Goal: Task Accomplishment & Management: Use online tool/utility

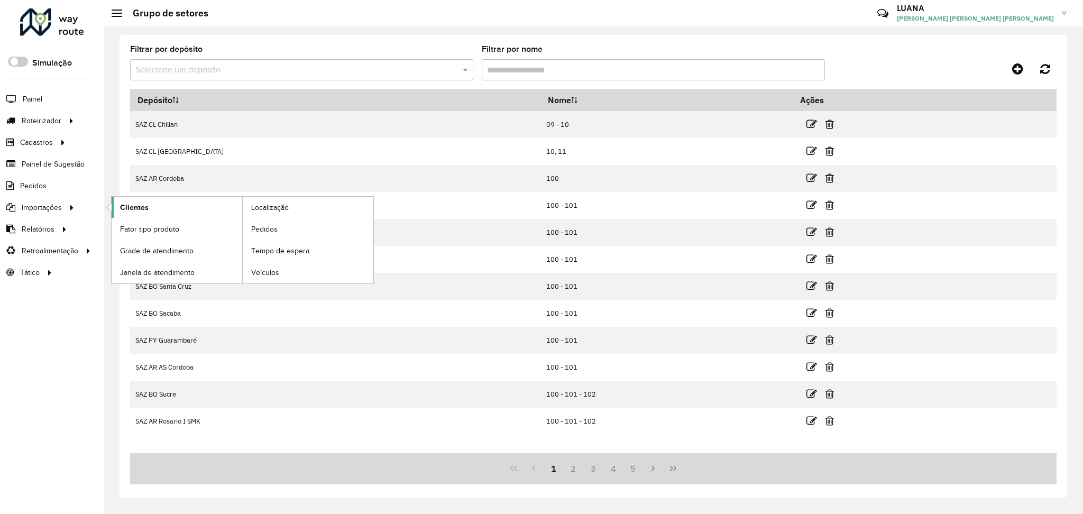
click at [200, 206] on link "Clientes" at bounding box center [177, 207] width 131 height 21
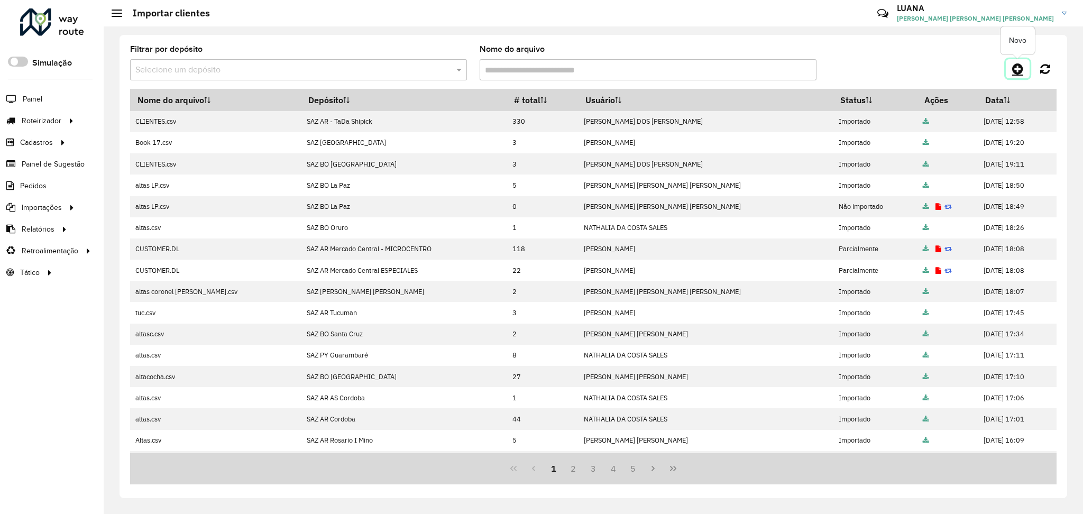
click at [1017, 71] on icon at bounding box center [1018, 68] width 11 height 13
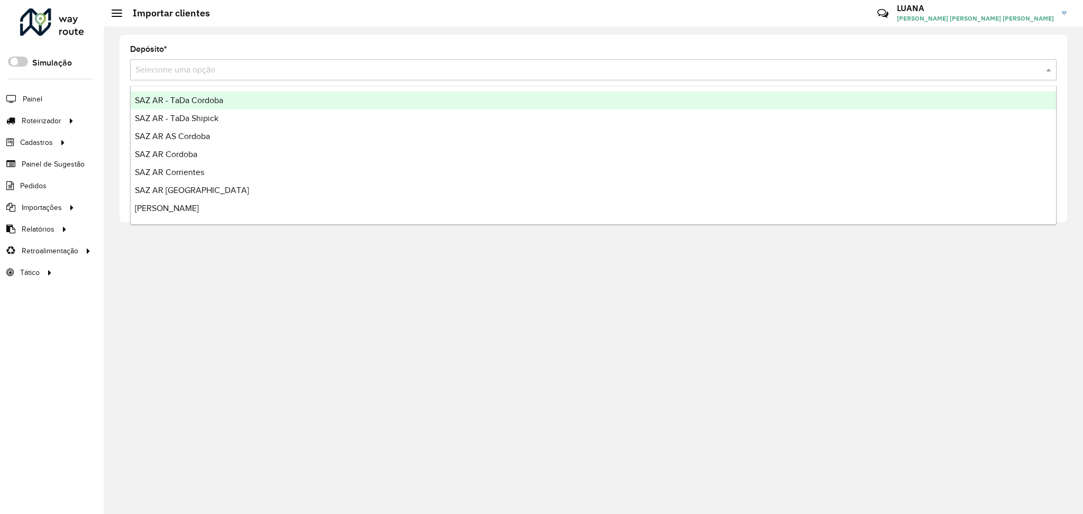
click at [712, 71] on input "text" at bounding box center [582, 70] width 895 height 13
type input "*****"
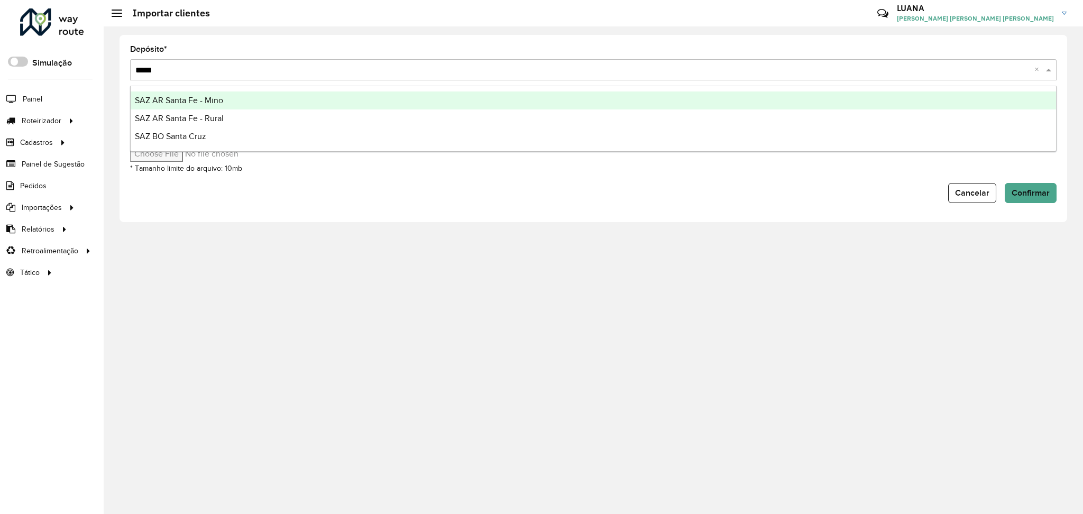
click at [716, 94] on div "SAZ AR Santa Fe - Mino" at bounding box center [594, 101] width 926 height 18
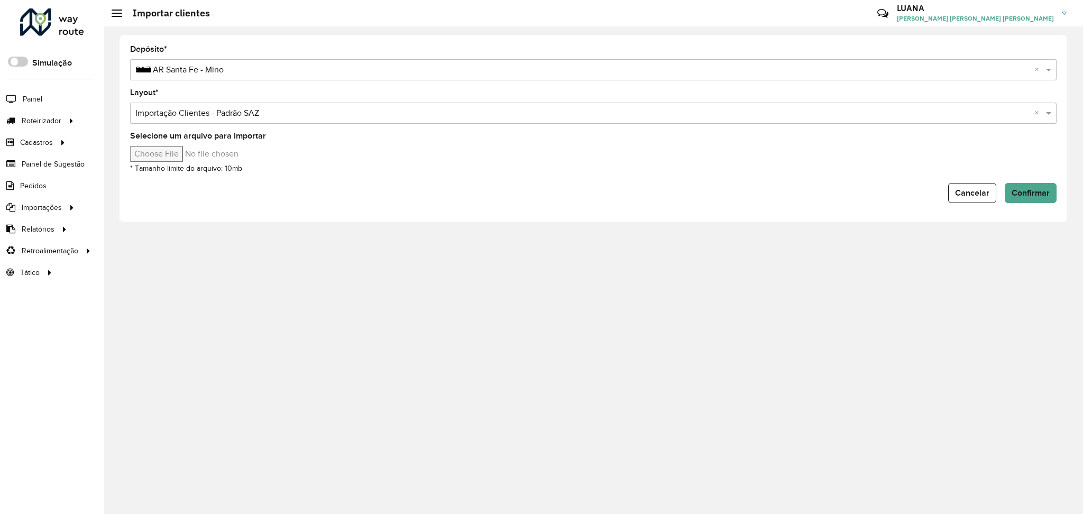
click at [179, 153] on input "Selecione um arquivo para importar" at bounding box center [220, 154] width 180 height 16
type input "**********"
click at [1039, 195] on span "Confirmar" at bounding box center [1031, 192] width 38 height 9
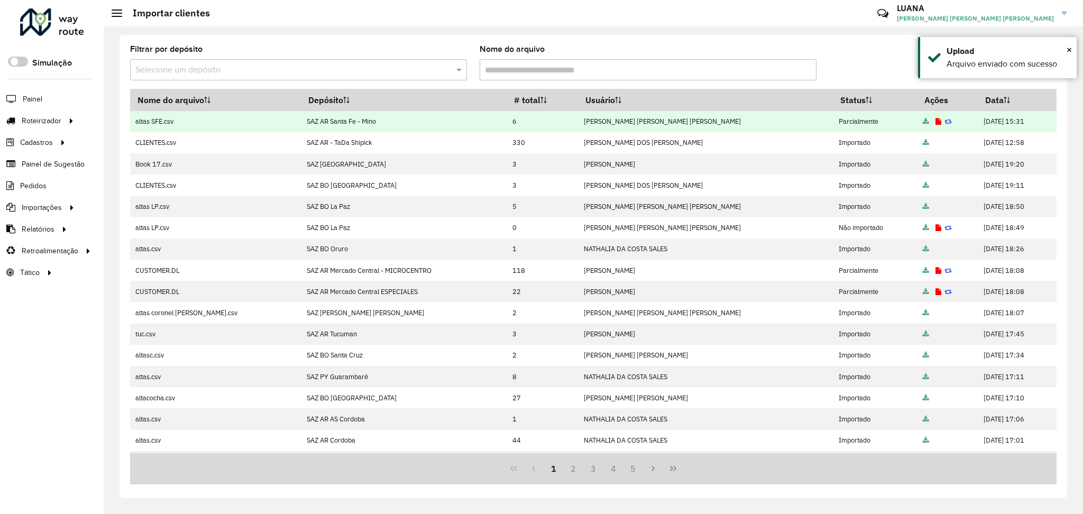
click at [936, 121] on icon at bounding box center [939, 122] width 6 height 7
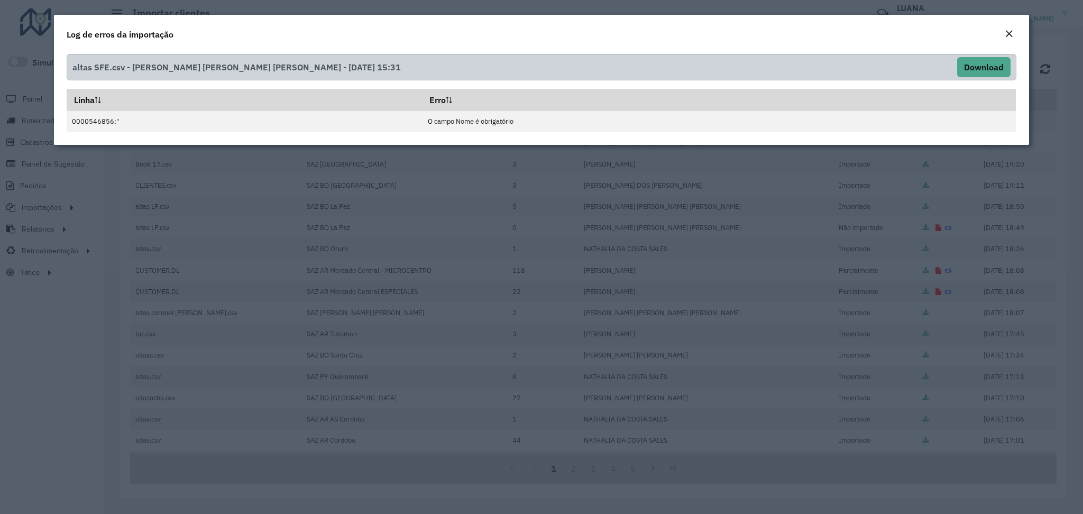
click at [1010, 37] on em "Close" at bounding box center [1009, 34] width 8 height 8
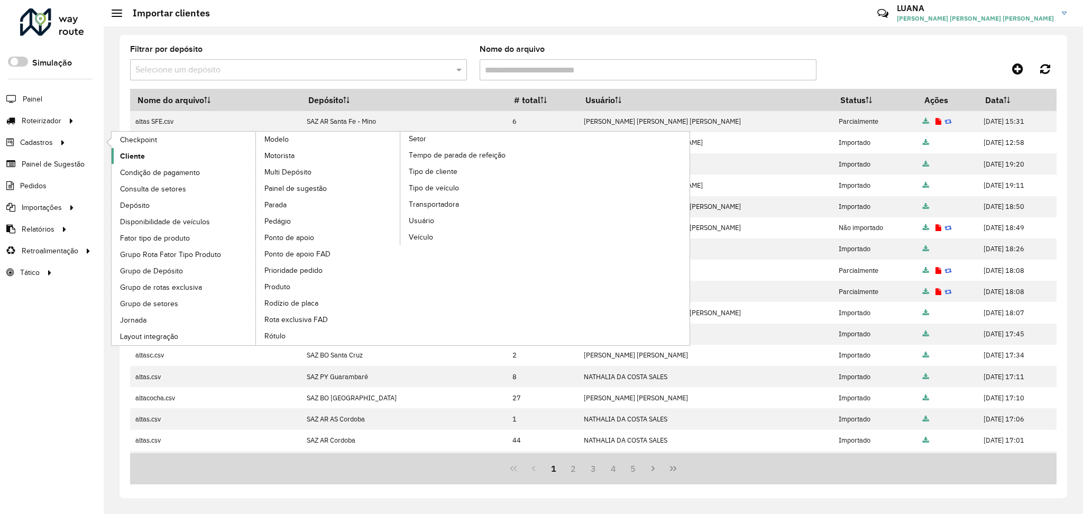
click at [142, 151] on span "Cliente" at bounding box center [132, 156] width 25 height 11
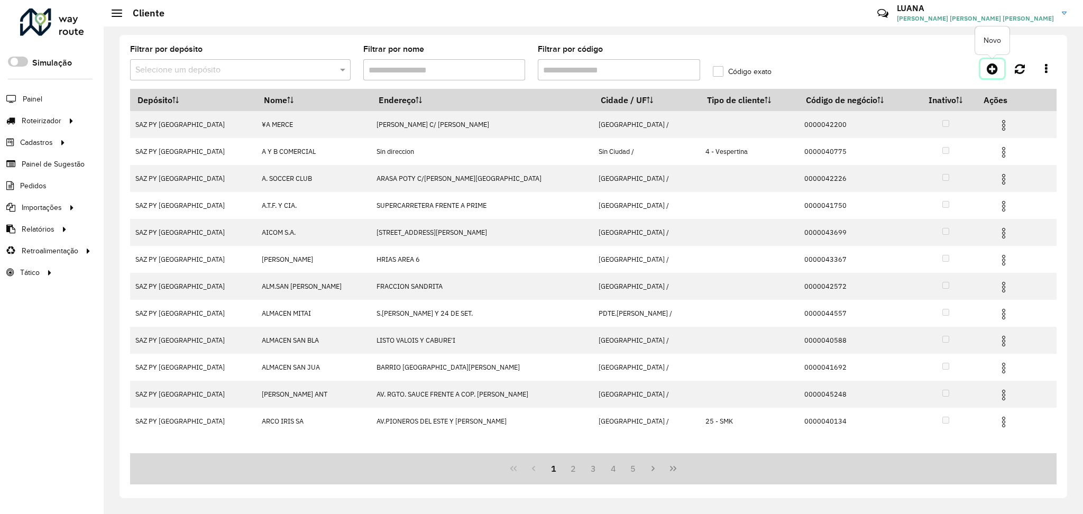
click at [992, 69] on icon at bounding box center [992, 68] width 11 height 13
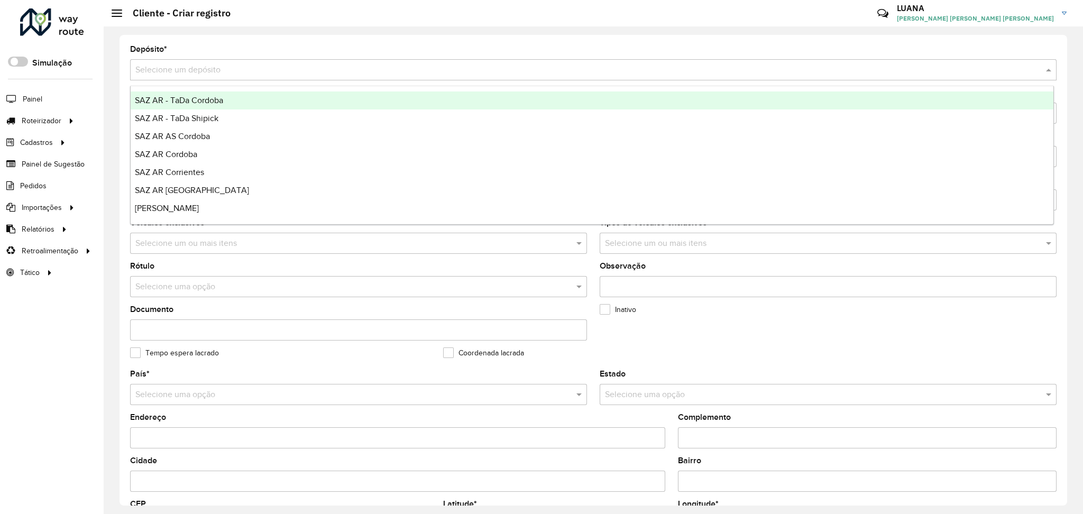
click at [422, 67] on input "text" at bounding box center [582, 70] width 895 height 13
type input "*****"
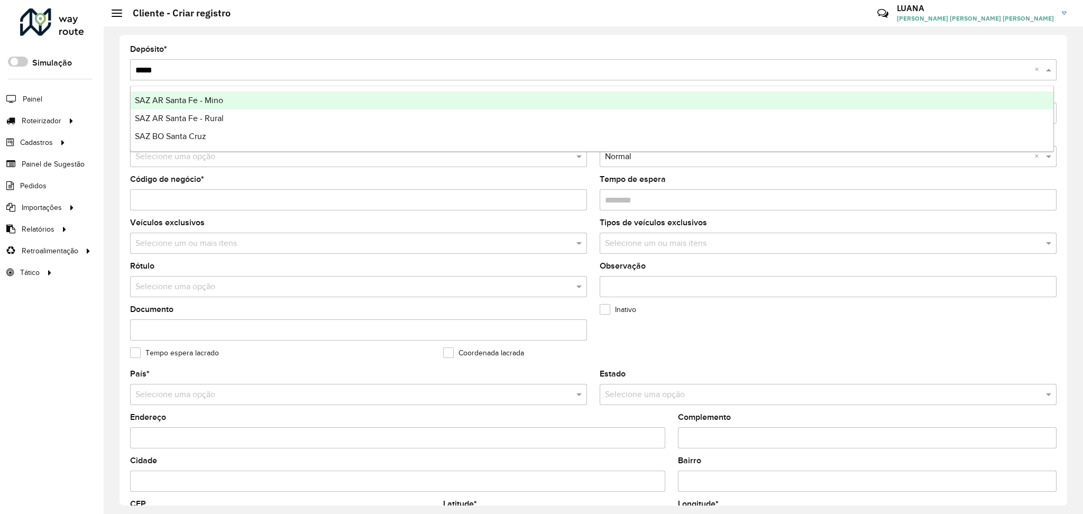
click at [434, 96] on div "SAZ AR Santa Fe - Mino" at bounding box center [592, 101] width 923 height 18
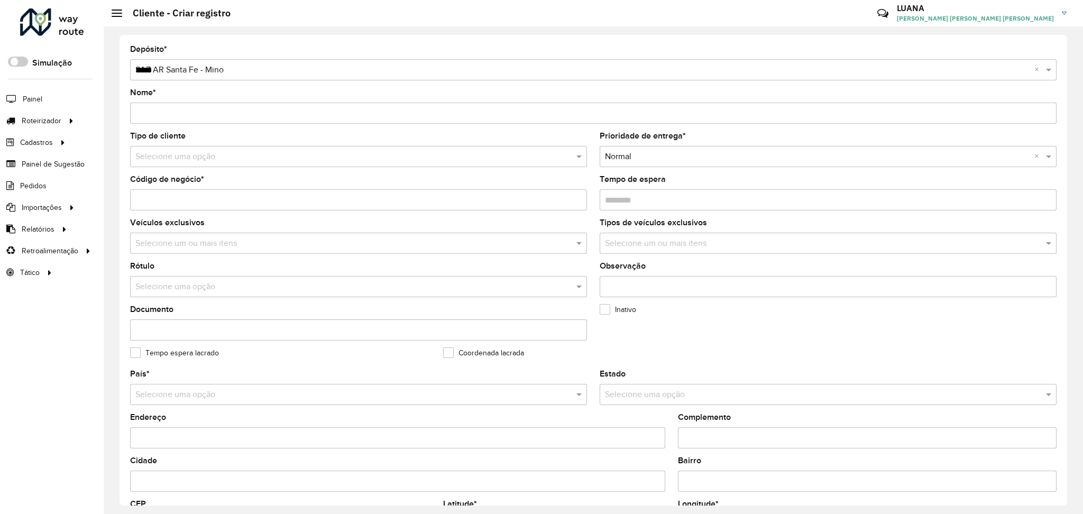
click at [160, 106] on input "Nome *" at bounding box center [593, 113] width 927 height 21
paste input "**********"
type input "**********"
drag, startPoint x: 202, startPoint y: 117, endPoint x: 113, endPoint y: 115, distance: 88.9
click at [113, 115] on div "**********" at bounding box center [594, 270] width 980 height 488
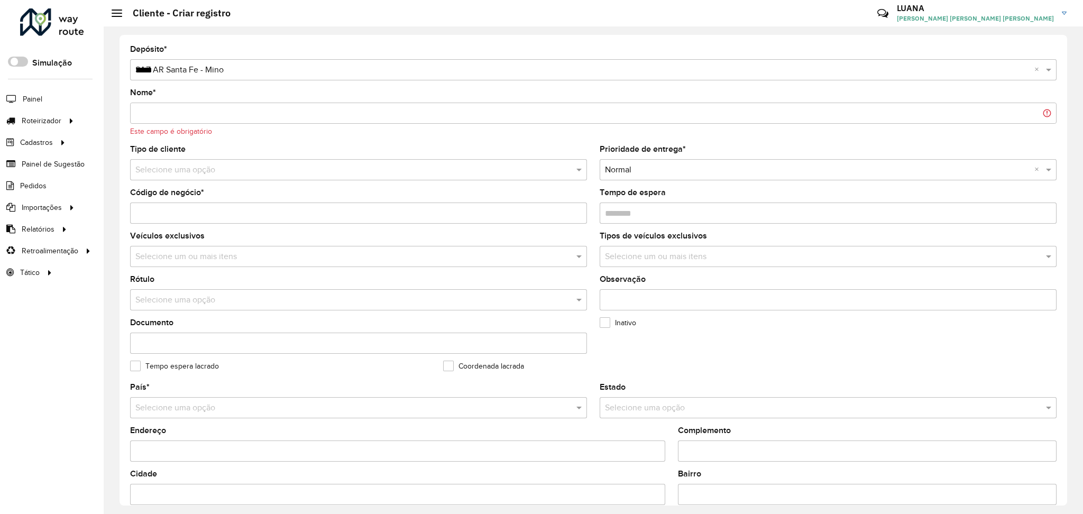
click at [199, 203] on input "Código de negócio *" at bounding box center [358, 213] width 457 height 21
paste input "**********"
type input "**********"
click at [207, 104] on input "Nome *" at bounding box center [593, 113] width 927 height 21
paste input "**********"
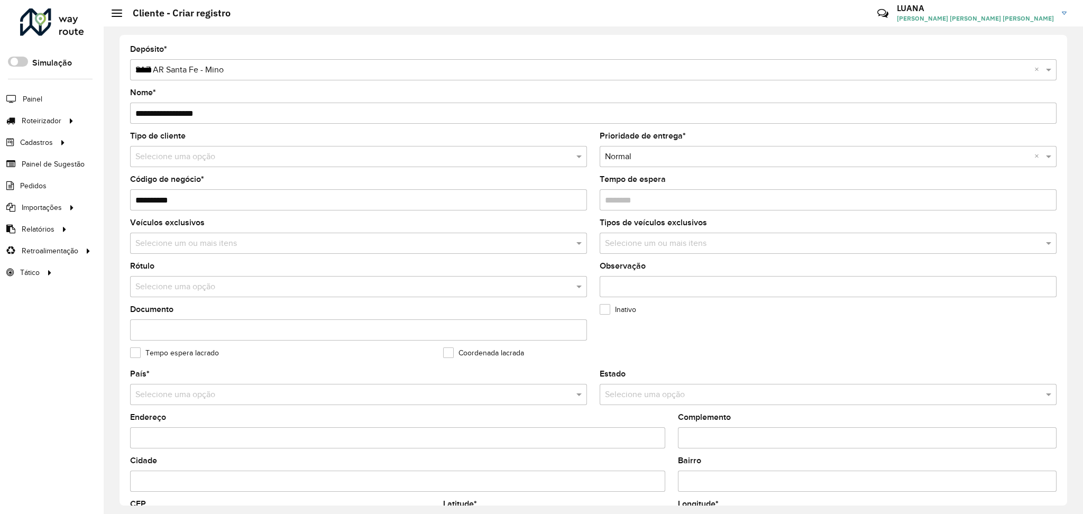
type input "**********"
click at [188, 440] on input "Endereço" at bounding box center [397, 437] width 535 height 21
paste input "**********"
type input "**********"
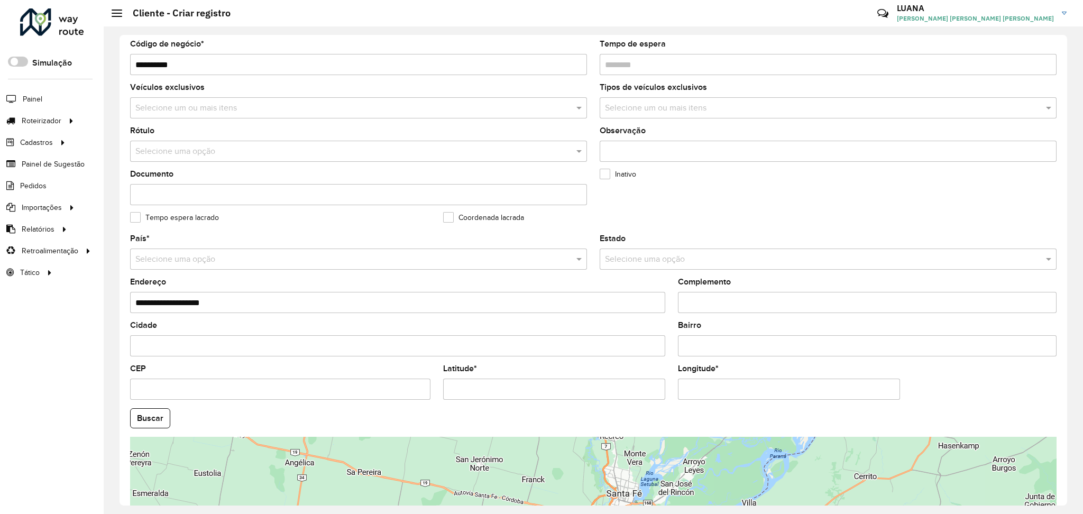
scroll to position [141, 0]
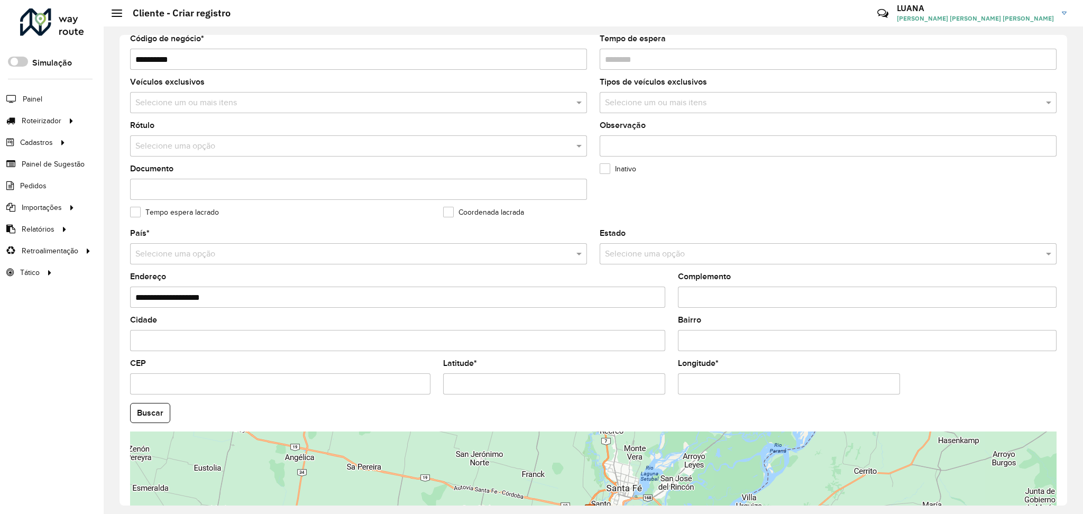
click at [515, 386] on input "Latitude *" at bounding box center [554, 384] width 222 height 21
paste input "**********"
type input "**********"
click at [743, 387] on input "Longitude *" at bounding box center [789, 384] width 222 height 21
paste input "**********"
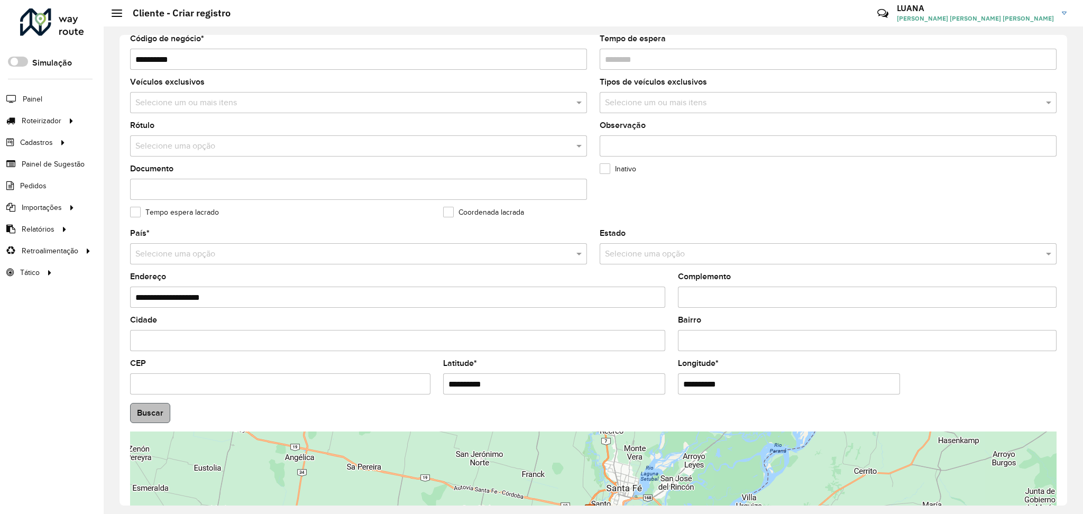
type input "**********"
click at [162, 413] on hb-app "Aguarde... Pop-up bloqueado! Seu navegador bloqueou automáticamente a abertura …" at bounding box center [541, 257] width 1083 height 514
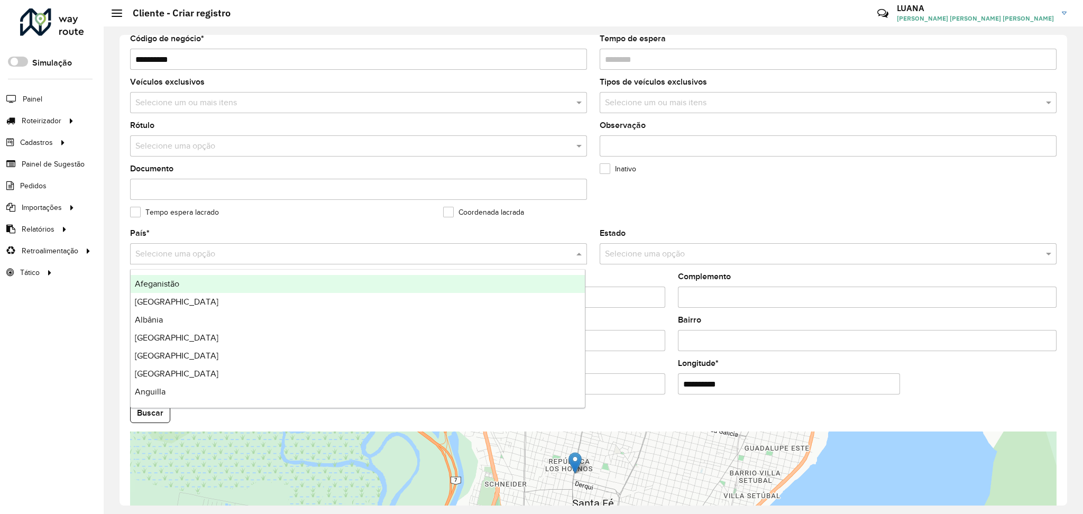
click at [256, 261] on div "Selecione uma opção" at bounding box center [358, 253] width 457 height 21
type input "***"
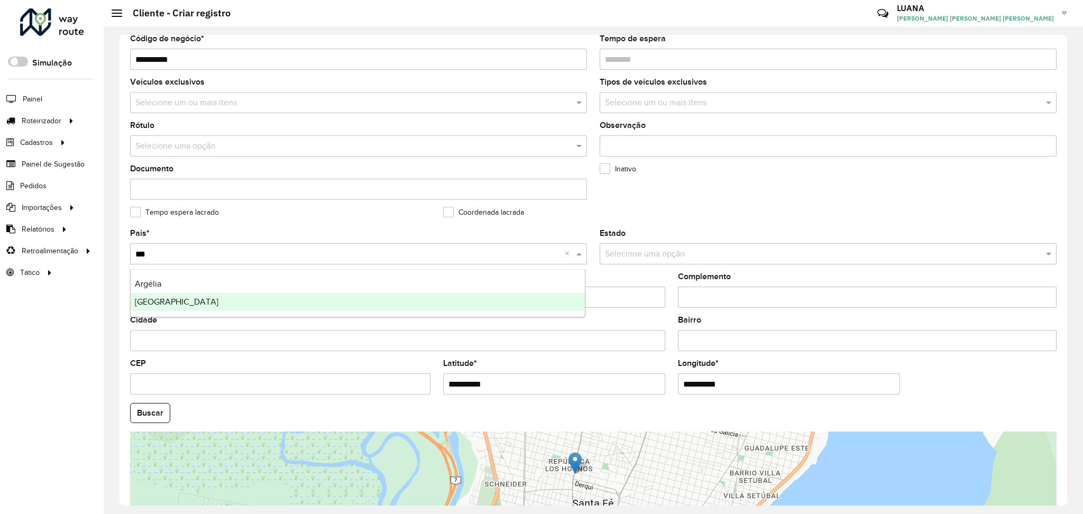
click at [323, 302] on div "Argentina" at bounding box center [358, 302] width 454 height 18
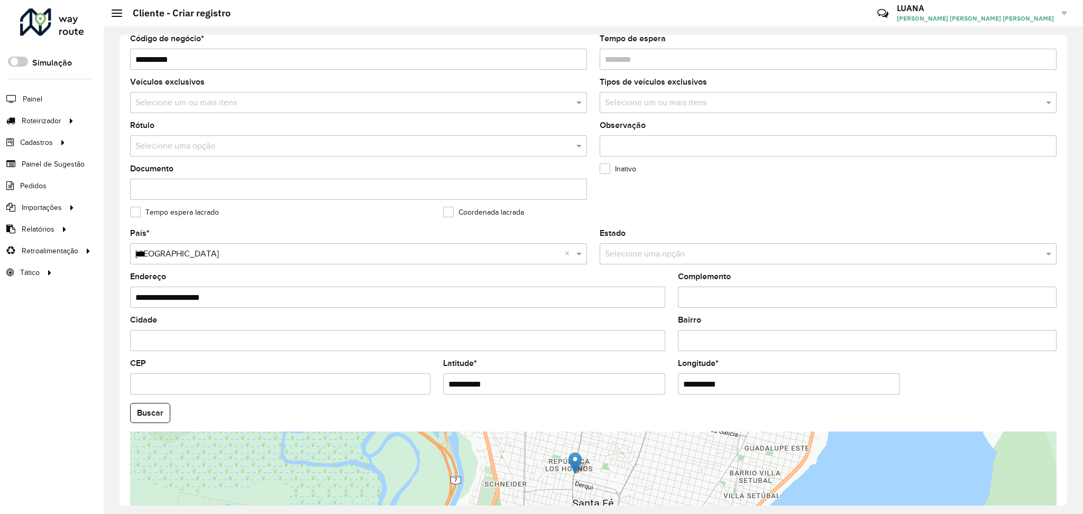
click at [258, 345] on input "Cidade" at bounding box center [397, 340] width 535 height 21
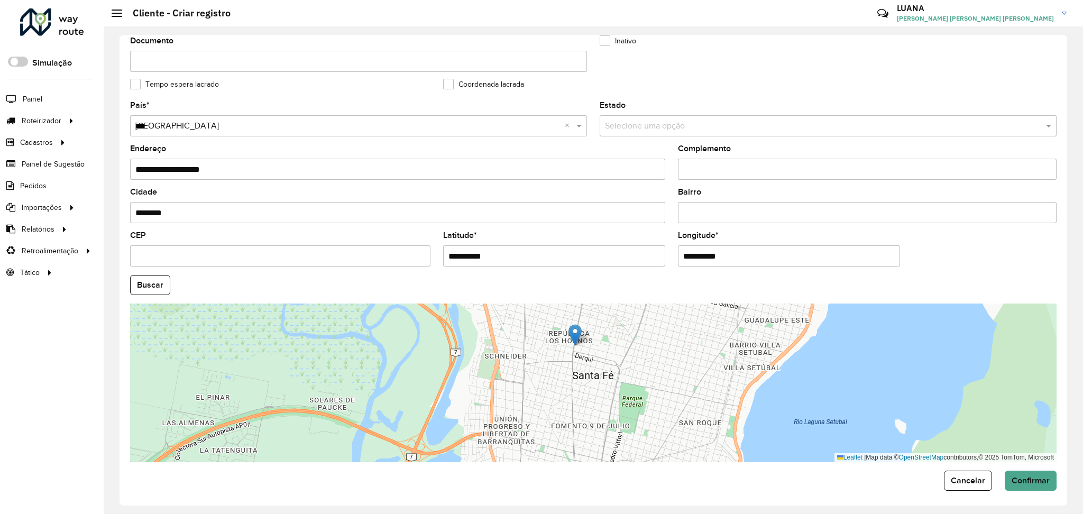
scroll to position [272, 0]
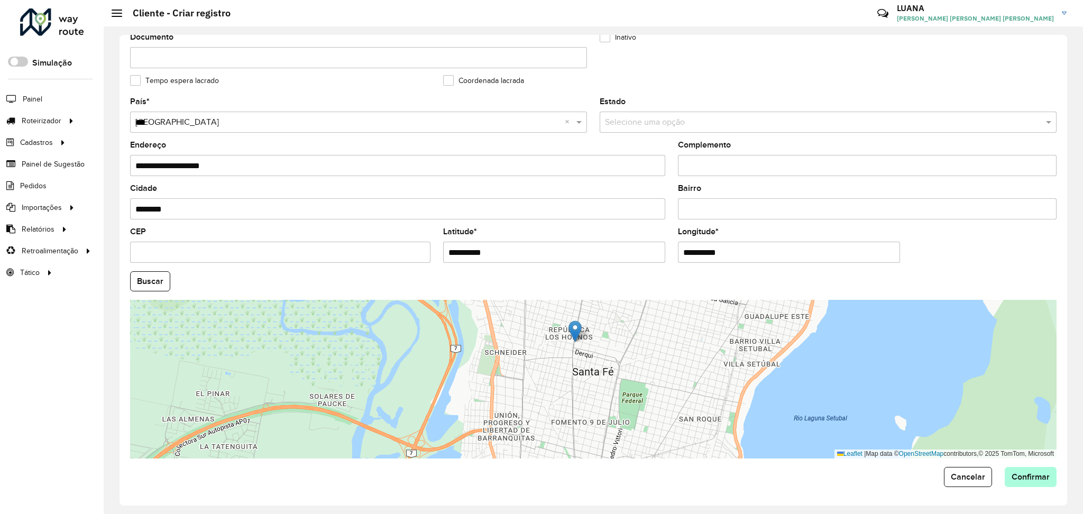
type input "********"
click at [1042, 477] on span "Confirmar" at bounding box center [1031, 476] width 38 height 9
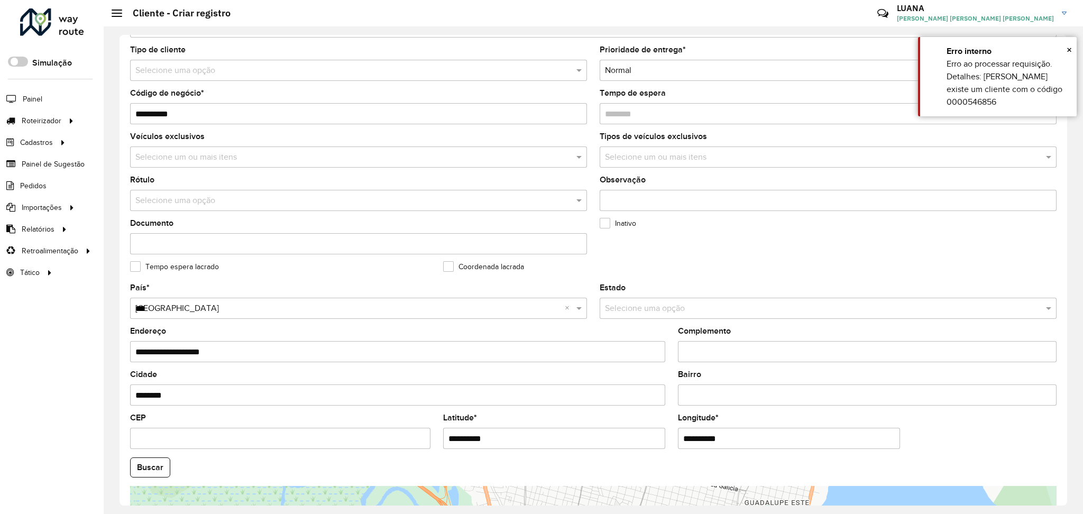
scroll to position [61, 0]
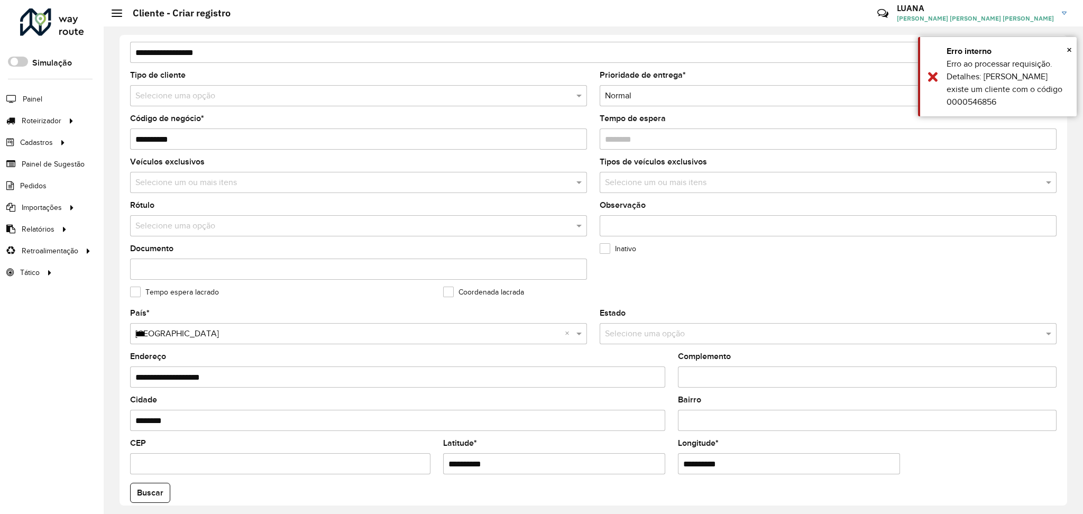
drag, startPoint x: 198, startPoint y: 137, endPoint x: 114, endPoint y: 143, distance: 84.3
click at [114, 143] on div "**********" at bounding box center [594, 270] width 980 height 488
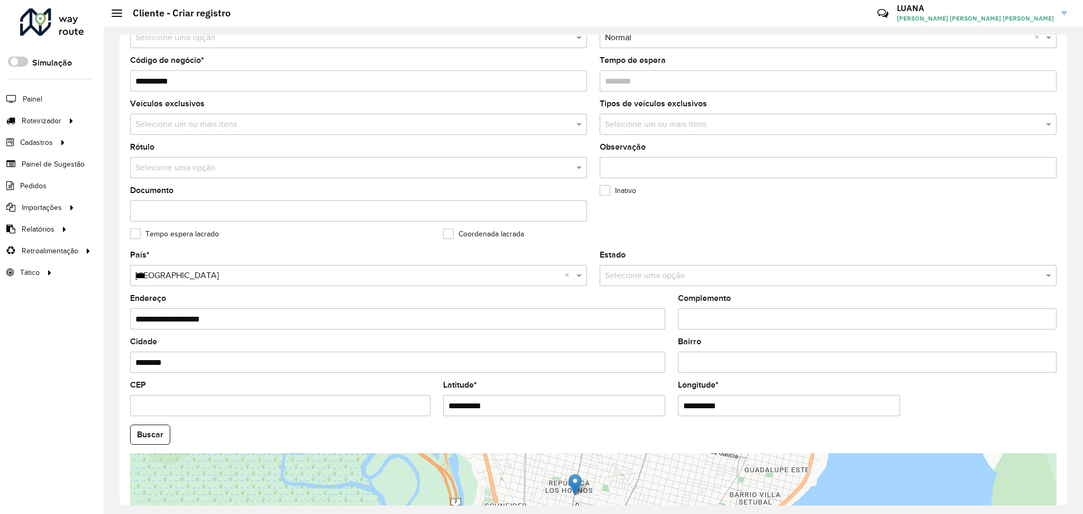
scroll to position [272, 0]
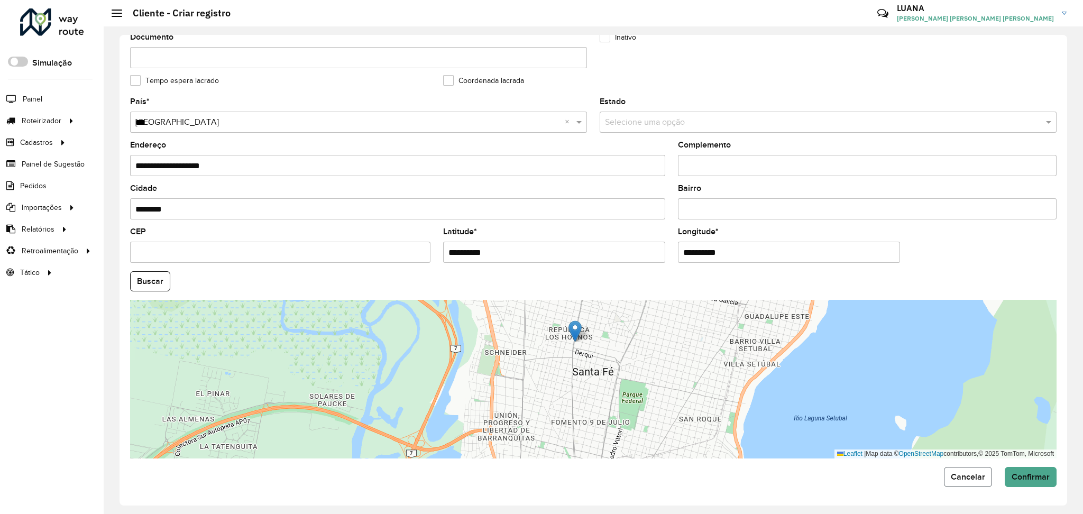
click at [966, 479] on span "Cancelar" at bounding box center [968, 476] width 34 height 9
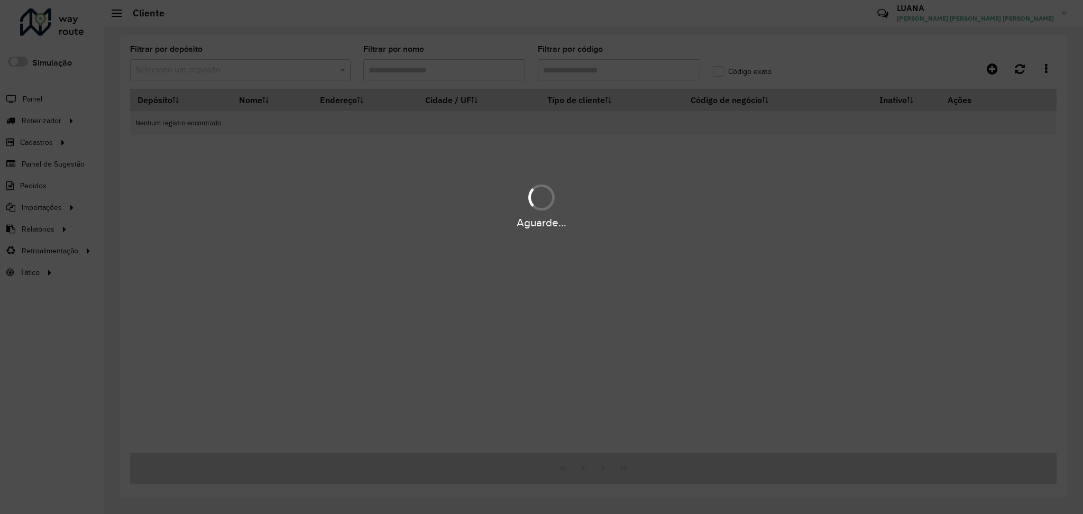
click at [621, 68] on div "Aguarde..." at bounding box center [541, 257] width 1083 height 514
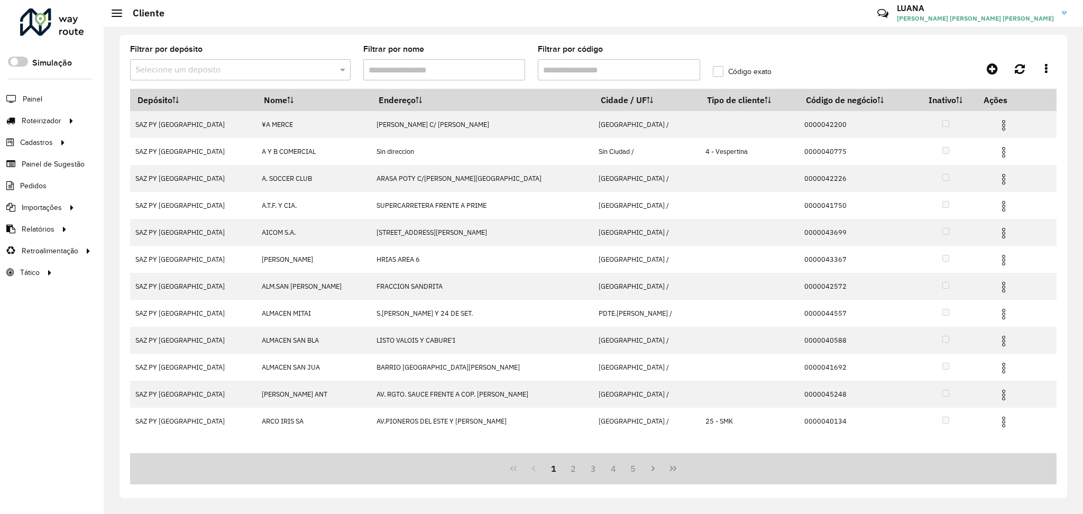
click at [591, 63] on input "Filtrar por código" at bounding box center [619, 69] width 162 height 21
paste input "**********"
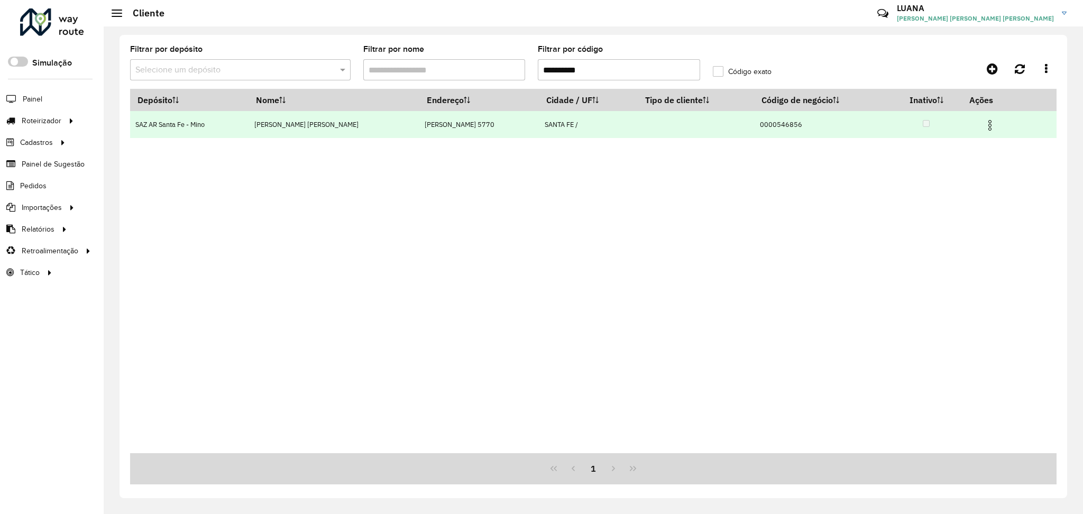
type input "**********"
click at [985, 126] on img at bounding box center [990, 125] width 13 height 13
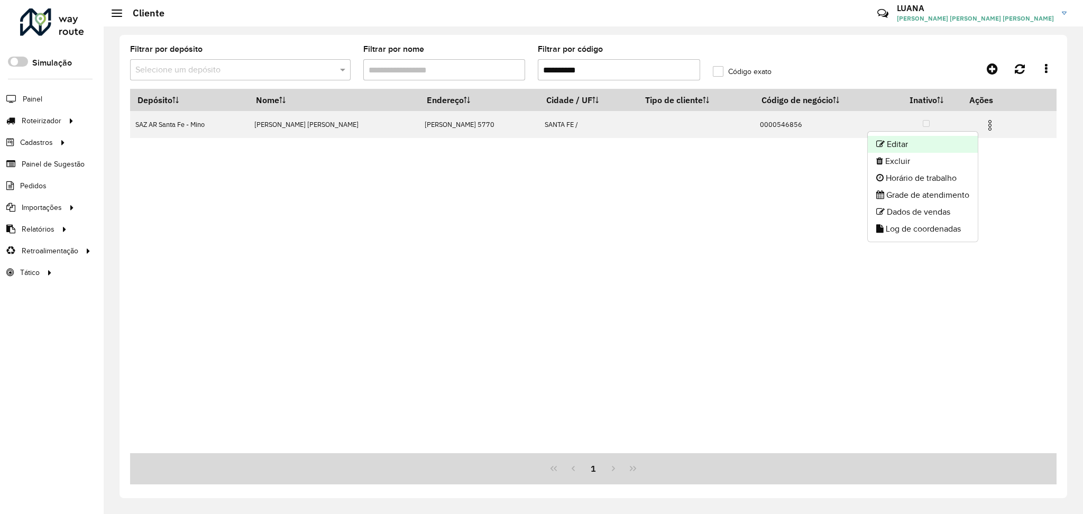
click at [930, 138] on li "Editar" at bounding box center [923, 144] width 110 height 17
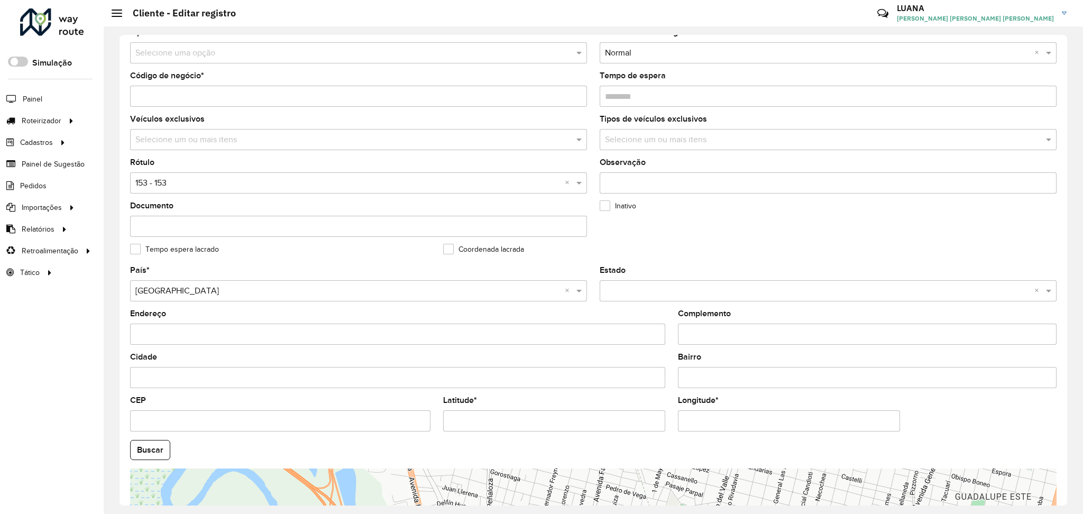
scroll to position [141, 0]
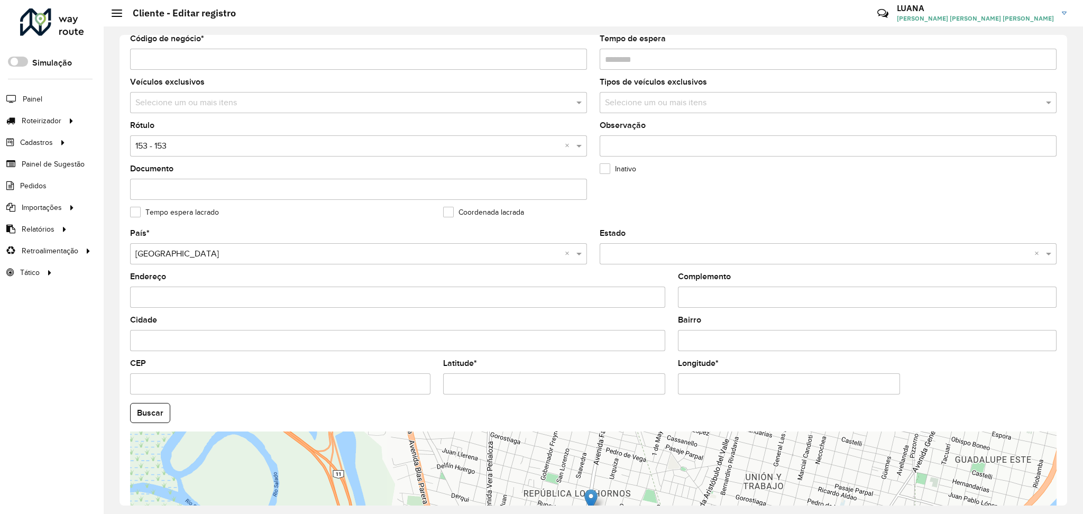
drag, startPoint x: 718, startPoint y: 380, endPoint x: 671, endPoint y: 379, distance: 46.6
click at [672, 379] on formly-field "Longitude *" at bounding box center [789, 381] width 235 height 43
paste input "*"
type input "**********"
drag, startPoint x: 520, startPoint y: 385, endPoint x: 375, endPoint y: 380, distance: 144.5
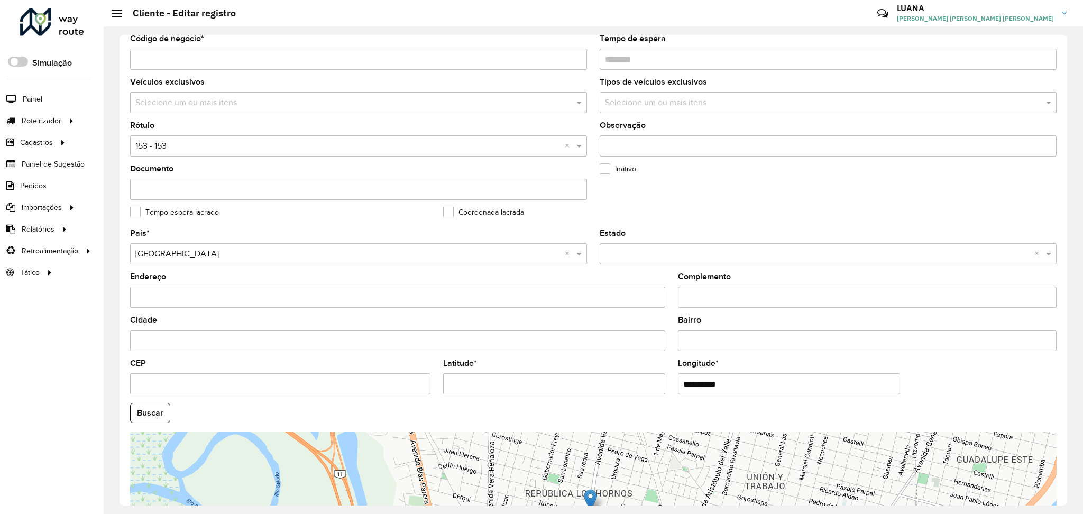
click at [375, 380] on formly-group "**********" at bounding box center [594, 410] width 940 height 361
paste input "*"
type input "**********"
click at [147, 416] on hb-app "Aguarde... Pop-up bloqueado! Seu navegador bloqueou automáticamente a abertura …" at bounding box center [541, 257] width 1083 height 514
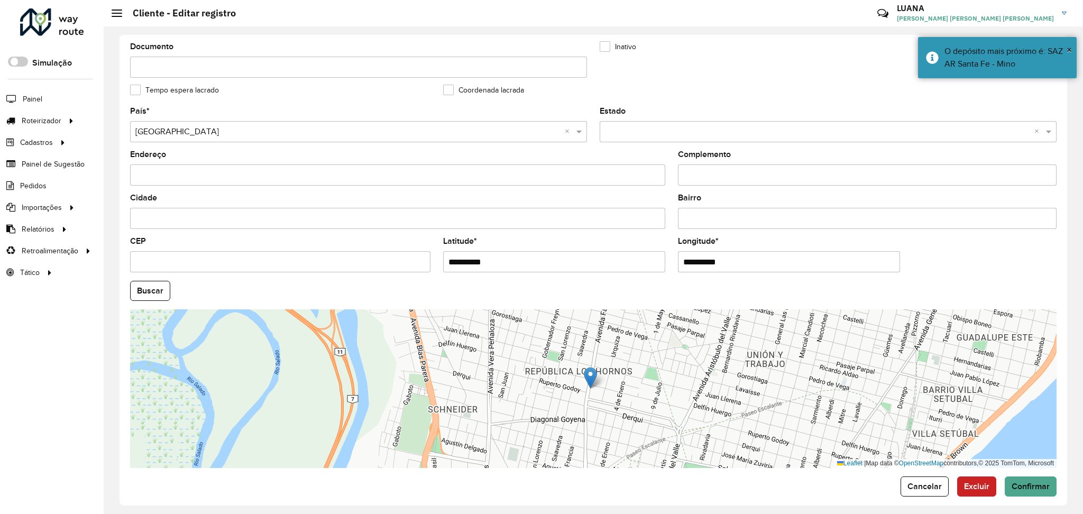
scroll to position [272, 0]
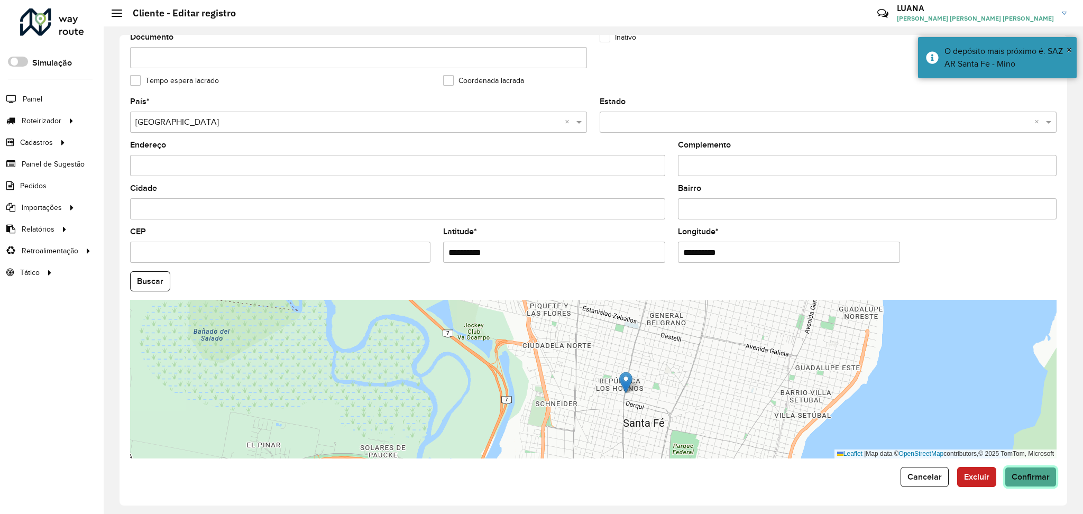
click at [1040, 481] on button "Confirmar" at bounding box center [1031, 477] width 52 height 20
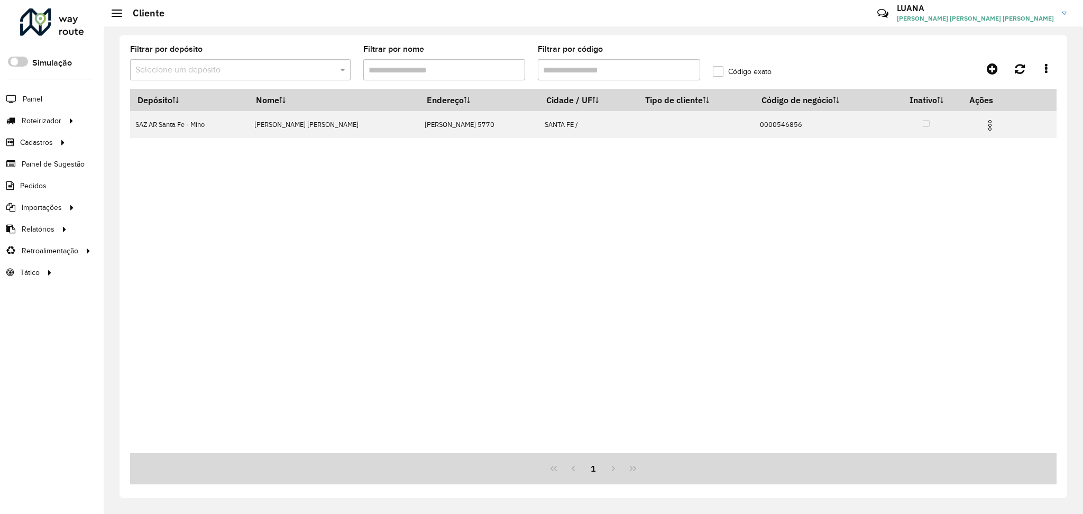
drag, startPoint x: 259, startPoint y: 66, endPoint x: 459, endPoint y: 66, distance: 199.5
click at [277, 65] on input "text" at bounding box center [229, 70] width 189 height 13
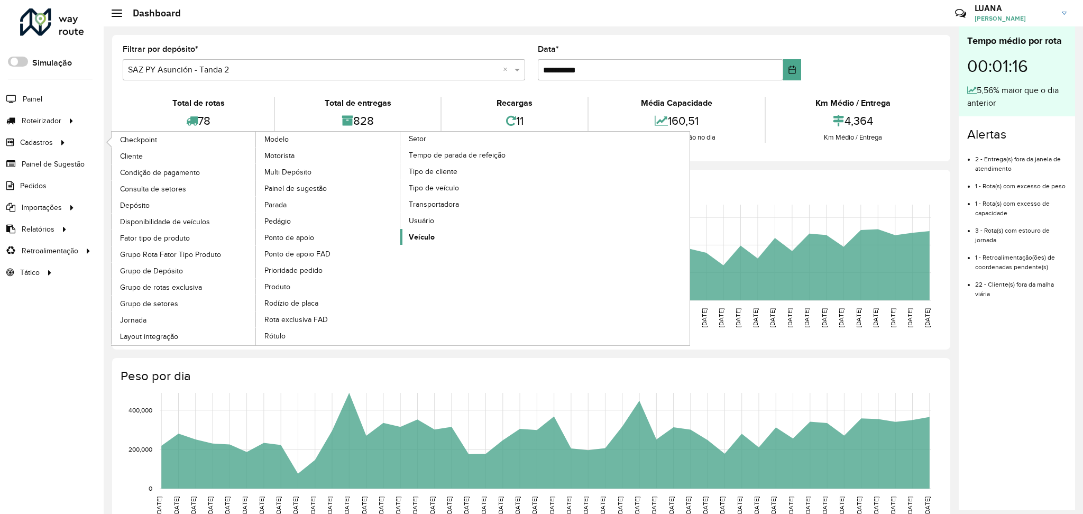
click at [439, 239] on link "Veículo" at bounding box center [472, 237] width 145 height 16
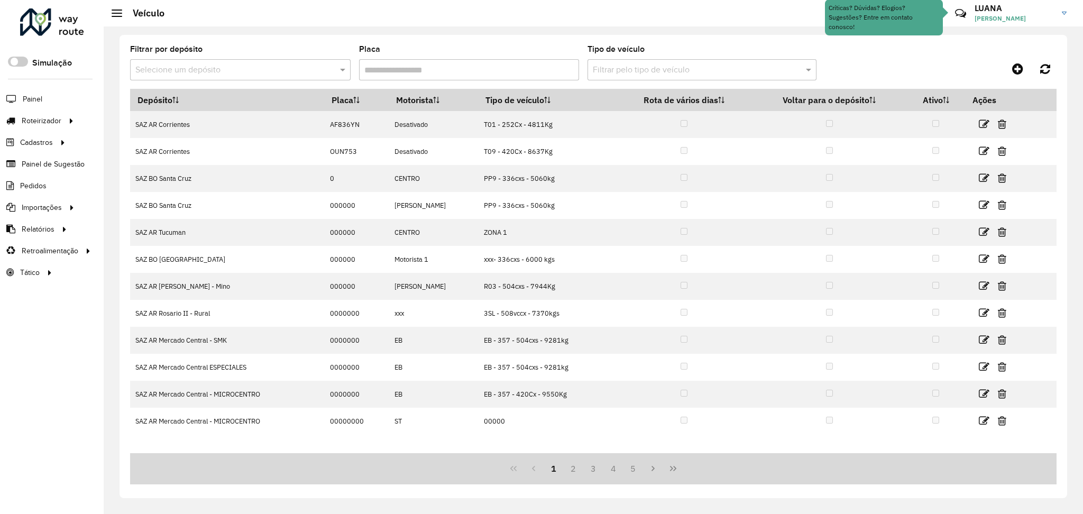
click at [608, 62] on div "Filtrar pelo tipo de veículo" at bounding box center [702, 69] width 229 height 21
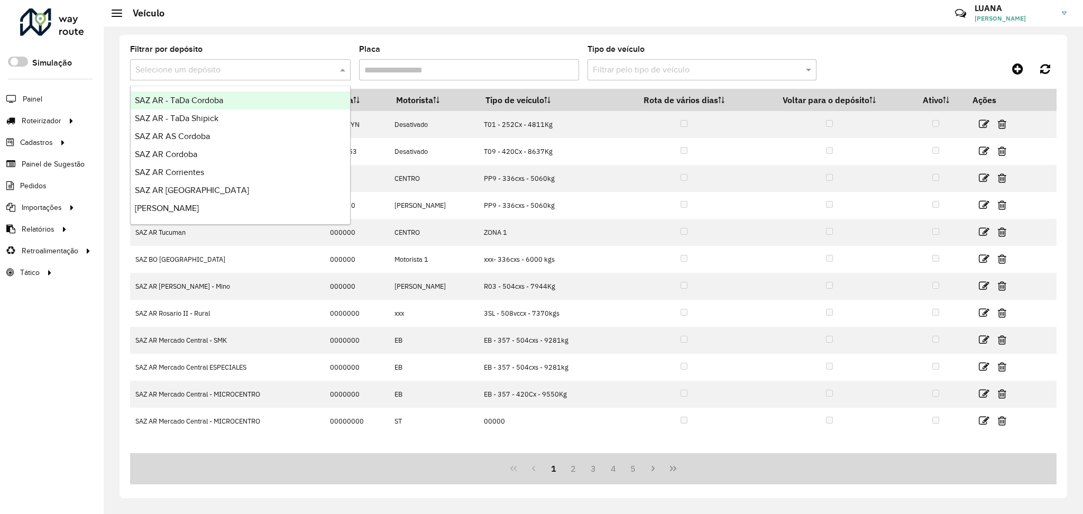
click at [283, 70] on input "text" at bounding box center [229, 70] width 189 height 13
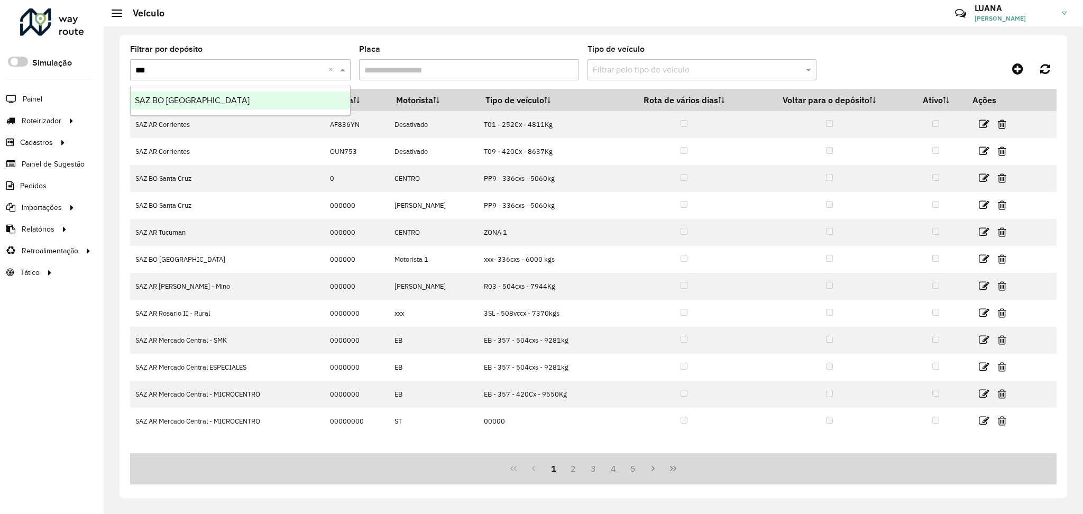
type input "****"
click at [289, 96] on div "SAZ BO [GEOGRAPHIC_DATA]" at bounding box center [241, 101] width 220 height 18
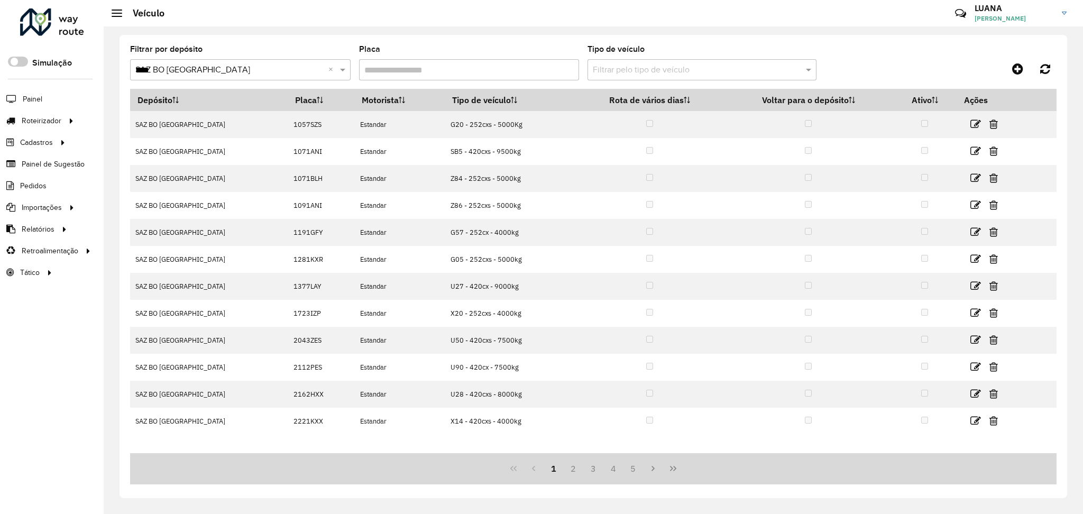
click at [630, 70] on input "text" at bounding box center [691, 70] width 197 height 13
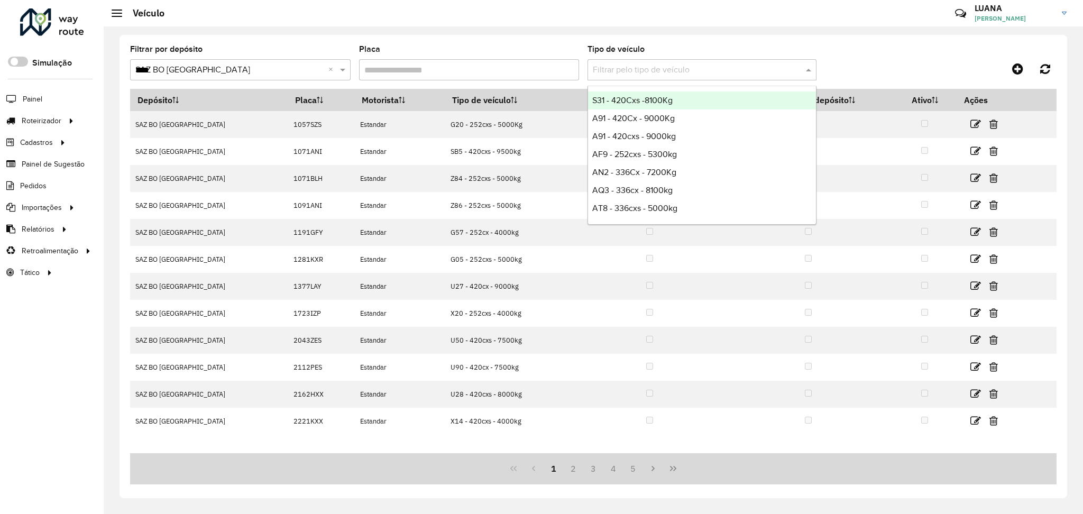
paste input "***"
type input "***"
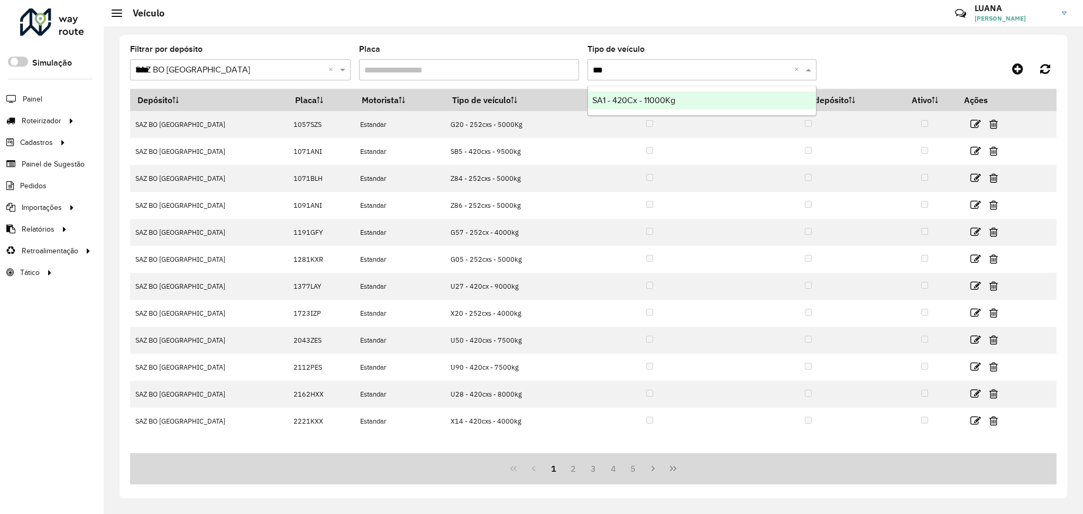
click at [641, 96] on span "SA1 - 420Cx - 11000Kg" at bounding box center [634, 100] width 83 height 9
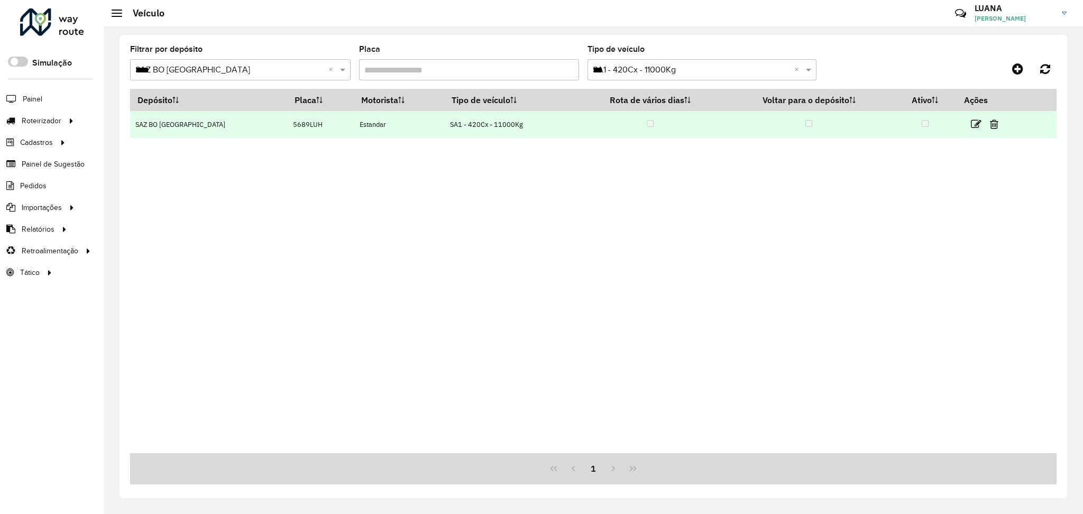
drag, startPoint x: 288, startPoint y: 128, endPoint x: 257, endPoint y: 126, distance: 31.8
click at [288, 126] on td "5689LUH" at bounding box center [321, 124] width 67 height 27
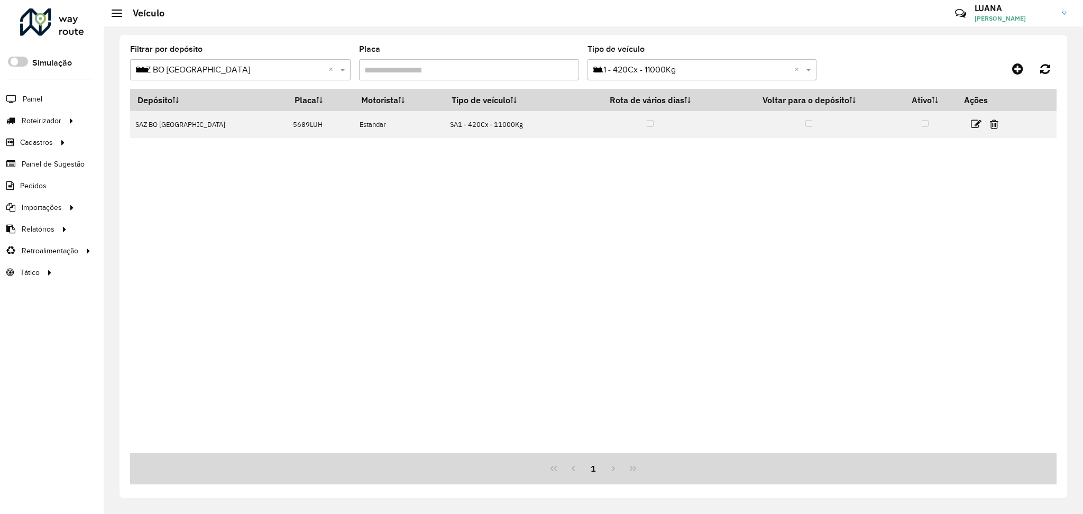
copy td "5689LUH"
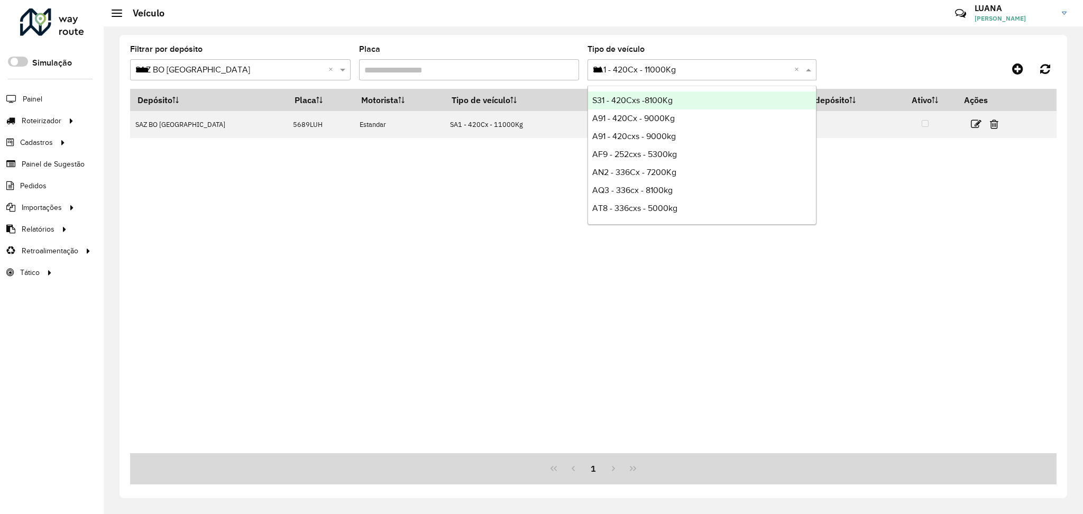
click at [793, 71] on div "***" at bounding box center [702, 69] width 229 height 13
paste input "***"
type input "***"
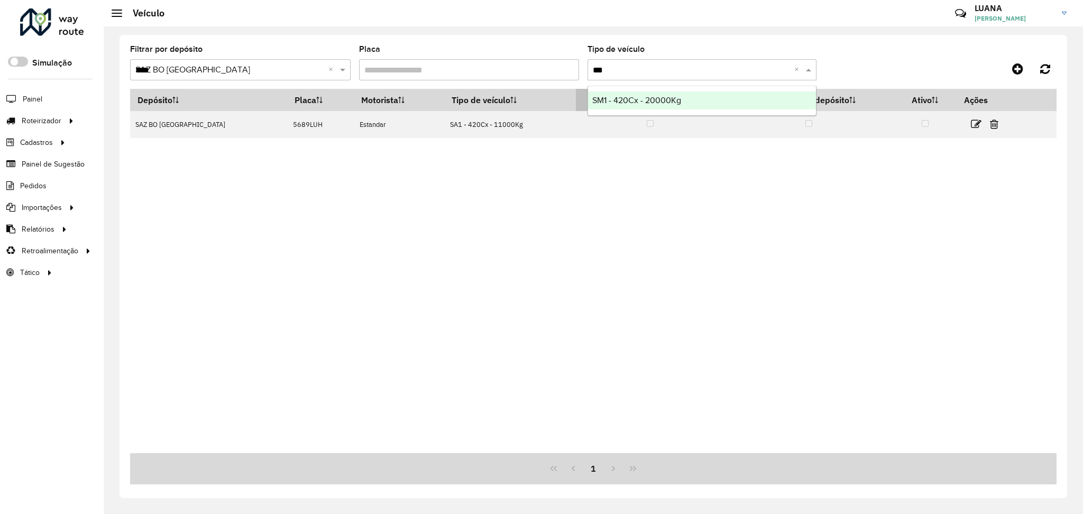
click at [640, 101] on span "SM1 - 420Cx - 20000Kg" at bounding box center [637, 100] width 89 height 9
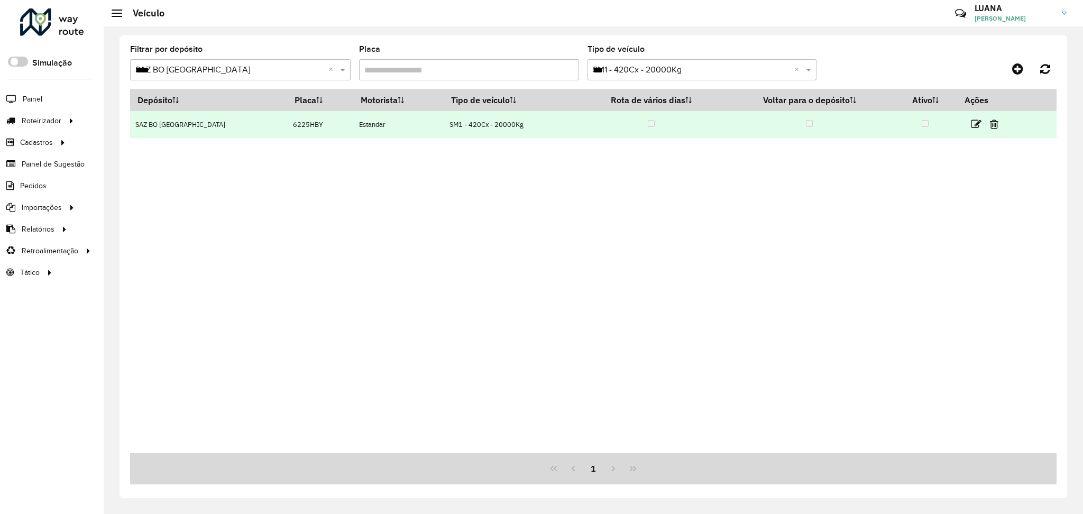
drag, startPoint x: 287, startPoint y: 123, endPoint x: 256, endPoint y: 121, distance: 31.3
click at [287, 121] on td "6225HBY" at bounding box center [320, 124] width 66 height 27
copy td "6225HBY"
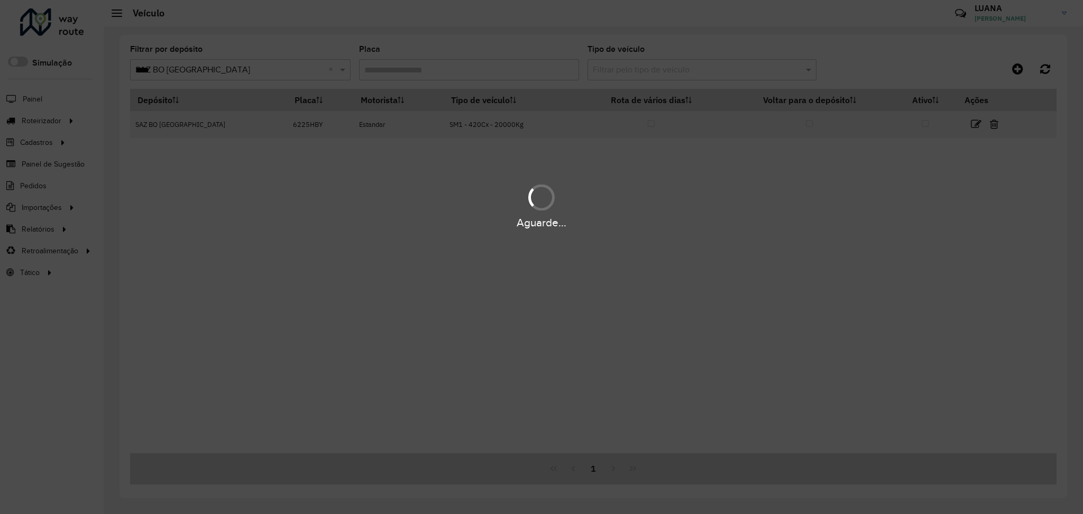
paste input "***"
type input "***"
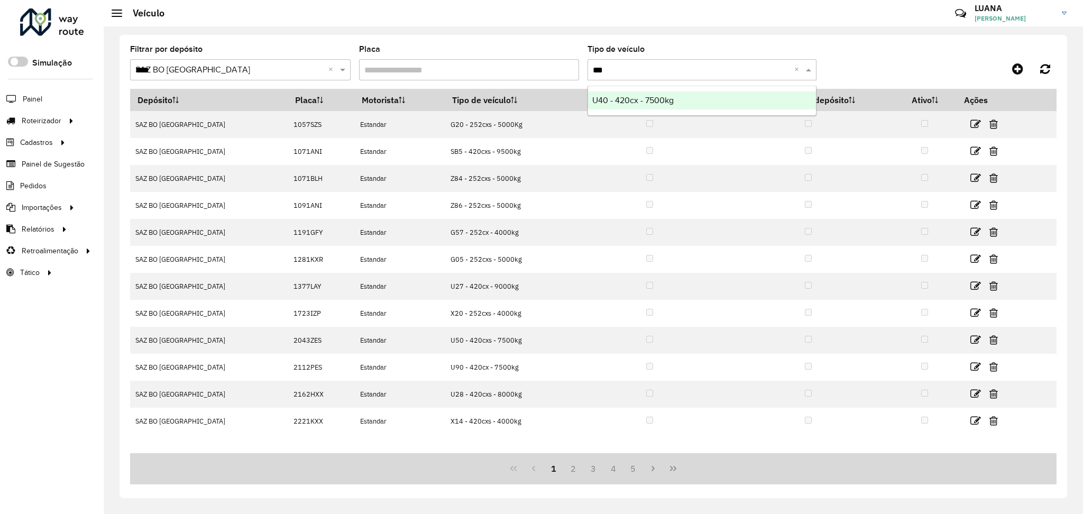
click at [726, 101] on div "U40 - 420cx - 7500kg" at bounding box center [702, 101] width 228 height 18
click at [703, 61] on div "Filtrar pelo tipo de veículo × U40 - 420cx - 7500kg *** ×" at bounding box center [702, 69] width 229 height 21
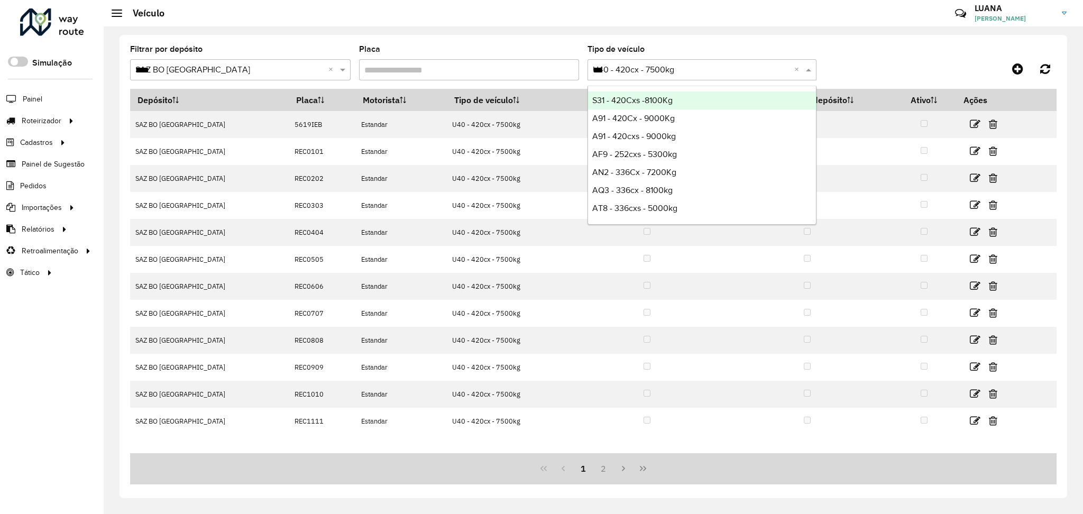
click at [699, 59] on div "Filtrar pelo tipo de veículo × U40 - 420cx - 7500kg *** ×" at bounding box center [702, 69] width 229 height 21
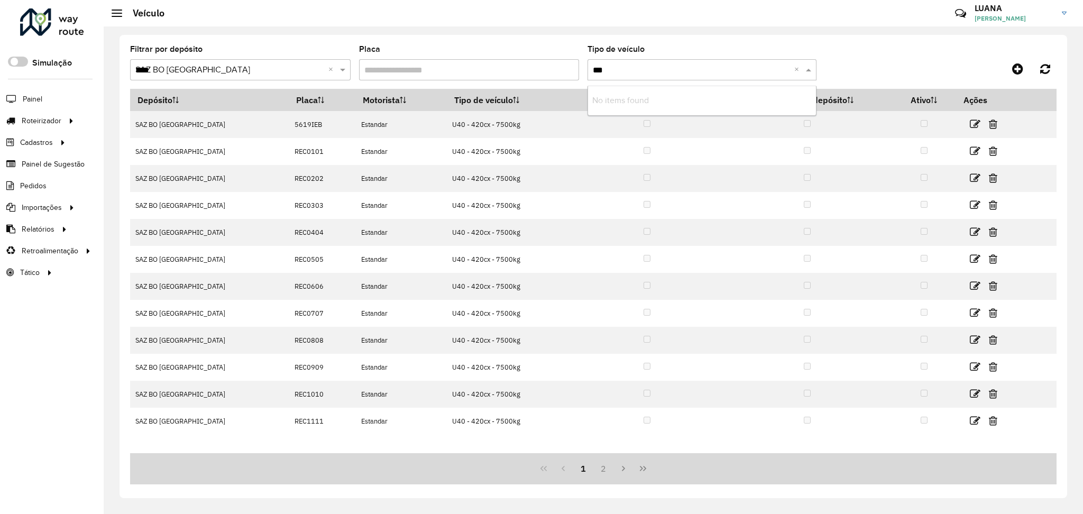
type input "***"
drag, startPoint x: 845, startPoint y: 44, endPoint x: 804, endPoint y: 68, distance: 47.6
click at [845, 45] on div "Filtrar por depósito Selecione um depósito × SAZ BO Cochabamba **** × Placa Tip…" at bounding box center [594, 266] width 948 height 463
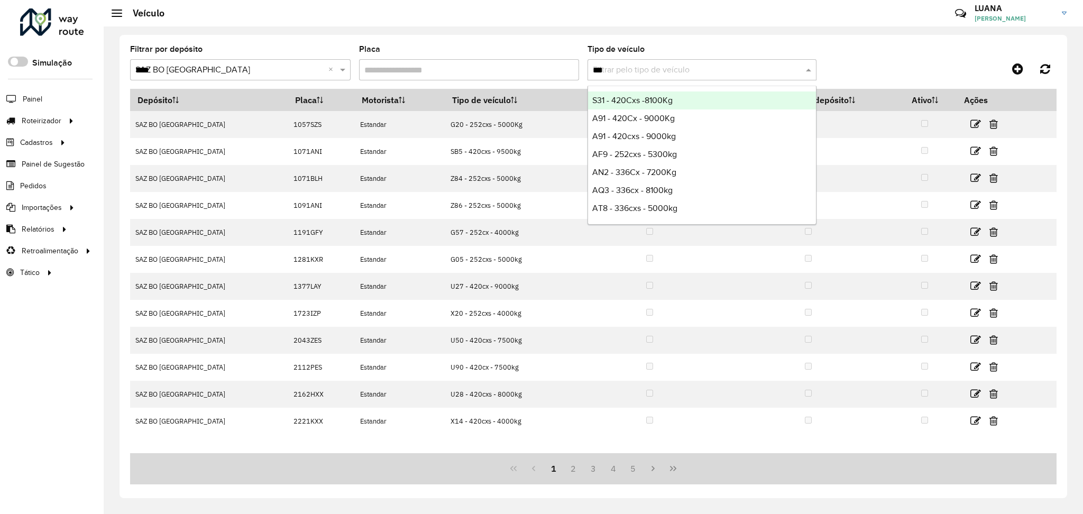
click at [656, 72] on input "***" at bounding box center [691, 70] width 197 height 13
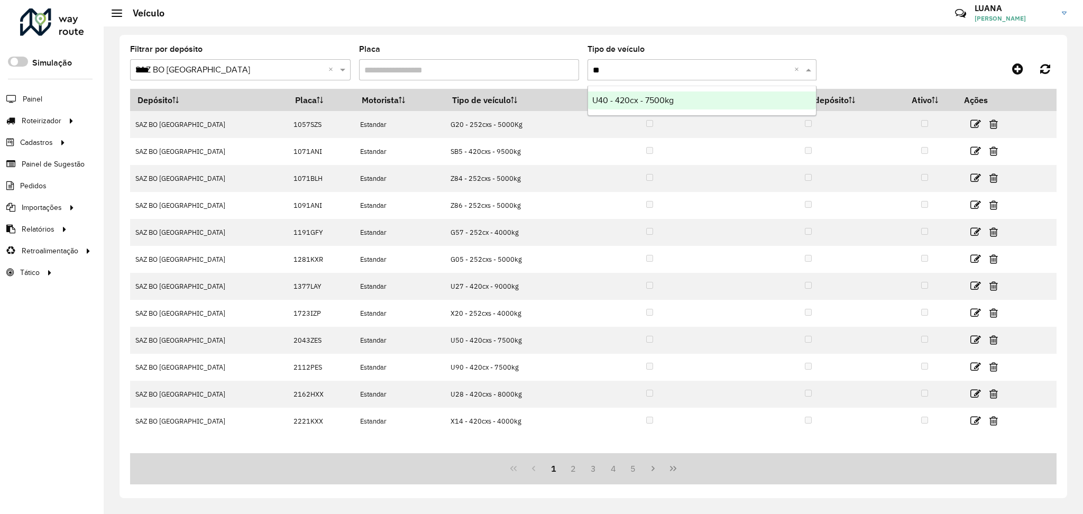
type input "***"
click at [669, 104] on span "U40 - 420cx - 7500kg" at bounding box center [633, 100] width 81 height 9
click at [607, 469] on button "2" at bounding box center [604, 469] width 20 height 20
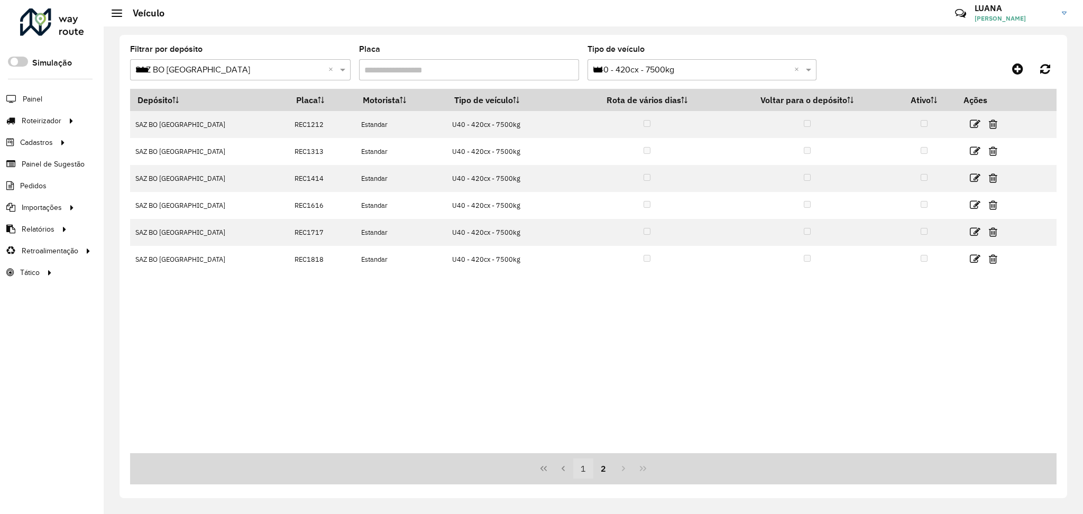
click at [586, 470] on button "1" at bounding box center [583, 469] width 20 height 20
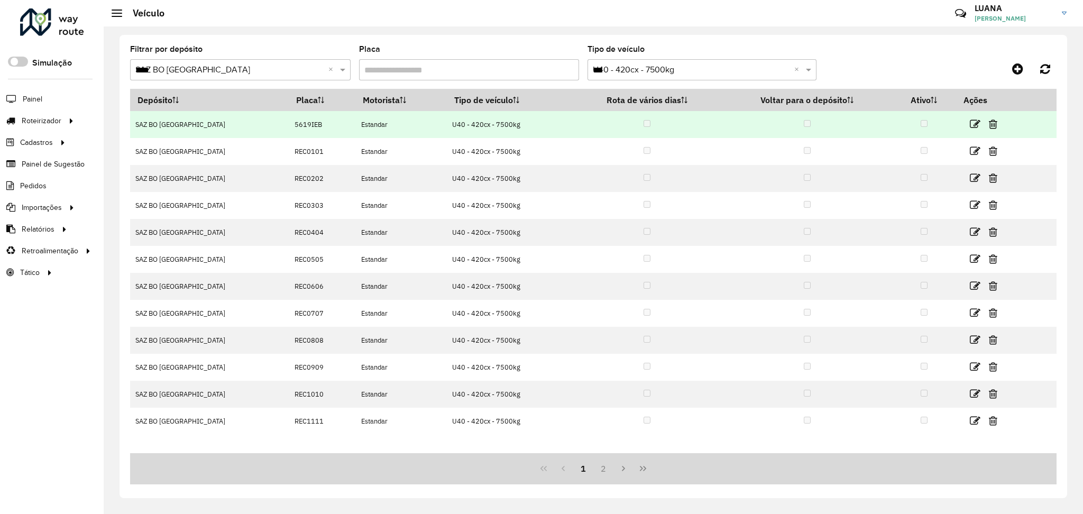
drag, startPoint x: 294, startPoint y: 122, endPoint x: 241, endPoint y: 120, distance: 52.9
click at [241, 120] on tr "SAZ BO Cochabamba 5619IEB Estandar U40 - 420cx - 7500kg" at bounding box center [593, 124] width 927 height 27
copy tr "5619IEB"
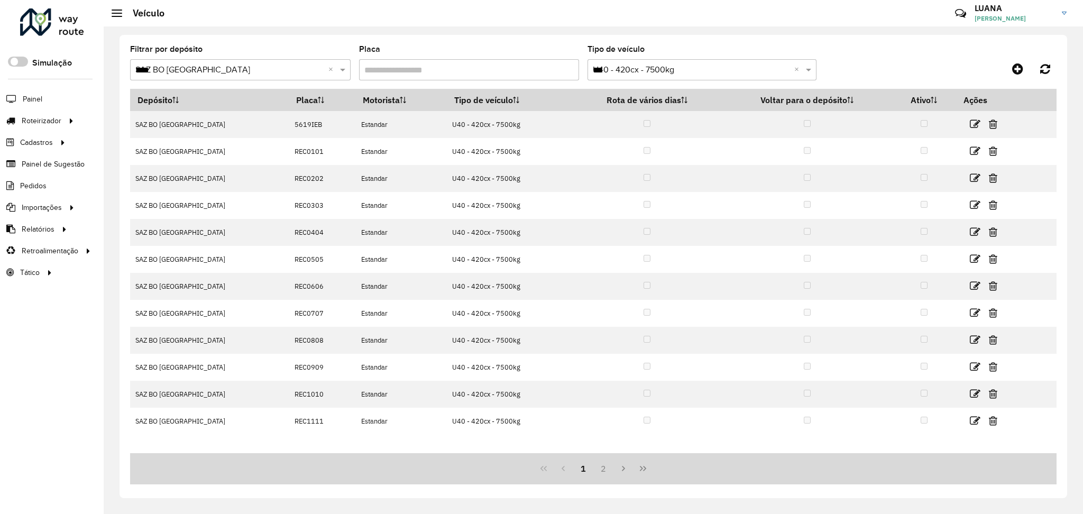
click at [789, 70] on input "***" at bounding box center [691, 70] width 197 height 13
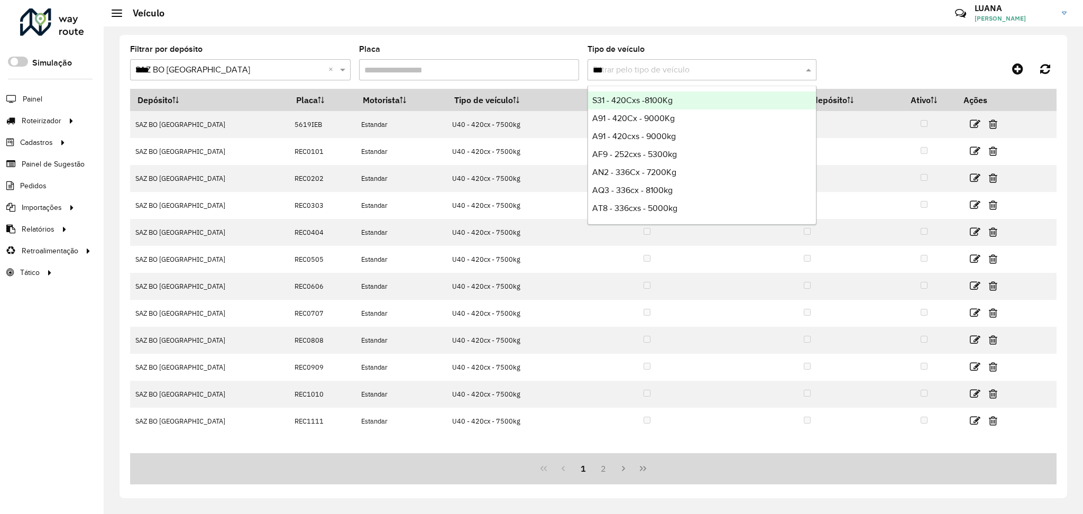
click at [743, 68] on hb-app "Aguarde... Pop-up bloqueado! Seu navegador bloqueou automáticamente a abertura …" at bounding box center [541, 257] width 1083 height 514
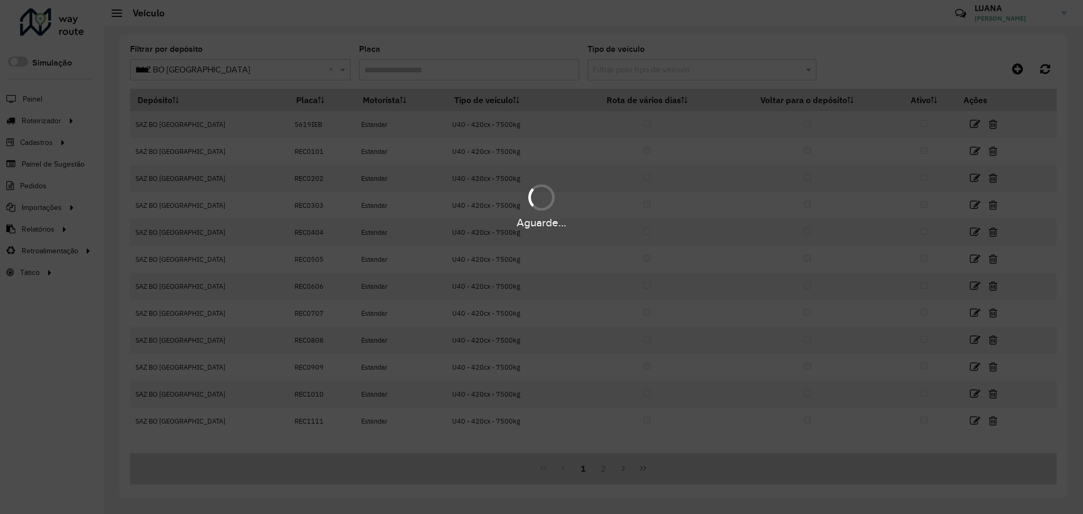
paste input "***"
type input "***"
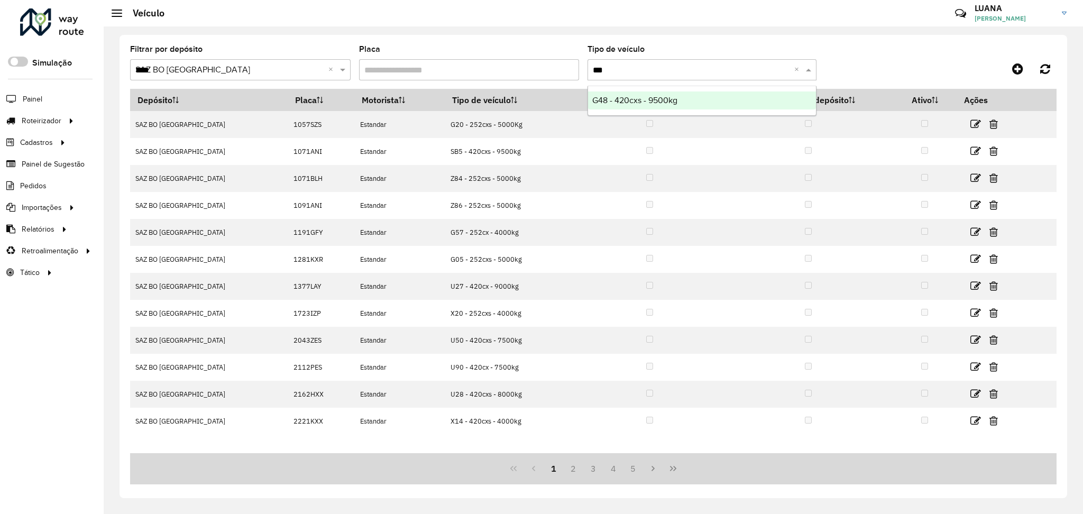
click at [654, 97] on span "G48 - 420cxs - 9500kg" at bounding box center [635, 100] width 85 height 9
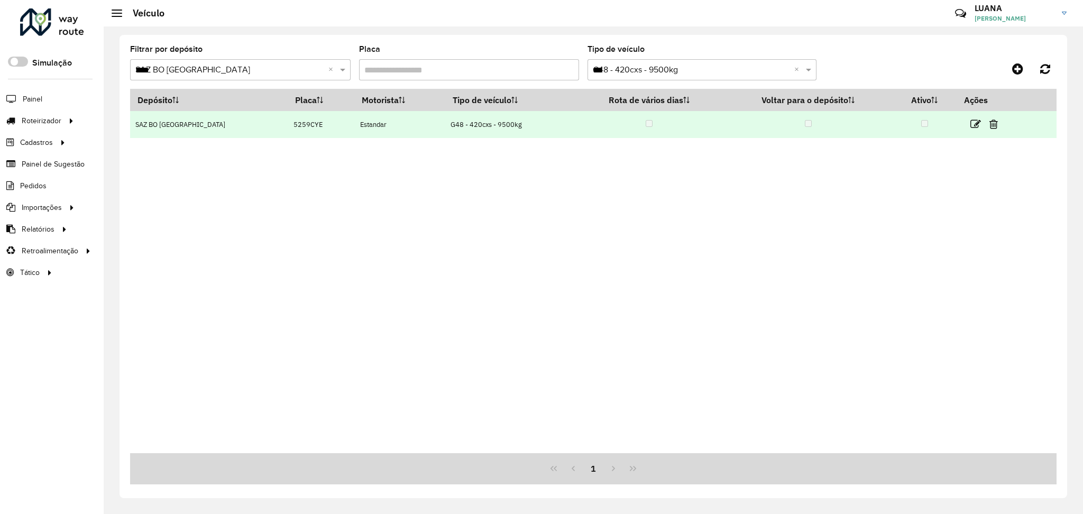
drag, startPoint x: 287, startPoint y: 123, endPoint x: 254, endPoint y: 123, distance: 32.3
click at [288, 123] on td "5259CYE" at bounding box center [321, 124] width 67 height 27
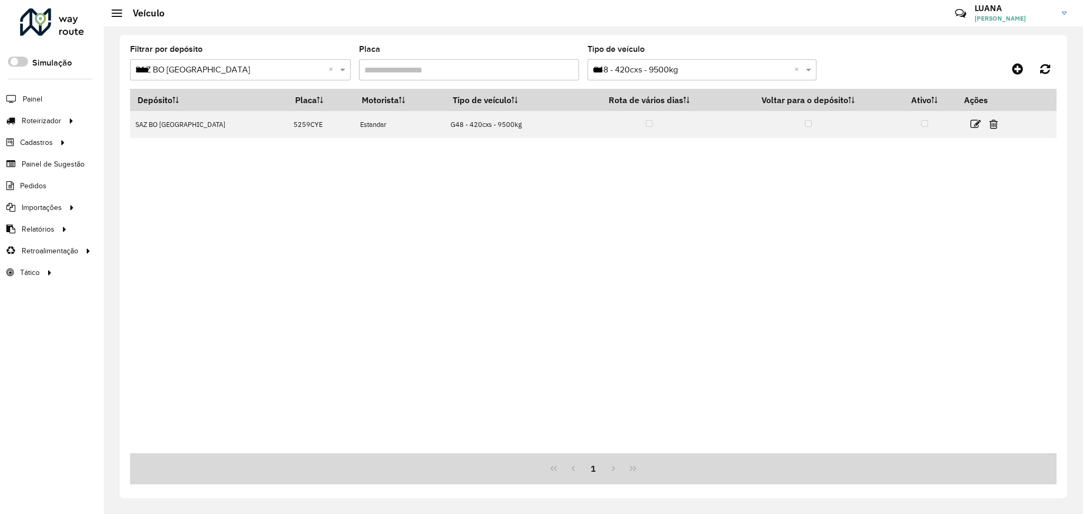
copy td "5259CYE"
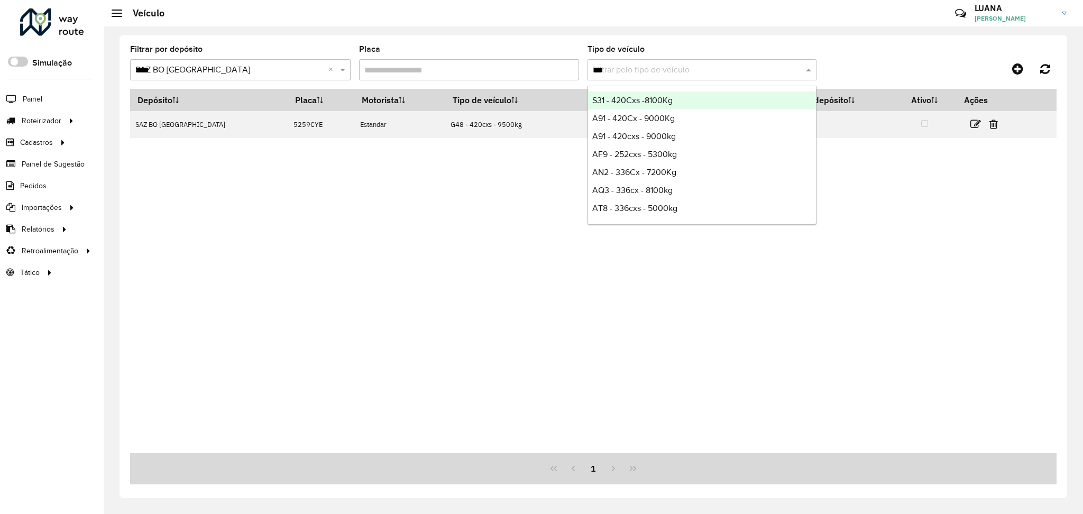
click at [726, 72] on input "***" at bounding box center [691, 70] width 197 height 13
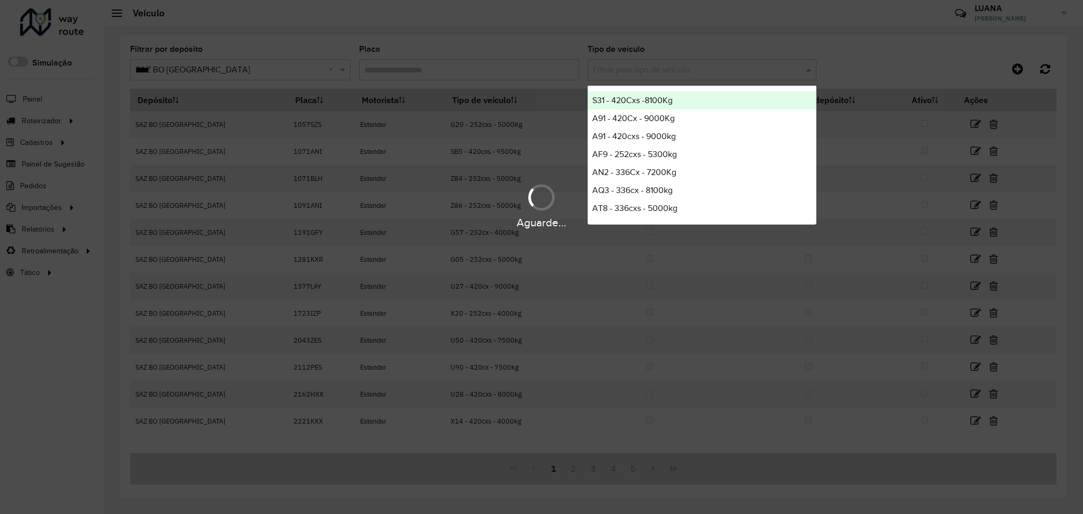
click at [726, 72] on div "Aguarde..." at bounding box center [541, 257] width 1083 height 514
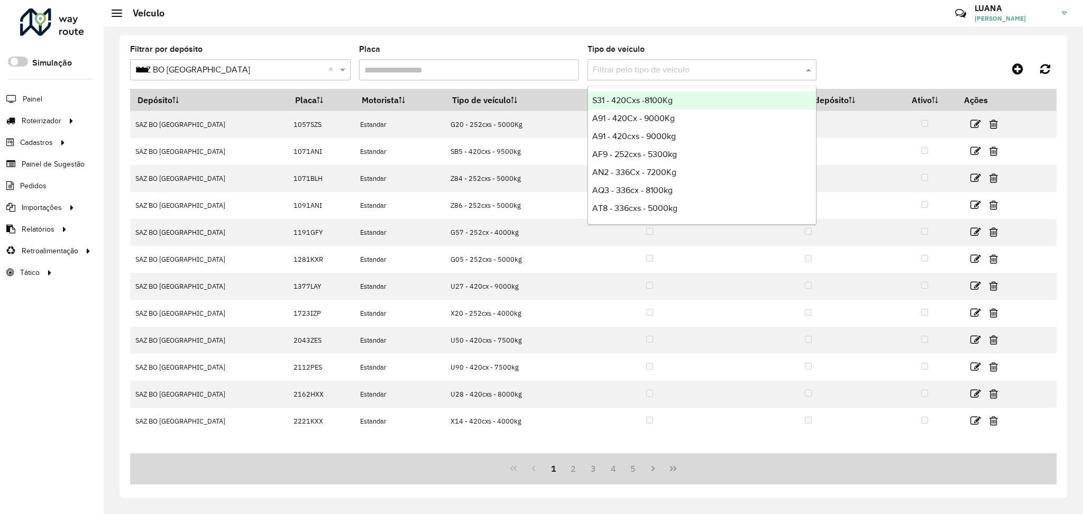
click at [722, 70] on input "text" at bounding box center [691, 70] width 197 height 13
paste input "*******"
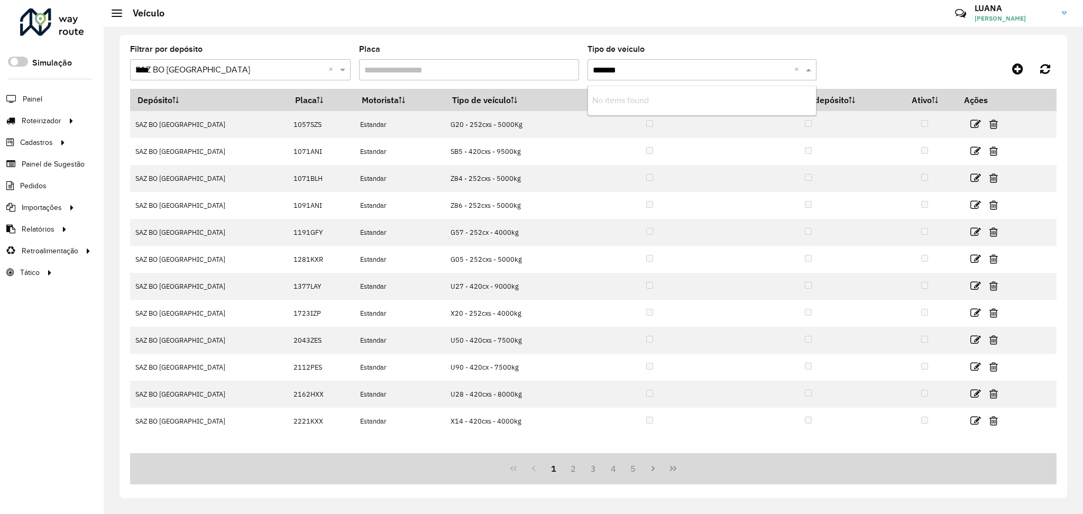
type input "*******"
drag, startPoint x: 667, startPoint y: 64, endPoint x: 571, endPoint y: 66, distance: 95.8
click at [571, 66] on formly-group "Filtrar por depósito Selecione um depósito × SAZ BO Cochabamba **** × Placa Tip…" at bounding box center [473, 66] width 687 height 43
paste input "***"
type input "***"
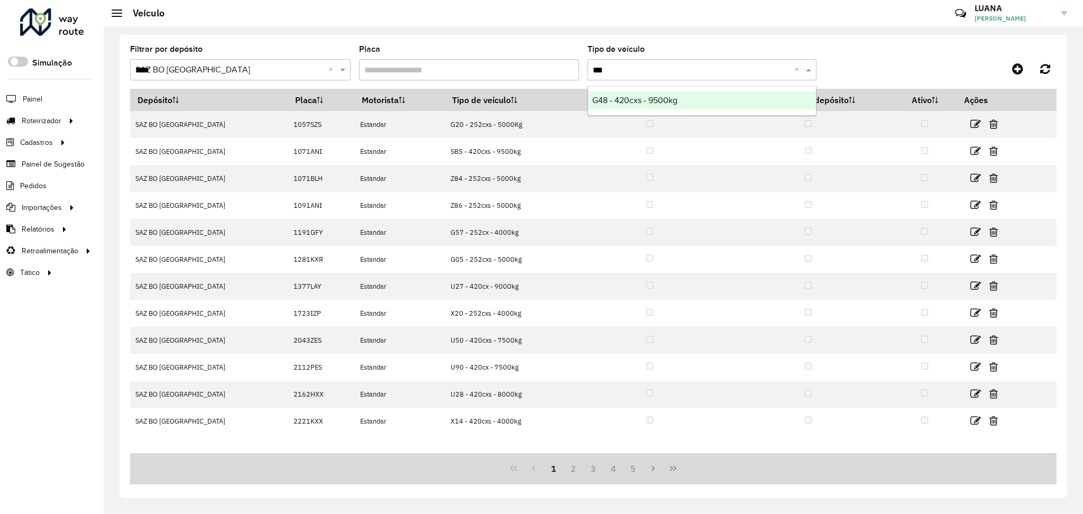
click at [653, 103] on span "G48 - 420cxs - 9500kg" at bounding box center [635, 100] width 85 height 9
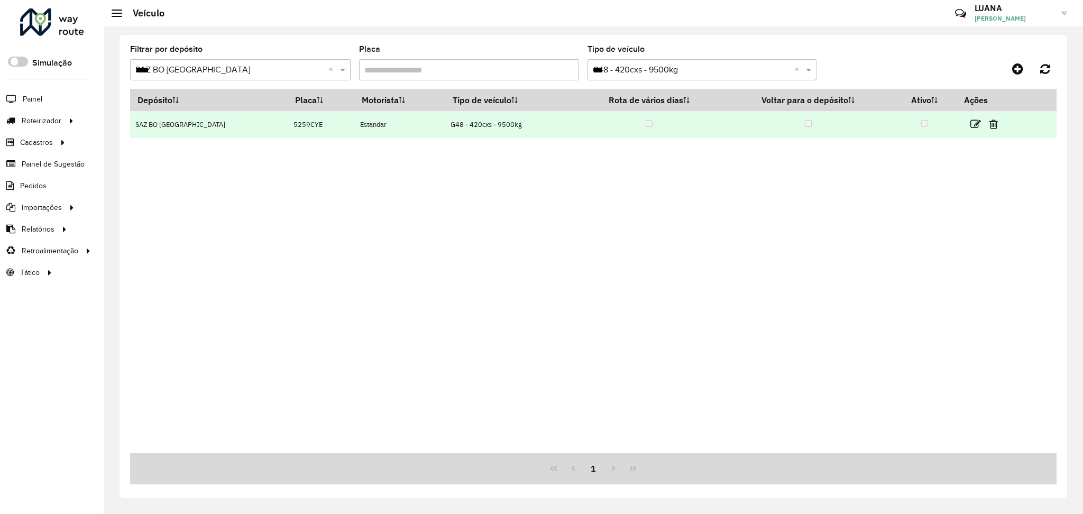
drag, startPoint x: 275, startPoint y: 128, endPoint x: 248, endPoint y: 125, distance: 27.6
click at [248, 125] on tr "SAZ BO Cochabamba 5259CYE Estandar G48 - 420cxs - 9500kg" at bounding box center [593, 124] width 927 height 27
copy tr "5259CYE"
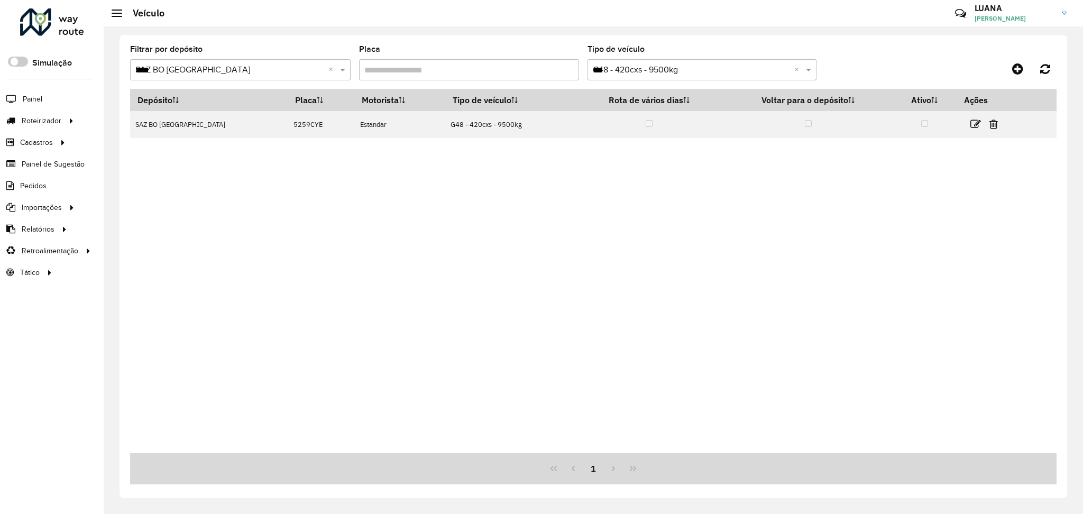
click at [234, 64] on input "****" at bounding box center [229, 70] width 189 height 13
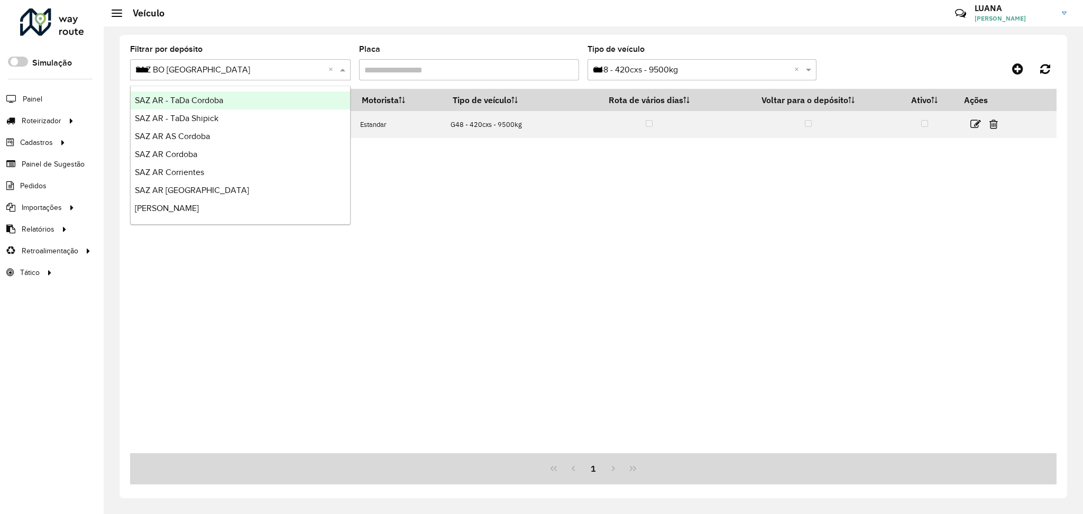
click at [325, 68] on div "****" at bounding box center [240, 69] width 221 height 13
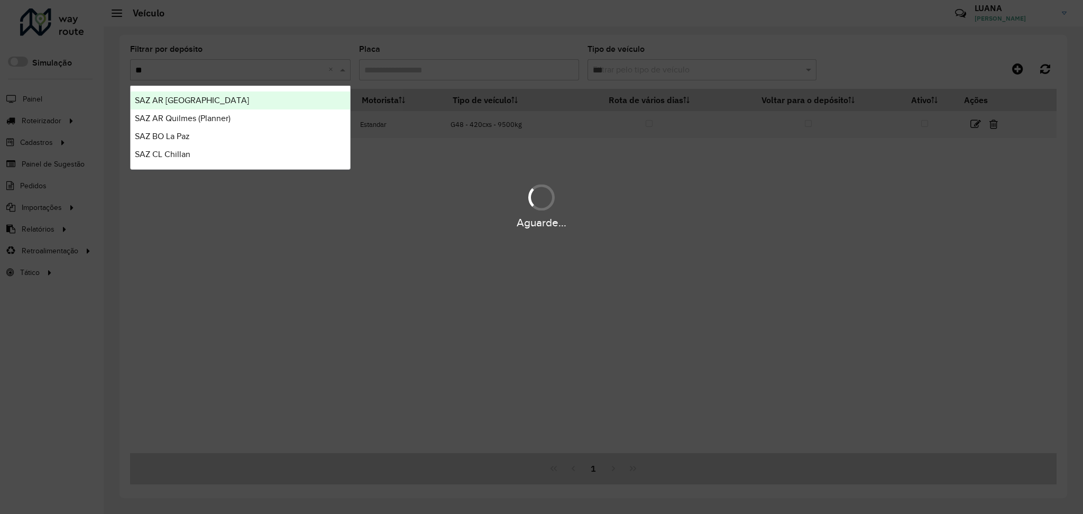
type input "**"
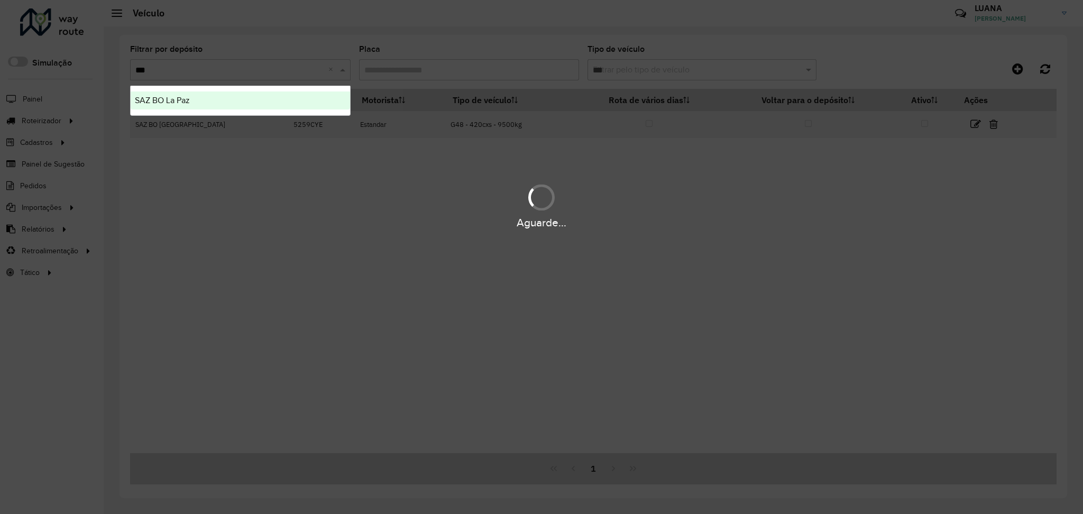
click at [255, 94] on div "SAZ BO La Paz" at bounding box center [241, 101] width 220 height 18
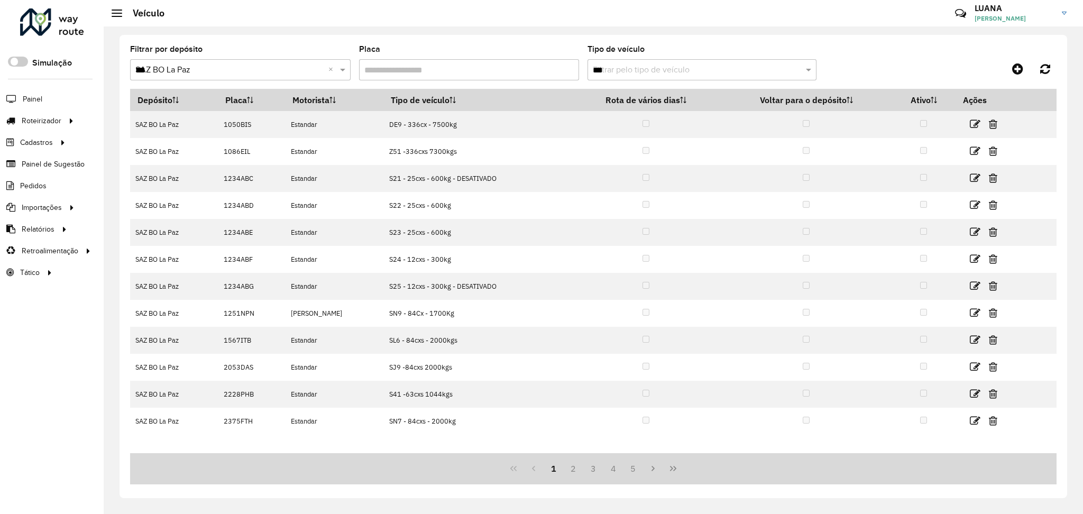
click at [650, 69] on input "***" at bounding box center [691, 70] width 197 height 13
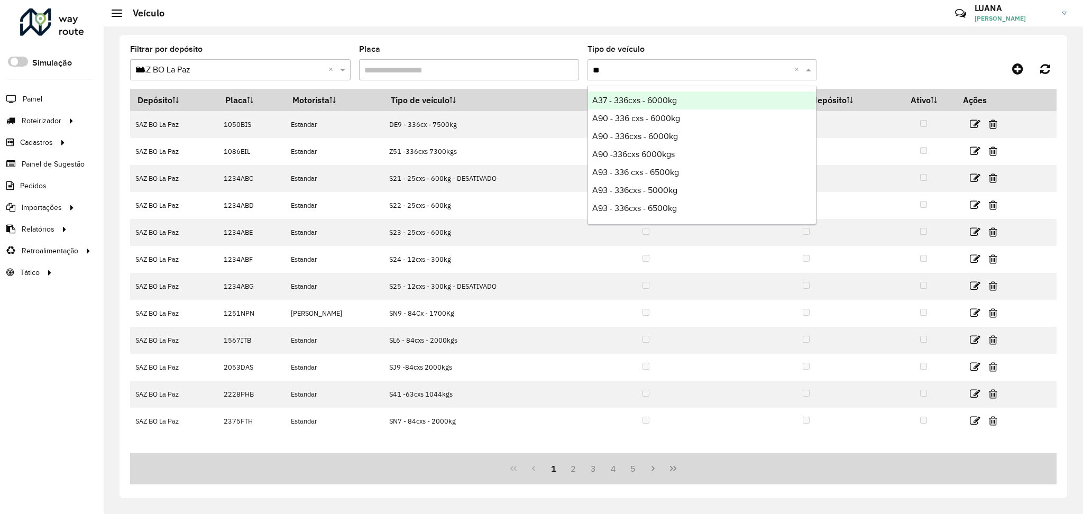
type input "***"
click at [658, 99] on span "S21 - 25 cxs - 1390kg" at bounding box center [631, 100] width 76 height 9
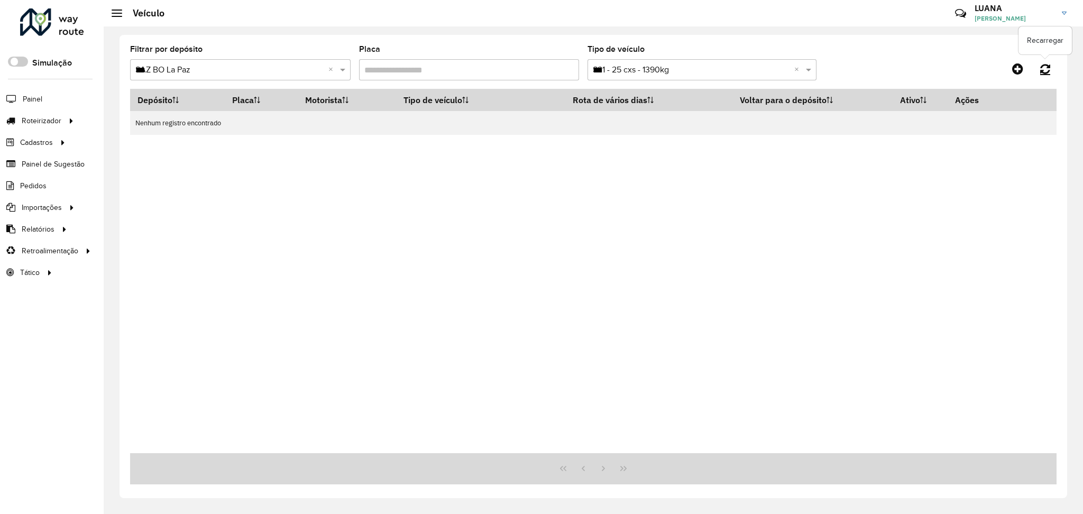
click at [1047, 63] on icon at bounding box center [1046, 69] width 10 height 12
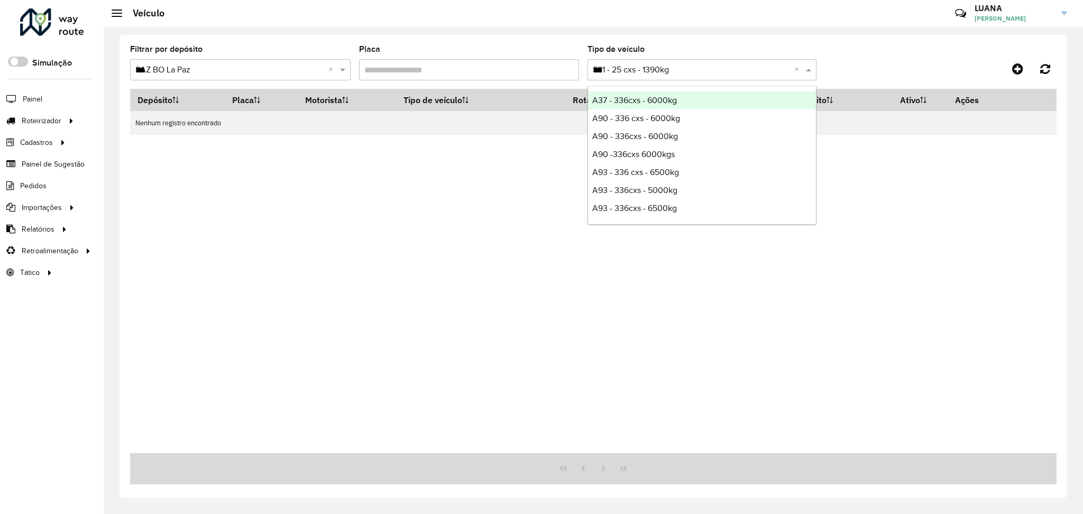
click at [784, 66] on input "***" at bounding box center [691, 70] width 197 height 13
type input "***"
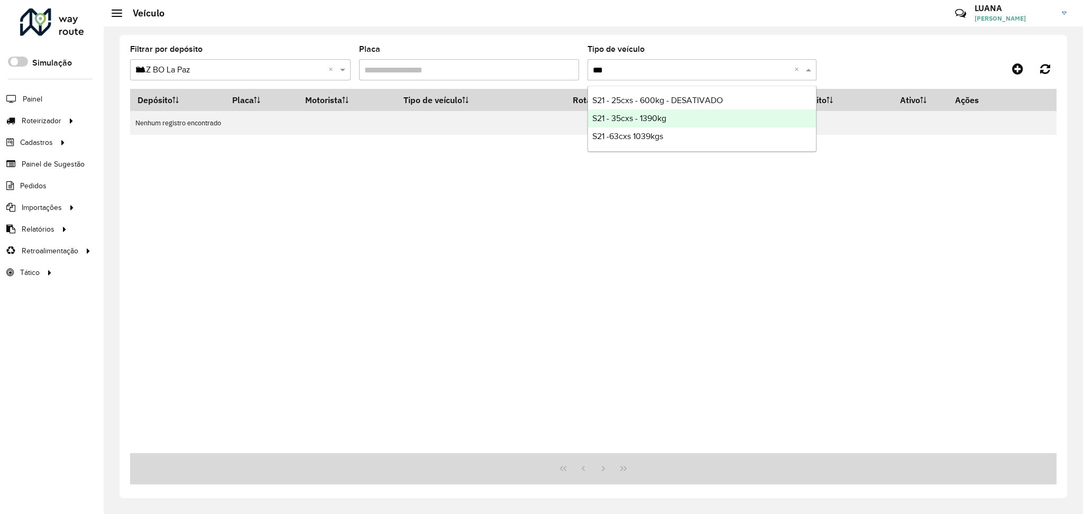
click at [687, 125] on div "S21 - 35cxs - 1390kg" at bounding box center [702, 119] width 228 height 18
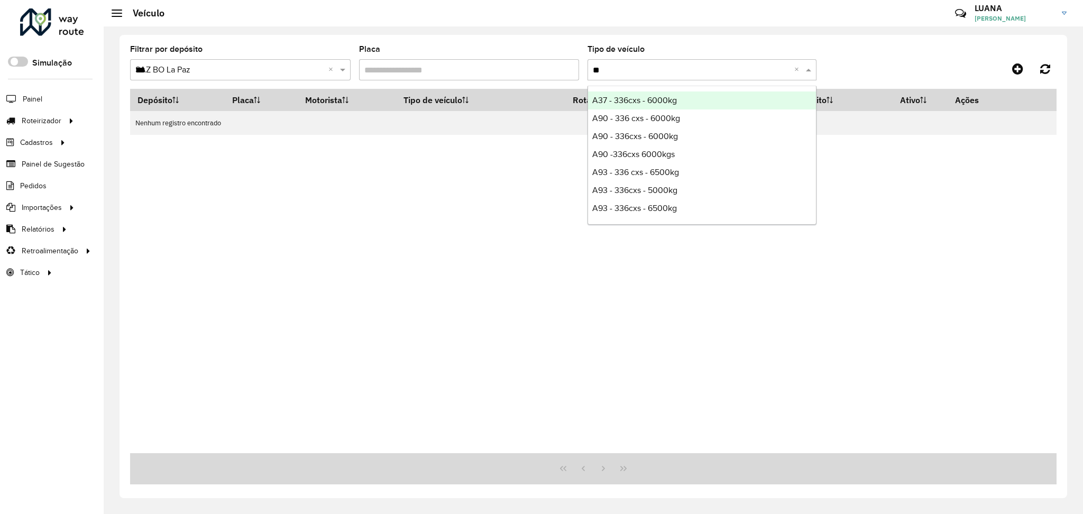
type input "***"
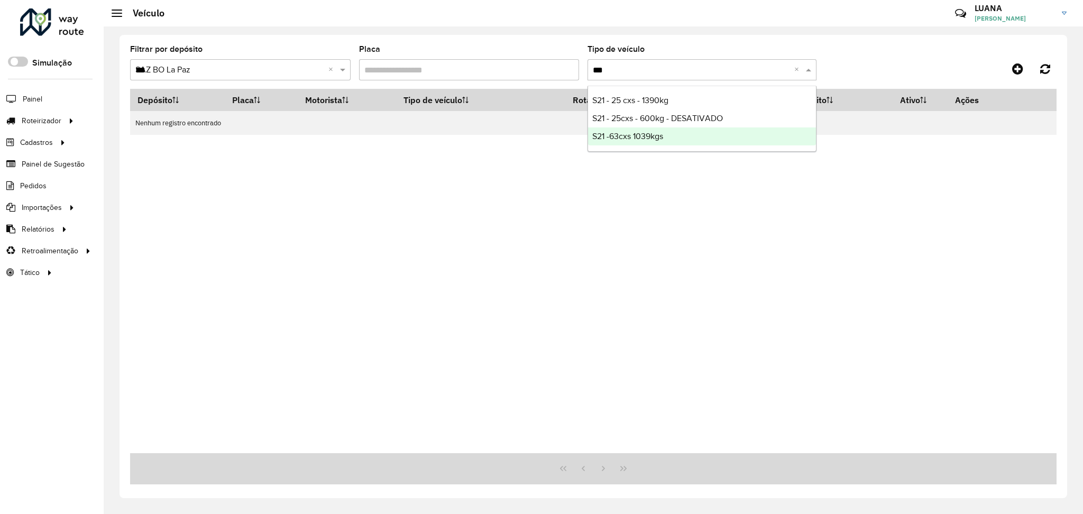
click at [658, 136] on span "S21 -63cxs 1039kgs" at bounding box center [628, 136] width 71 height 9
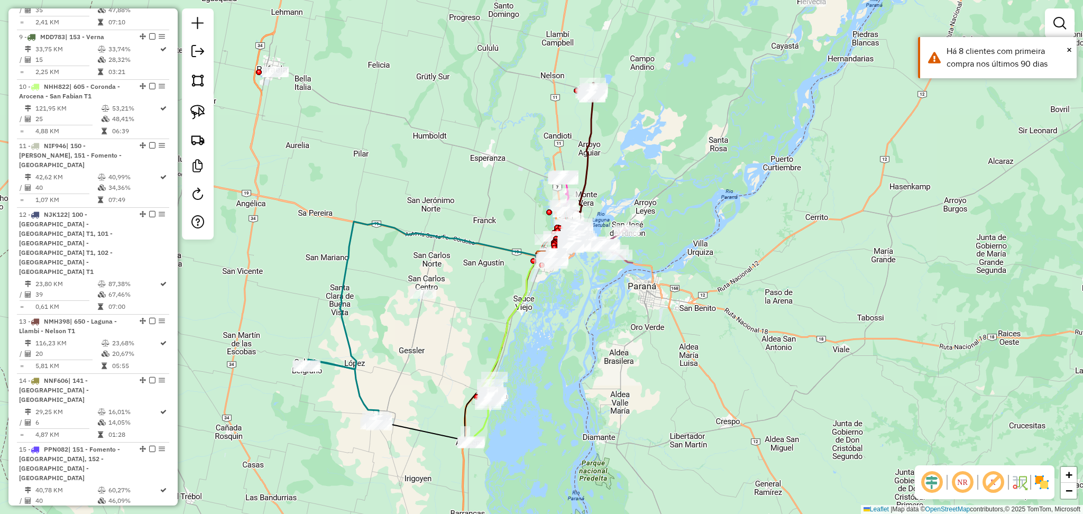
scroll to position [1104, 0]
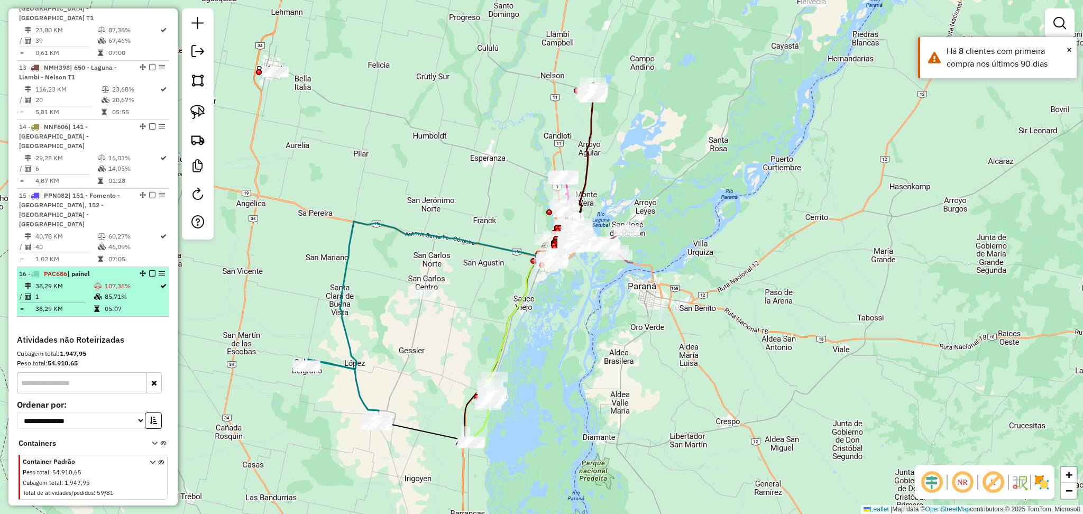
click at [151, 281] on td "107,36%" at bounding box center [131, 286] width 55 height 11
select select "**********"
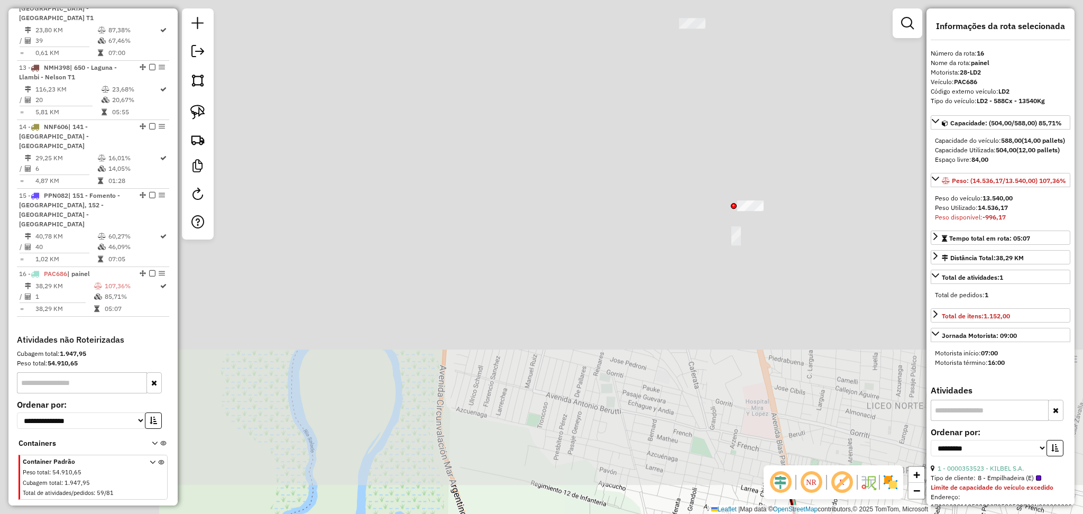
drag, startPoint x: 674, startPoint y: 35, endPoint x: 842, endPoint y: 547, distance: 538.9
click at [842, 514] on html "Aguarde... Pop-up bloqueado! Seu navegador bloqueou automáticamente a abertura …" at bounding box center [541, 257] width 1083 height 514
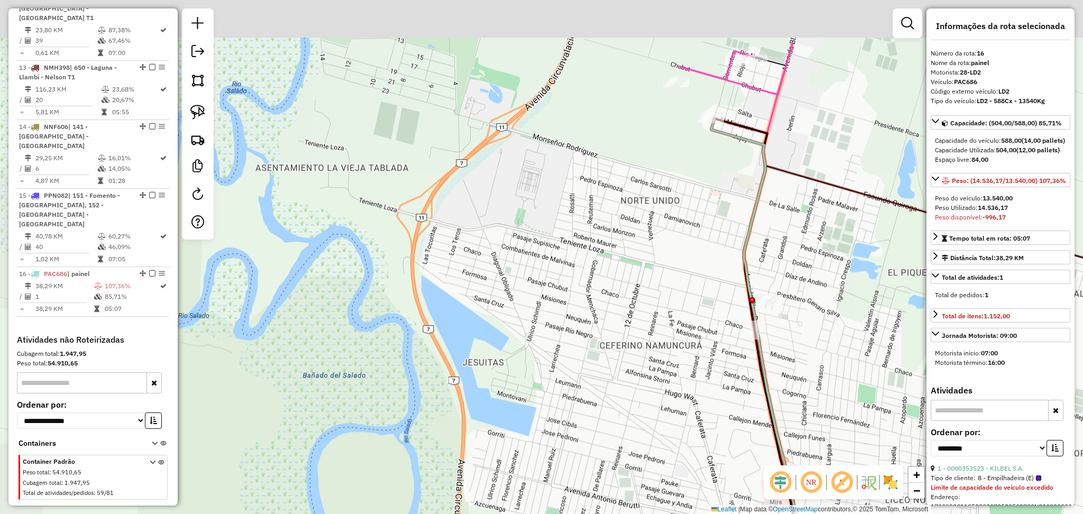
drag, startPoint x: 736, startPoint y: 86, endPoint x: 767, endPoint y: 231, distance: 147.5
click at [768, 235] on div "Janela de atendimento Grade de atendimento Capacidade Transportadoras Veículos …" at bounding box center [541, 257] width 1083 height 514
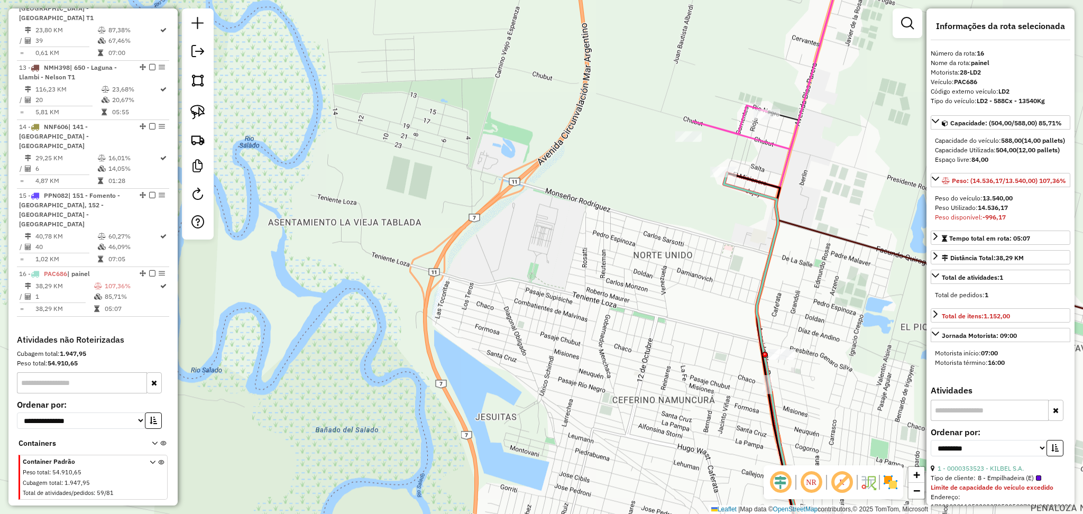
click at [752, 188] on icon at bounding box center [766, 369] width 84 height 393
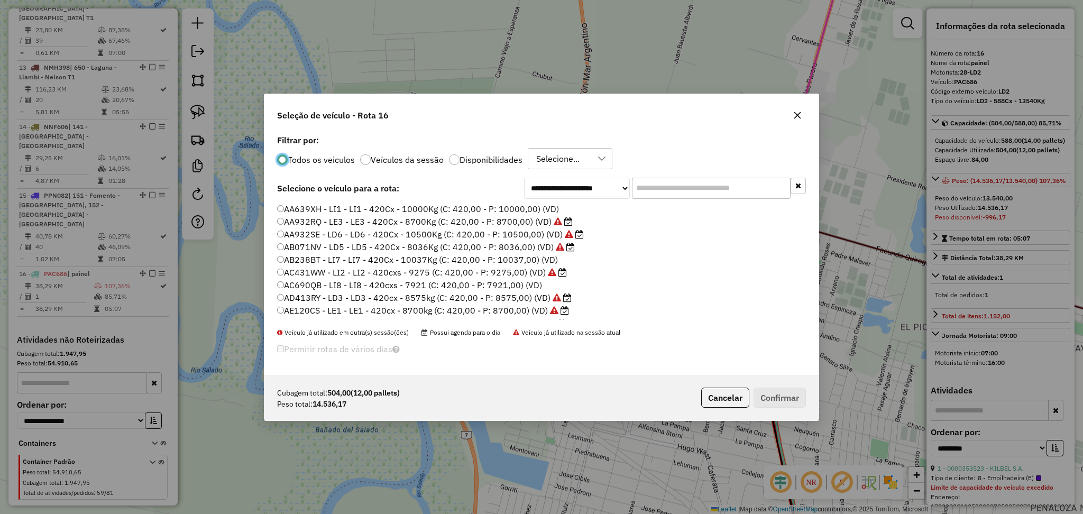
scroll to position [5, 3]
click at [645, 186] on input "text" at bounding box center [711, 187] width 159 height 21
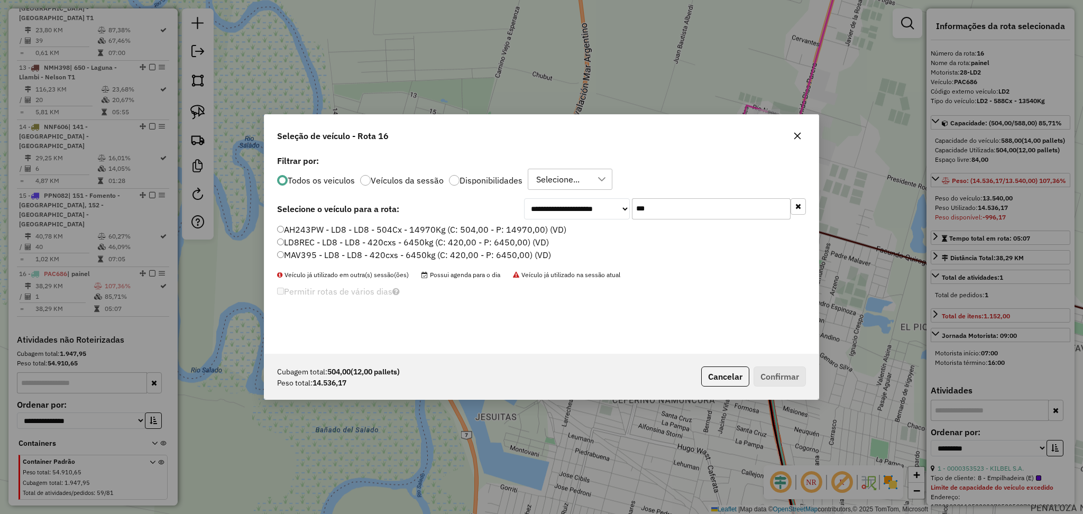
type input "***"
click at [485, 231] on label "AH243PW - LD8 - LD8 - 504Cx - 14970Kg (C: 504,00 - P: 14970,00) (VD)" at bounding box center [421, 229] width 289 height 13
click at [471, 180] on label "Disponibilidades" at bounding box center [491, 180] width 63 height 8
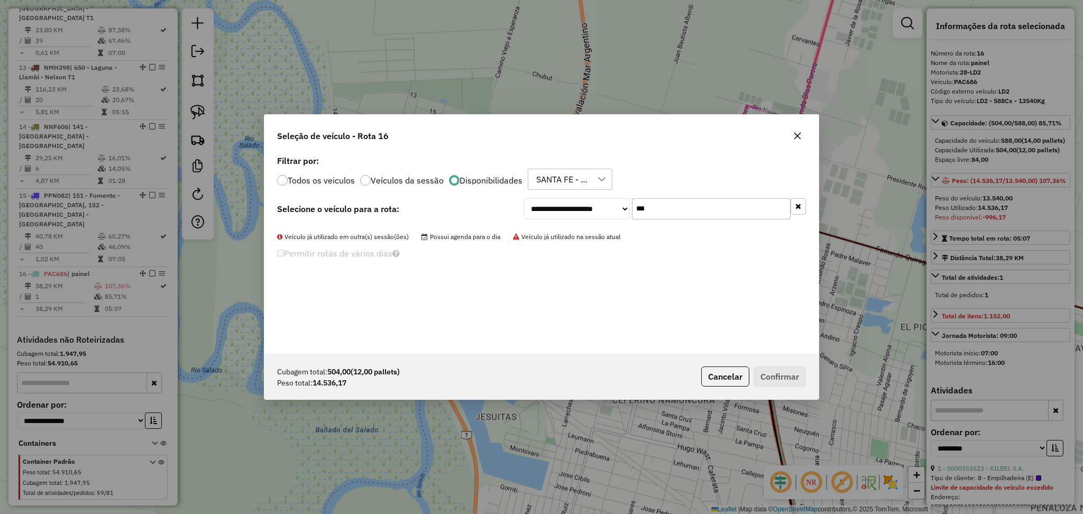
click at [308, 183] on label "Todos os veiculos" at bounding box center [321, 180] width 67 height 8
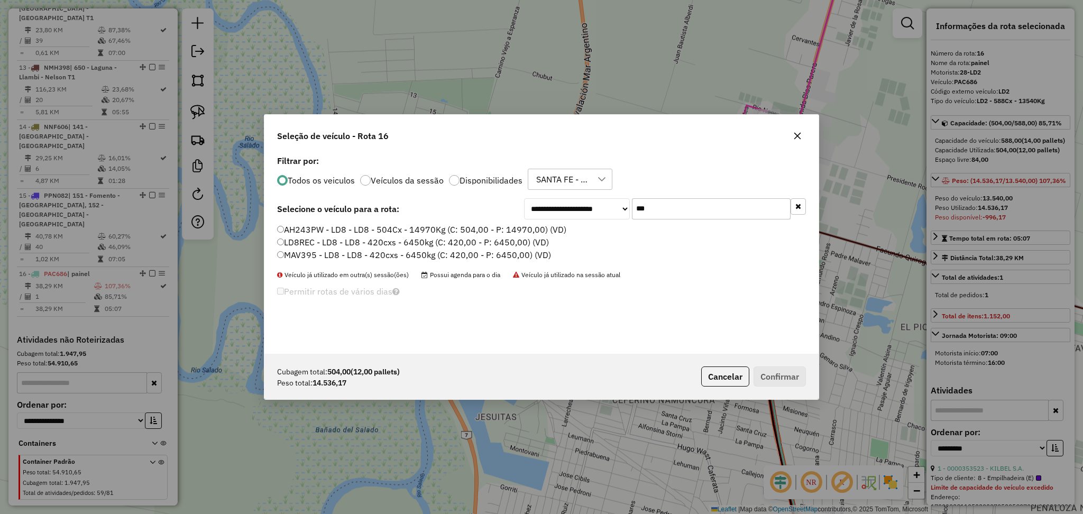
click at [378, 231] on label "AH243PW - LD8 - LD8 - 504Cx - 14970Kg (C: 504,00 - P: 14970,00) (VD)" at bounding box center [421, 229] width 289 height 13
click at [781, 370] on button "Confirmar" at bounding box center [780, 377] width 52 height 20
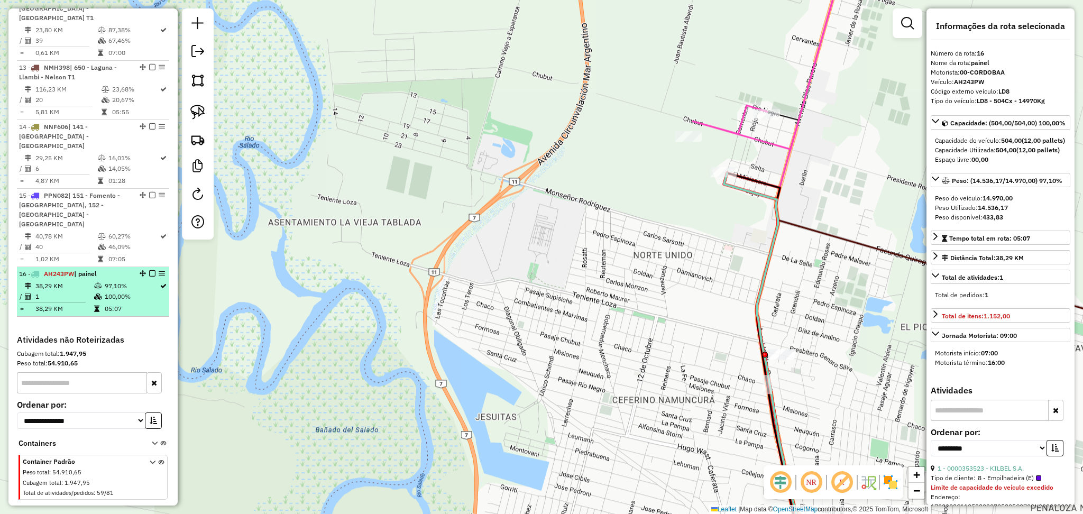
click at [149, 269] on div "16 - AH243PW | painel" at bounding box center [93, 274] width 148 height 10
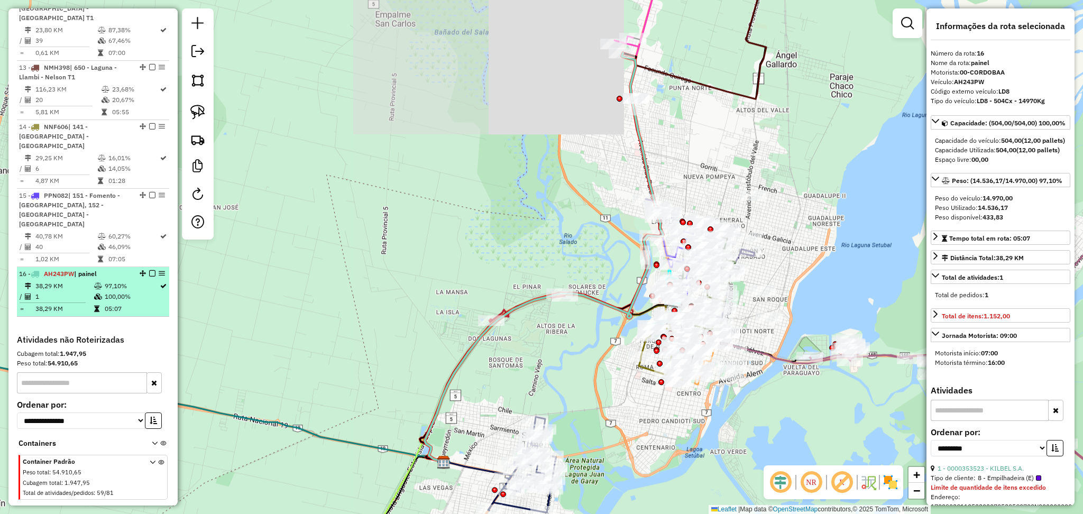
click at [150, 270] on em at bounding box center [152, 273] width 6 height 6
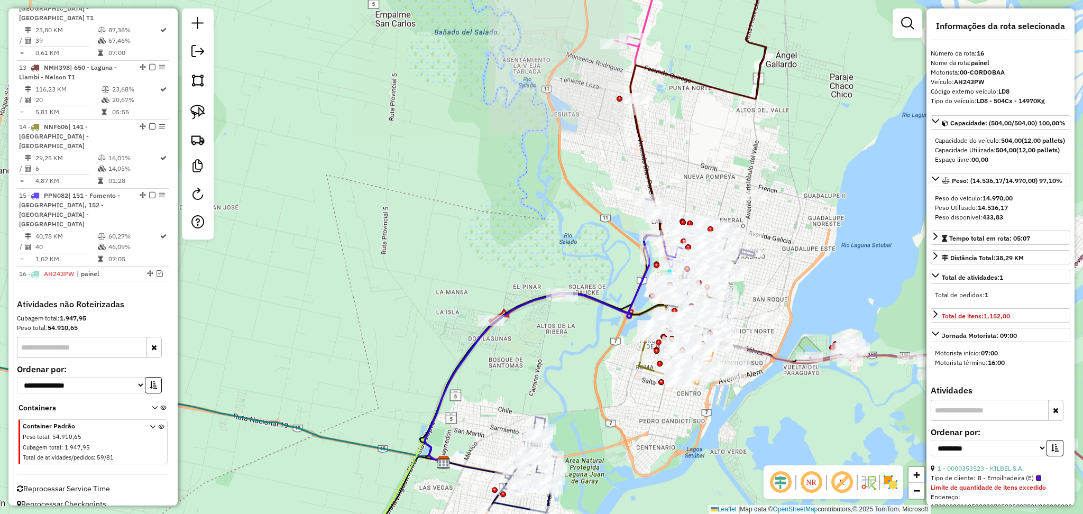
scroll to position [1069, 0]
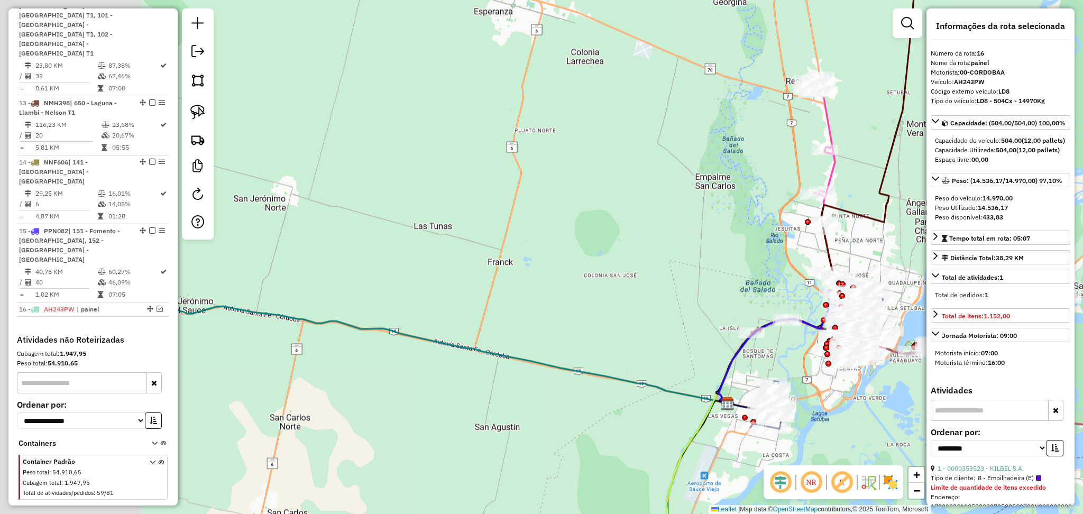
drag, startPoint x: 351, startPoint y: 260, endPoint x: 787, endPoint y: 334, distance: 442.7
click at [795, 333] on div "Janela de atendimento Grade de atendimento Capacidade Transportadoras Veículos …" at bounding box center [541, 257] width 1083 height 514
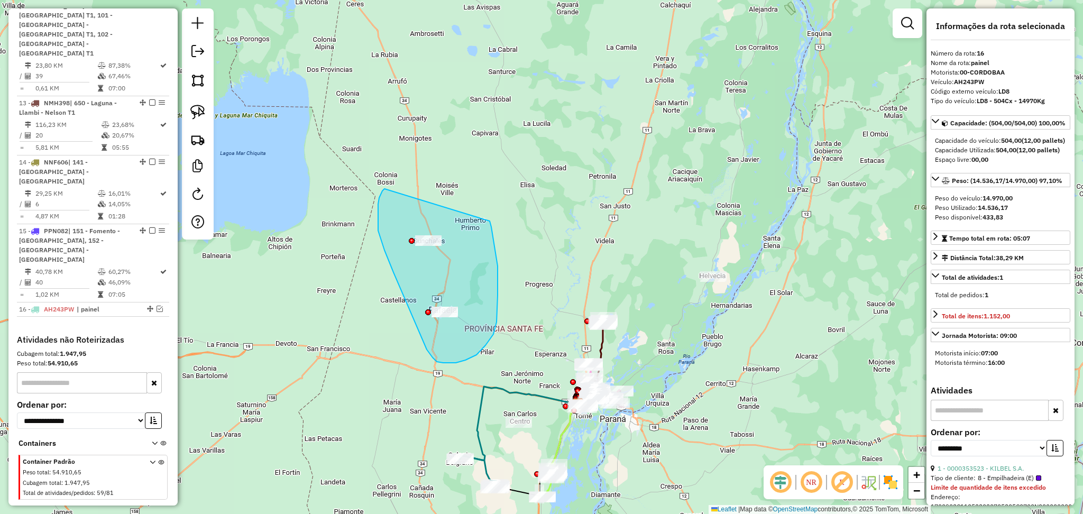
drag, startPoint x: 385, startPoint y: 189, endPoint x: 488, endPoint y: 212, distance: 105.6
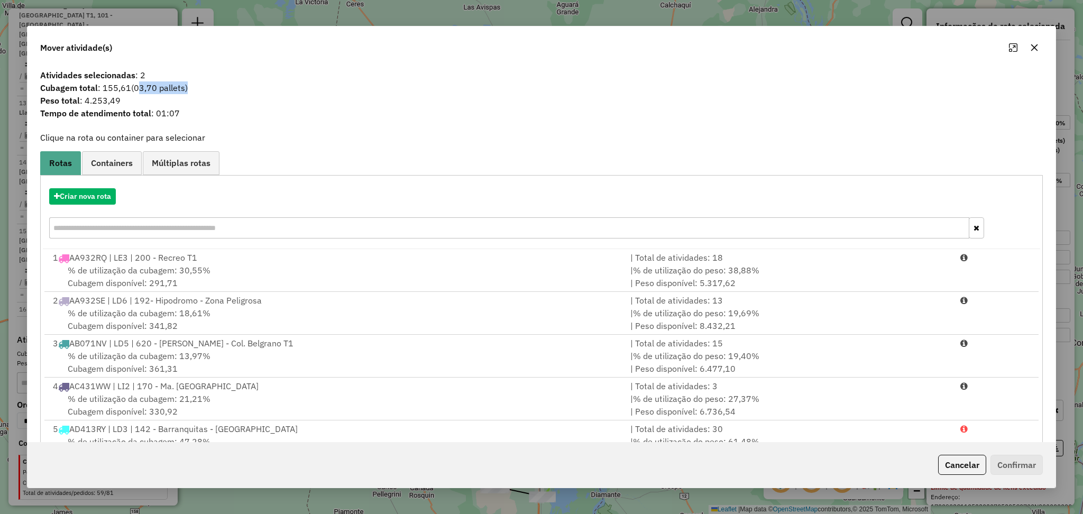
drag, startPoint x: 187, startPoint y: 85, endPoint x: 138, endPoint y: 87, distance: 49.8
click at [138, 87] on span "(03,70 pallets)" at bounding box center [159, 88] width 57 height 11
copy span "03,70 pallets"
click at [954, 471] on button "Cancelar" at bounding box center [963, 465] width 48 height 20
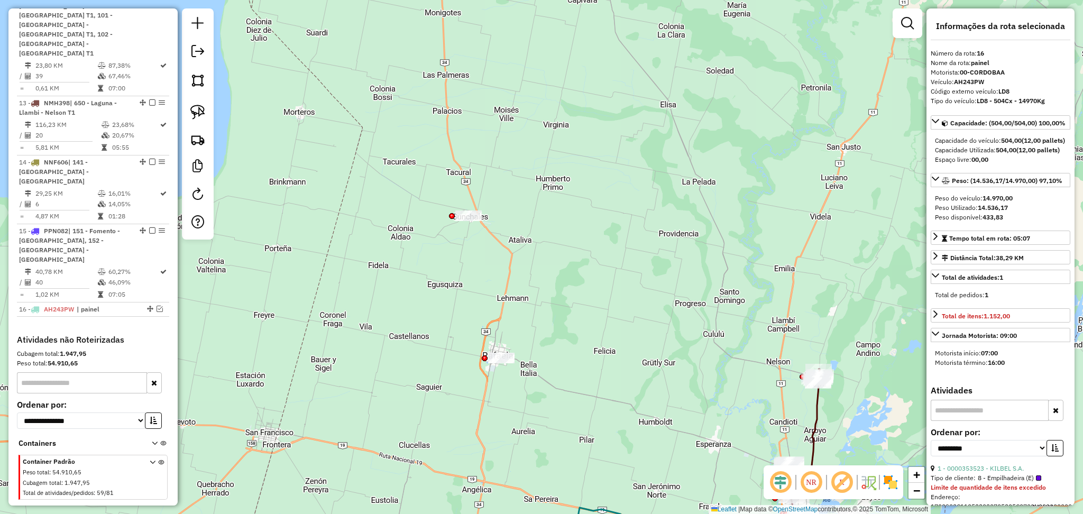
drag, startPoint x: 502, startPoint y: 303, endPoint x: 552, endPoint y: 283, distance: 53.9
click at [585, 304] on div "Janela de atendimento Grade de atendimento Capacidade Transportadoras Veículos …" at bounding box center [541, 257] width 1083 height 514
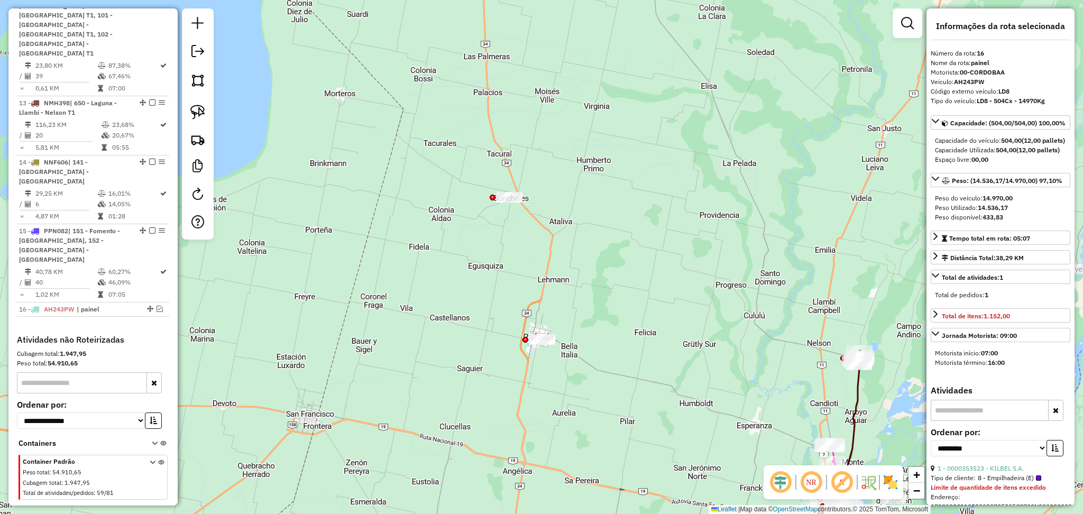
drag, startPoint x: 566, startPoint y: 398, endPoint x: 589, endPoint y: 321, distance: 80.7
click at [589, 321] on div "Janela de atendimento Grade de atendimento Capacidade Transportadoras Veículos …" at bounding box center [541, 257] width 1083 height 514
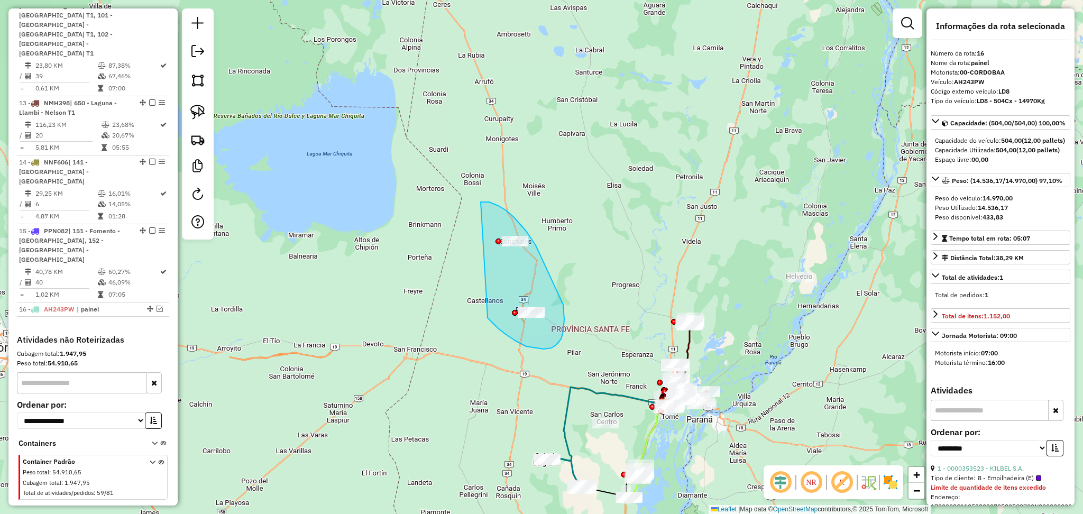
drag, startPoint x: 488, startPoint y: 317, endPoint x: 454, endPoint y: 215, distance: 107.1
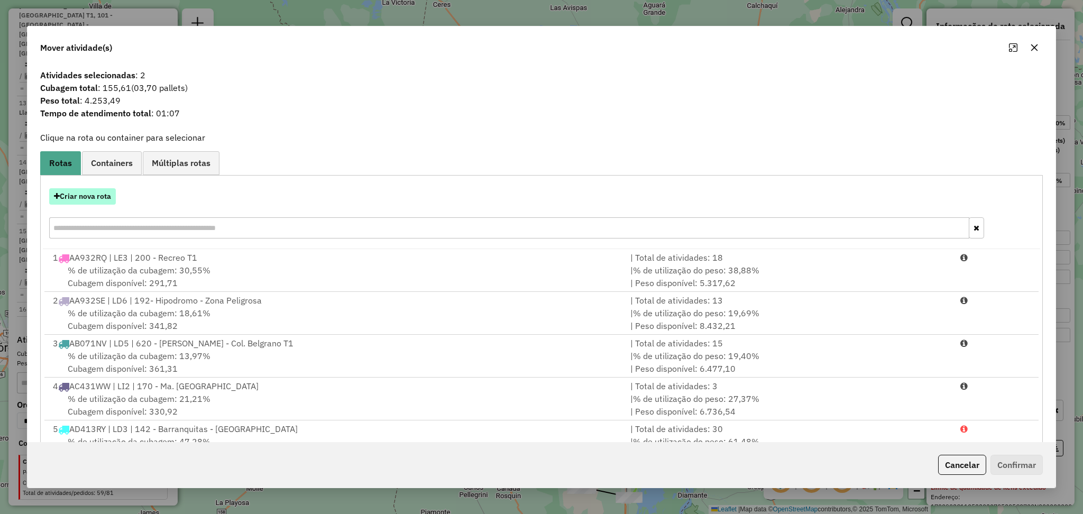
click at [90, 202] on button "Criar nova rota" at bounding box center [82, 196] width 67 height 16
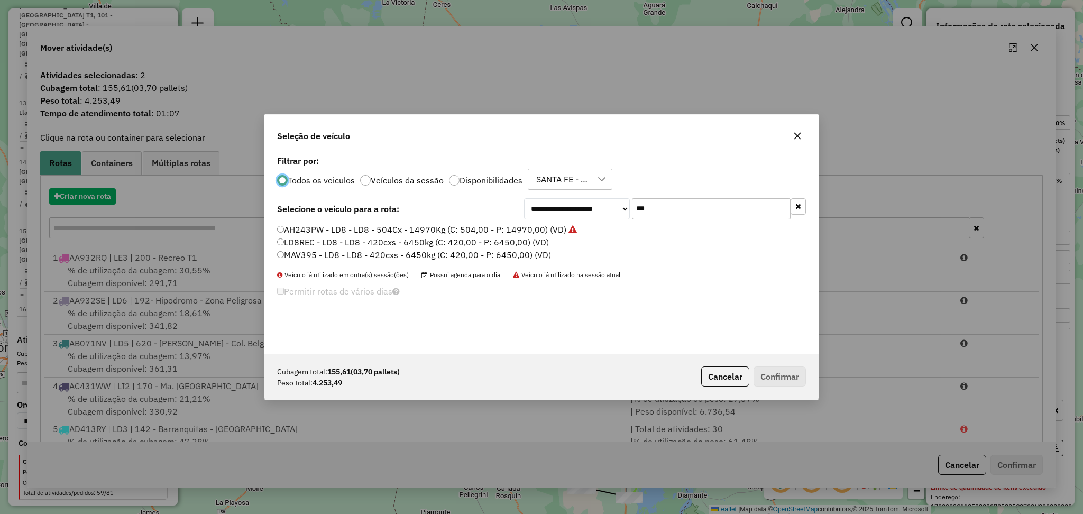
scroll to position [5, 3]
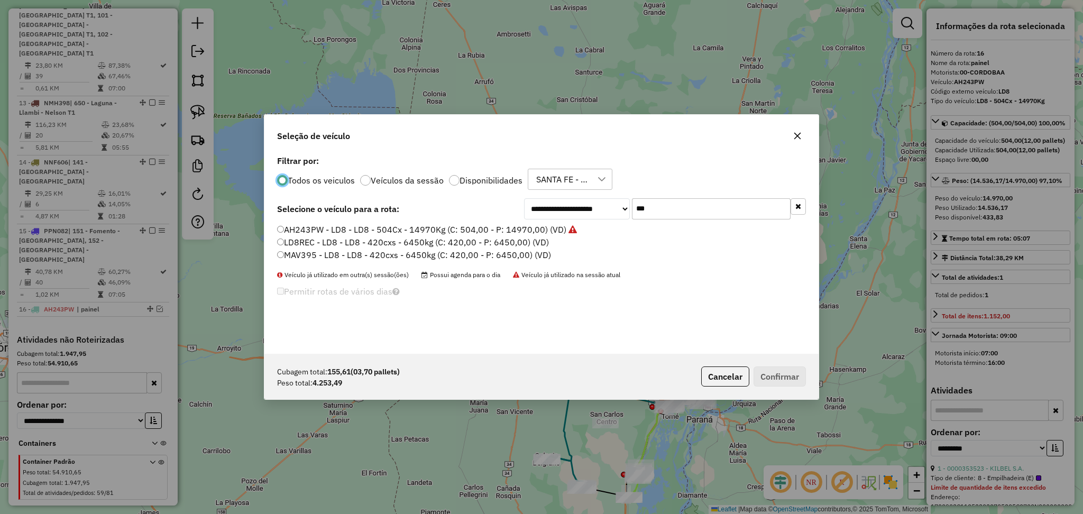
click at [476, 172] on div "Todos os veiculos Veículos da sessão Disponibilidades SANTA FE - 25/09 - PROMAX" at bounding box center [541, 179] width 529 height 21
click at [476, 174] on div "Todos os veiculos Veículos da sessão Disponibilidades SANTA FE - 25/09 - PROMAX" at bounding box center [541, 179] width 529 height 21
click at [493, 183] on label "Disponibilidades" at bounding box center [491, 180] width 63 height 8
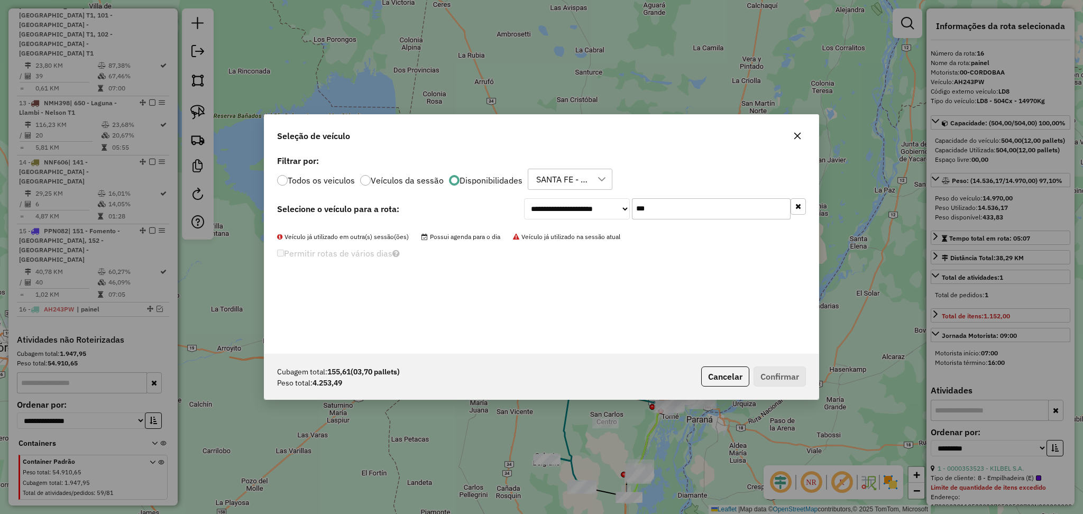
drag, startPoint x: 666, startPoint y: 208, endPoint x: 582, endPoint y: 207, distance: 83.6
click at [582, 207] on div "**********" at bounding box center [665, 208] width 282 height 21
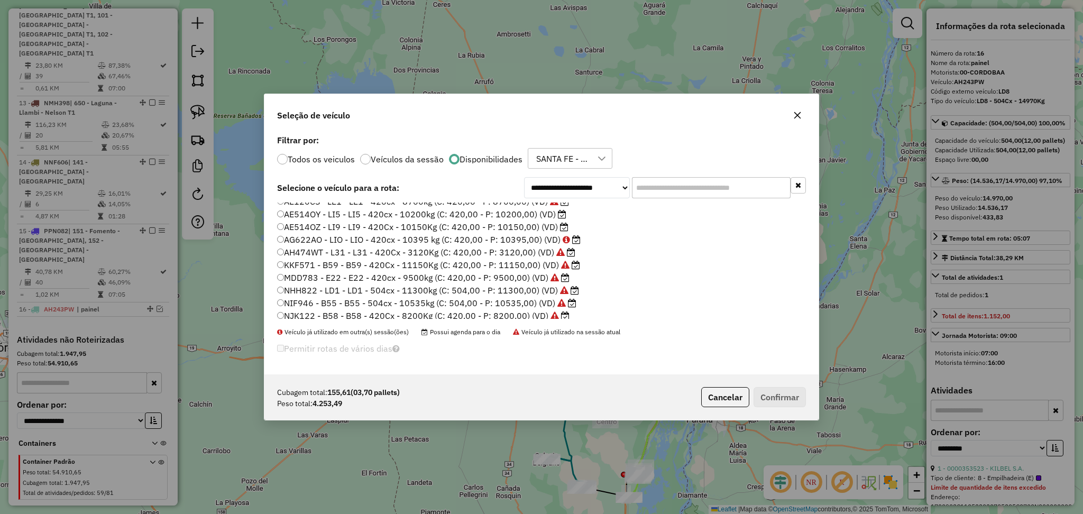
scroll to position [141, 0]
click at [408, 308] on label "PME394 - LI4 - LI4 - 420Cx - 10400Kg (C: 420,00 - P: 10400,00) (VD)" at bounding box center [421, 309] width 288 height 13
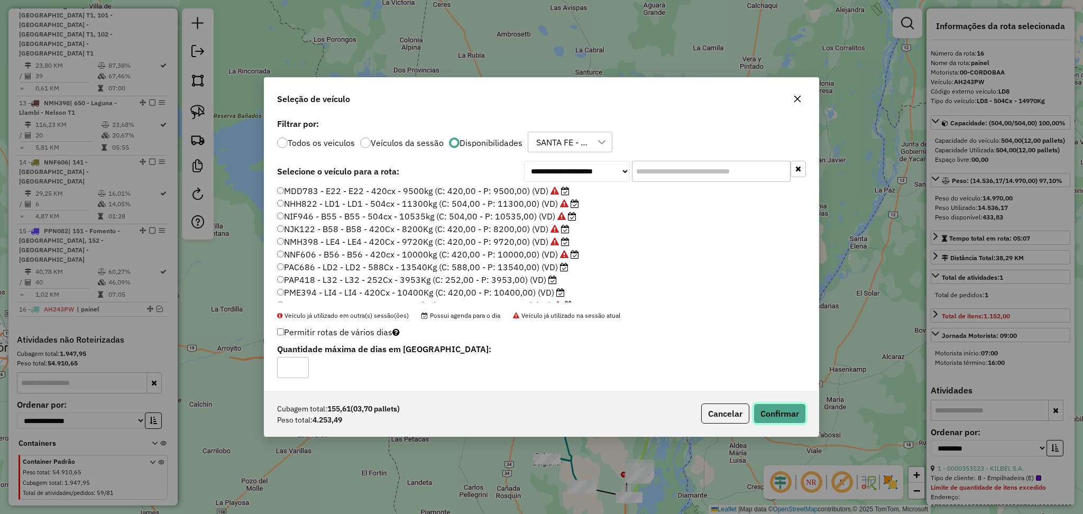
click at [777, 406] on button "Confirmar" at bounding box center [780, 414] width 52 height 20
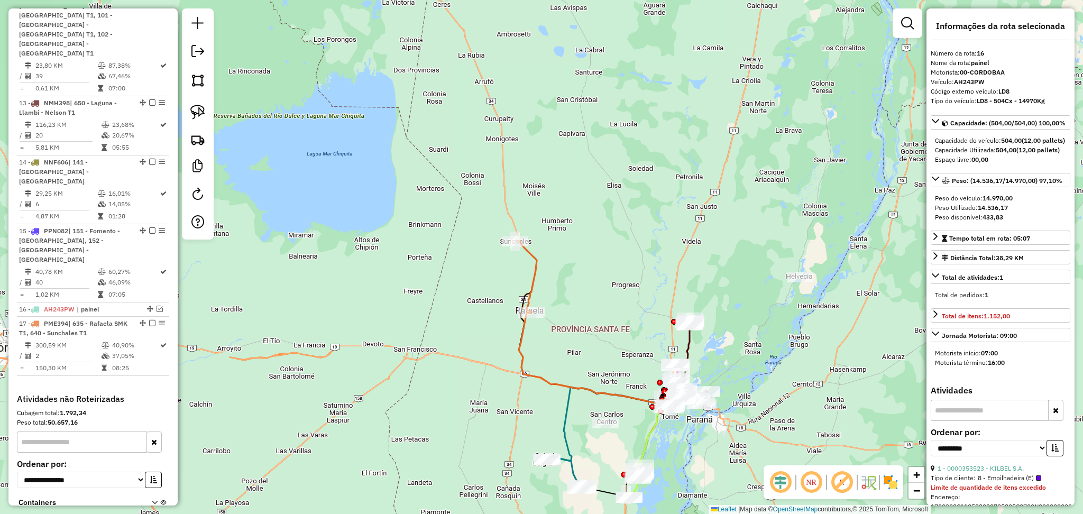
scroll to position [1128, 0]
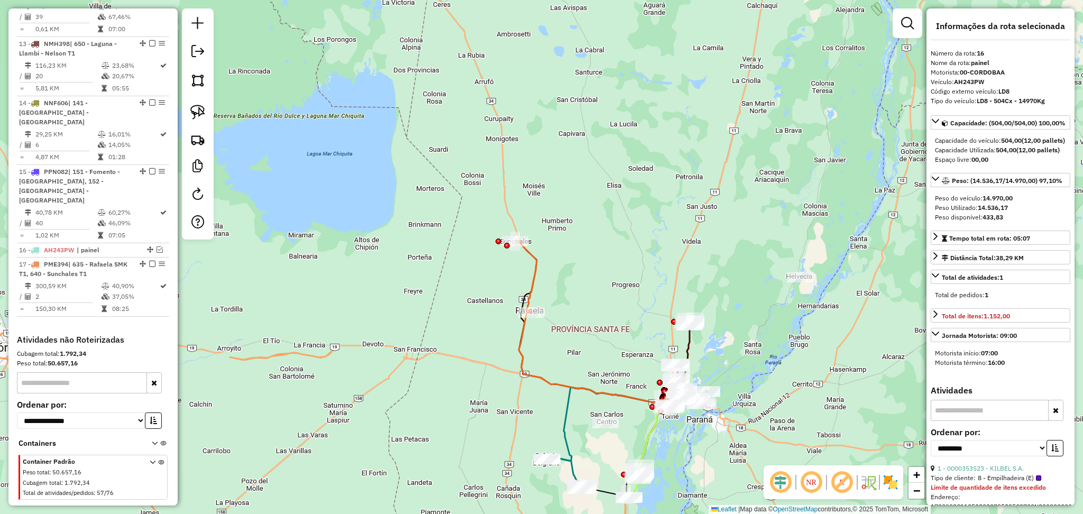
click at [526, 271] on div "Janela de atendimento Grade de atendimento Capacidade Transportadoras Veículos …" at bounding box center [541, 257] width 1083 height 514
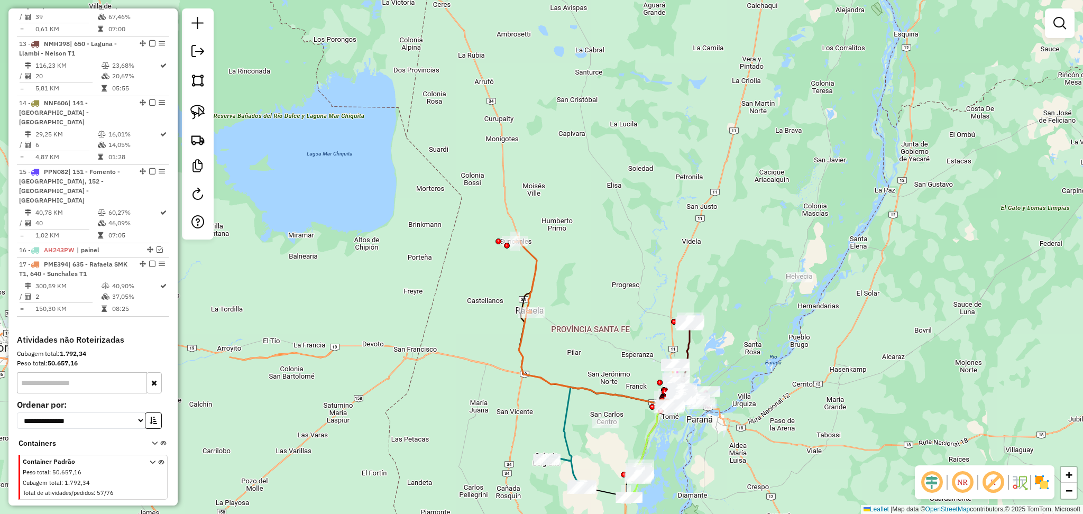
click at [535, 276] on icon at bounding box center [526, 276] width 22 height 71
select select "**********"
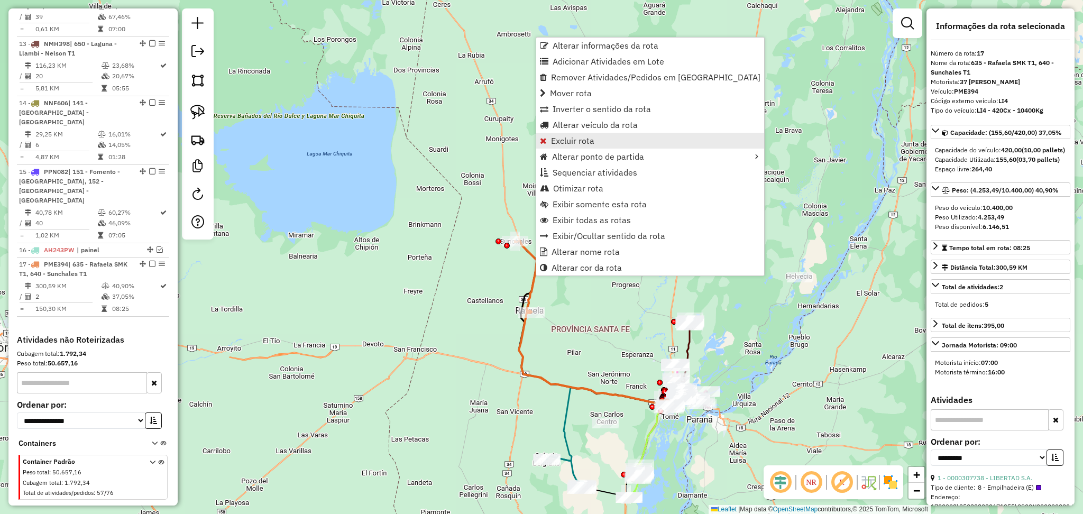
click at [599, 139] on link "Excluir rota" at bounding box center [650, 141] width 228 height 16
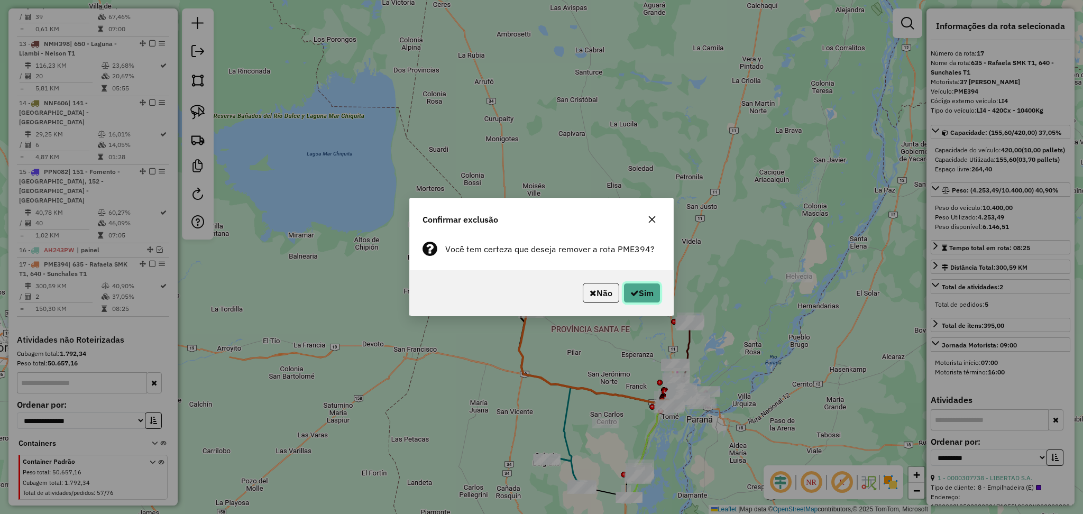
click at [644, 297] on button "Sim" at bounding box center [642, 293] width 37 height 20
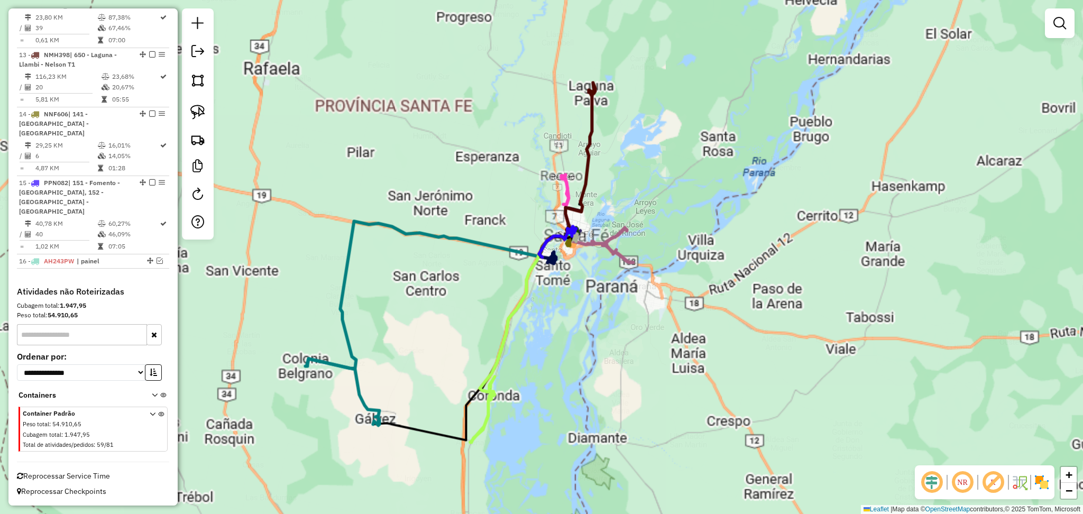
scroll to position [1069, 0]
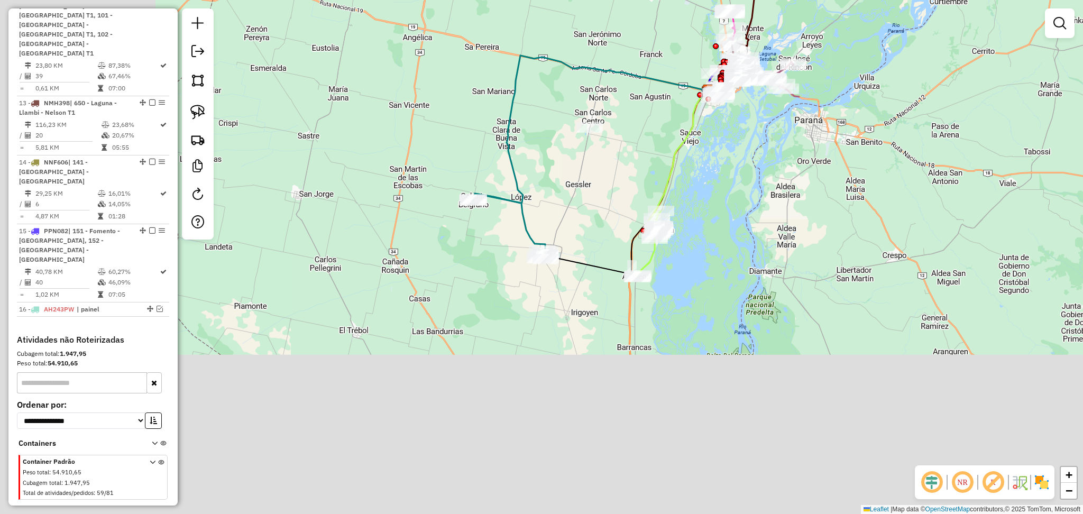
drag, startPoint x: 562, startPoint y: 371, endPoint x: 797, endPoint y: 75, distance: 378.4
click at [797, 75] on div "Janela de atendimento Grade de atendimento Capacidade Transportadoras Veículos …" at bounding box center [541, 257] width 1083 height 514
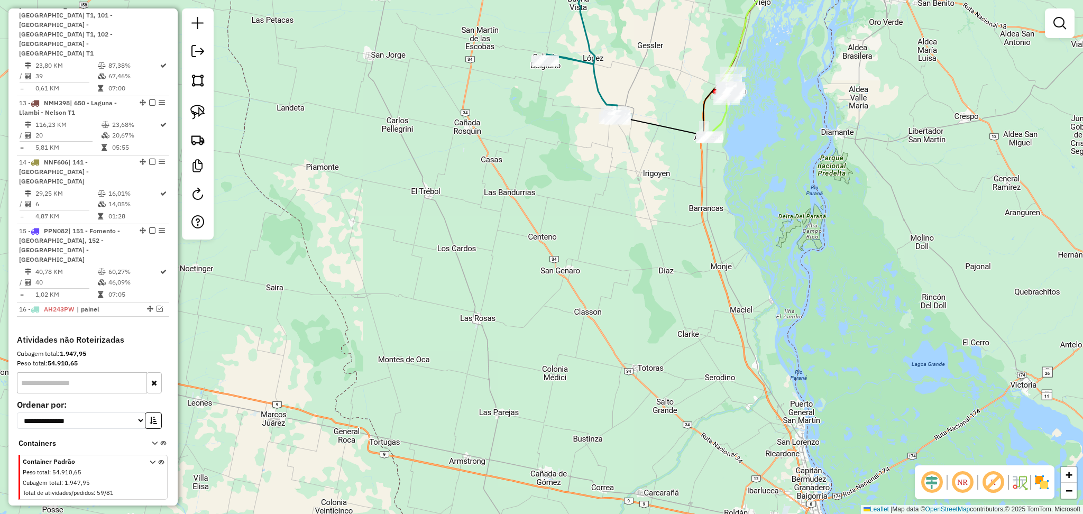
click at [597, 83] on icon at bounding box center [581, 87] width 74 height 66
select select "**********"
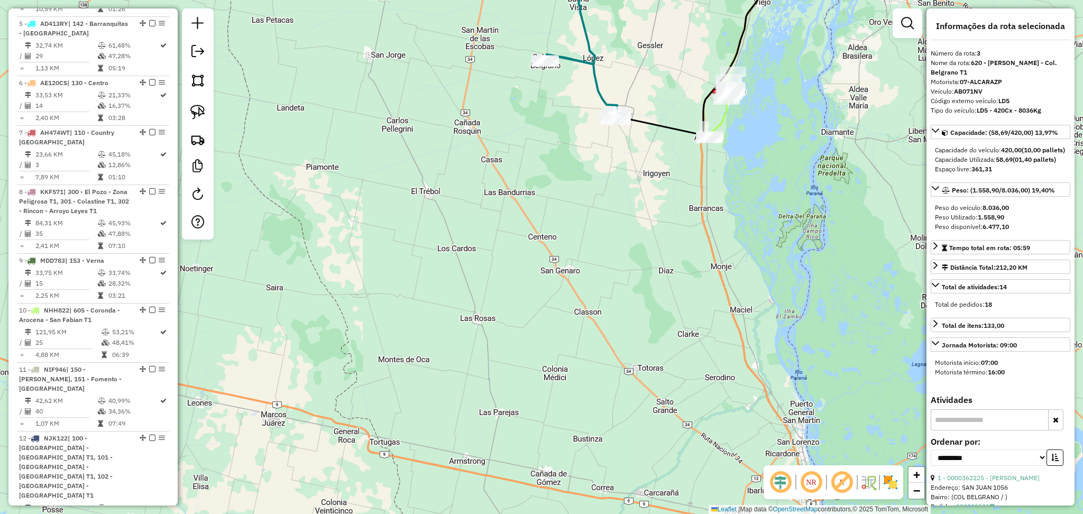
scroll to position [515, 0]
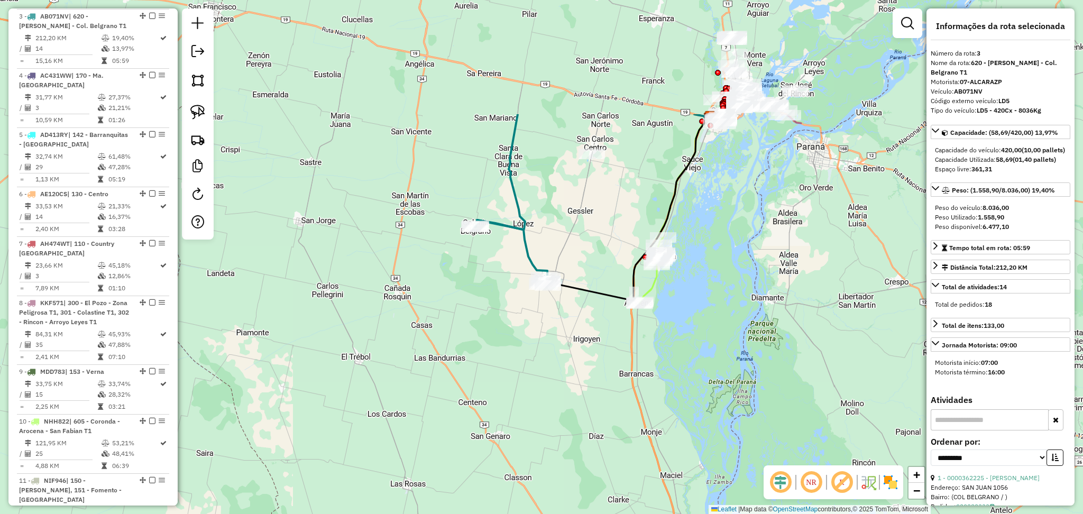
drag, startPoint x: 652, startPoint y: 66, endPoint x: 566, endPoint y: 275, distance: 226.6
click at [566, 275] on div "Janela de atendimento Grade de atendimento Capacidade Transportadoras Veículos …" at bounding box center [541, 257] width 1083 height 514
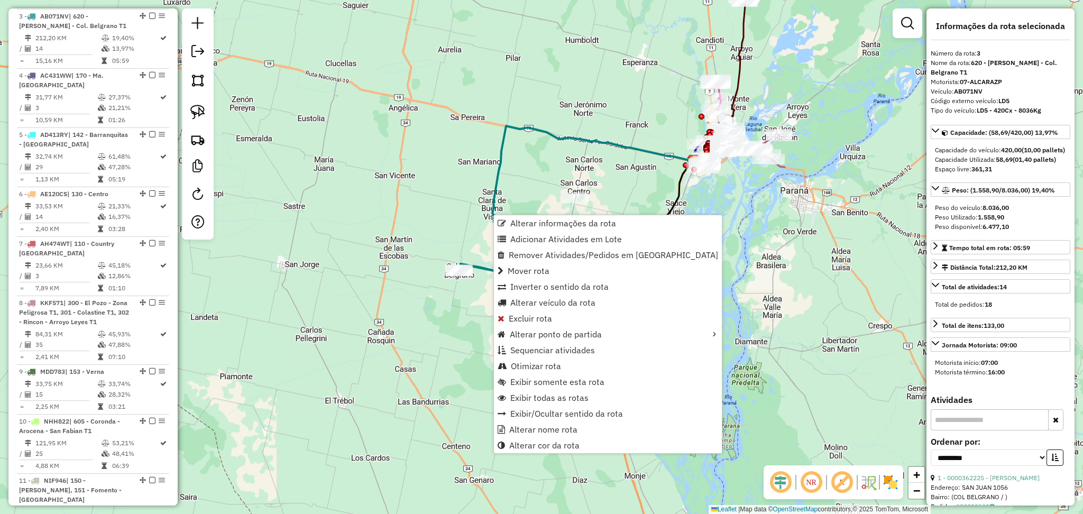
click at [530, 161] on div "Janela de atendimento Grade de atendimento Capacidade Transportadoras Veículos …" at bounding box center [541, 257] width 1083 height 514
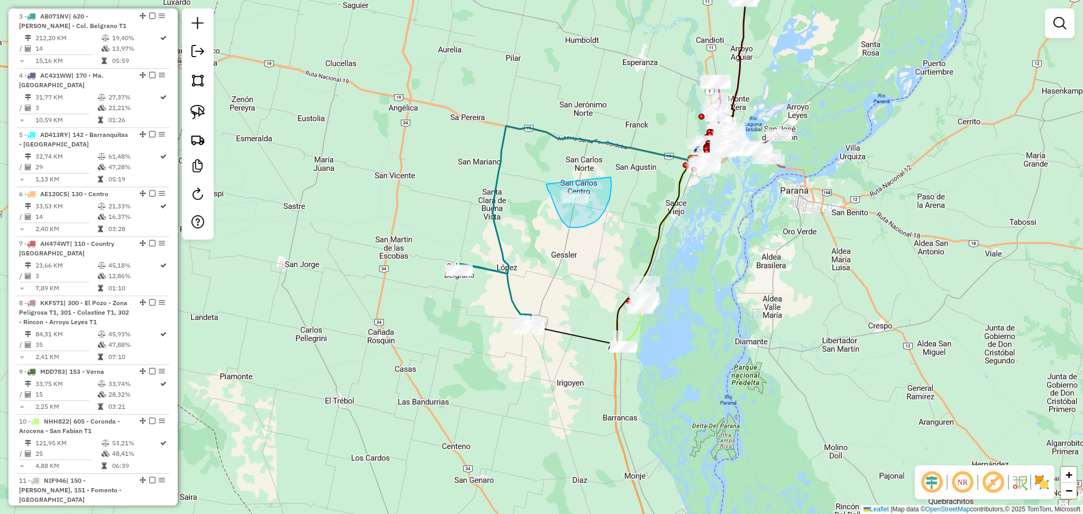
drag, startPoint x: 547, startPoint y: 184, endPoint x: 611, endPoint y: 177, distance: 64.4
click at [491, 272] on icon at bounding box center [495, 297] width 74 height 66
select select "**********"
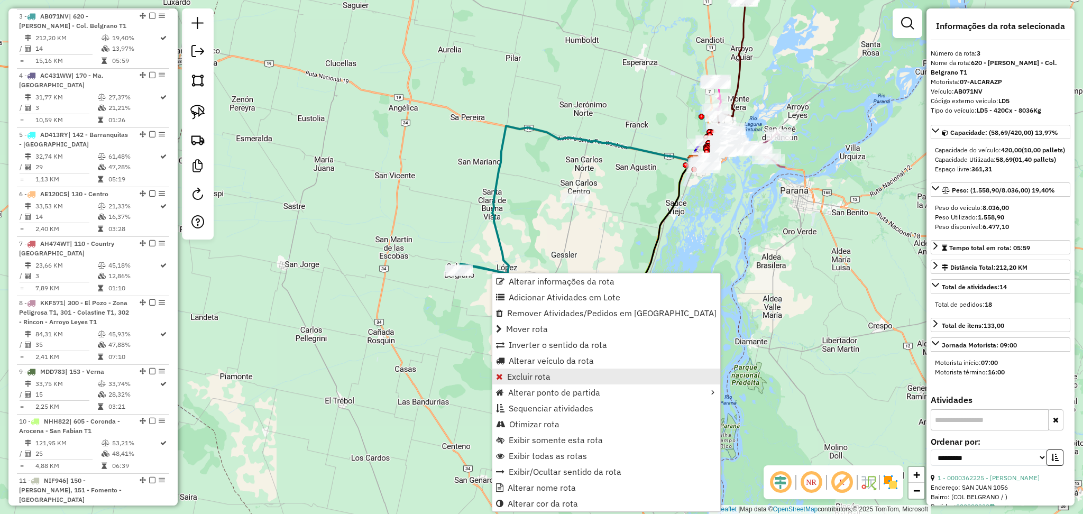
click at [563, 379] on link "Excluir rota" at bounding box center [607, 377] width 228 height 16
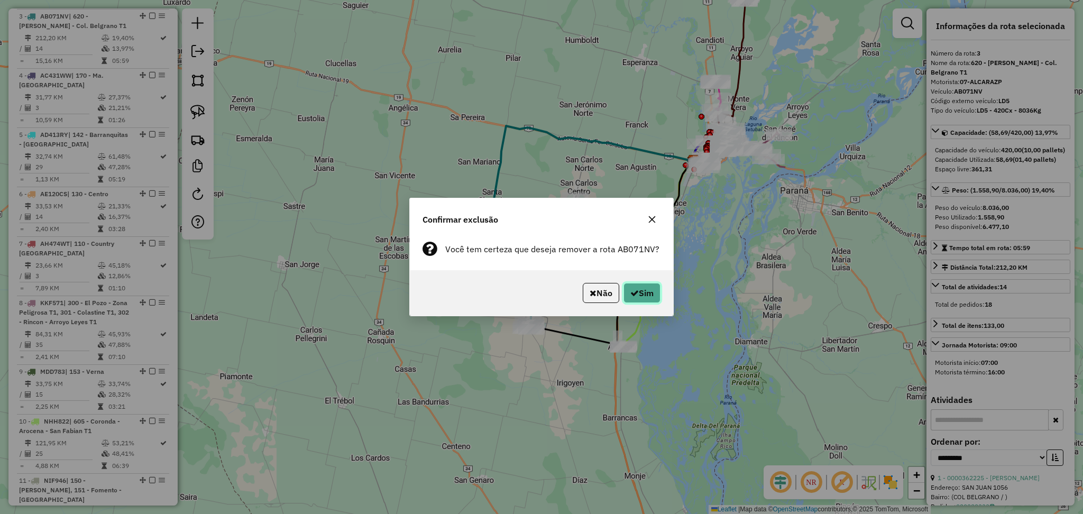
click at [631, 295] on icon "button" at bounding box center [635, 293] width 8 height 8
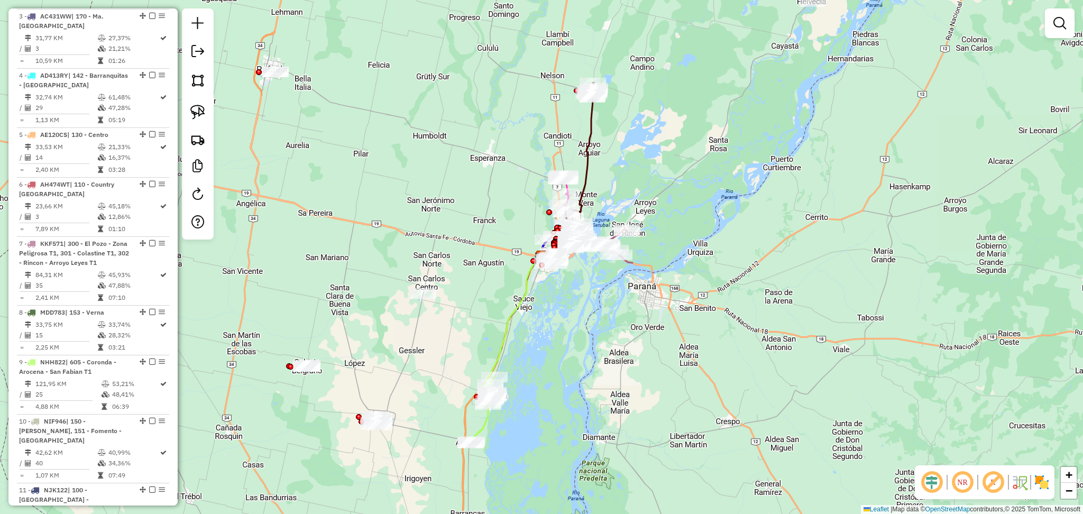
click at [479, 420] on icon at bounding box center [483, 410] width 24 height 66
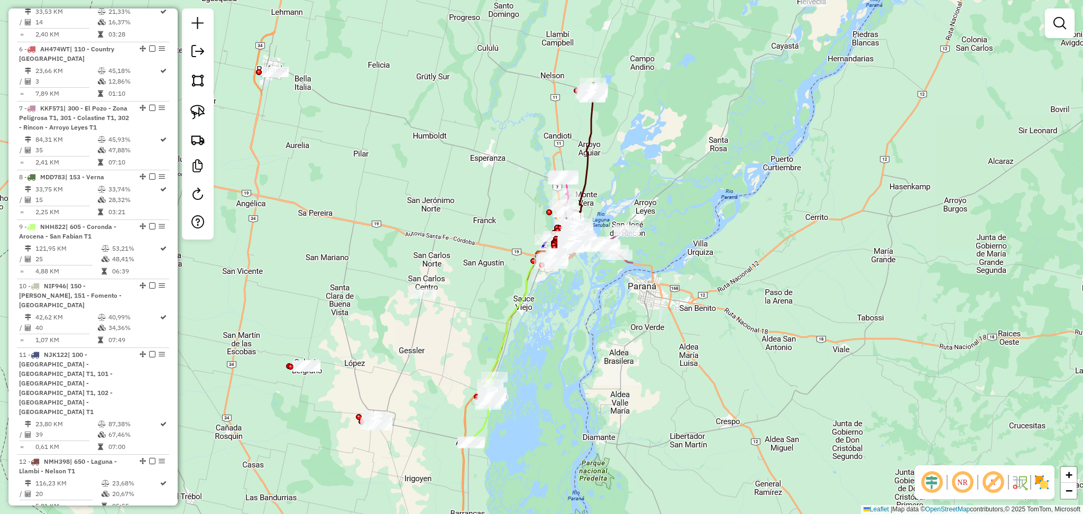
select select "**********"
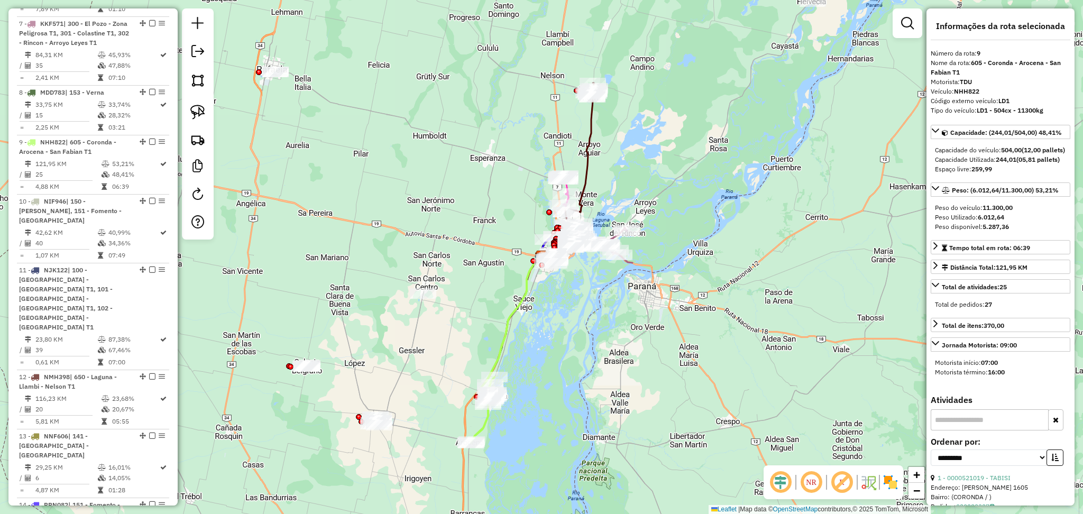
scroll to position [852, 0]
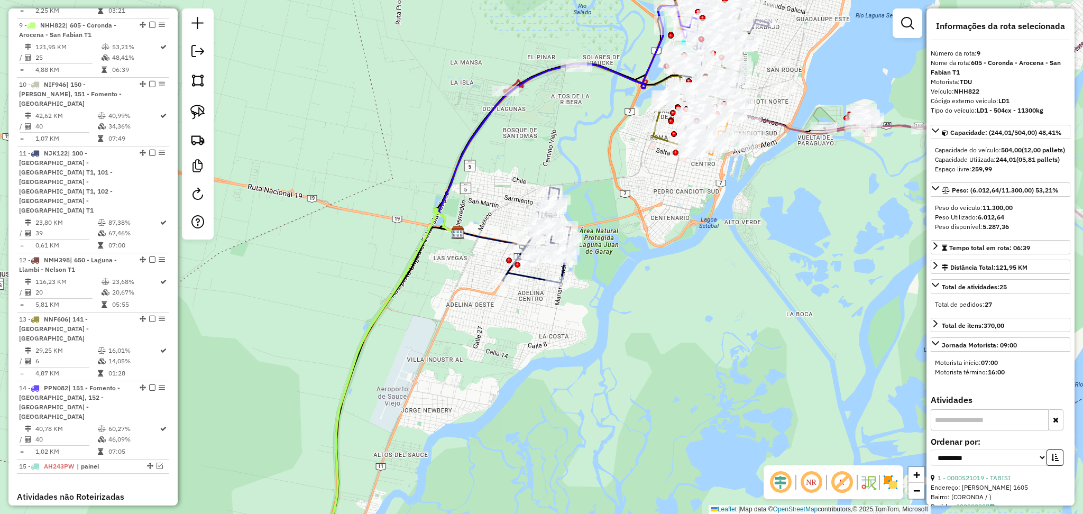
click at [532, 281] on icon at bounding box center [537, 235] width 68 height 96
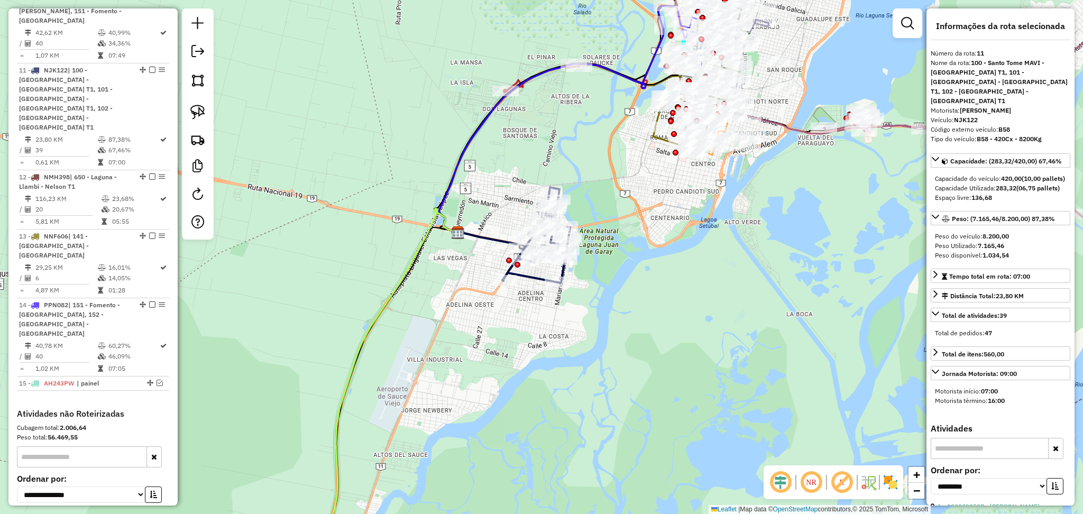
scroll to position [980, 0]
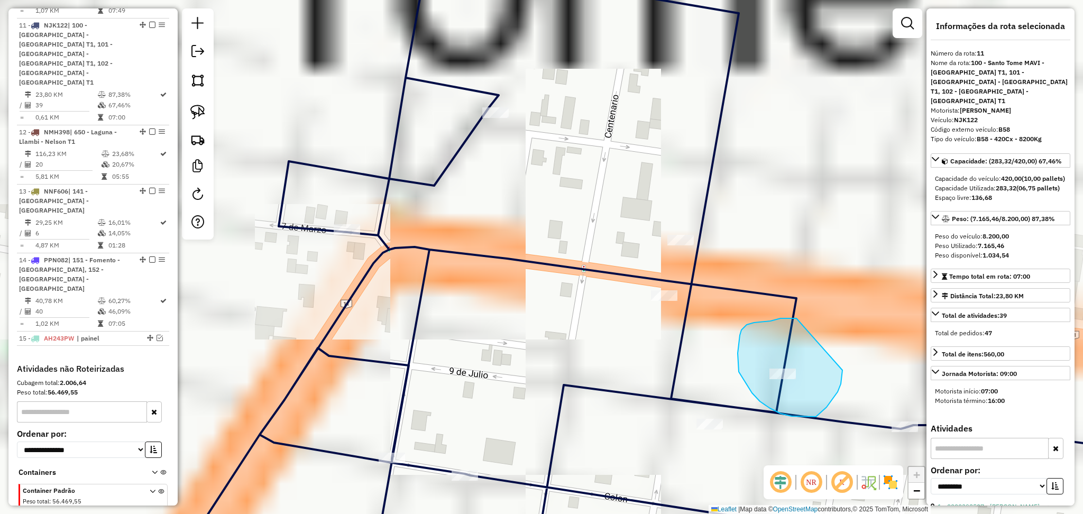
drag, startPoint x: 797, startPoint y: 318, endPoint x: 843, endPoint y: 369, distance: 68.5
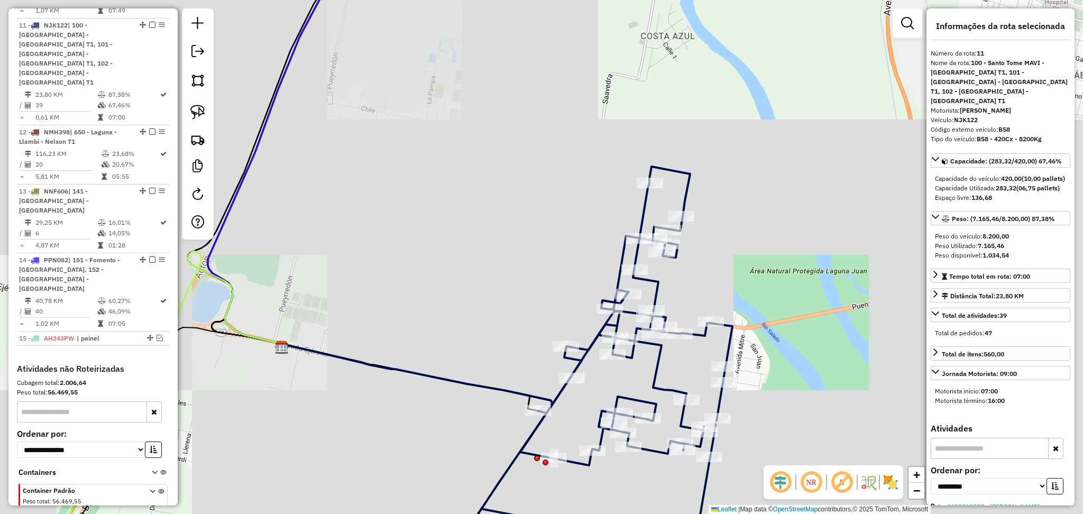
click at [658, 357] on icon at bounding box center [597, 358] width 271 height 383
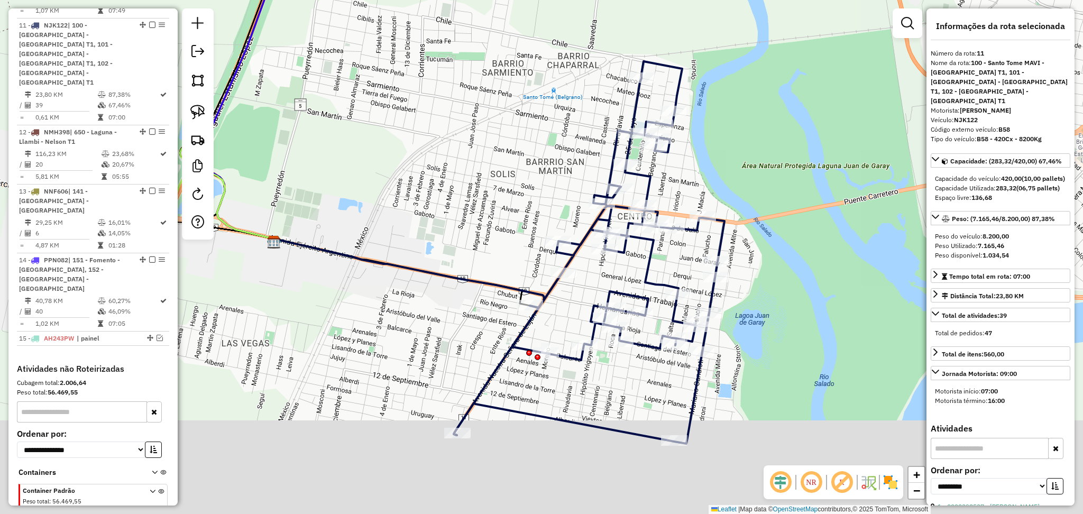
drag, startPoint x: 775, startPoint y: 377, endPoint x: 756, endPoint y: 208, distance: 170.3
click at [756, 208] on div "Janela de atendimento Grade de atendimento Capacidade Transportadoras Veículos …" at bounding box center [541, 257] width 1083 height 514
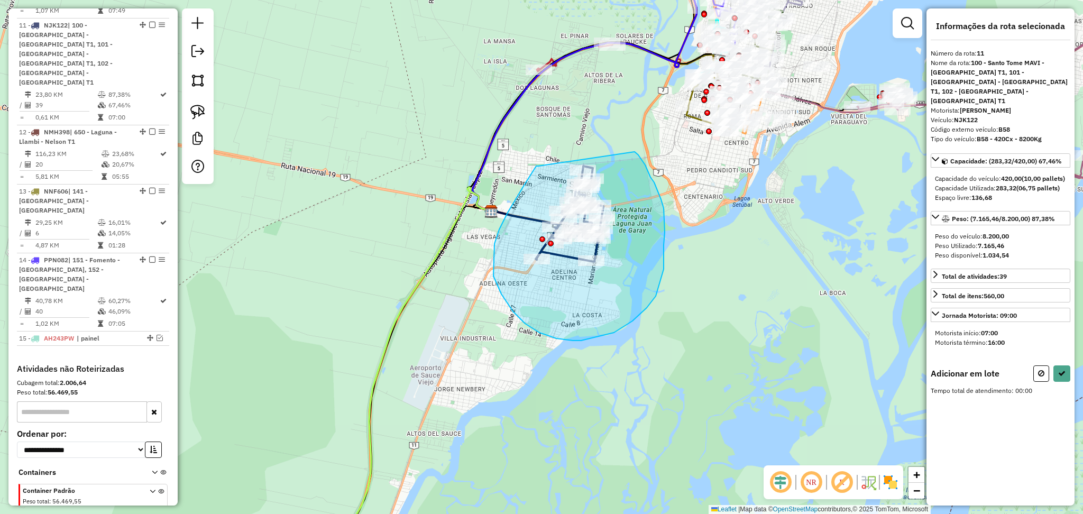
drag, startPoint x: 539, startPoint y: 166, endPoint x: 631, endPoint y: 149, distance: 93.7
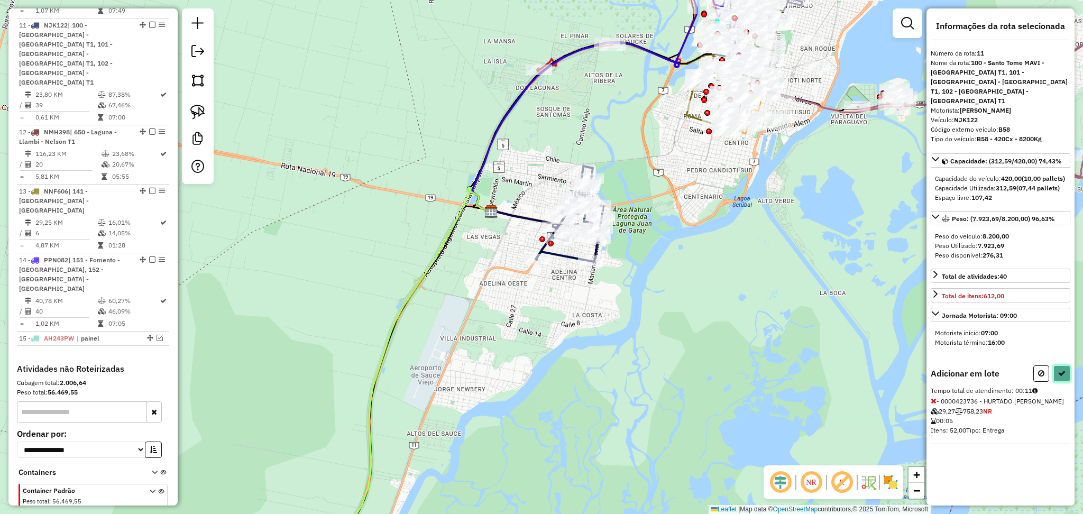
click at [1059, 377] on icon at bounding box center [1062, 373] width 7 height 7
select select "**********"
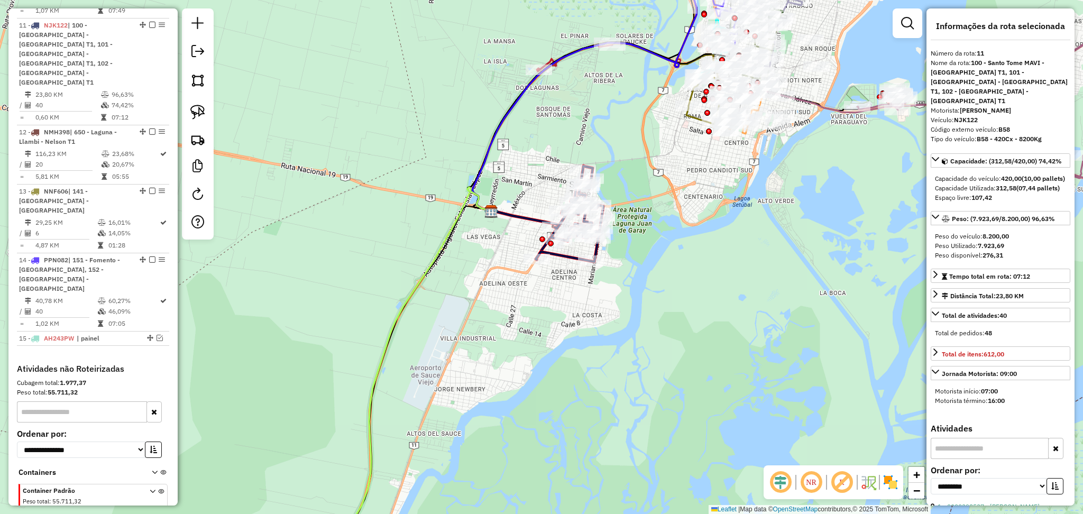
click at [417, 281] on icon at bounding box center [409, 376] width 166 height 379
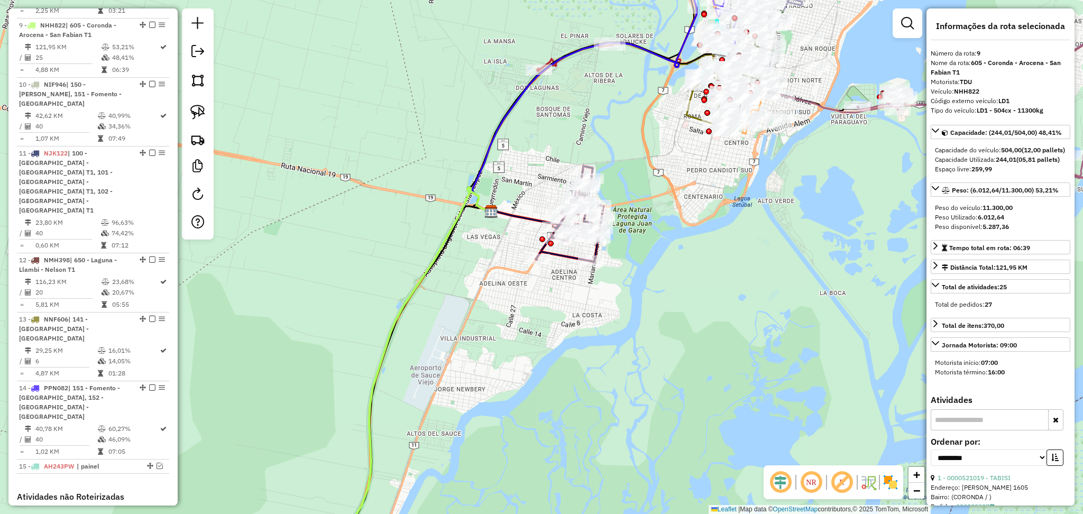
scroll to position [852, 0]
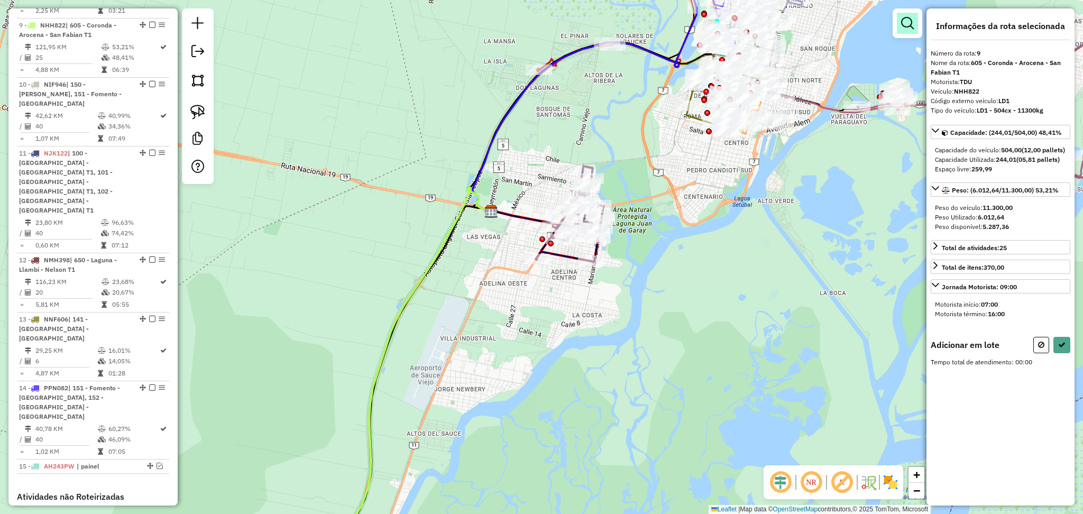
click at [908, 30] on link at bounding box center [907, 23] width 21 height 21
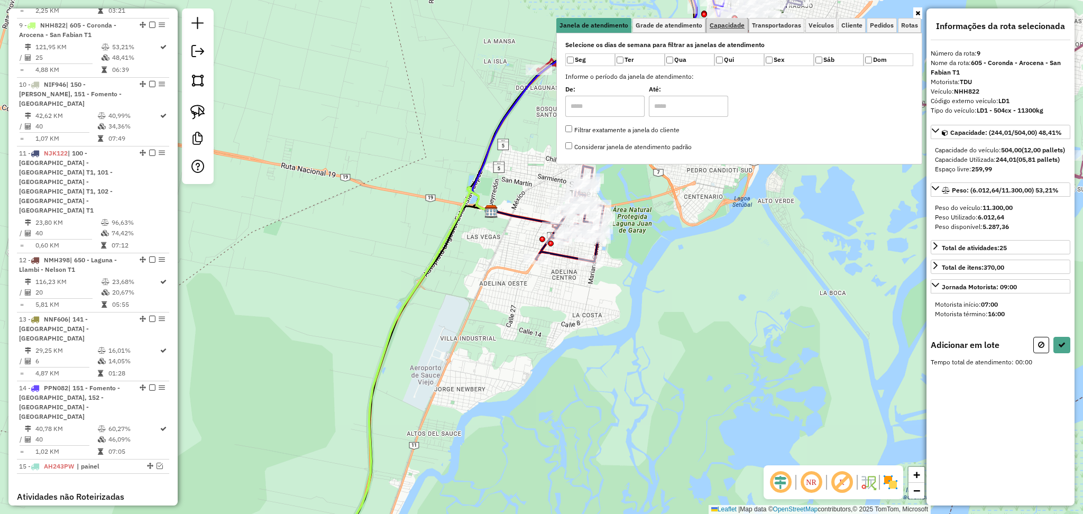
click at [734, 29] on span "Capacidade" at bounding box center [727, 25] width 35 height 6
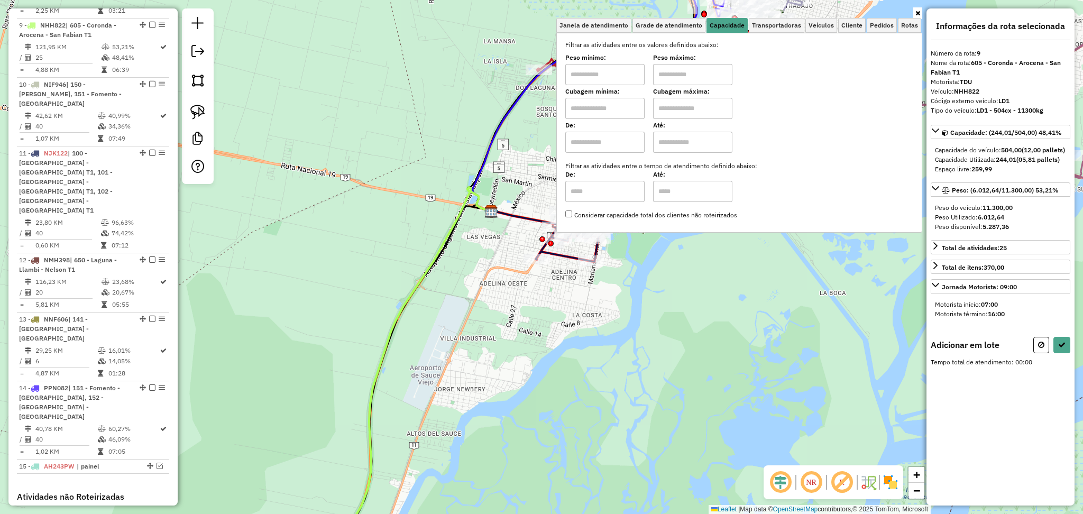
click at [615, 79] on input "text" at bounding box center [605, 74] width 79 height 21
type input "*******"
drag, startPoint x: 692, startPoint y: 72, endPoint x: 694, endPoint y: 80, distance: 8.2
click at [692, 72] on input "text" at bounding box center [692, 74] width 79 height 21
type input "**********"
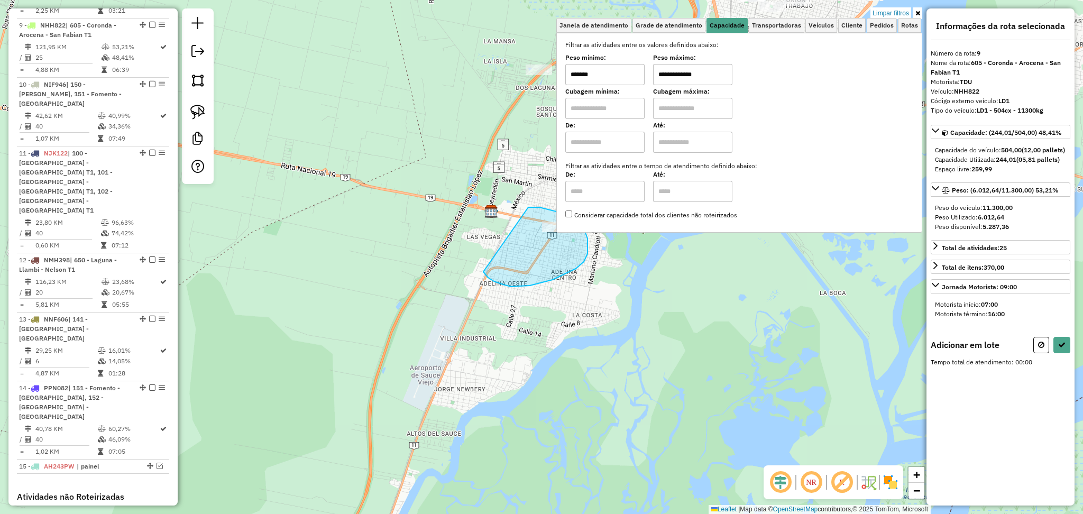
drag, startPoint x: 529, startPoint y: 207, endPoint x: 481, endPoint y: 266, distance: 75.3
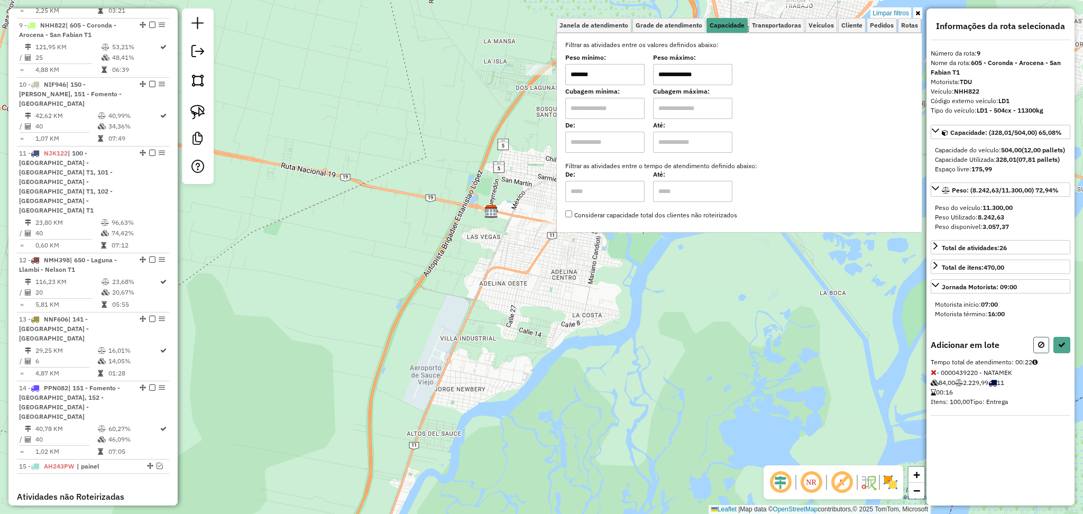
click at [1042, 349] on icon at bounding box center [1042, 344] width 6 height 7
select select "**********"
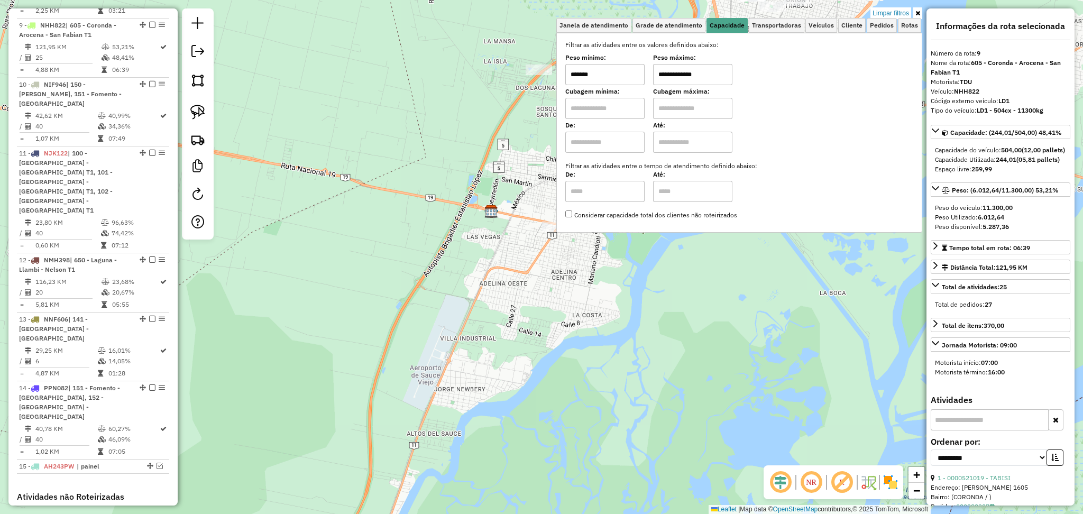
click at [690, 76] on input "**********" at bounding box center [692, 74] width 79 height 21
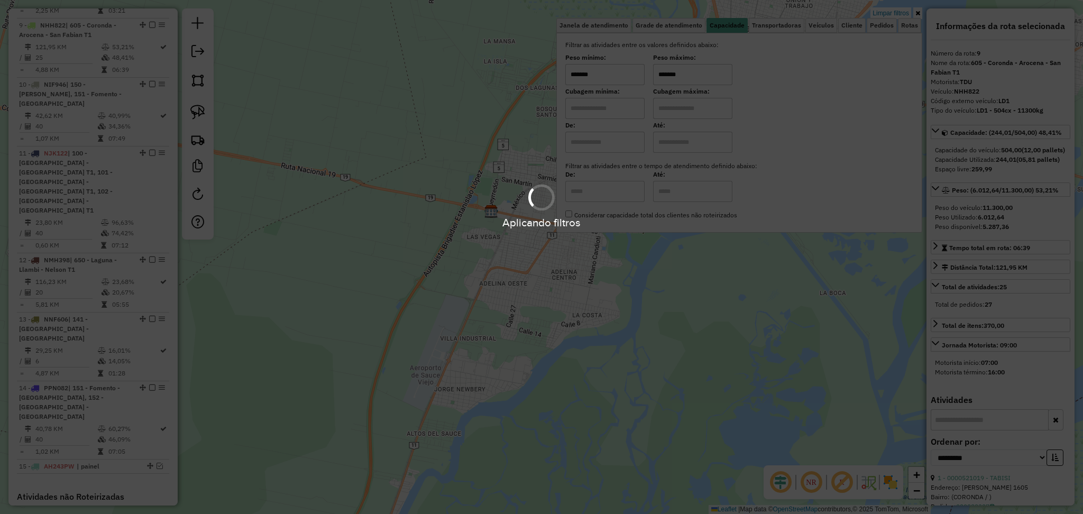
type input "*******"
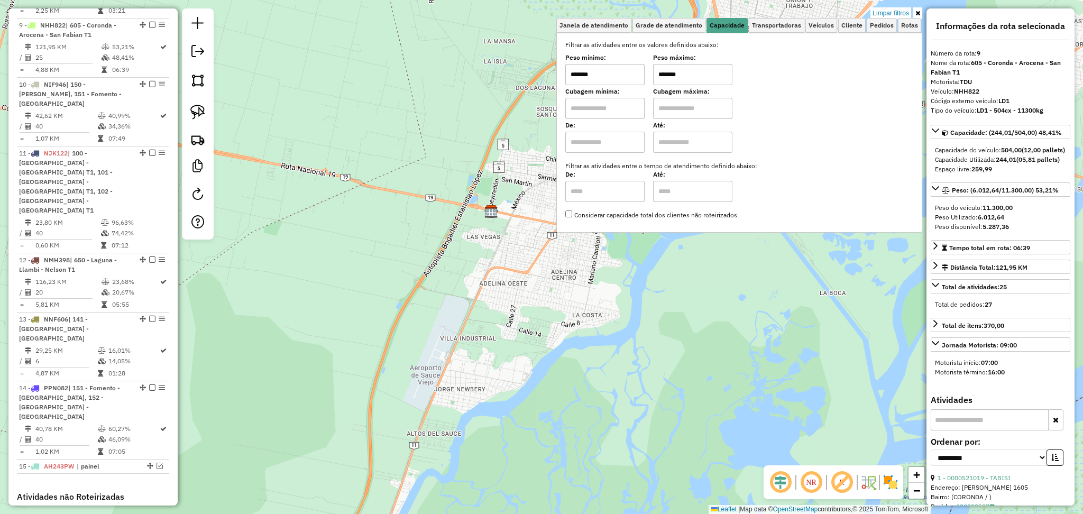
click at [623, 68] on input "*******" at bounding box center [605, 74] width 79 height 21
type input "******"
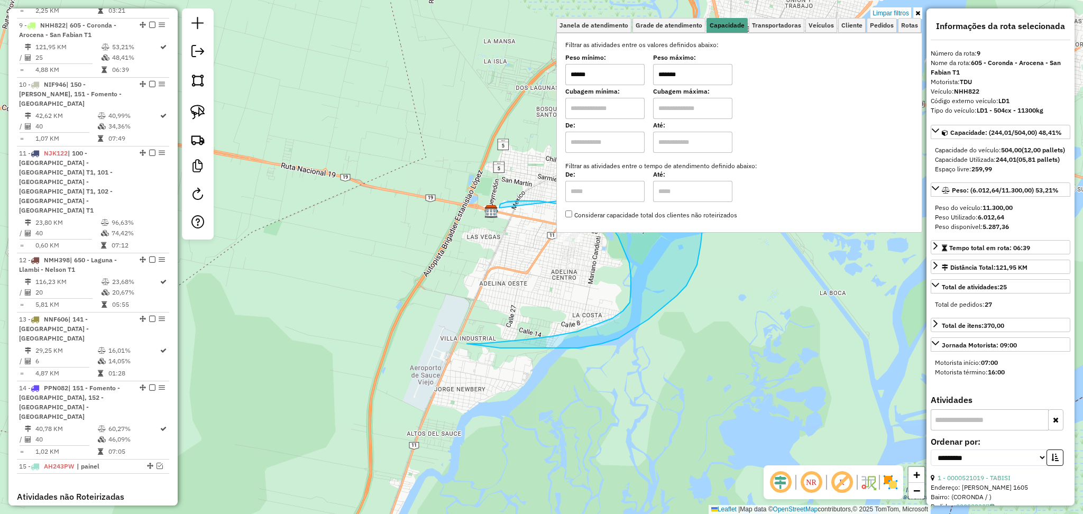
drag, startPoint x: 499, startPoint y: 208, endPoint x: 679, endPoint y: 196, distance: 179.7
click at [689, 186] on div "Limpar filtros Janela de atendimento Grade de atendimento Capacidade Transporta…" at bounding box center [541, 257] width 1083 height 514
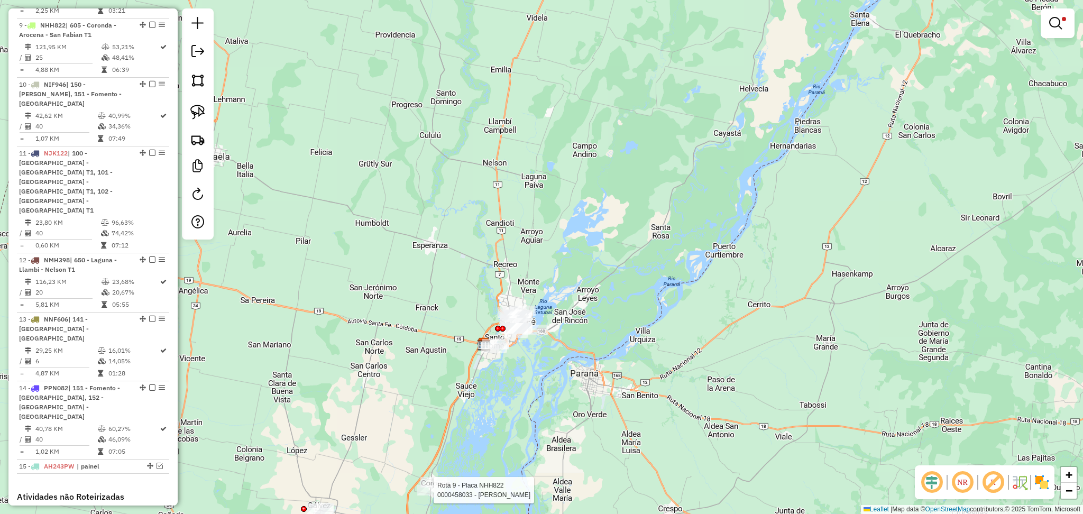
select select "**********"
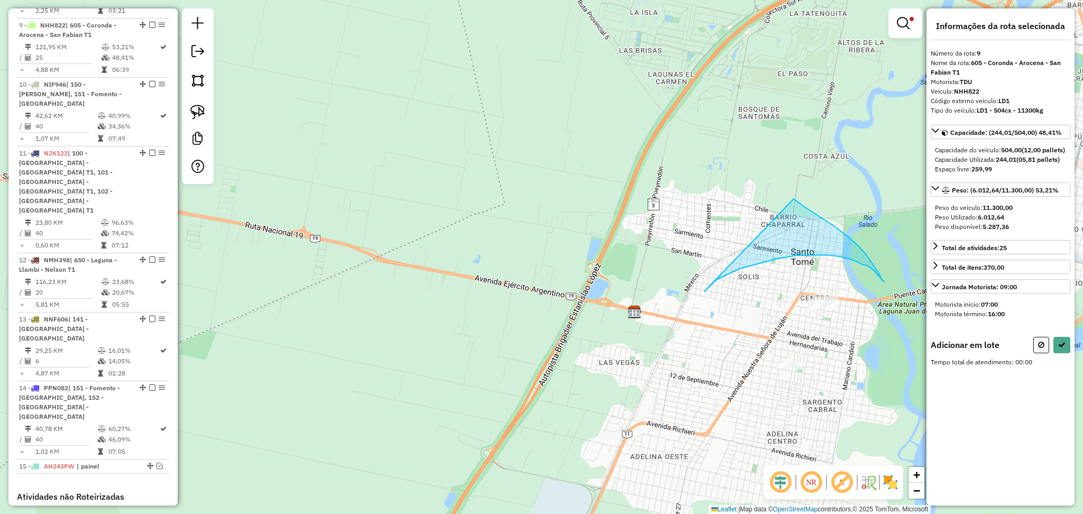
drag, startPoint x: 705, startPoint y: 292, endPoint x: 785, endPoint y: 194, distance: 126.7
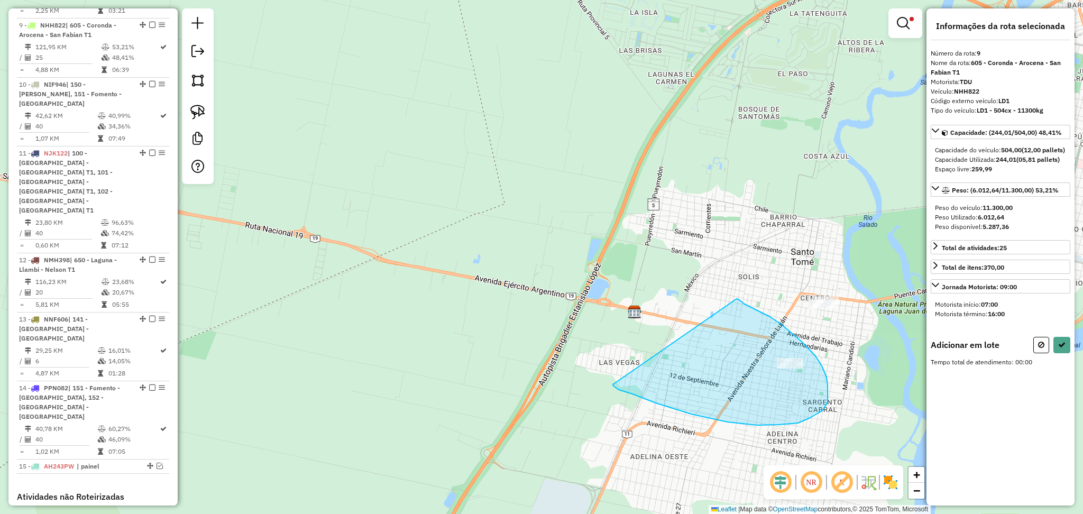
drag, startPoint x: 737, startPoint y: 299, endPoint x: 611, endPoint y: 377, distance: 148.0
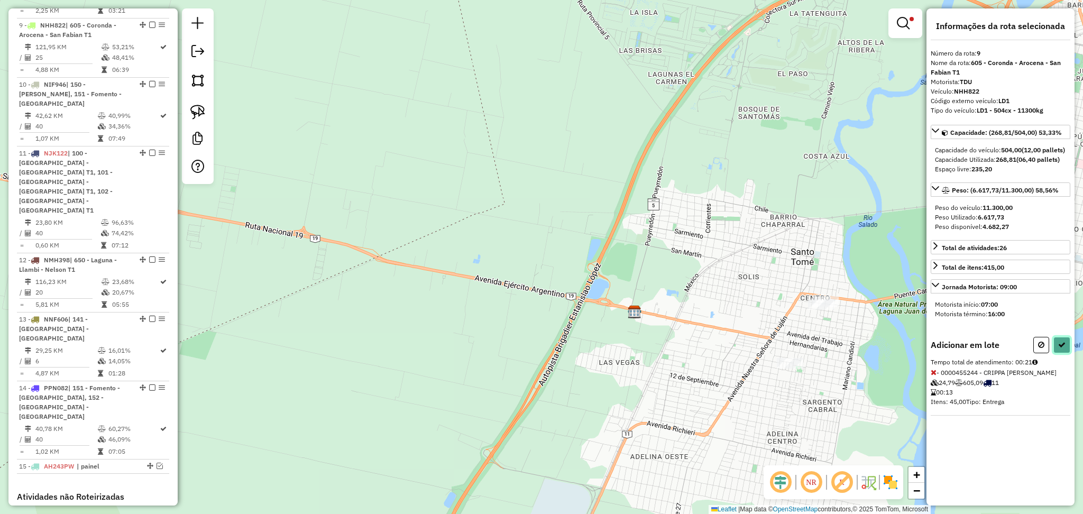
click at [1060, 349] on icon at bounding box center [1062, 344] width 7 height 7
select select "**********"
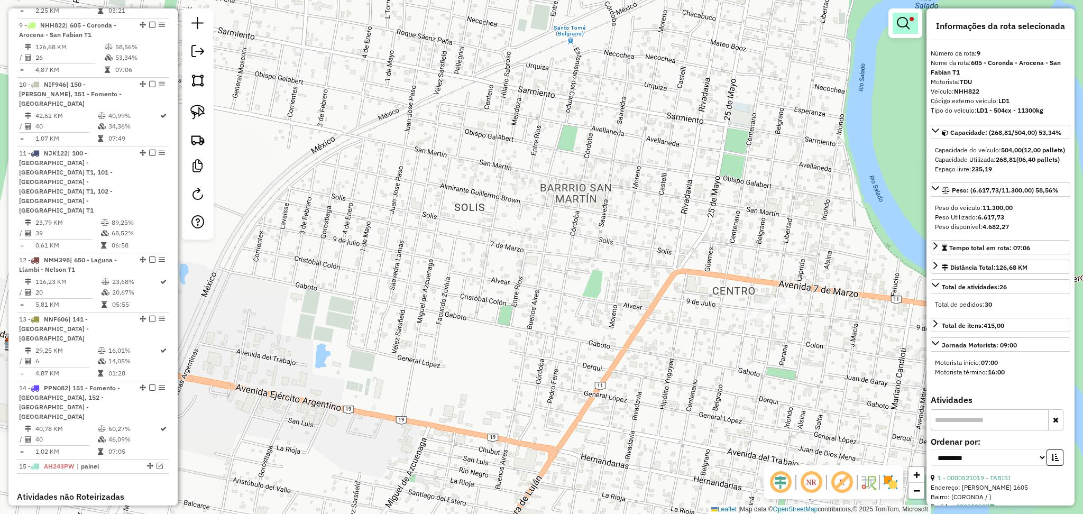
click at [910, 24] on link at bounding box center [905, 23] width 25 height 21
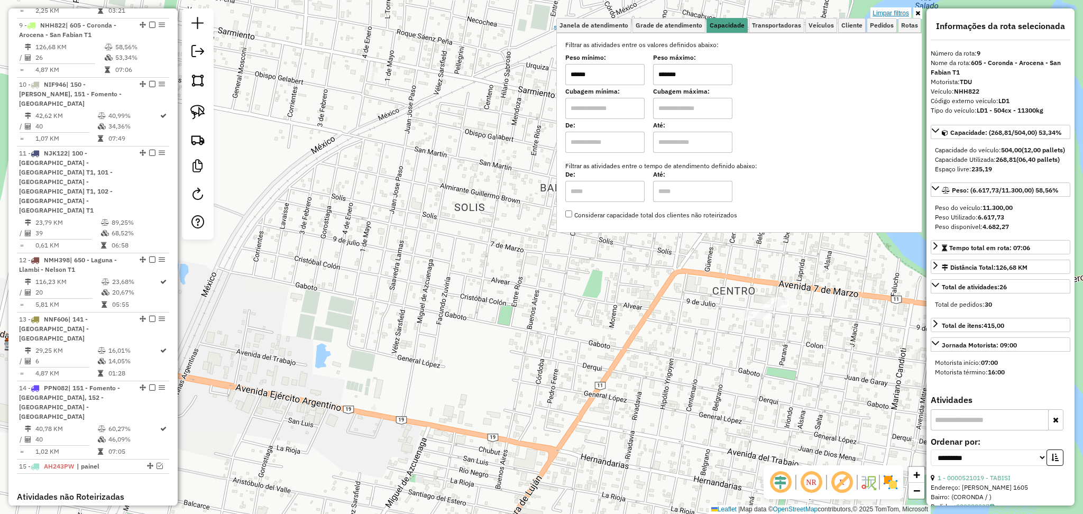
click at [907, 8] on link "Limpar filtros" at bounding box center [891, 13] width 41 height 12
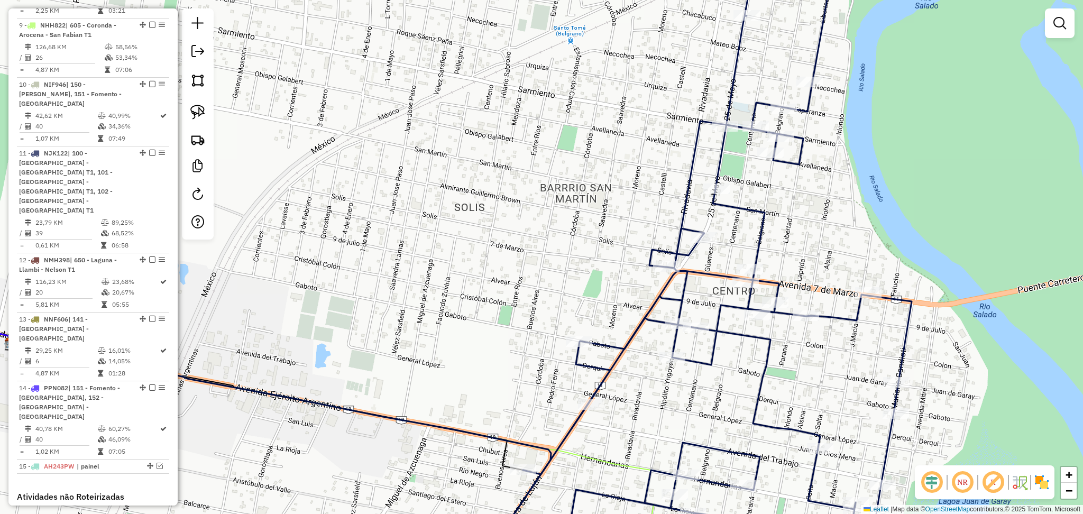
click at [755, 345] on div "Janela de atendimento Grade de atendimento Capacidade Transportadoras Veículos …" at bounding box center [541, 257] width 1083 height 514
click at [761, 332] on icon at bounding box center [700, 273] width 424 height 585
select select "**********"
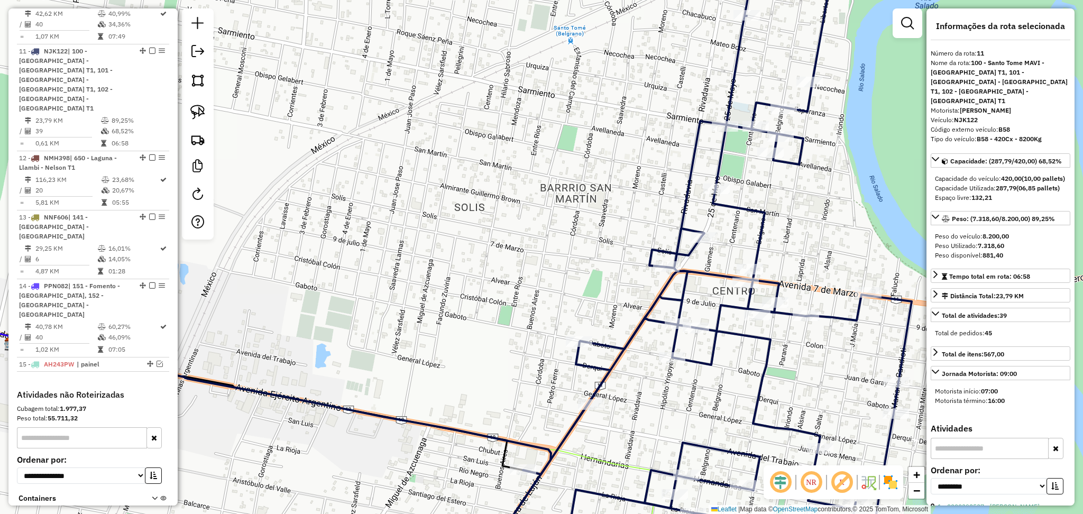
scroll to position [980, 0]
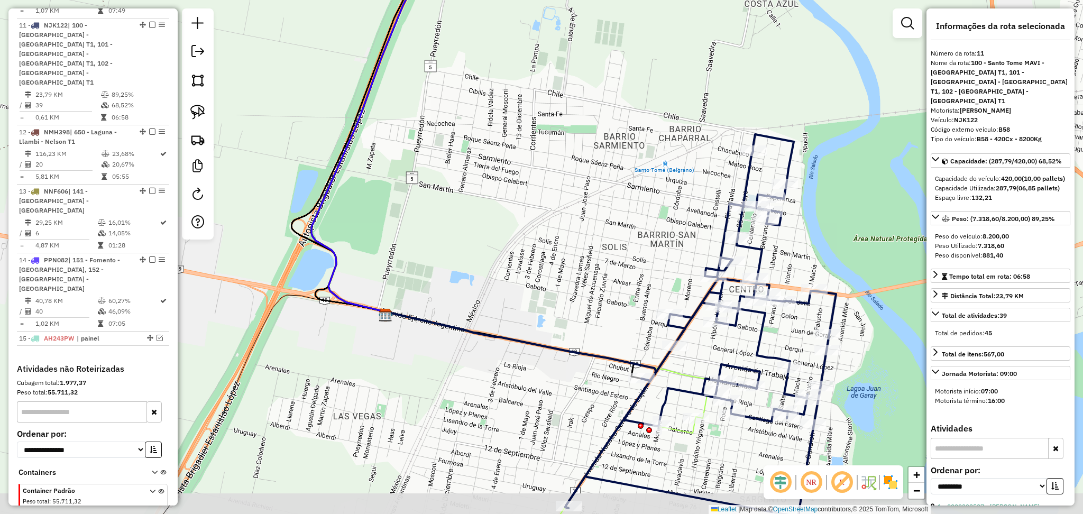
drag, startPoint x: 483, startPoint y: 403, endPoint x: 459, endPoint y: 266, distance: 139.7
click at [458, 270] on div "Janela de atendimento Grade de atendimento Capacidade Transportadoras Veículos …" at bounding box center [541, 257] width 1083 height 514
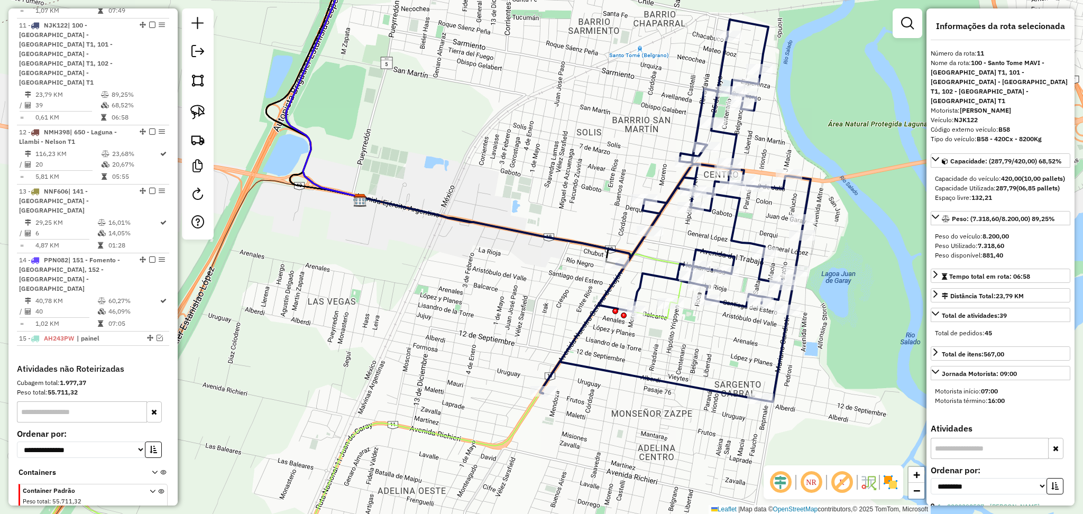
click at [662, 259] on icon at bounding box center [527, 250] width 332 height 106
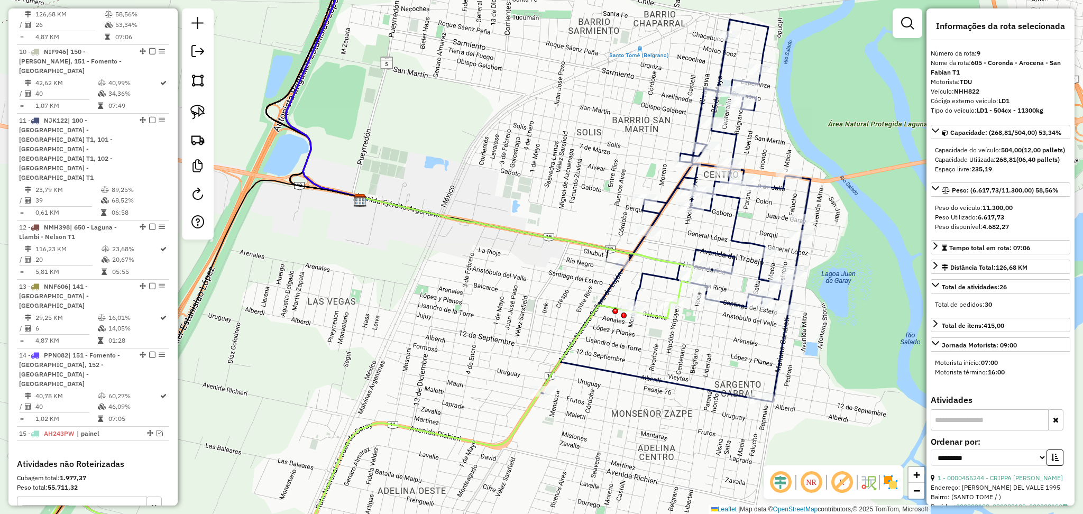
scroll to position [852, 0]
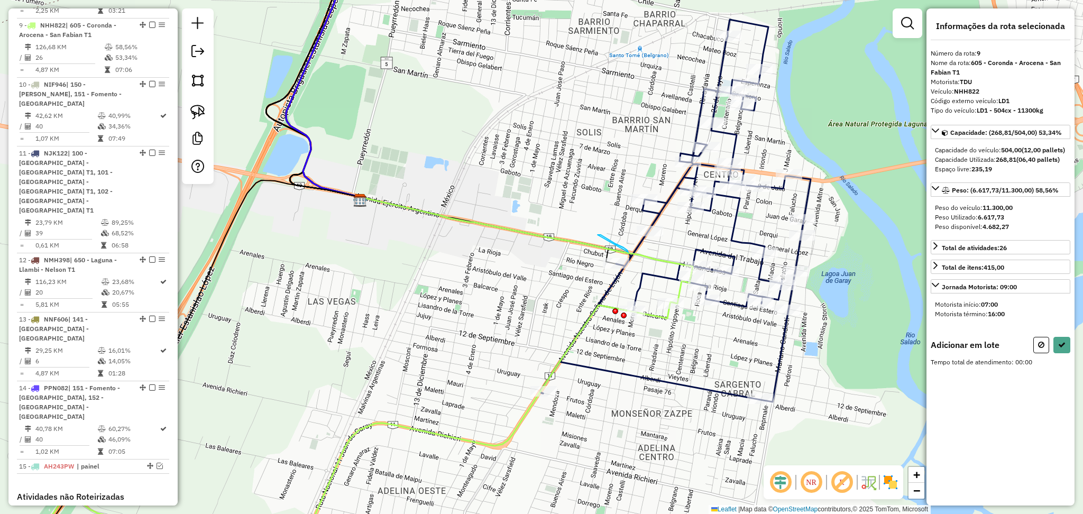
drag, startPoint x: 598, startPoint y: 235, endPoint x: 619, endPoint y: 235, distance: 21.2
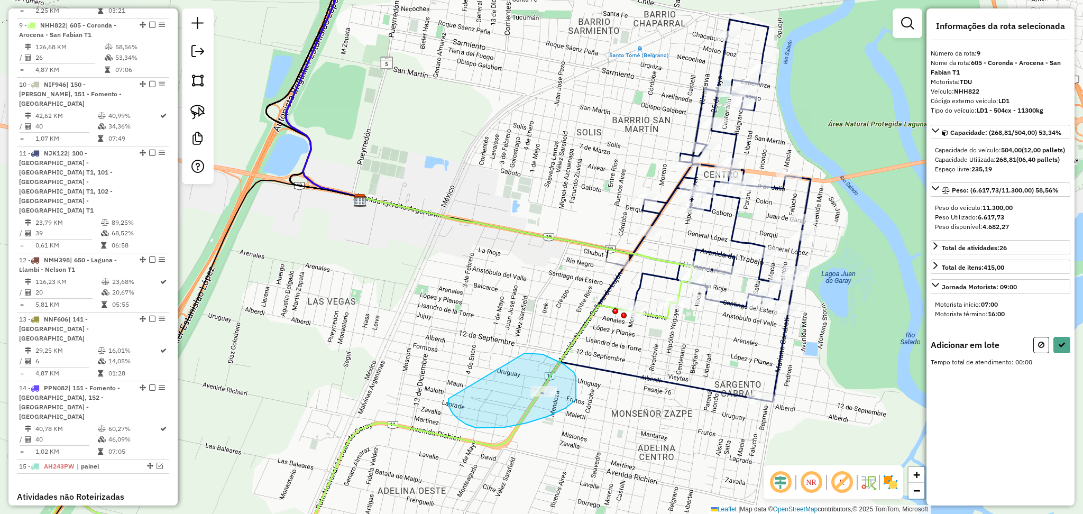
drag, startPoint x: 525, startPoint y: 353, endPoint x: 449, endPoint y: 391, distance: 84.9
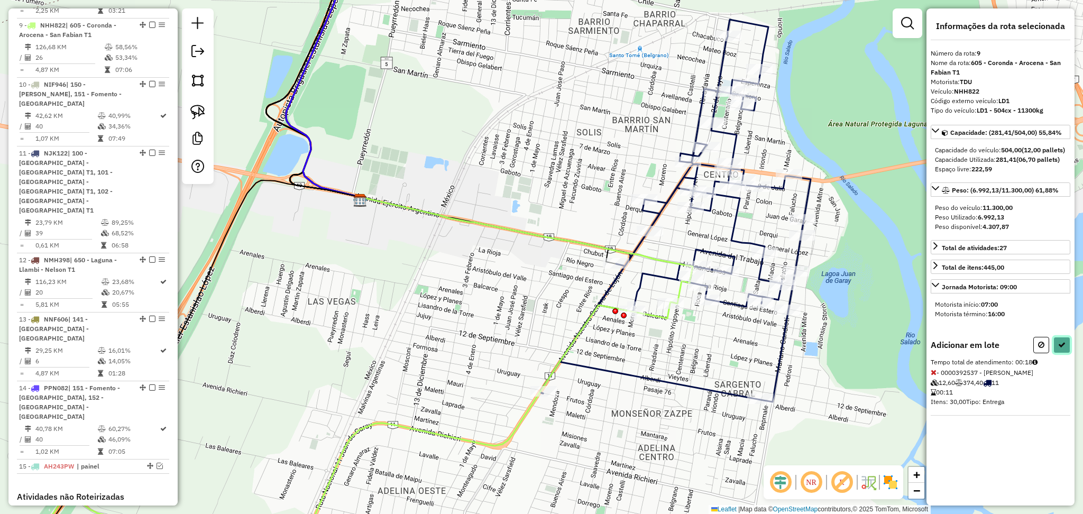
click at [1060, 349] on icon at bounding box center [1062, 344] width 7 height 7
select select "**********"
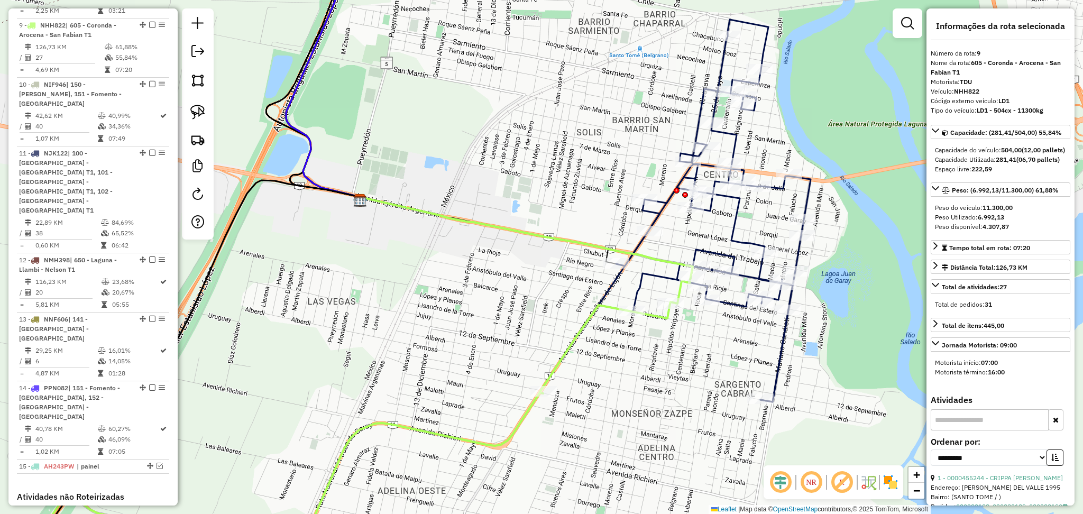
click at [784, 351] on icon at bounding box center [705, 211] width 212 height 383
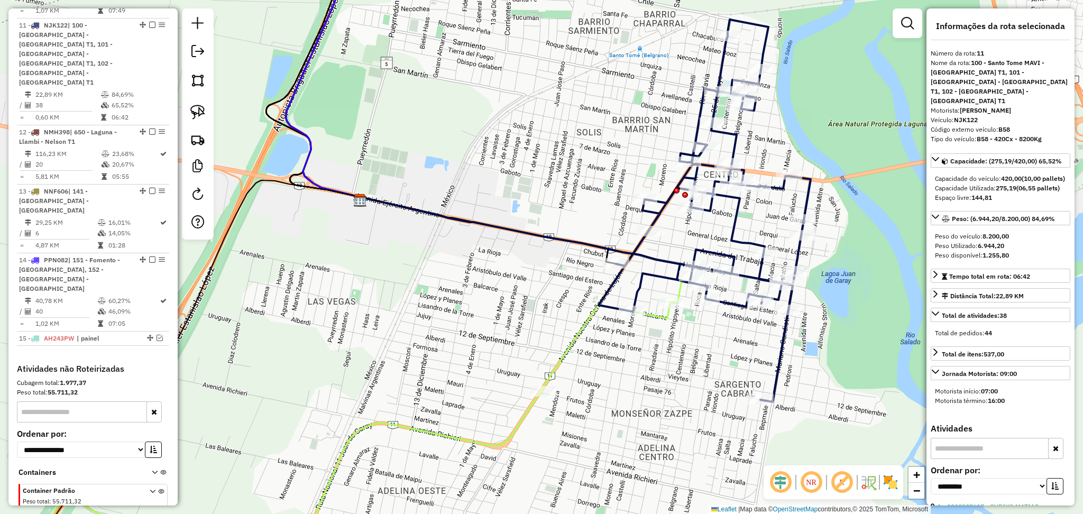
scroll to position [980, 0]
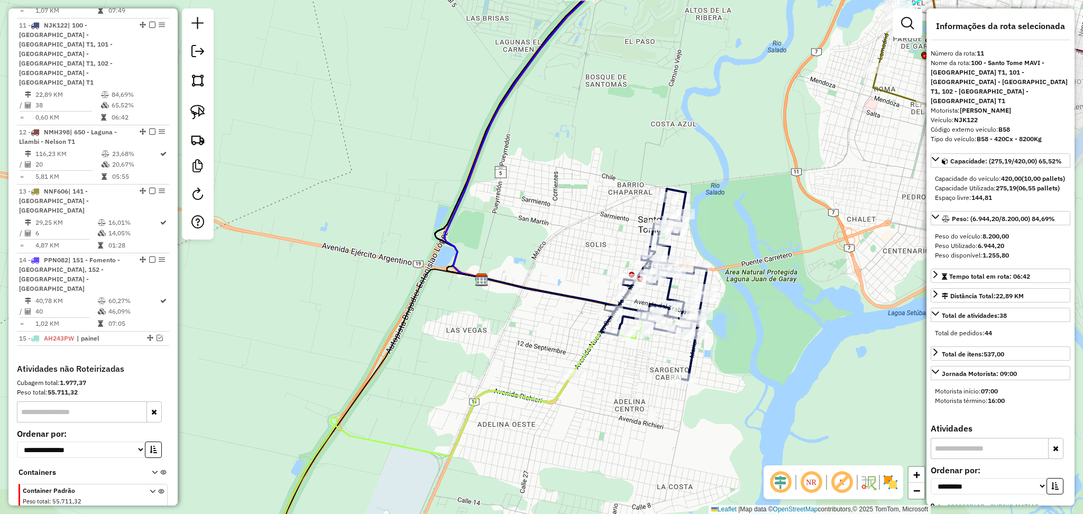
click at [585, 359] on icon at bounding box center [452, 448] width 370 height 235
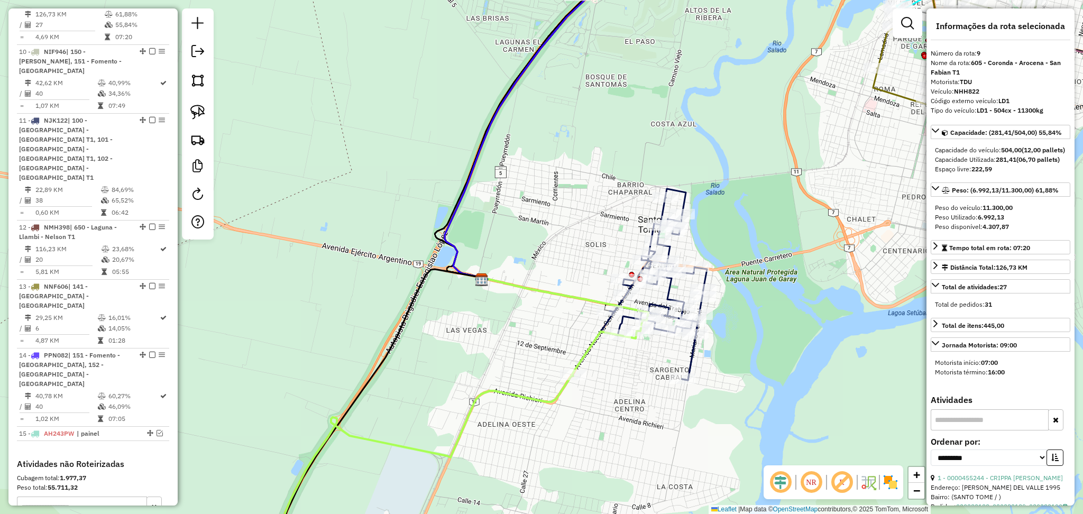
scroll to position [852, 0]
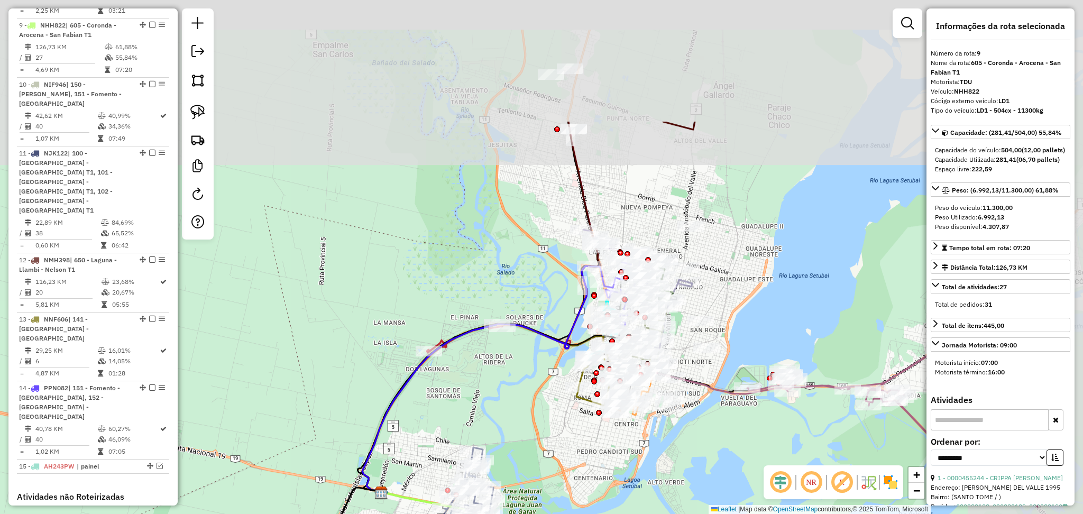
drag, startPoint x: 682, startPoint y: 309, endPoint x: 462, endPoint y: 507, distance: 295.6
click at [476, 514] on html "Aguarde... Pop-up bloqueado! Seu navegador bloqueou automáticamente a abertura …" at bounding box center [541, 257] width 1083 height 514
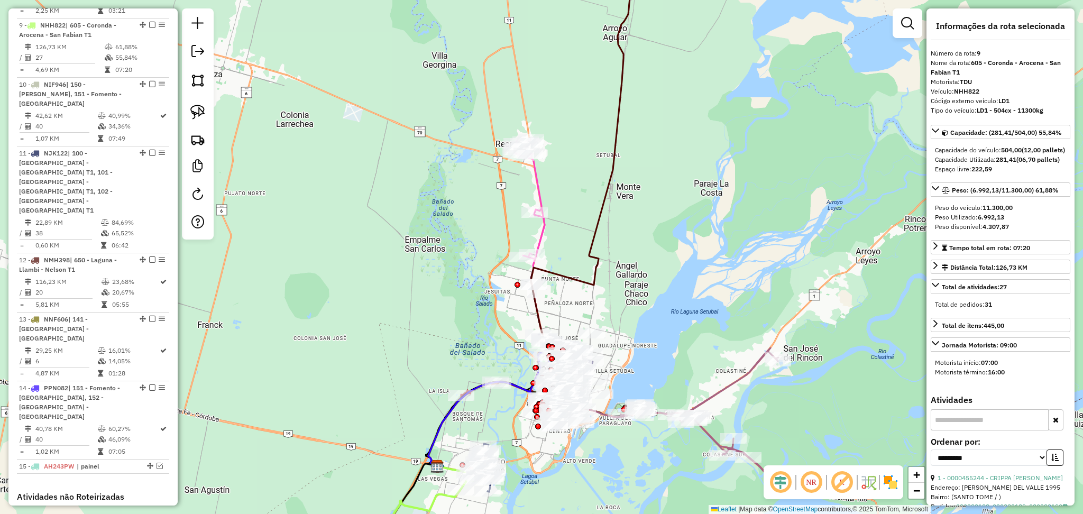
click at [739, 383] on icon at bounding box center [711, 419] width 180 height 142
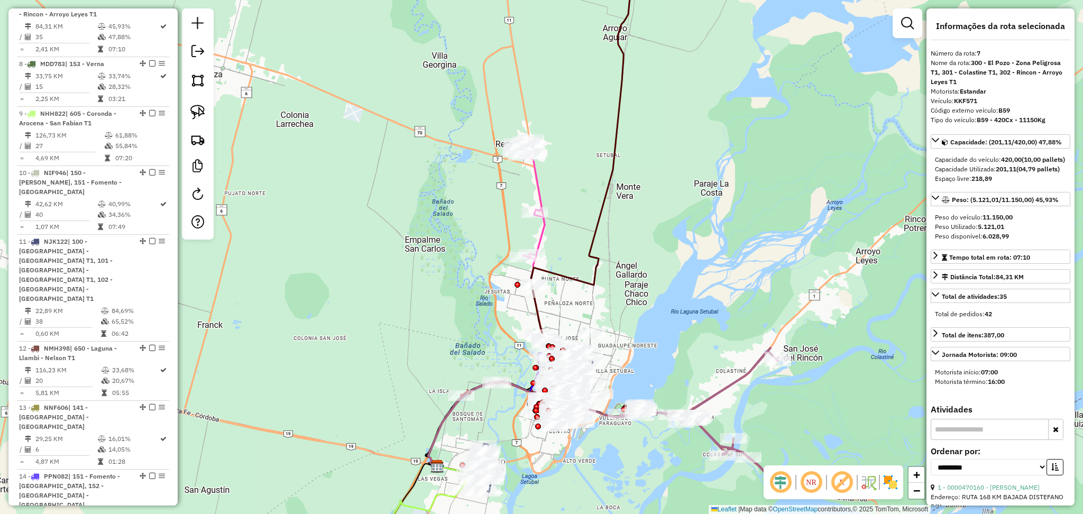
scroll to position [734, 0]
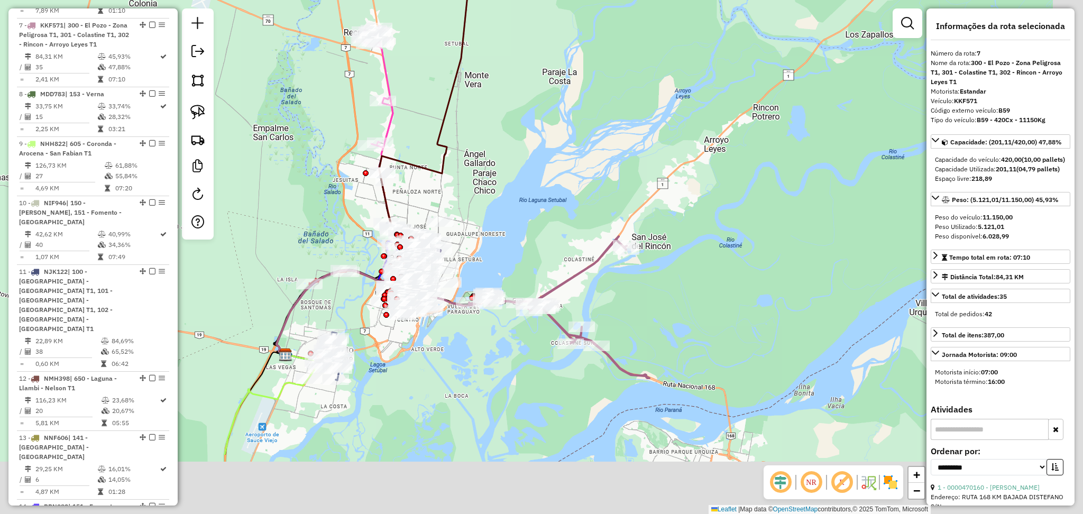
drag, startPoint x: 716, startPoint y: 340, endPoint x: 564, endPoint y: 227, distance: 188.8
click at [564, 227] on div "Janela de atendimento Grade de atendimento Capacidade Transportadoras Veículos …" at bounding box center [541, 257] width 1083 height 514
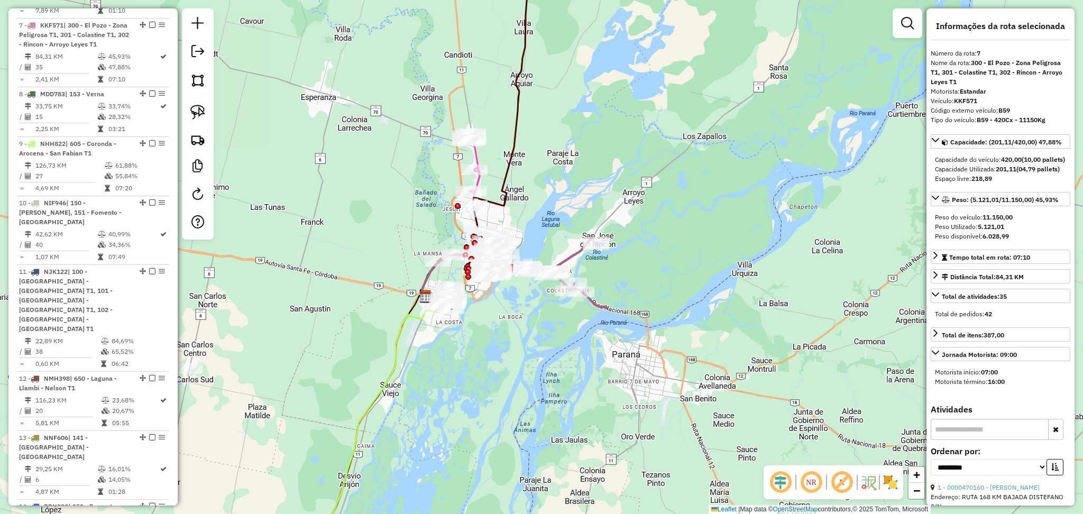
click at [520, 113] on icon at bounding box center [475, 136] width 107 height 322
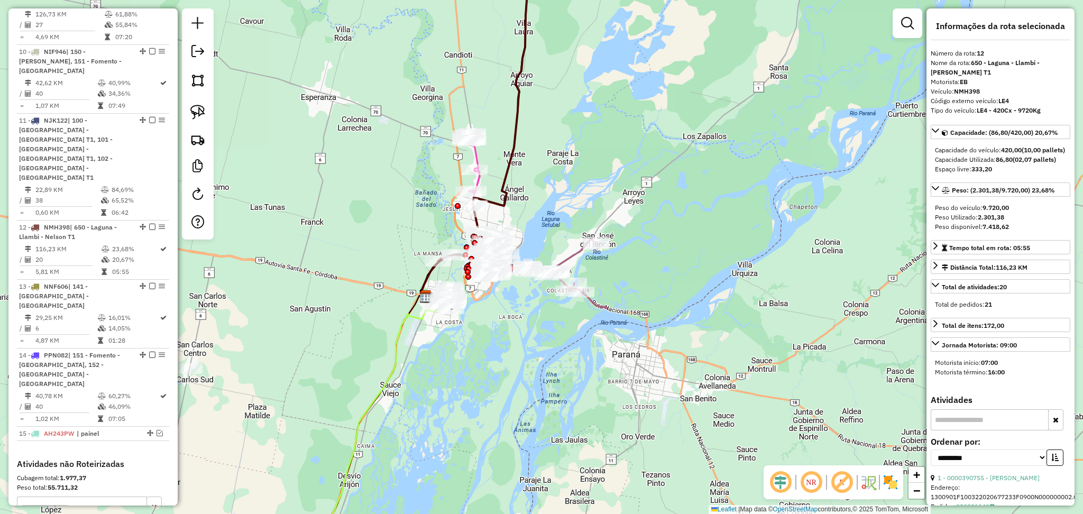
scroll to position [1009, 0]
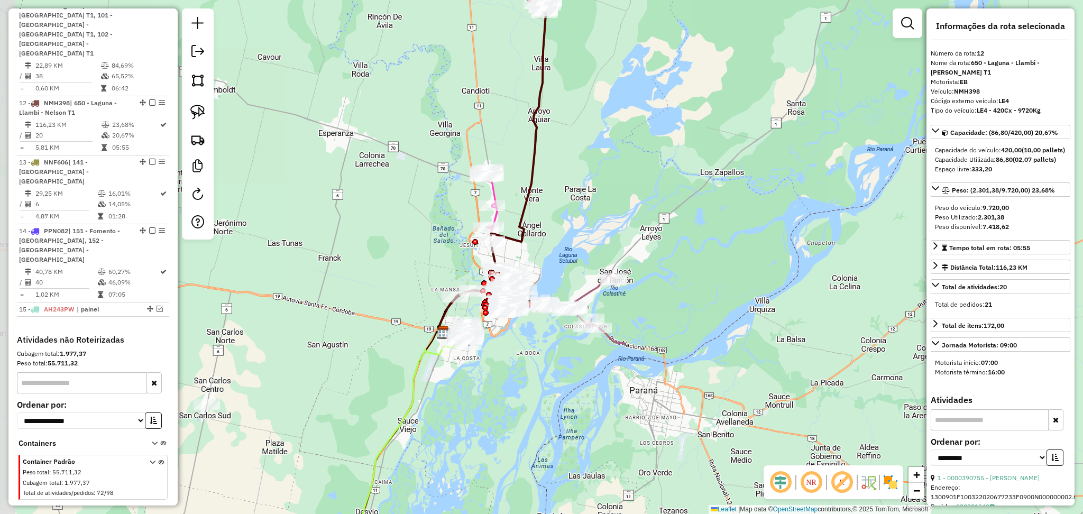
drag, startPoint x: 591, startPoint y: 120, endPoint x: 632, endPoint y: 314, distance: 198.4
click at [632, 314] on div "Janela de atendimento Grade de atendimento Capacidade Transportadoras Veículos …" at bounding box center [541, 257] width 1083 height 514
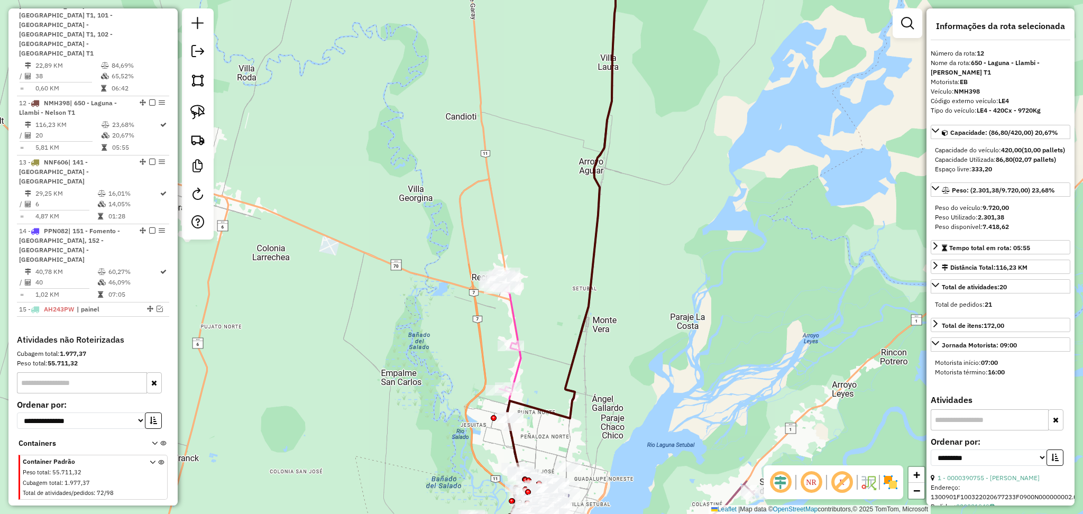
drag, startPoint x: 542, startPoint y: 393, endPoint x: 573, endPoint y: 295, distance: 102.9
click at [573, 300] on div "Janela de atendimento Grade de atendimento Capacidade Transportadoras Veículos …" at bounding box center [541, 257] width 1083 height 514
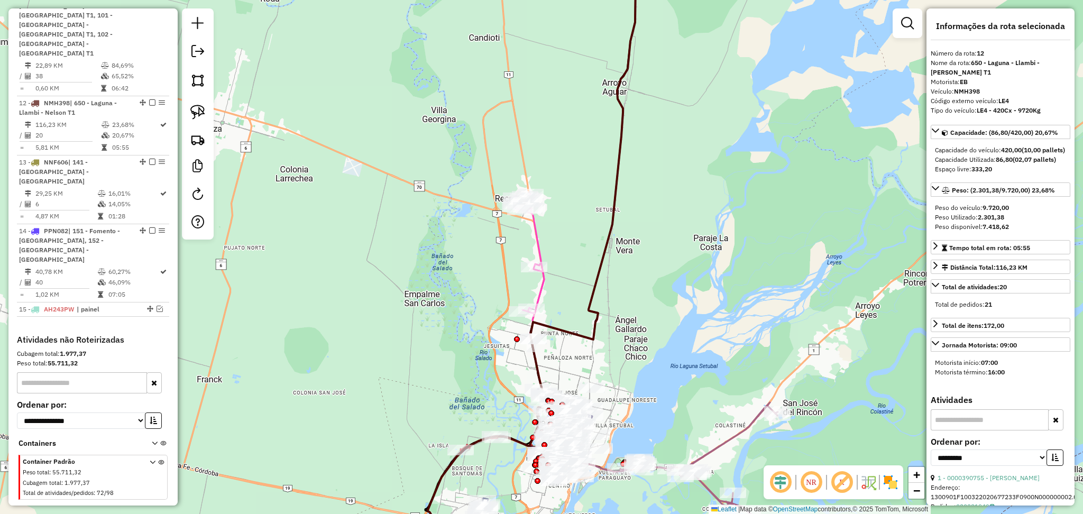
click at [538, 232] on icon at bounding box center [529, 253] width 29 height 120
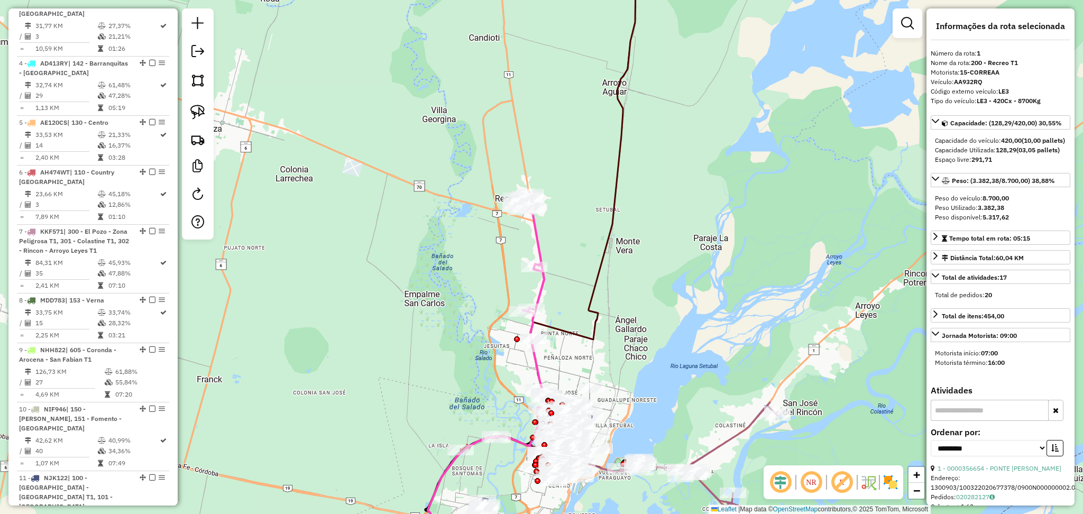
scroll to position [407, 0]
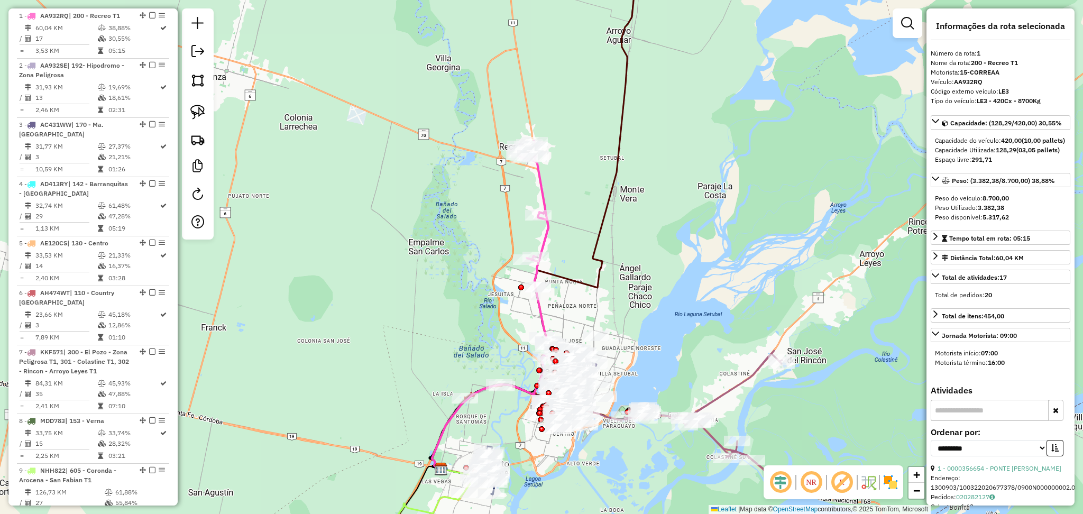
drag, startPoint x: 582, startPoint y: 275, endPoint x: 594, endPoint y: 148, distance: 127.5
click at [594, 148] on div "Janela de atendimento Grade de atendimento Capacidade Transportadoras Veículos …" at bounding box center [541, 257] width 1083 height 514
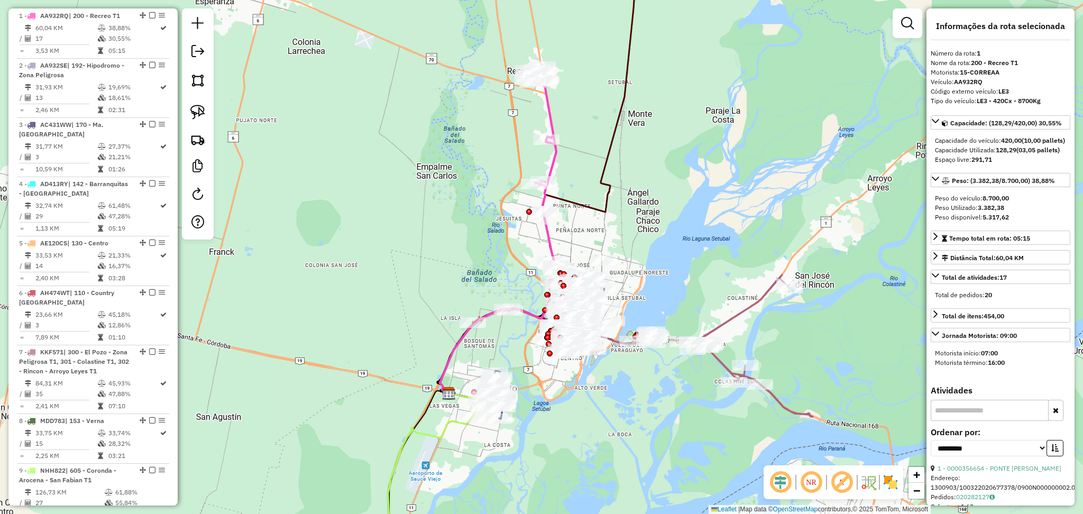
click at [591, 212] on icon at bounding box center [538, 171] width 196 height 444
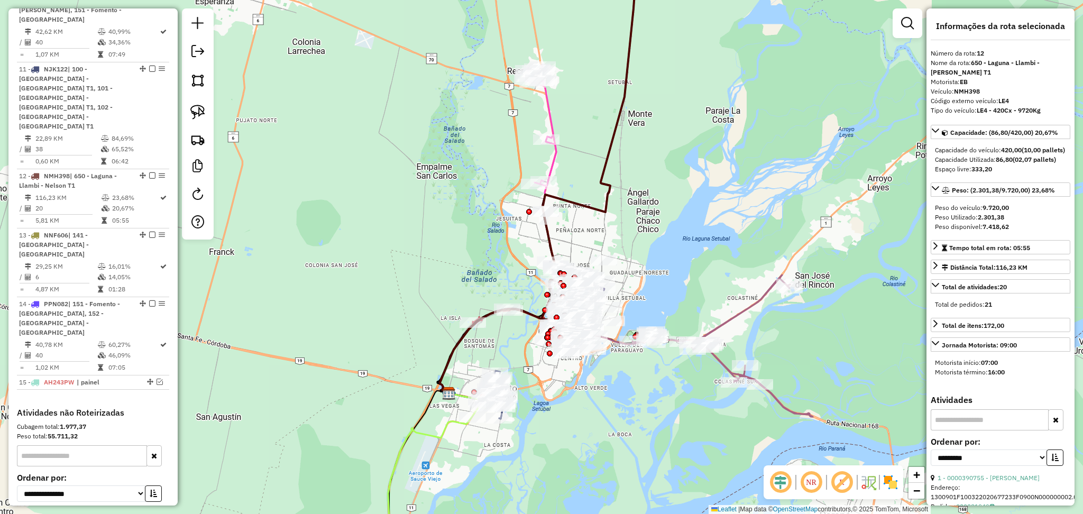
scroll to position [1009, 0]
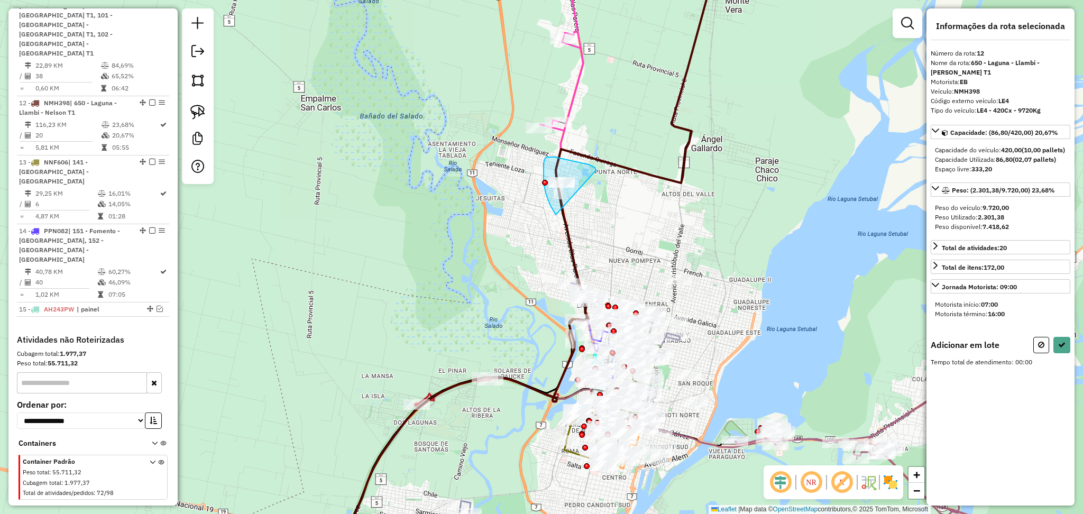
drag, startPoint x: 596, startPoint y: 170, endPoint x: 613, endPoint y: 229, distance: 60.6
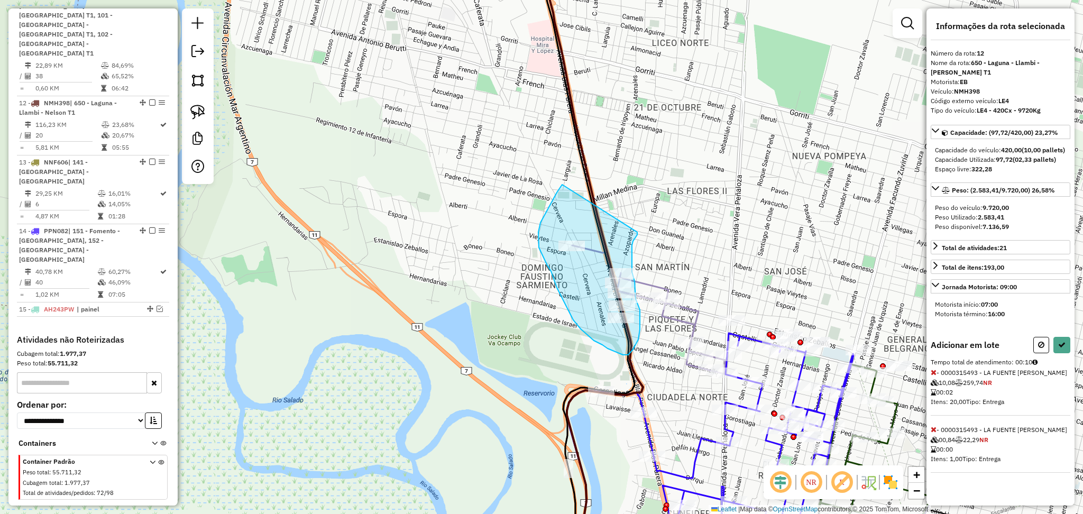
drag, startPoint x: 562, startPoint y: 185, endPoint x: 639, endPoint y: 227, distance: 87.9
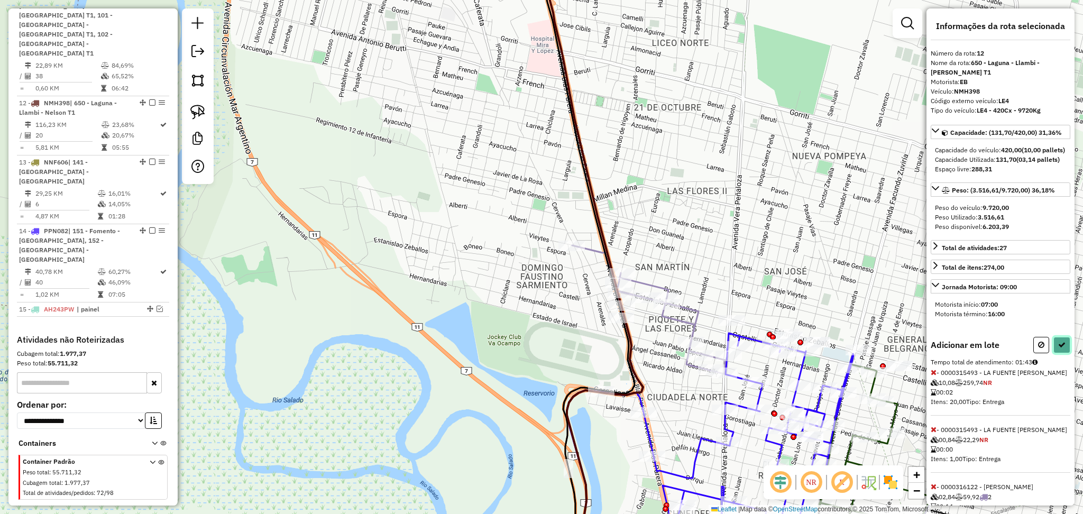
click at [1061, 349] on icon at bounding box center [1062, 344] width 7 height 7
select select "**********"
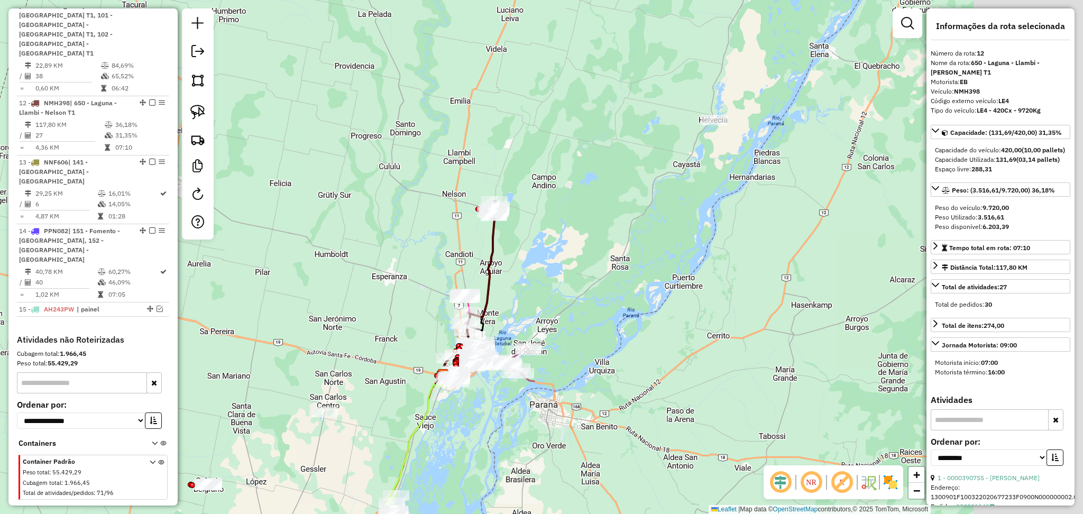
drag, startPoint x: 755, startPoint y: 283, endPoint x: 590, endPoint y: 275, distance: 165.8
click at [599, 288] on div "Janela de atendimento Grade de atendimento Capacidade Transportadoras Veículos …" at bounding box center [541, 257] width 1083 height 514
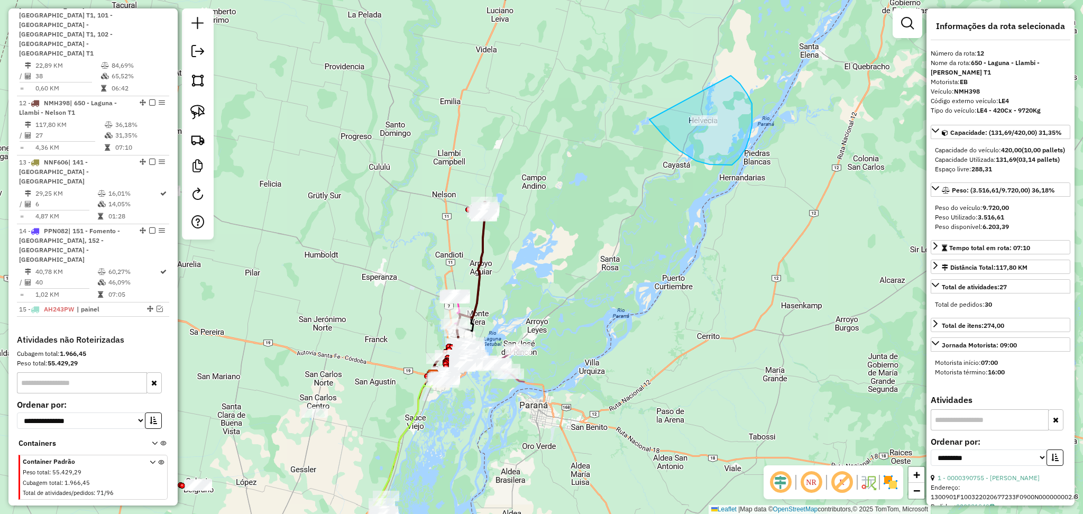
drag, startPoint x: 650, startPoint y: 120, endPoint x: 688, endPoint y: 62, distance: 69.0
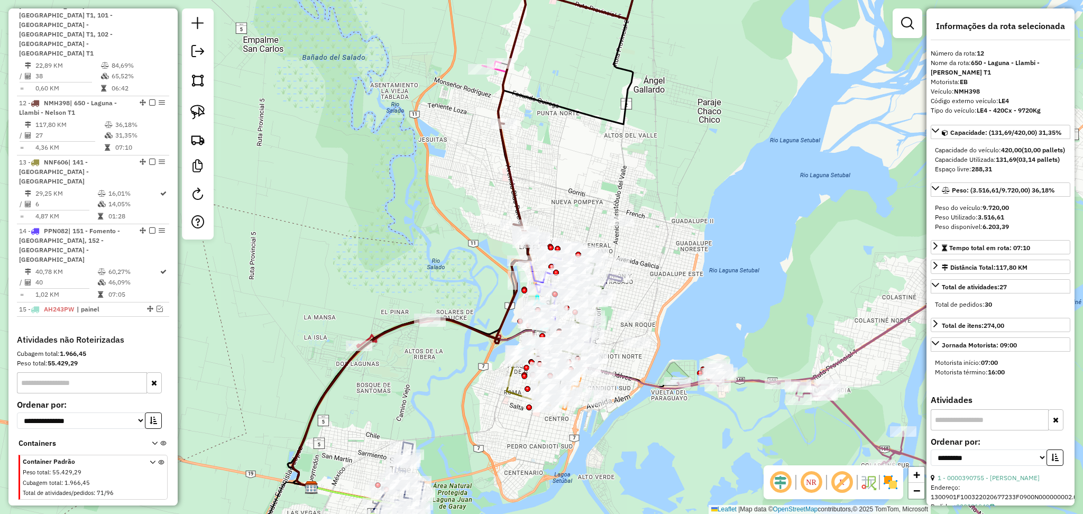
click at [375, 333] on icon at bounding box center [412, 360] width 239 height 253
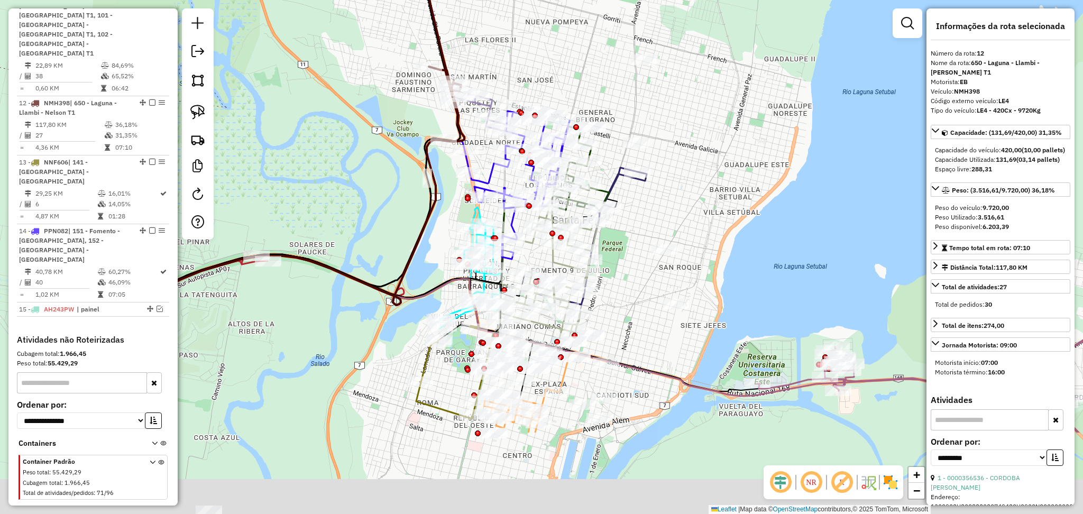
drag, startPoint x: 709, startPoint y: 218, endPoint x: 733, endPoint y: 52, distance: 167.8
click at [727, 47] on div "Janela de atendimento Grade de atendimento Capacidade Transportadoras Veículos …" at bounding box center [541, 257] width 1083 height 514
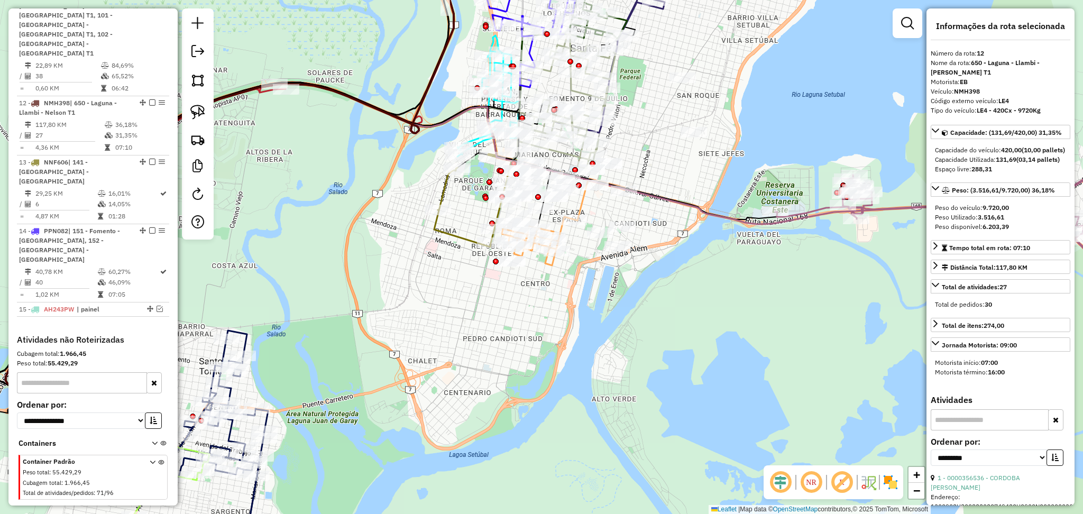
click at [894, 493] on div "NR R" at bounding box center [834, 483] width 140 height 34
click at [891, 488] on img at bounding box center [890, 482] width 17 height 17
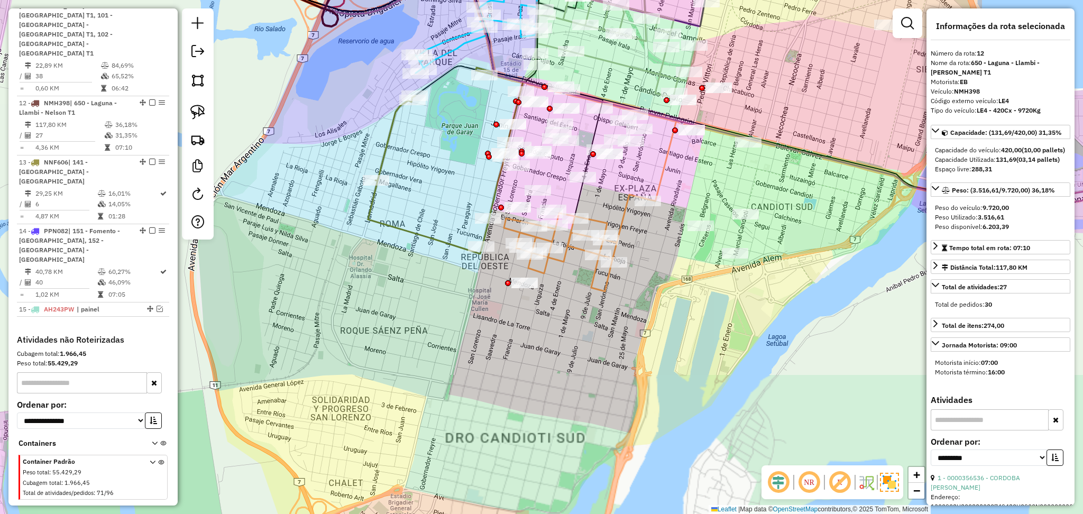
click at [449, 242] on icon at bounding box center [445, 162] width 155 height 181
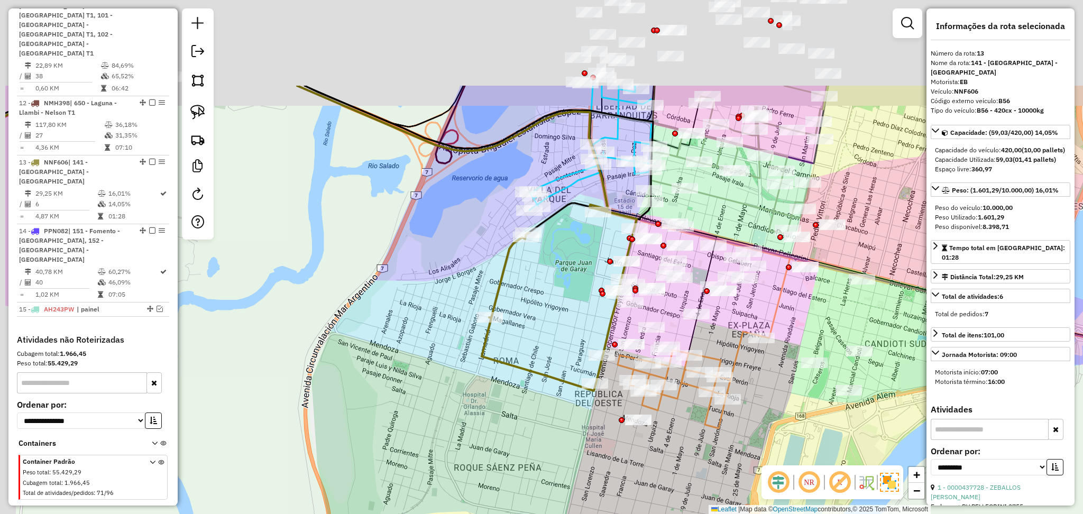
drag, startPoint x: 435, startPoint y: 313, endPoint x: 593, endPoint y: 486, distance: 234.1
click at [591, 490] on div "Janela de atendimento Grade de atendimento Capacidade Transportadoras Veículos …" at bounding box center [541, 257] width 1083 height 514
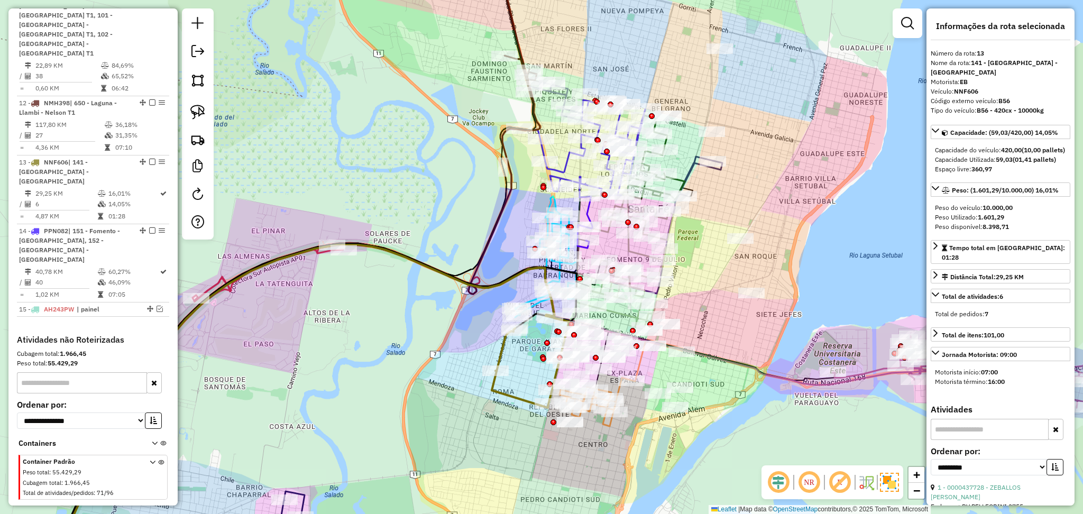
click at [224, 280] on icon at bounding box center [308, 406] width 491 height 322
click at [222, 279] on icon at bounding box center [337, 272] width 286 height 58
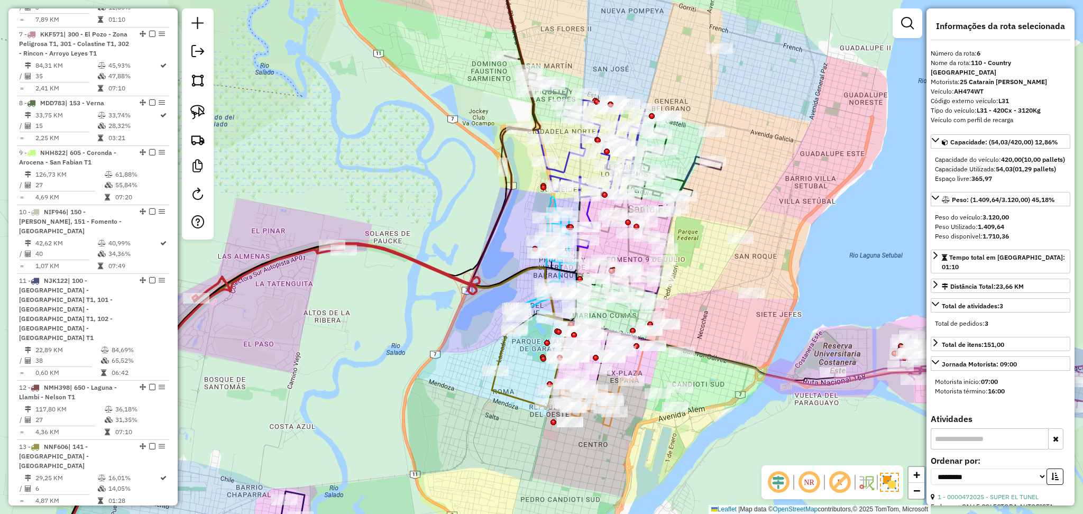
scroll to position [675, 0]
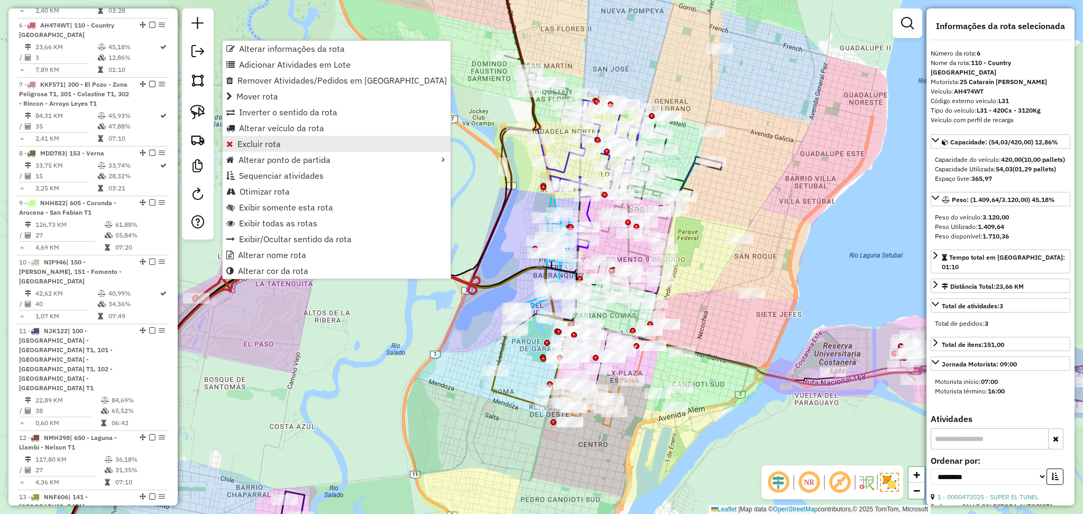
click at [301, 148] on link "Excluir rota" at bounding box center [337, 144] width 228 height 16
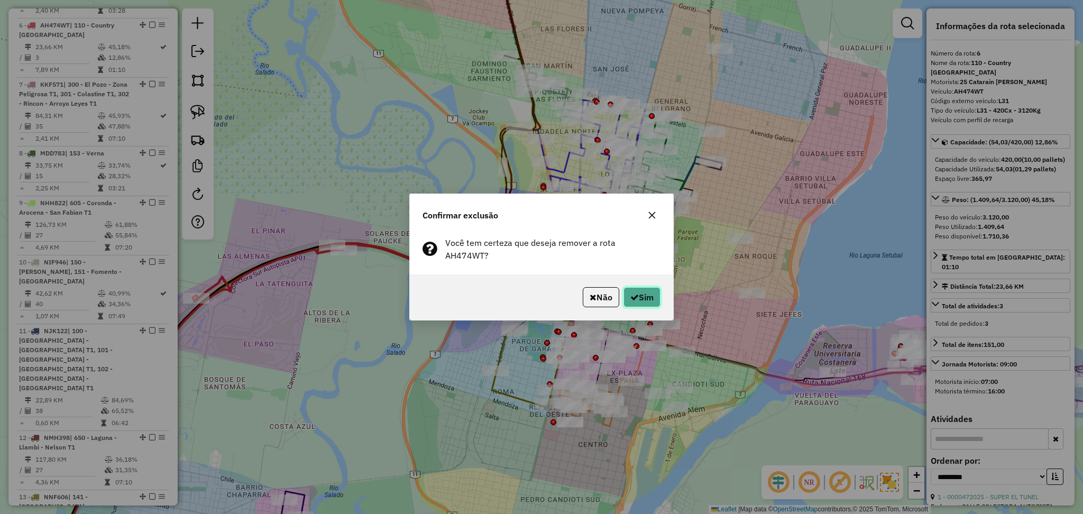
click at [641, 293] on button "Sim" at bounding box center [642, 297] width 37 height 20
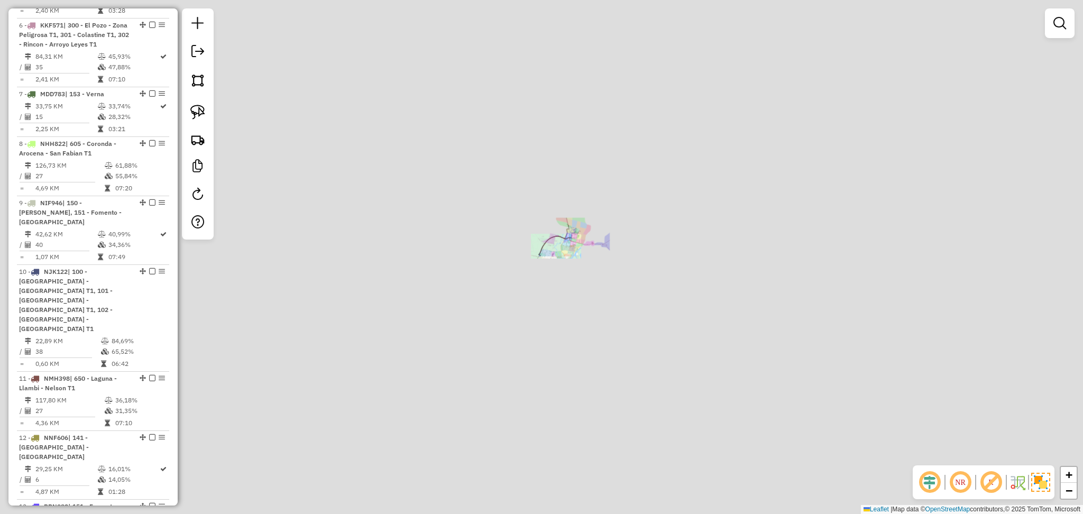
scroll to position [615, 0]
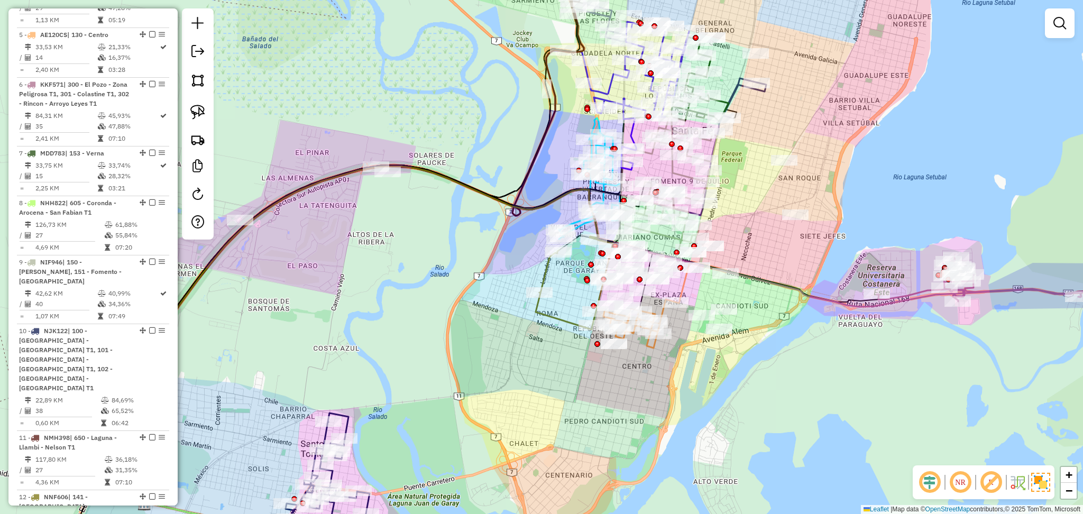
click at [557, 316] on icon at bounding box center [574, 284] width 77 height 91
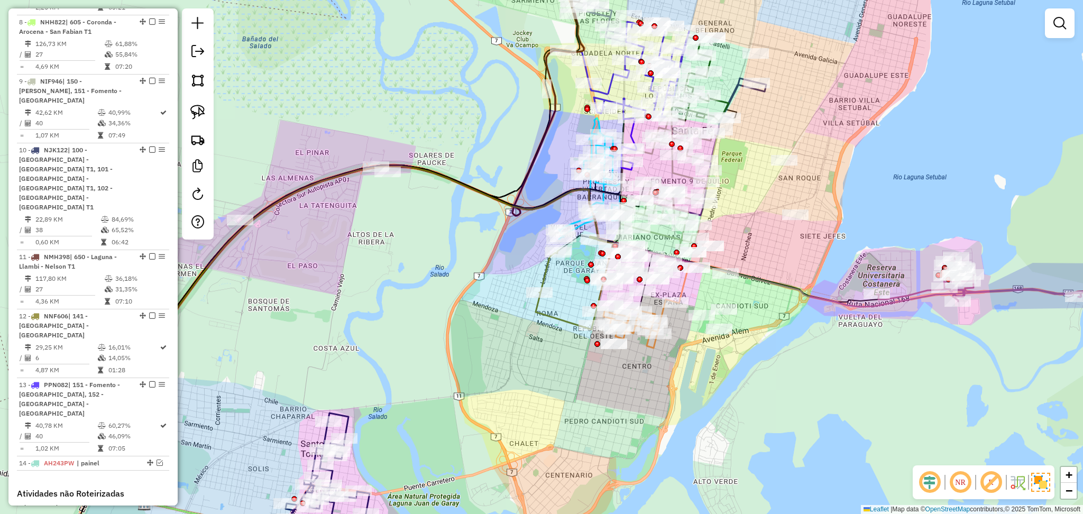
select select "**********"
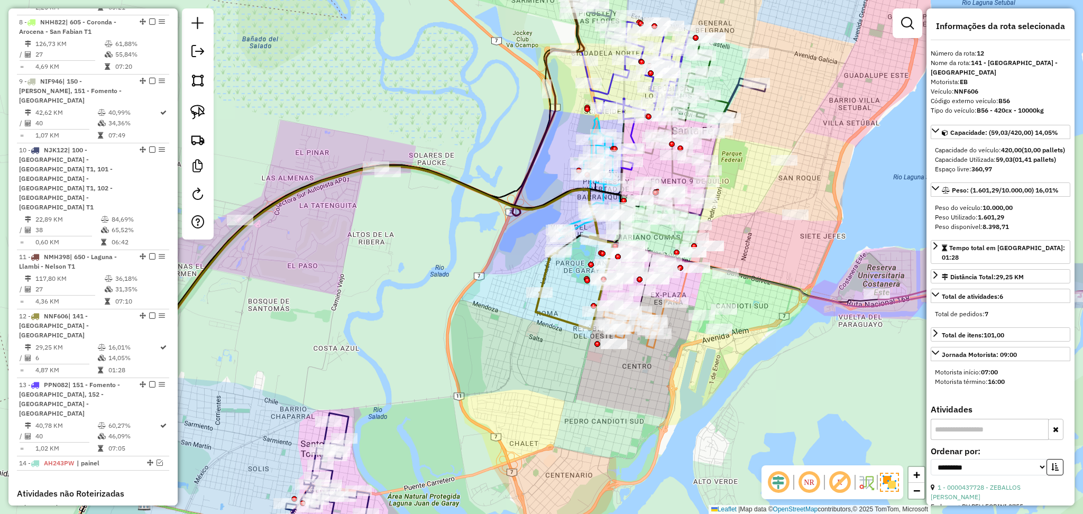
scroll to position [950, 0]
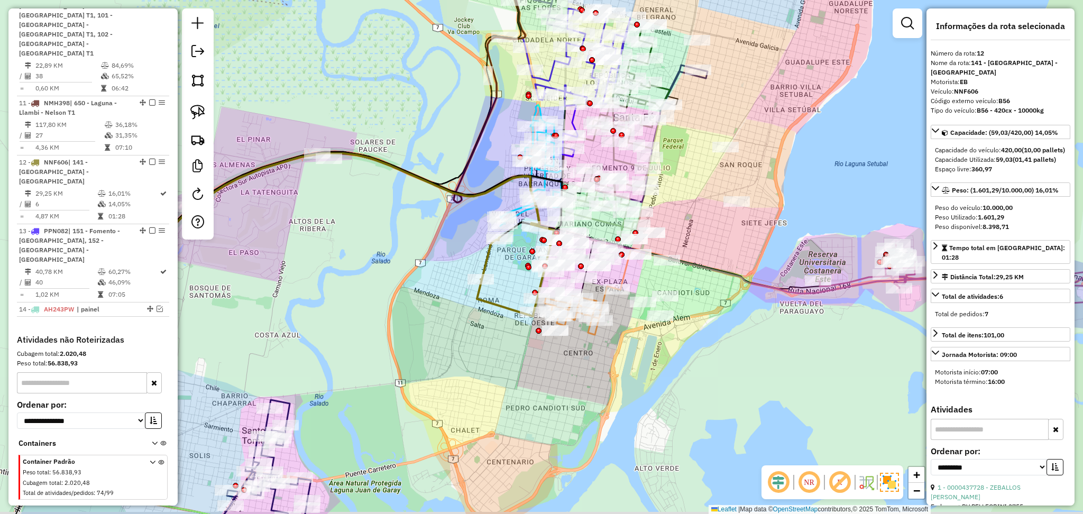
drag, startPoint x: 566, startPoint y: 386, endPoint x: 507, endPoint y: 372, distance: 60.2
click at [507, 372] on div "Janela de atendimento Grade de atendimento Capacidade Transportadoras Veículos …" at bounding box center [541, 257] width 1083 height 514
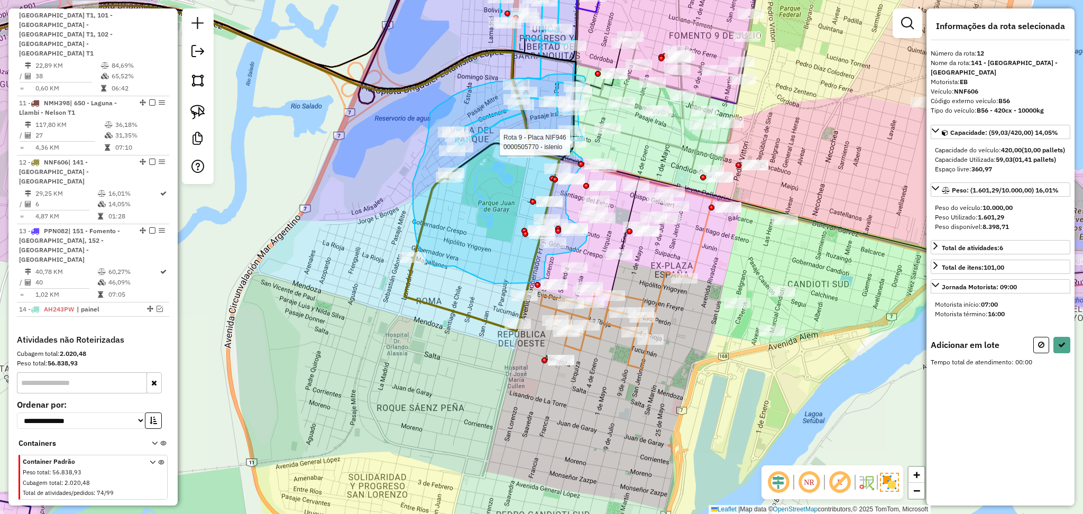
click at [583, 141] on div "Rota 9 - Placa NIF946 0000505770 - islenio Janela de atendimento Grade de atend…" at bounding box center [541, 257] width 1083 height 514
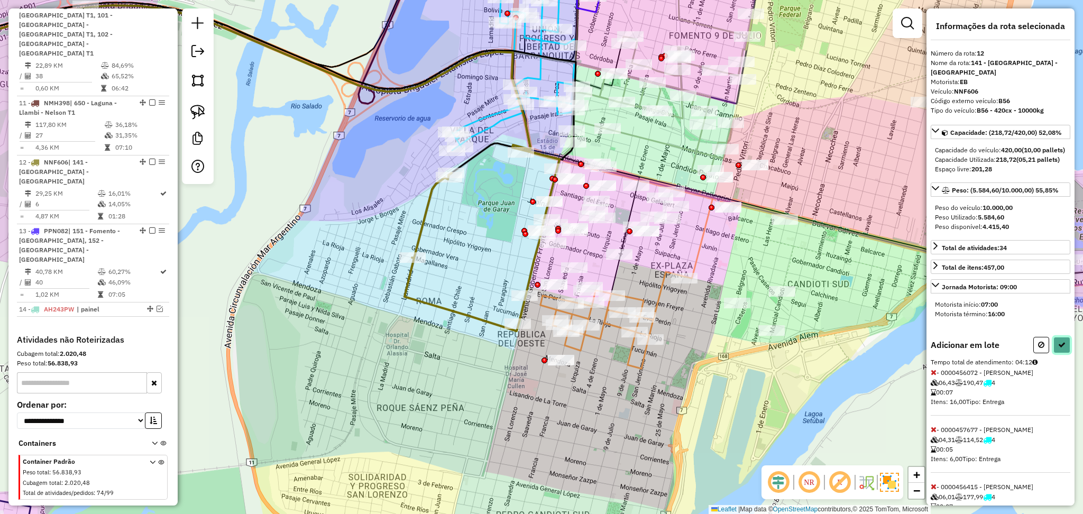
click at [1056, 353] on button at bounding box center [1062, 345] width 17 height 16
select select "**********"
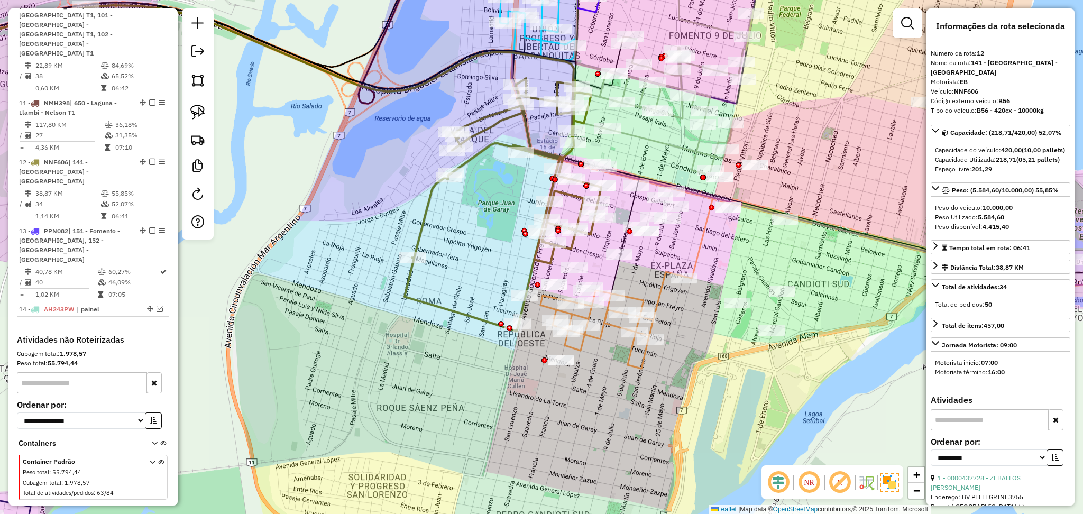
click at [605, 332] on icon at bounding box center [613, 320] width 144 height 97
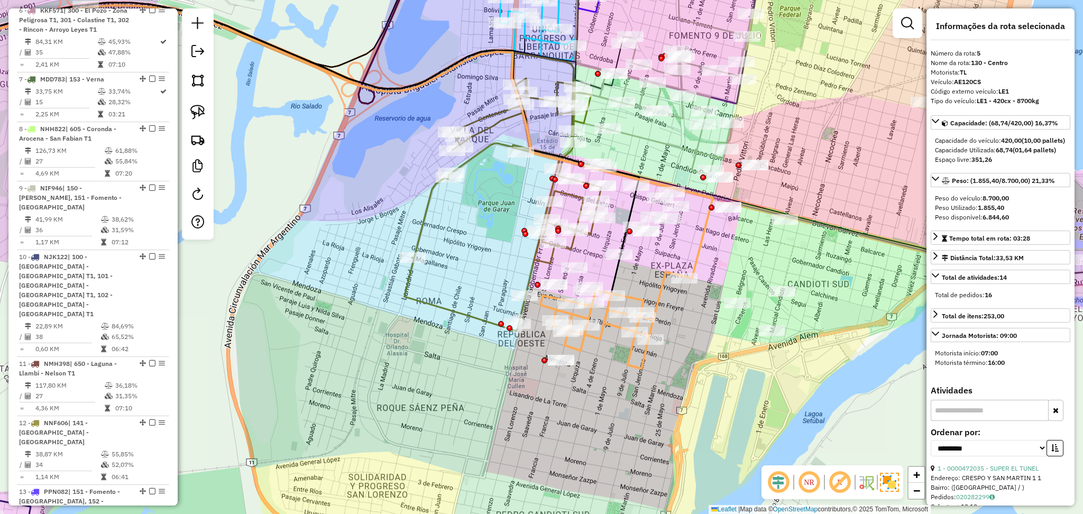
scroll to position [625, 0]
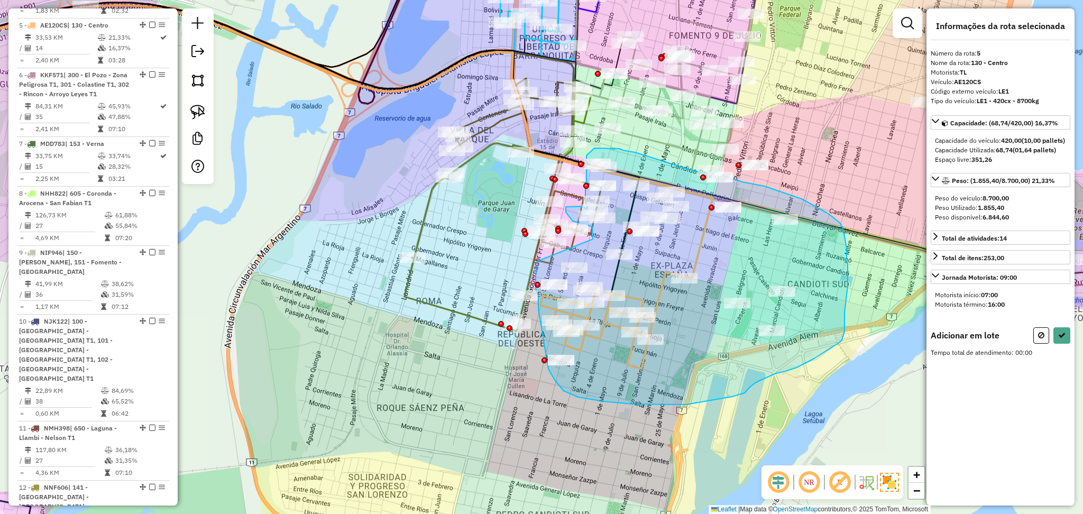
drag, startPoint x: 538, startPoint y: 261, endPoint x: 593, endPoint y: 239, distance: 59.8
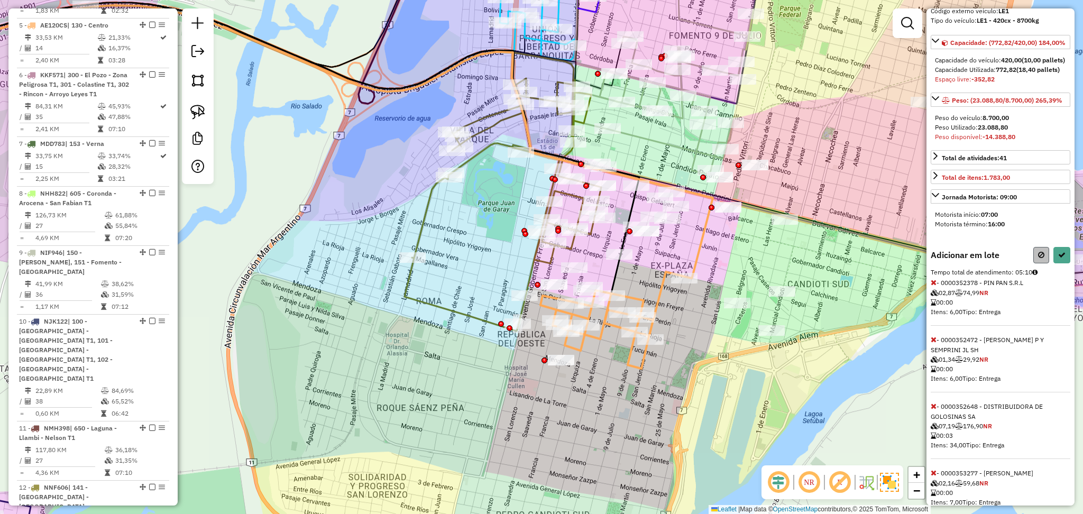
scroll to position [0, 0]
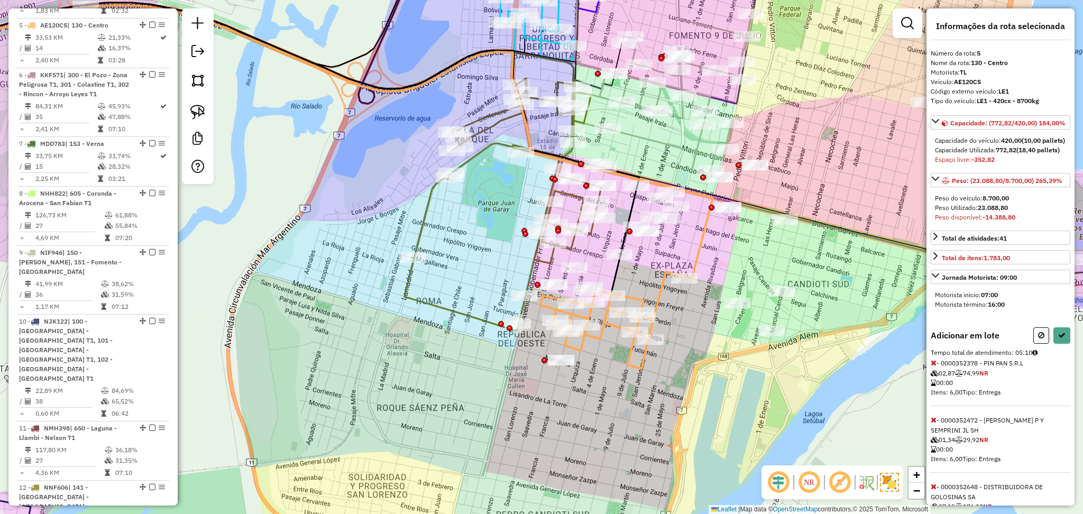
click at [1039, 339] on icon at bounding box center [1042, 335] width 6 height 7
select select "**********"
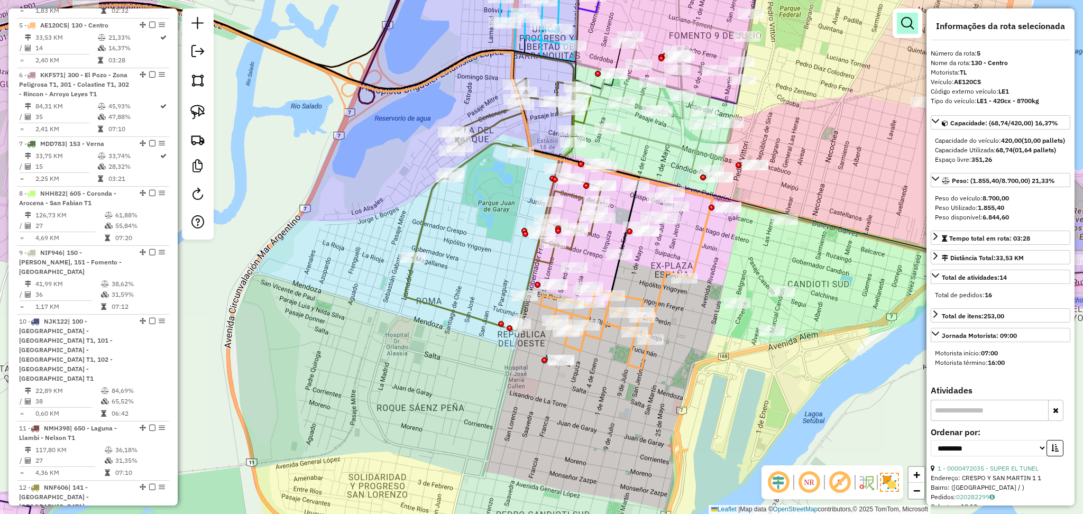
click at [910, 17] on em at bounding box center [907, 23] width 13 height 13
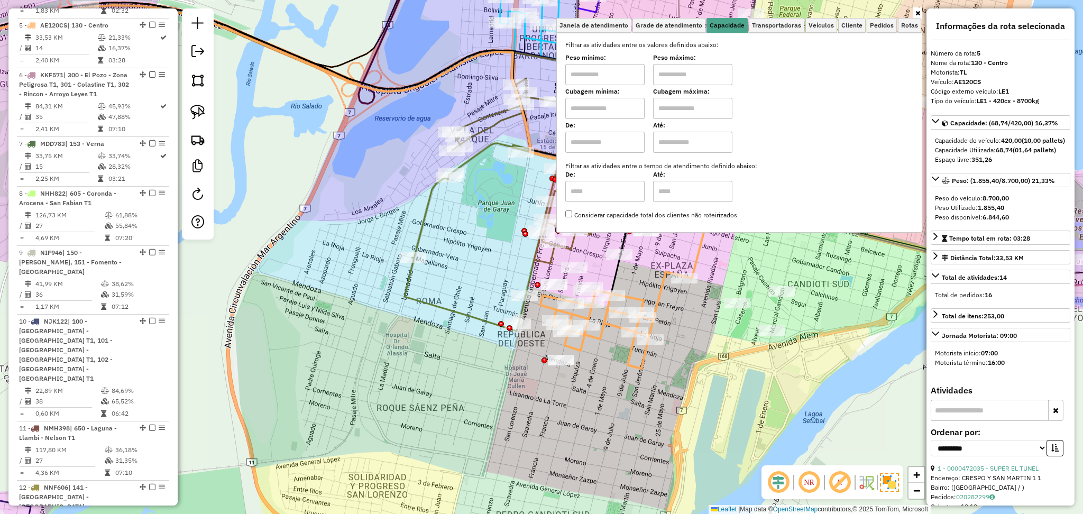
click at [639, 70] on input "text" at bounding box center [605, 74] width 79 height 21
type input "*******"
click at [703, 85] on div "Filtrar as atividades entre os valores definidos abaixo: Peso mínimo: ******* P…" at bounding box center [740, 130] width 348 height 180
click at [703, 69] on input "text" at bounding box center [692, 74] width 79 height 21
type input "**********"
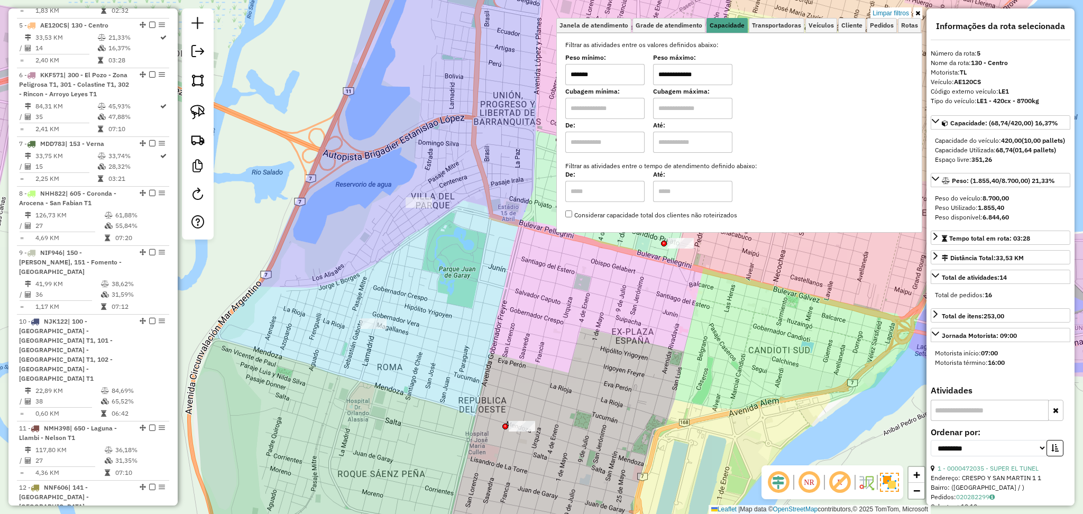
drag, startPoint x: 642, startPoint y: 352, endPoint x: 648, endPoint y: 321, distance: 32.3
click at [648, 321] on div "**********" at bounding box center [541, 257] width 1083 height 514
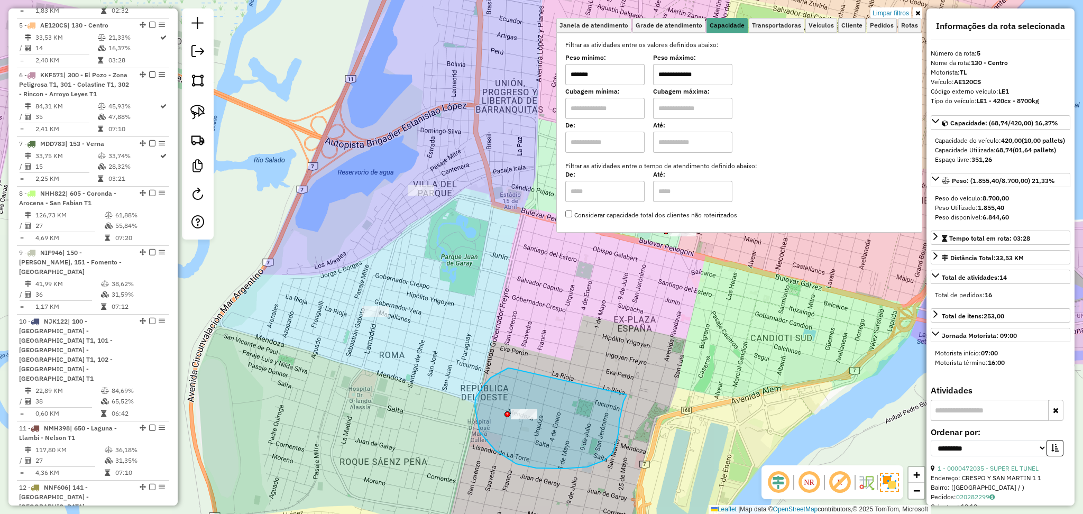
drag, startPoint x: 512, startPoint y: 369, endPoint x: 626, endPoint y: 395, distance: 117.2
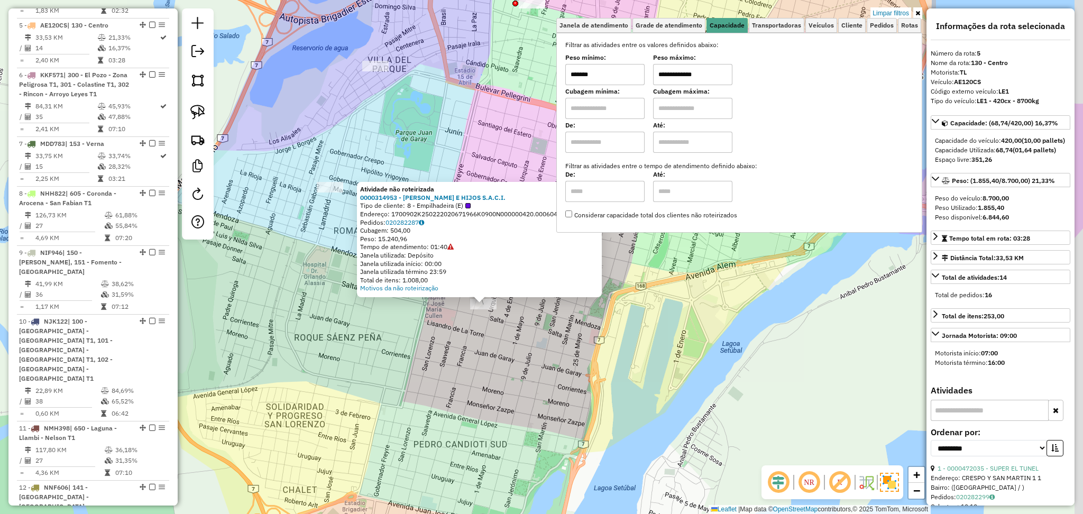
drag, startPoint x: 582, startPoint y: 331, endPoint x: 523, endPoint y: 380, distance: 76.7
click at [523, 380] on div "Atividade não roteirizada 0000314953 - DAVID ROSENTAL E HIJOS S.A.C.I. Tipo de …" at bounding box center [541, 257] width 1083 height 514
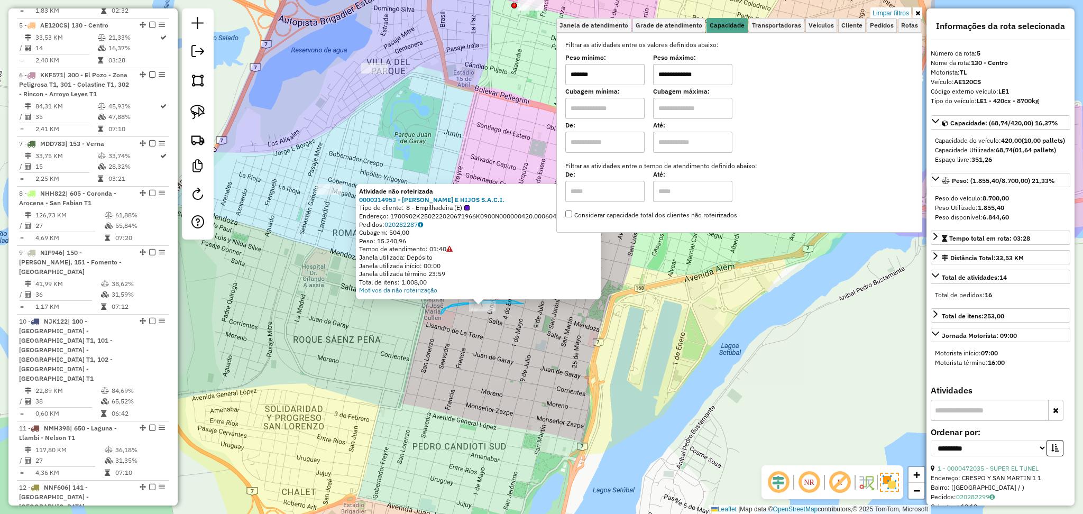
click at [522, 299] on div "Atividade não roteirizada 0000314953 - DAVID ROSENTAL E HIJOS S.A.C.I. Tipo de …" at bounding box center [541, 257] width 1083 height 514
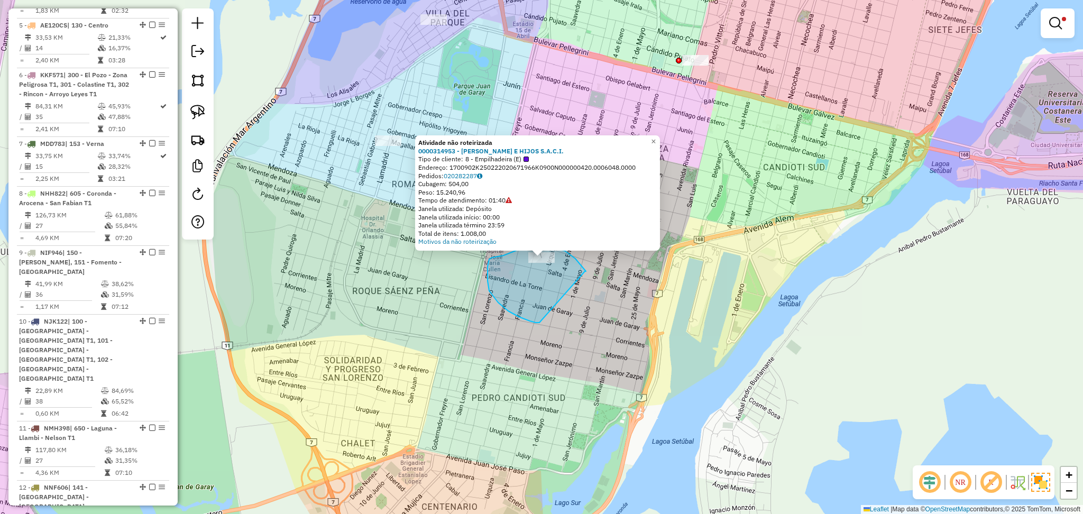
drag, startPoint x: 585, startPoint y: 271, endPoint x: 540, endPoint y: 323, distance: 68.6
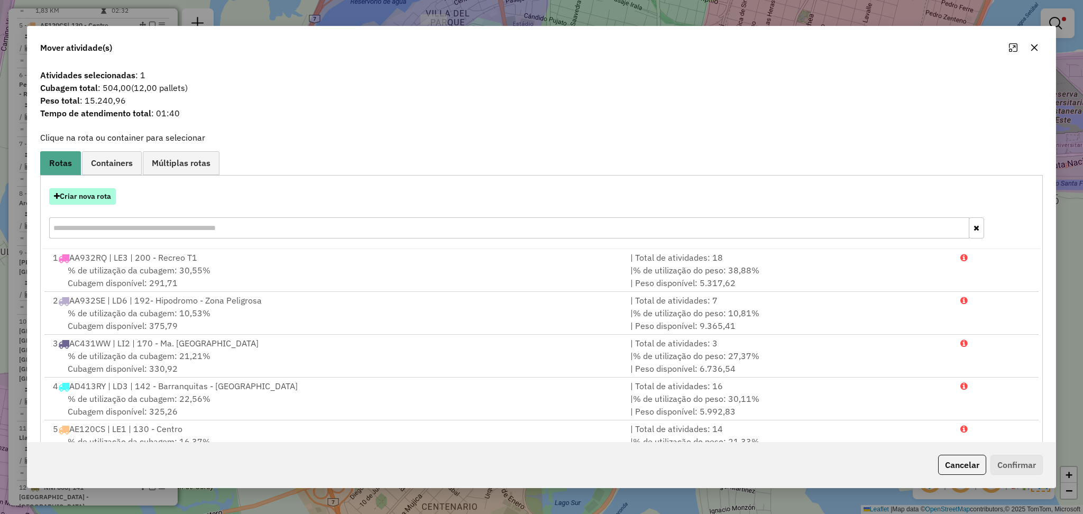
click at [95, 198] on button "Criar nova rota" at bounding box center [82, 196] width 67 height 16
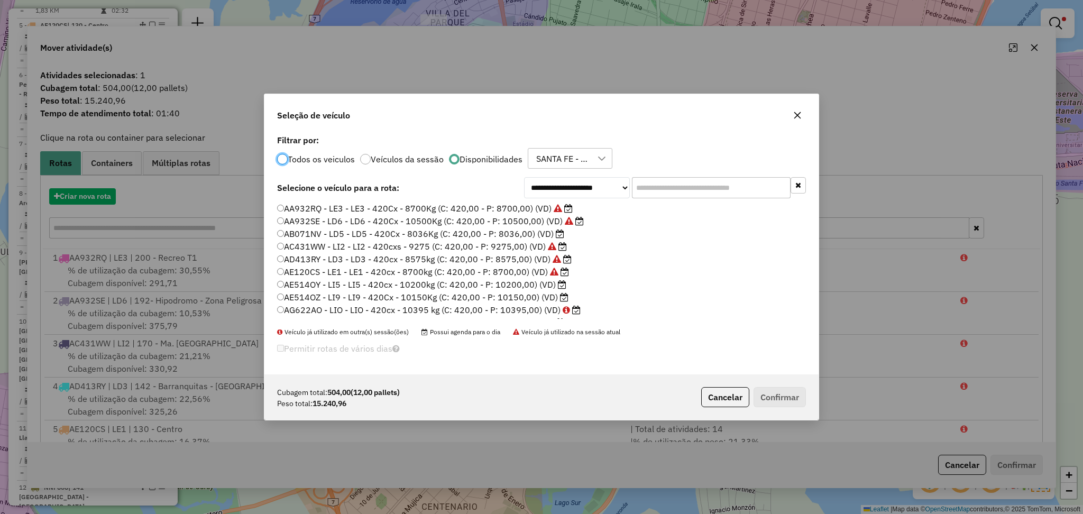
scroll to position [5, 3]
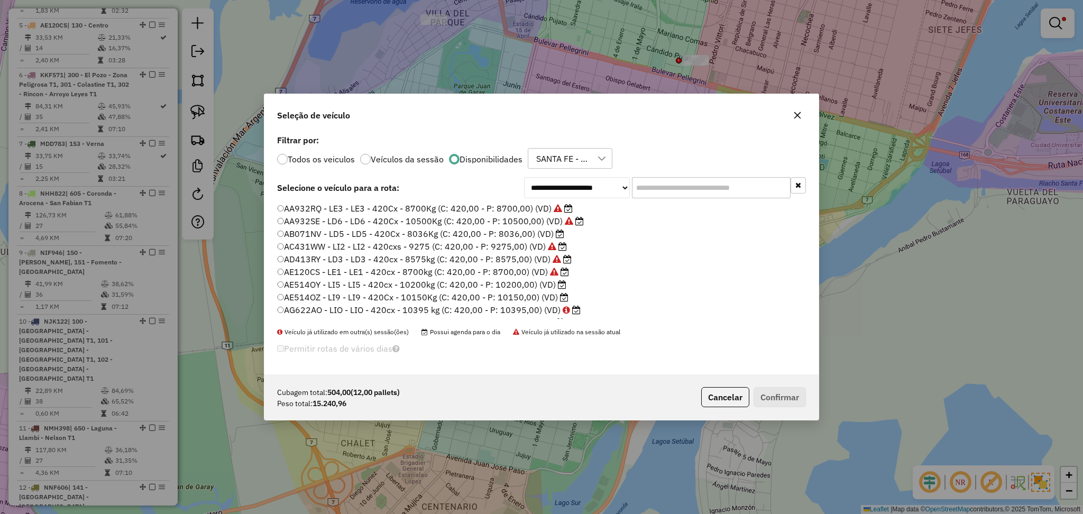
drag, startPoint x: 670, startPoint y: 190, endPoint x: 682, endPoint y: 190, distance: 12.7
click at [670, 190] on input "text" at bounding box center [711, 187] width 159 height 21
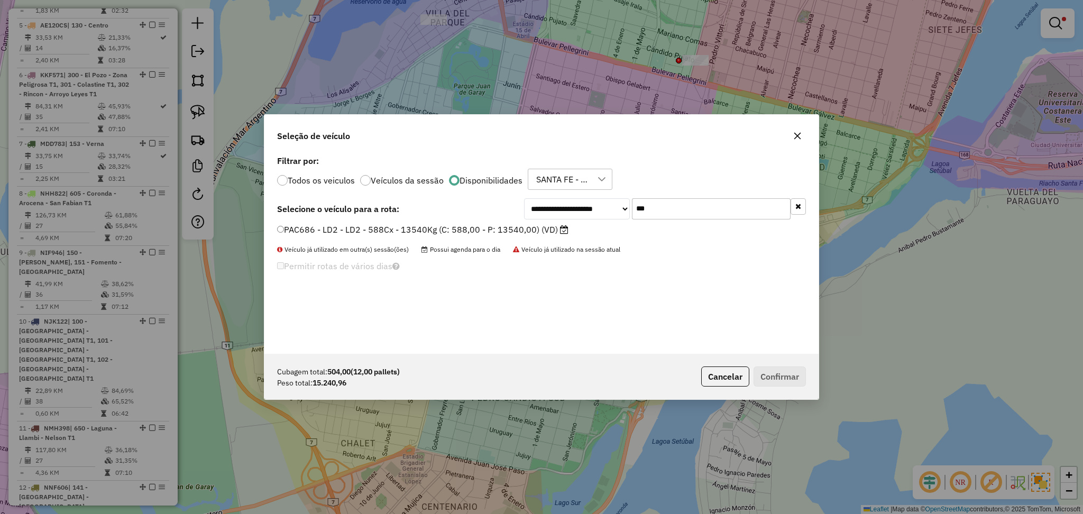
type input "***"
click at [509, 234] on label "PAC686 - LD2 - LD2 - 588Cx - 13540Kg (C: 588,00 - P: 13540,00) (VD)" at bounding box center [423, 229] width 292 height 13
click at [779, 376] on button "Confirmar" at bounding box center [780, 377] width 52 height 20
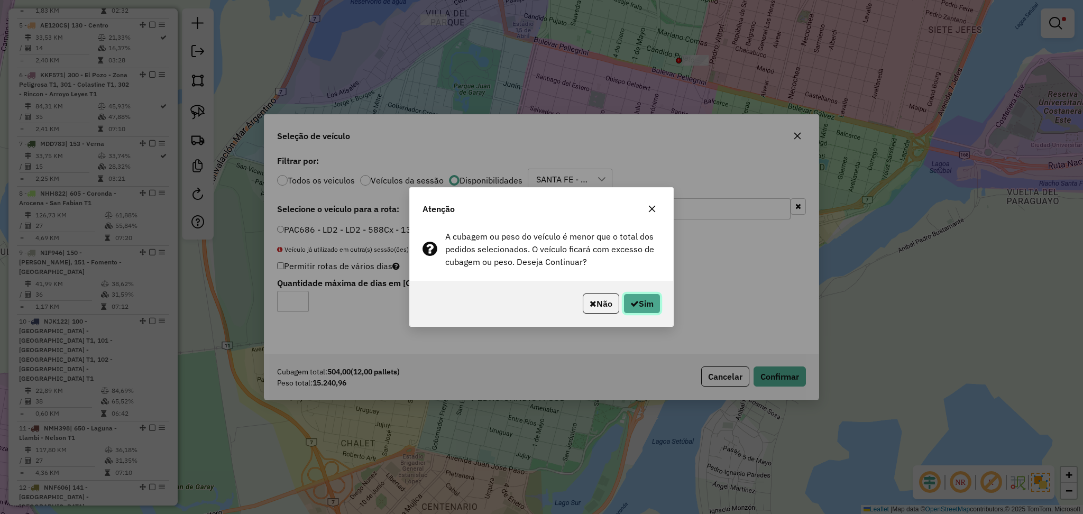
click at [631, 304] on icon "button" at bounding box center [635, 303] width 8 height 8
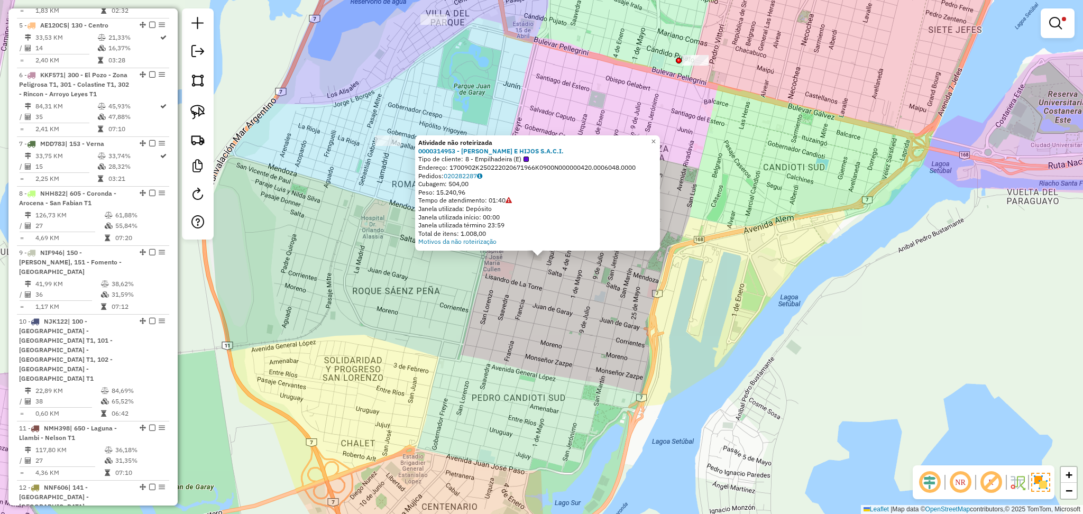
click at [548, 332] on div "Atividade não roteirizada 0000314953 - DAVID ROSENTAL E HIJOS S.A.C.I. Tipo de …" at bounding box center [541, 257] width 1083 height 514
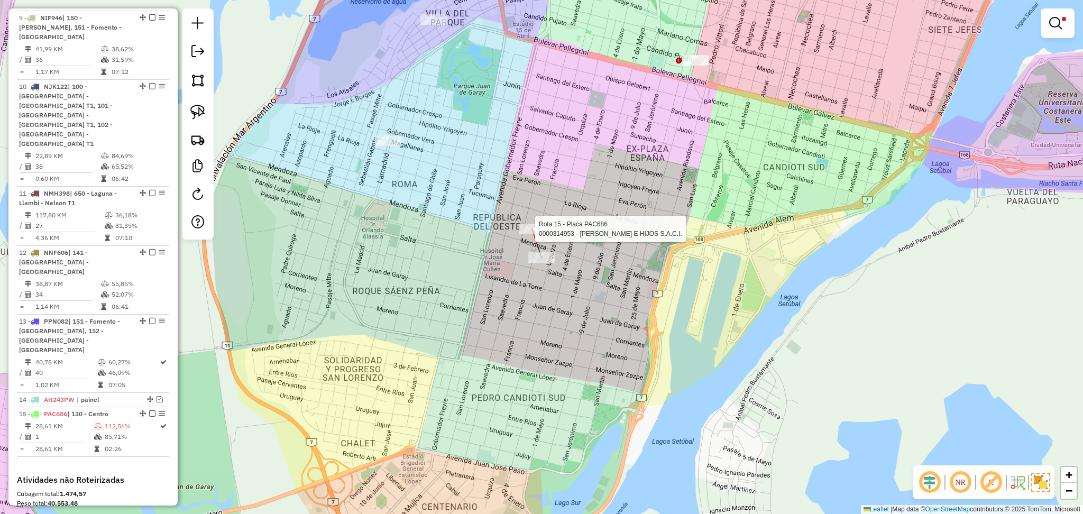
select select "**********"
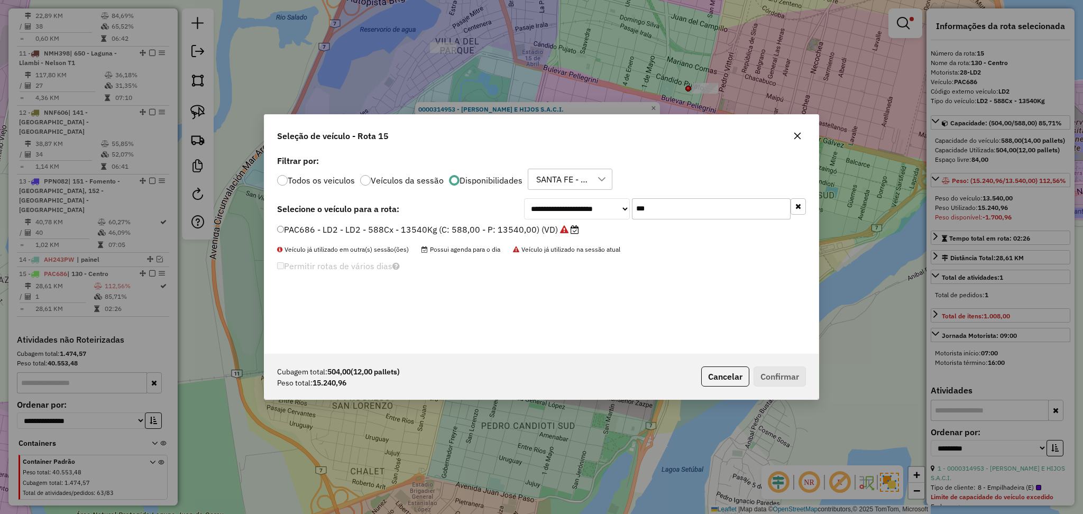
drag, startPoint x: 681, startPoint y: 213, endPoint x: 607, endPoint y: 206, distance: 74.4
click at [607, 206] on div "**********" at bounding box center [665, 208] width 282 height 21
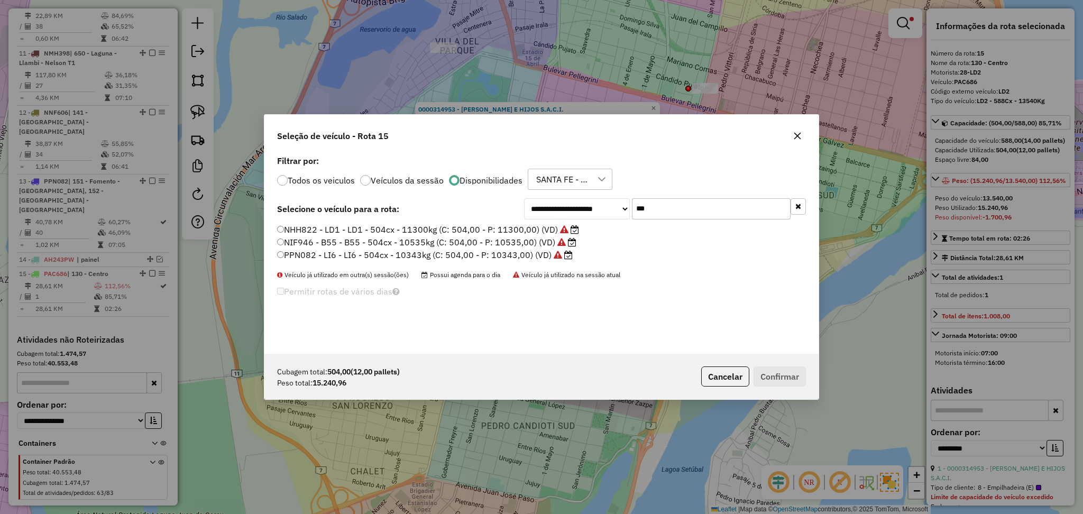
type input "***"
click at [408, 226] on label "NHH822 - LD1 - LD1 - 504cx - 11300kg (C: 504,00 - P: 11300,00) (VD)" at bounding box center [428, 229] width 302 height 13
click at [772, 380] on button "Confirmar" at bounding box center [780, 377] width 52 height 20
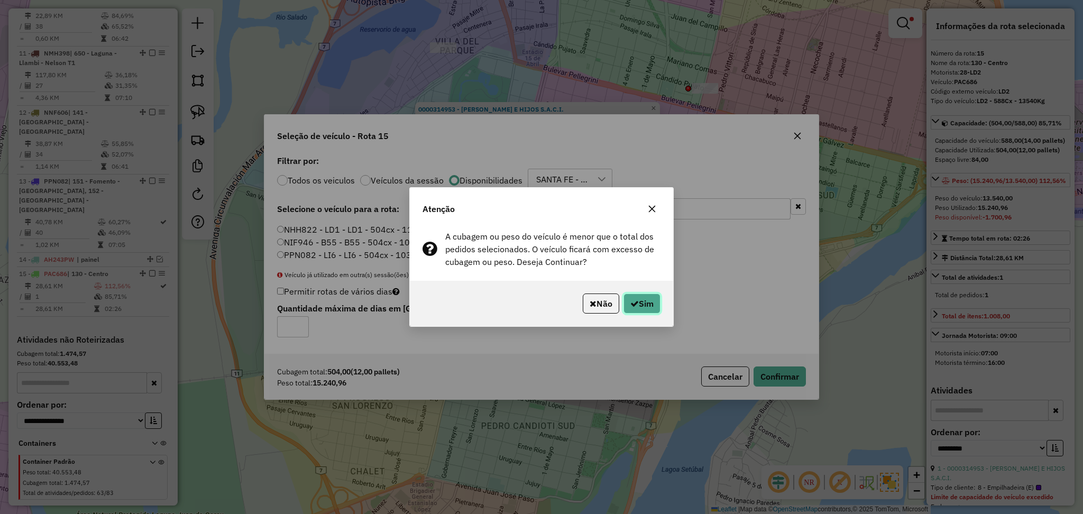
click at [647, 305] on button "Sim" at bounding box center [642, 304] width 37 height 20
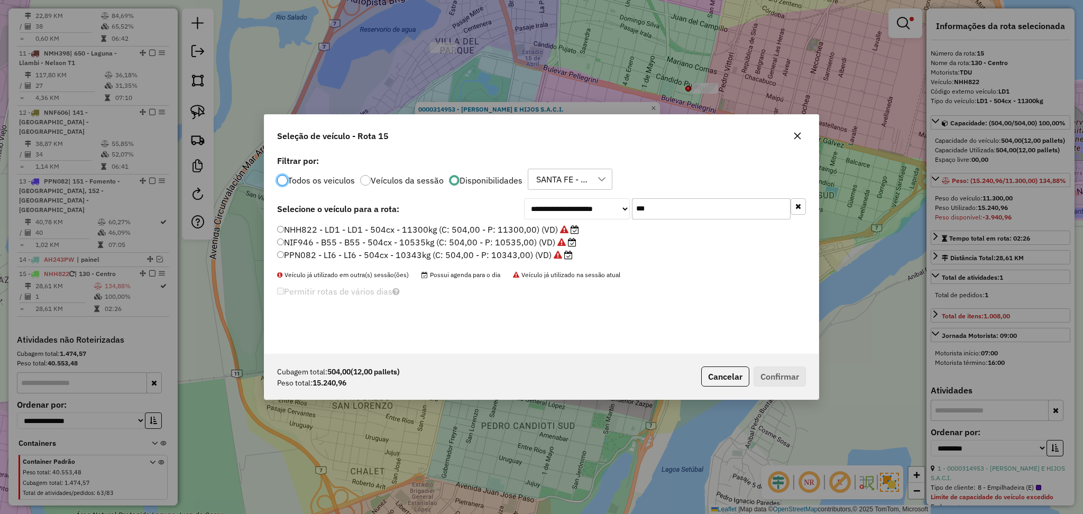
drag, startPoint x: 716, startPoint y: 377, endPoint x: 690, endPoint y: 359, distance: 32.0
click at [717, 379] on button "Cancelar" at bounding box center [726, 377] width 48 height 20
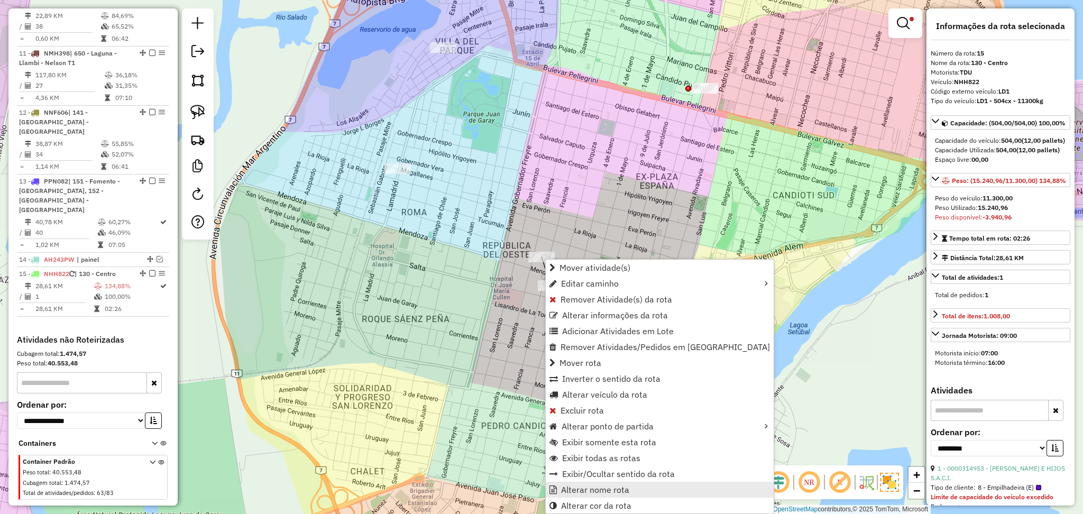
click at [620, 487] on span "Alterar nome rota" at bounding box center [595, 490] width 68 height 8
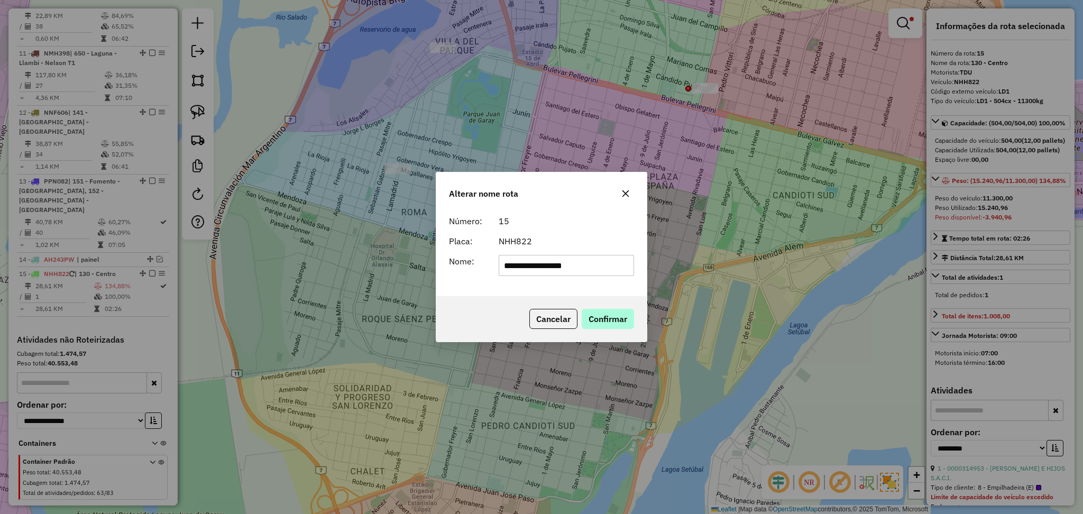
type input "**********"
click at [598, 325] on button "Confirmar" at bounding box center [608, 319] width 52 height 20
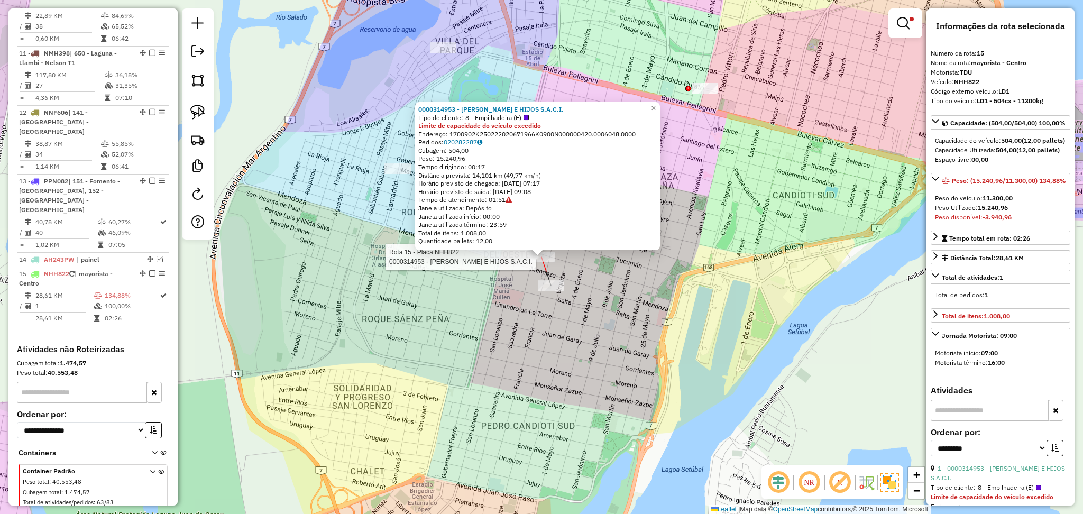
scroll to position [1009, 0]
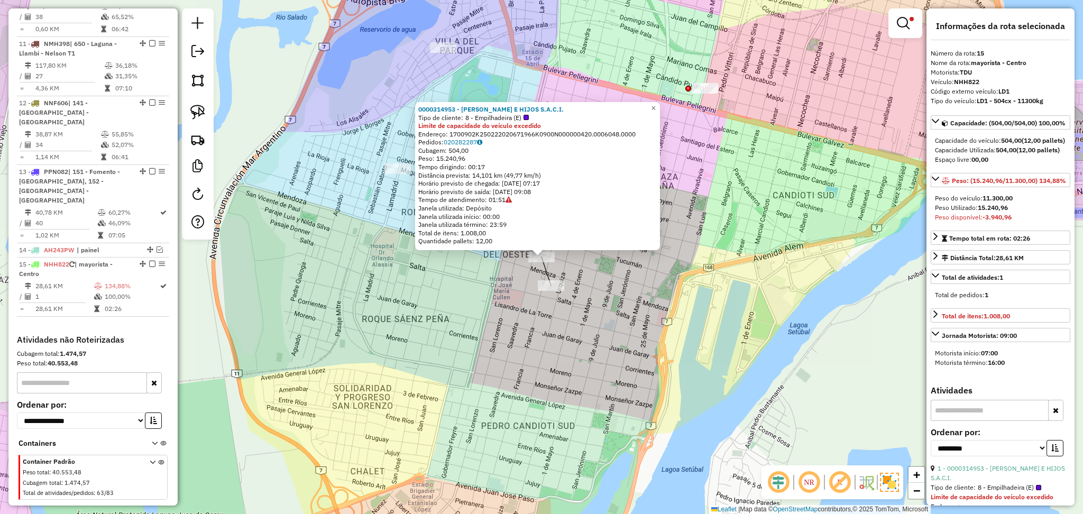
drag, startPoint x: 579, startPoint y: 112, endPoint x: 416, endPoint y: 108, distance: 162.5
click at [416, 108] on div "0000314953 - DAVID ROSENTAL E HIJOS S.A.C.I. Tipo de cliente: 8 - Empilhadeira …" at bounding box center [537, 176] width 245 height 148
copy strong "0000314953 - [PERSON_NAME] E HIJOS S.A.C.I."
drag, startPoint x: 1031, startPoint y: 92, endPoint x: 955, endPoint y: 80, distance: 76.5
click at [955, 80] on div "**********" at bounding box center [1001, 256] width 148 height 497
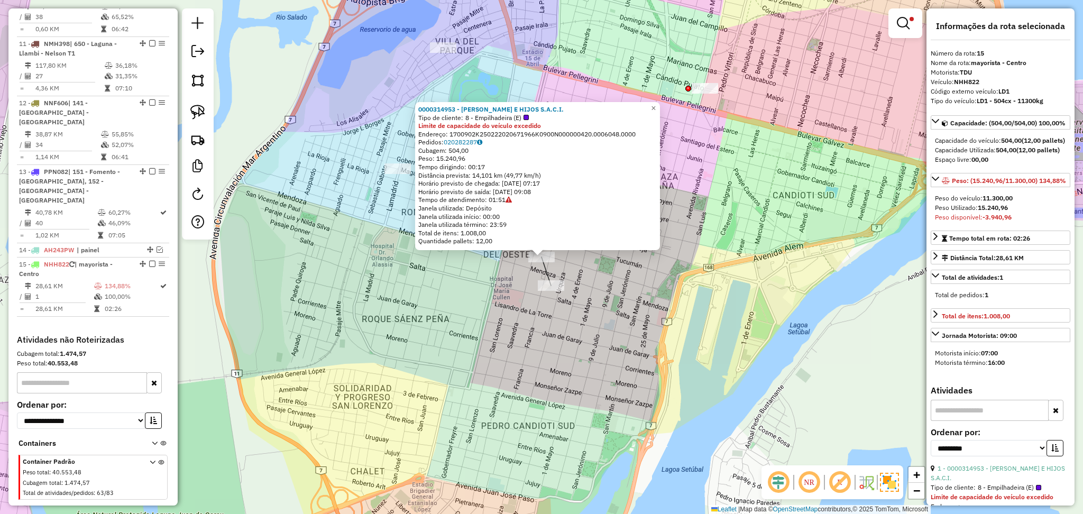
copy div "NHH822 Código externo veículo: LD1"
click at [597, 275] on div "0000314953 - DAVID ROSENTAL E HIJOS S.A.C.I. Tipo de cliente: 8 - Empilhadeira …" at bounding box center [541, 257] width 1083 height 514
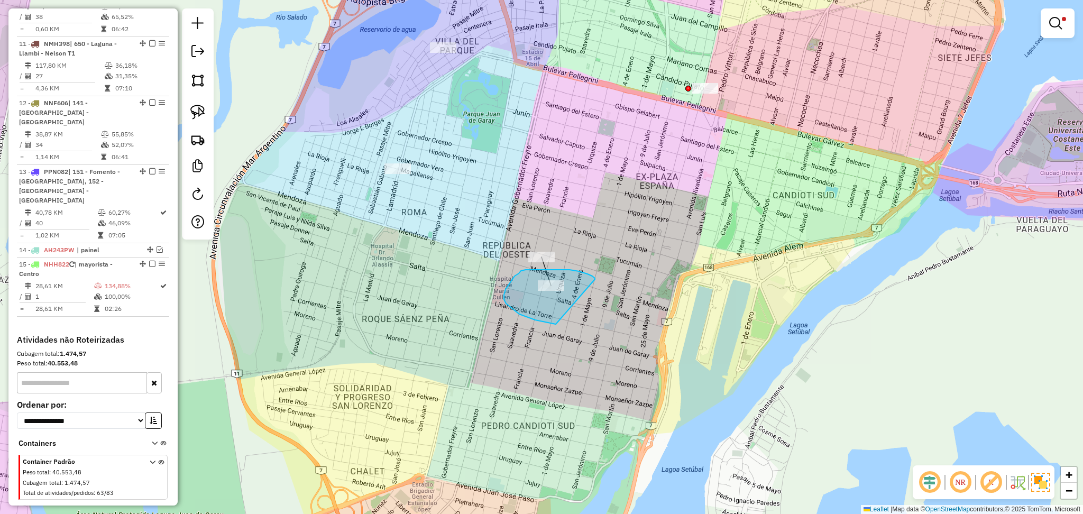
drag, startPoint x: 595, startPoint y: 279, endPoint x: 655, endPoint y: 315, distance: 69.8
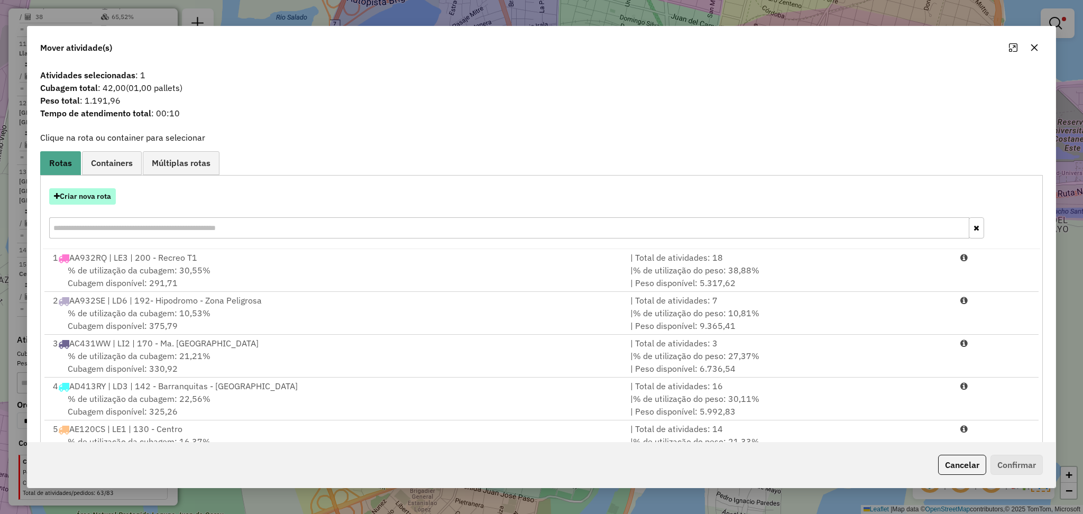
click at [89, 201] on button "Criar nova rota" at bounding box center [82, 196] width 67 height 16
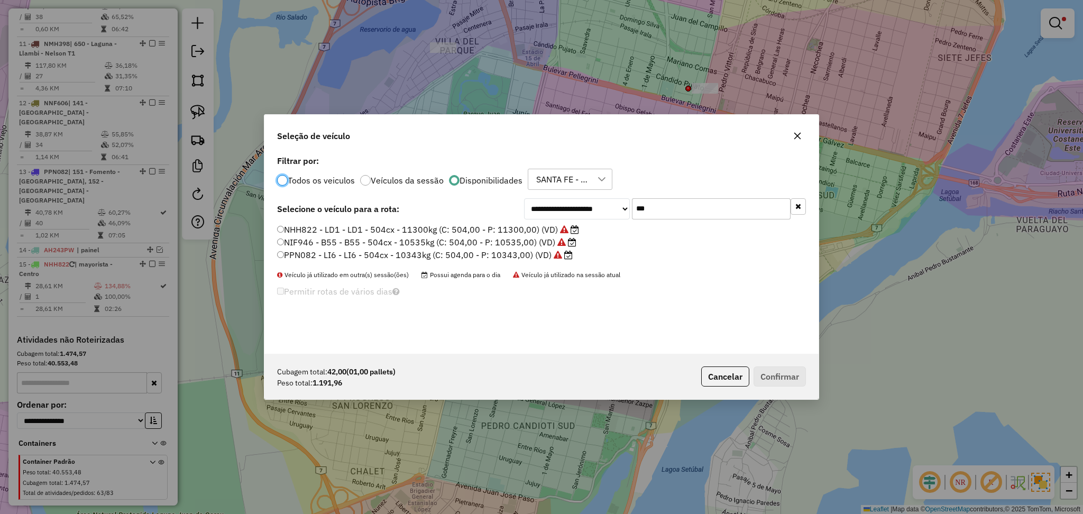
scroll to position [5, 3]
drag, startPoint x: 656, startPoint y: 210, endPoint x: 594, endPoint y: 202, distance: 63.0
click at [594, 202] on div "**********" at bounding box center [665, 208] width 282 height 21
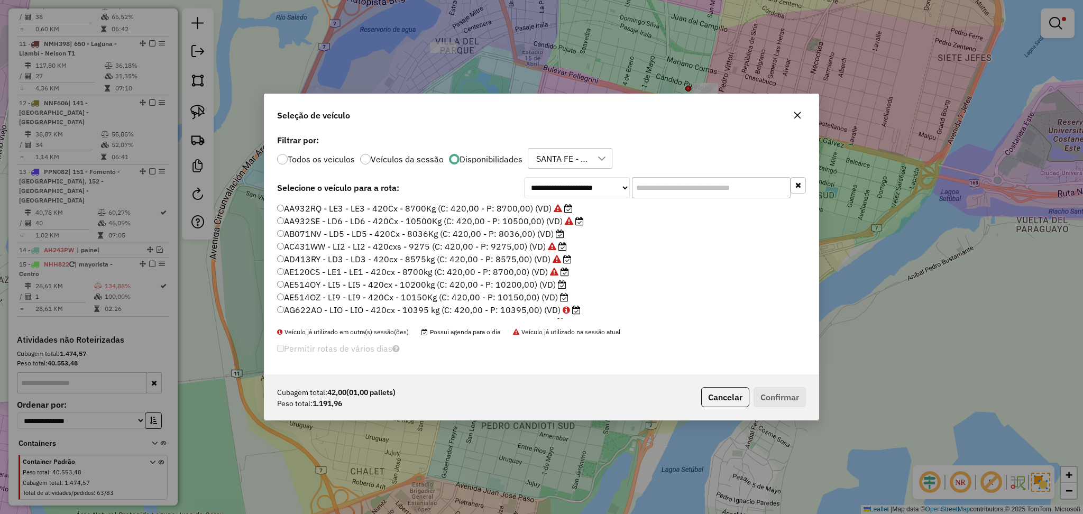
click at [399, 286] on label "AE514OY - LI5 - LI5 - 420cx - 10200kg (C: 420,00 - P: 10200,00) (VD)" at bounding box center [421, 284] width 289 height 13
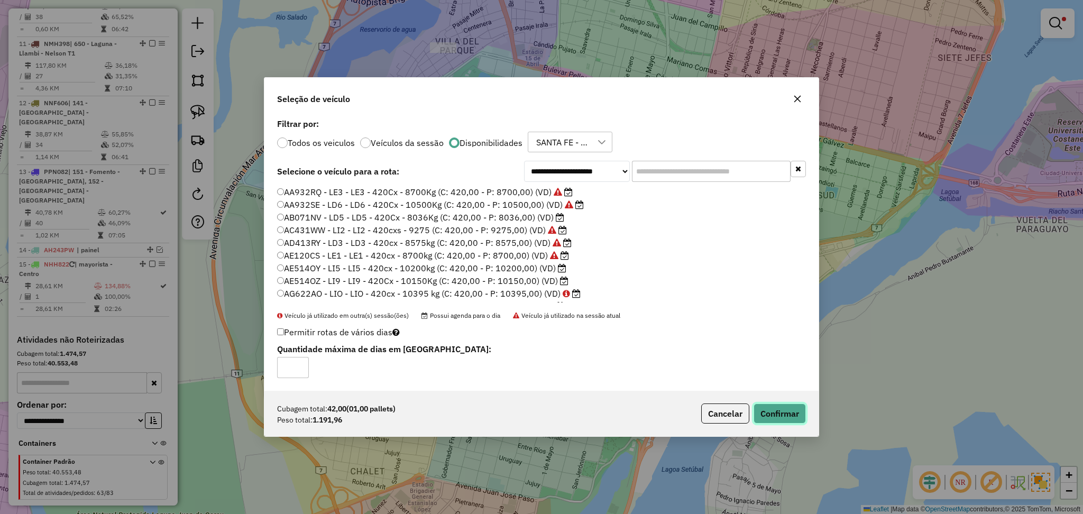
click at [792, 417] on button "Confirmar" at bounding box center [780, 414] width 52 height 20
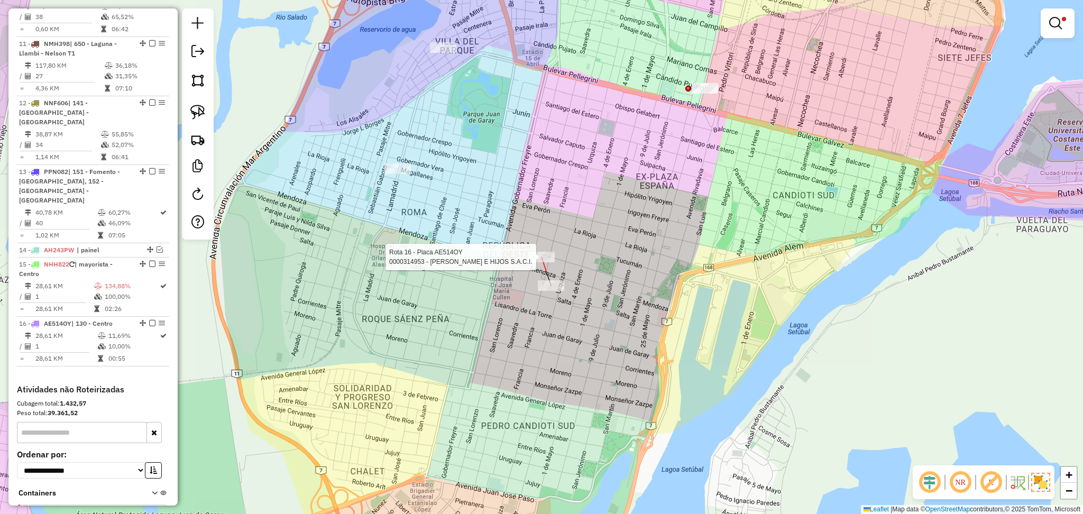
select select "**********"
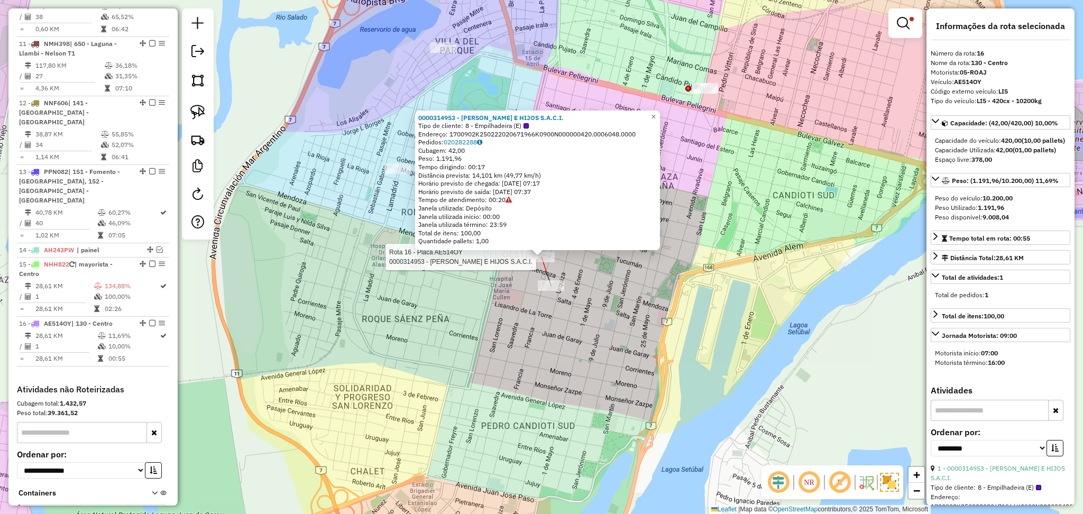
scroll to position [1059, 0]
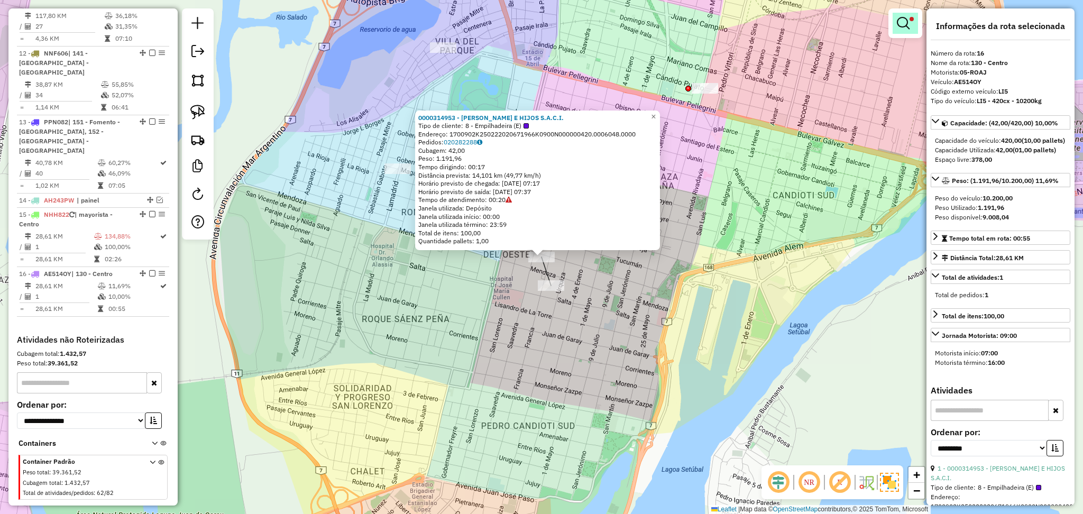
click at [912, 33] on link at bounding box center [905, 23] width 25 height 21
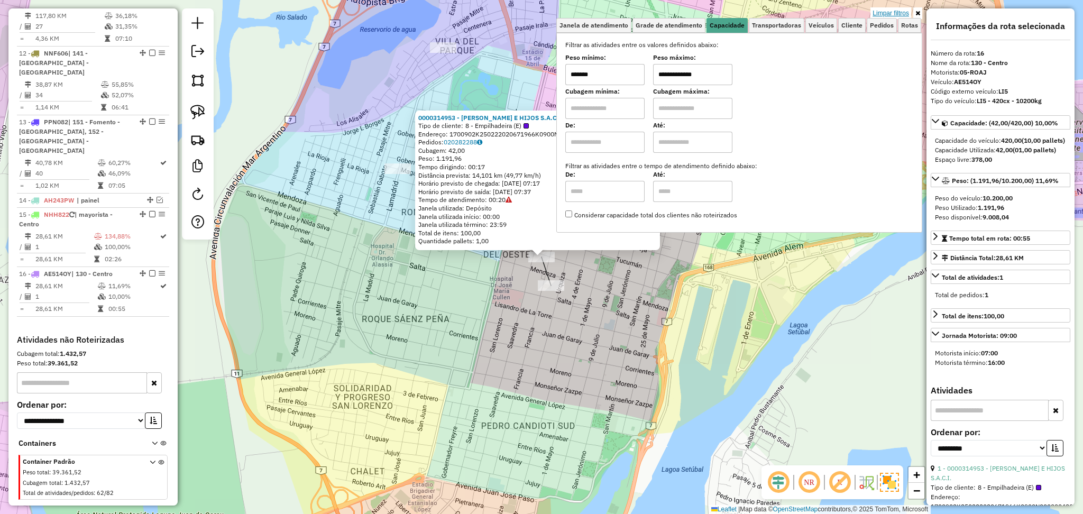
click at [893, 10] on link "Limpar filtros" at bounding box center [891, 13] width 41 height 12
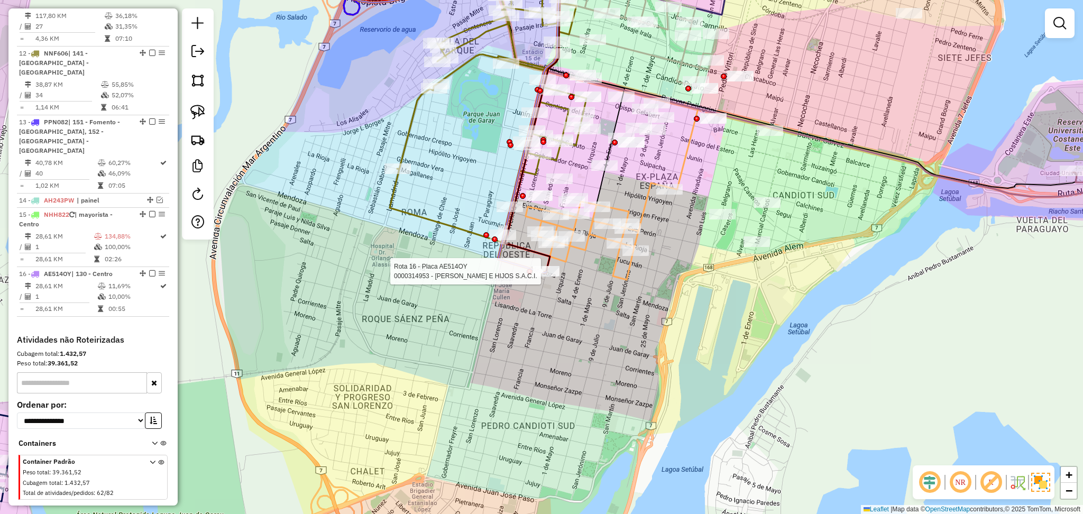
click at [545, 277] on div at bounding box center [546, 271] width 26 height 11
select select "**********"
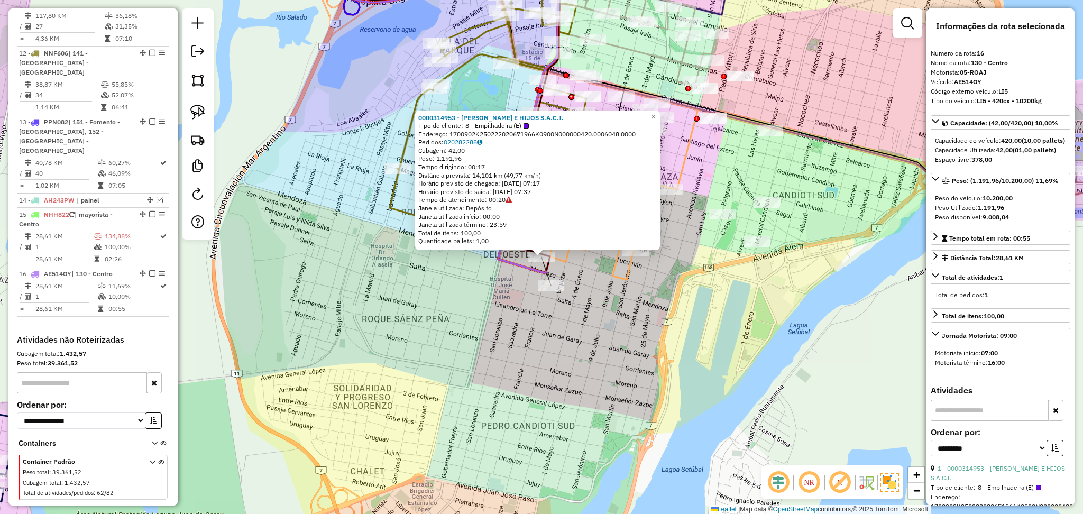
click at [570, 259] on icon at bounding box center [598, 231] width 144 height 97
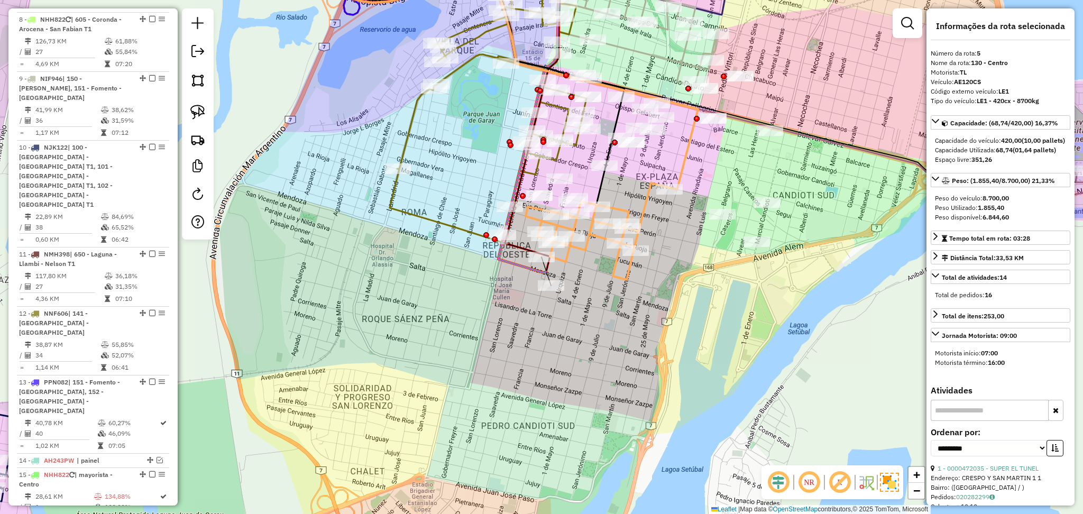
scroll to position [625, 0]
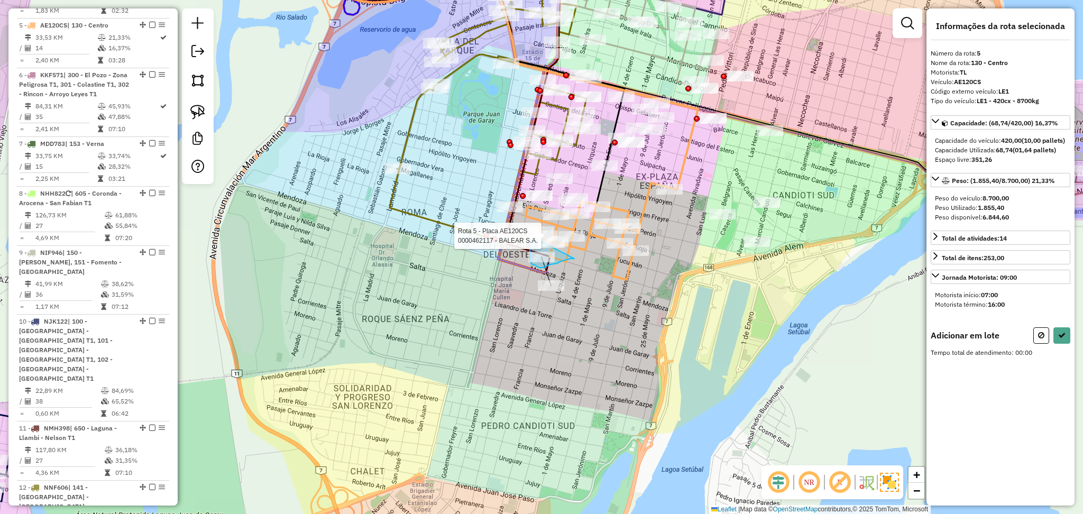
click at [534, 238] on div "**********" at bounding box center [541, 257] width 1083 height 514
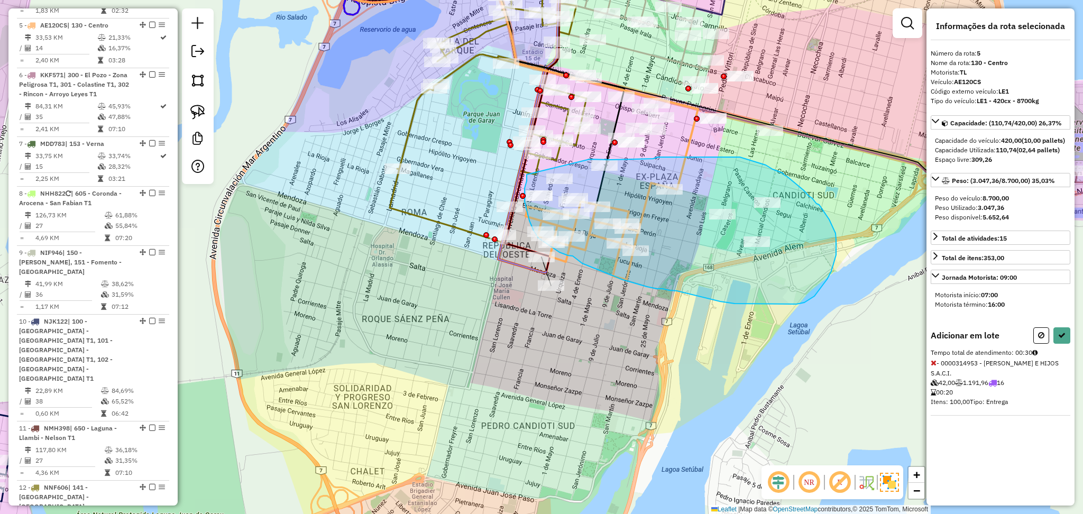
drag, startPoint x: 527, startPoint y: 175, endPoint x: 590, endPoint y: 159, distance: 64.8
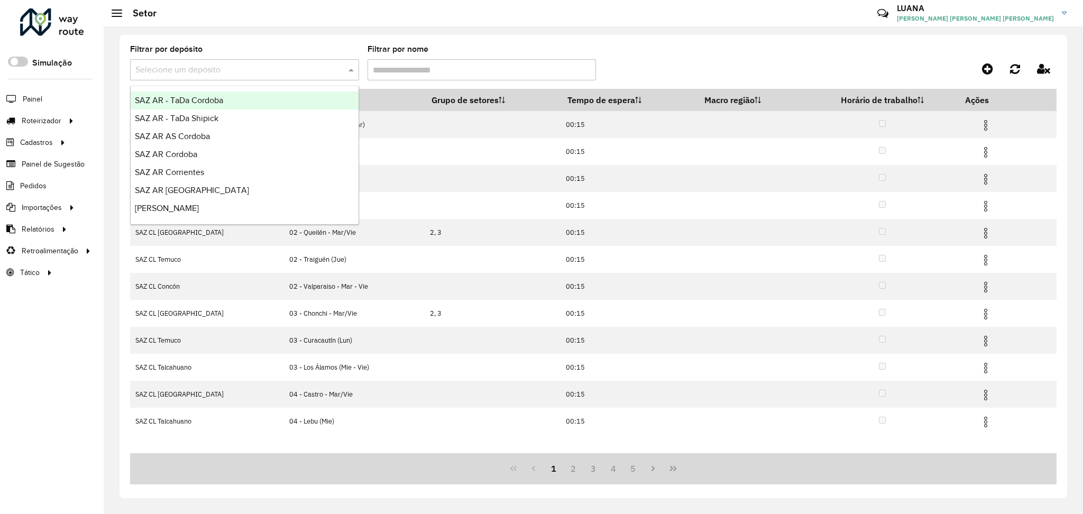
click at [247, 73] on input "text" at bounding box center [233, 70] width 197 height 13
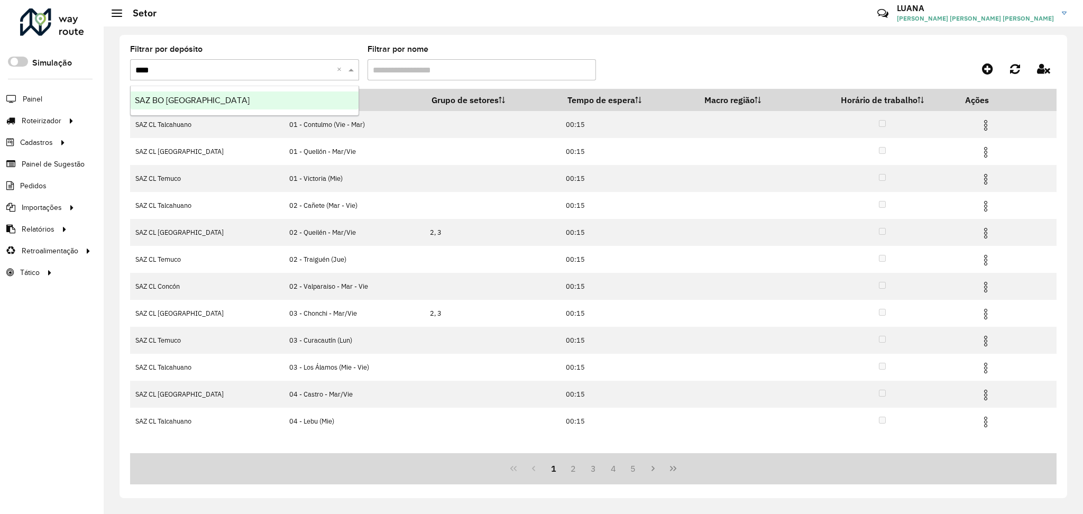
type input "*****"
click at [256, 105] on div "SAZ BO [GEOGRAPHIC_DATA]" at bounding box center [245, 101] width 228 height 18
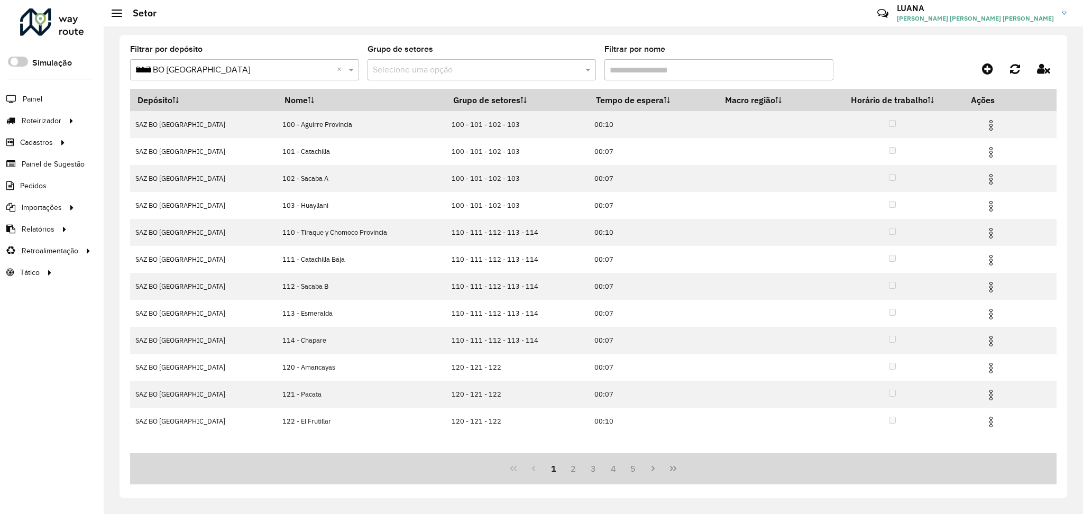
click at [639, 70] on input "Filtrar por nome" at bounding box center [719, 69] width 229 height 21
click at [514, 69] on input "text" at bounding box center [471, 70] width 197 height 13
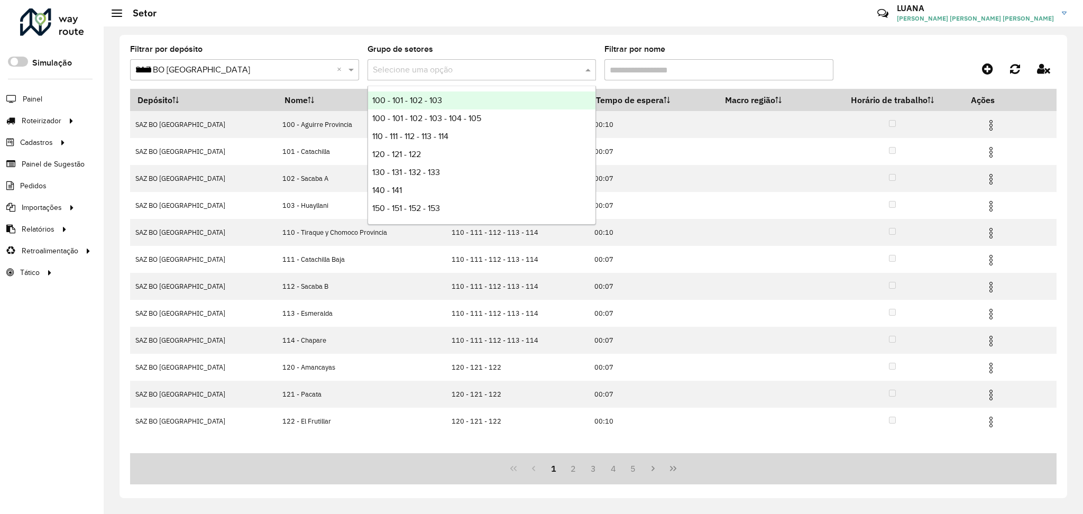
click at [513, 96] on div "100 - 101 - 102 - 103" at bounding box center [482, 101] width 228 height 18
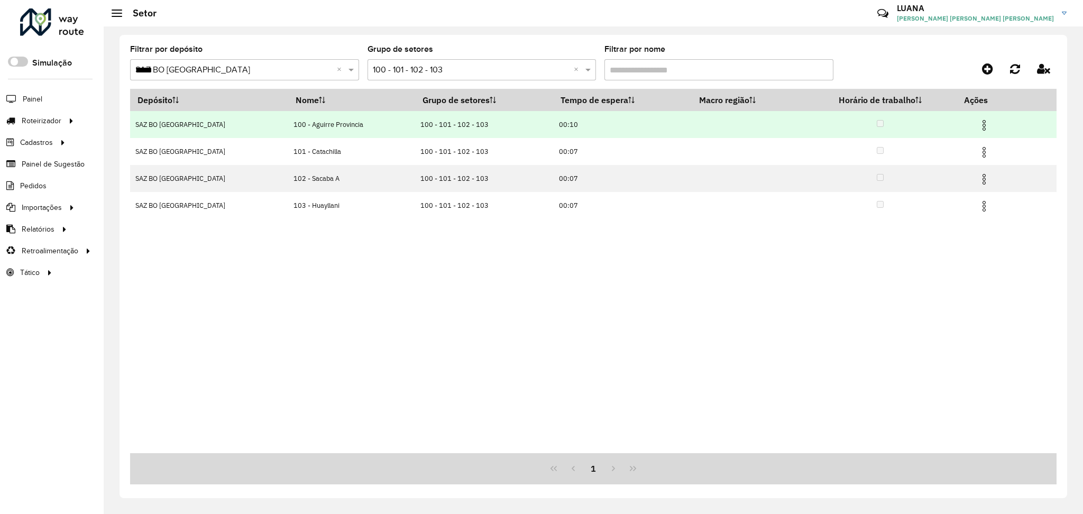
click at [978, 125] on img at bounding box center [984, 125] width 13 height 13
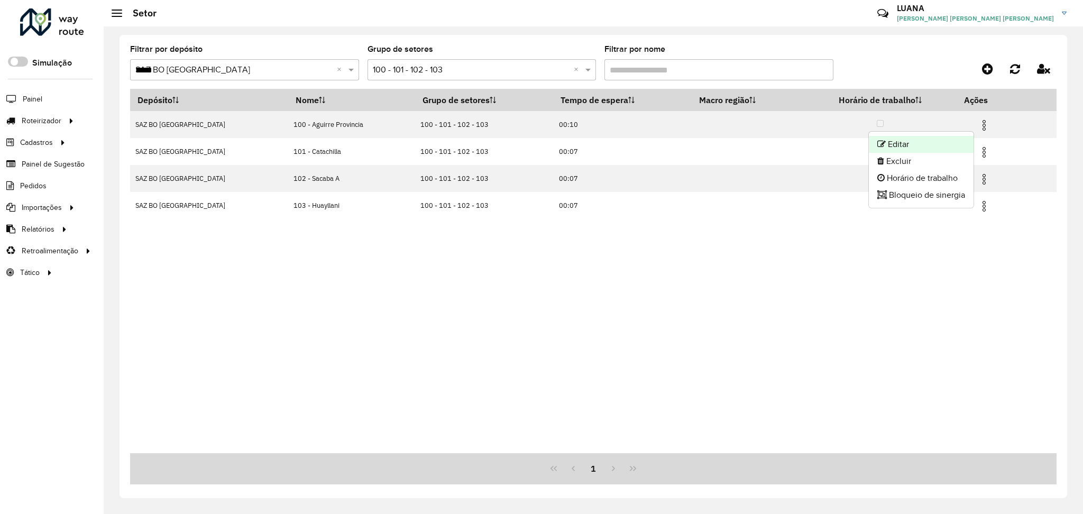
click at [925, 145] on li "Editar" at bounding box center [921, 144] width 105 height 17
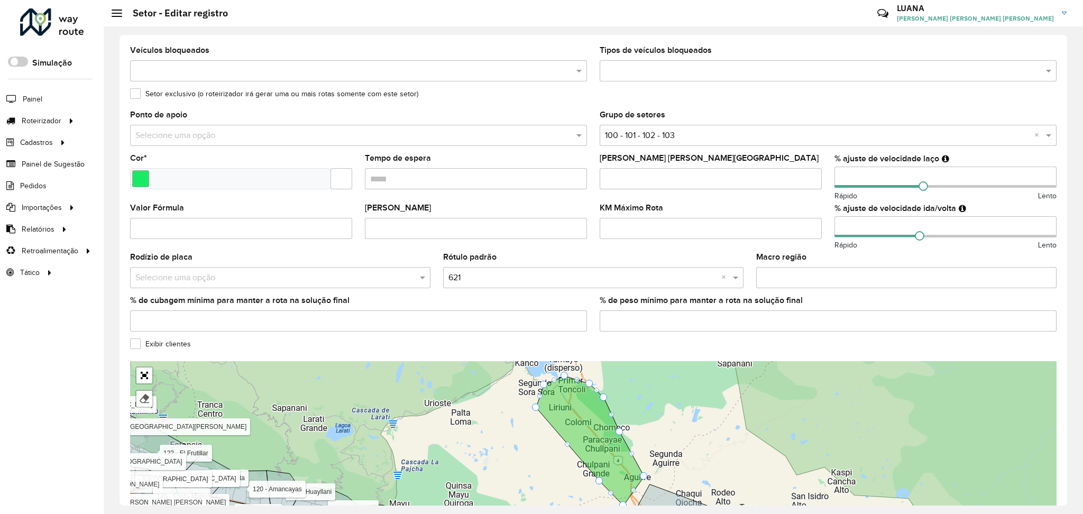
scroll to position [212, 0]
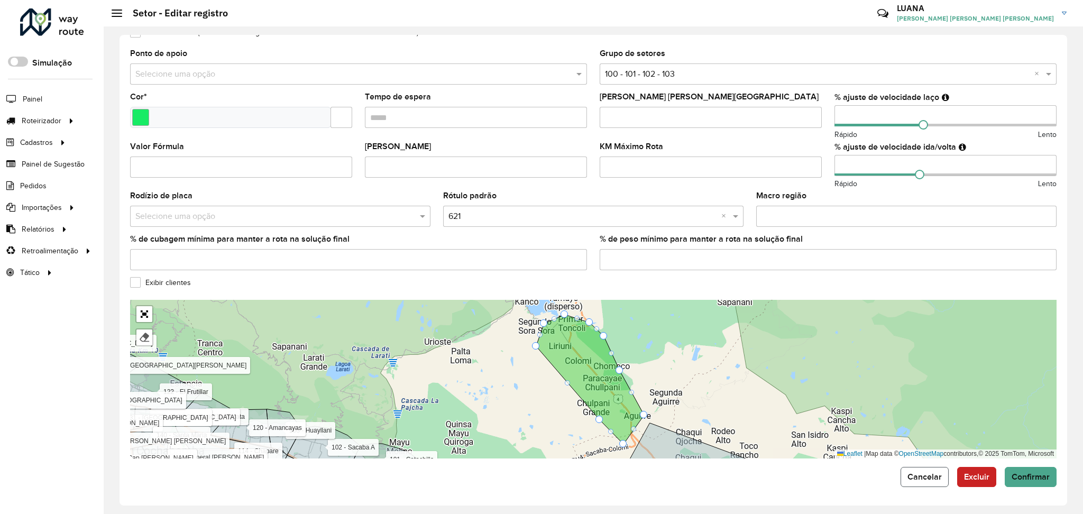
click at [923, 478] on span "Cancelar" at bounding box center [925, 476] width 34 height 9
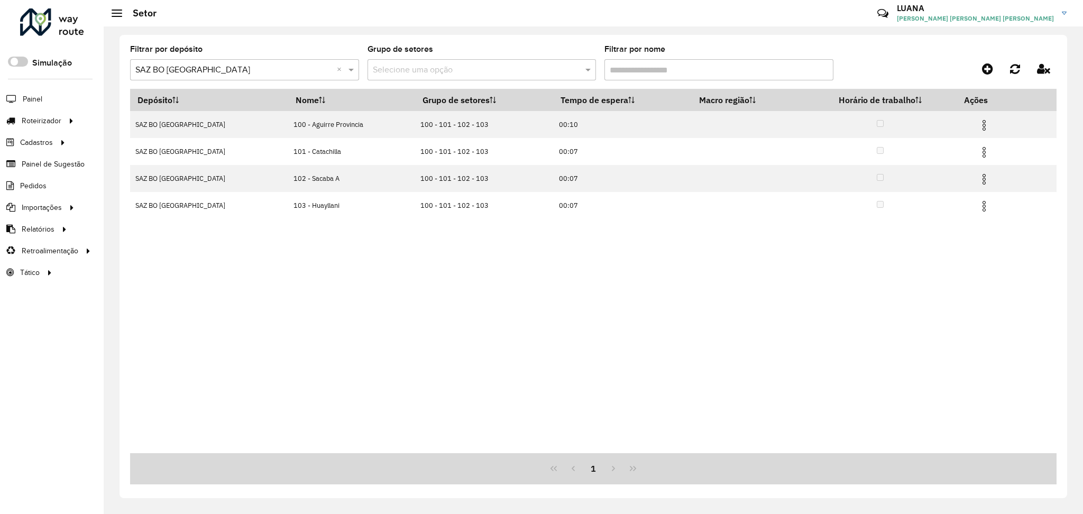
click at [276, 70] on input "text" at bounding box center [233, 70] width 197 height 13
type input "*****"
click at [285, 105] on div "SAZ BO La Paz" at bounding box center [245, 101] width 228 height 18
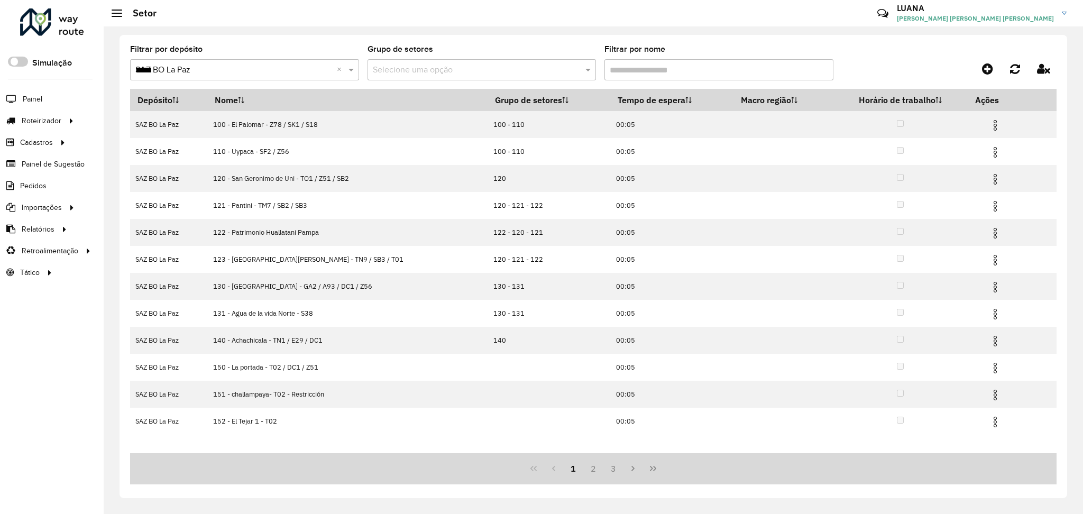
click at [668, 60] on input "Filtrar por nome" at bounding box center [719, 69] width 229 height 21
type input "*"
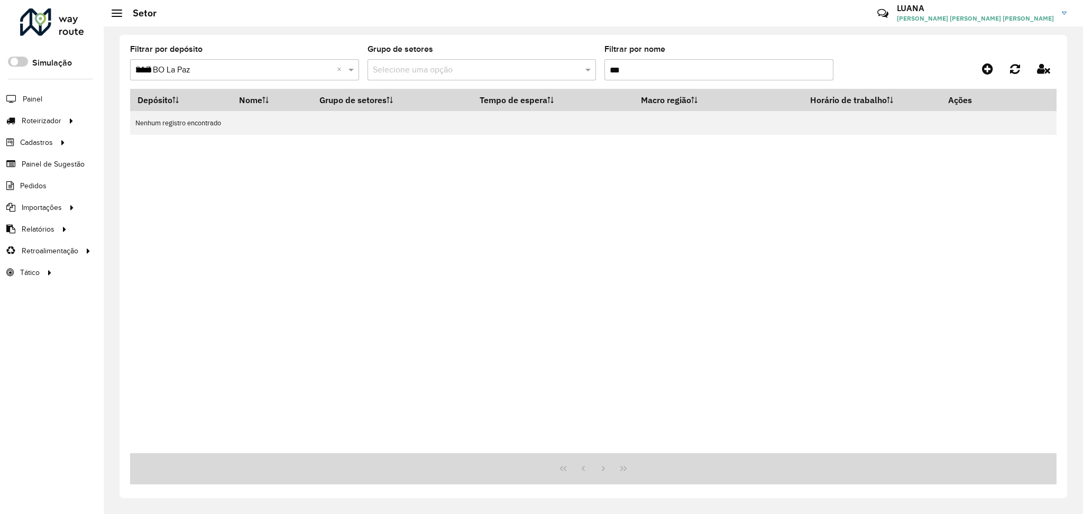
drag, startPoint x: 654, startPoint y: 69, endPoint x: 563, endPoint y: 67, distance: 90.5
click at [563, 67] on formly-group "Filtrar por depósito Selecione um depósito × SAZ BO La Paz ***** × Grupo de set…" at bounding box center [473, 66] width 687 height 43
type input "***"
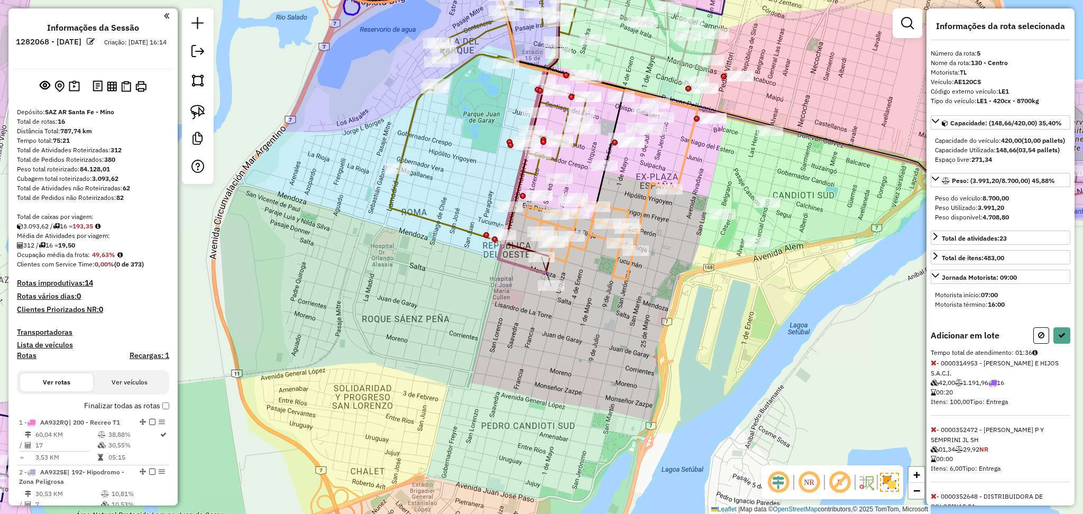
scroll to position [625, 0]
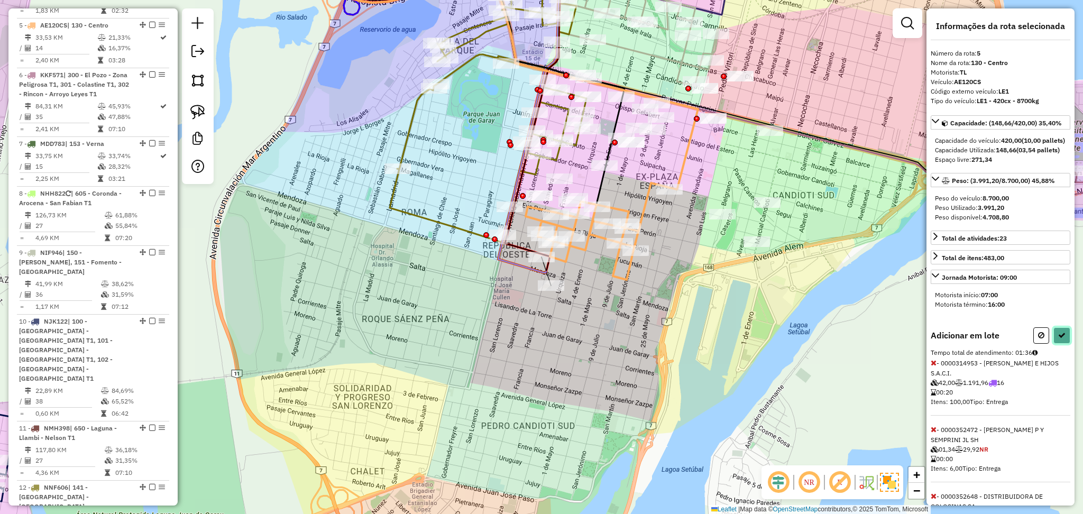
click at [1063, 344] on button at bounding box center [1062, 335] width 17 height 16
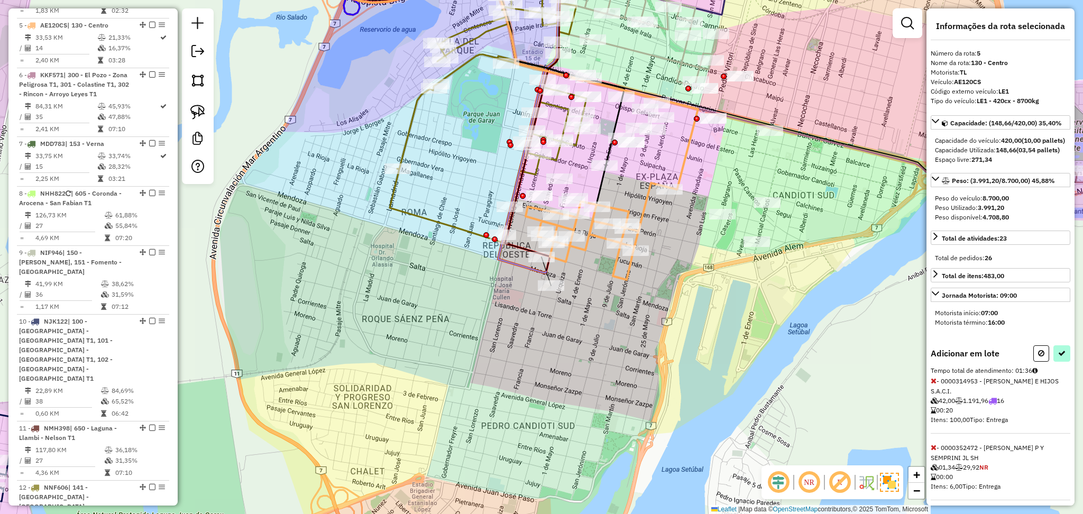
select select "**********"
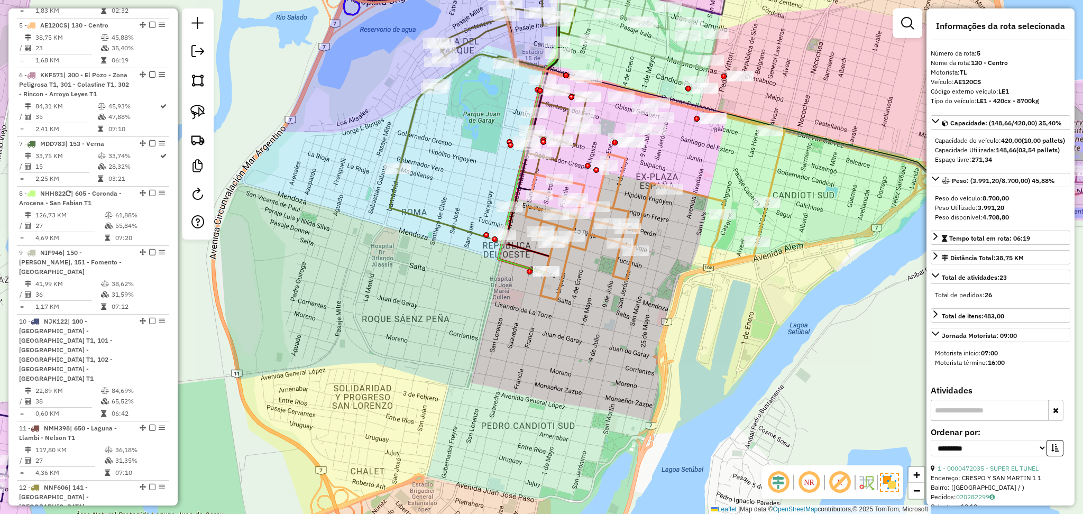
click at [548, 265] on icon at bounding box center [647, 227] width 242 height 146
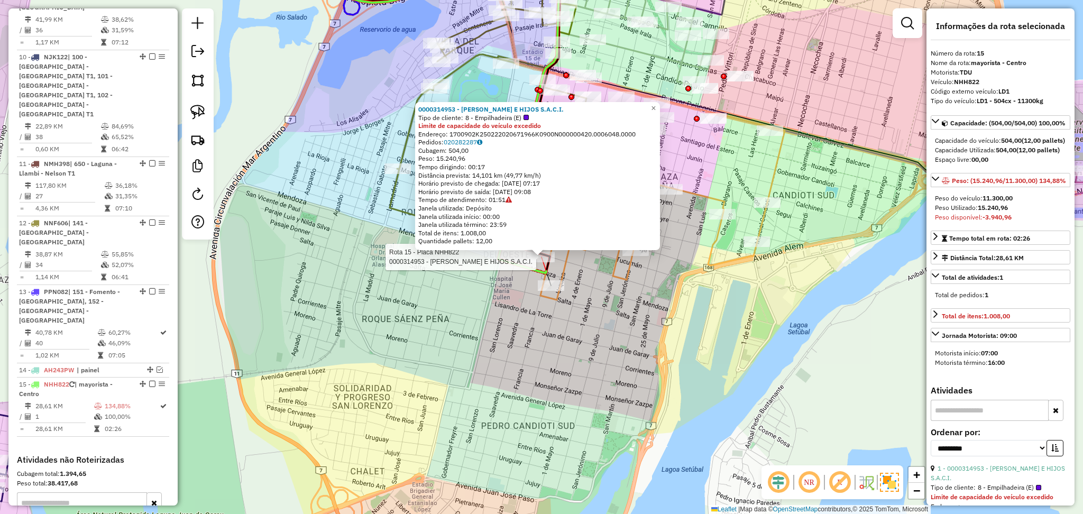
scroll to position [1009, 0]
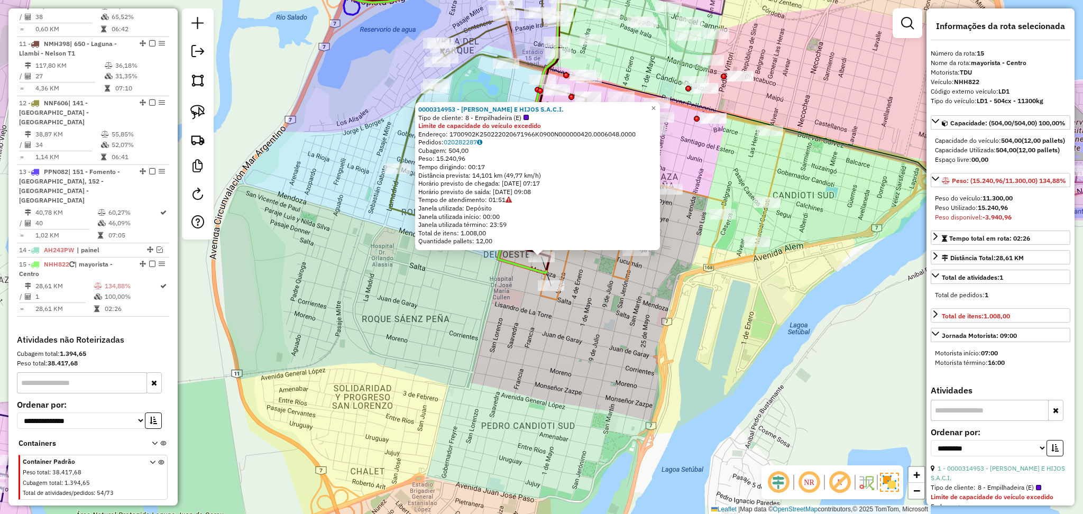
click at [560, 278] on icon at bounding box center [647, 227] width 242 height 146
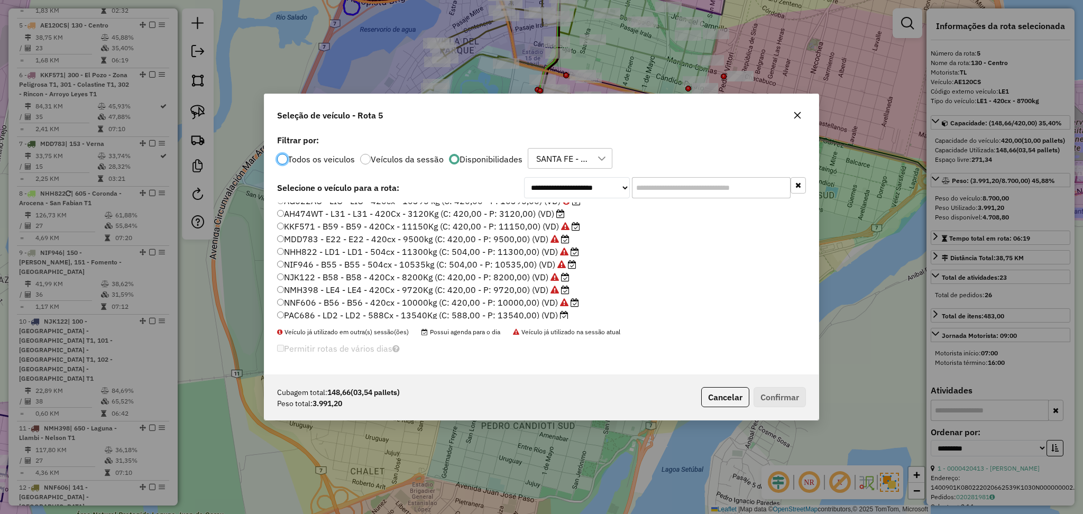
scroll to position [141, 0]
click at [503, 309] on label "PME394 - LI4 - LI4 - 420Cx - 10400Kg (C: 420,00 - P: 10400,00) (VD)" at bounding box center [421, 309] width 288 height 13
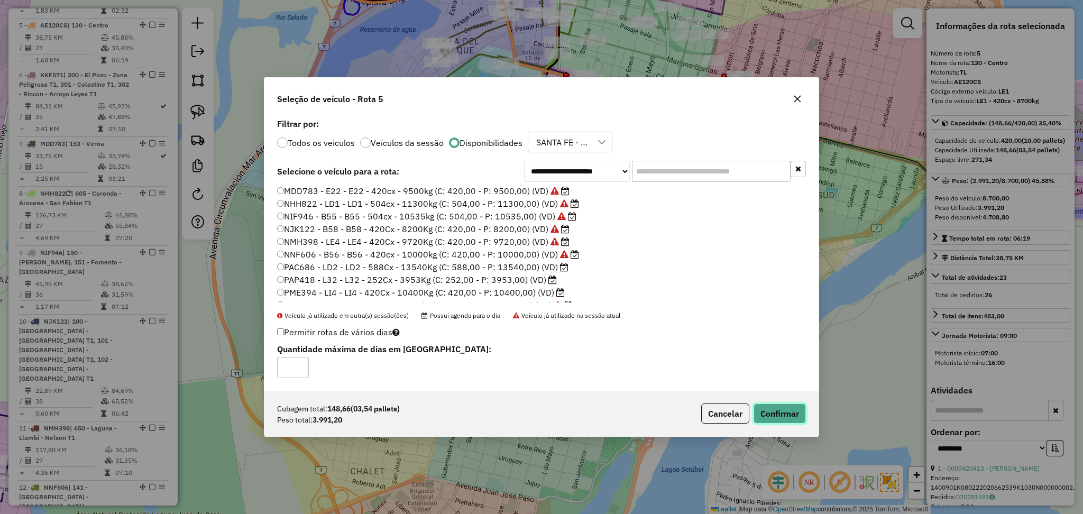
click at [784, 414] on button "Confirmar" at bounding box center [780, 414] width 52 height 20
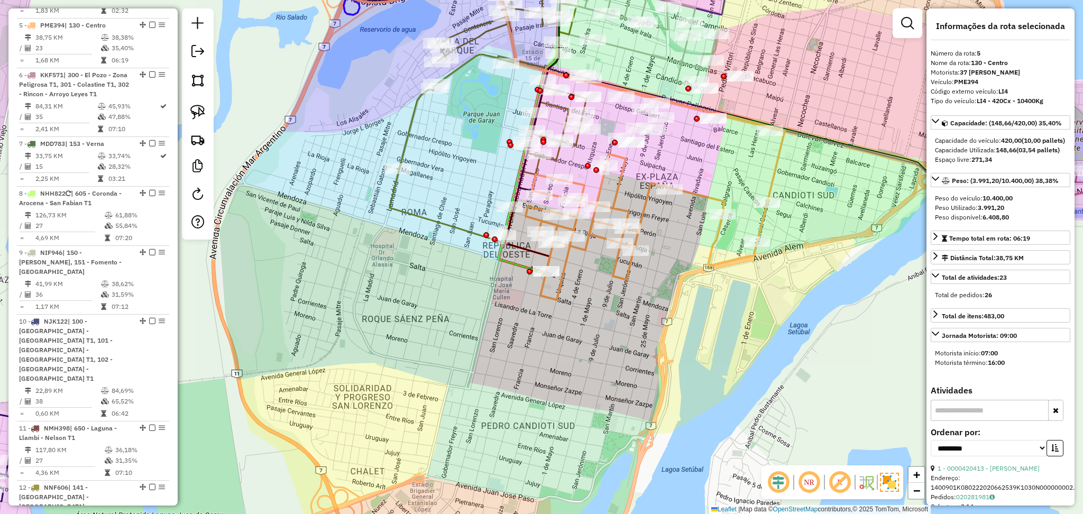
click at [613, 276] on icon at bounding box center [647, 227] width 242 height 146
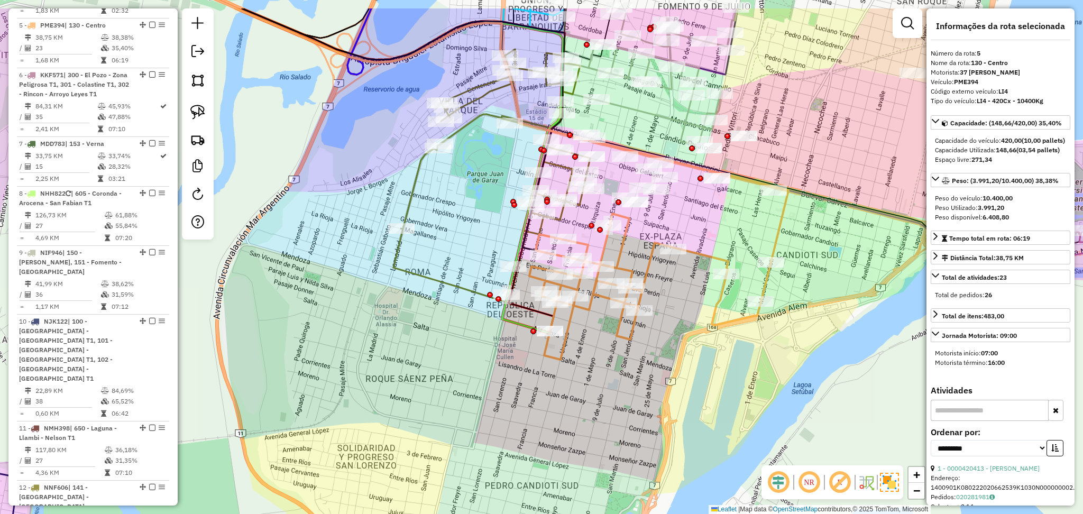
drag, startPoint x: 712, startPoint y: 178, endPoint x: 715, endPoint y: 242, distance: 63.6
click at [715, 242] on div "Janela de atendimento Grade de atendimento Capacidade Transportadoras Veículos …" at bounding box center [541, 257] width 1083 height 514
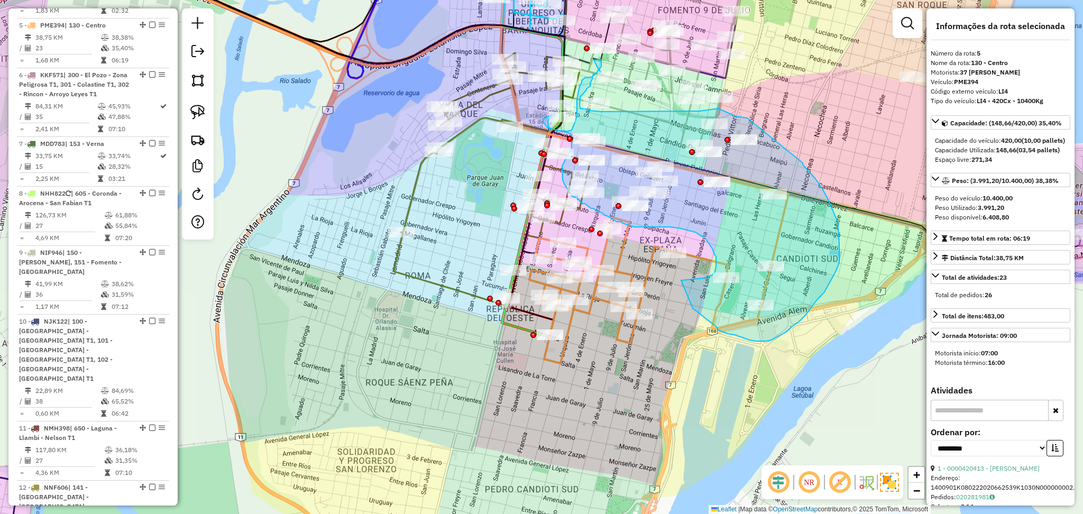
drag, startPoint x: 803, startPoint y: 163, endPoint x: 767, endPoint y: 119, distance: 57.1
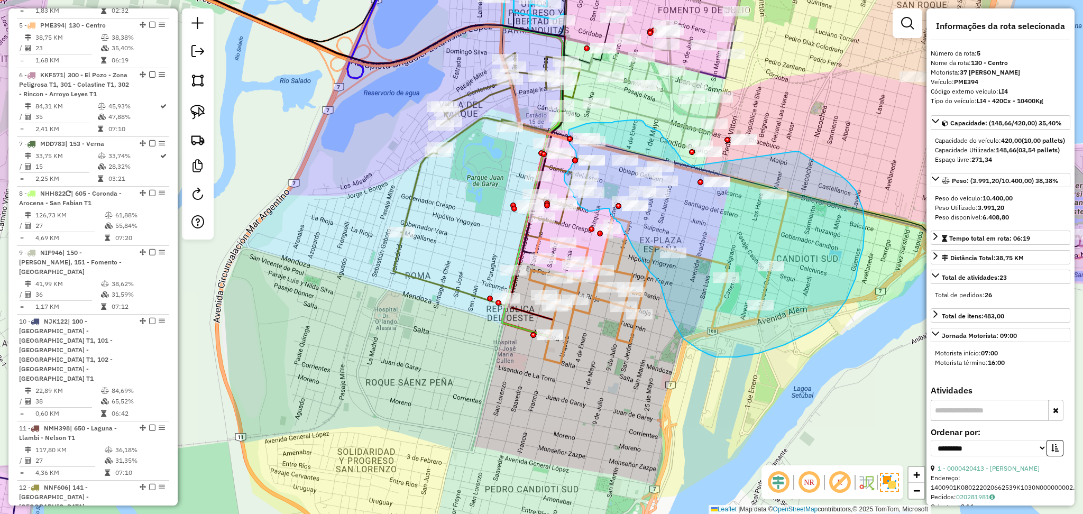
drag, startPoint x: 796, startPoint y: 151, endPoint x: 692, endPoint y: 166, distance: 105.3
click at [692, 166] on div "Janela de atendimento Grade de atendimento Capacidade Transportadoras Veículos …" at bounding box center [541, 257] width 1083 height 514
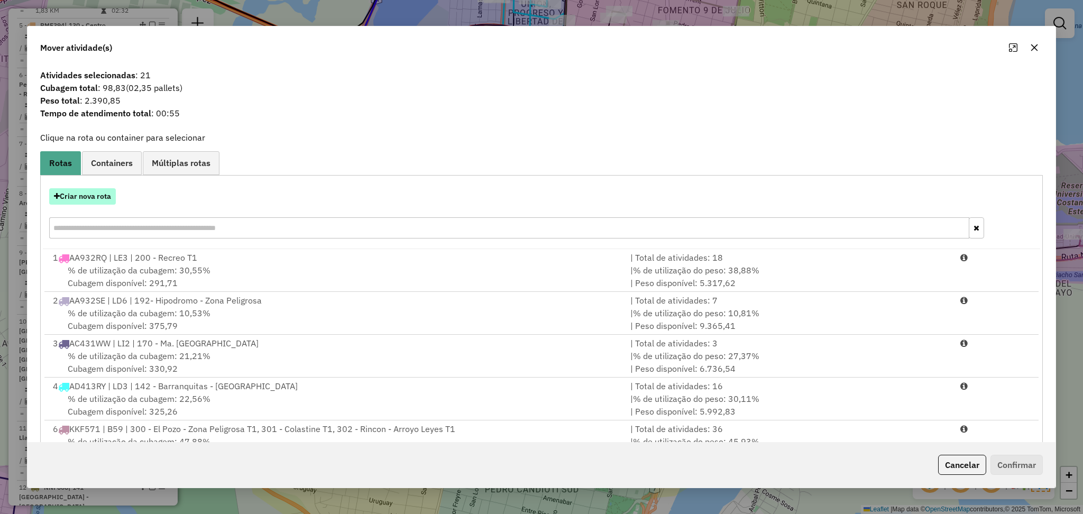
click at [111, 203] on button "Criar nova rota" at bounding box center [82, 196] width 67 height 16
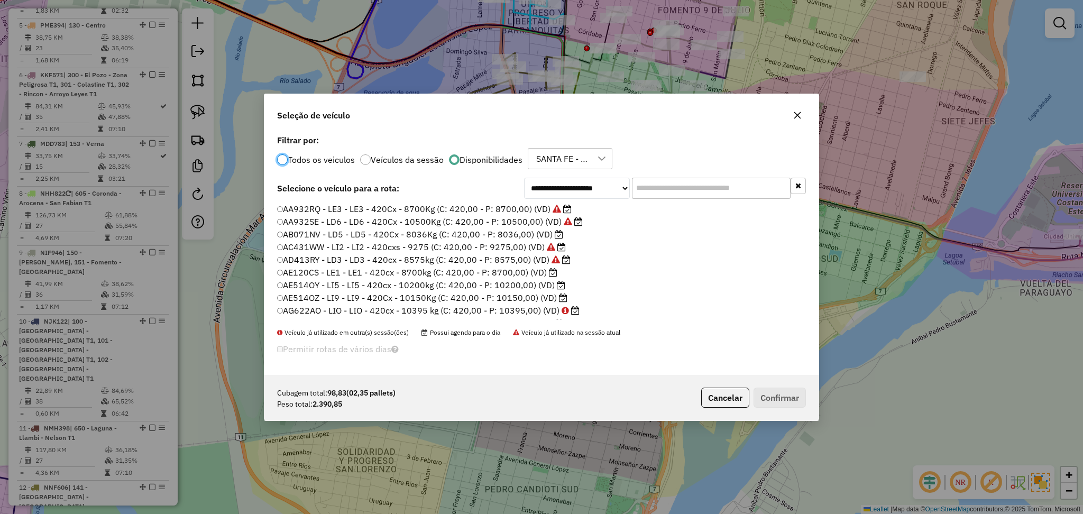
scroll to position [5, 3]
drag, startPoint x: 684, startPoint y: 184, endPoint x: 694, endPoint y: 184, distance: 10.6
click at [684, 184] on input "text" at bounding box center [711, 187] width 159 height 21
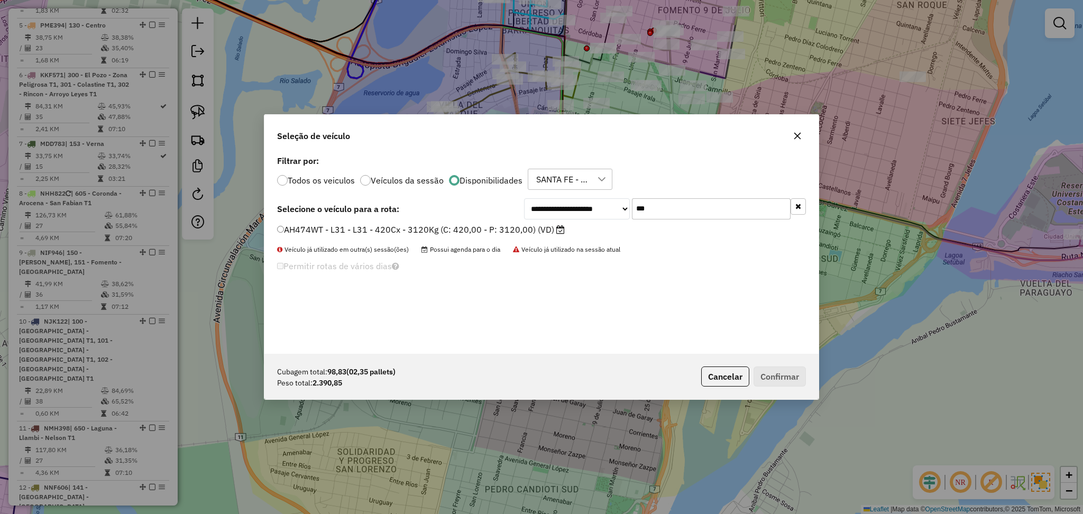
type input "***"
click at [539, 227] on label "AH474WT - L31 - L31 - 420Cx - 3120Kg (C: 420,00 - P: 3120,00) (VD)" at bounding box center [421, 229] width 288 height 13
click at [794, 374] on button "Confirmar" at bounding box center [780, 377] width 52 height 20
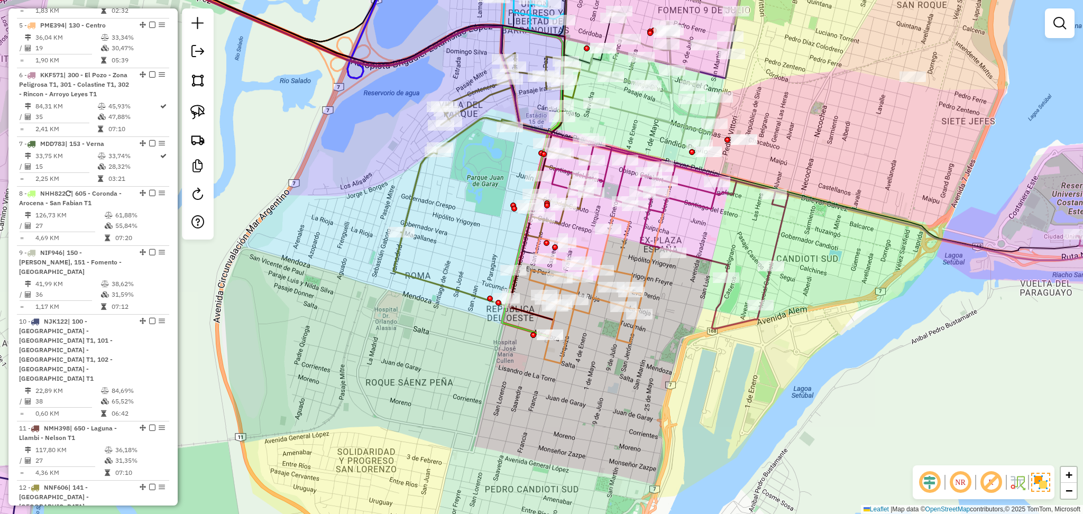
click at [571, 324] on icon at bounding box center [586, 290] width 113 height 146
select select "**********"
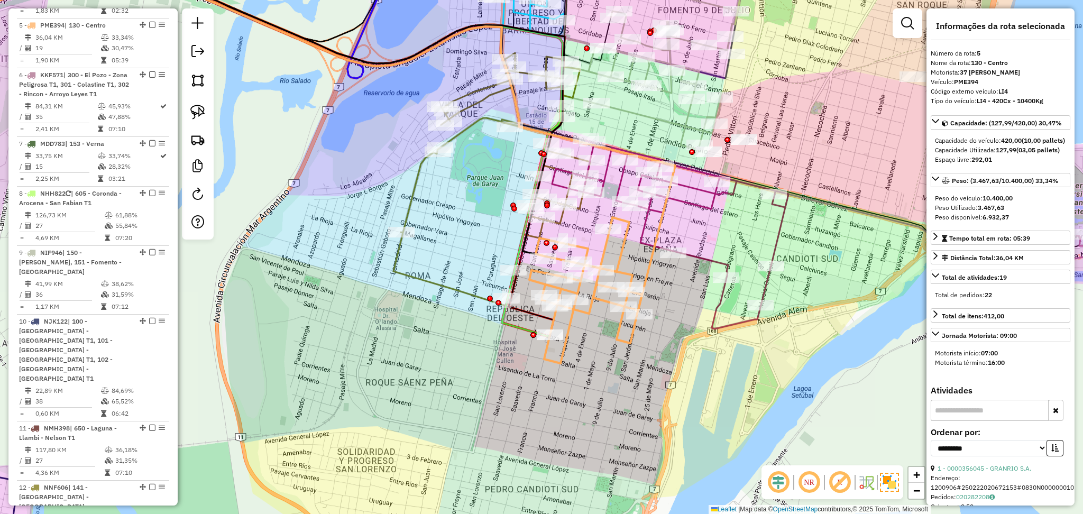
click at [1014, 85] on div "Veículo: PME394" at bounding box center [1001, 82] width 140 height 10
click at [1015, 98] on strong "LI4 - 420Cx - 10400Kg" at bounding box center [1010, 101] width 67 height 8
drag, startPoint x: 1015, startPoint y: 93, endPoint x: 955, endPoint y: 84, distance: 59.9
click at [955, 84] on div "**********" at bounding box center [1001, 256] width 148 height 497
copy div "PME394 Código externo veículo: LI4"
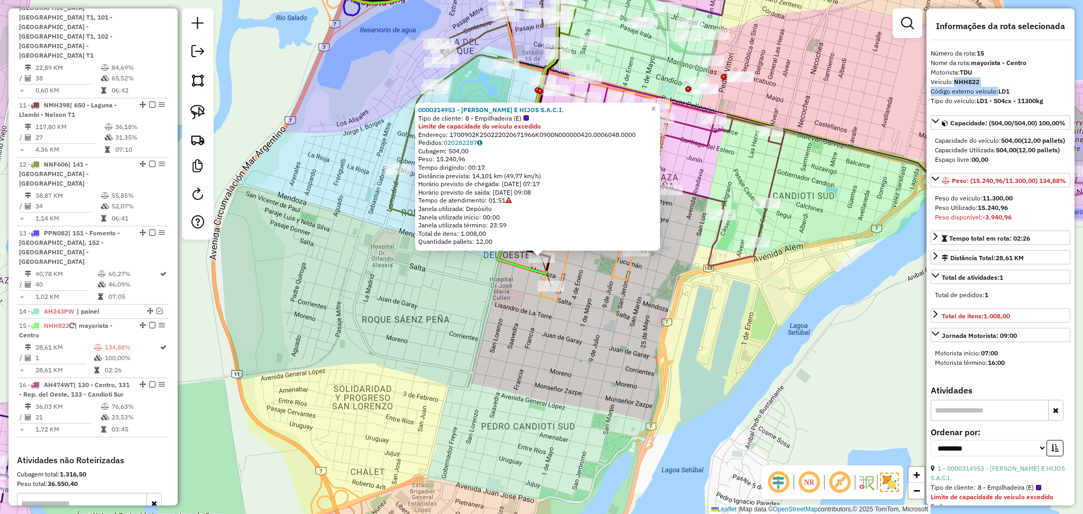
scroll to position [1078, 0]
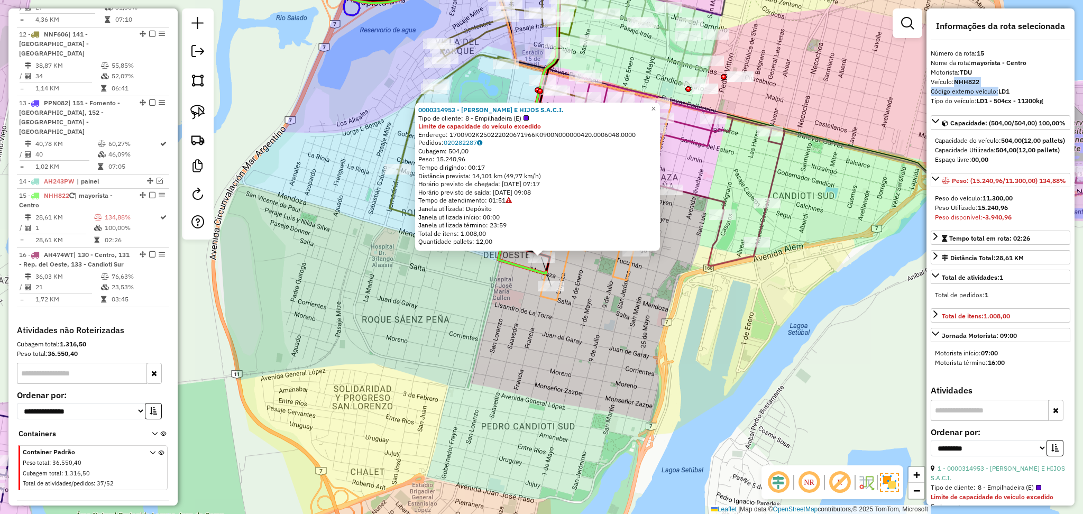
click at [975, 87] on div "Código externo veículo: LD1" at bounding box center [1001, 92] width 140 height 10
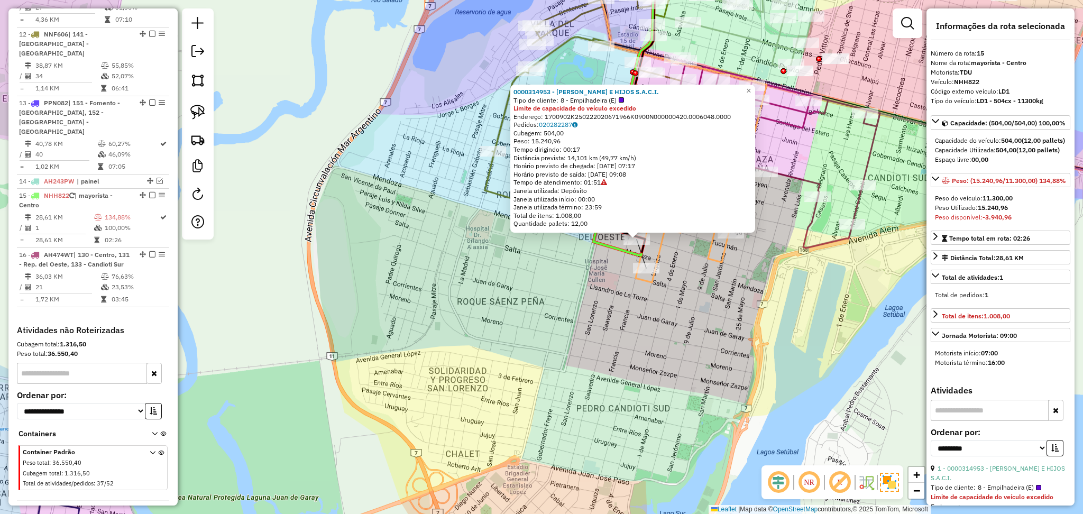
drag, startPoint x: 606, startPoint y: 347, endPoint x: 702, endPoint y: 328, distance: 97.0
click at [702, 328] on div "0000314953 - DAVID ROSENTAL E HIJOS S.A.C.I. Tipo de cliente: 8 - Empilhadeira …" at bounding box center [541, 257] width 1083 height 514
click at [696, 268] on div "0000314953 - DAVID ROSENTAL E HIJOS S.A.C.I. Tipo de cliente: 8 - Empilhadeira …" at bounding box center [541, 257] width 1083 height 514
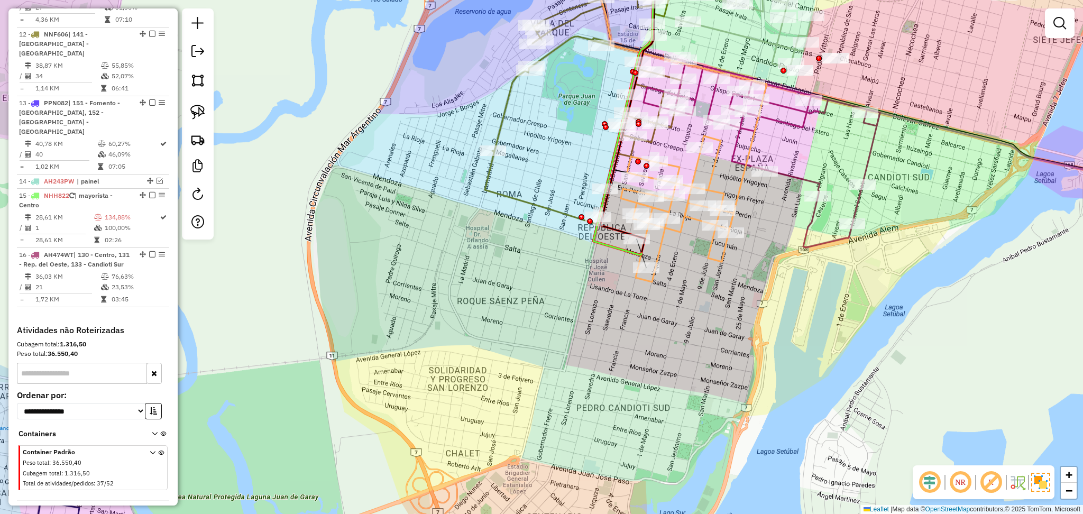
click at [791, 172] on icon at bounding box center [762, 153] width 236 height 188
select select "**********"
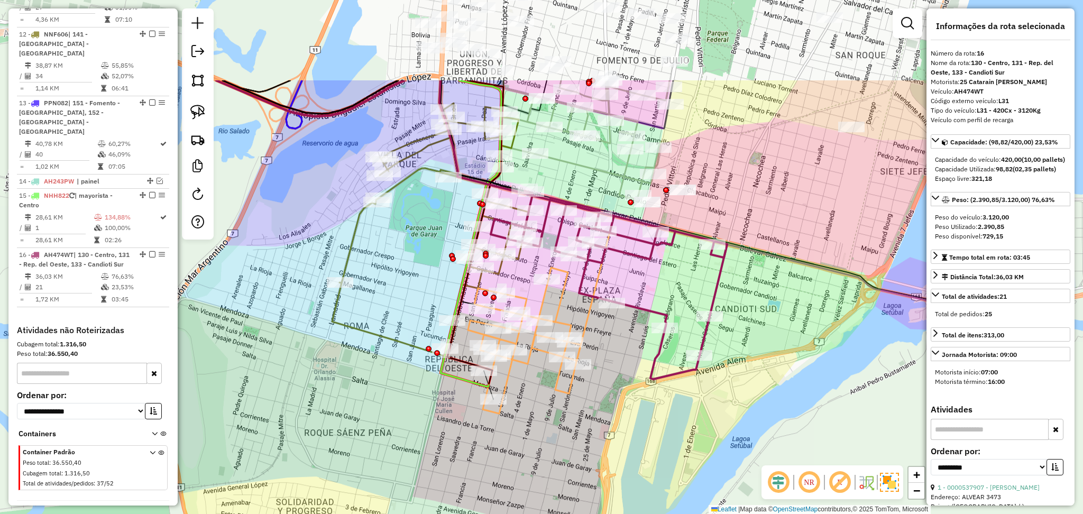
drag, startPoint x: 784, startPoint y: 227, endPoint x: 631, endPoint y: 359, distance: 201.8
click at [631, 359] on div "Janela de atendimento Grade de atendimento Capacidade Transportadoras Veículos …" at bounding box center [541, 257] width 1083 height 514
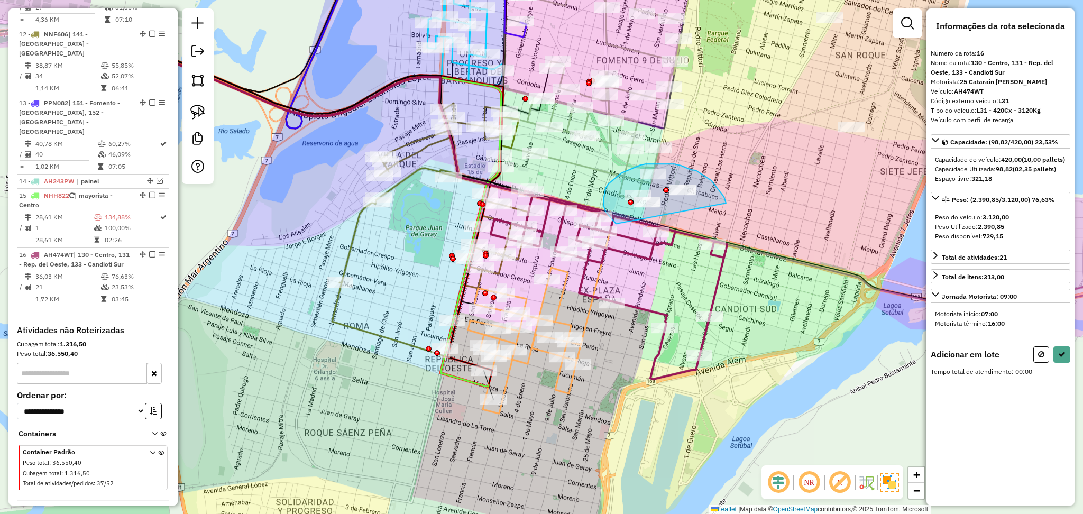
drag, startPoint x: 726, startPoint y: 203, endPoint x: 652, endPoint y: 241, distance: 83.0
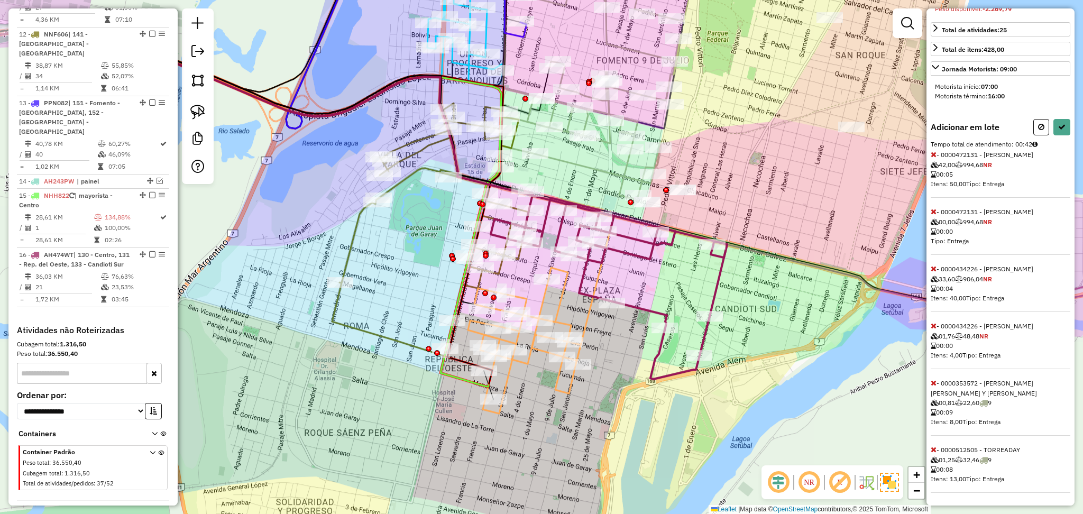
scroll to position [247, 0]
click at [933, 213] on icon at bounding box center [934, 211] width 6 height 7
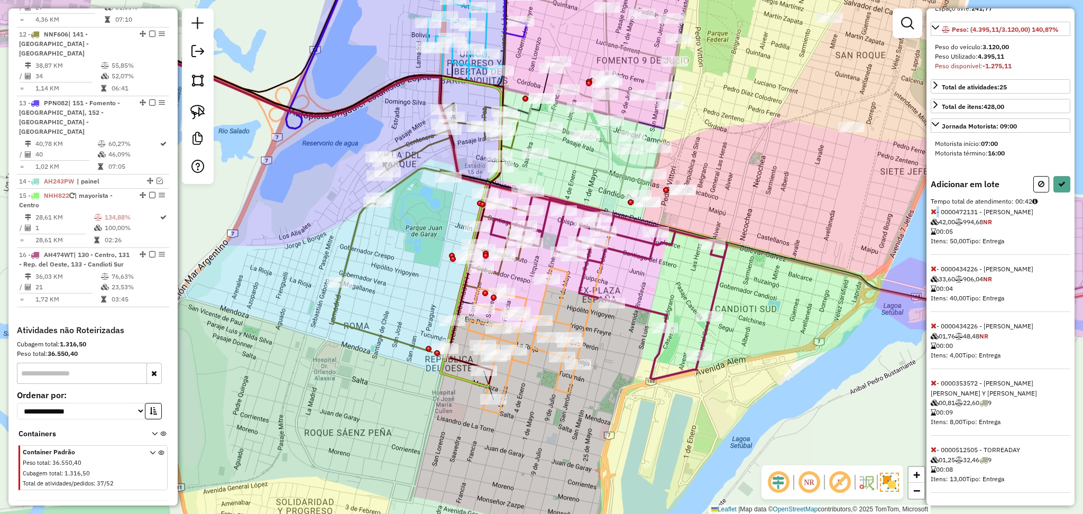
click at [933, 213] on icon at bounding box center [934, 211] width 6 height 7
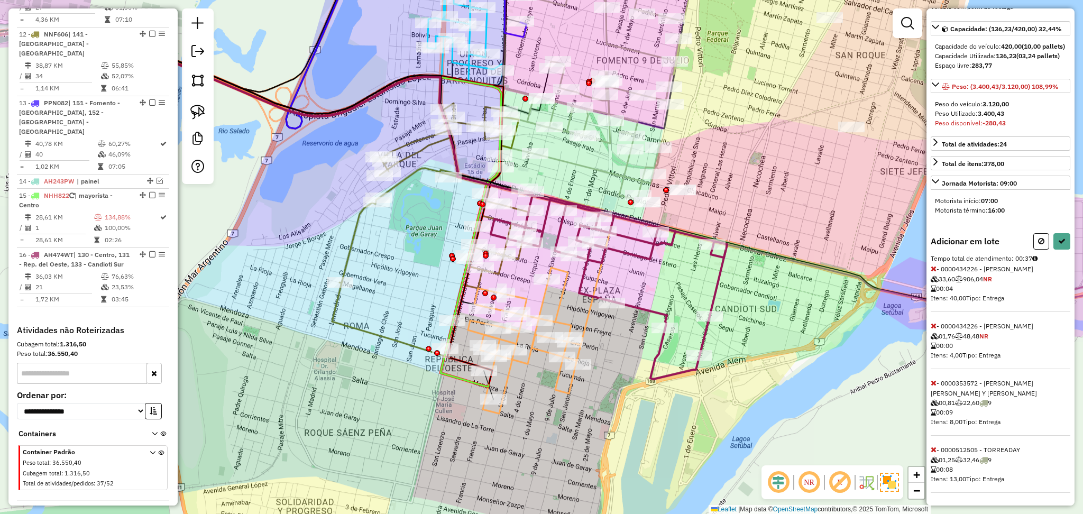
scroll to position [133, 0]
click at [934, 325] on icon at bounding box center [934, 325] width 6 height 7
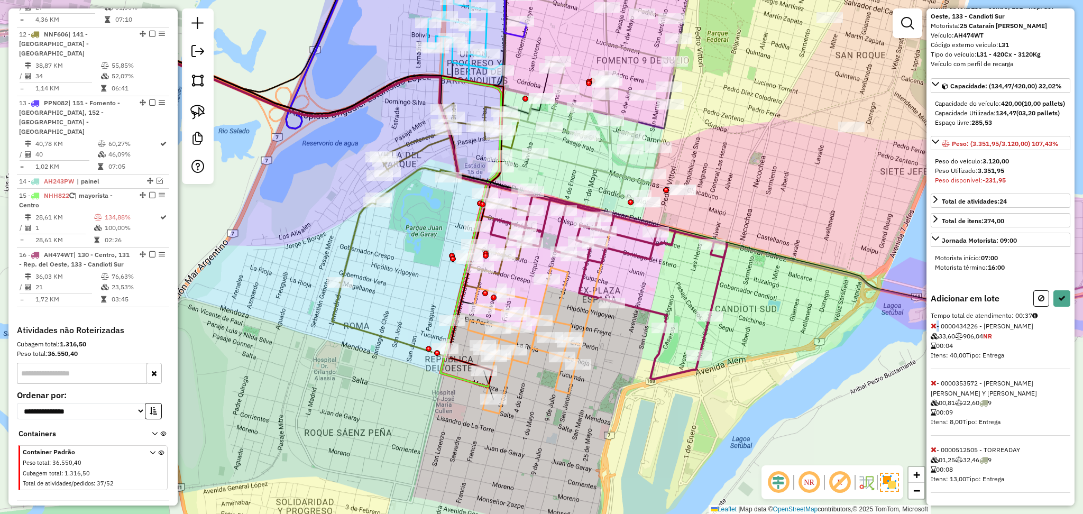
click at [934, 325] on icon at bounding box center [934, 325] width 6 height 7
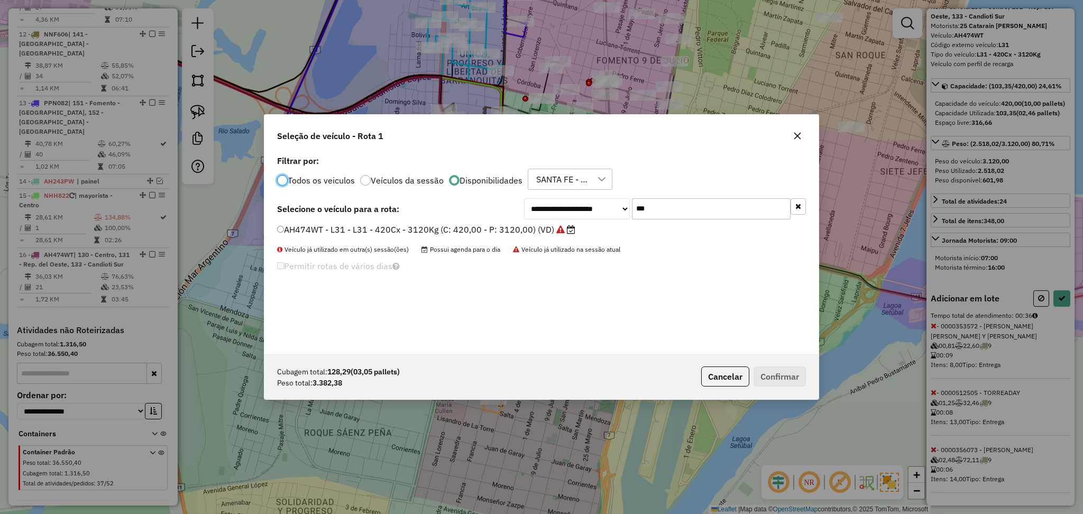
scroll to position [5, 3]
click at [712, 368] on button "Cancelar" at bounding box center [726, 377] width 48 height 20
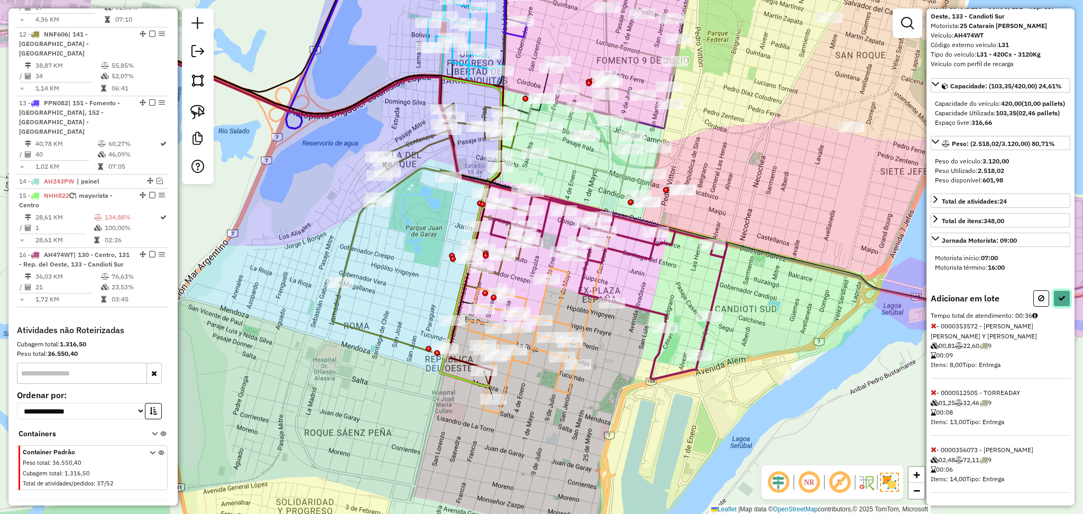
click at [1059, 301] on icon at bounding box center [1062, 298] width 7 height 7
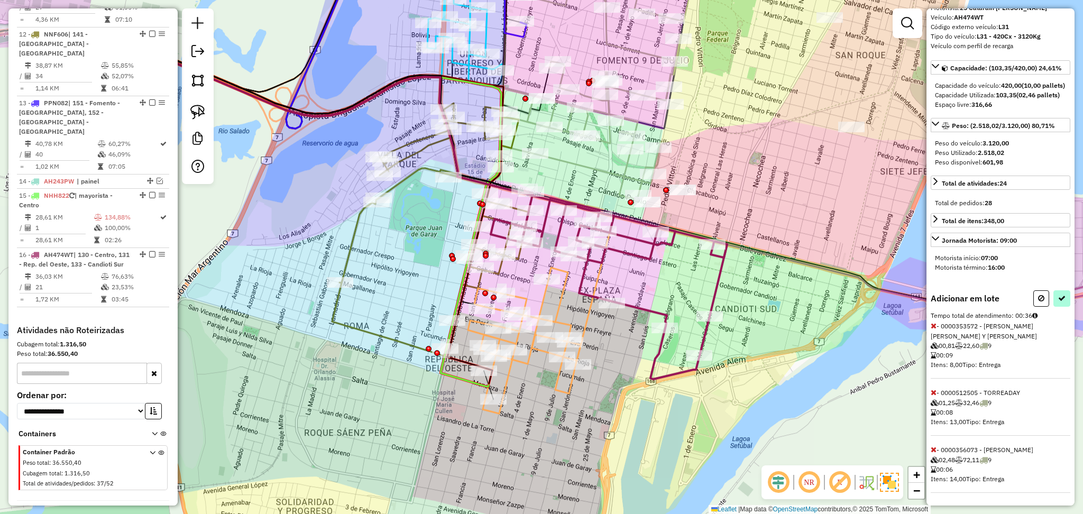
select select "**********"
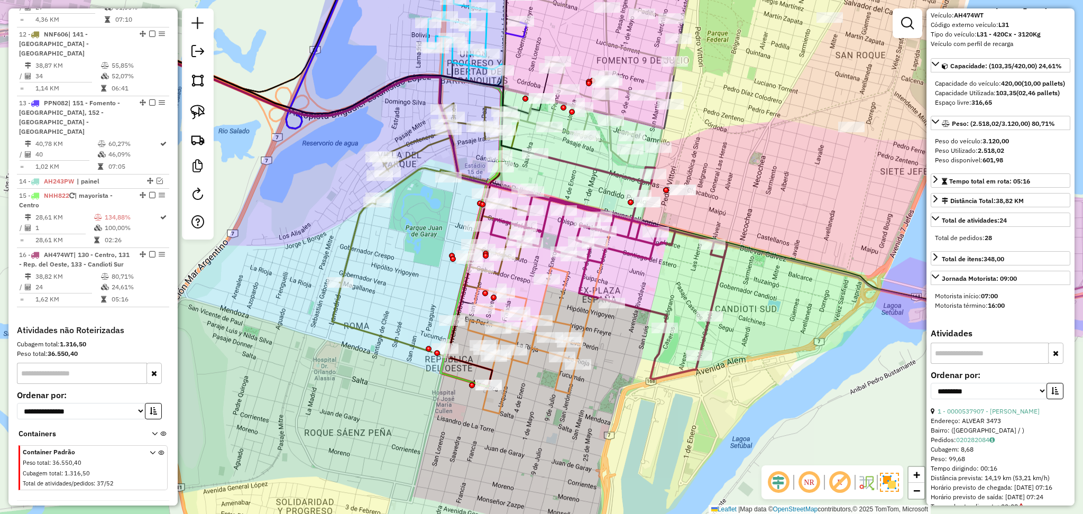
click at [396, 337] on icon at bounding box center [430, 229] width 197 height 253
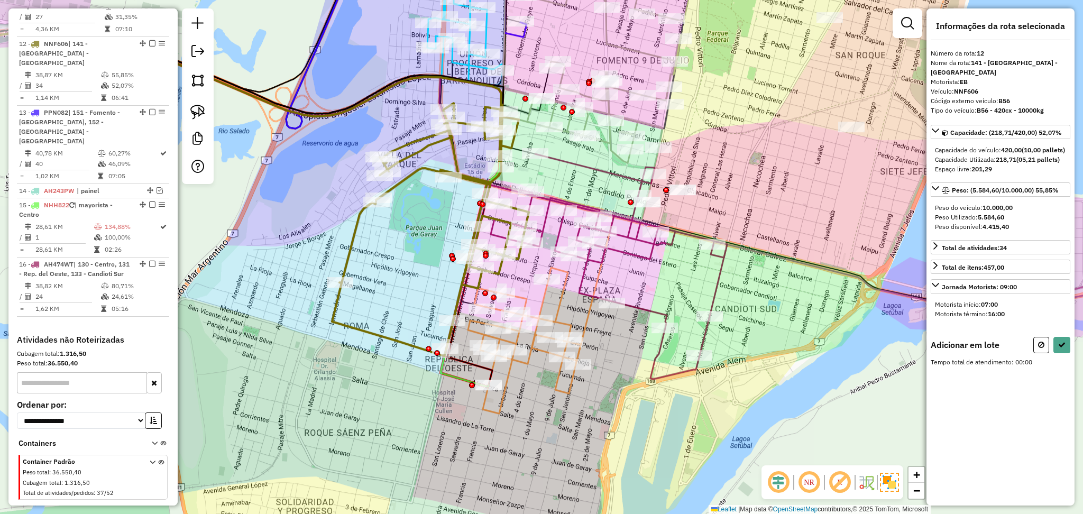
scroll to position [0, 0]
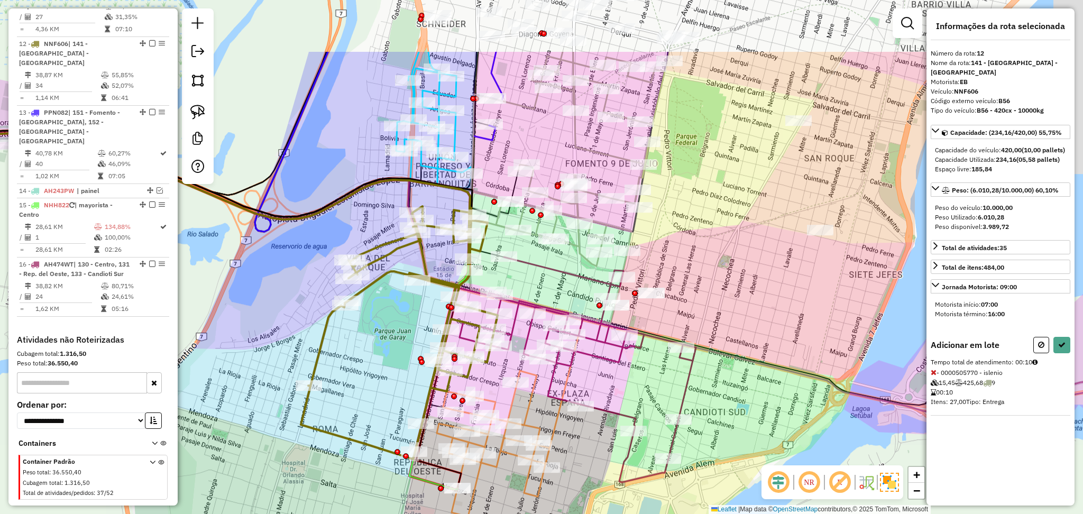
drag, startPoint x: 377, startPoint y: 83, endPoint x: 315, endPoint y: 215, distance: 146.0
click at [315, 215] on div "Janela de atendimento Grade de atendimento Capacidade Transportadoras Veículos …" at bounding box center [541, 257] width 1083 height 514
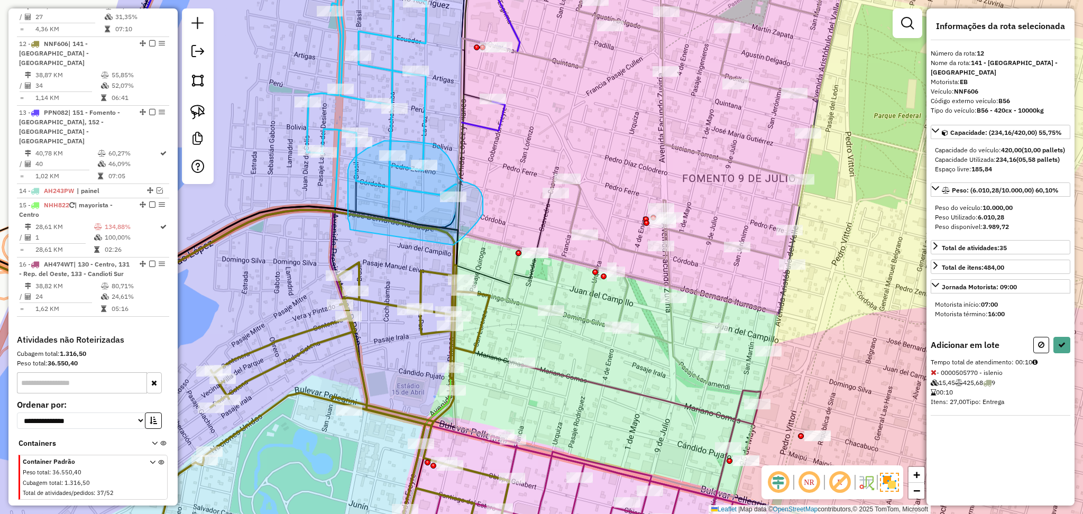
drag, startPoint x: 453, startPoint y: 245, endPoint x: 350, endPoint y: 230, distance: 104.2
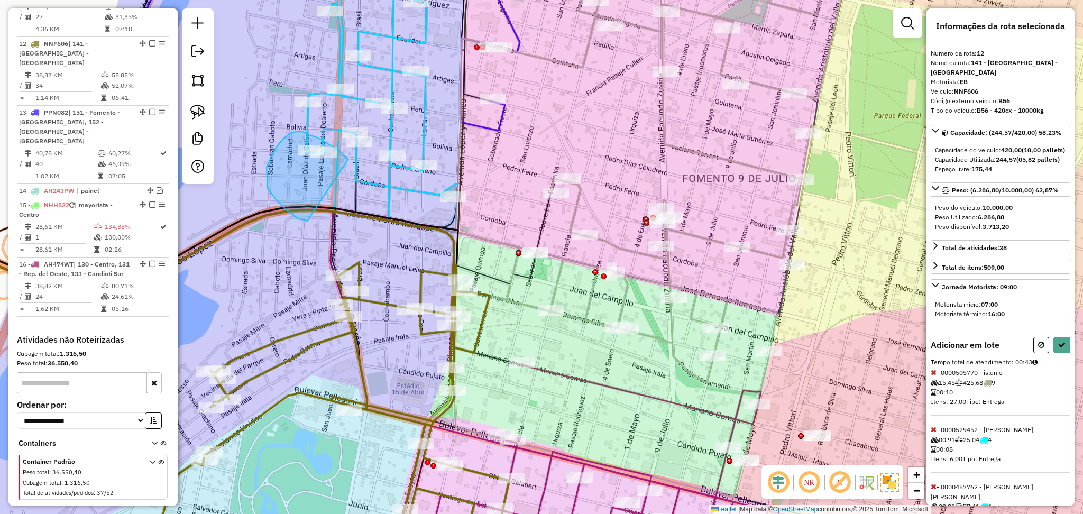
drag, startPoint x: 348, startPoint y: 160, endPoint x: 307, endPoint y: 221, distance: 72.9
click at [1063, 353] on button at bounding box center [1062, 345] width 17 height 16
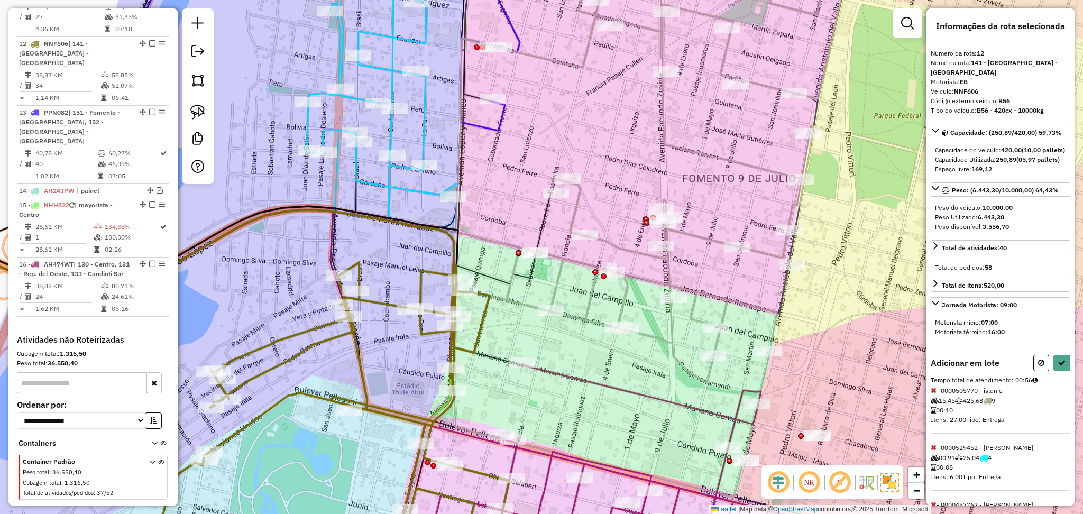
select select "**********"
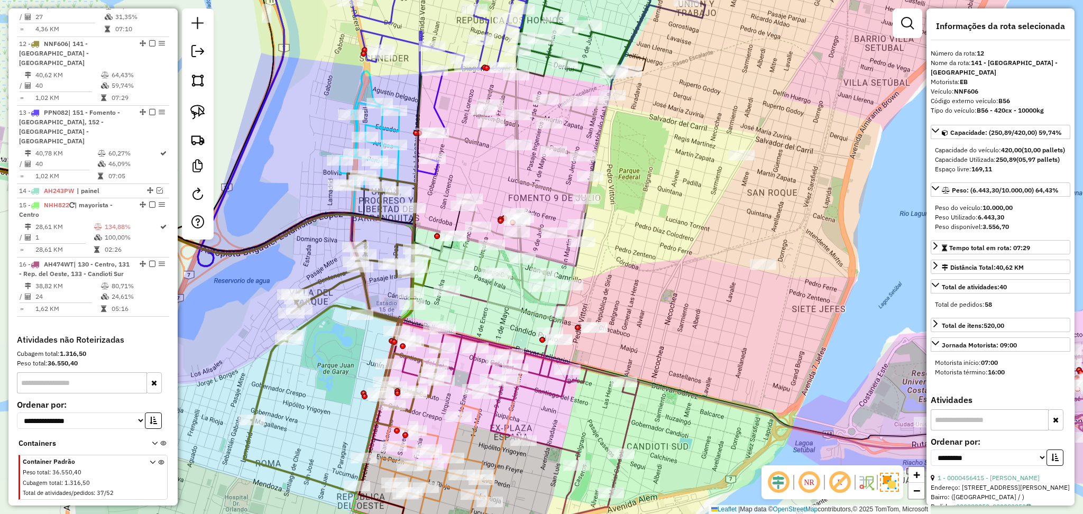
click at [506, 304] on icon at bounding box center [511, 194] width 194 height 253
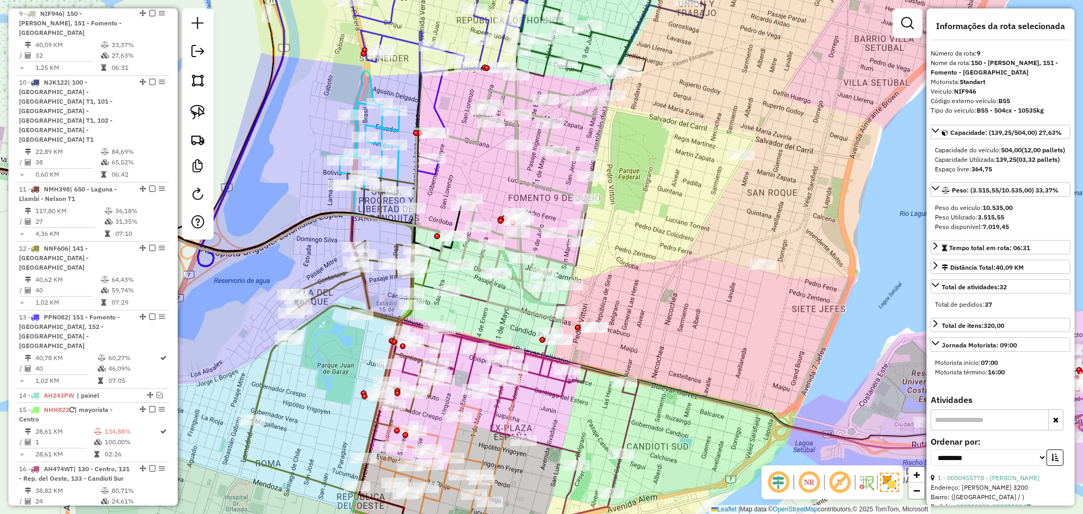
scroll to position [852, 0]
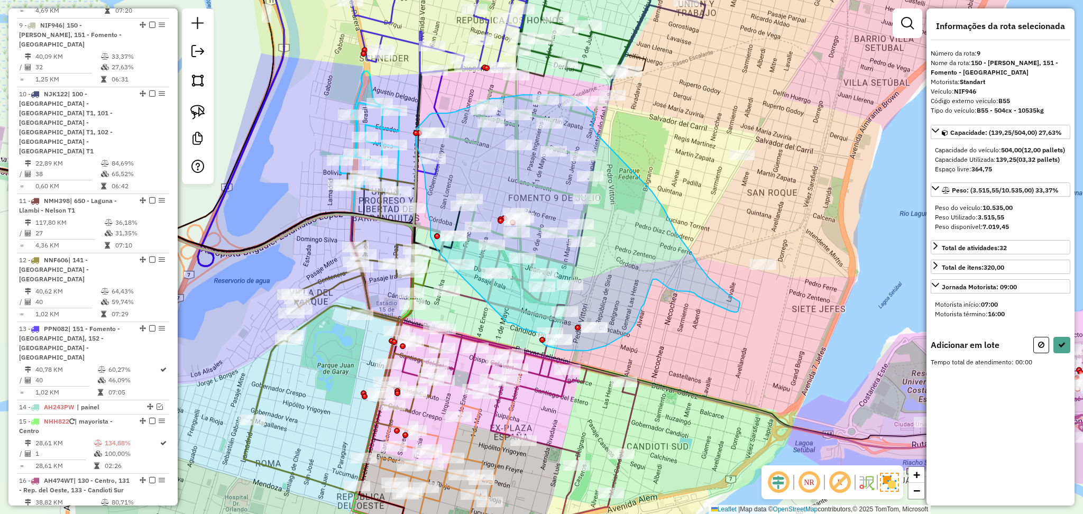
drag, startPoint x: 508, startPoint y: 323, endPoint x: 446, endPoint y: 260, distance: 87.9
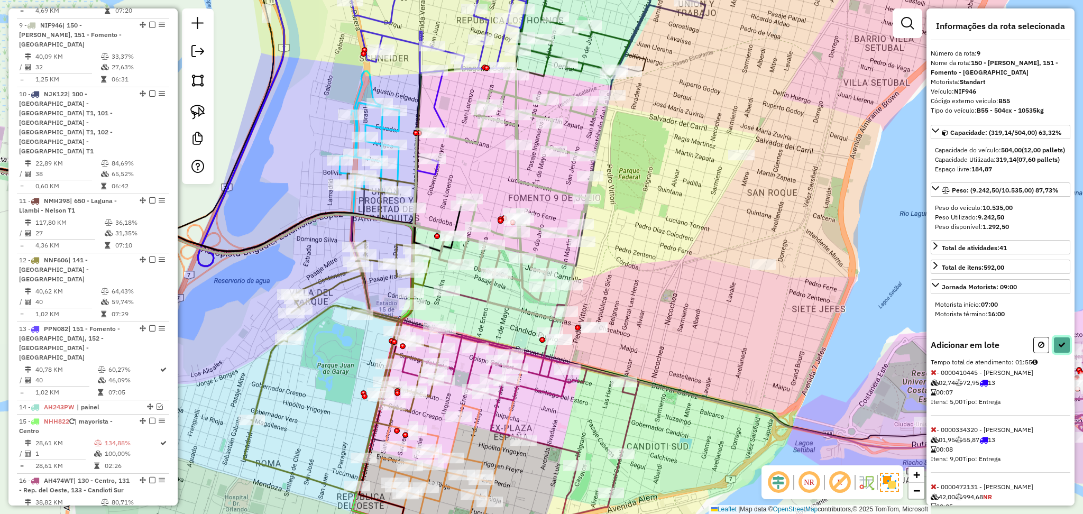
click at [1059, 349] on icon at bounding box center [1062, 344] width 7 height 7
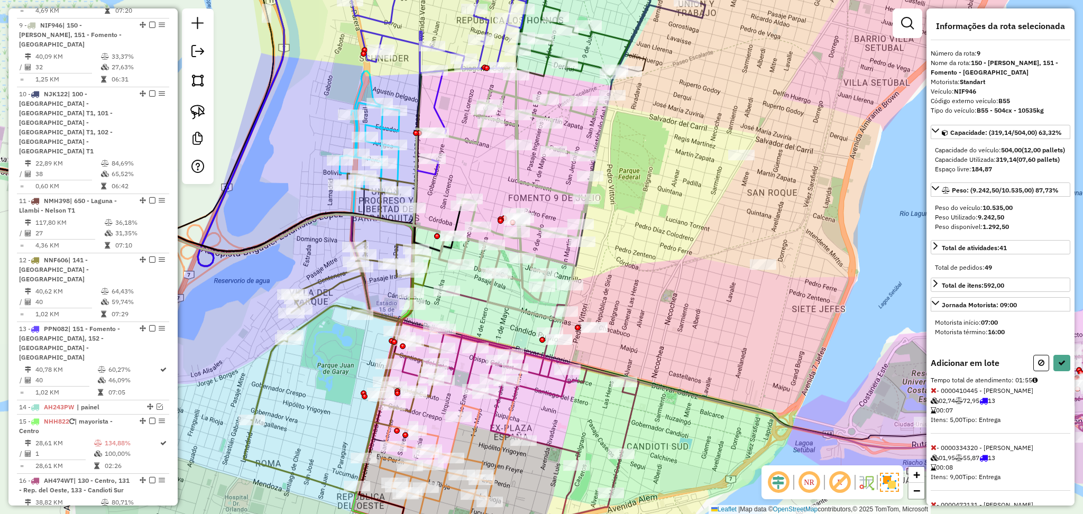
select select "**********"
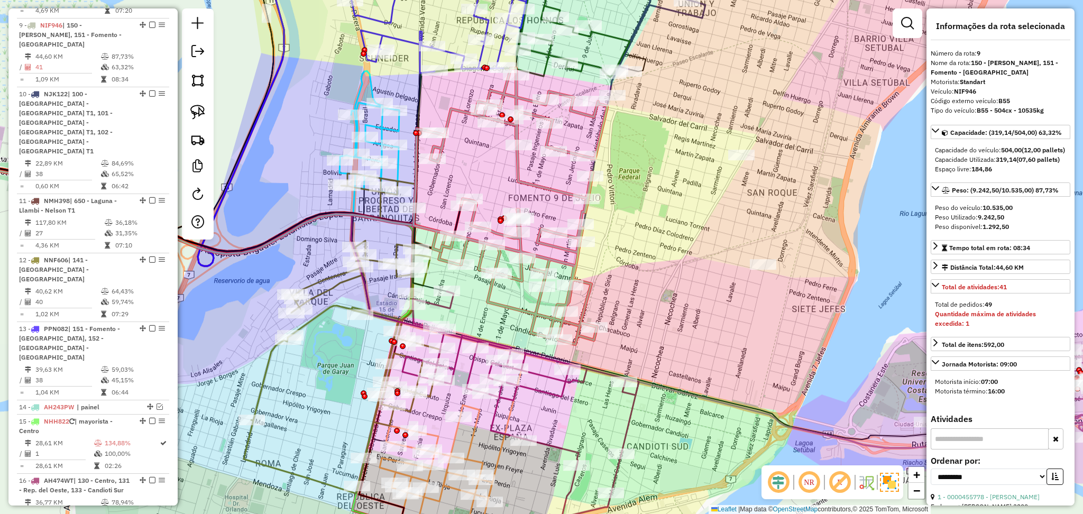
click at [634, 412] on icon at bounding box center [521, 404] width 236 height 225
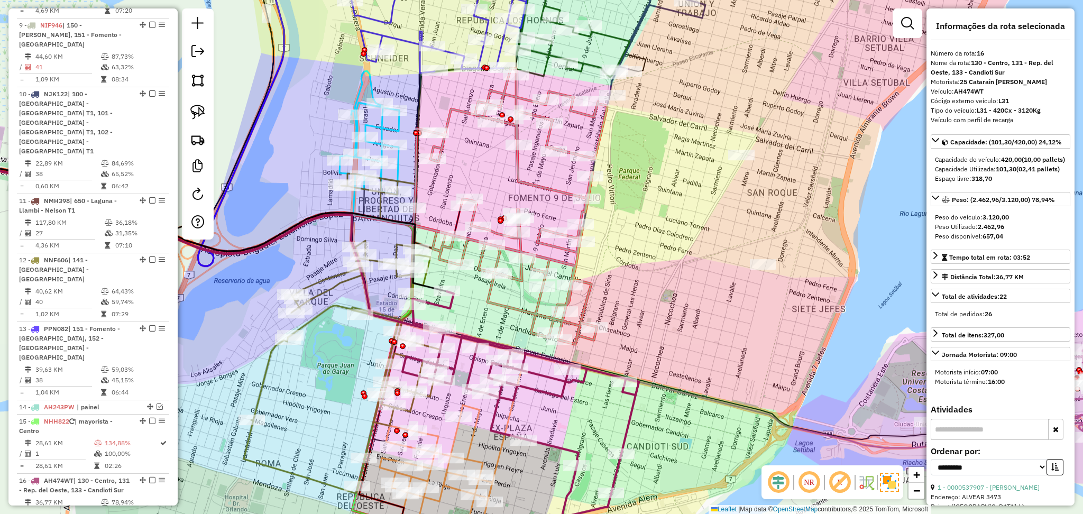
scroll to position [1078, 0]
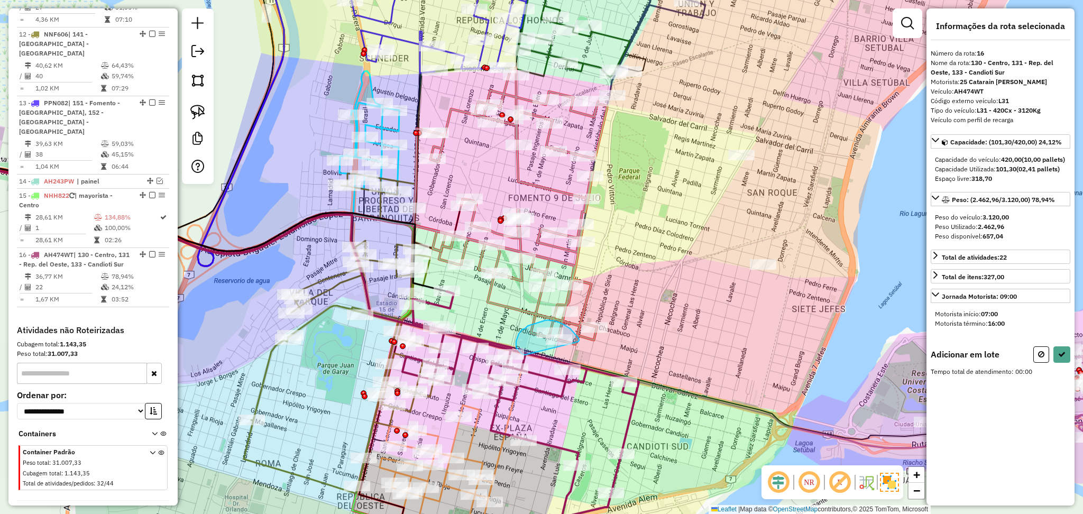
drag, startPoint x: 579, startPoint y: 342, endPoint x: 525, endPoint y: 356, distance: 55.6
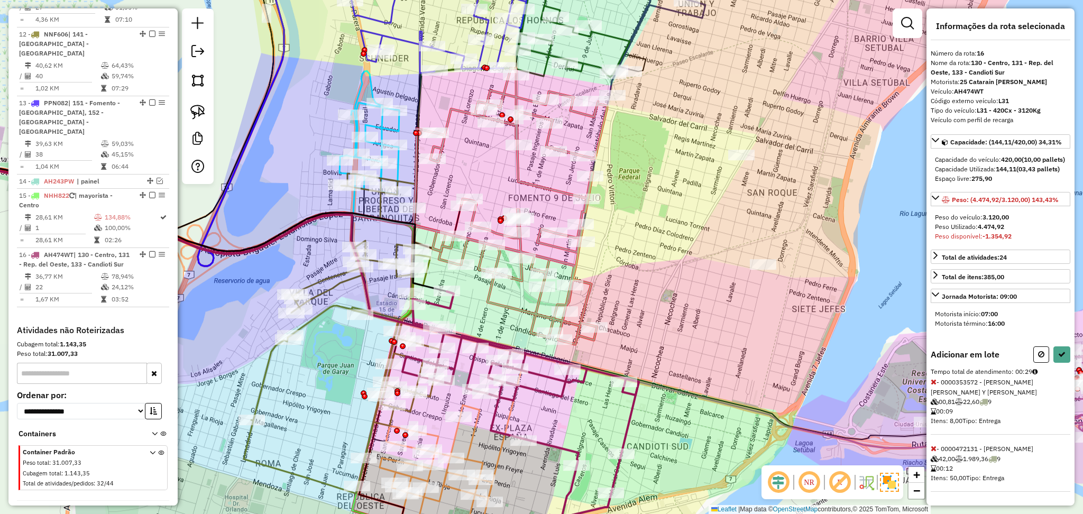
scroll to position [19, 0]
click at [934, 447] on icon at bounding box center [934, 448] width 6 height 7
click at [1064, 358] on icon at bounding box center [1062, 354] width 7 height 7
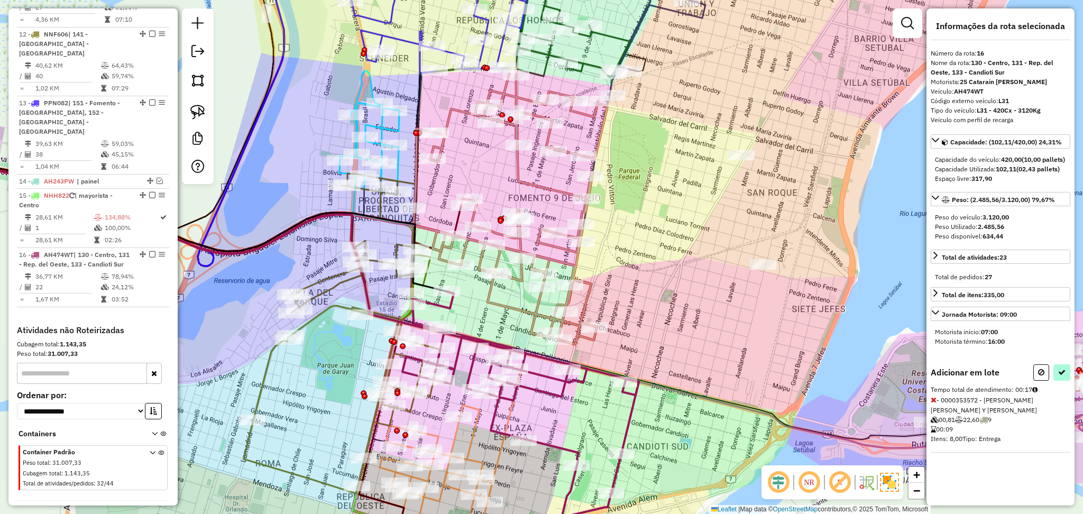
select select "**********"
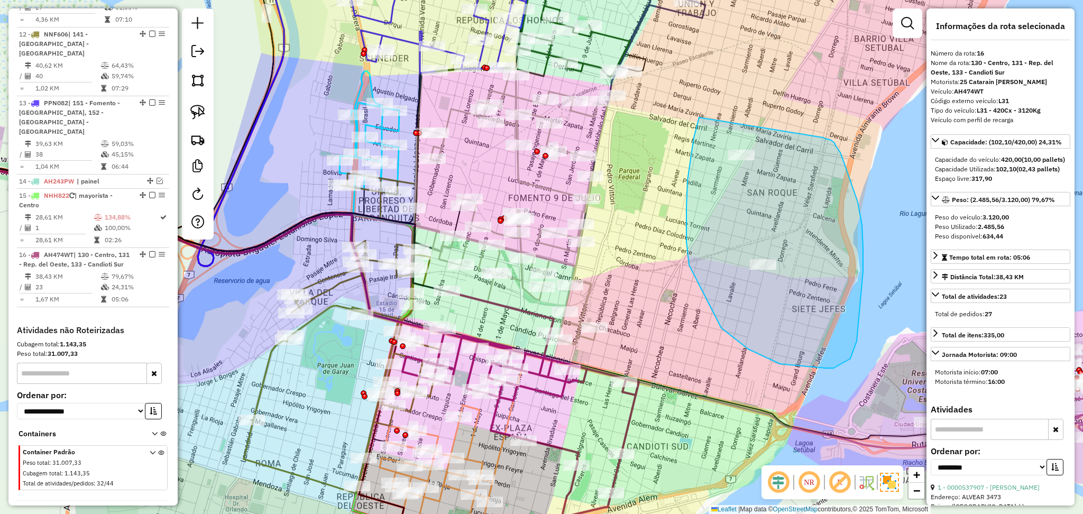
drag, startPoint x: 699, startPoint y: 117, endPoint x: 824, endPoint y: 138, distance: 125.9
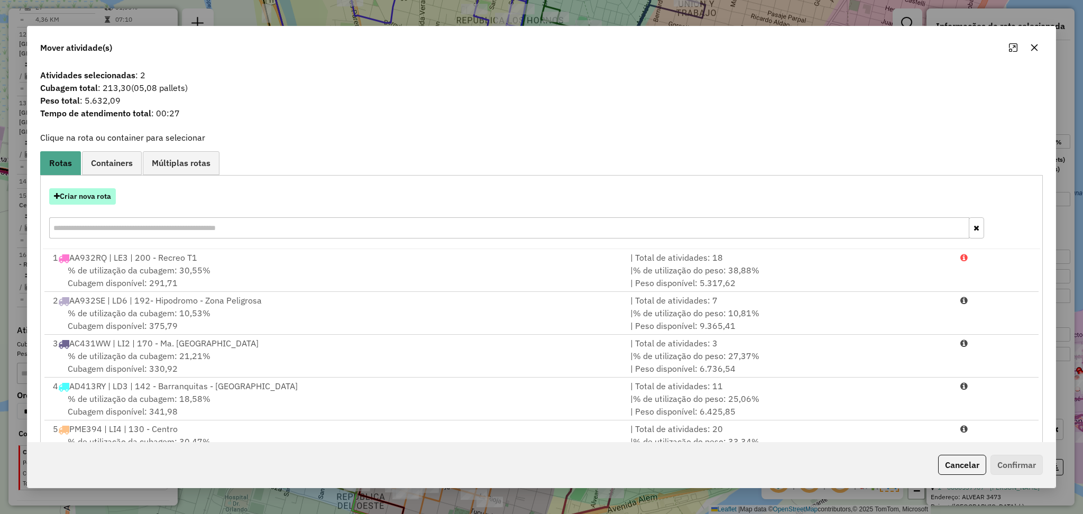
click at [96, 191] on button "Criar nova rota" at bounding box center [82, 196] width 67 height 16
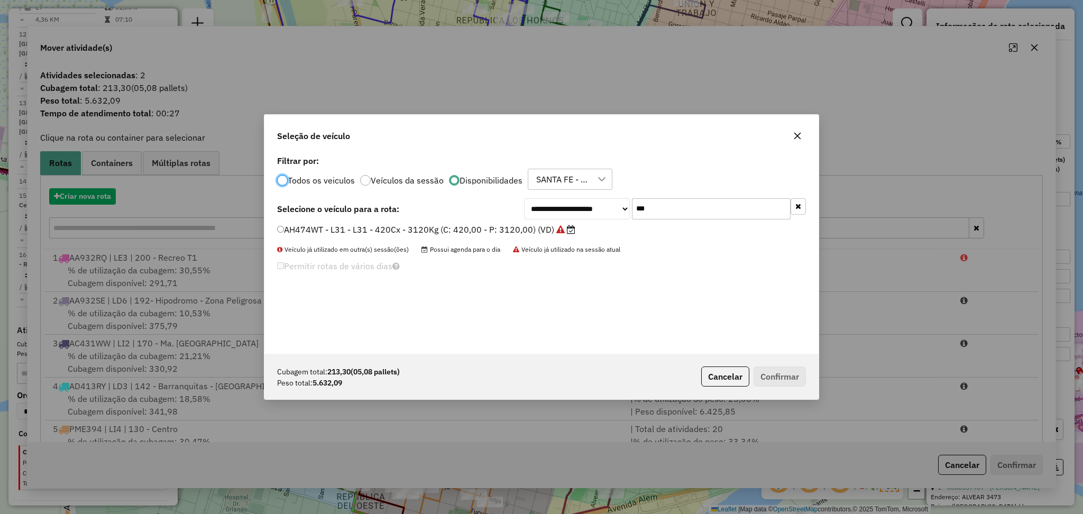
scroll to position [5, 3]
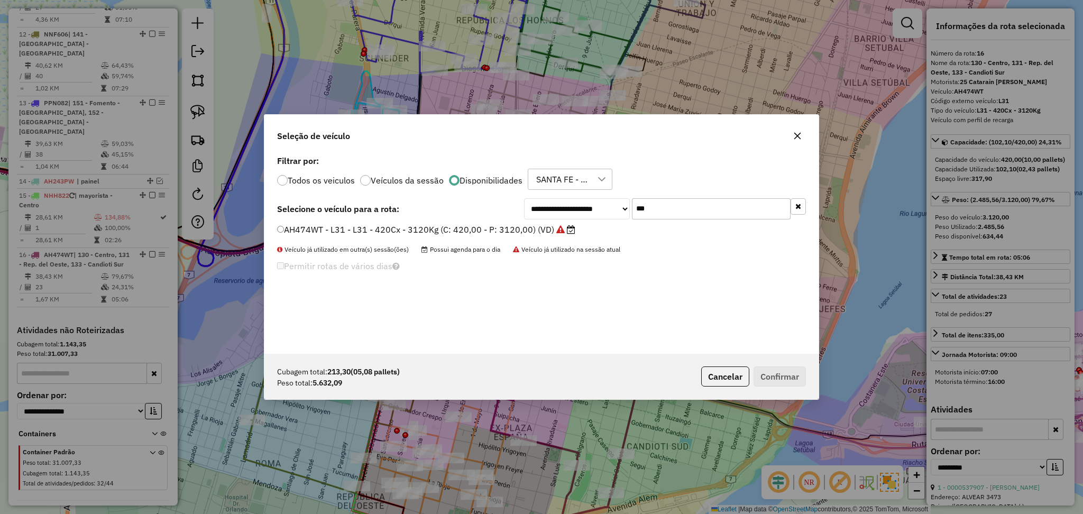
drag, startPoint x: 584, startPoint y: 204, endPoint x: 567, endPoint y: 206, distance: 17.1
click at [567, 206] on div "**********" at bounding box center [665, 208] width 282 height 21
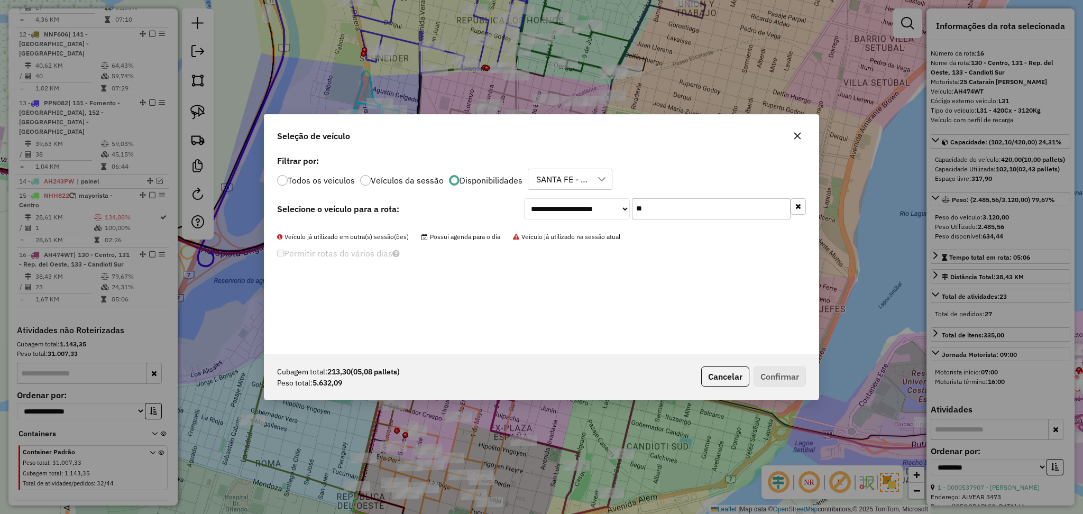
type input "*"
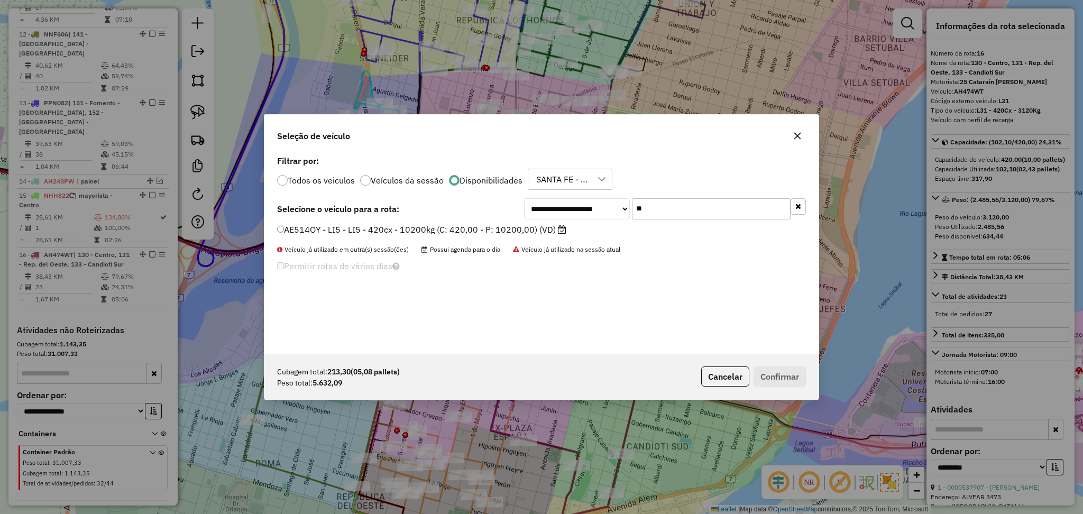
type input "**"
click at [520, 222] on div "**********" at bounding box center [542, 253] width 554 height 201
click at [521, 230] on label "AE514OY - LI5 - LI5 - 420cx - 10200kg (C: 420,00 - P: 10200,00) (VD)" at bounding box center [421, 229] width 289 height 13
click at [785, 374] on button "Confirmar" at bounding box center [780, 377] width 52 height 20
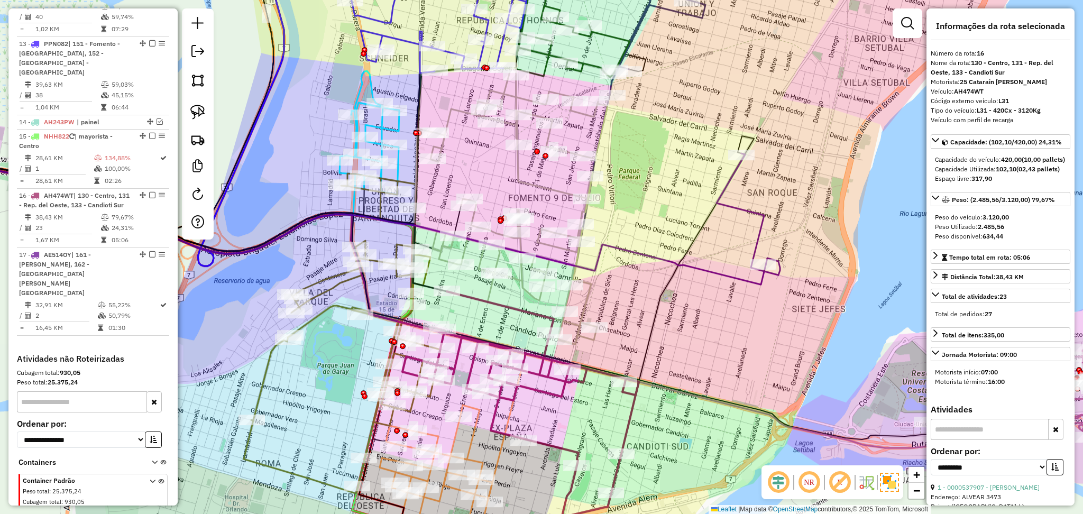
scroll to position [1137, 0]
click at [690, 264] on icon at bounding box center [329, 226] width 875 height 117
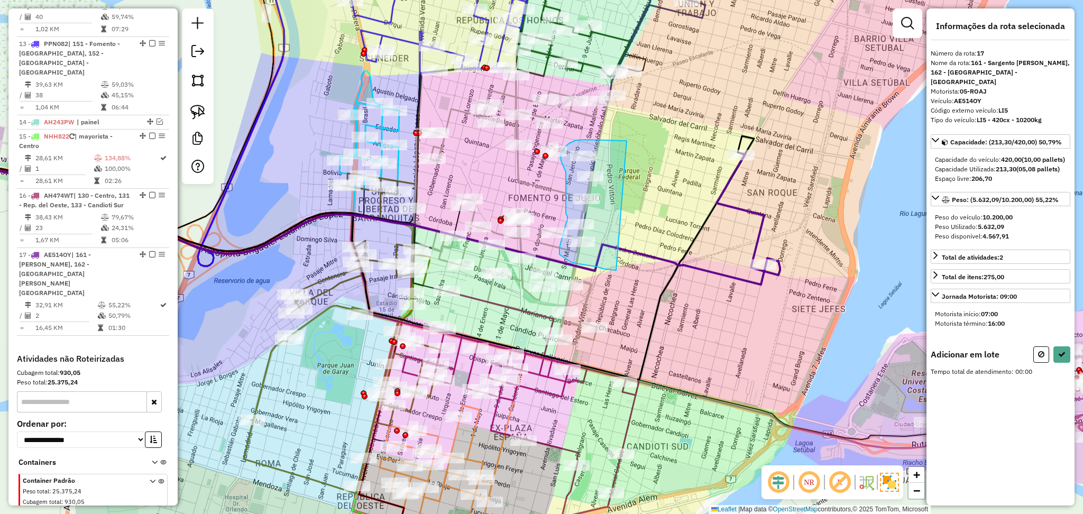
drag, startPoint x: 627, startPoint y: 141, endPoint x: 625, endPoint y: 271, distance: 130.7
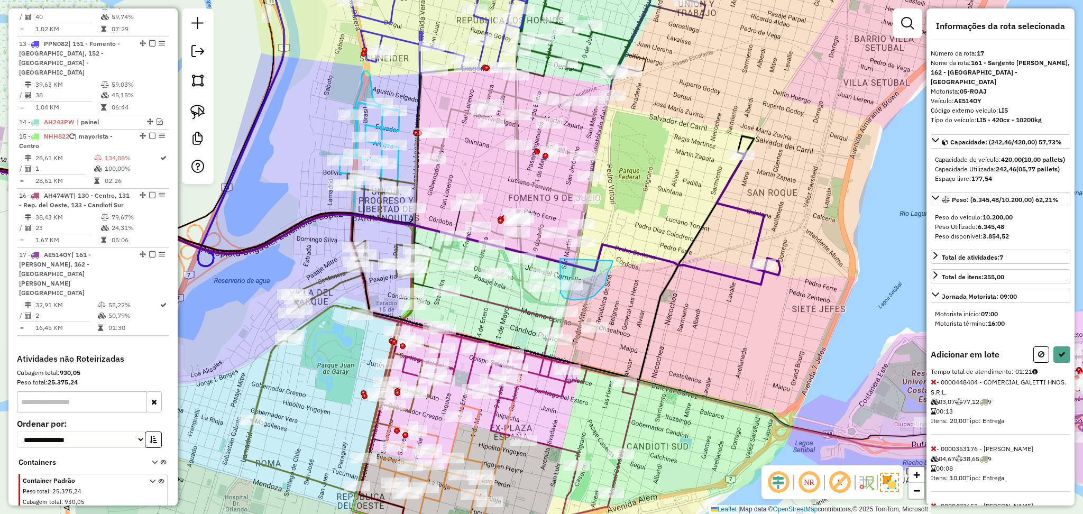
drag, startPoint x: 560, startPoint y: 259, endPoint x: 613, endPoint y: 261, distance: 52.9
click at [1063, 363] on button at bounding box center [1062, 355] width 17 height 16
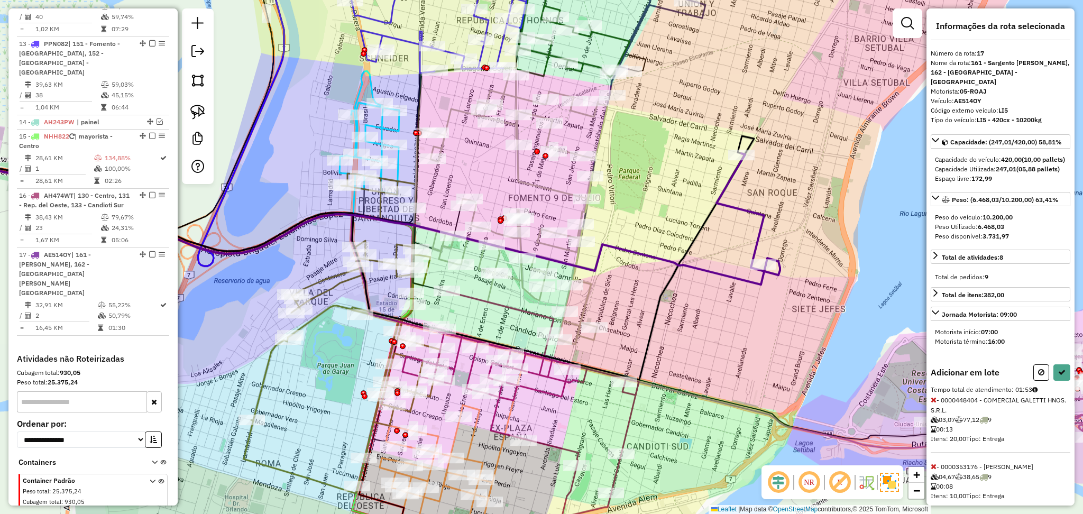
select select "**********"
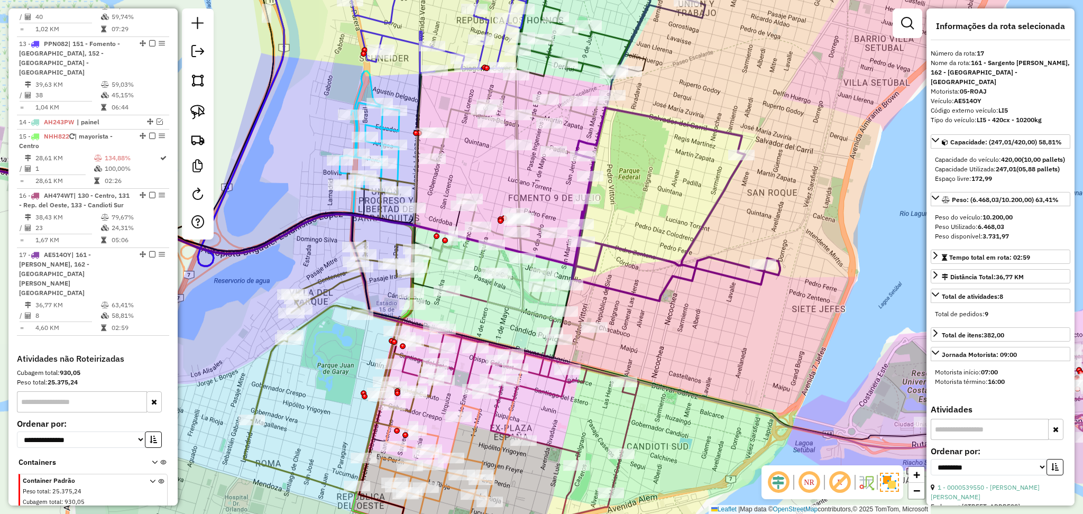
click at [674, 260] on icon at bounding box center [676, 204] width 210 height 193
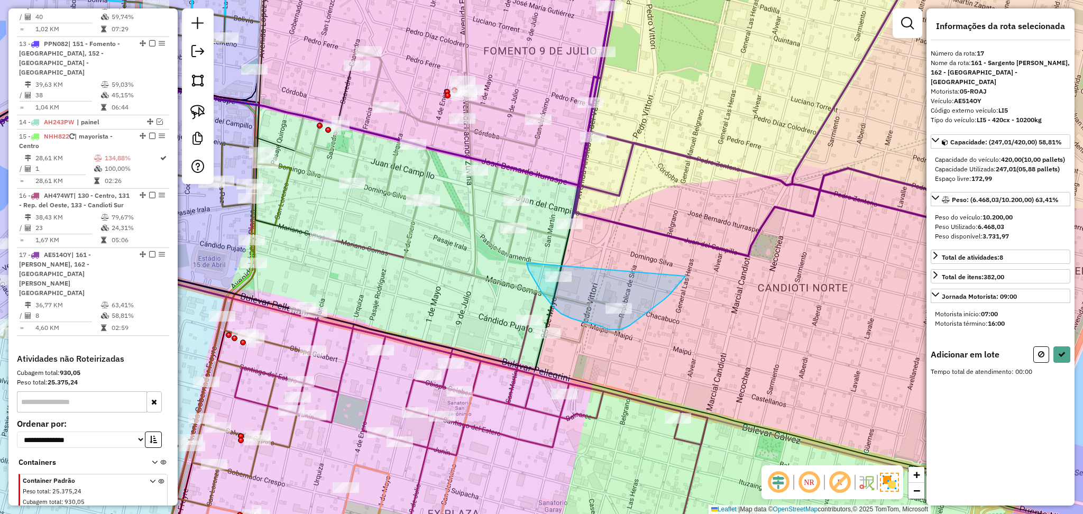
drag, startPoint x: 527, startPoint y: 263, endPoint x: 706, endPoint y: 237, distance: 180.7
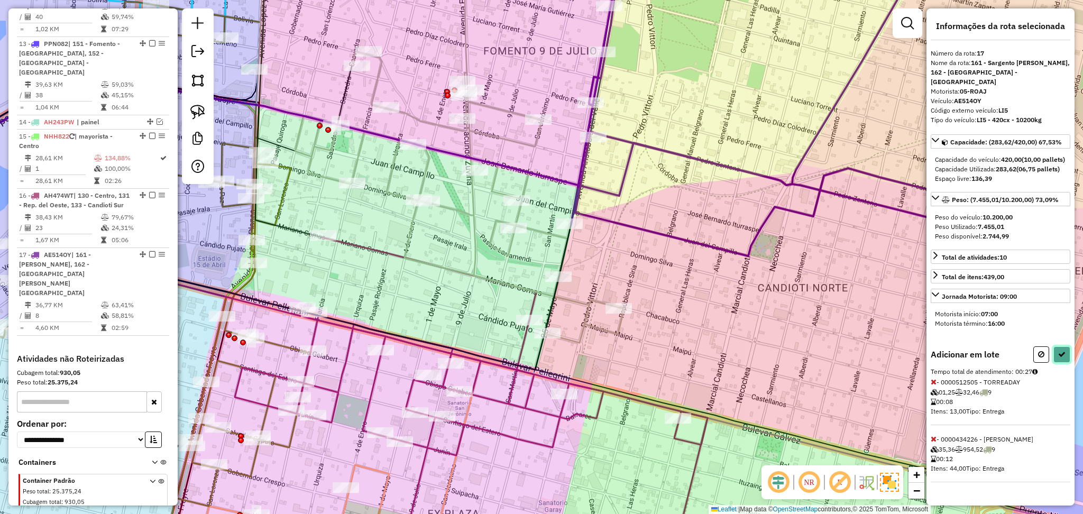
click at [1059, 354] on icon at bounding box center [1062, 354] width 7 height 7
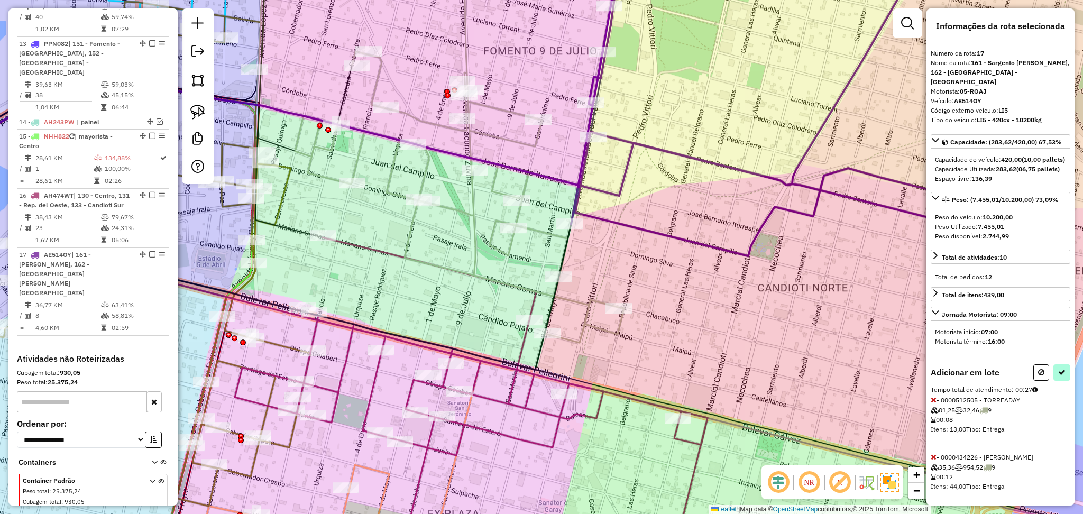
select select "**********"
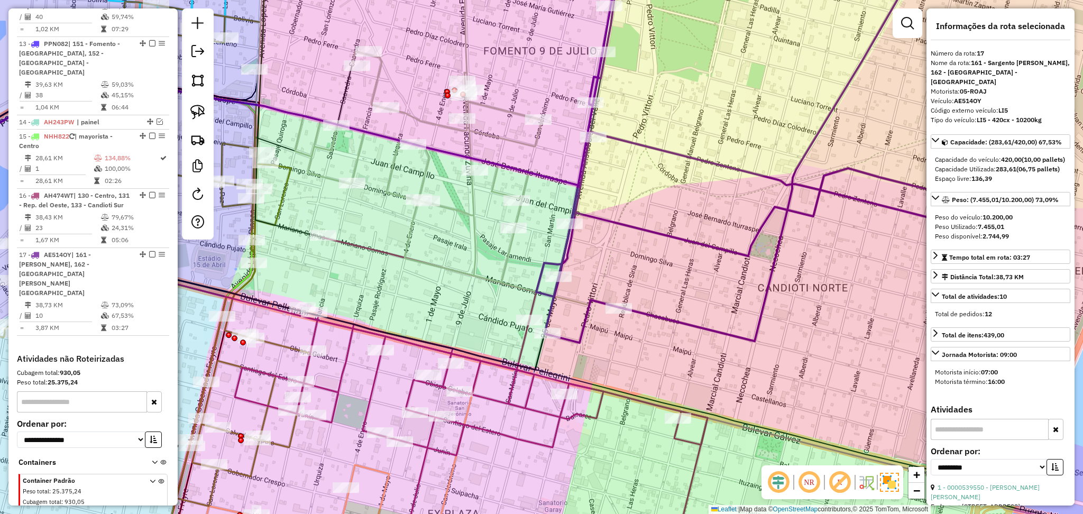
click at [549, 297] on icon at bounding box center [762, 145] width 453 height 393
click at [571, 299] on icon at bounding box center [441, 146] width 368 height 394
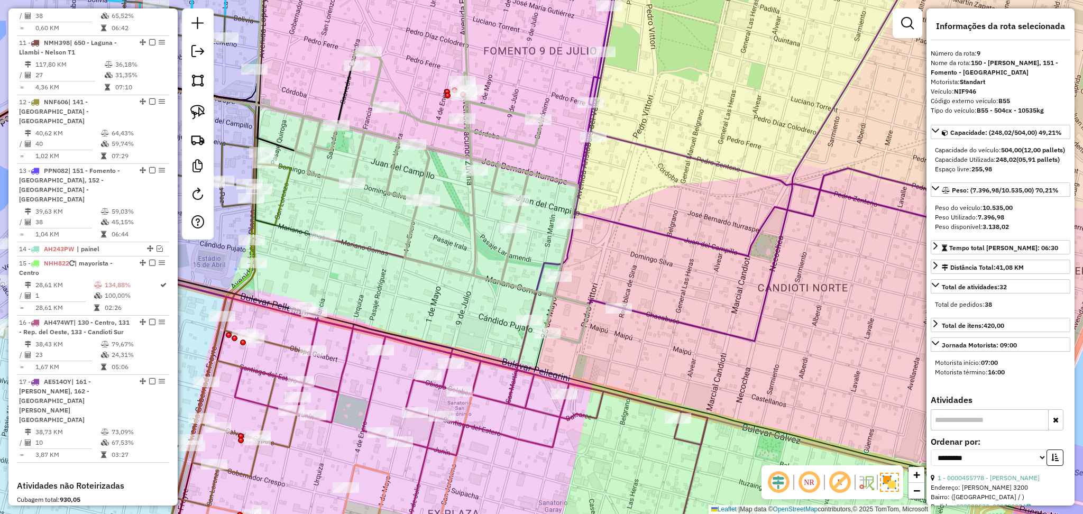
scroll to position [852, 0]
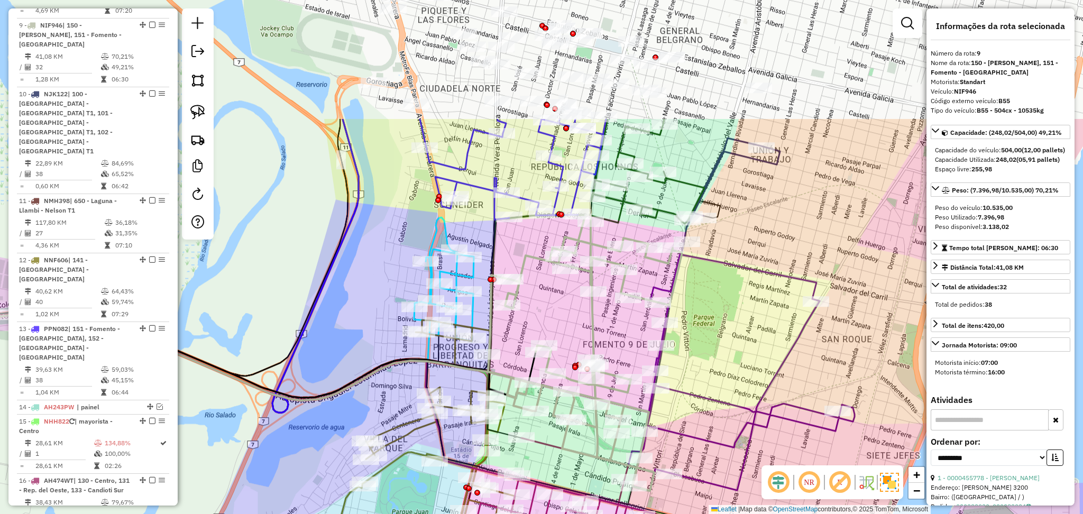
drag, startPoint x: 660, startPoint y: 185, endPoint x: 735, endPoint y: 356, distance: 186.0
click at [735, 356] on div "Janela de atendimento Grade de atendimento Capacidade Transportadoras Veículos …" at bounding box center [541, 257] width 1083 height 514
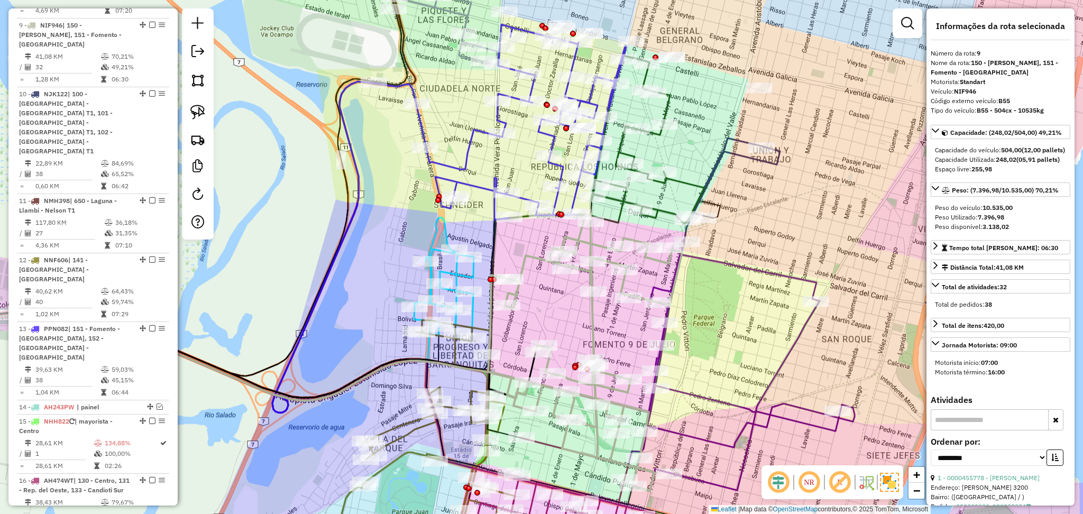
drag, startPoint x: 769, startPoint y: 217, endPoint x: 800, endPoint y: 270, distance: 61.4
click at [800, 270] on div "Janela de atendimento Grade de atendimento Capacidade Transportadoras Veículos …" at bounding box center [541, 257] width 1083 height 514
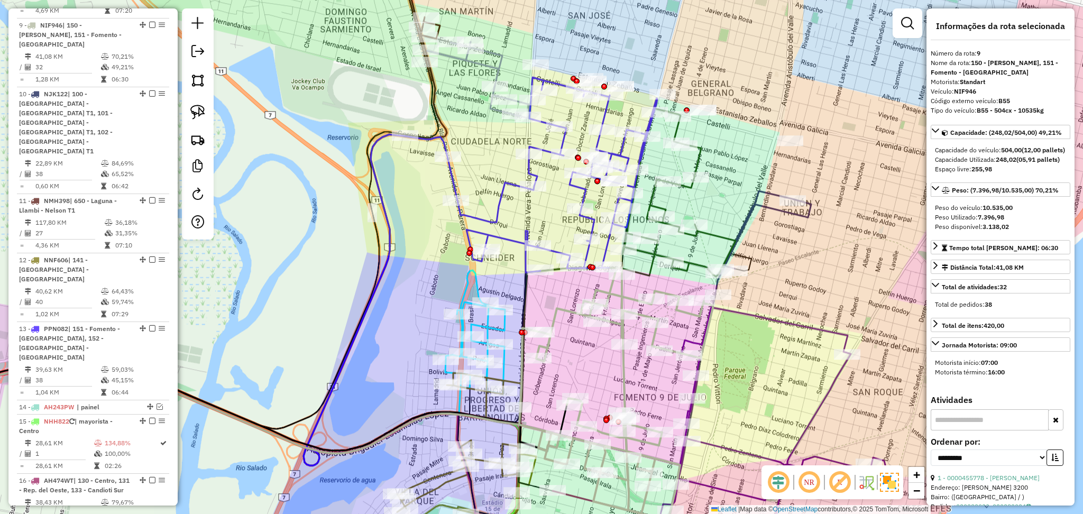
click at [511, 235] on icon at bounding box center [531, 174] width 252 height 195
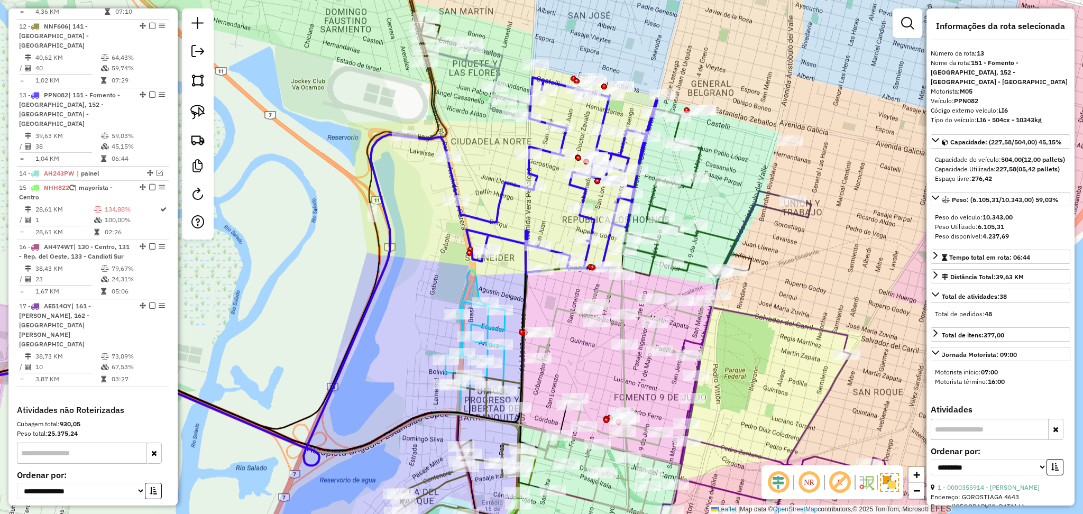
scroll to position [1128, 0]
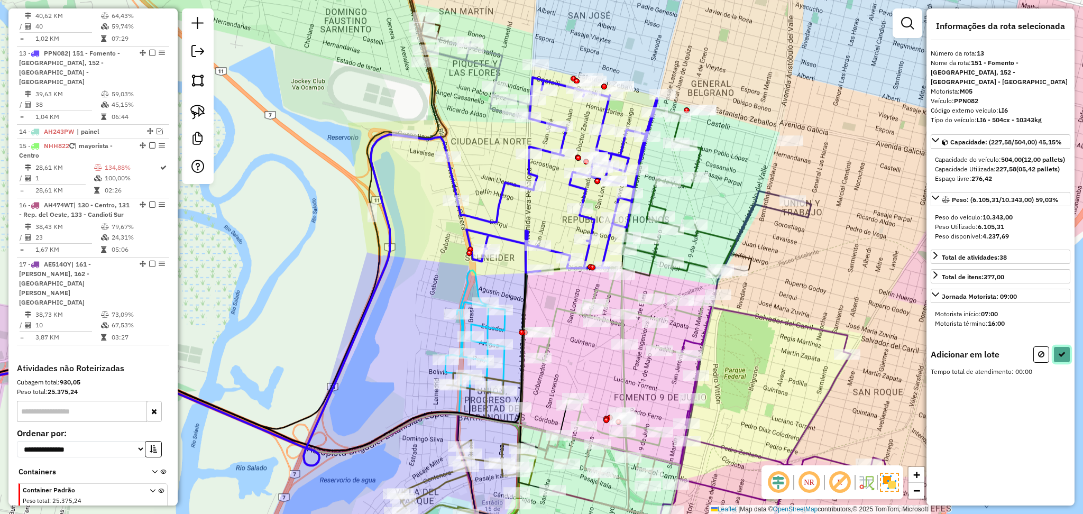
click at [1054, 352] on button at bounding box center [1062, 355] width 17 height 16
click at [1040, 360] on button at bounding box center [1042, 355] width 16 height 16
select select "**********"
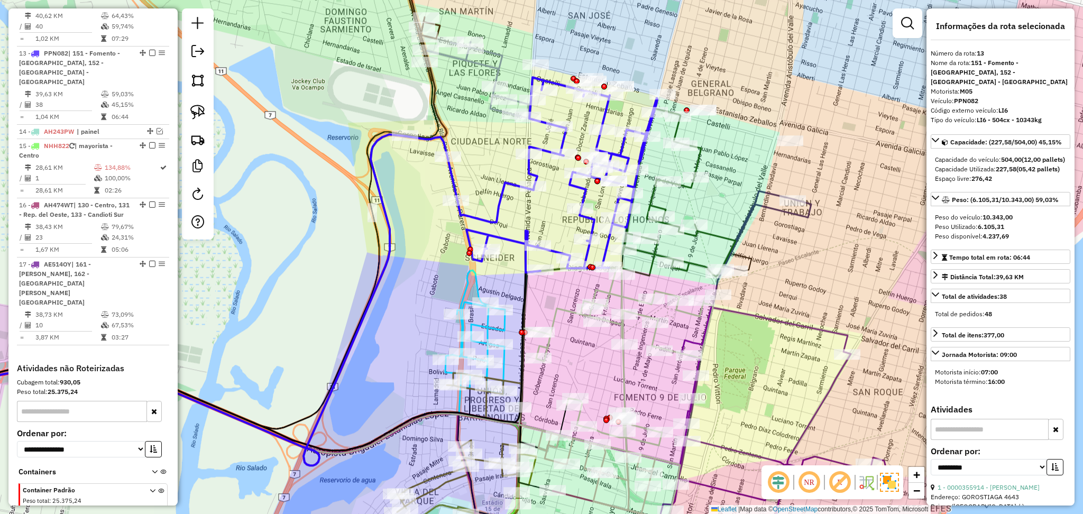
click at [758, 226] on div "Janela de atendimento Grade de atendimento Capacidade Transportadoras Veículos …" at bounding box center [541, 257] width 1083 height 514
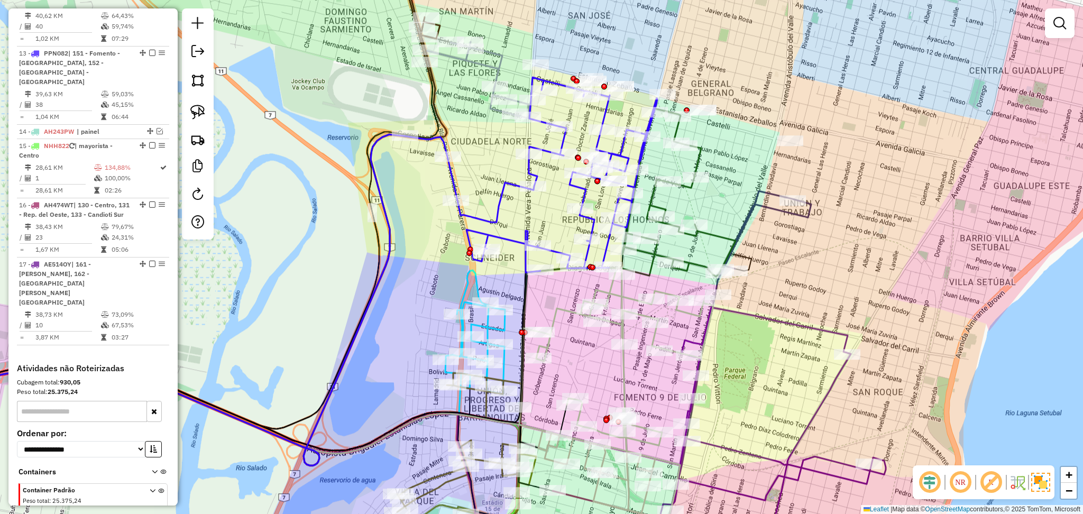
click at [754, 225] on div "Janela de atendimento Grade de atendimento Capacidade Transportadoras Veículos …" at bounding box center [541, 257] width 1083 height 514
click at [750, 222] on icon at bounding box center [764, 242] width 96 height 103
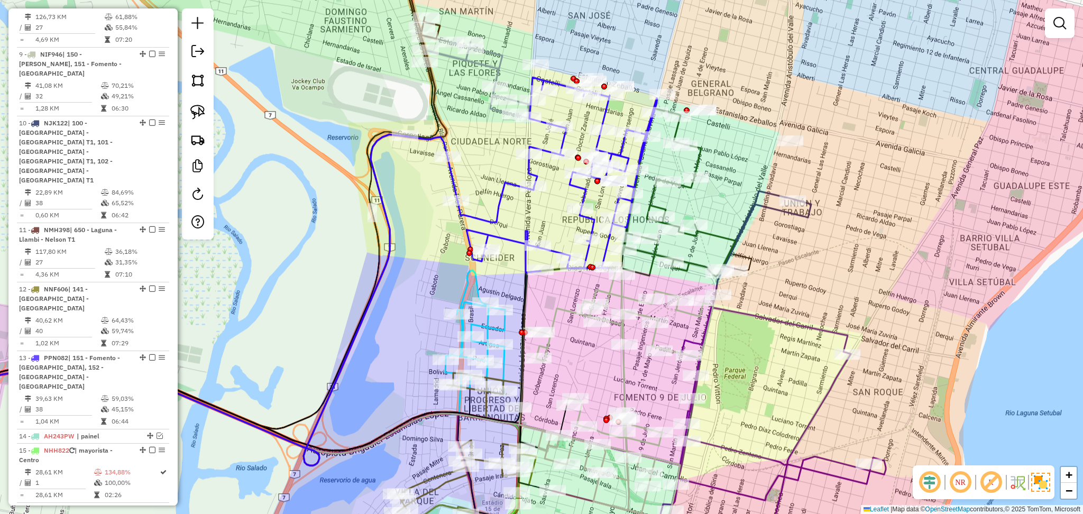
select select "**********"
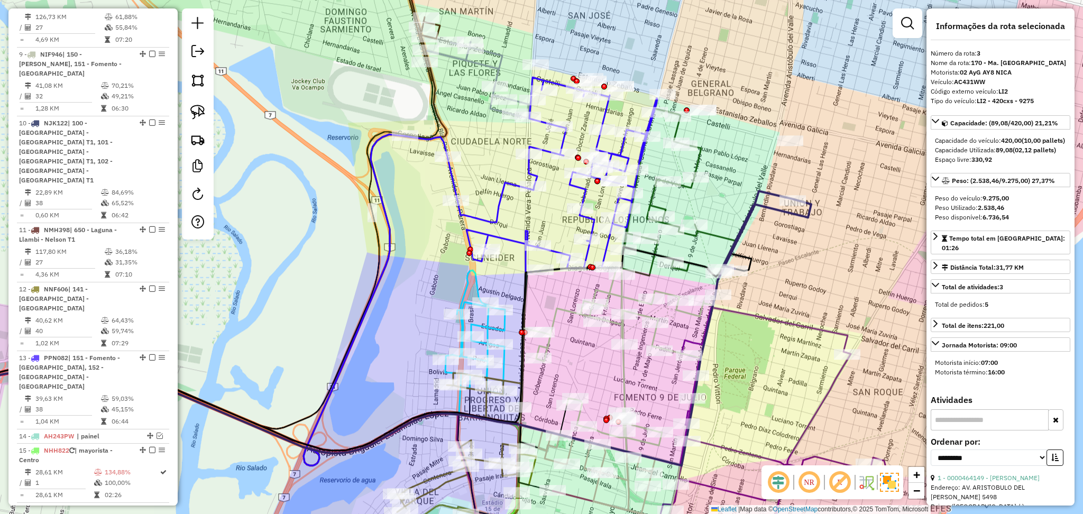
scroll to position [515, 0]
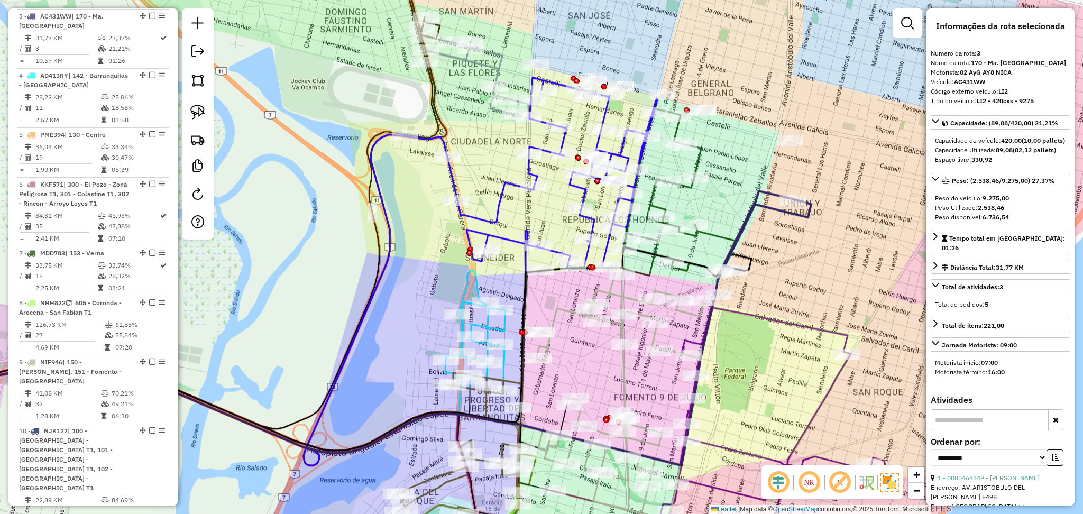
click at [687, 187] on icon at bounding box center [679, 192] width 113 height 168
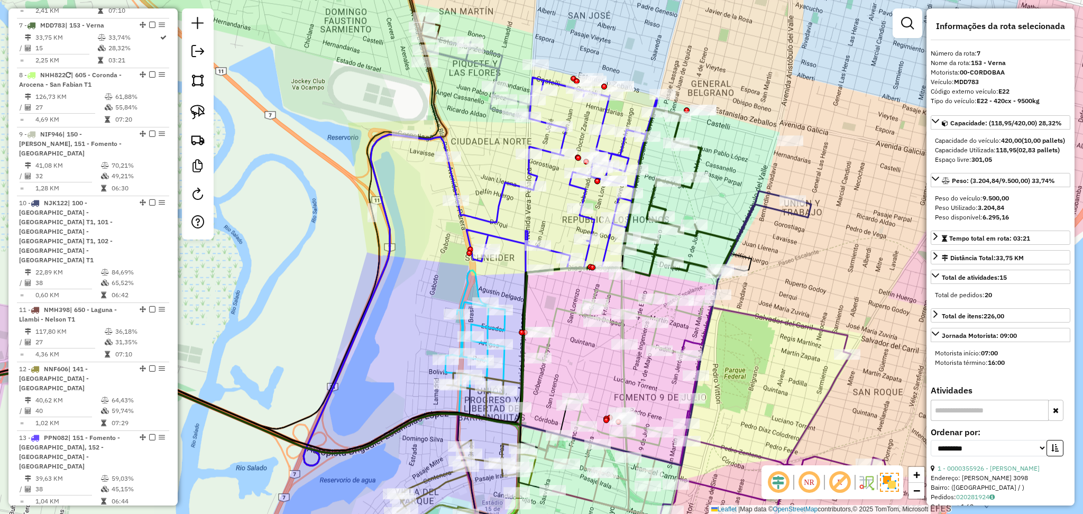
scroll to position [743, 0]
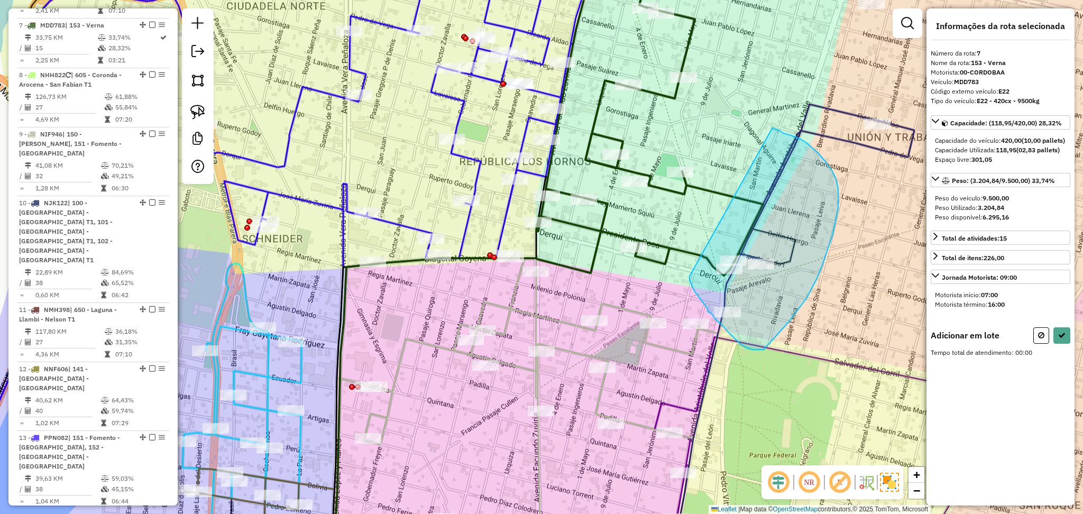
drag, startPoint x: 690, startPoint y: 276, endPoint x: 773, endPoint y: 128, distance: 170.3
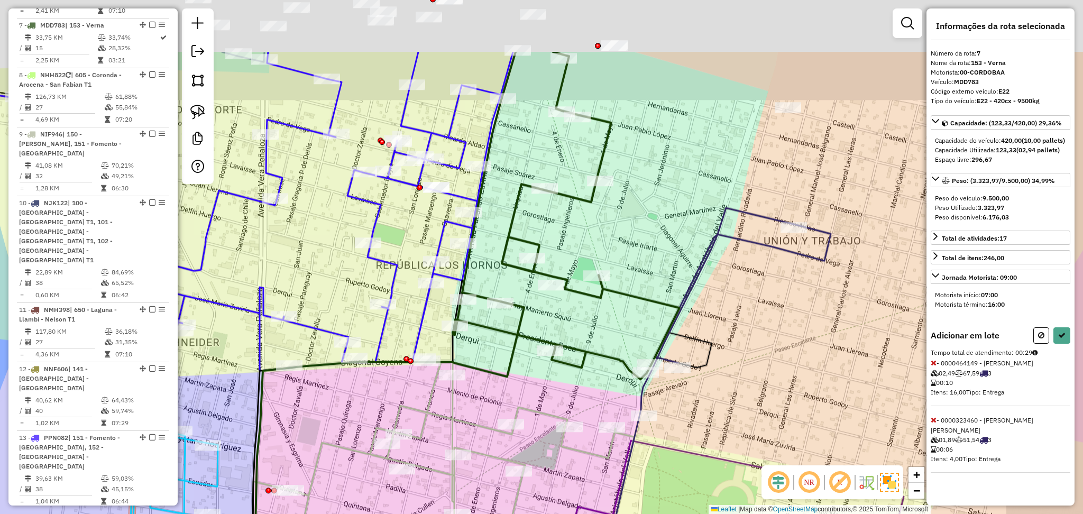
drag, startPoint x: 843, startPoint y: 225, endPoint x: 749, endPoint y: 322, distance: 135.4
click at [752, 330] on div "Janela de atendimento Grade de atendimento Capacidade Transportadoras Veículos …" at bounding box center [541, 257] width 1083 height 514
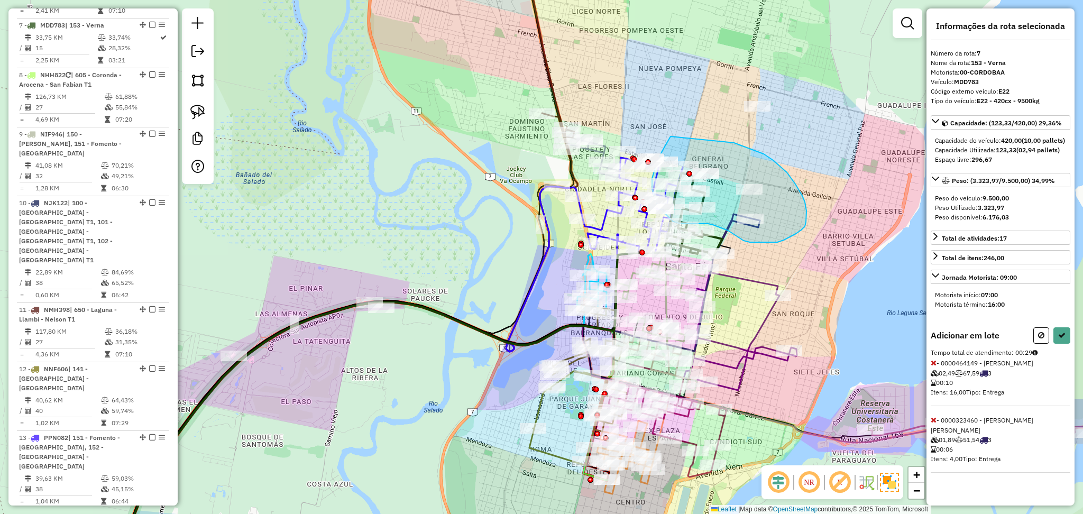
drag, startPoint x: 724, startPoint y: 142, endPoint x: 672, endPoint y: 134, distance: 52.4
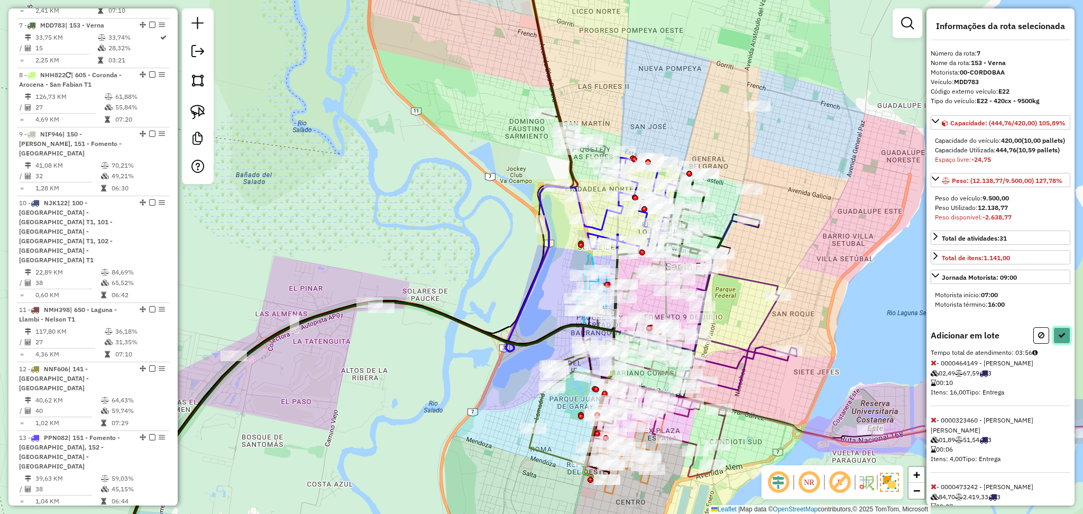
click at [1063, 344] on button at bounding box center [1062, 335] width 17 height 16
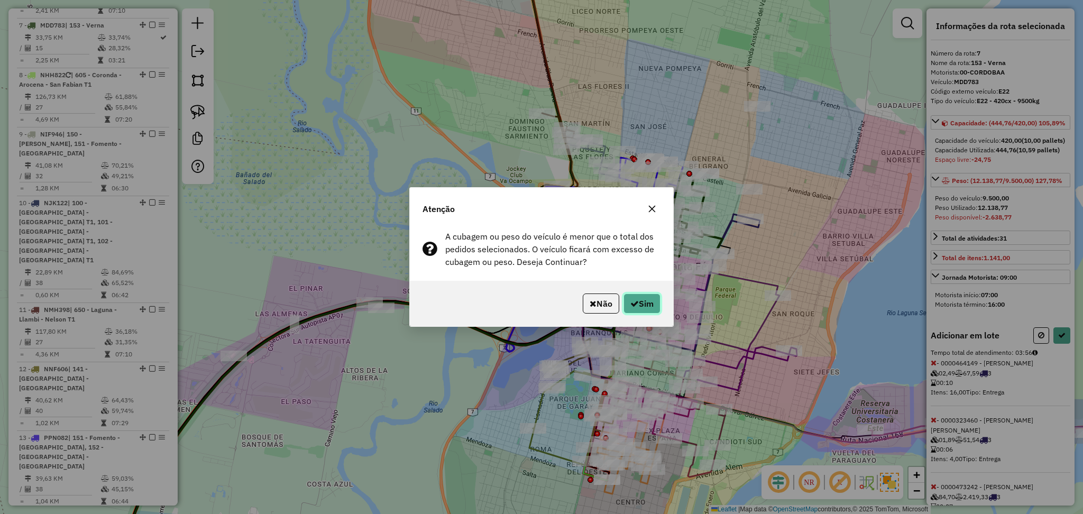
click at [650, 307] on button "Sim" at bounding box center [642, 304] width 37 height 20
select select "**********"
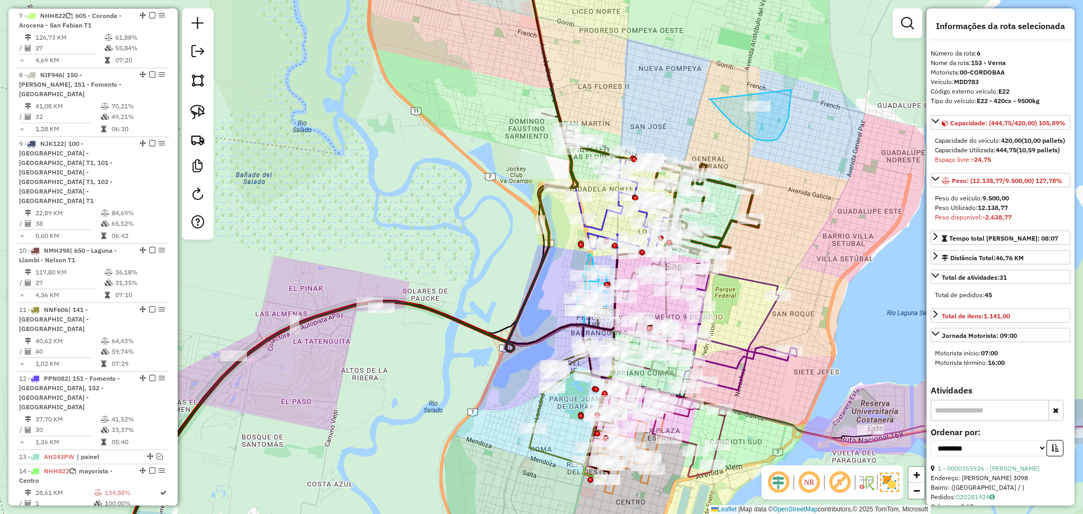
drag, startPoint x: 709, startPoint y: 99, endPoint x: 786, endPoint y: 55, distance: 89.1
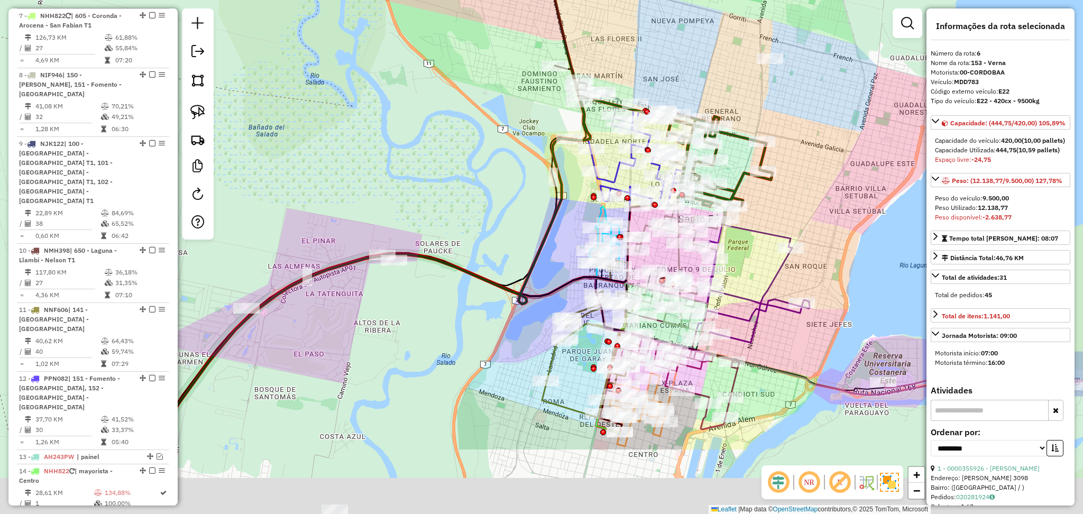
drag, startPoint x: 460, startPoint y: 490, endPoint x: 713, endPoint y: -8, distance: 558.6
click at [713, 0] on html "Aguarde... Pop-up bloqueado! Seu navegador bloqueou automáticamente a abertura …" at bounding box center [541, 257] width 1083 height 514
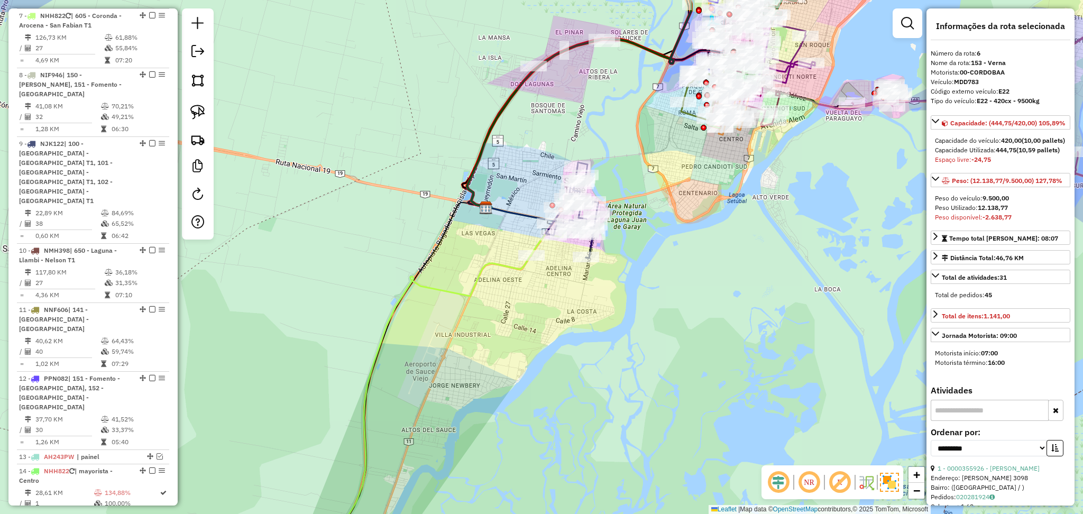
click at [509, 272] on icon at bounding box center [440, 399] width 245 height 333
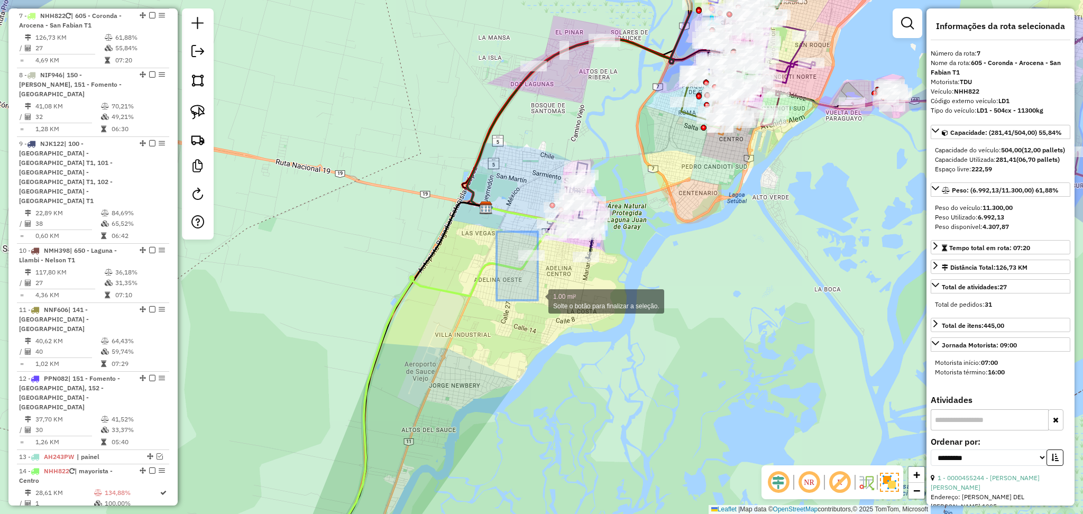
drag, startPoint x: 497, startPoint y: 240, endPoint x: 538, endPoint y: 300, distance: 72.8
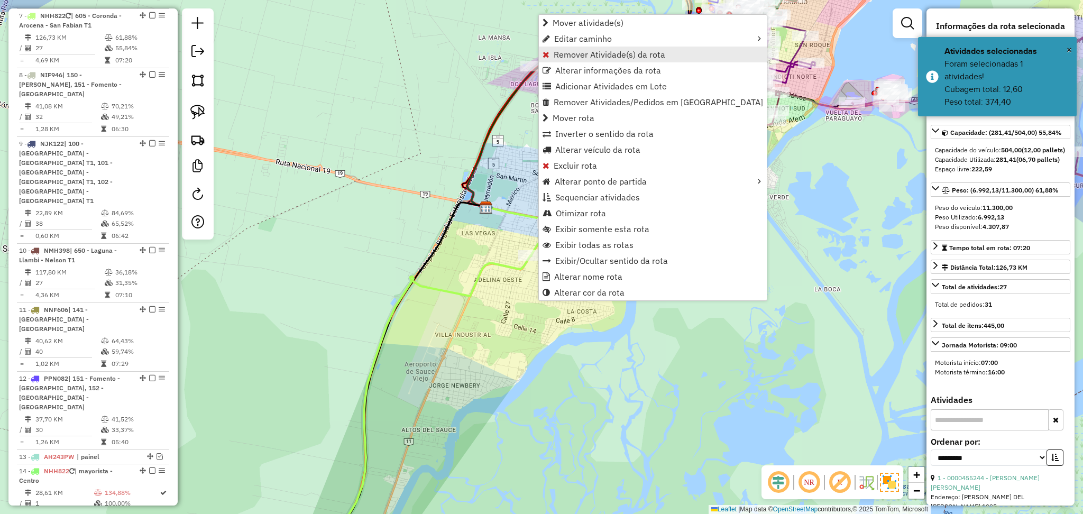
click at [587, 53] on span "Remover Atividade(s) da rota" at bounding box center [610, 54] width 112 height 8
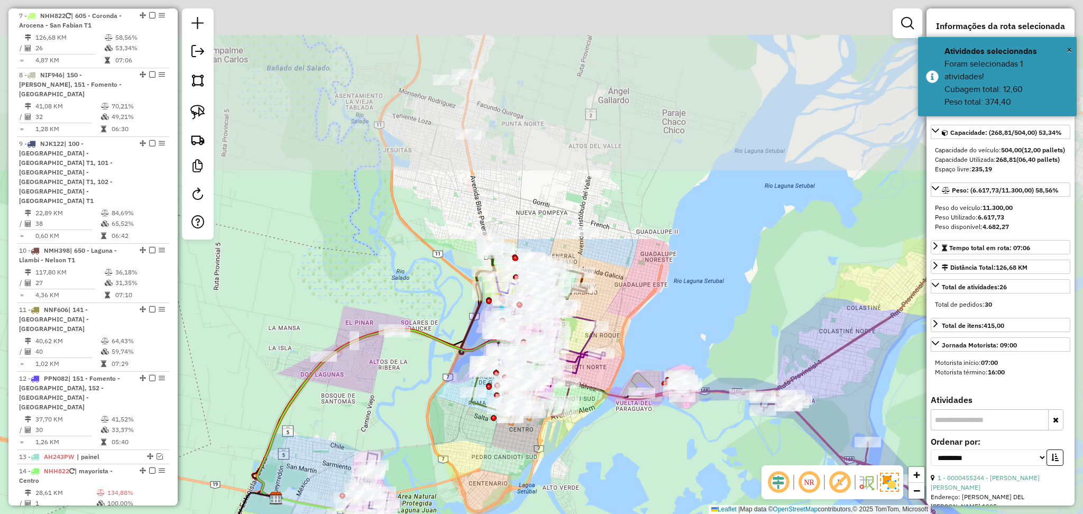
drag, startPoint x: 715, startPoint y: 224, endPoint x: 514, endPoint y: 457, distance: 307.9
click at [504, 514] on html "Aguarde... Pop-up bloqueado! Seu navegador bloqueou automáticamente a abertura …" at bounding box center [541, 257] width 1083 height 514
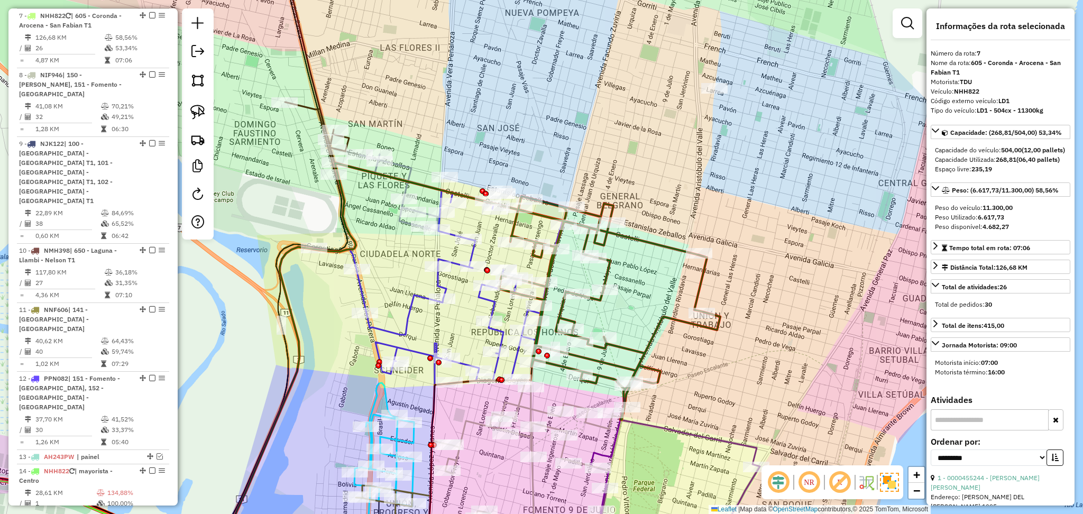
click at [493, 307] on icon at bounding box center [438, 287] width 249 height 195
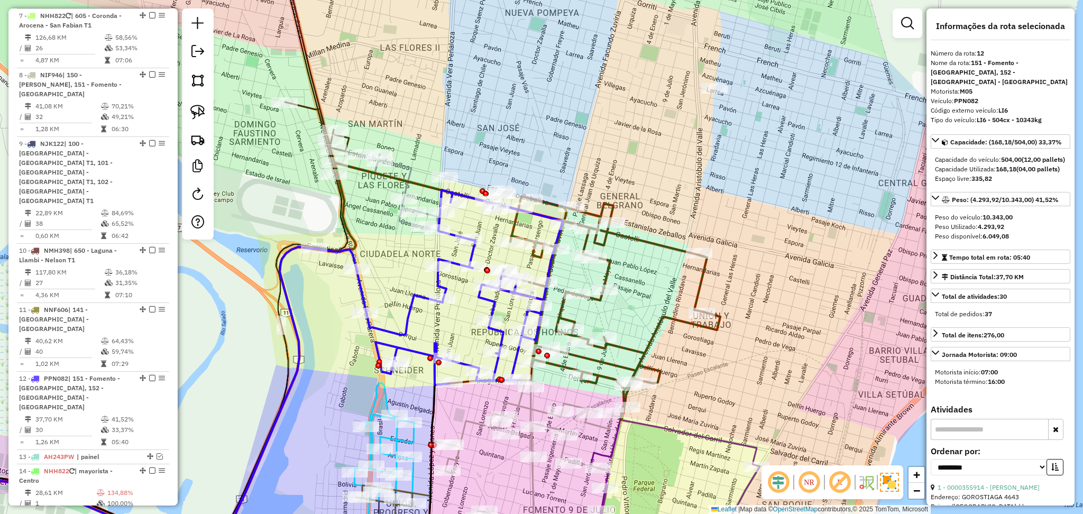
scroll to position [1078, 0]
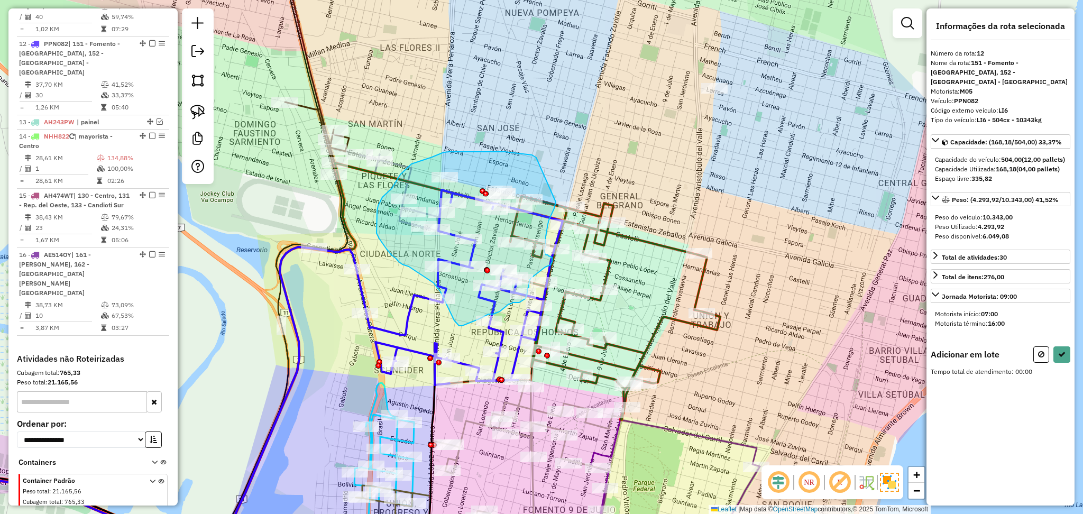
drag, startPoint x: 536, startPoint y: 158, endPoint x: 556, endPoint y: 199, distance: 46.4
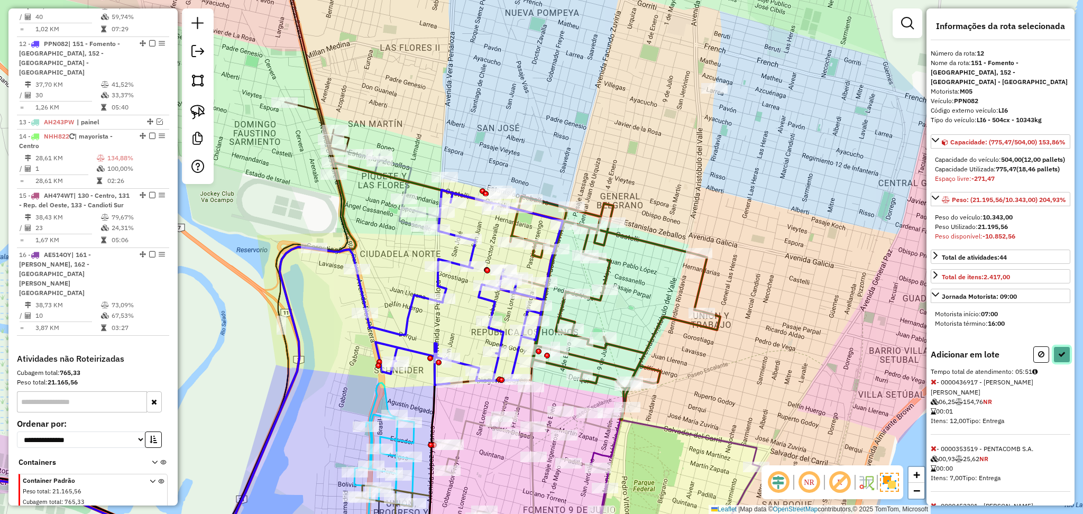
click at [1060, 363] on button at bounding box center [1062, 355] width 17 height 16
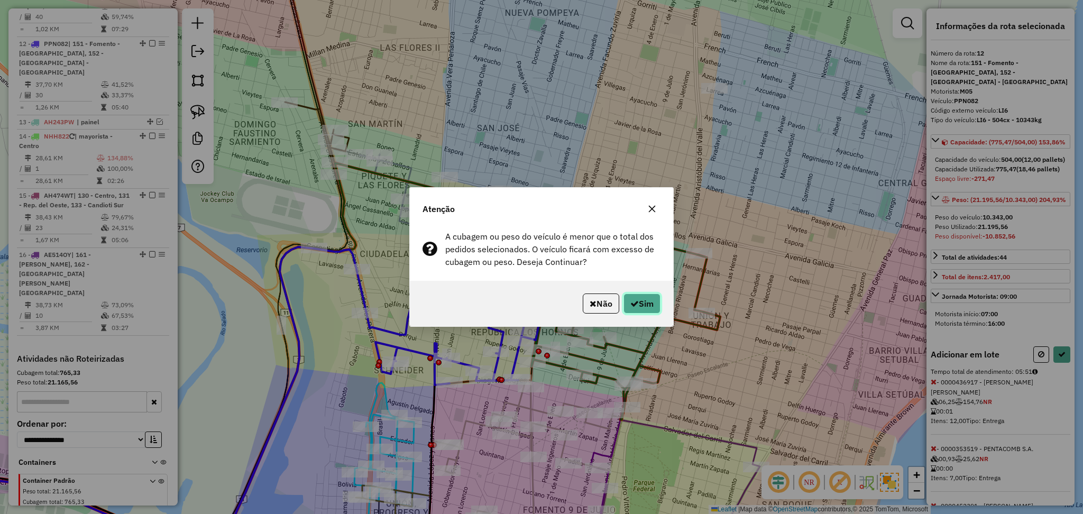
click at [627, 298] on button "Sim" at bounding box center [642, 304] width 37 height 20
select select "**********"
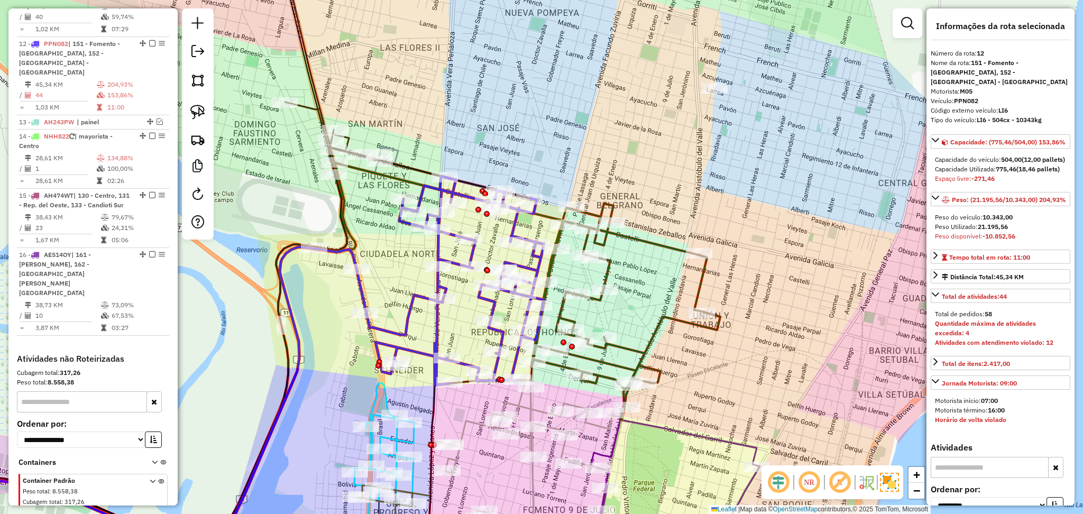
click at [653, 250] on icon at bounding box center [626, 314] width 189 height 212
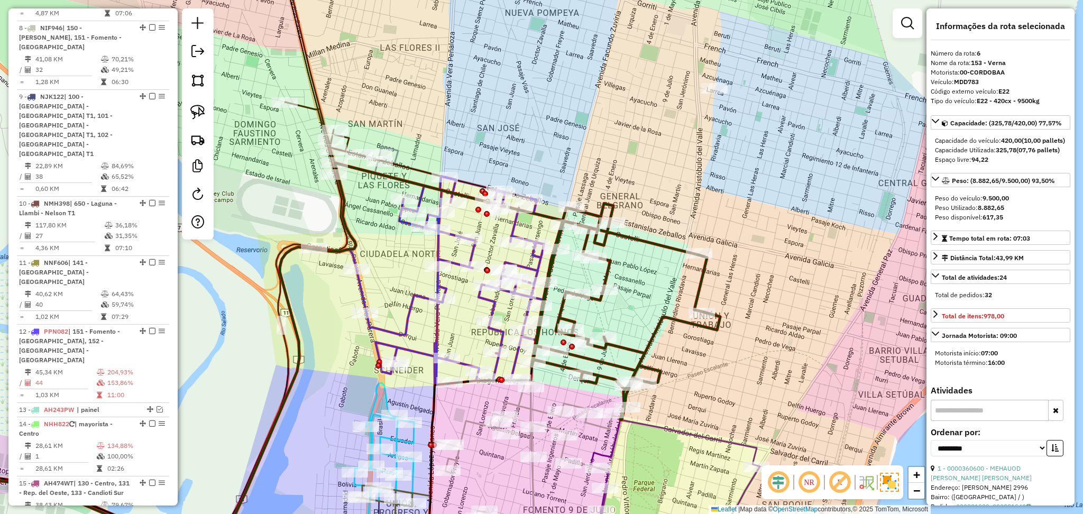
scroll to position [694, 0]
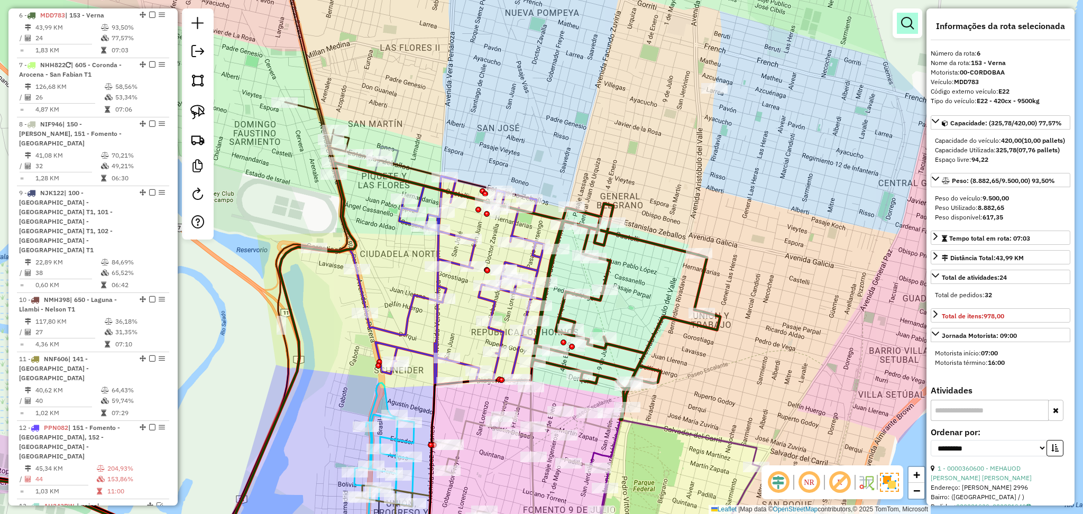
click at [909, 18] on em at bounding box center [907, 23] width 13 height 13
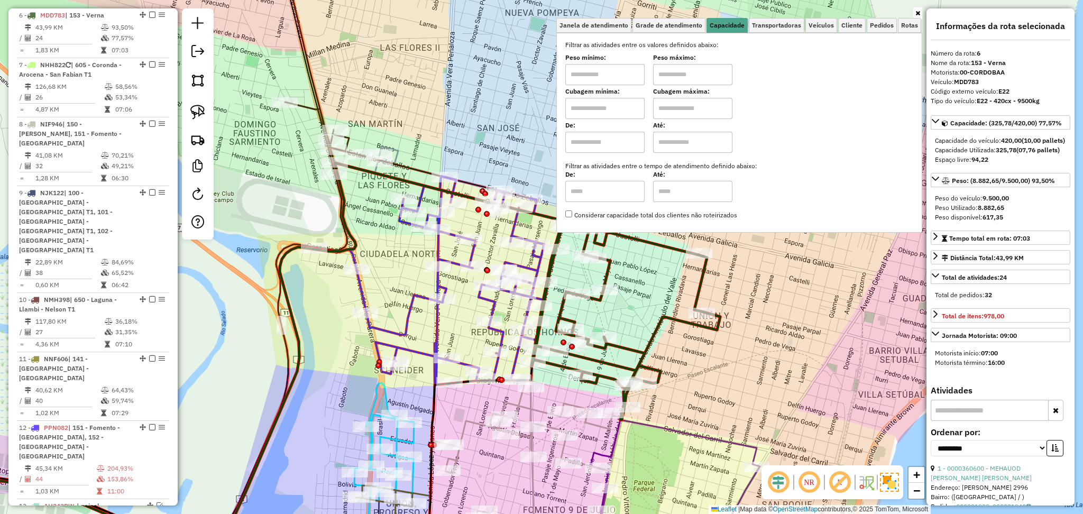
click at [607, 96] on div "Cubagem mínima:" at bounding box center [605, 104] width 79 height 30
click at [606, 83] on input "text" at bounding box center [605, 74] width 79 height 21
type input "*******"
click at [677, 79] on input "text" at bounding box center [692, 74] width 79 height 21
type input "**********"
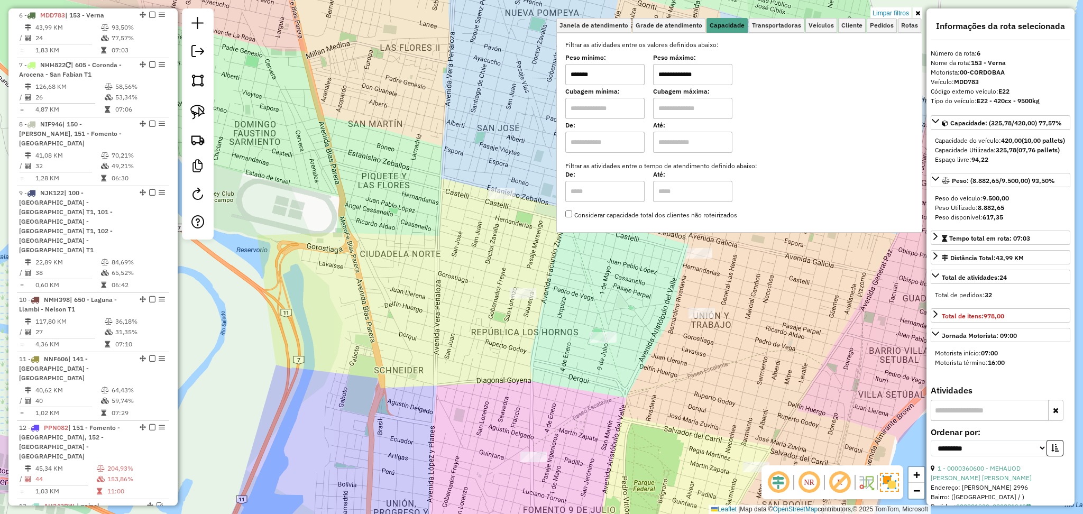
drag, startPoint x: 639, startPoint y: 295, endPoint x: 579, endPoint y: 328, distance: 67.7
click at [624, 308] on div "**********" at bounding box center [541, 257] width 1083 height 514
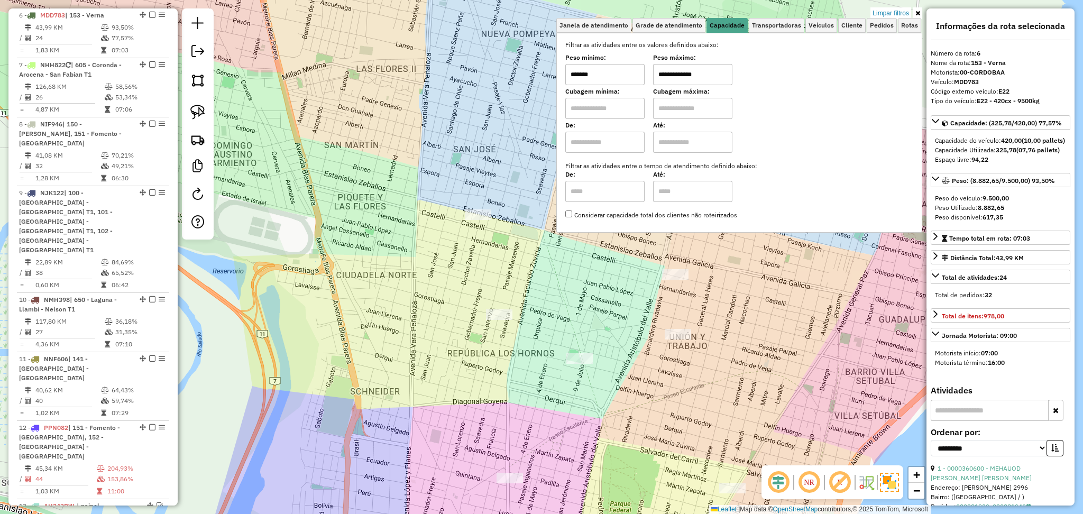
click at [575, 337] on div "**********" at bounding box center [541, 257] width 1083 height 514
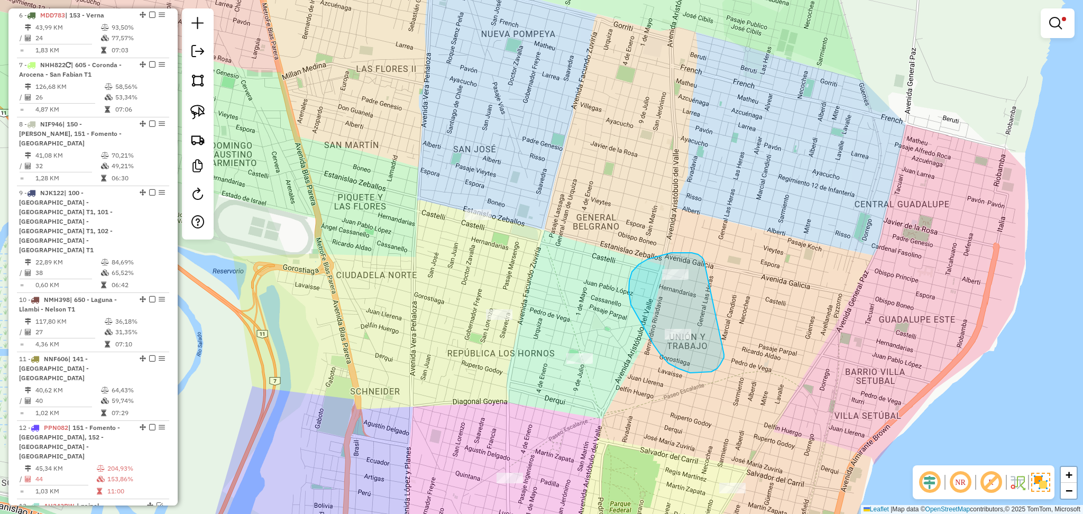
drag, startPoint x: 703, startPoint y: 258, endPoint x: 724, endPoint y: 352, distance: 97.2
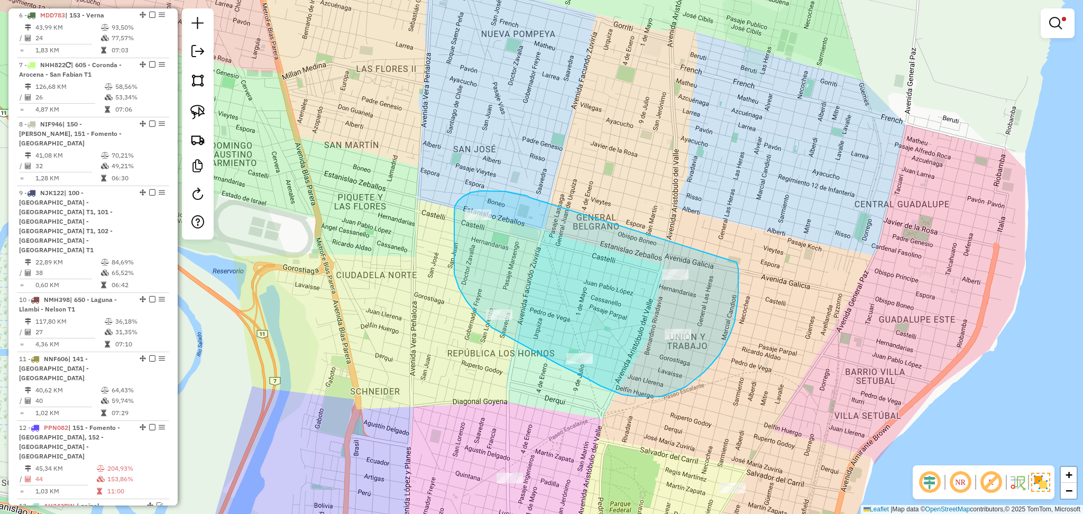
drag, startPoint x: 531, startPoint y: 198, endPoint x: 729, endPoint y: 235, distance: 201.7
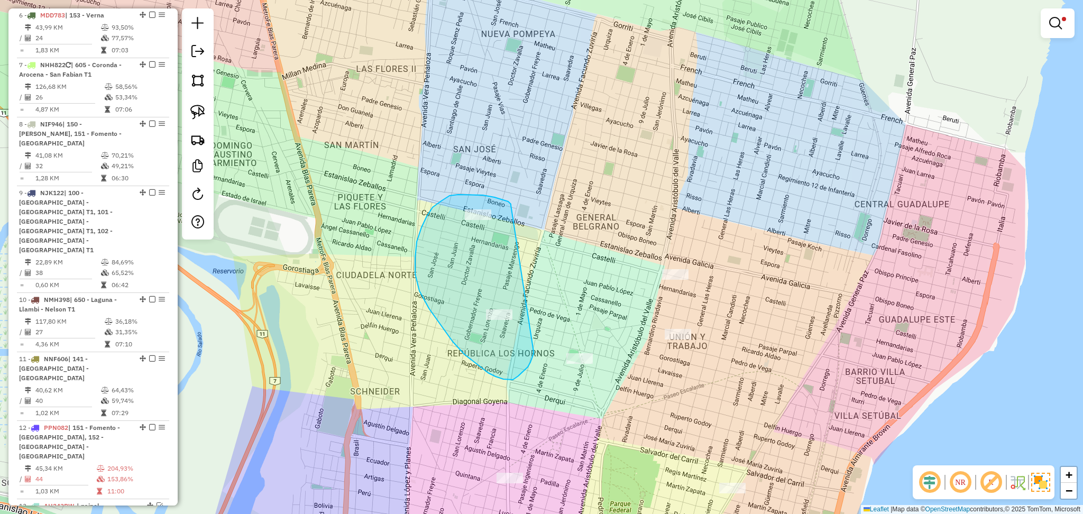
drag, startPoint x: 483, startPoint y: 195, endPoint x: 534, endPoint y: 352, distance: 164.6
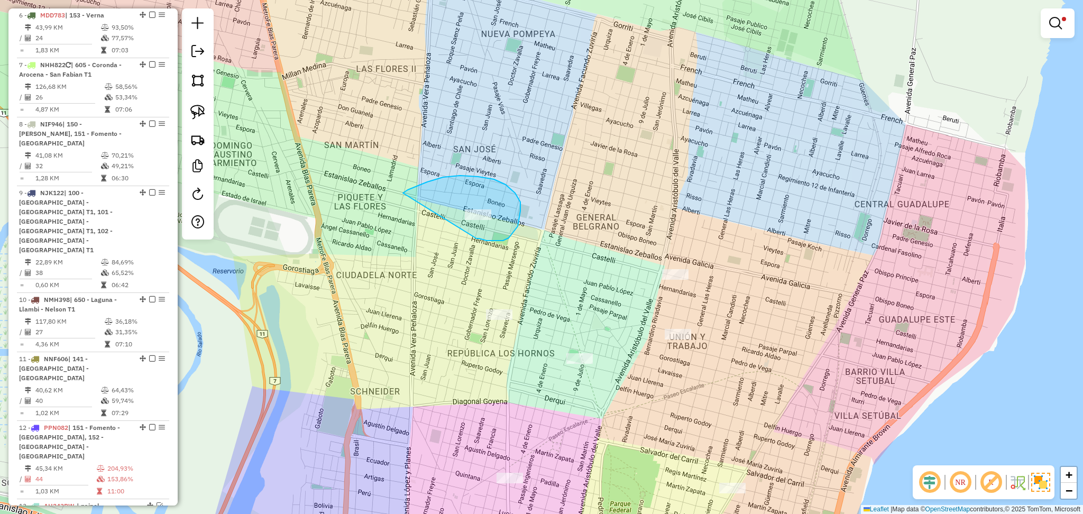
drag, startPoint x: 477, startPoint y: 239, endPoint x: 399, endPoint y: 196, distance: 89.3
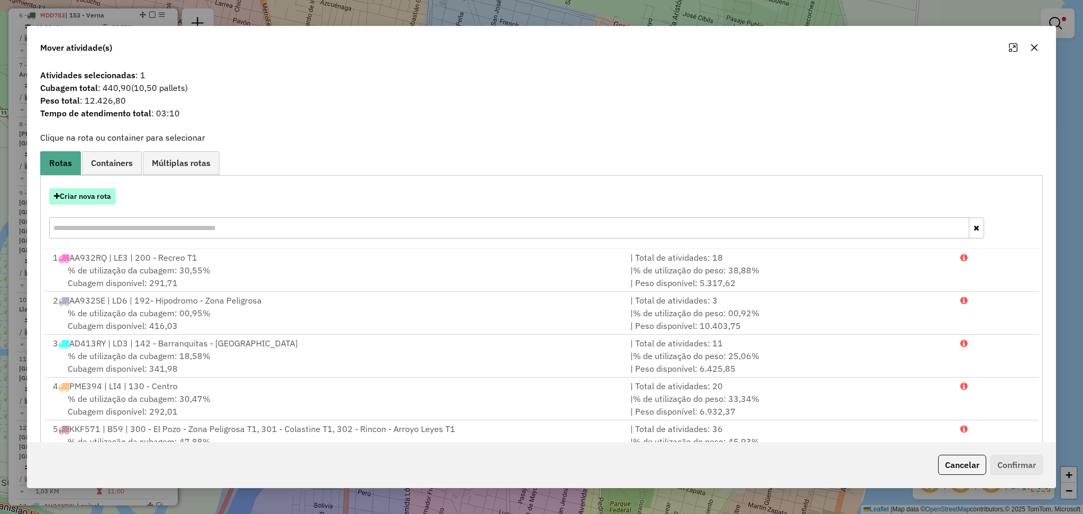
click at [89, 189] on button "Criar nova rota" at bounding box center [82, 196] width 67 height 16
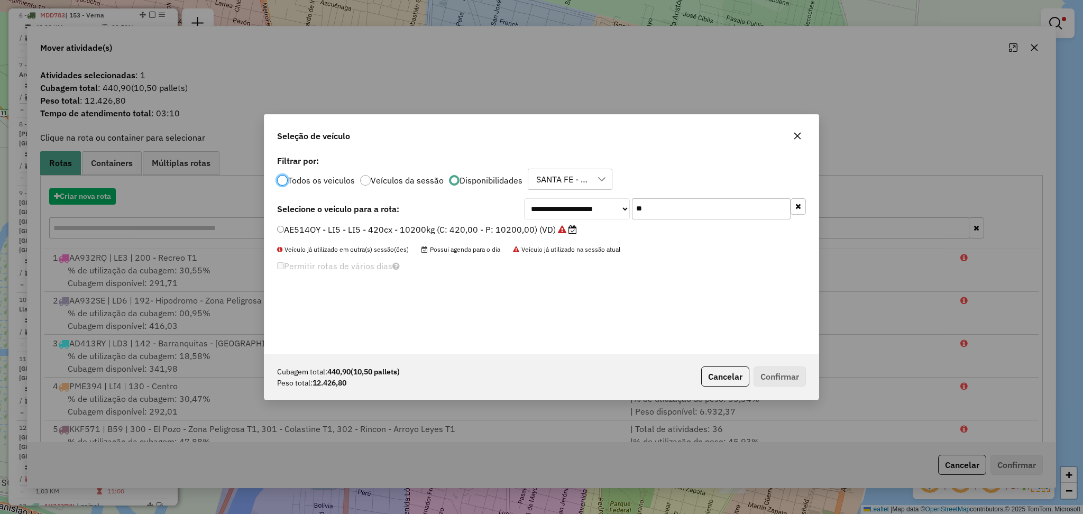
scroll to position [5, 3]
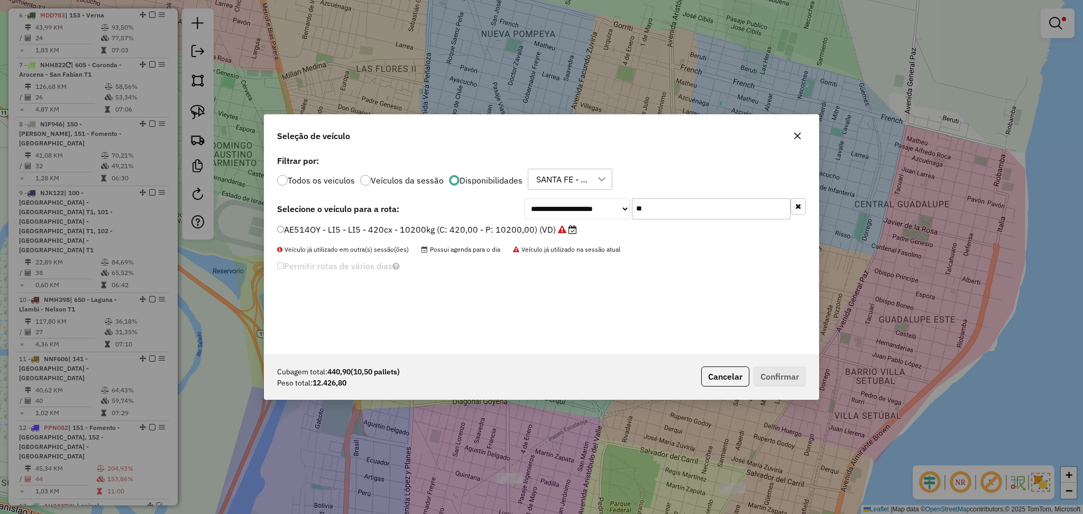
drag, startPoint x: 664, startPoint y: 208, endPoint x: 596, endPoint y: 203, distance: 69.0
click at [596, 203] on div "**********" at bounding box center [665, 208] width 282 height 21
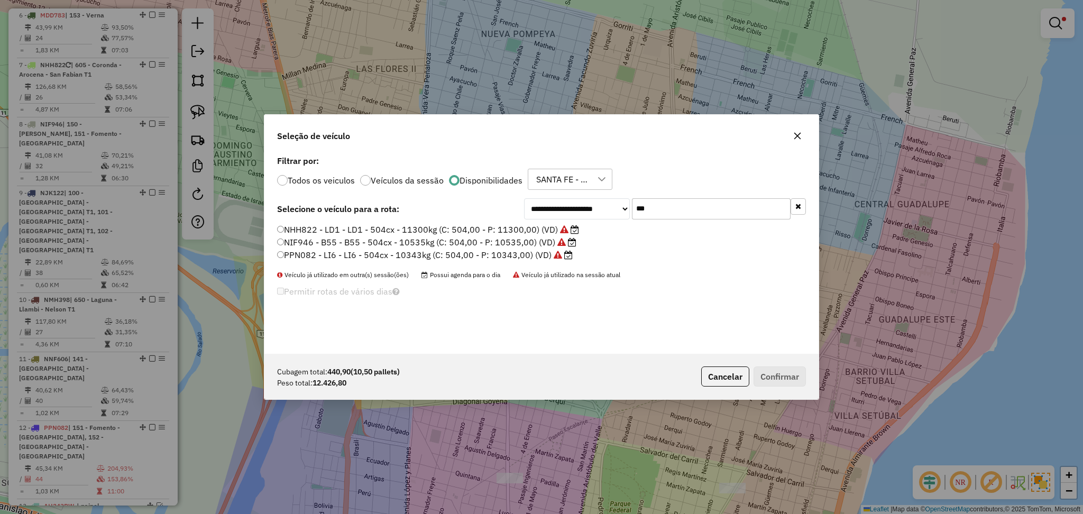
click at [660, 212] on input "***" at bounding box center [711, 208] width 159 height 21
type input "***"
click at [387, 255] on label "PPN082 - LI6 - LI6 - 504cx - 10343kg (C: 504,00 - P: 10343,00) (VD)" at bounding box center [425, 255] width 296 height 13
click at [791, 374] on button "Confirmar" at bounding box center [780, 377] width 52 height 20
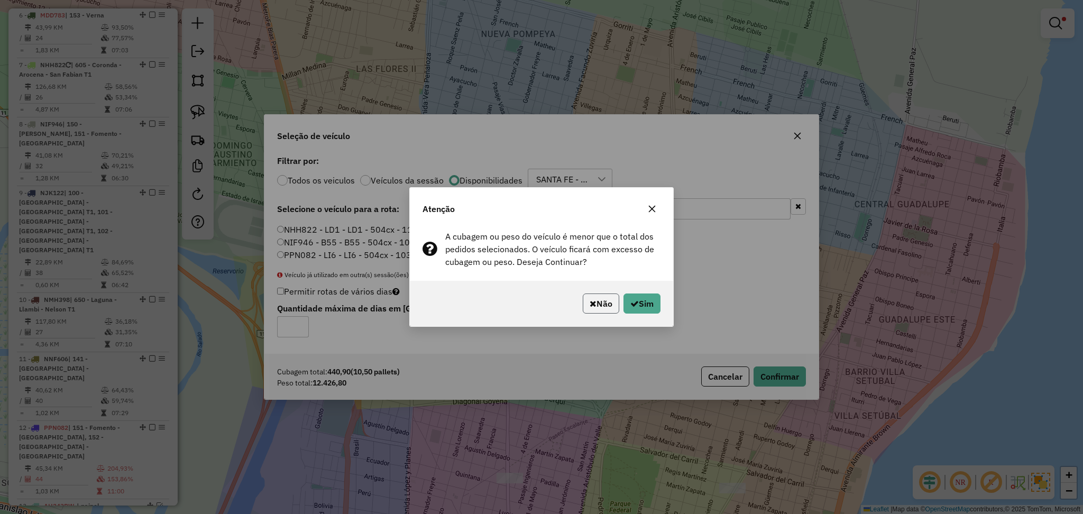
click at [602, 303] on button "Não" at bounding box center [601, 304] width 37 height 20
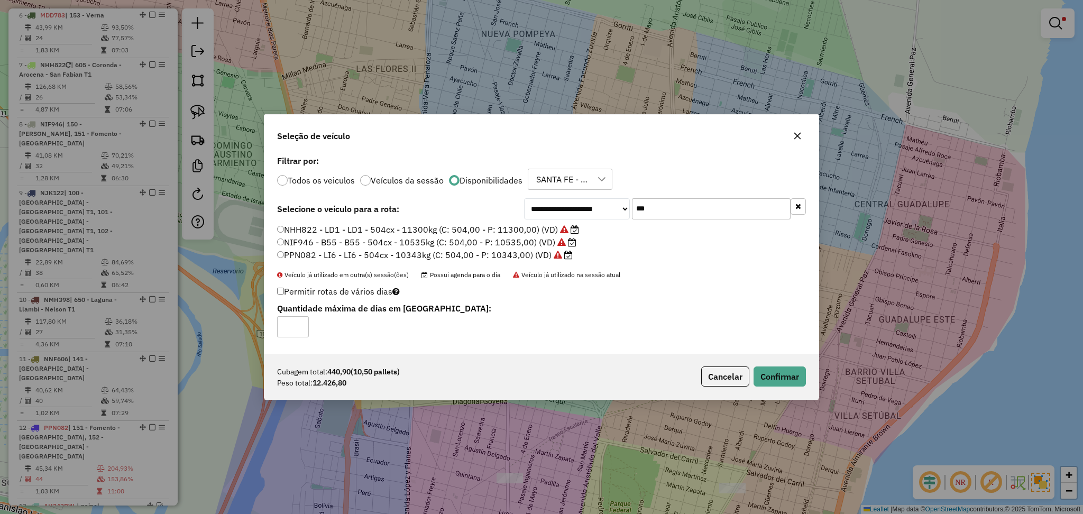
drag, startPoint x: 670, startPoint y: 215, endPoint x: 614, endPoint y: 210, distance: 55.8
click at [614, 210] on div "**********" at bounding box center [665, 208] width 282 height 21
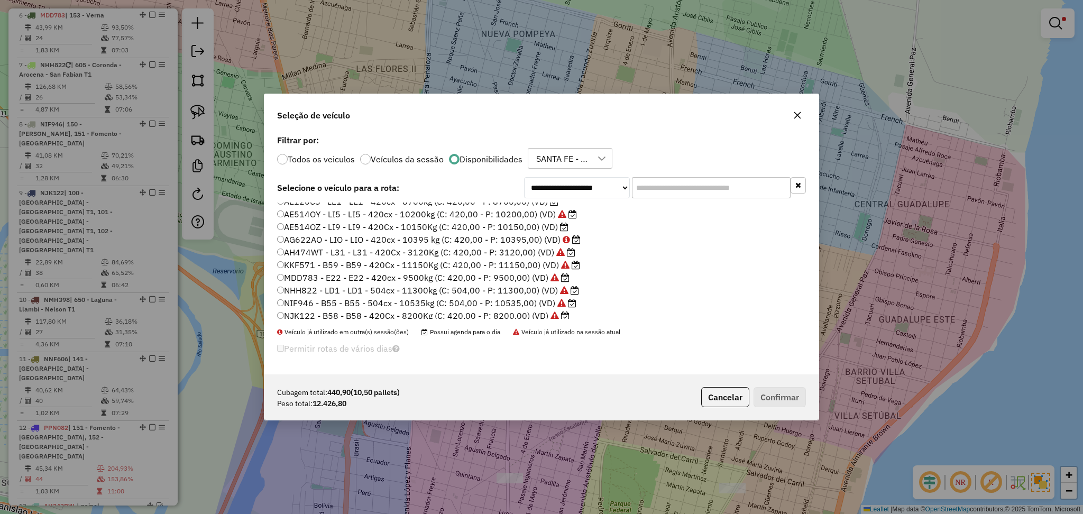
scroll to position [141, 0]
click at [391, 283] on label "PAC686 - LD2 - LD2 - 588Cx - 13540Kg (C: 588,00 - P: 13540,00) (VD)" at bounding box center [423, 283] width 292 height 13
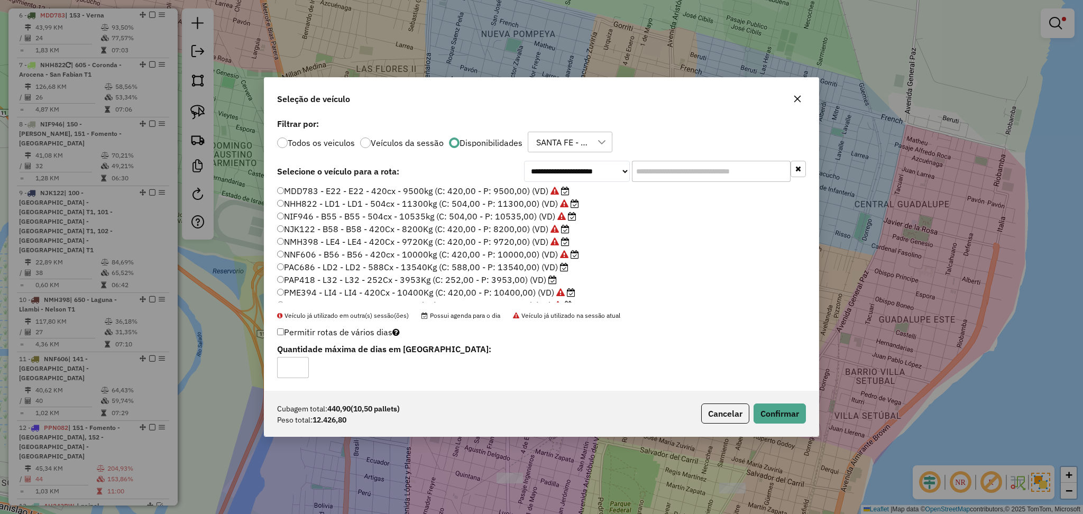
click at [811, 409] on div "Cubagem total: 440,90 (10,50 pallets) Peso total: 12.426,80 Cancelar Confirmar" at bounding box center [542, 413] width 554 height 45
click at [789, 408] on button "Confirmar" at bounding box center [780, 414] width 52 height 20
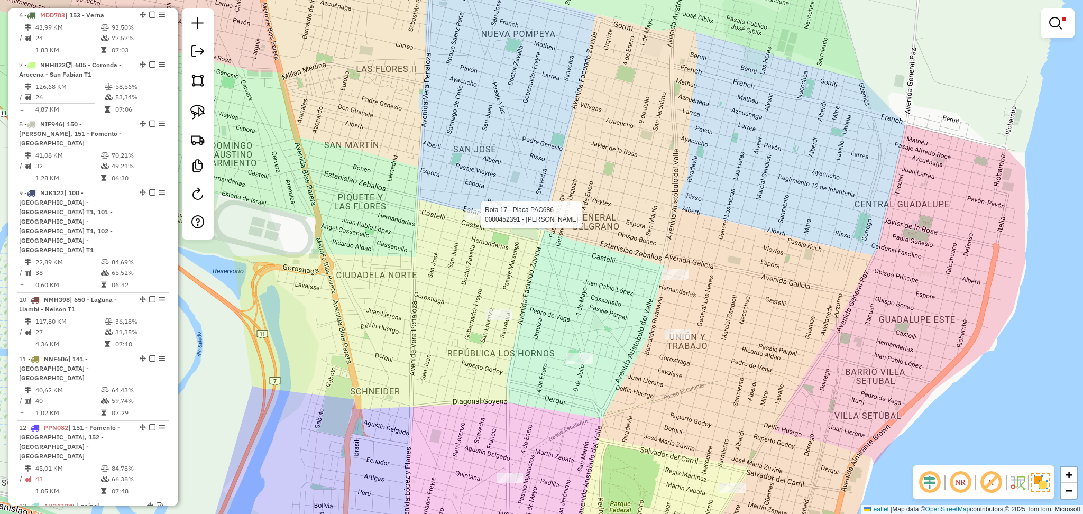
select select "**********"
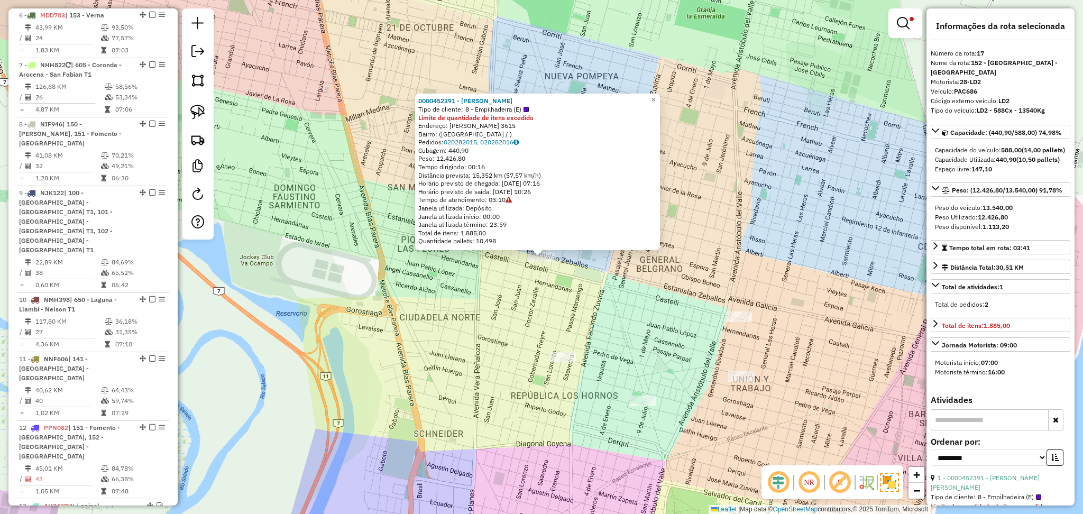
scroll to position [1147, 0]
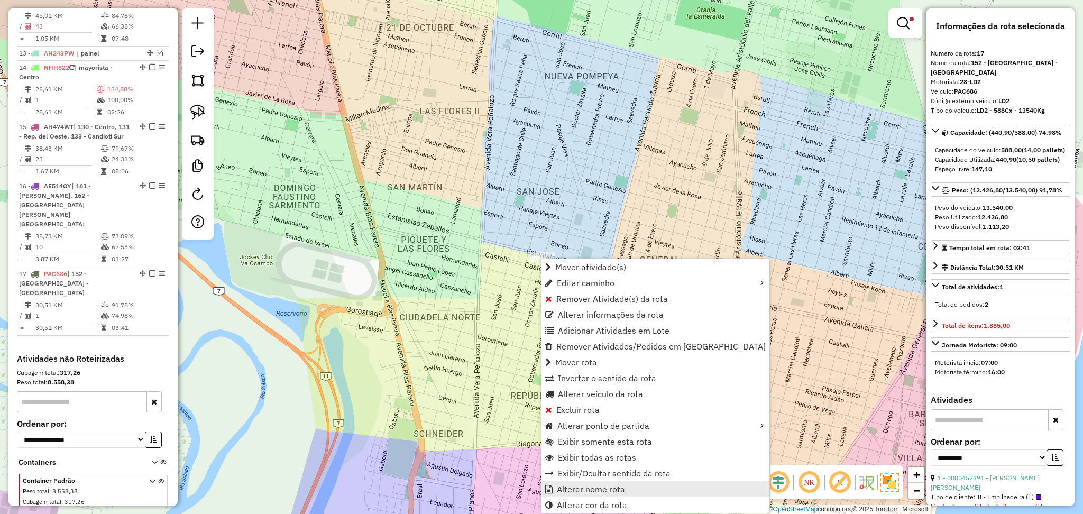
click at [594, 485] on span "Alterar nome rota" at bounding box center [591, 489] width 68 height 8
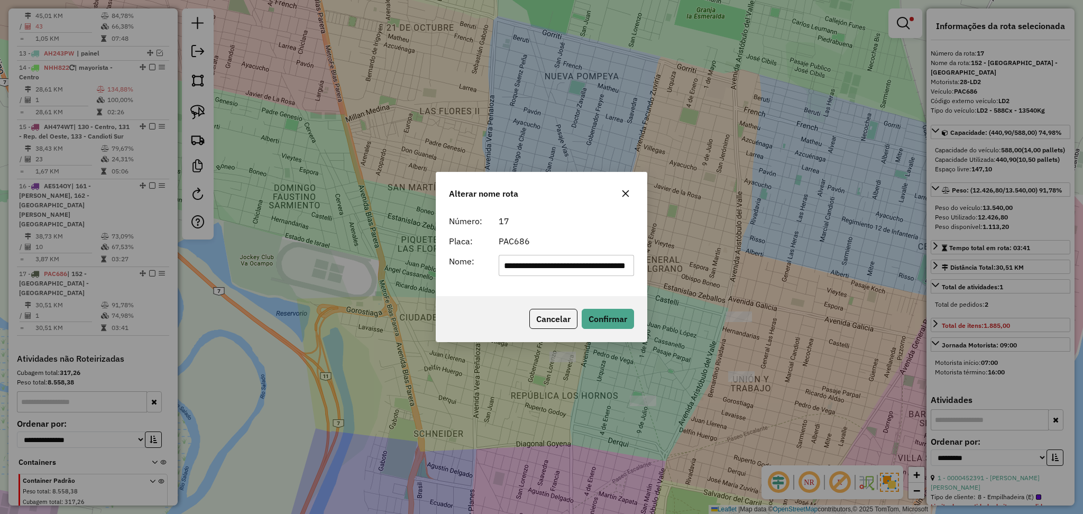
type input "**********"
click at [624, 311] on button "Confirmar" at bounding box center [608, 319] width 52 height 20
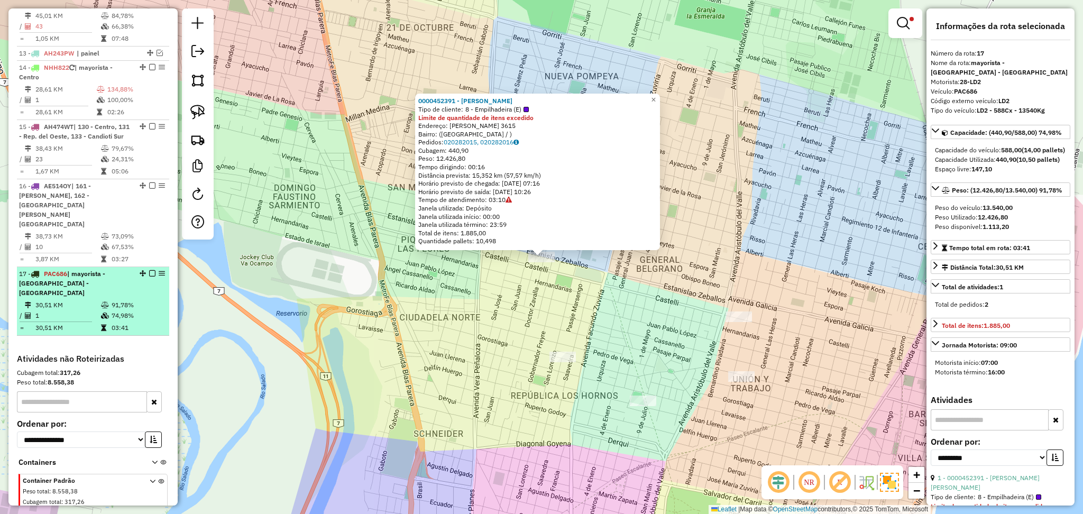
click at [149, 270] on em at bounding box center [152, 273] width 6 height 6
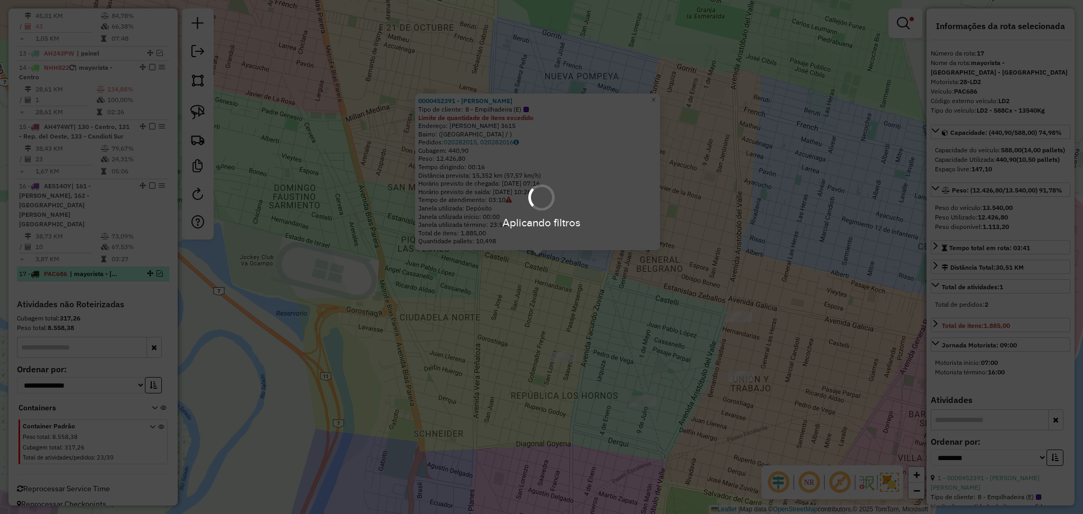
scroll to position [1102, 0]
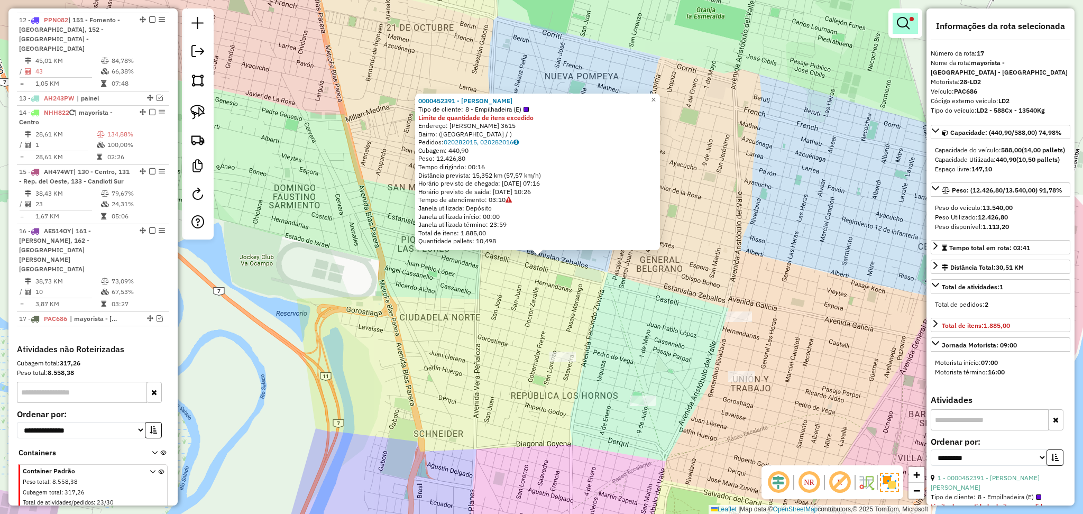
click at [893, 16] on link at bounding box center [905, 23] width 25 height 21
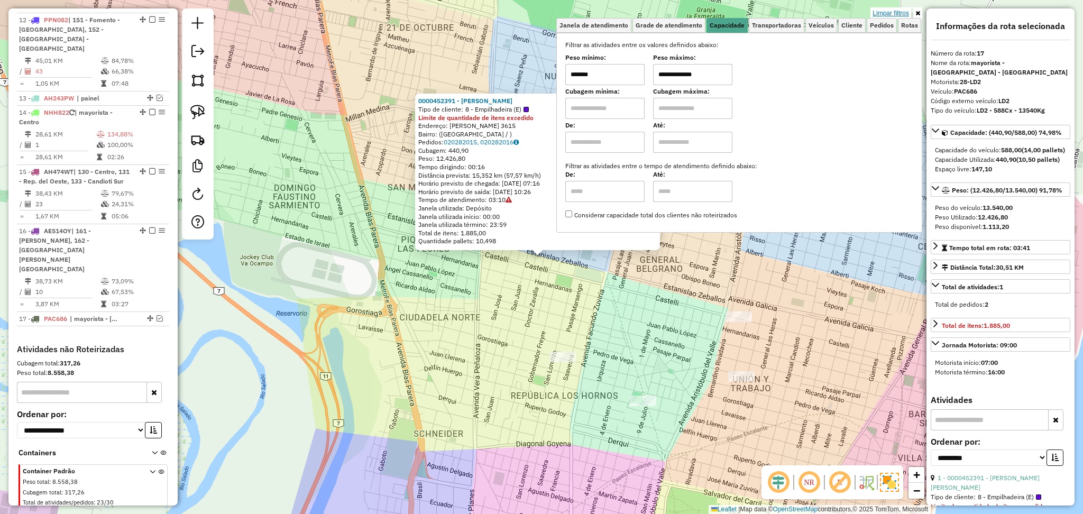
click at [899, 12] on link "Limpar filtros" at bounding box center [891, 13] width 41 height 12
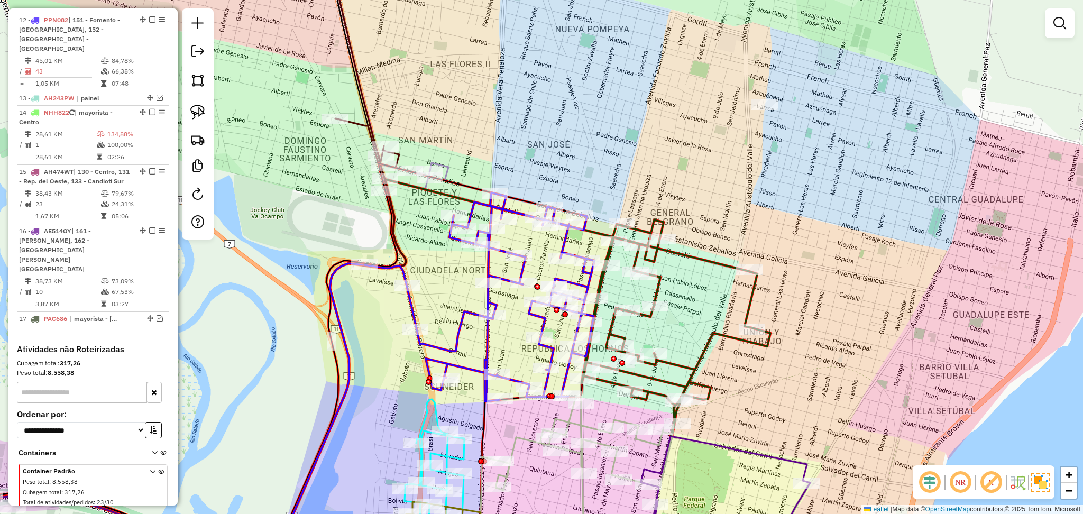
drag, startPoint x: 669, startPoint y: 332, endPoint x: 680, endPoint y: 285, distance: 48.4
click at [680, 285] on div "Janela de atendimento Grade de atendimento Capacidade Transportadoras Veículos …" at bounding box center [541, 257] width 1083 height 514
click at [686, 352] on div "Janela de atendimento Grade de atendimento Capacidade Transportadoras Veículos …" at bounding box center [541, 257] width 1083 height 514
click at [686, 369] on icon at bounding box center [676, 330] width 189 height 212
select select "**********"
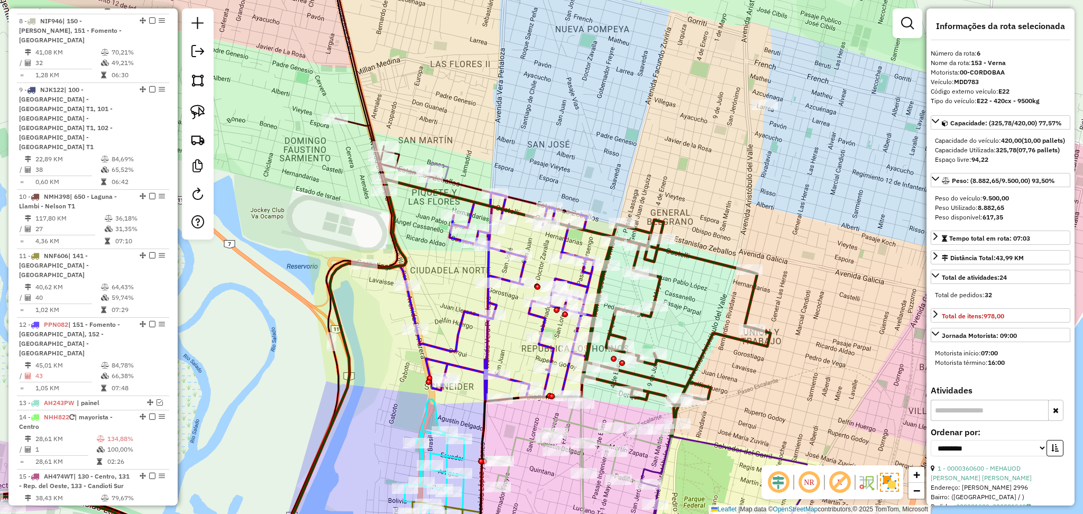
scroll to position [694, 0]
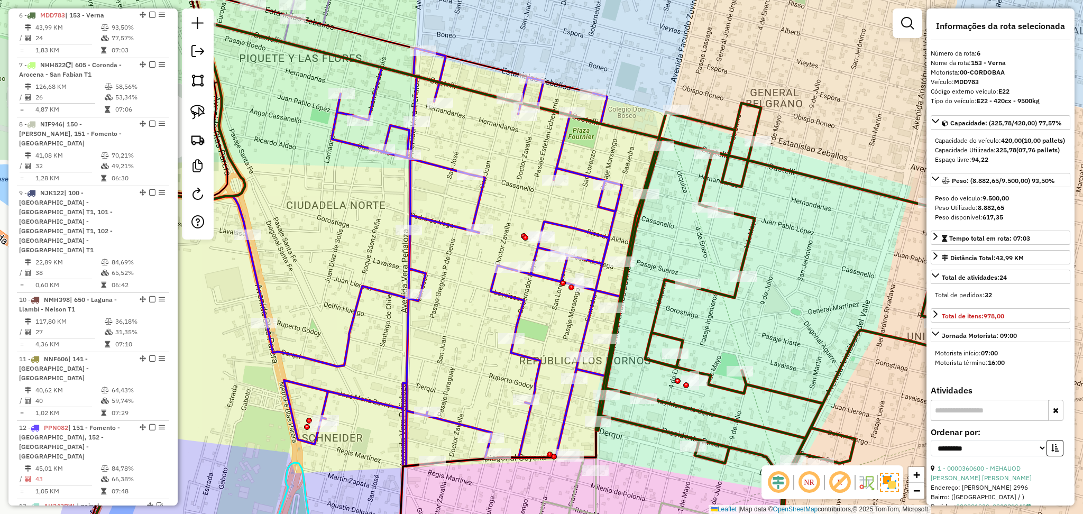
click at [520, 312] on icon at bounding box center [391, 257] width 461 height 418
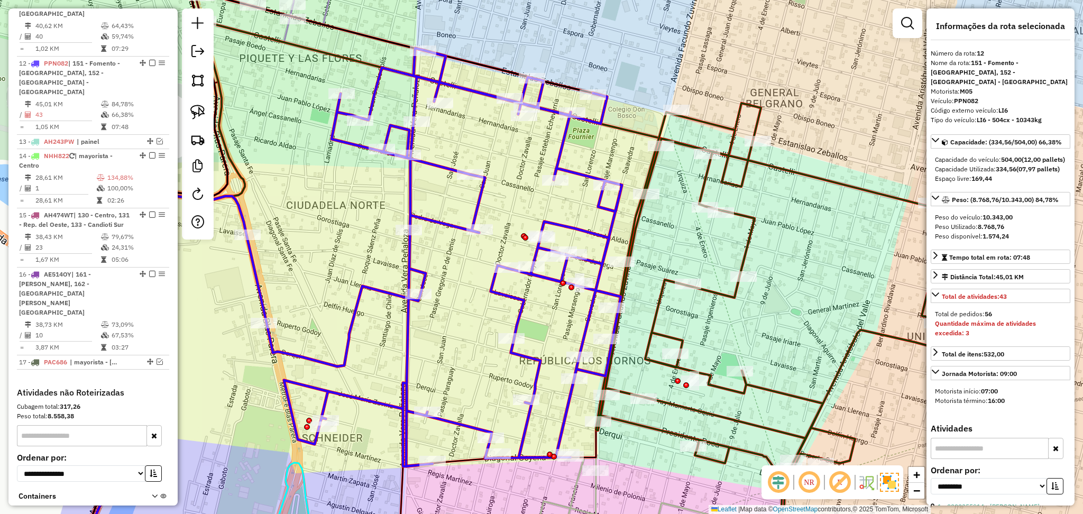
scroll to position [1078, 0]
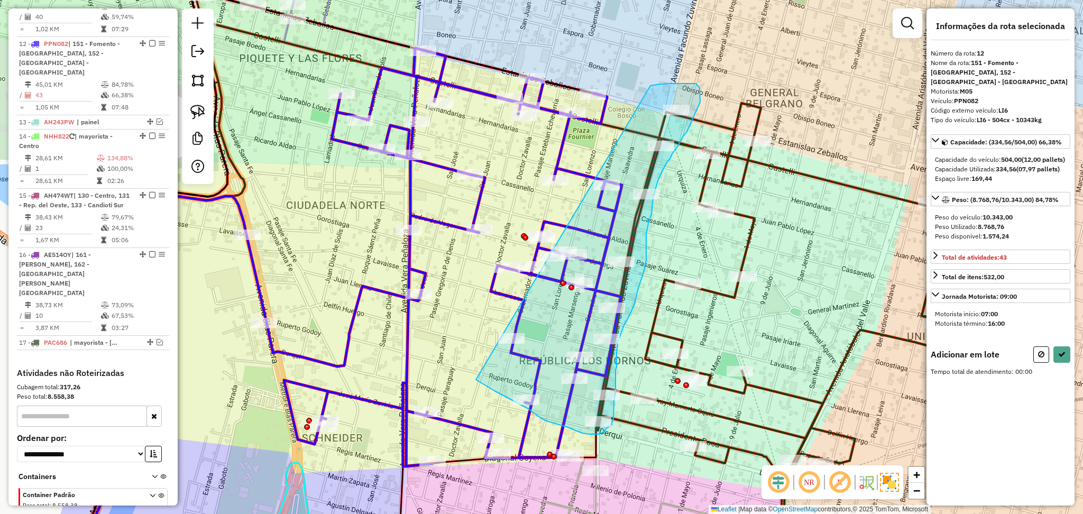
drag, startPoint x: 651, startPoint y: 86, endPoint x: 476, endPoint y: 380, distance: 342.1
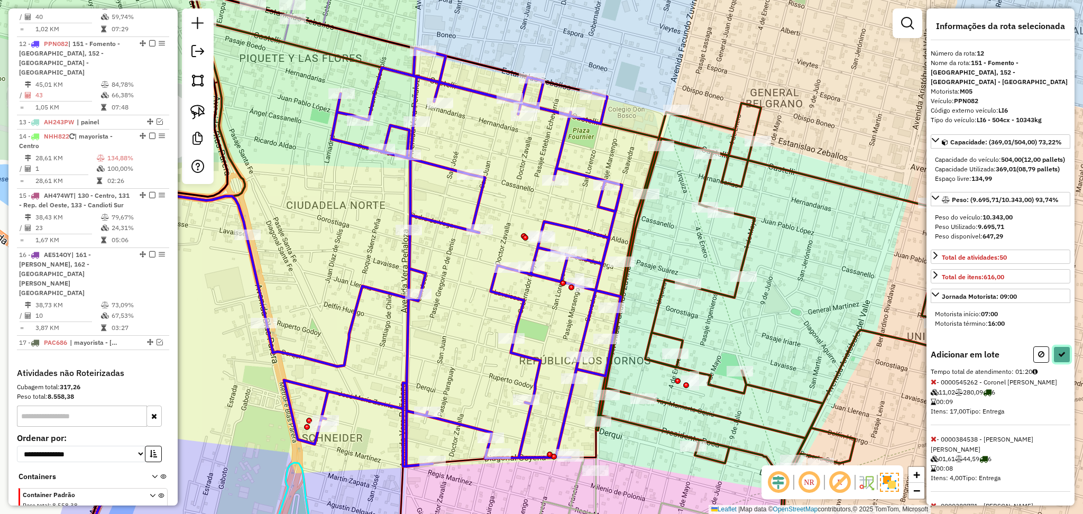
click at [1060, 358] on icon at bounding box center [1062, 354] width 7 height 7
select select "**********"
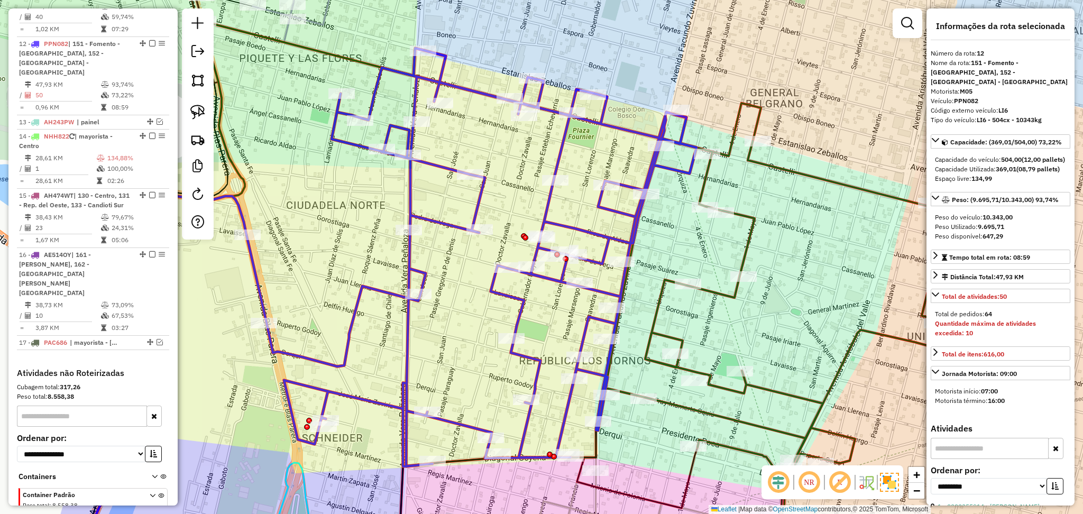
click at [739, 393] on icon at bounding box center [790, 338] width 369 height 398
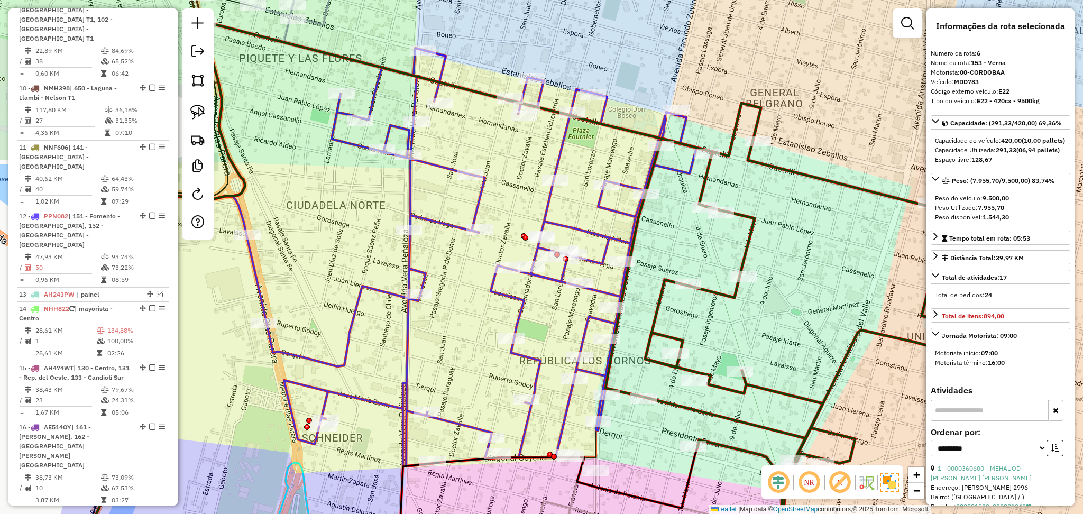
scroll to position [694, 0]
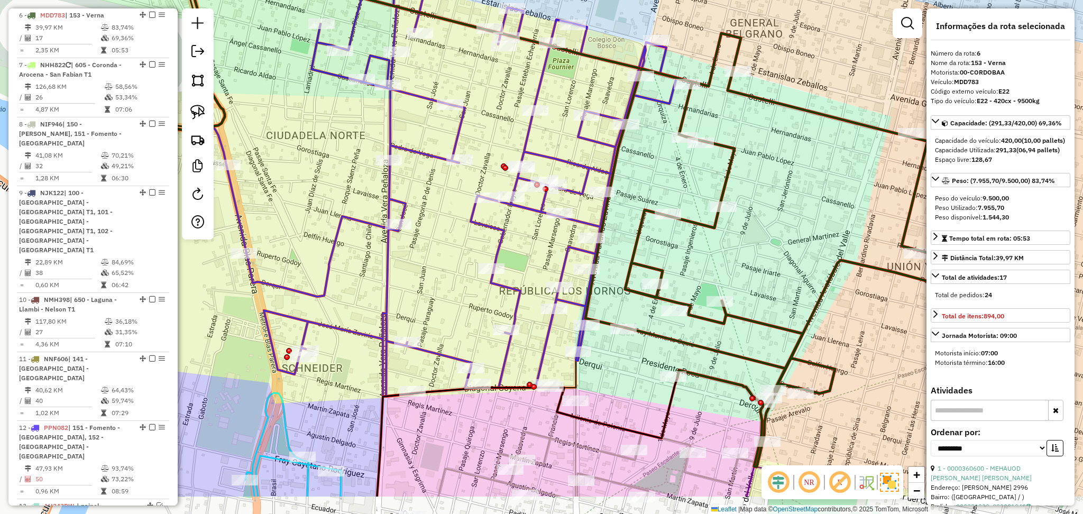
drag, startPoint x: 685, startPoint y: 225, endPoint x: 663, endPoint y: 151, distance: 77.0
click at [664, 153] on div "Janela de atendimento Grade de atendimento Capacidade Transportadoras Veículos …" at bounding box center [541, 257] width 1083 height 514
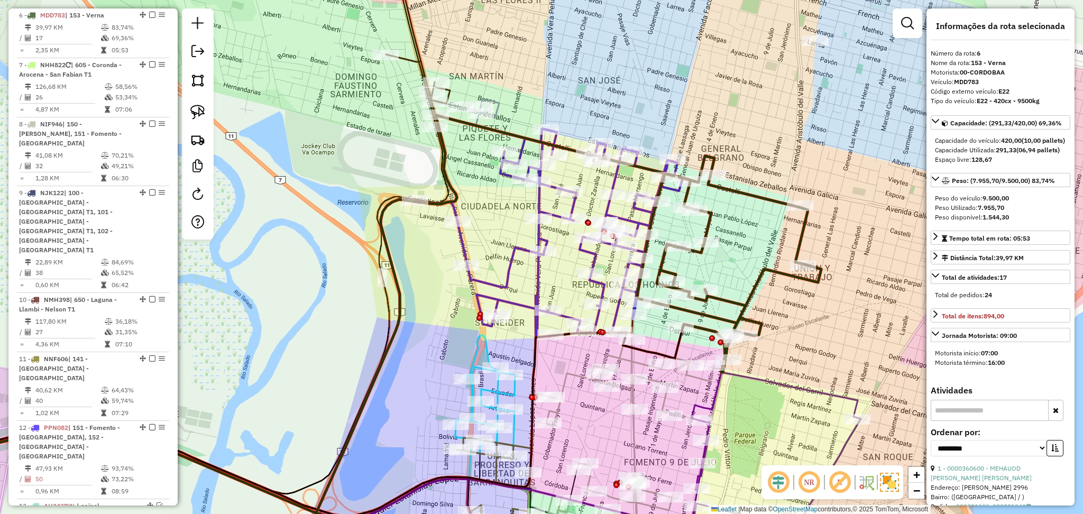
click at [633, 444] on icon at bounding box center [627, 450] width 194 height 234
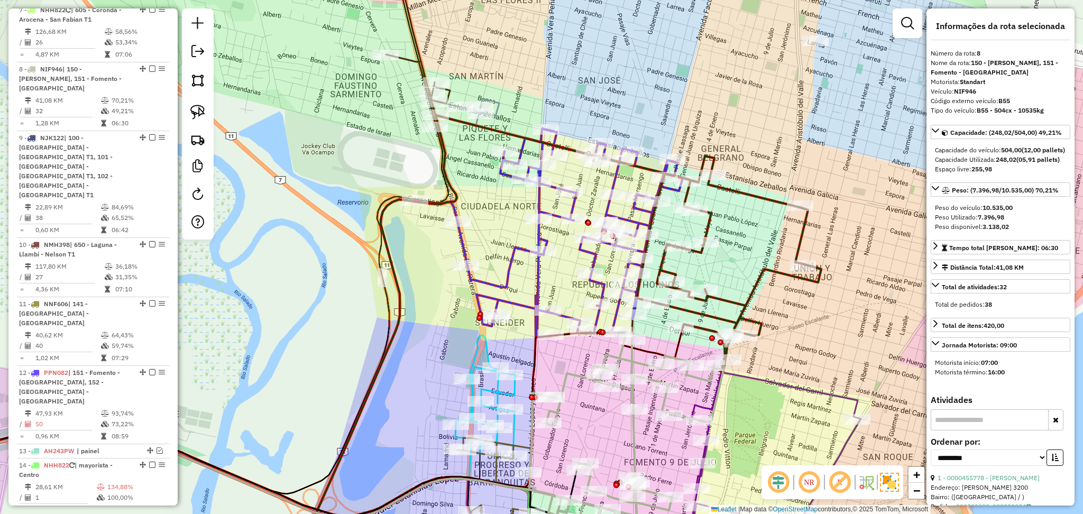
scroll to position [803, 0]
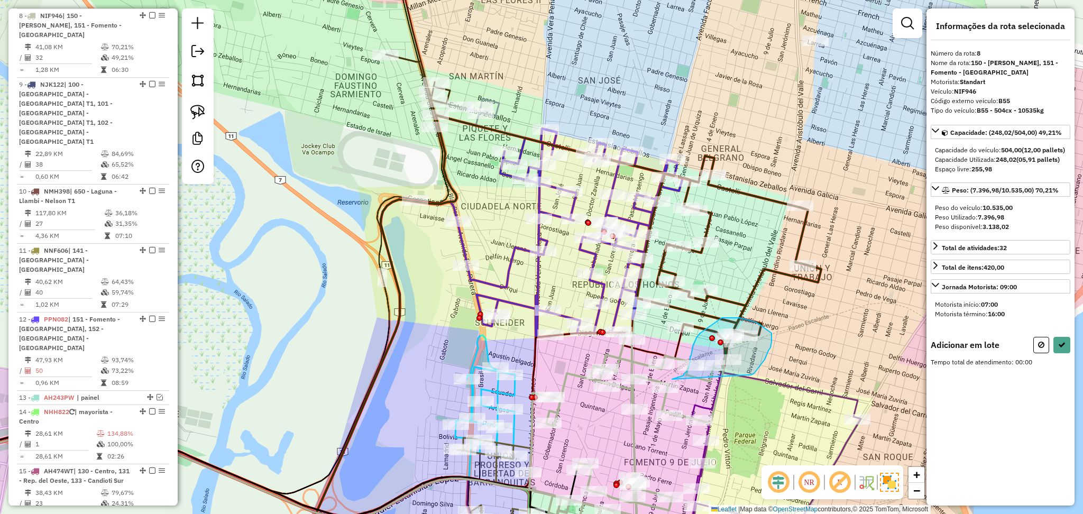
drag, startPoint x: 749, startPoint y: 375, endPoint x: 672, endPoint y: 379, distance: 76.3
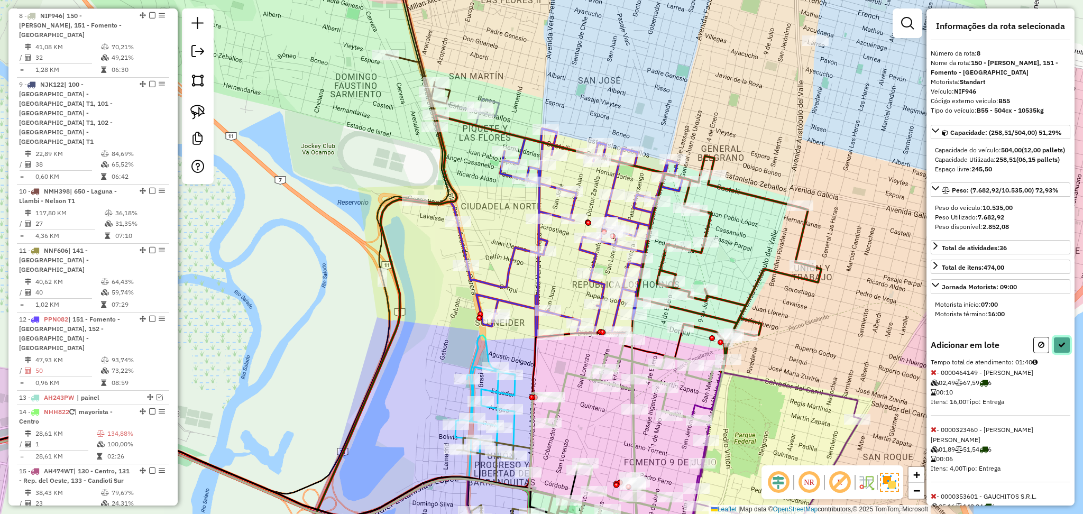
click at [1061, 353] on button at bounding box center [1062, 345] width 17 height 16
select select "**********"
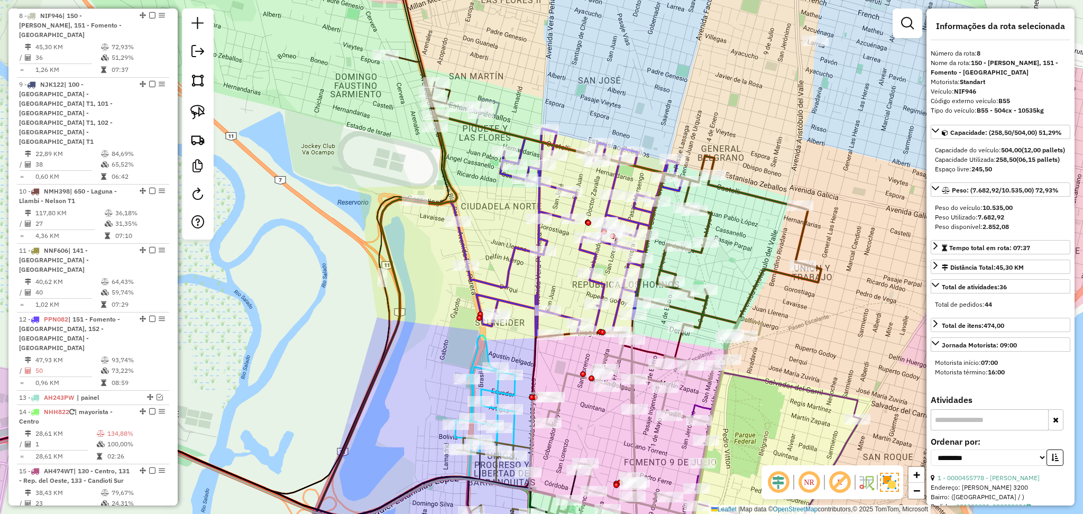
click at [748, 293] on icon at bounding box center [730, 251] width 184 height 154
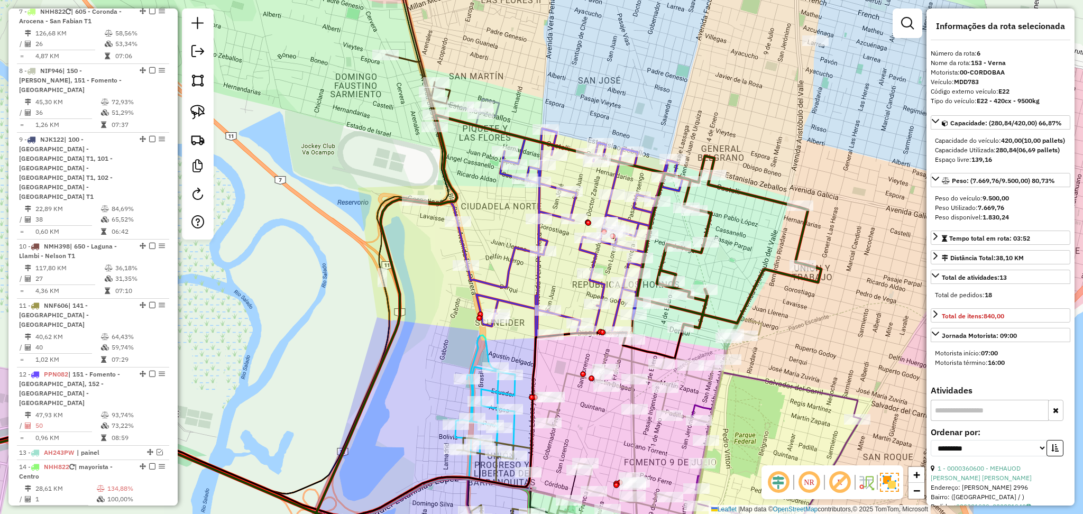
scroll to position [694, 0]
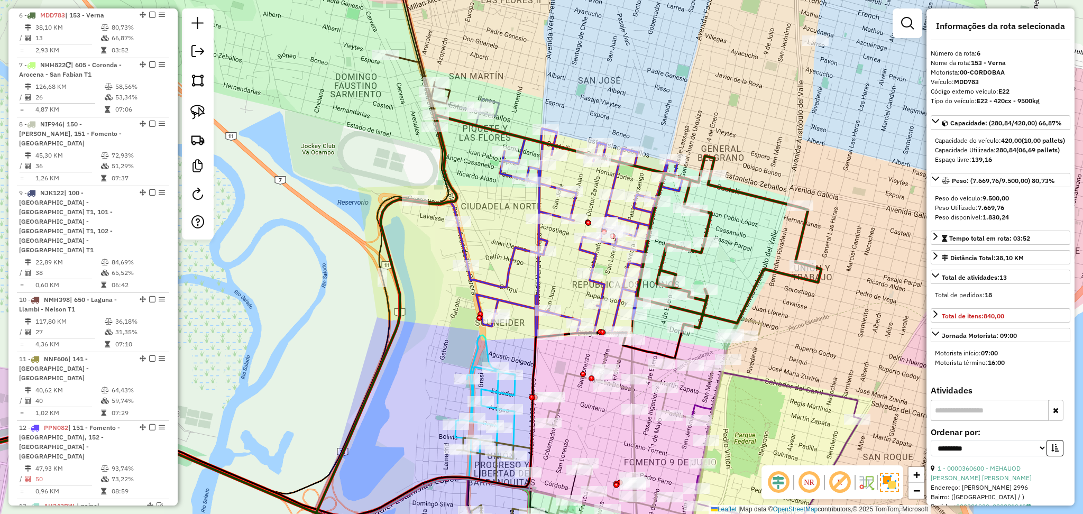
click at [515, 251] on icon at bounding box center [549, 233] width 268 height 209
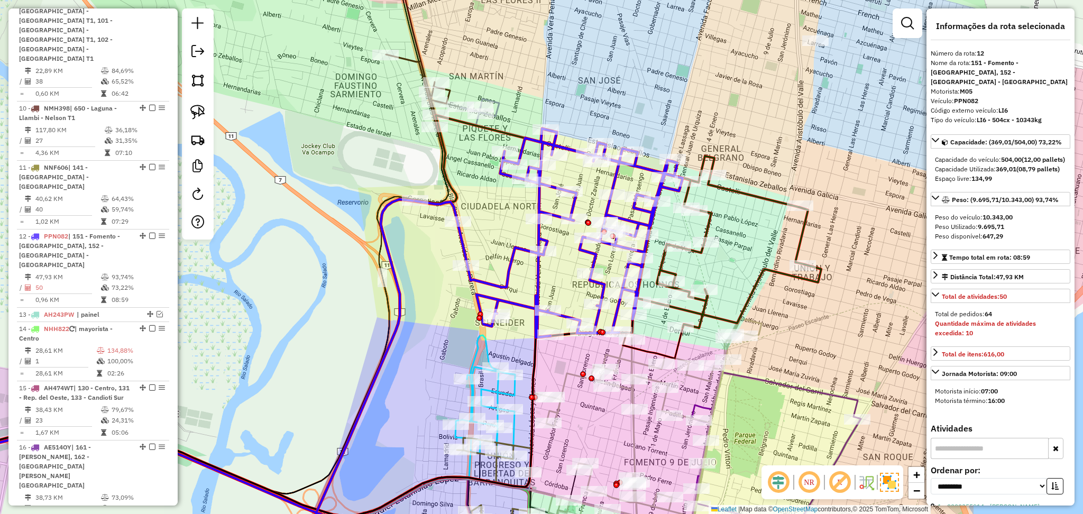
scroll to position [1078, 0]
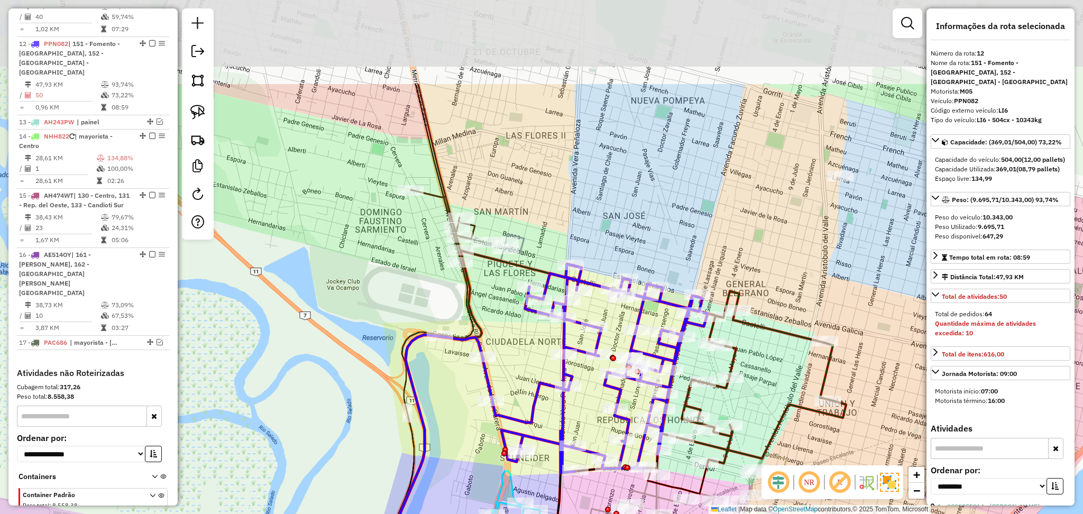
drag, startPoint x: 456, startPoint y: 165, endPoint x: 481, endPoint y: 300, distance: 137.7
click at [481, 300] on div "Janela de atendimento Grade de atendimento Capacidade Transportadoras Veículos …" at bounding box center [541, 257] width 1083 height 514
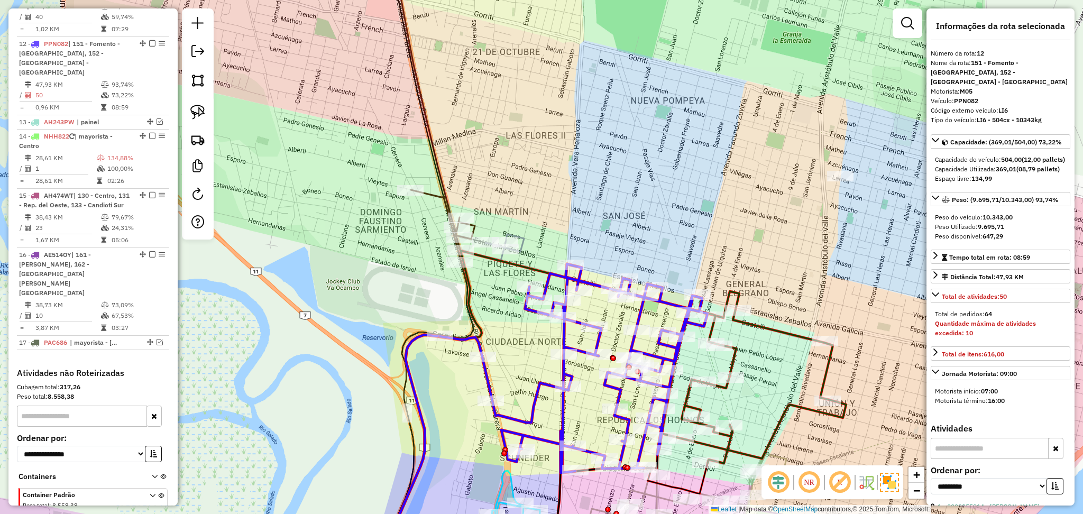
click at [550, 280] on icon at bounding box center [574, 368] width 268 height 209
click at [540, 270] on icon at bounding box center [558, 409] width 362 height 316
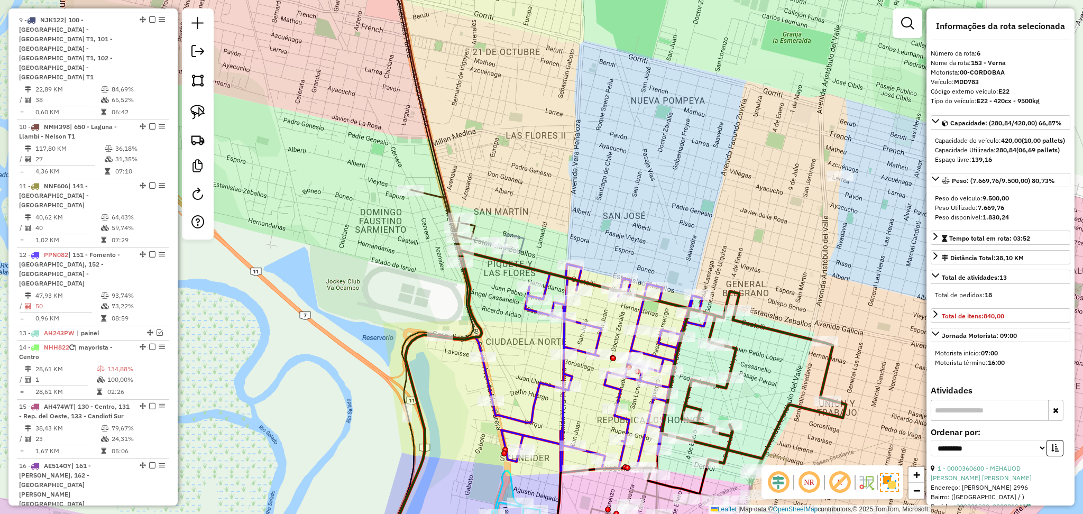
scroll to position [694, 0]
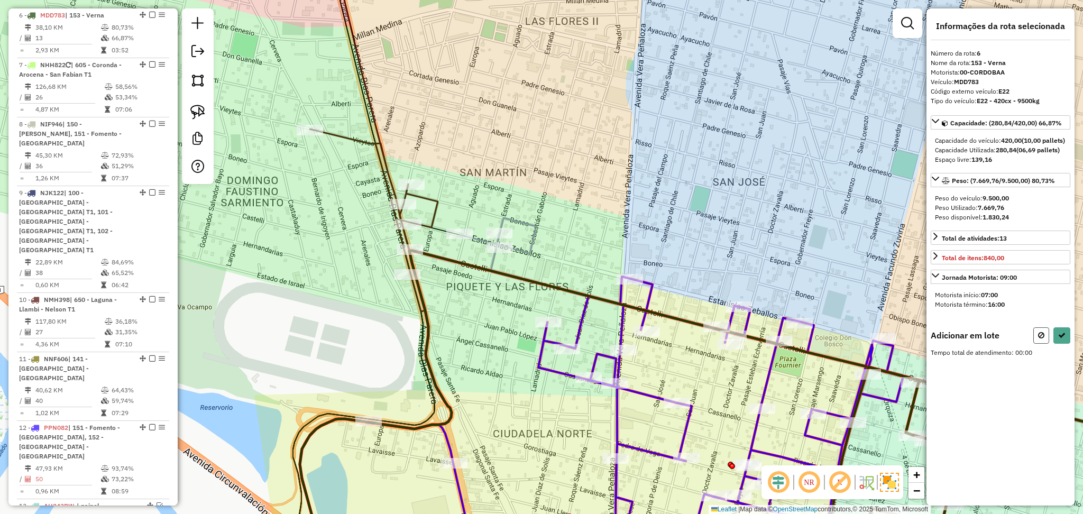
click at [1036, 344] on button at bounding box center [1042, 335] width 16 height 16
select select "**********"
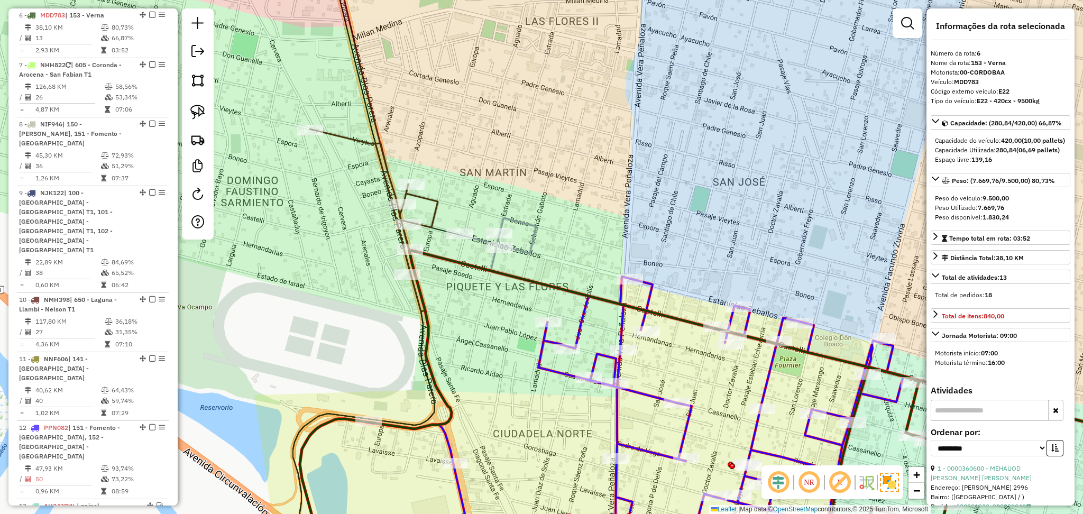
click at [767, 376] on icon at bounding box center [635, 422] width 535 height 290
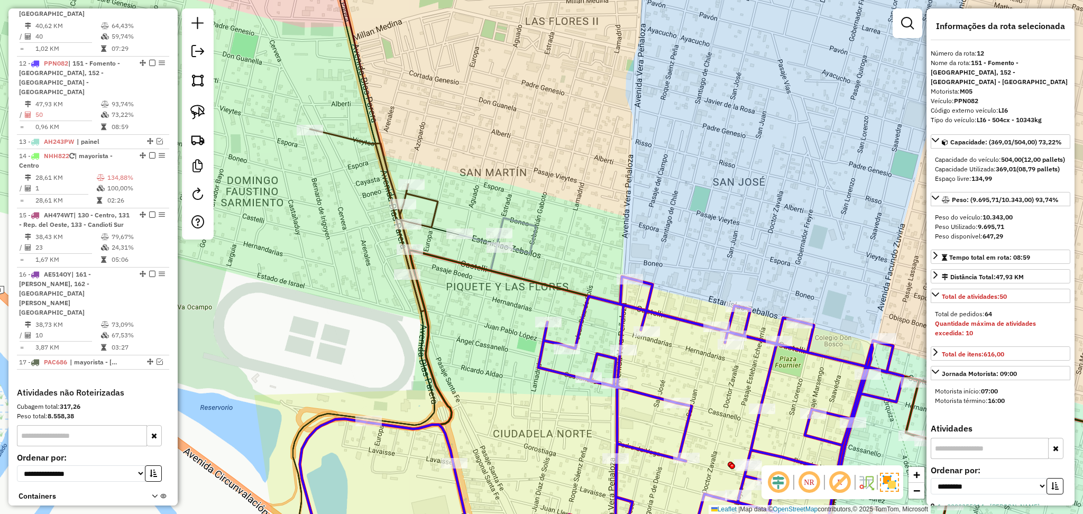
scroll to position [1078, 0]
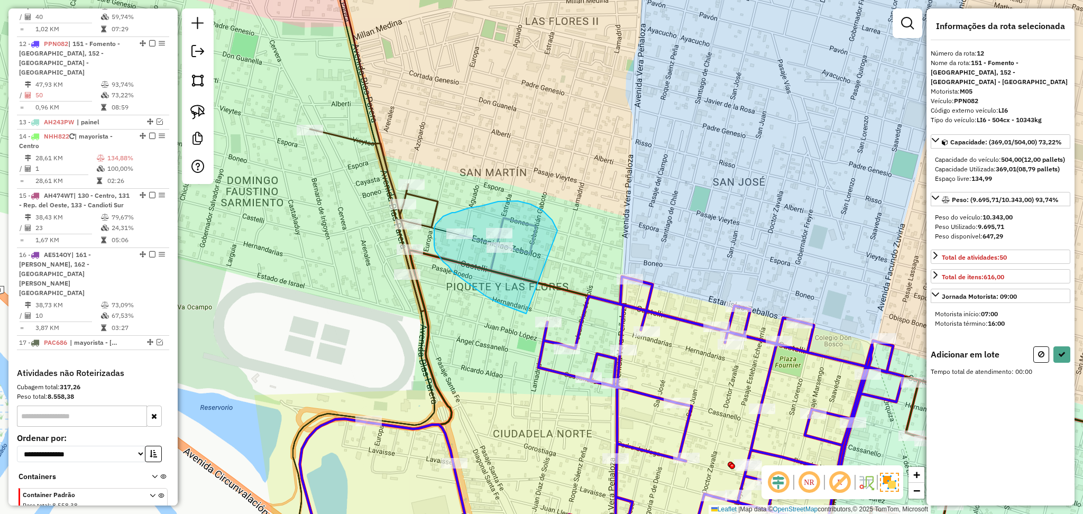
drag, startPoint x: 558, startPoint y: 231, endPoint x: 622, endPoint y: 313, distance: 104.0
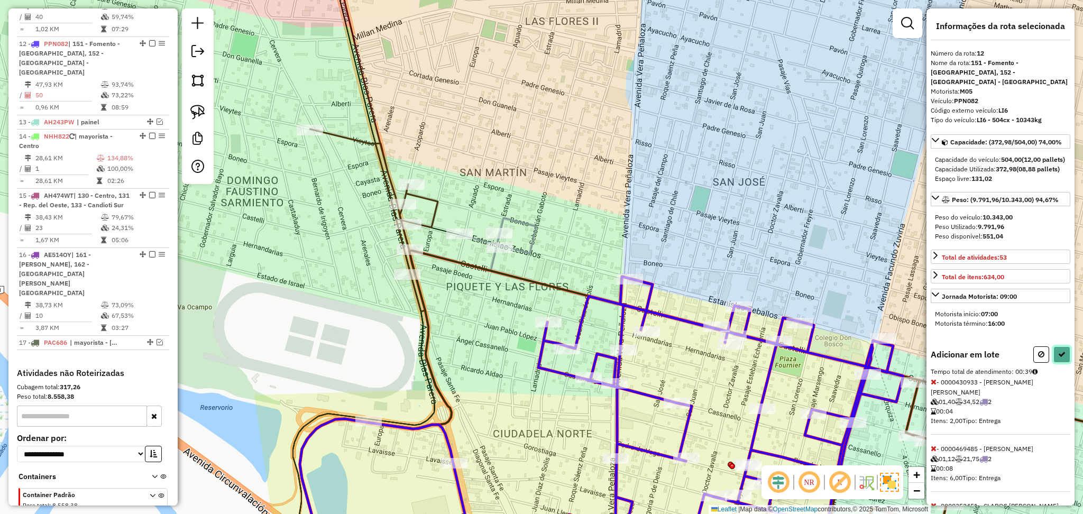
click at [1059, 358] on icon at bounding box center [1062, 354] width 7 height 7
select select "**********"
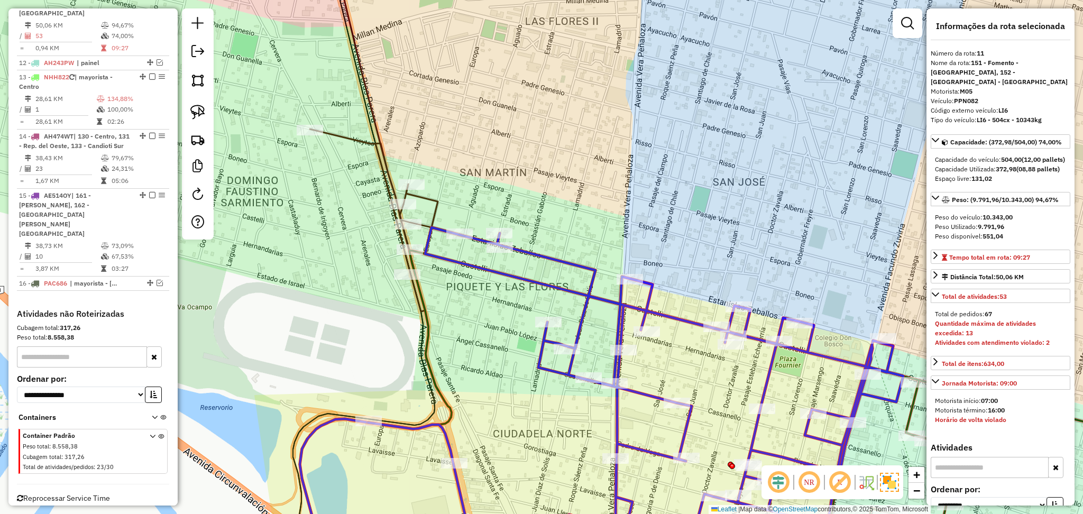
scroll to position [1043, 0]
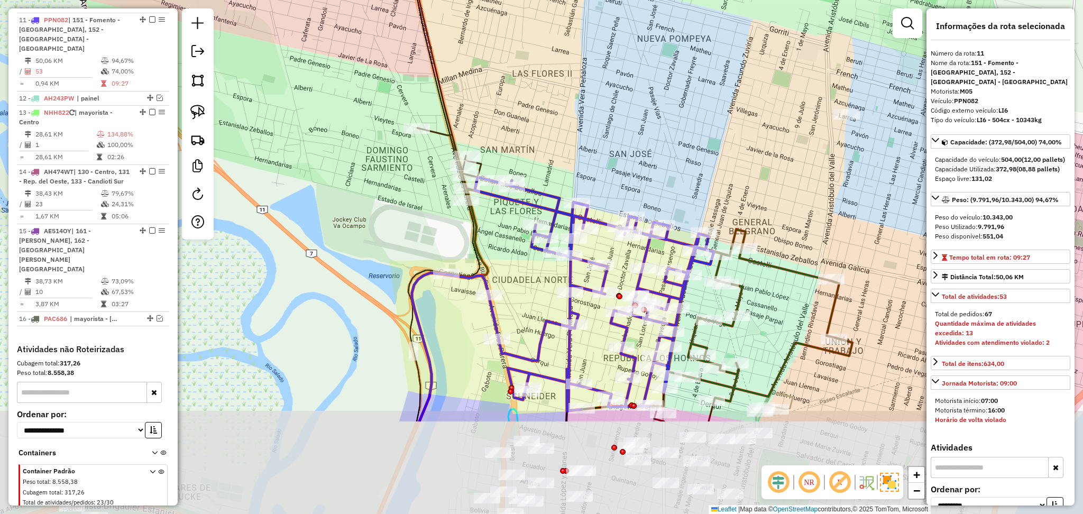
drag, startPoint x: 549, startPoint y: 447, endPoint x: 529, endPoint y: 258, distance: 189.9
click at [531, 270] on div "Janela de atendimento Grade de atendimento Capacidade Transportadoras Veículos …" at bounding box center [541, 257] width 1083 height 514
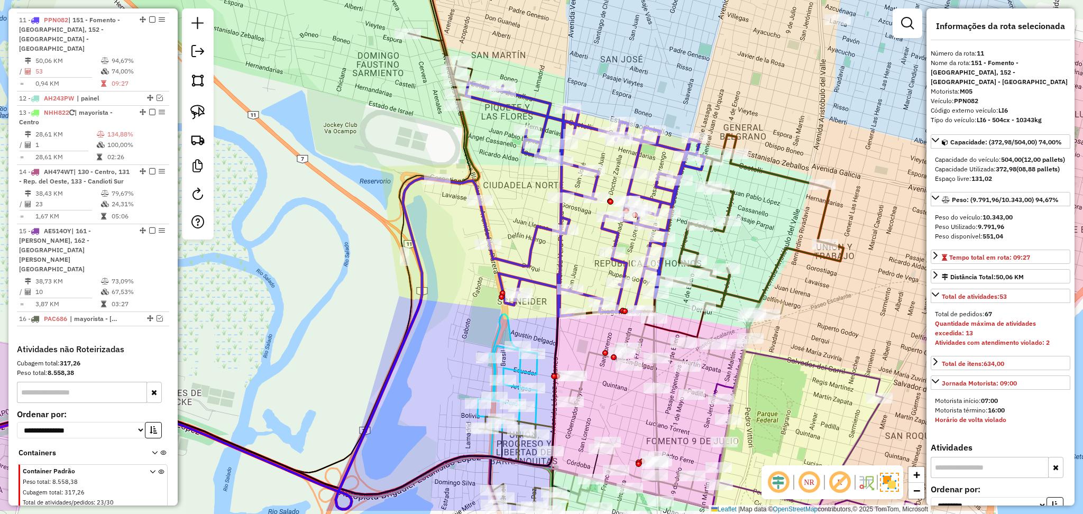
drag, startPoint x: 550, startPoint y: 395, endPoint x: 531, endPoint y: 306, distance: 90.9
click at [533, 309] on div "Janela de atendimento Grade de atendimento Capacidade Transportadoras Veículos …" at bounding box center [541, 257] width 1083 height 514
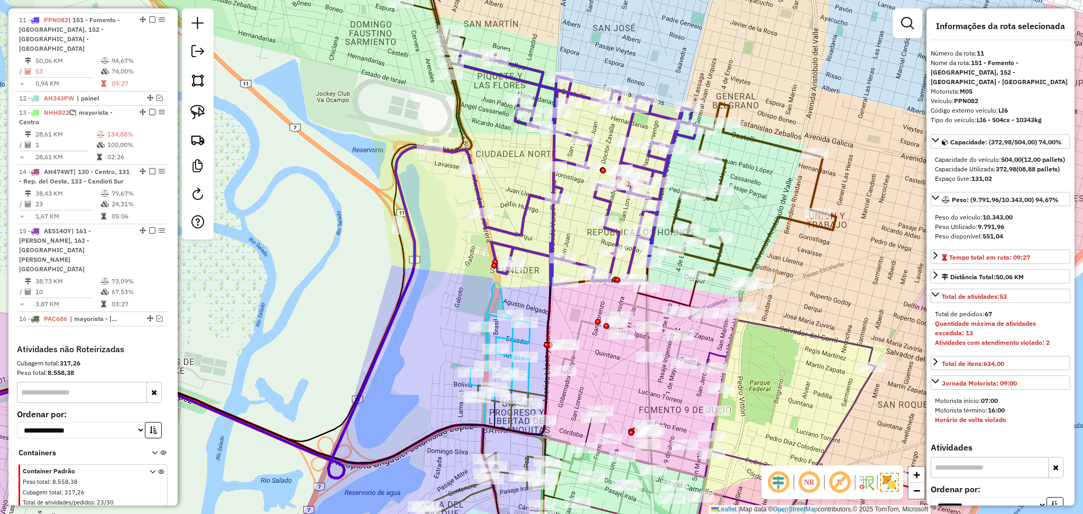
click at [648, 388] on icon at bounding box center [660, 411] width 232 height 290
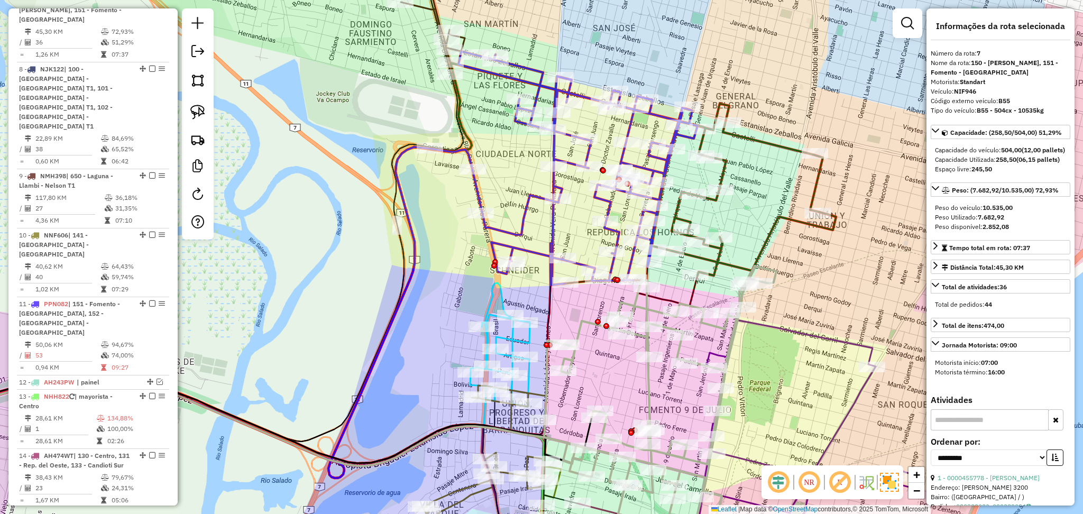
scroll to position [743, 0]
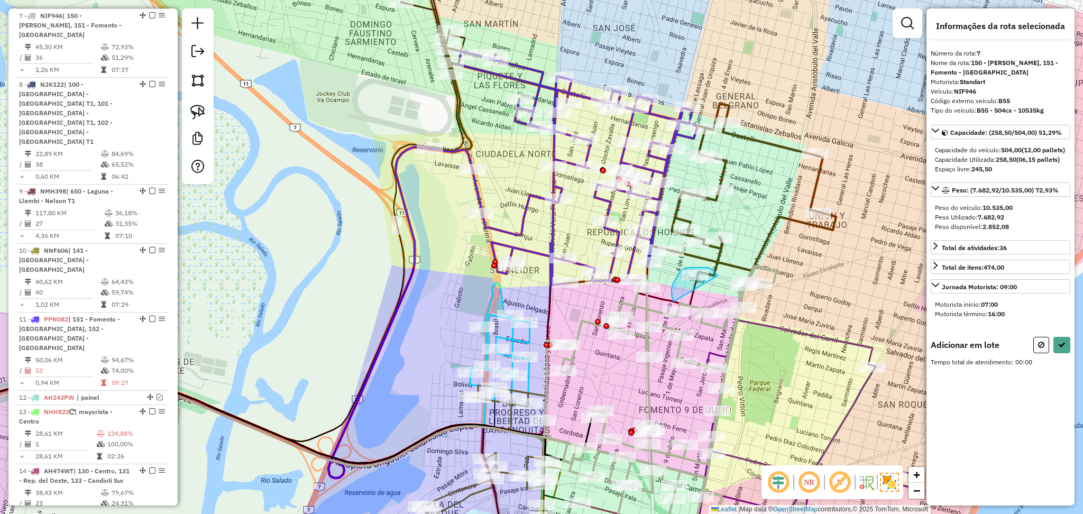
drag, startPoint x: 717, startPoint y: 276, endPoint x: 674, endPoint y: 302, distance: 50.3
click at [674, 302] on g at bounding box center [442, 164] width 1499 height 804
click at [1064, 349] on icon at bounding box center [1062, 344] width 7 height 7
select select "**********"
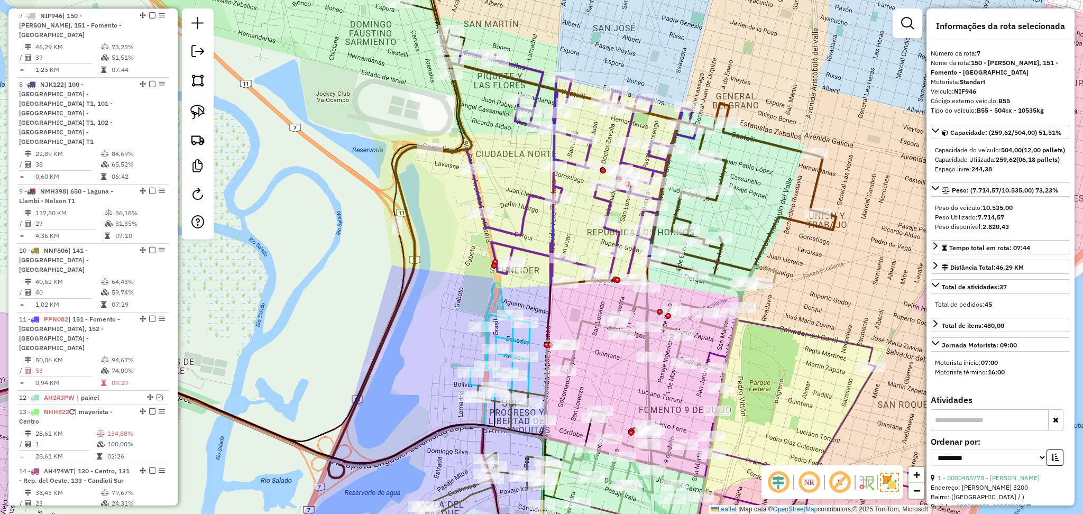
click at [776, 221] on icon at bounding box center [744, 196] width 184 height 150
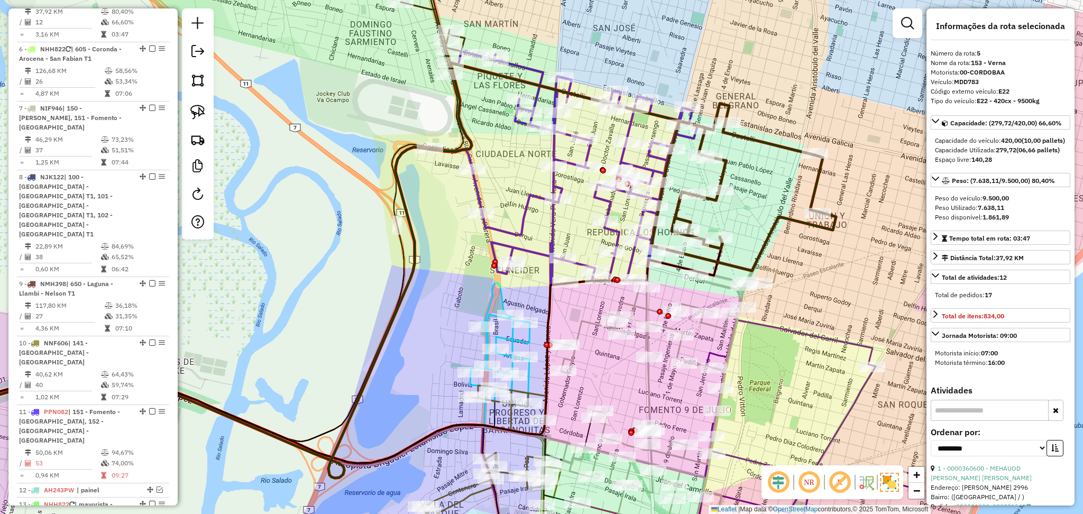
scroll to position [635, 0]
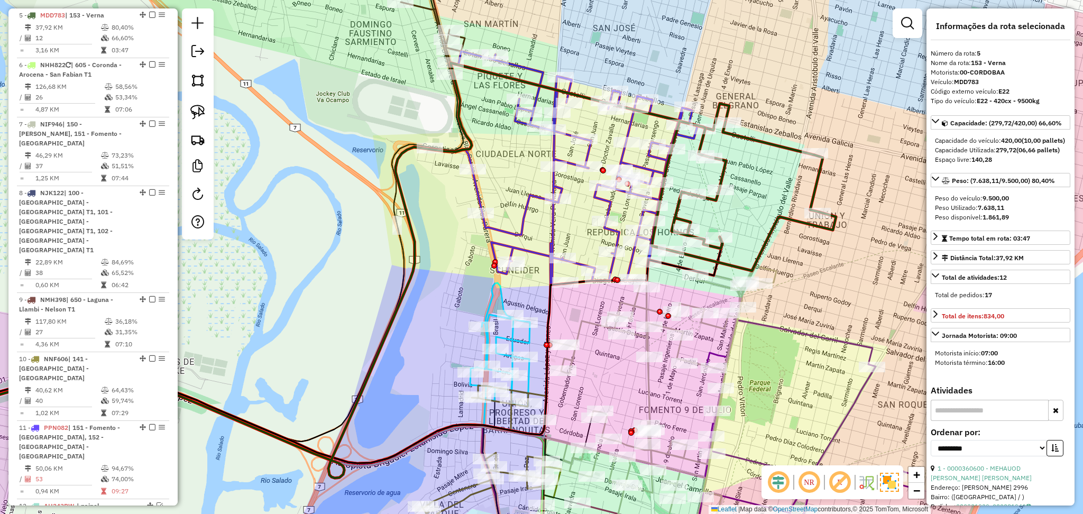
click at [511, 332] on icon at bounding box center [500, 345] width 60 height 124
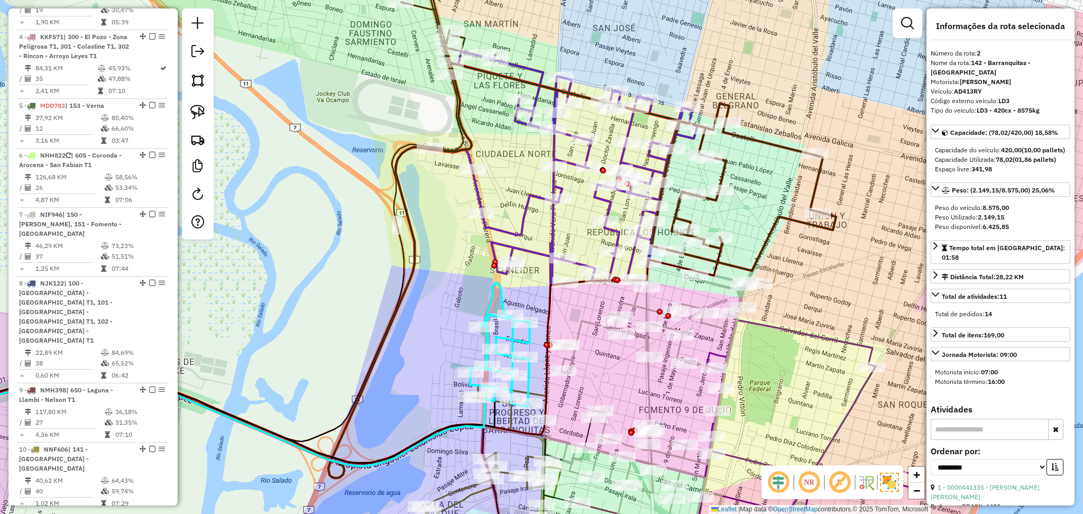
scroll to position [456, 0]
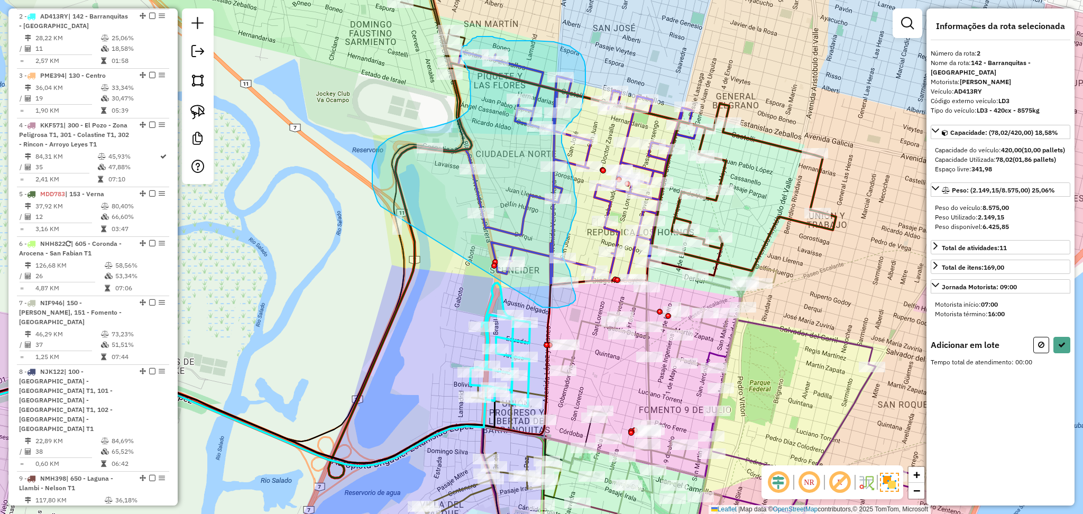
drag, startPoint x: 533, startPoint y: 301, endPoint x: 381, endPoint y: 206, distance: 179.4
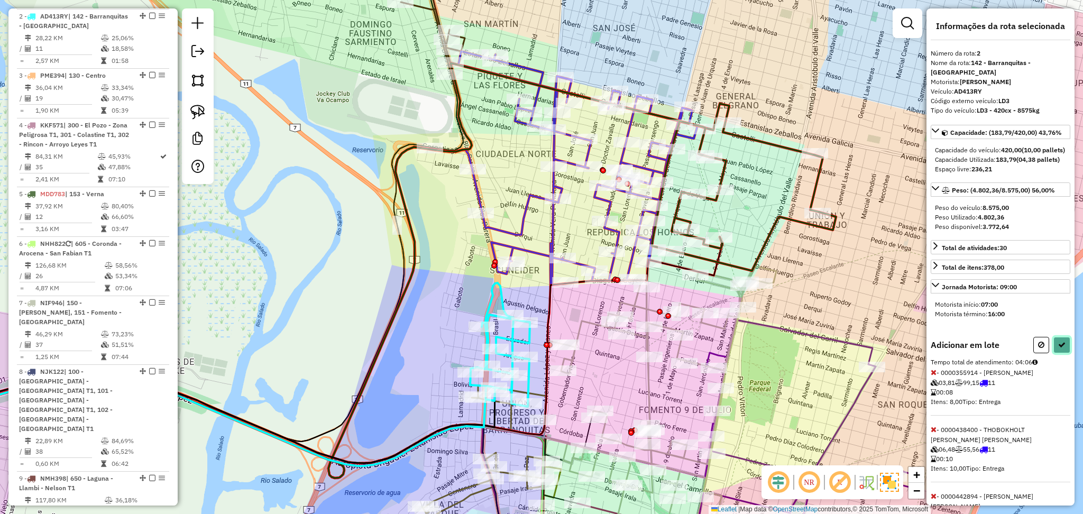
click at [1061, 353] on button at bounding box center [1062, 345] width 17 height 16
select select "**********"
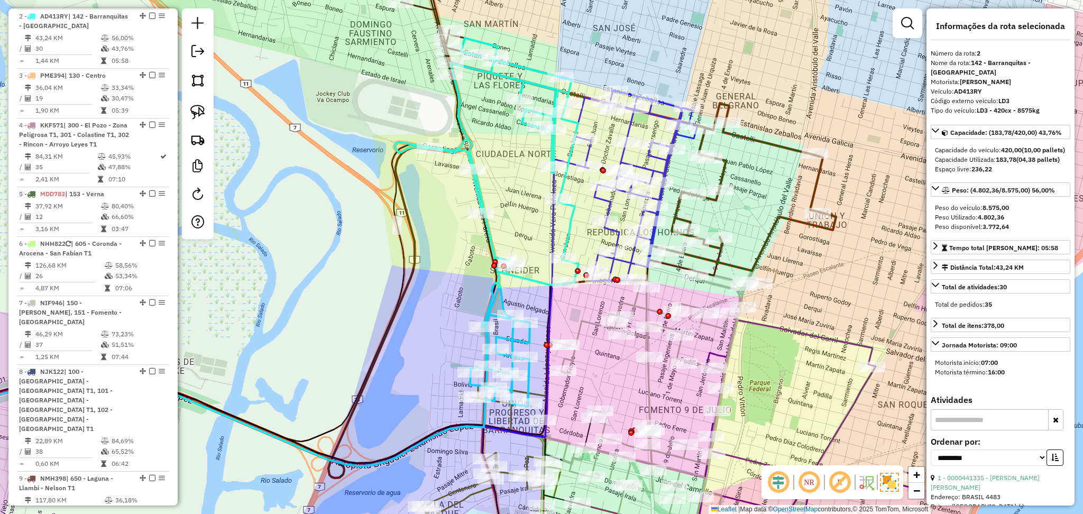
click at [822, 339] on icon at bounding box center [798, 438] width 226 height 236
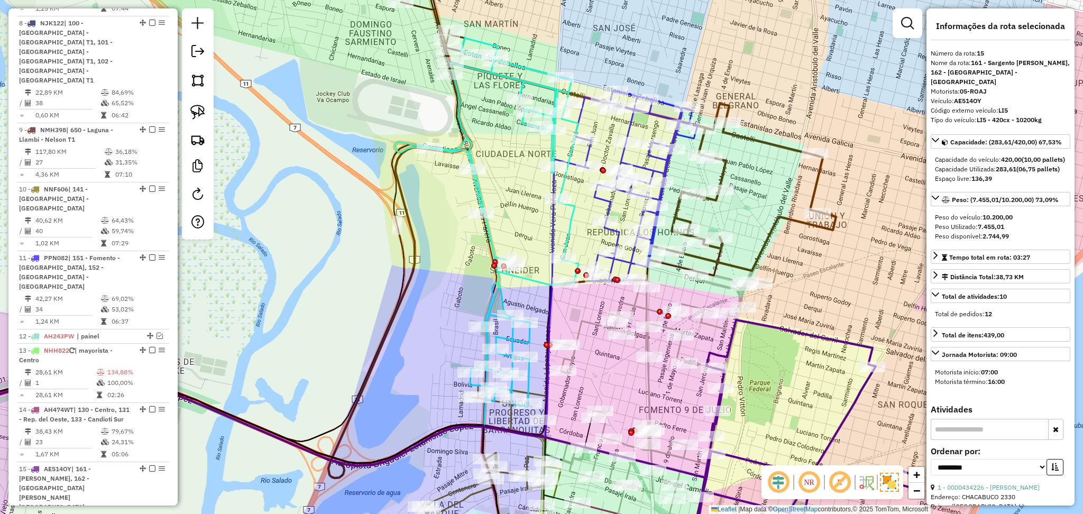
scroll to position [1043, 0]
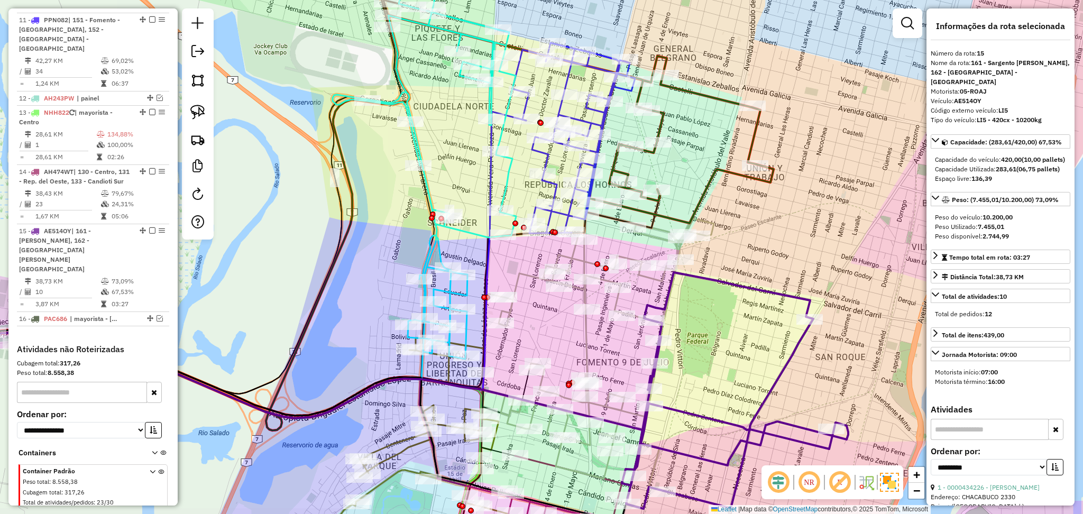
drag, startPoint x: 796, startPoint y: 386, endPoint x: 734, endPoint y: 339, distance: 78.5
click at [734, 339] on div "Janela de atendimento Grade de atendimento Capacidade Transportadoras Veículos …" at bounding box center [541, 257] width 1083 height 514
click at [417, 144] on icon at bounding box center [425, 174] width 184 height 369
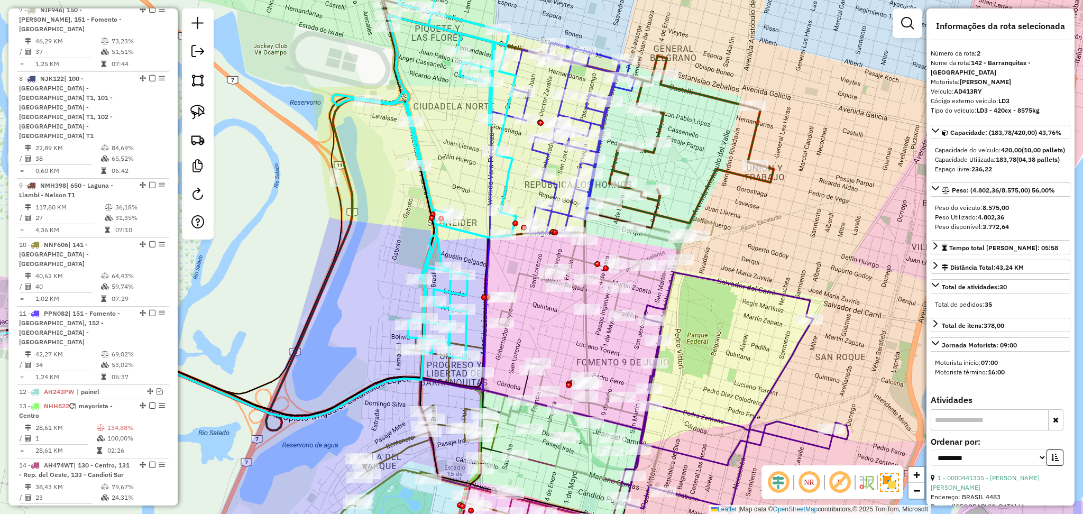
scroll to position [456, 0]
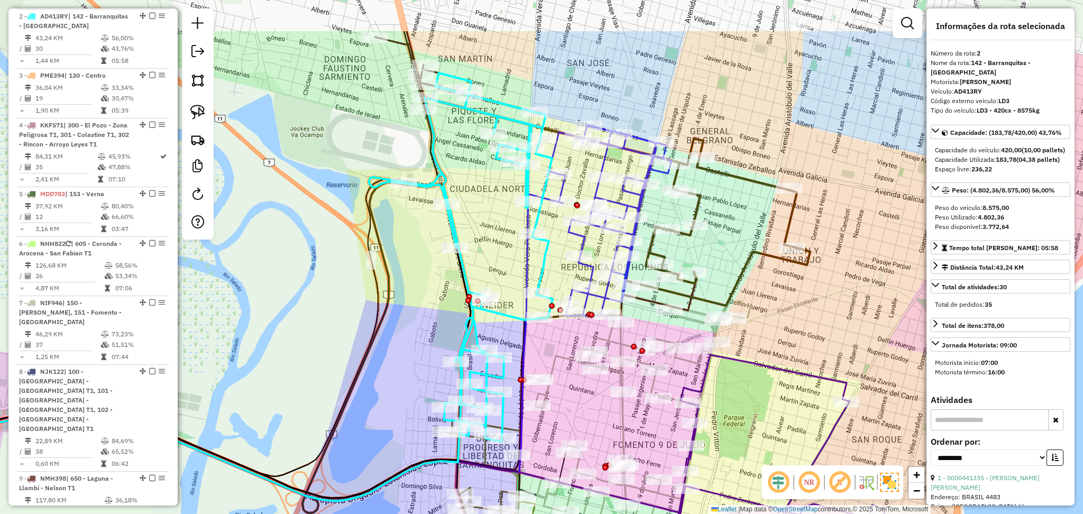
drag, startPoint x: 449, startPoint y: 132, endPoint x: 496, endPoint y: 216, distance: 96.9
click at [487, 216] on div "Janela de atendimento Grade de atendimento Capacidade Transportadoras Veículos …" at bounding box center [541, 257] width 1083 height 514
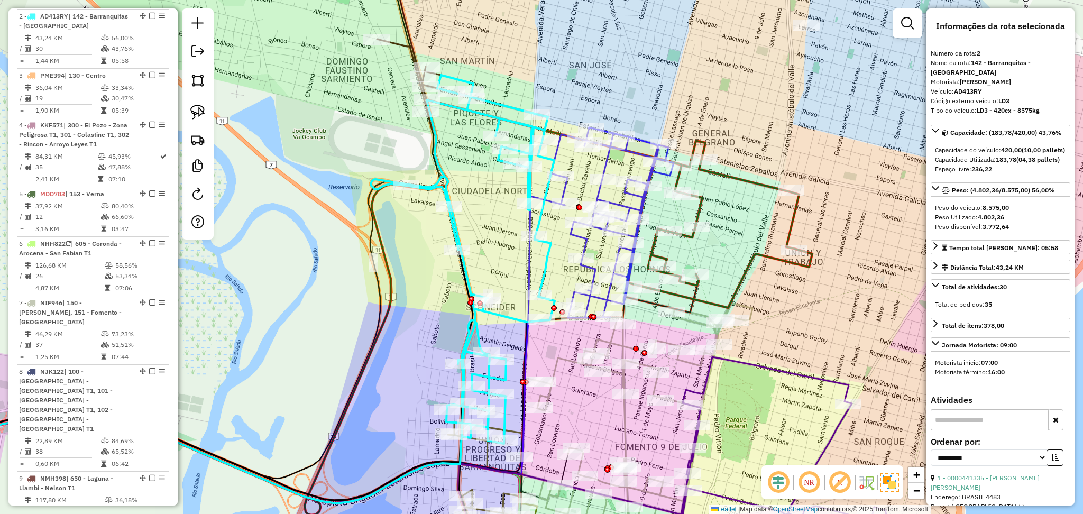
click at [564, 145] on icon at bounding box center [612, 223] width 123 height 190
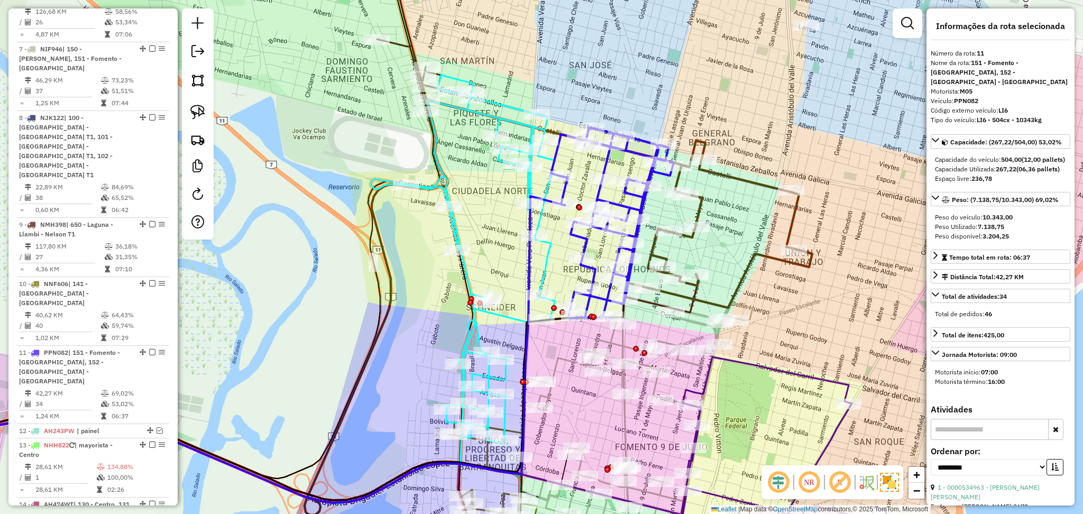
scroll to position [1019, 0]
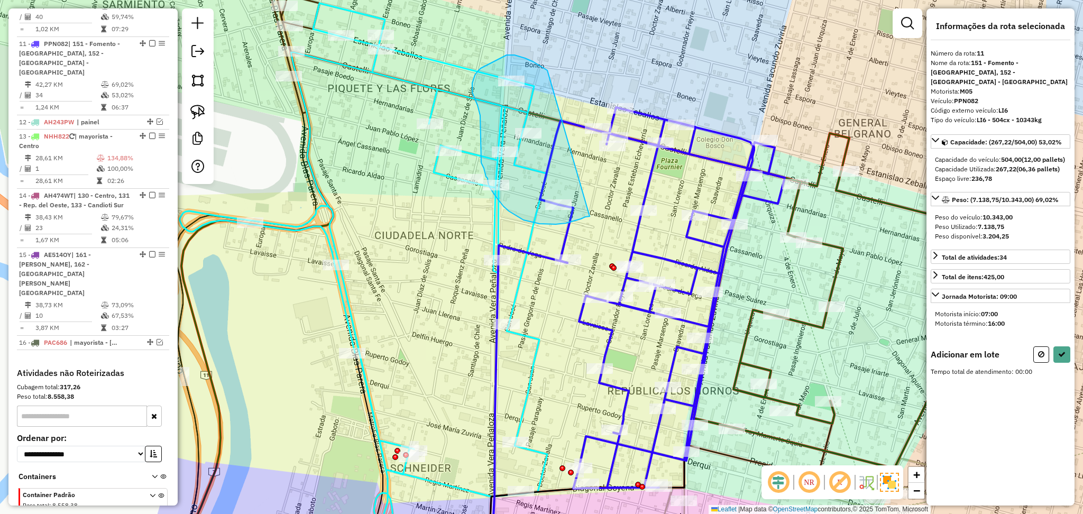
drag, startPoint x: 548, startPoint y: 70, endPoint x: 618, endPoint y: 208, distance: 155.0
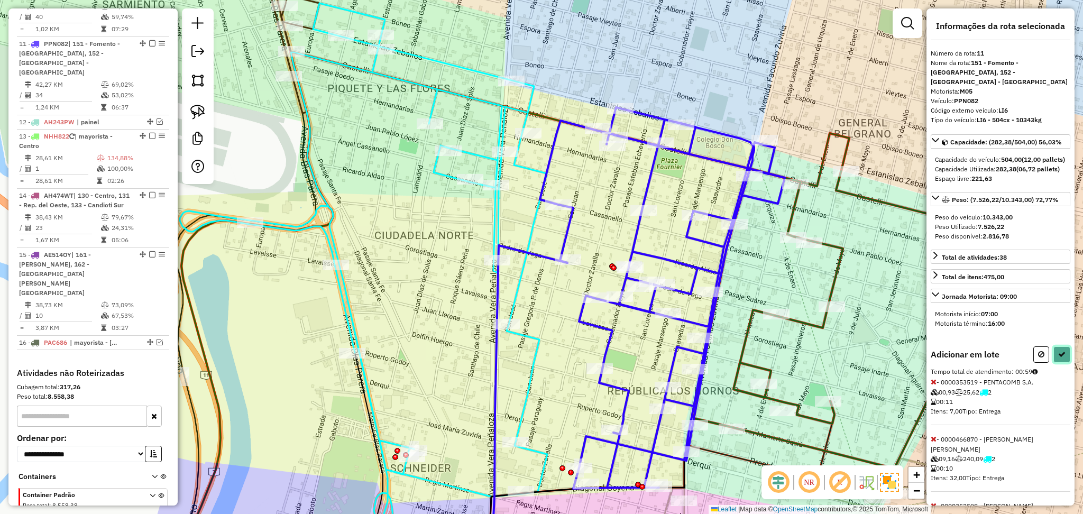
click at [1060, 358] on icon at bounding box center [1062, 354] width 7 height 7
select select "**********"
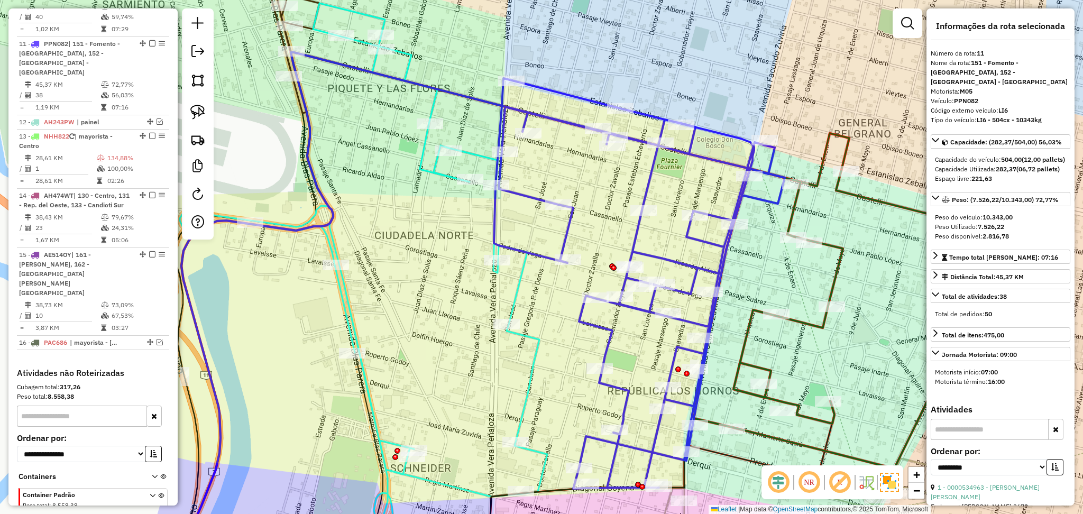
click at [536, 253] on icon at bounding box center [639, 283] width 291 height 411
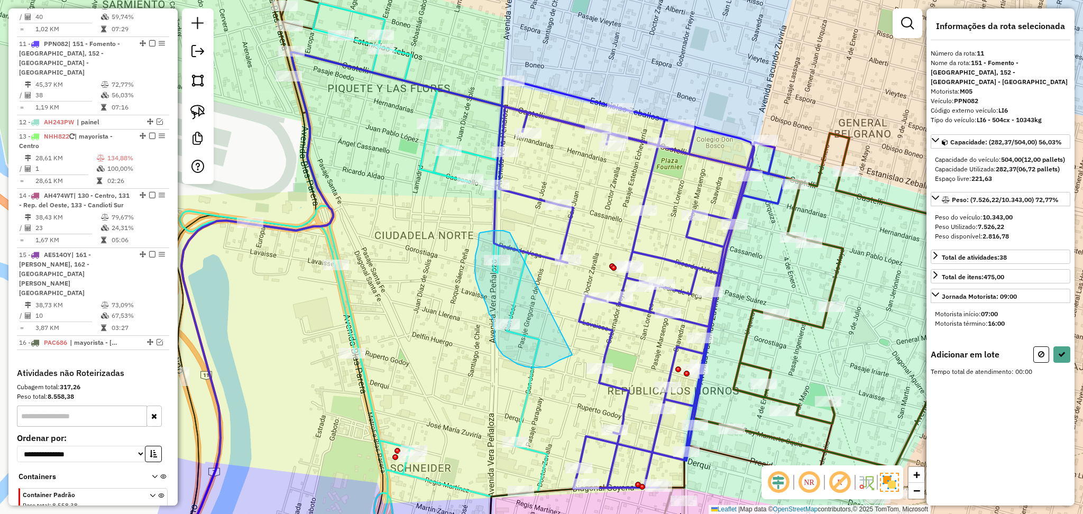
drag, startPoint x: 507, startPoint y: 232, endPoint x: 594, endPoint y: 347, distance: 144.2
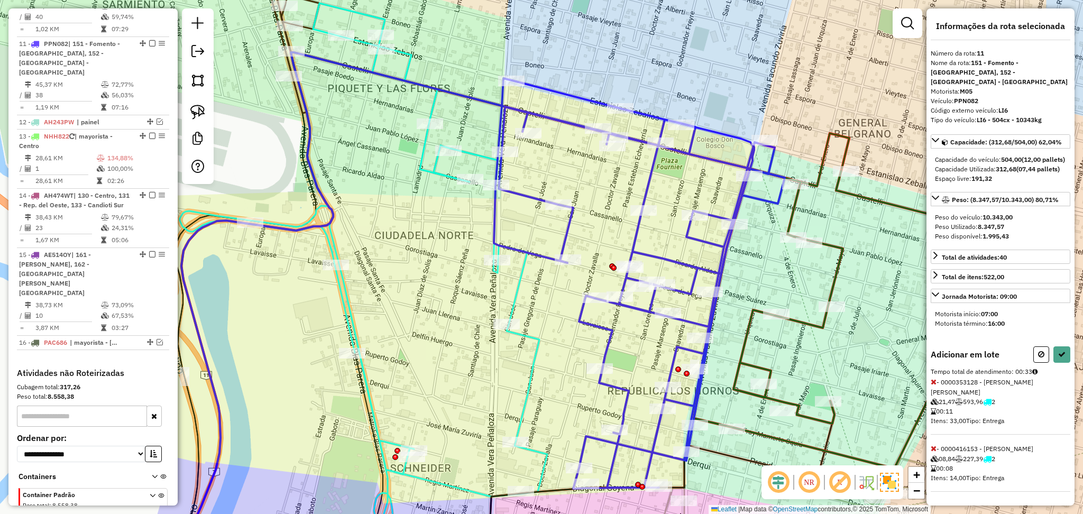
click at [934, 381] on icon at bounding box center [934, 381] width 6 height 7
click at [1035, 360] on button at bounding box center [1042, 355] width 16 height 16
select select "**********"
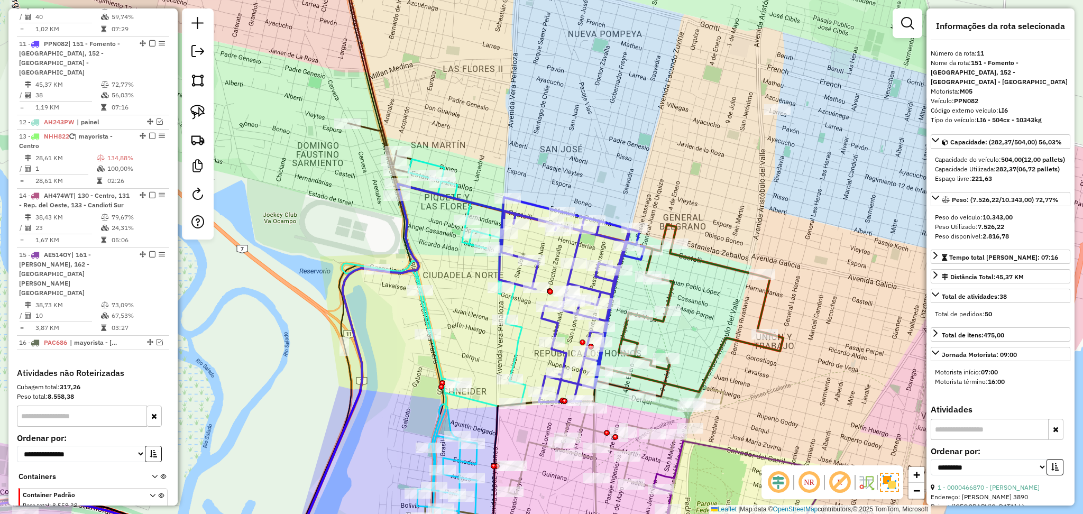
click at [430, 313] on icon at bounding box center [434, 343] width 184 height 369
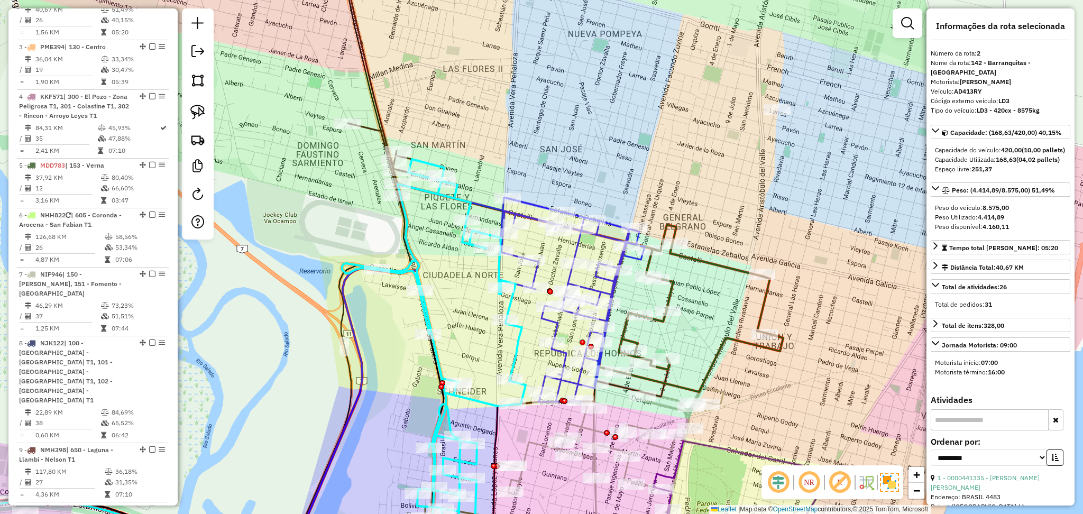
scroll to position [456, 0]
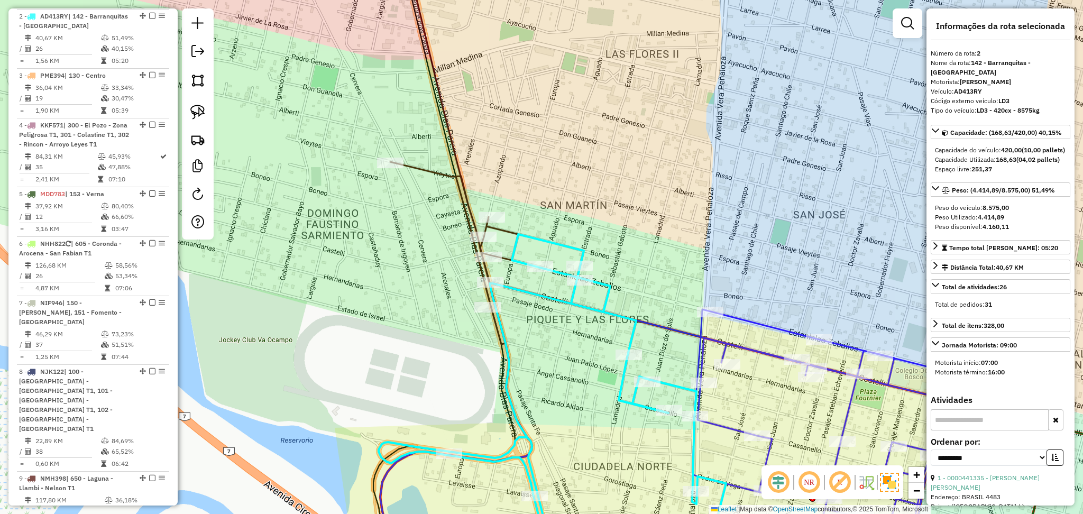
click at [442, 179] on icon at bounding box center [454, 147] width 128 height 396
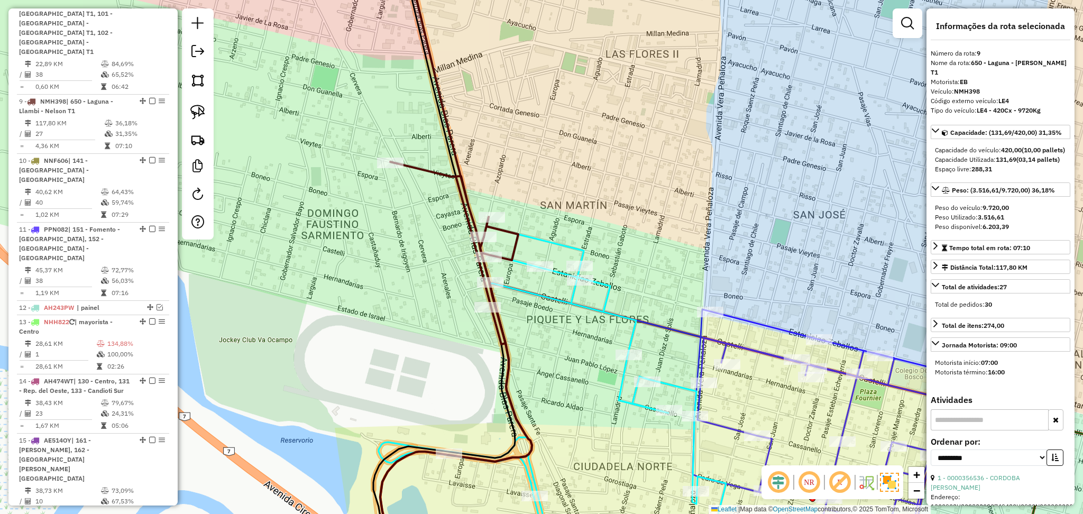
scroll to position [900, 0]
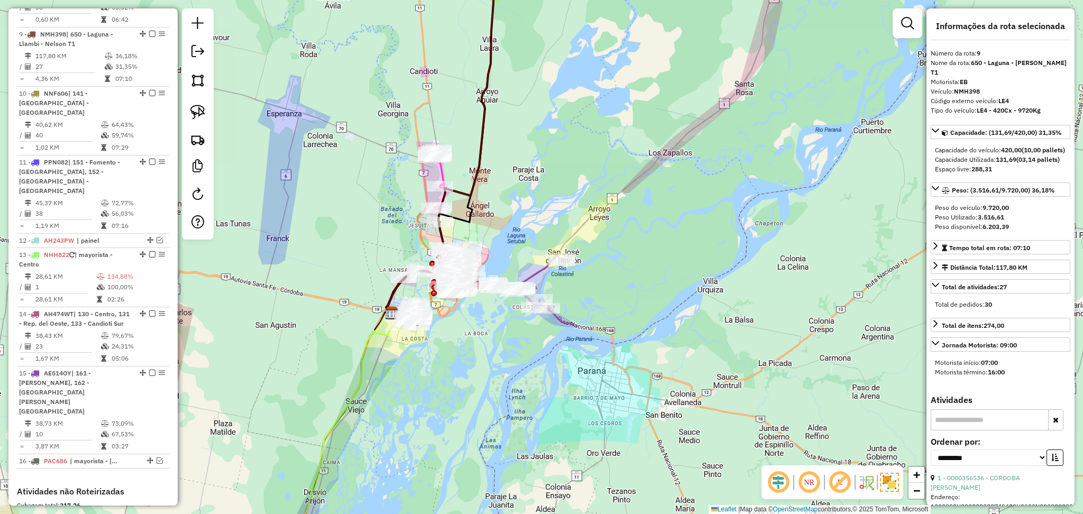
click at [442, 169] on icon at bounding box center [438, 179] width 15 height 60
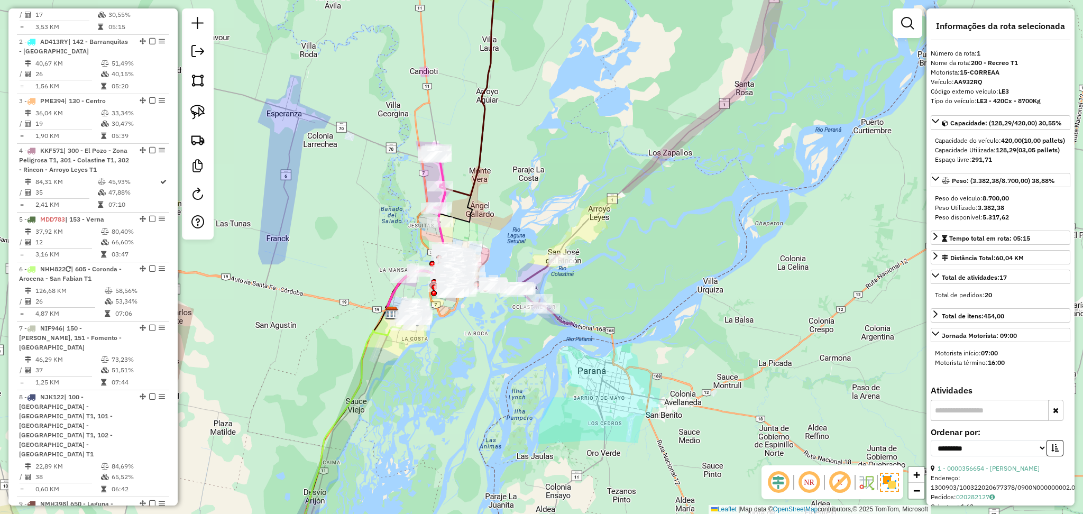
scroll to position [407, 0]
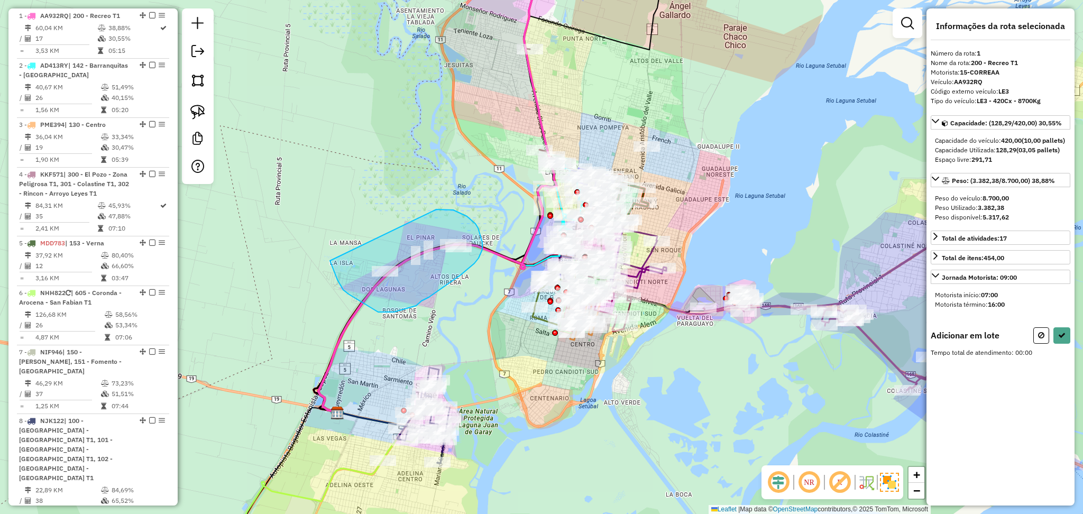
drag, startPoint x: 436, startPoint y: 210, endPoint x: 329, endPoint y: 259, distance: 118.4
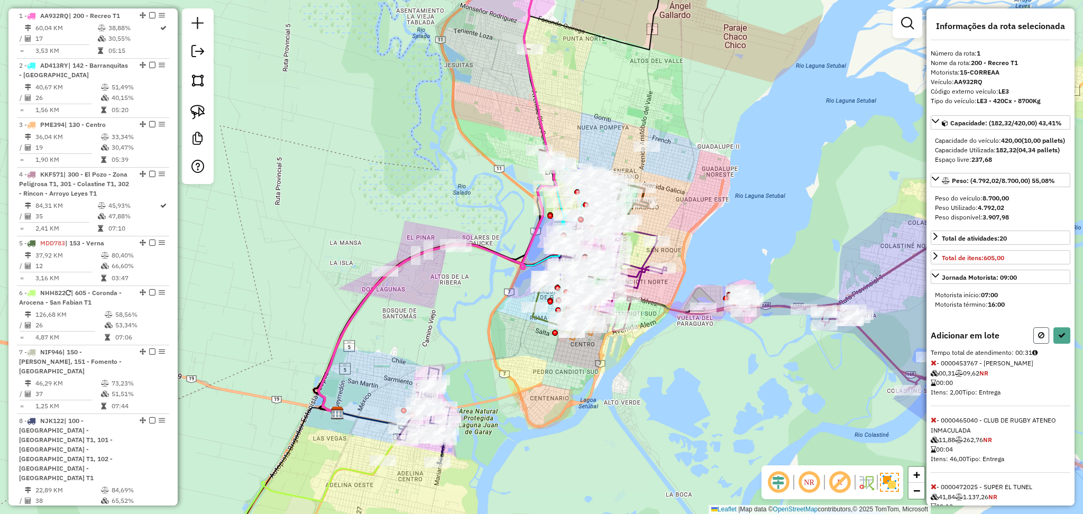
click at [1039, 339] on icon at bounding box center [1042, 335] width 6 height 7
select select "**********"
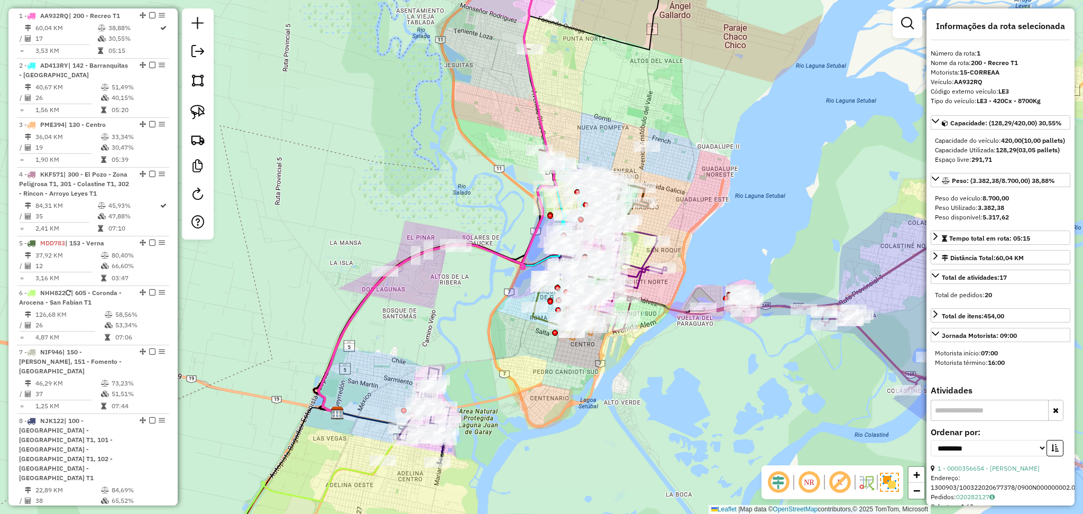
click at [873, 279] on icon at bounding box center [884, 318] width 361 height 285
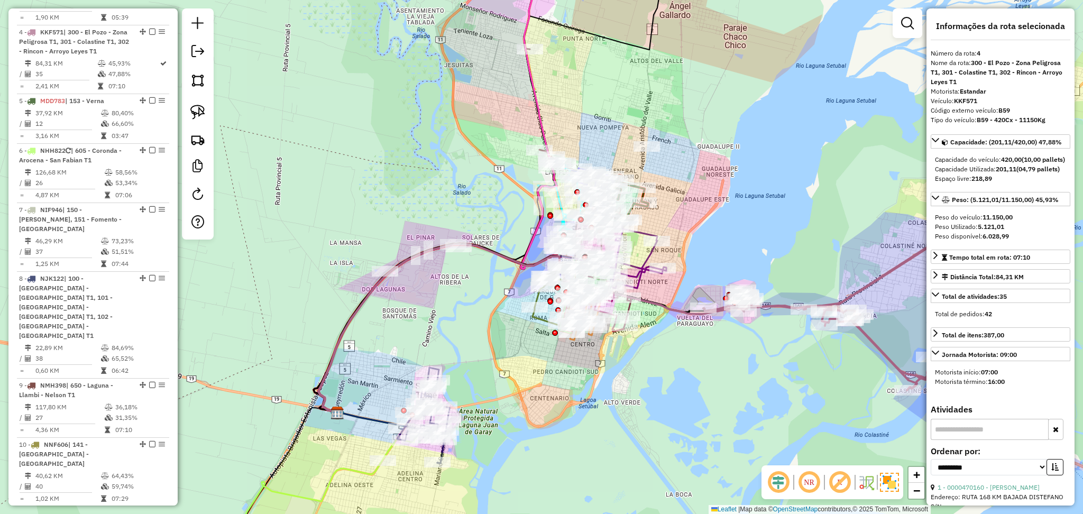
scroll to position [566, 0]
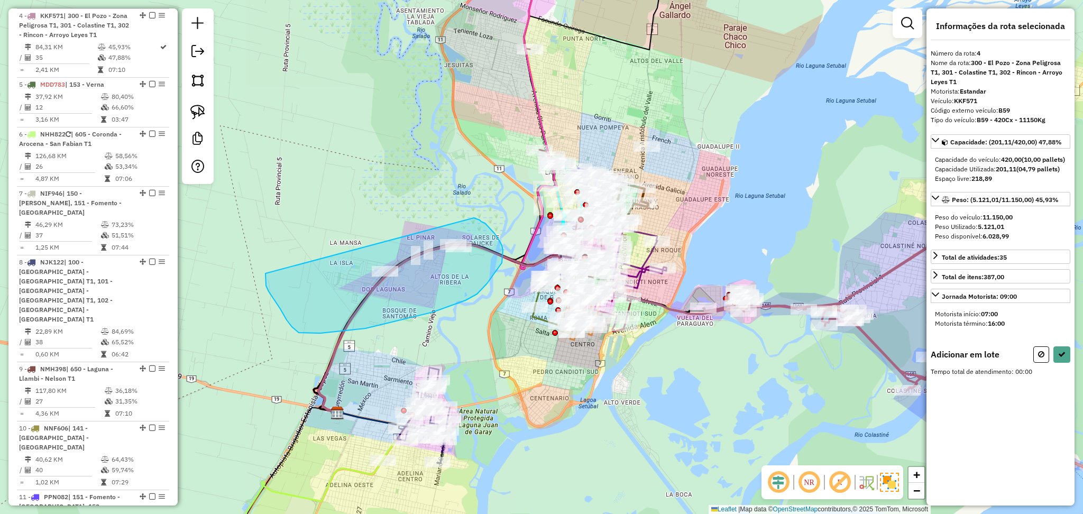
drag, startPoint x: 485, startPoint y: 223, endPoint x: 292, endPoint y: 244, distance: 194.3
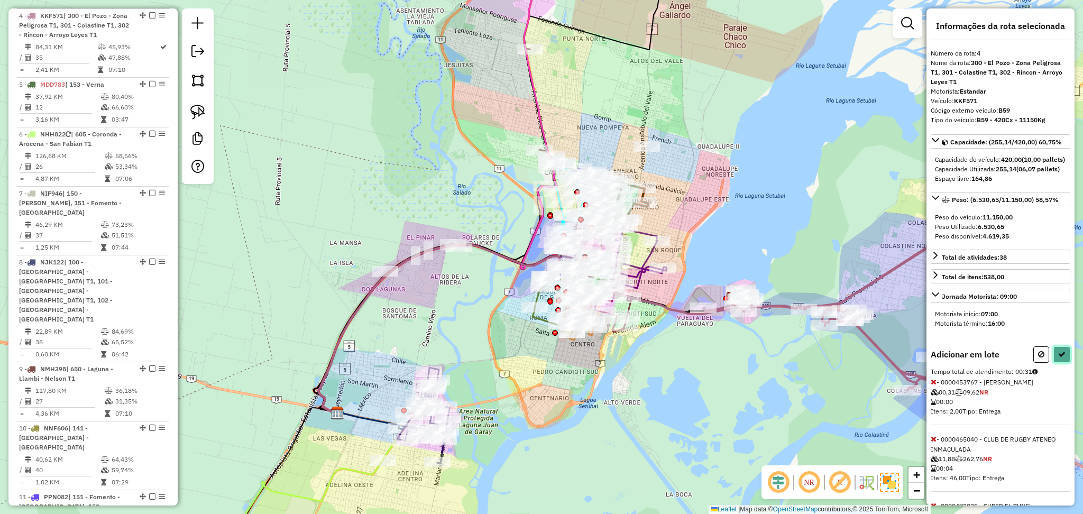
click at [1059, 358] on icon at bounding box center [1062, 354] width 7 height 7
select select "**********"
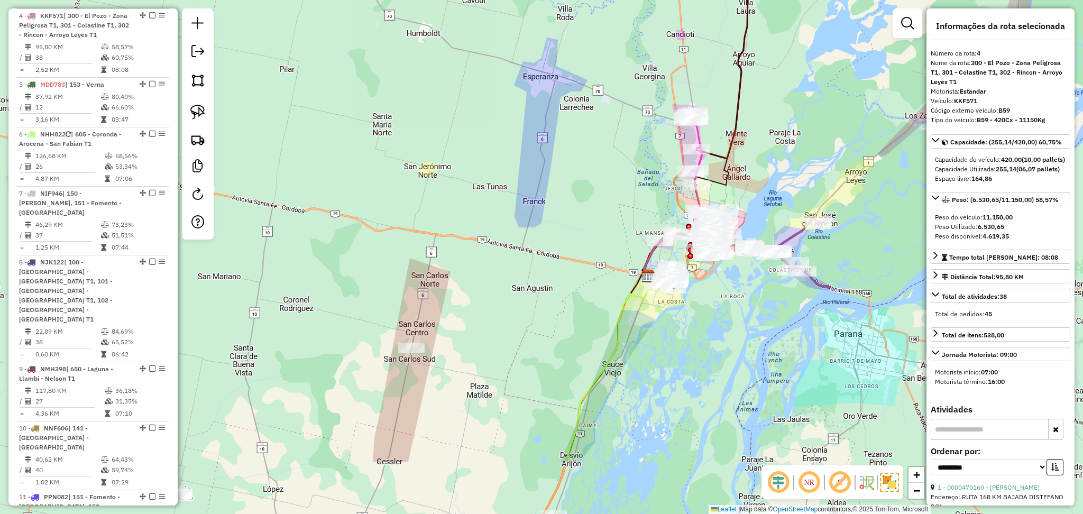
drag, startPoint x: 627, startPoint y: 437, endPoint x: 616, endPoint y: 349, distance: 88.6
click at [615, 346] on icon at bounding box center [617, 372] width 101 height 179
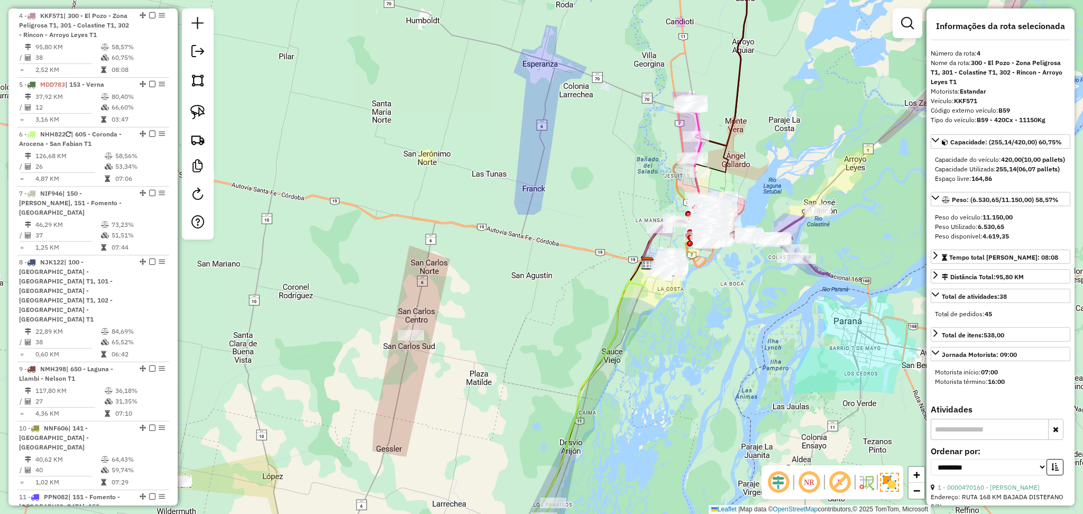
click at [616, 349] on icon at bounding box center [595, 418] width 143 height 297
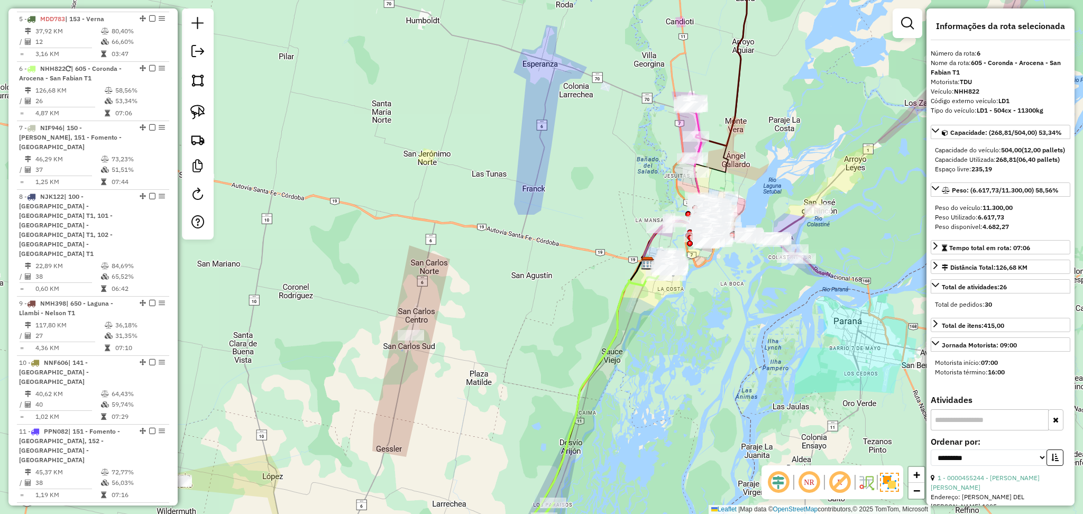
scroll to position [684, 0]
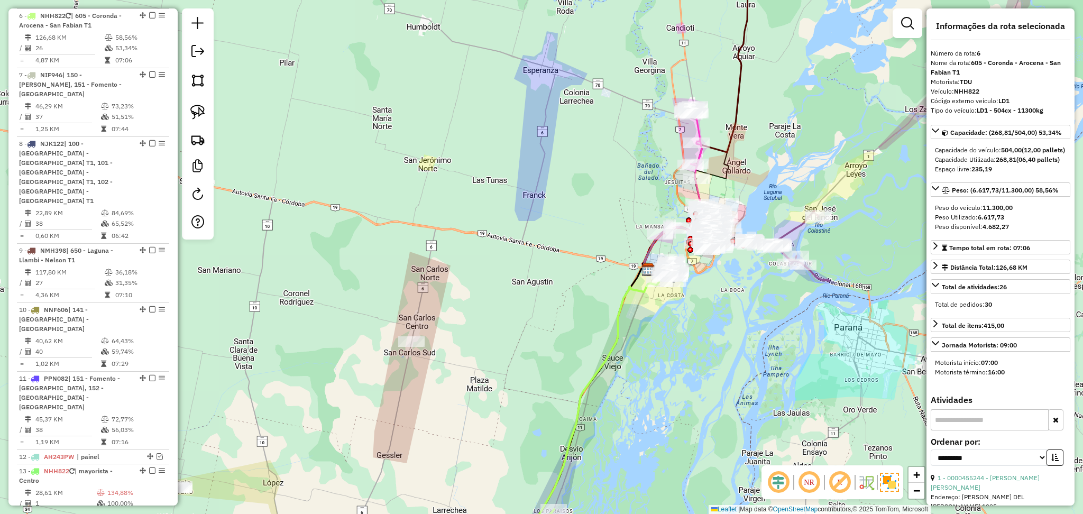
drag, startPoint x: 739, startPoint y: 326, endPoint x: 694, endPoint y: 404, distance: 90.0
click at [696, 409] on div "Janela de atendimento Grade de atendimento Capacidade Transportadoras Veículos …" at bounding box center [541, 257] width 1083 height 514
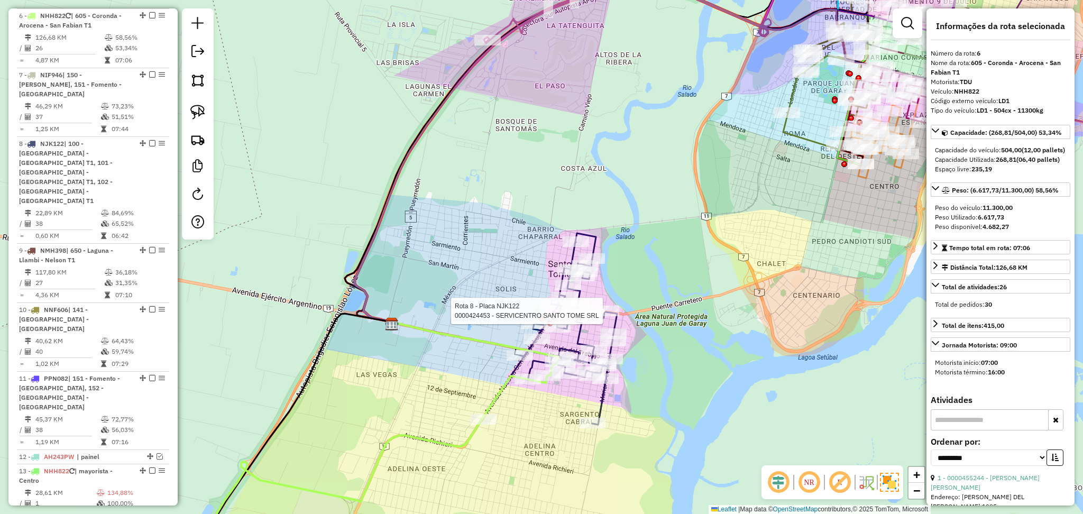
click at [618, 316] on div at bounding box center [606, 311] width 26 height 11
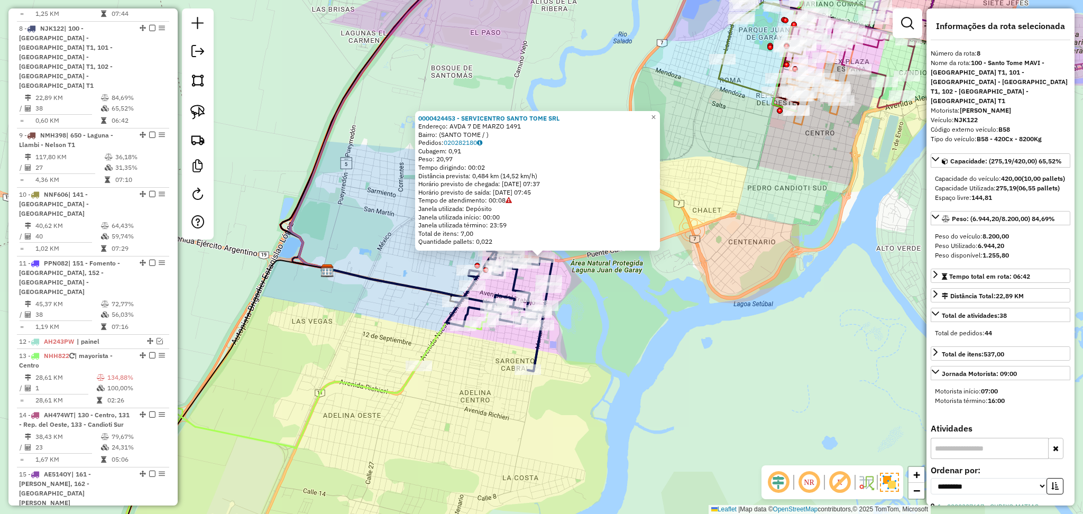
scroll to position [813, 0]
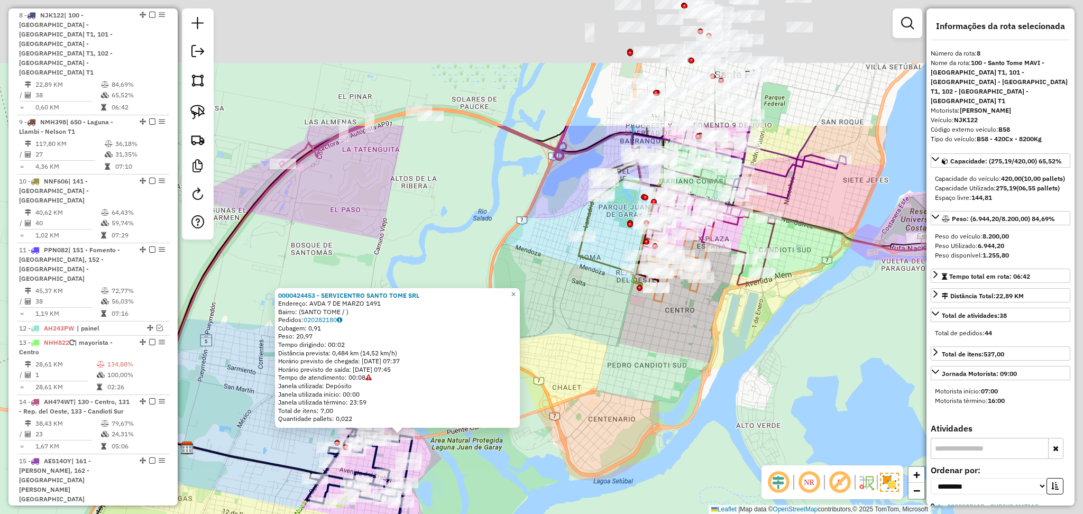
drag, startPoint x: 734, startPoint y: 308, endPoint x: 588, endPoint y: 496, distance: 238.2
click at [588, 496] on div "0000424453 - SERVICENTRO SANTO TOME SRL Endereço: AVDA 7 DE MARZO 1491 Bairro: …" at bounding box center [541, 257] width 1083 height 514
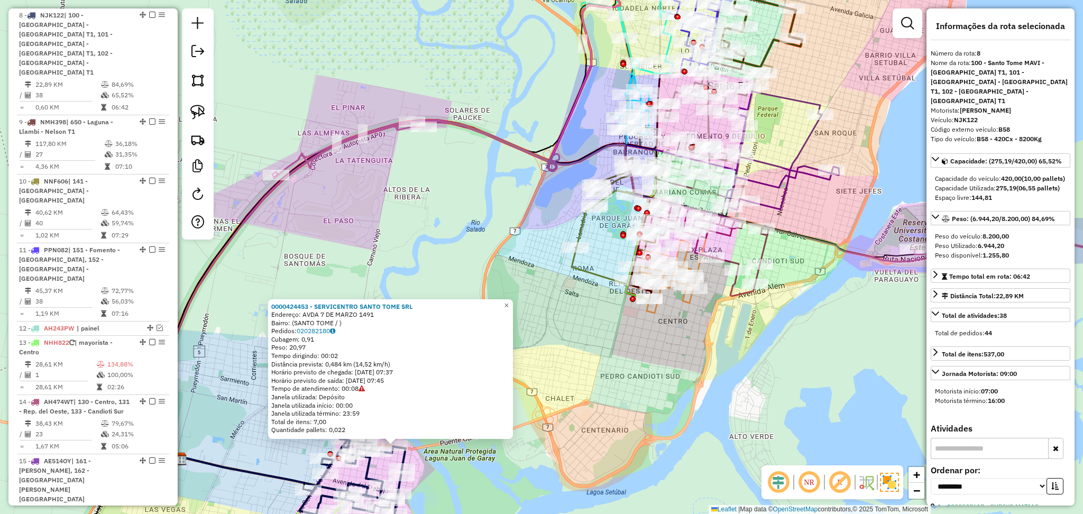
click at [762, 242] on icon at bounding box center [710, 240] width 118 height 113
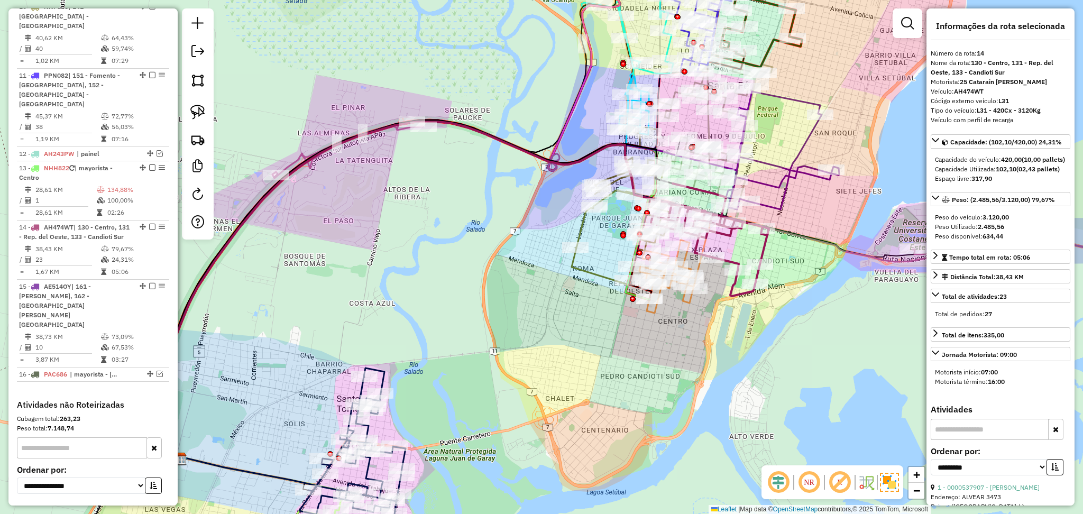
scroll to position [1043, 0]
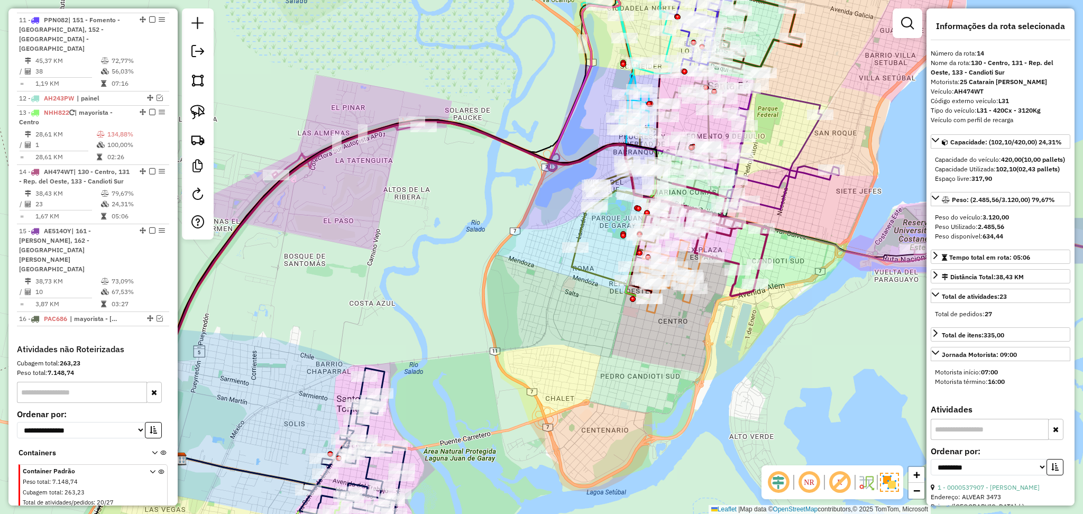
drag, startPoint x: 517, startPoint y: 366, endPoint x: 534, endPoint y: 330, distance: 39.5
click at [534, 330] on div "Janela de atendimento Grade de atendimento Capacidade Transportadoras Veículos …" at bounding box center [541, 257] width 1083 height 514
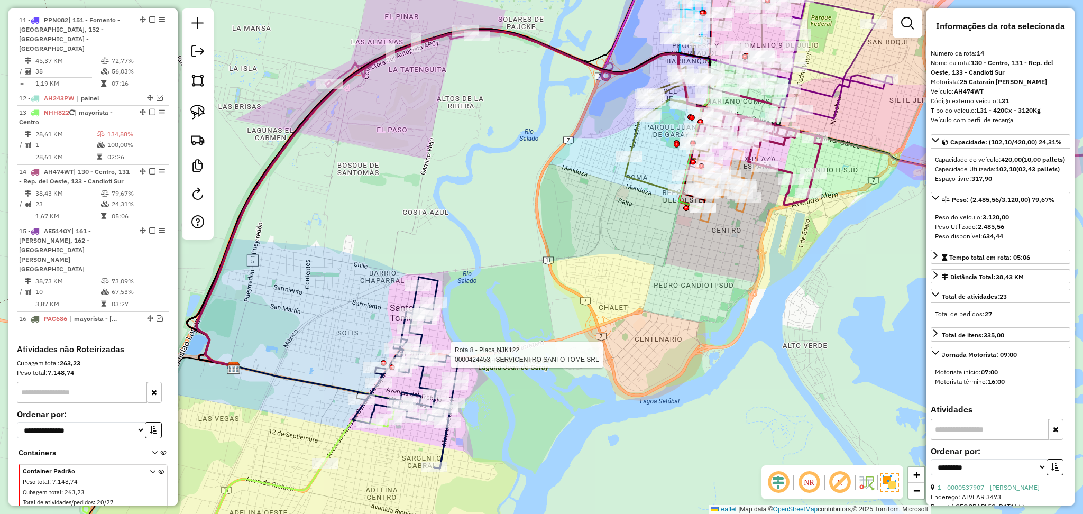
click at [459, 360] on div at bounding box center [448, 355] width 26 height 11
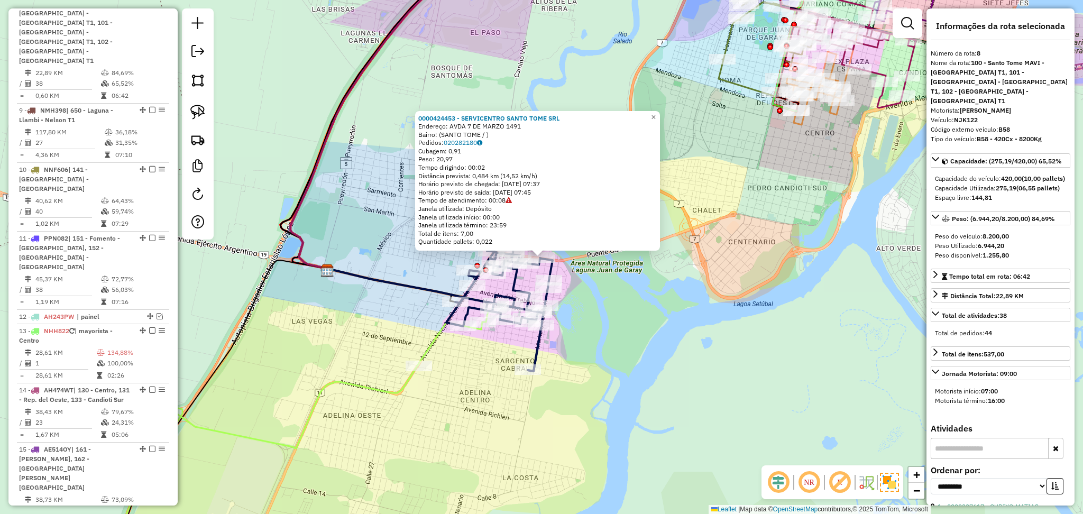
scroll to position [813, 0]
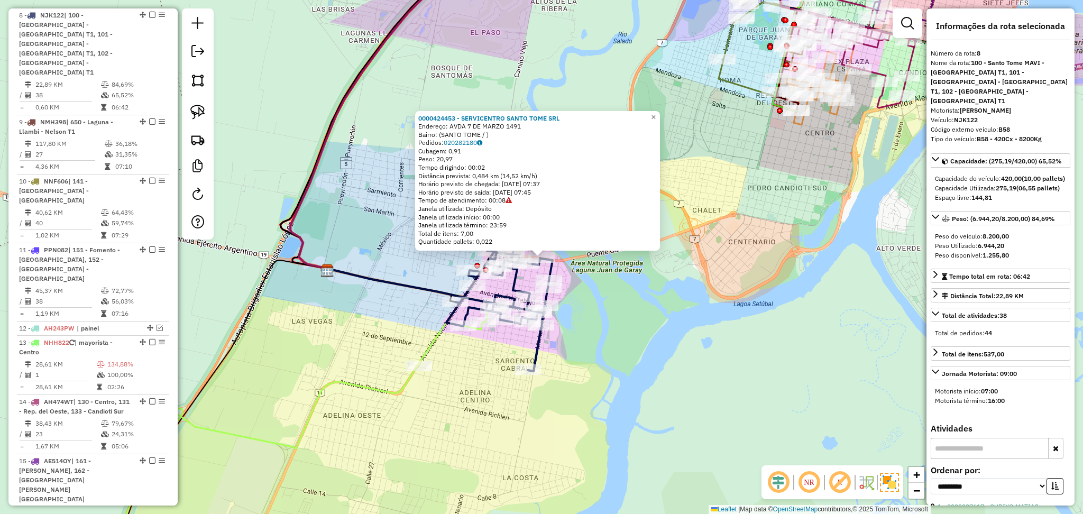
click at [392, 396] on icon at bounding box center [296, 444] width 373 height 244
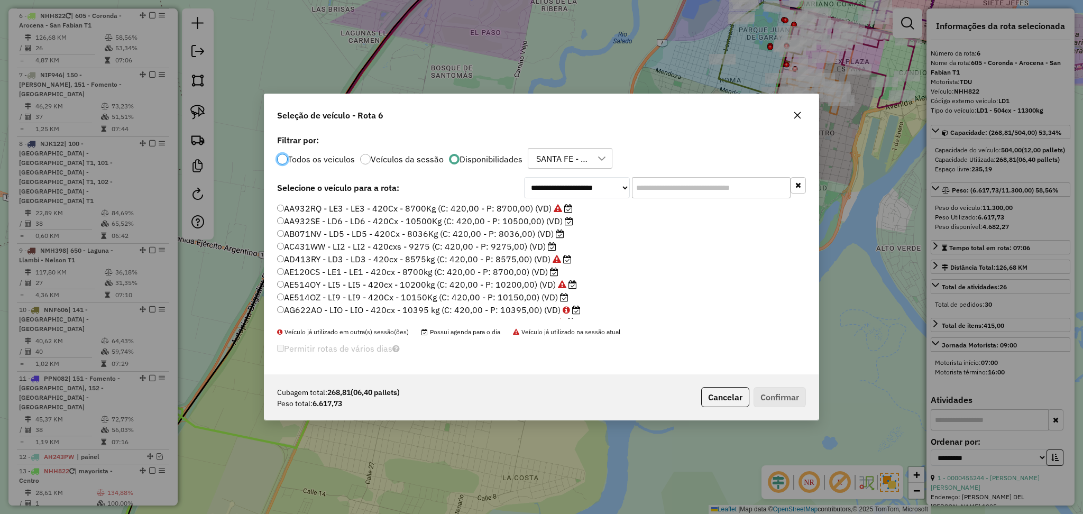
scroll to position [5, 3]
click at [343, 237] on label "AB071NV - LD5 - LD5 - 420Cx - 8036Kg (C: 420,00 - P: 8036,00) (VD)" at bounding box center [420, 233] width 287 height 13
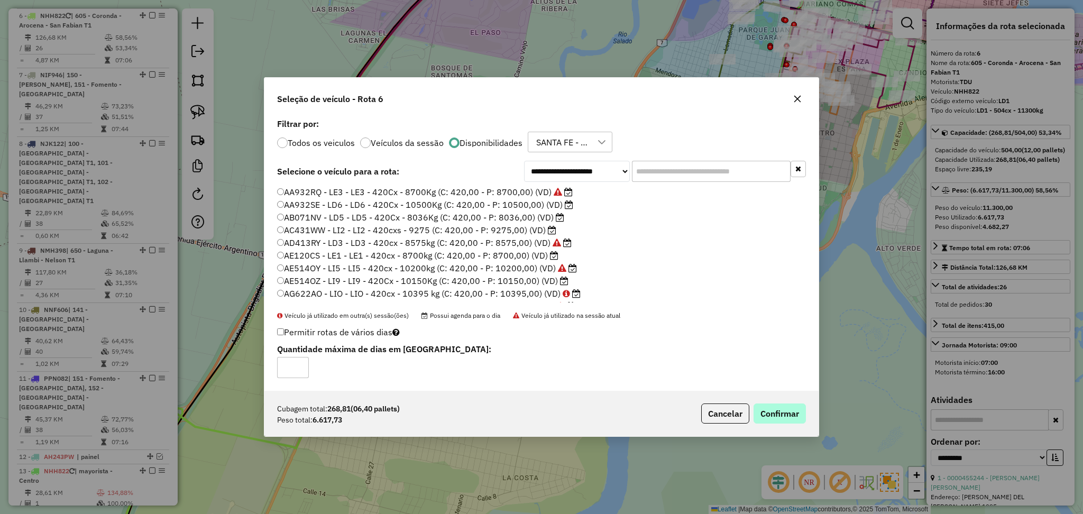
drag, startPoint x: 781, startPoint y: 400, endPoint x: 784, endPoint y: 413, distance: 12.9
click at [781, 403] on div "Cubagem total: 268,81 (06,40 pallets) Peso total: 6.617,73 Cancelar Confirmar" at bounding box center [542, 413] width 554 height 45
click at [784, 413] on button "Confirmar" at bounding box center [780, 414] width 52 height 20
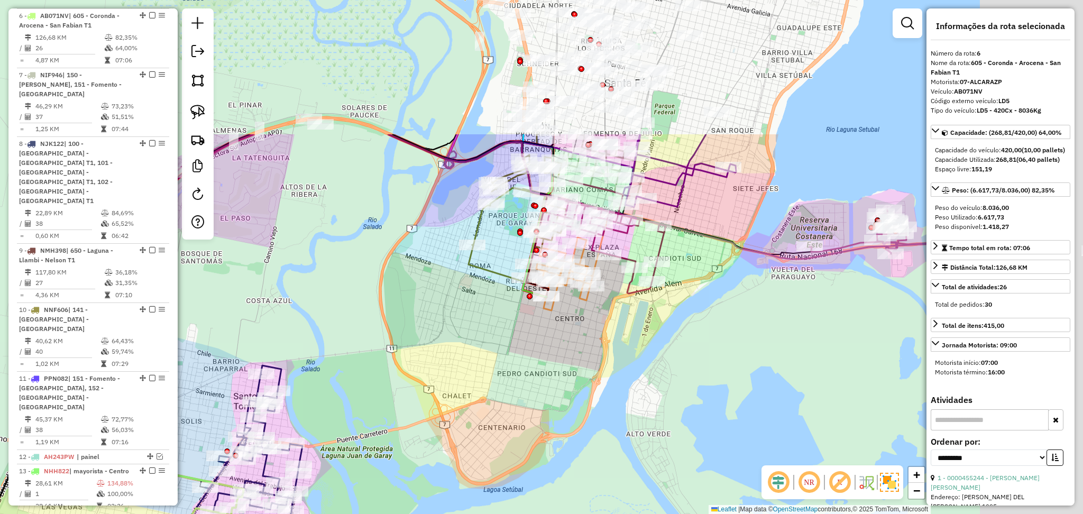
drag, startPoint x: 706, startPoint y: 261, endPoint x: 392, endPoint y: 483, distance: 384.1
click at [387, 483] on div "Janela de atendimento Grade de atendimento Capacidade Transportadoras Veículos …" at bounding box center [541, 257] width 1083 height 514
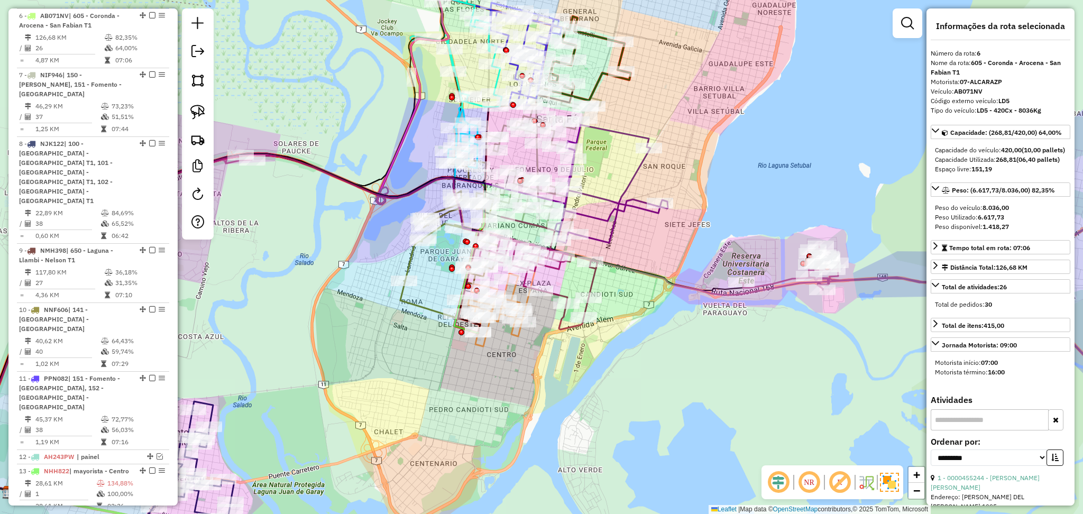
click at [873, 274] on icon at bounding box center [646, 300] width 1091 height 292
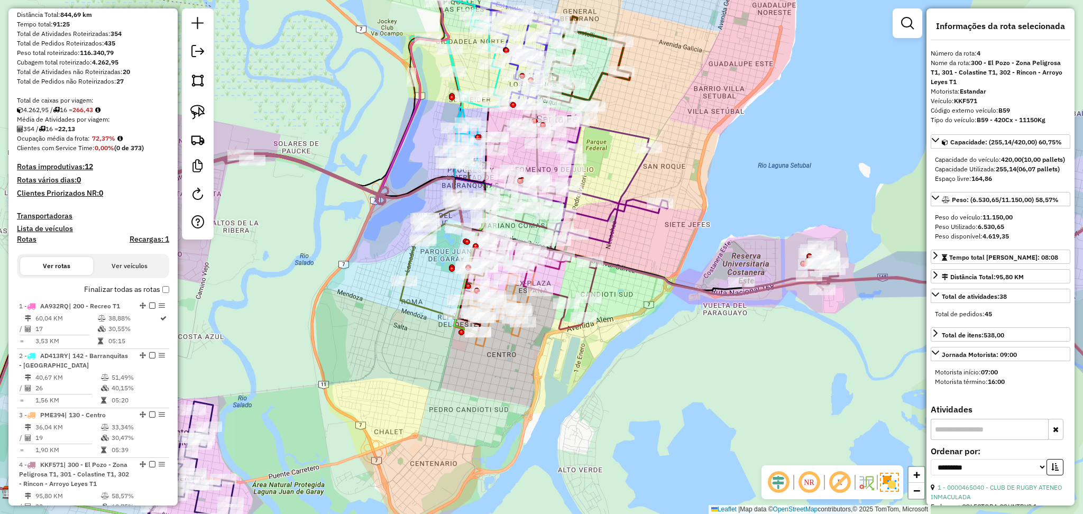
scroll to position [0, 0]
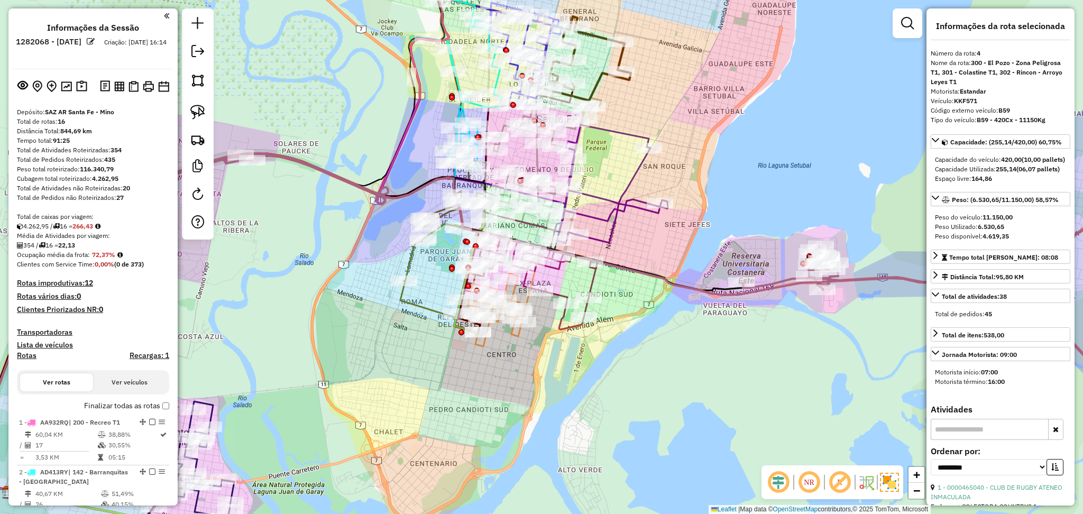
click at [21, 359] on h4 "Rotas" at bounding box center [27, 355] width 20 height 9
select select
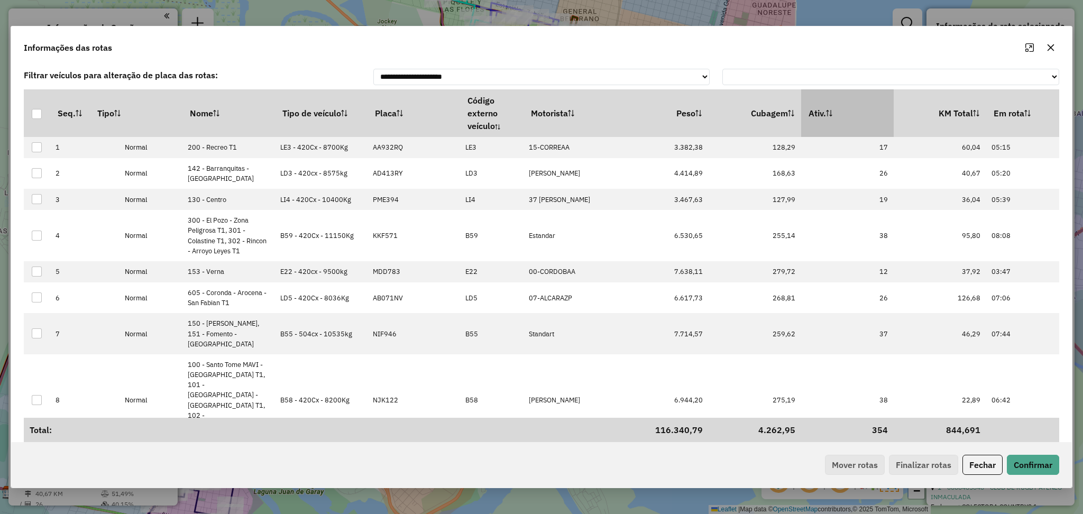
click at [858, 117] on th "Ativ." at bounding box center [848, 113] width 93 height 48
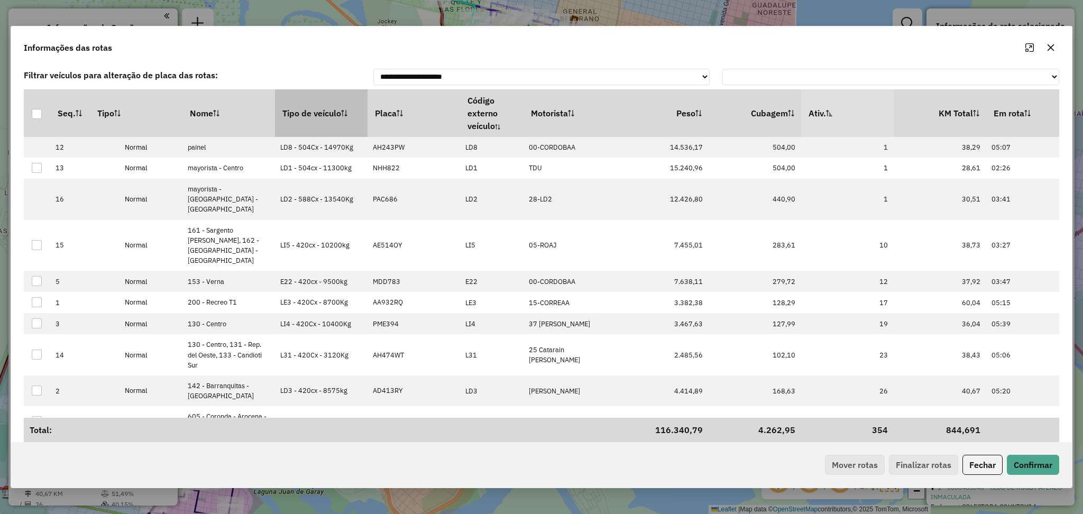
click at [322, 119] on th "Tipo de veículo" at bounding box center [321, 113] width 93 height 48
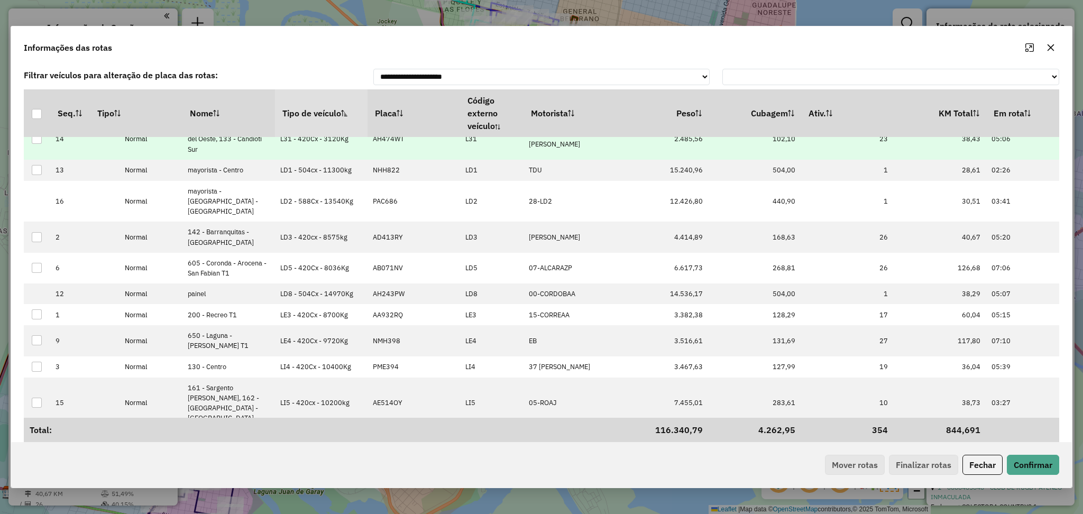
scroll to position [268, 0]
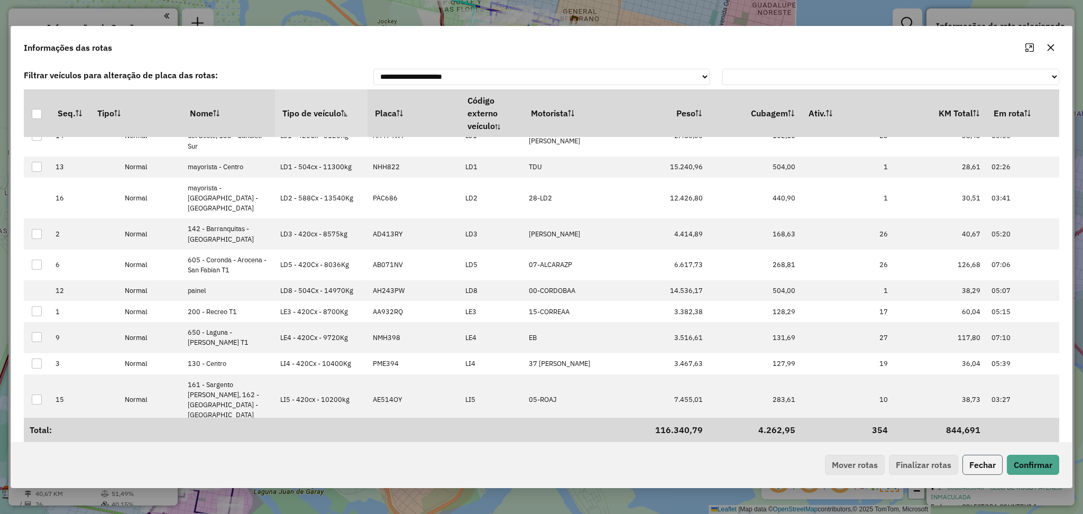
click at [985, 471] on button "Fechar" at bounding box center [983, 465] width 40 height 20
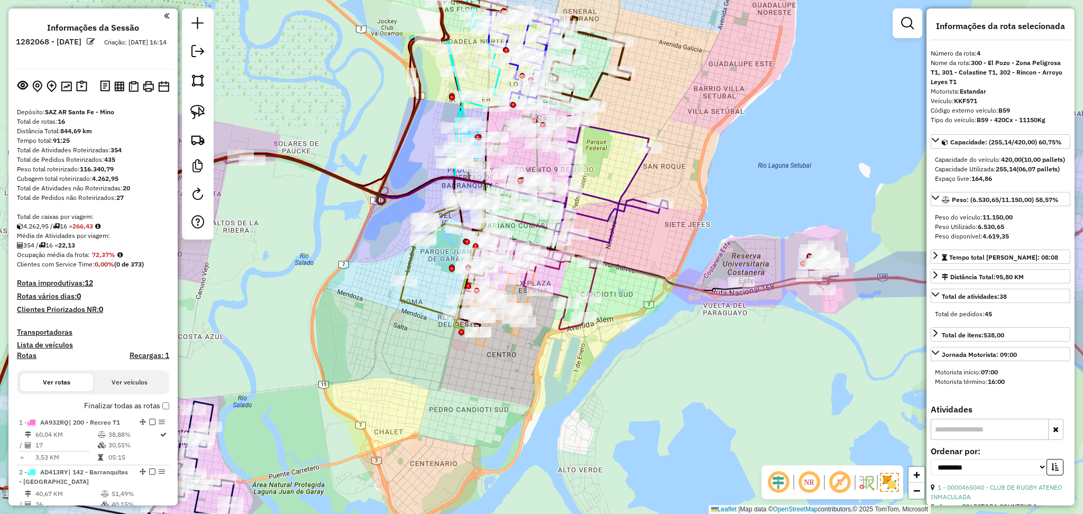
click at [17, 356] on h4 "Rotas" at bounding box center [27, 355] width 20 height 9
select select
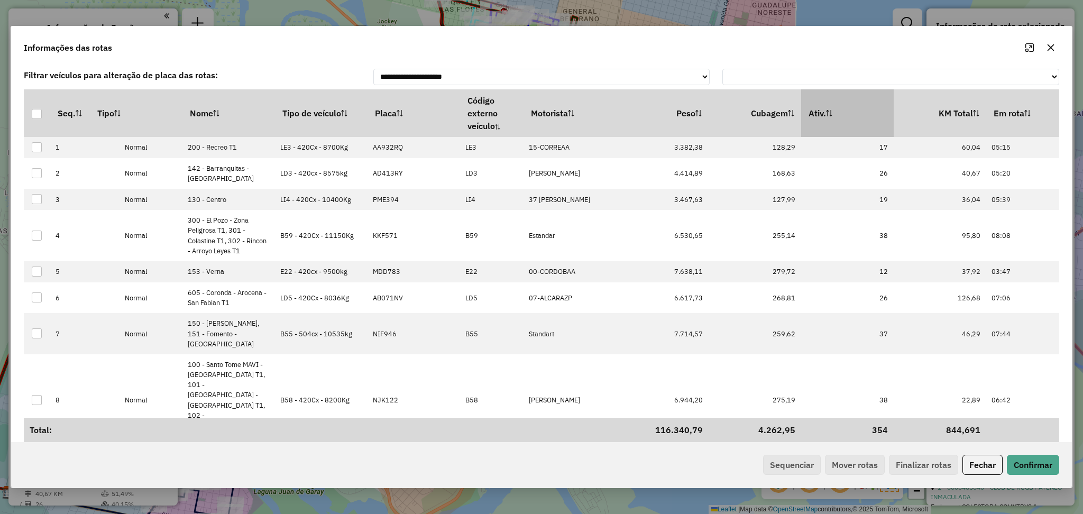
click at [860, 114] on th "Ativ." at bounding box center [848, 113] width 93 height 48
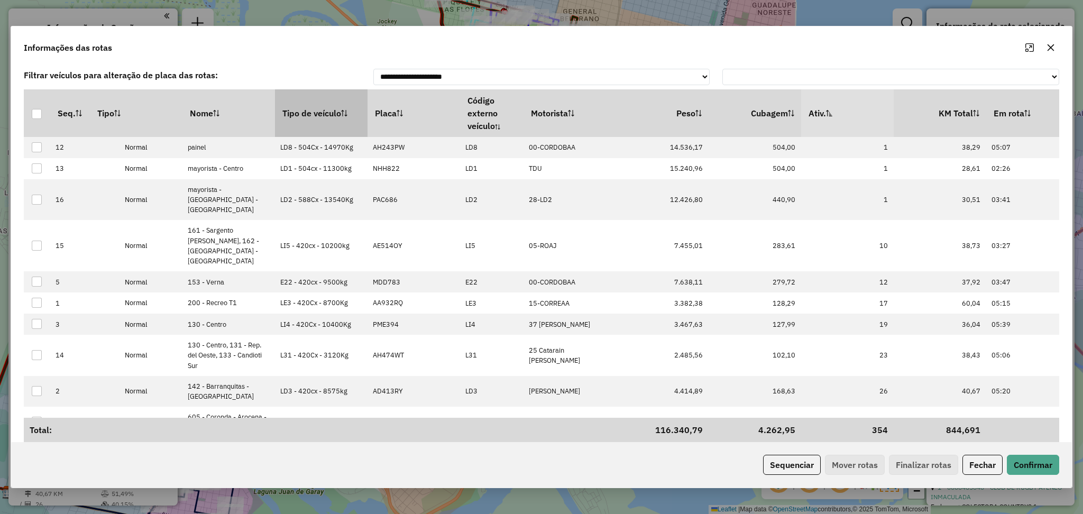
click at [305, 108] on th "Tipo de veículo" at bounding box center [321, 113] width 93 height 48
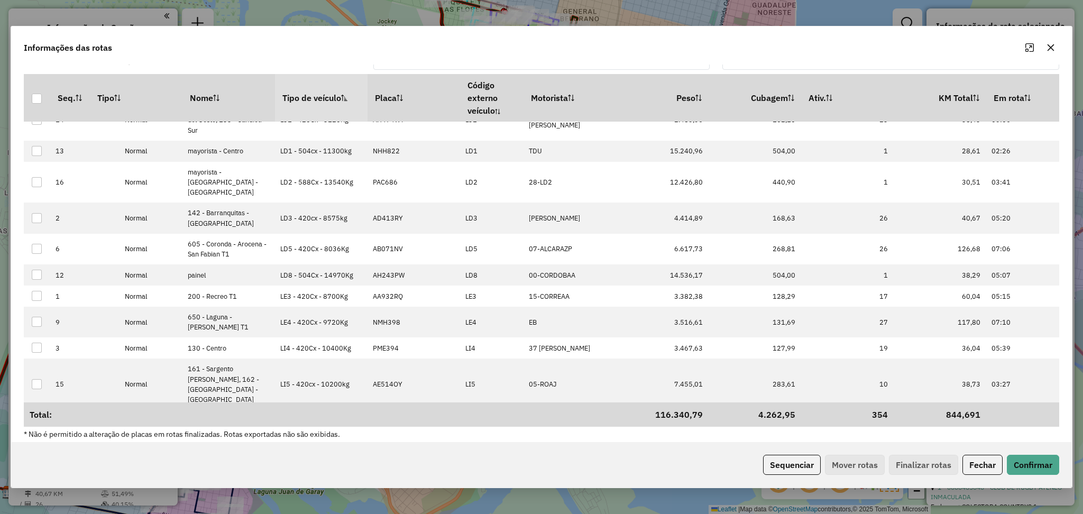
scroll to position [22, 0]
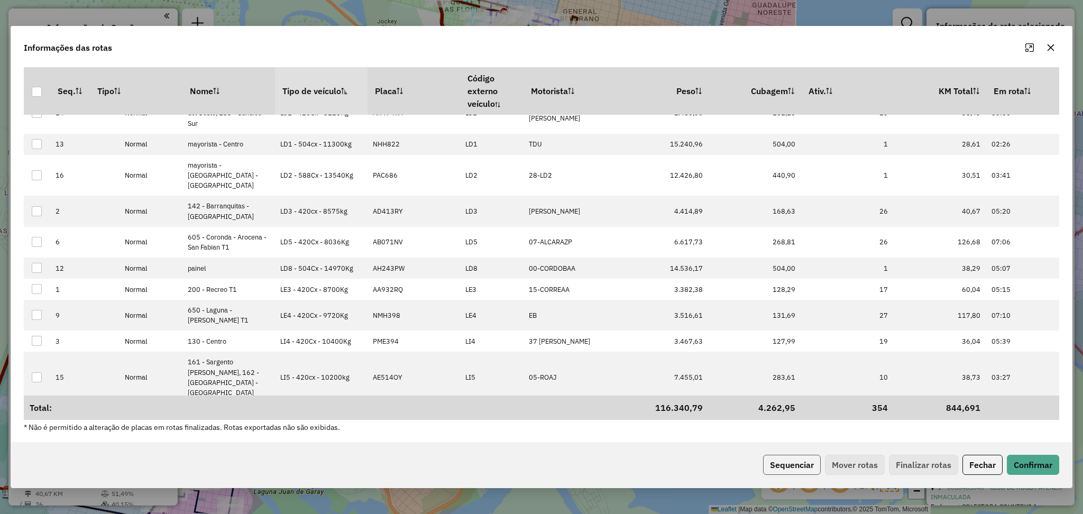
click at [793, 459] on button "Sequenciar" at bounding box center [792, 465] width 58 height 20
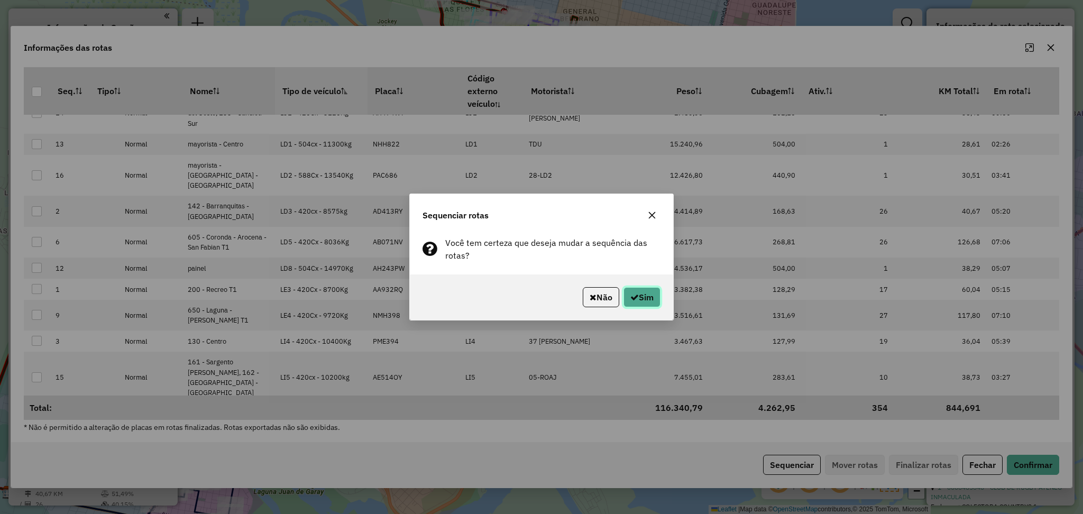
click at [645, 297] on button "Sim" at bounding box center [642, 297] width 37 height 20
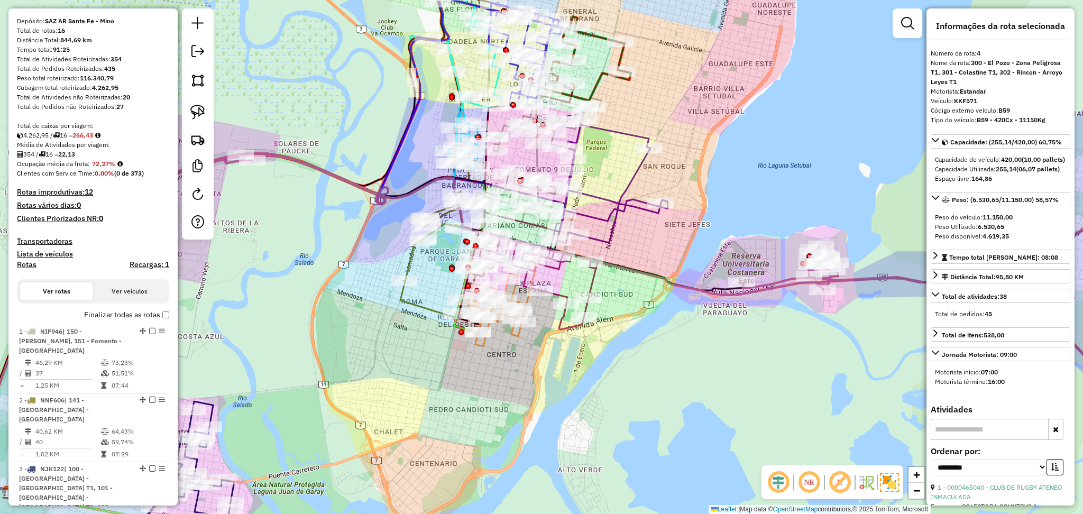
scroll to position [0, 0]
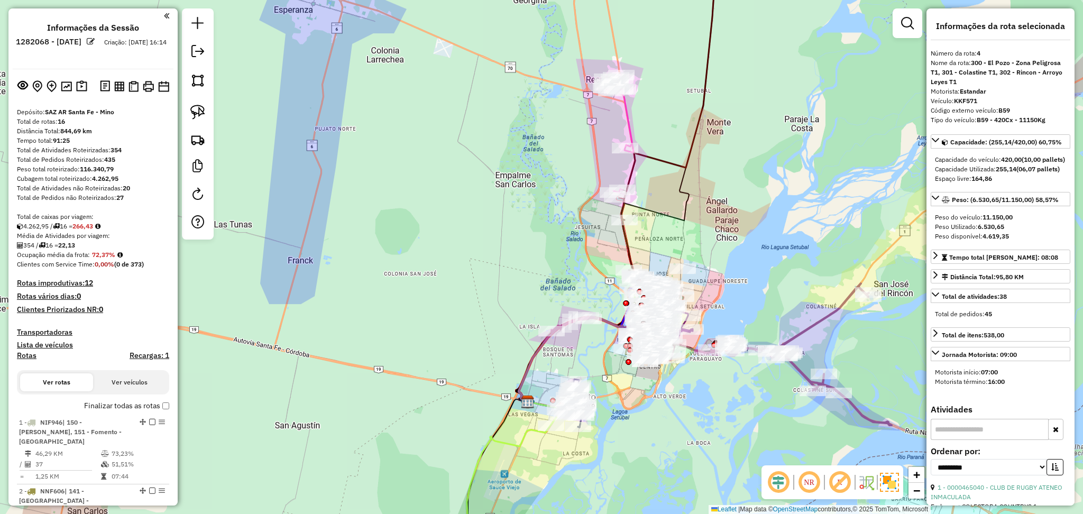
click at [815, 321] on icon at bounding box center [722, 355] width 340 height 142
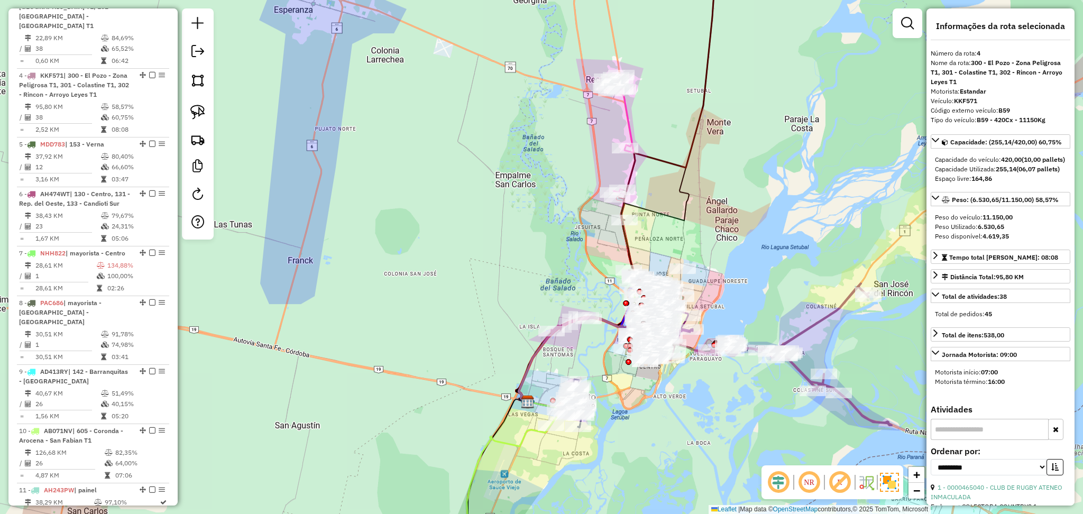
scroll to position [623, 0]
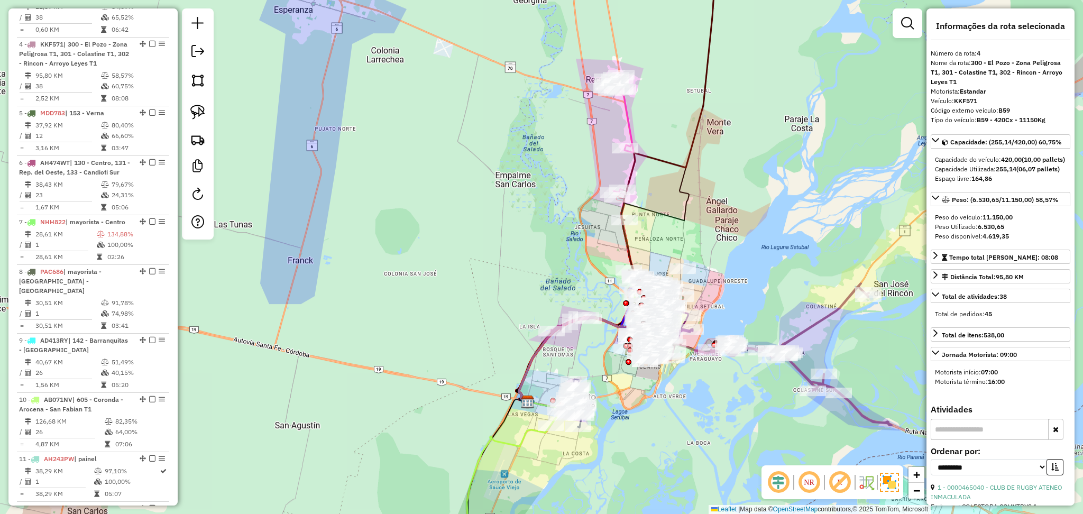
click at [629, 119] on icon at bounding box center [620, 134] width 29 height 120
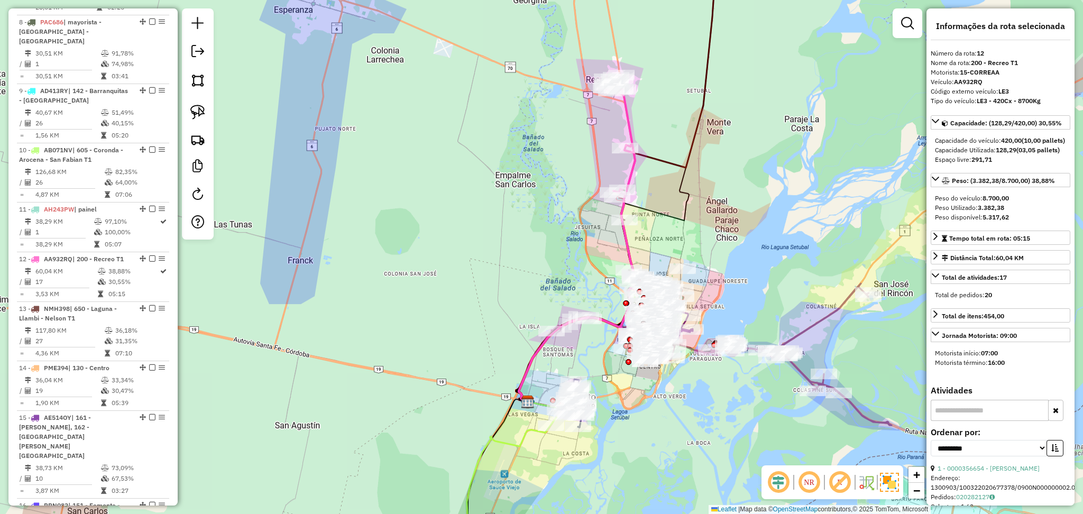
scroll to position [1078, 0]
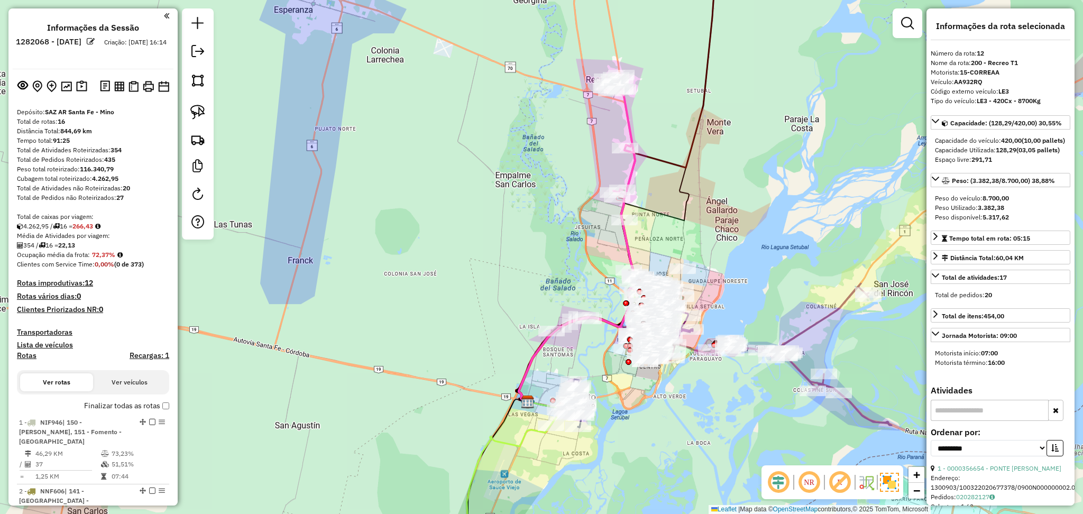
select select "**********"
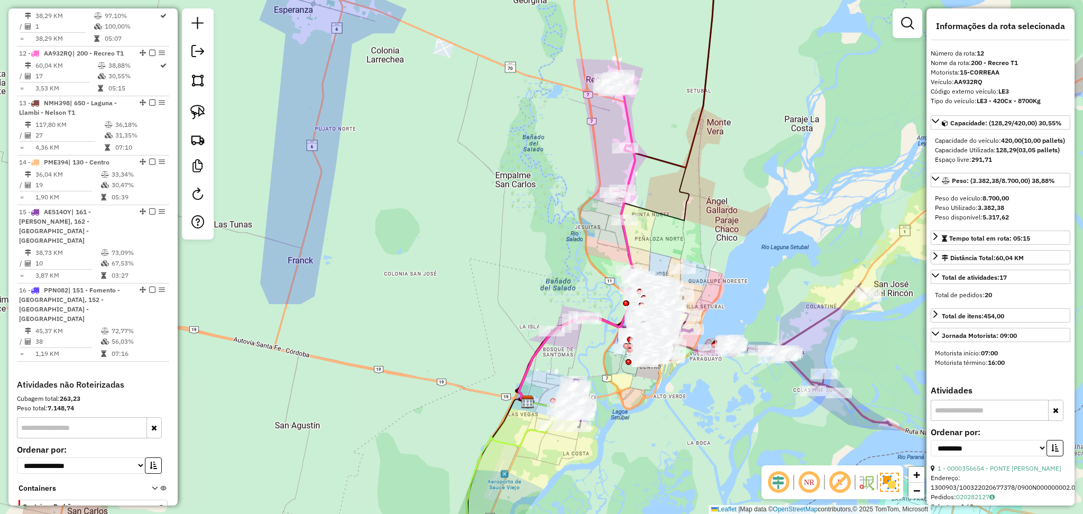
click at [648, 207] on icon at bounding box center [617, 175] width 203 height 453
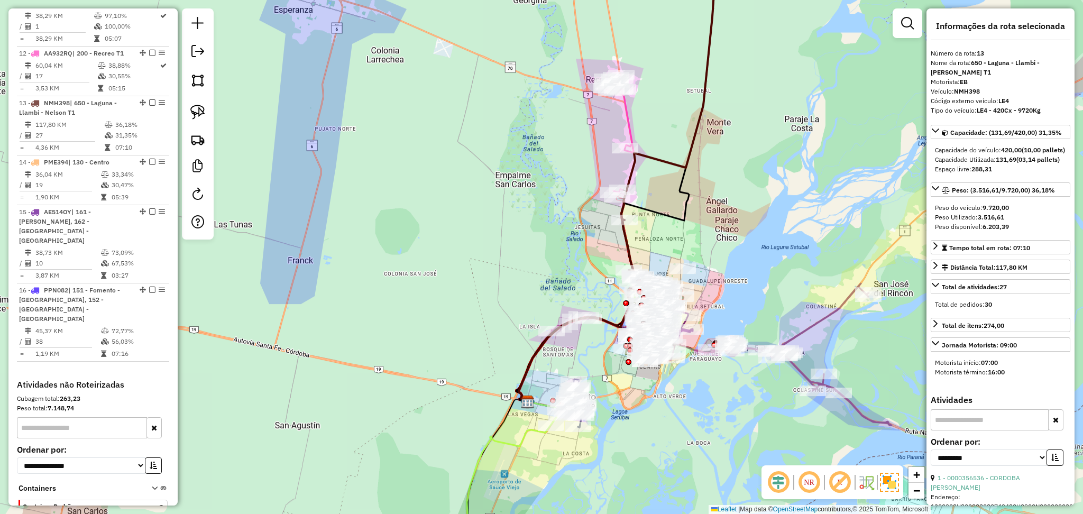
scroll to position [1104, 0]
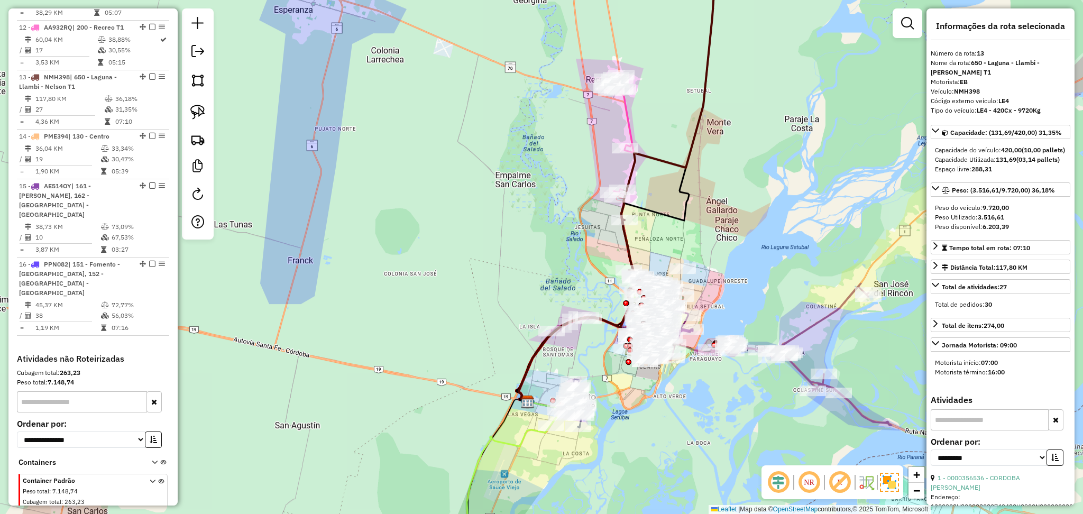
click at [624, 108] on icon at bounding box center [620, 134] width 29 height 120
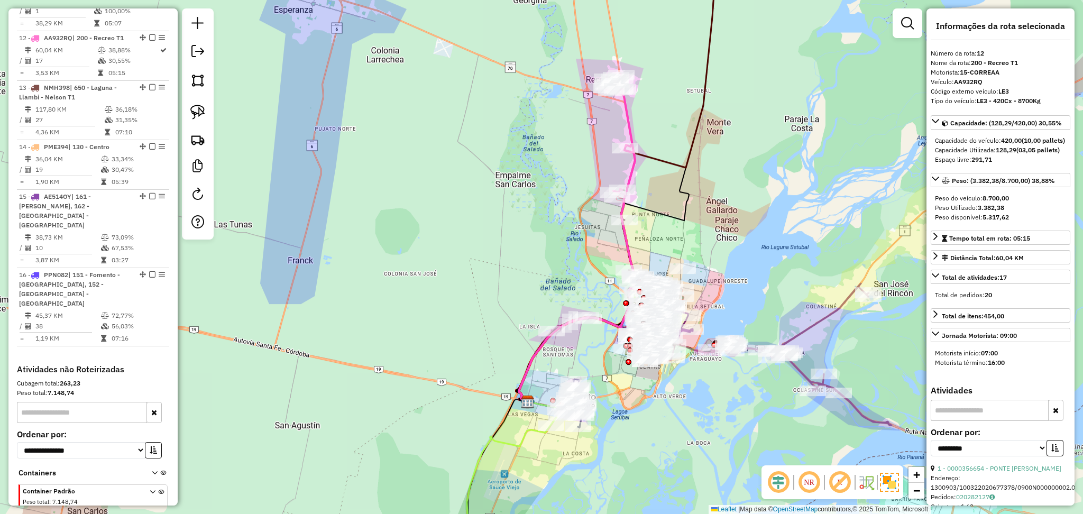
scroll to position [1078, 0]
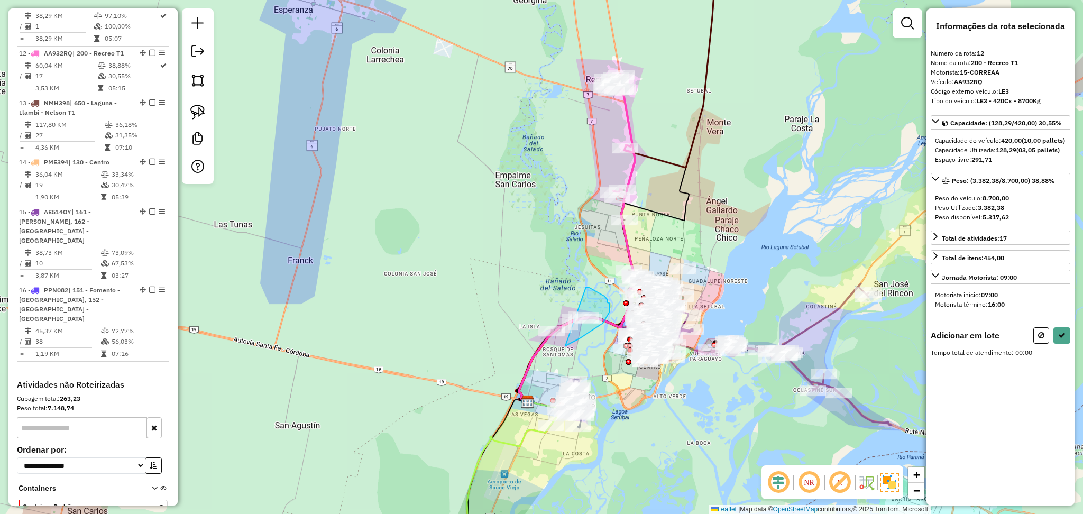
drag, startPoint x: 586, startPoint y: 287, endPoint x: 458, endPoint y: 304, distance: 129.7
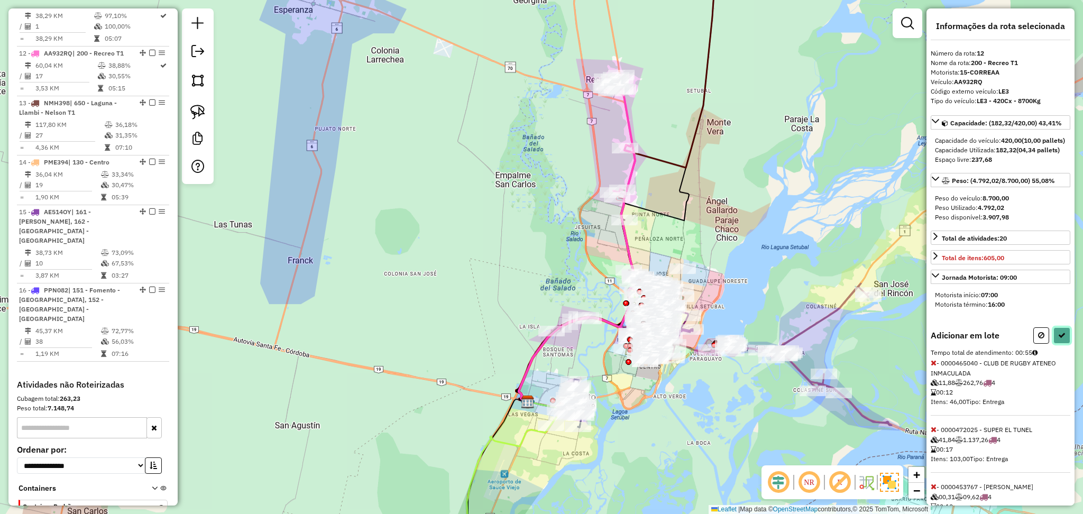
click at [1061, 344] on button at bounding box center [1062, 335] width 17 height 16
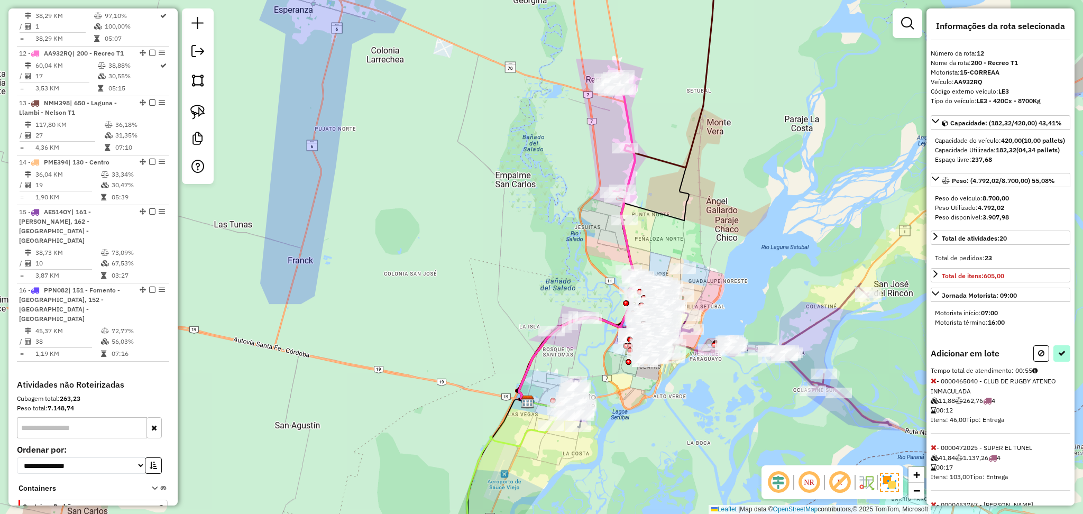
select select "**********"
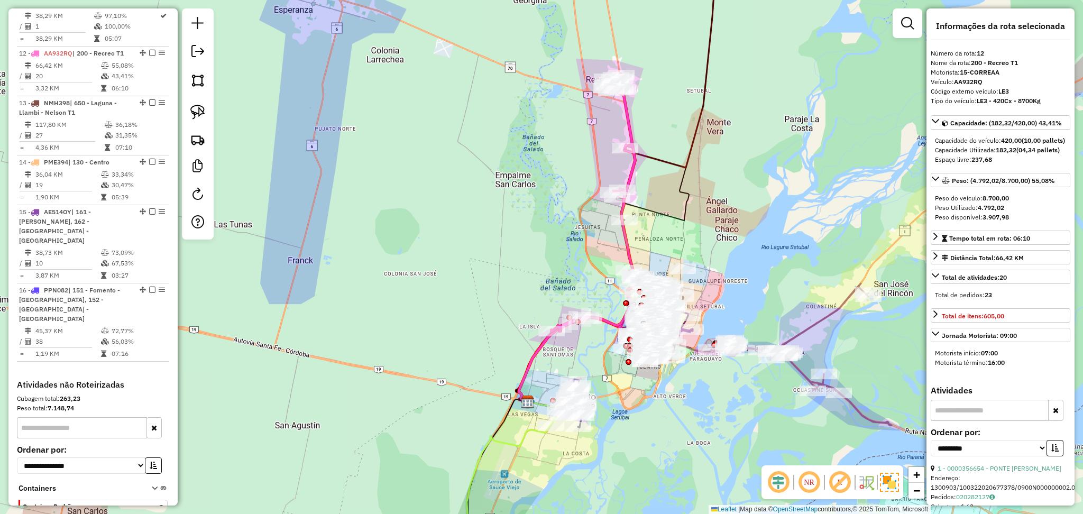
click at [540, 356] on icon at bounding box center [578, 274] width 119 height 253
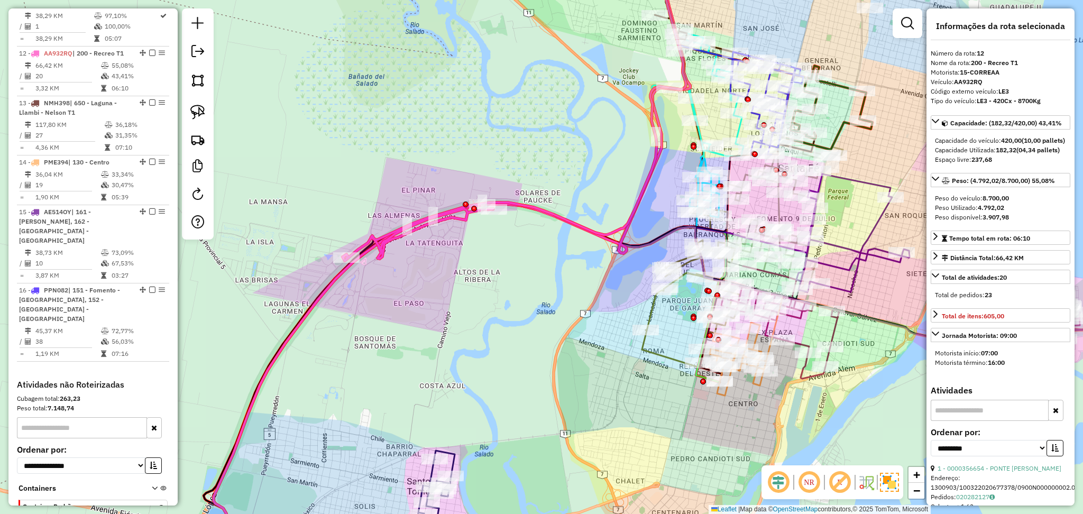
click at [839, 330] on icon at bounding box center [781, 322] width 118 height 113
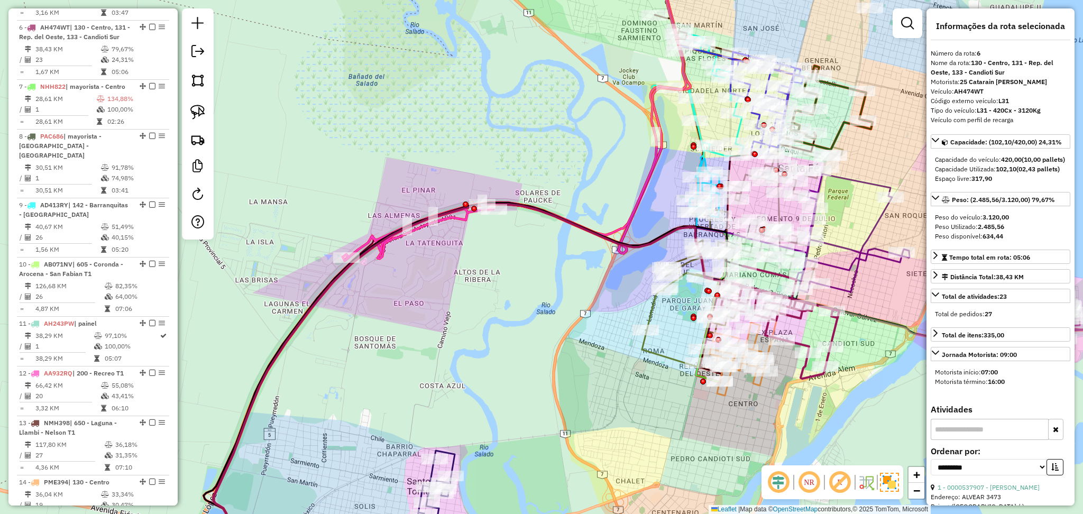
scroll to position [741, 0]
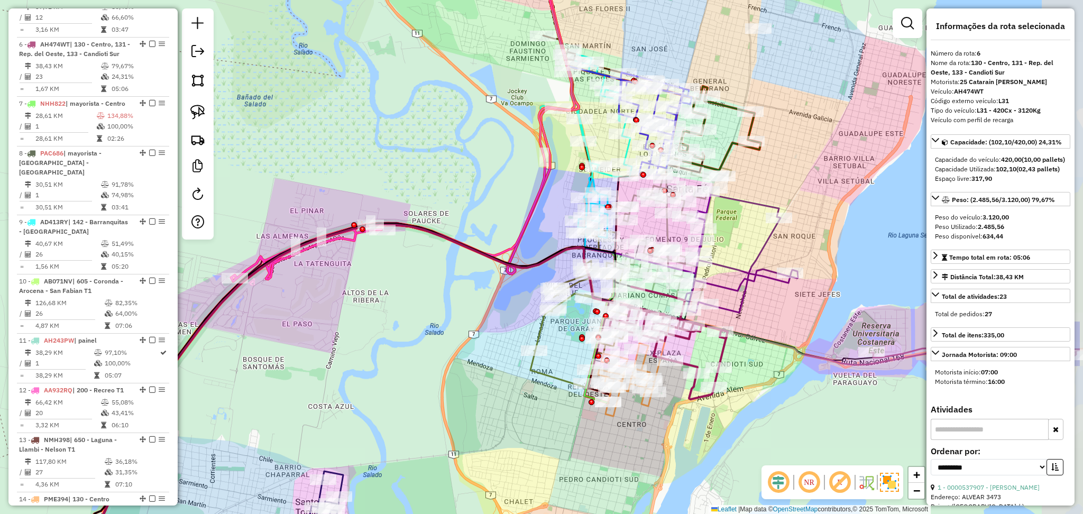
drag, startPoint x: 850, startPoint y: 330, endPoint x: 739, endPoint y: 350, distance: 113.5
click at [739, 350] on div "Janela de atendimento Grade de atendimento Capacidade Transportadoras Veículos …" at bounding box center [541, 257] width 1083 height 514
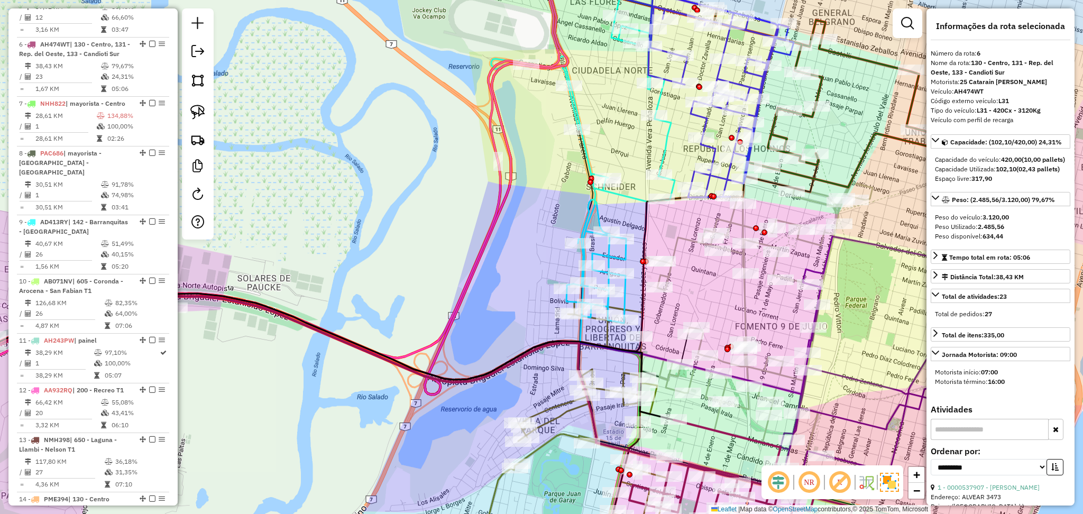
click at [586, 151] on icon at bounding box center [583, 139] width 184 height 369
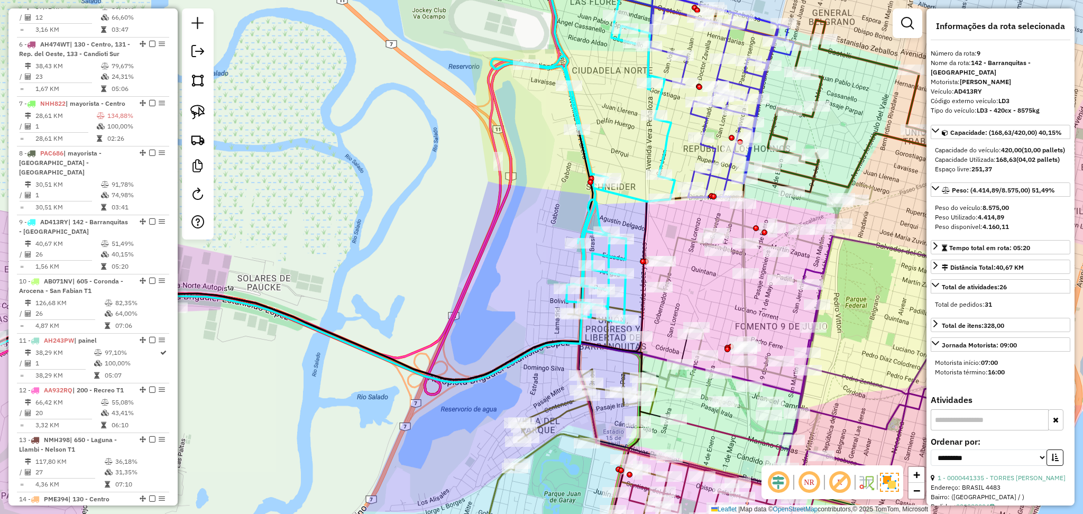
scroll to position [910, 0]
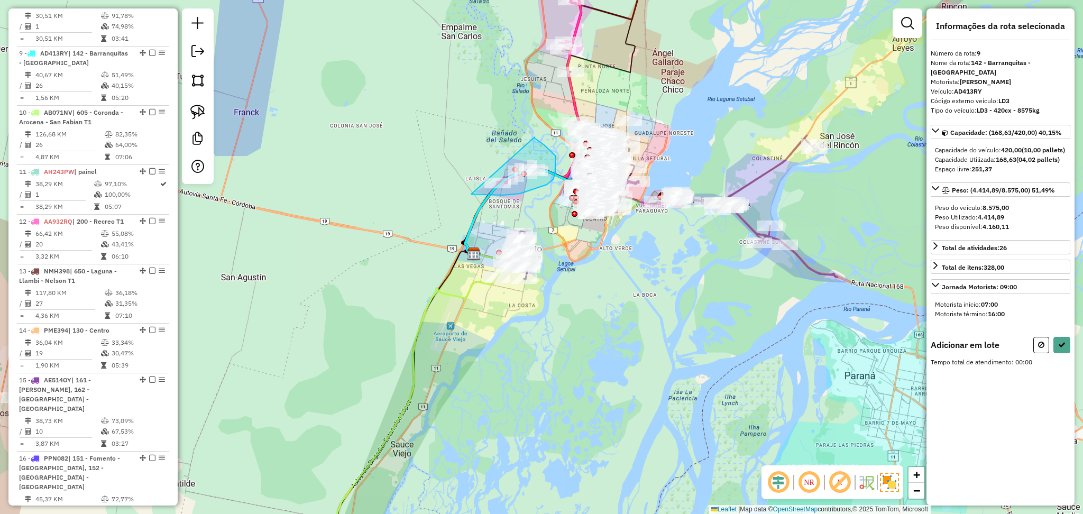
drag, startPoint x: 535, startPoint y: 137, endPoint x: 448, endPoint y: 164, distance: 91.4
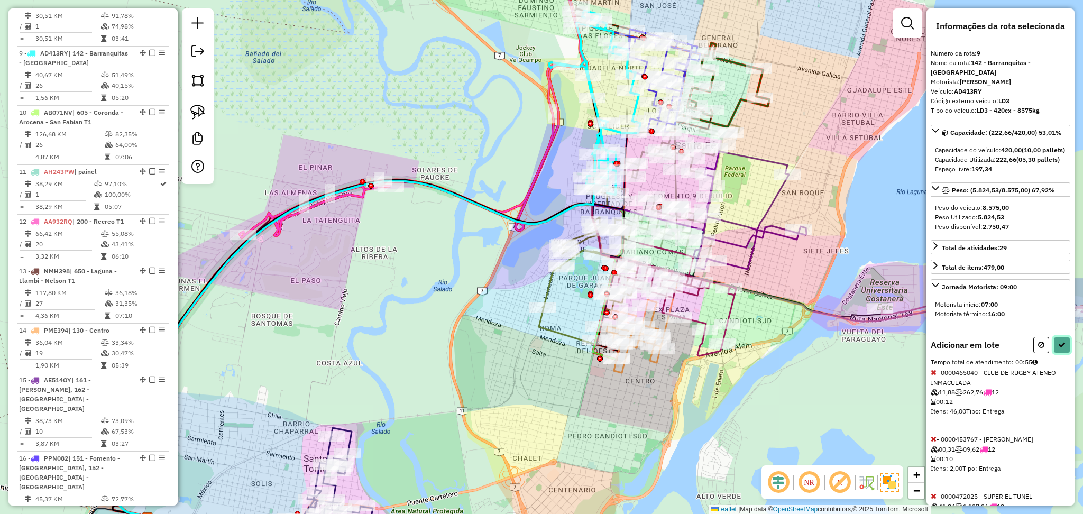
click at [1062, 349] on icon at bounding box center [1062, 344] width 7 height 7
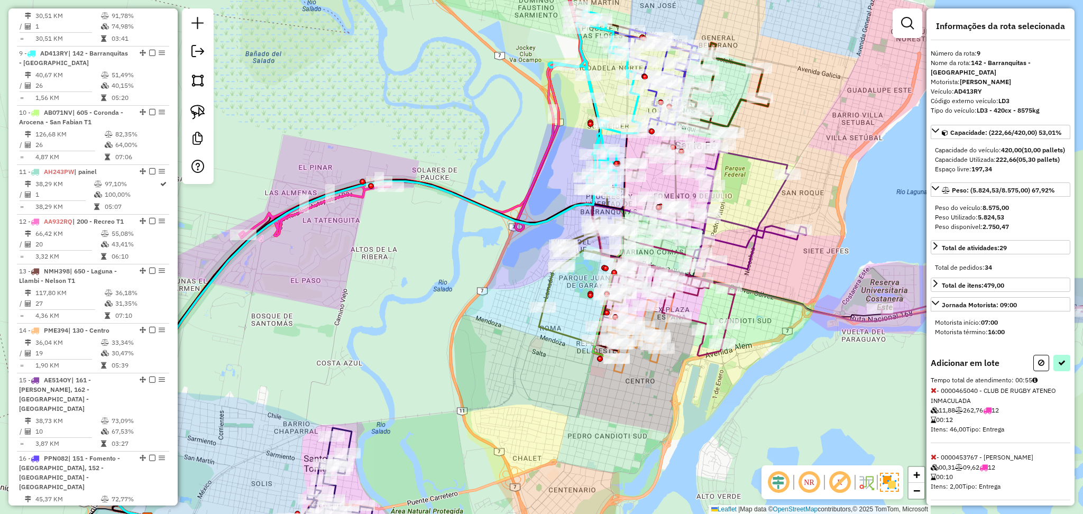
select select "**********"
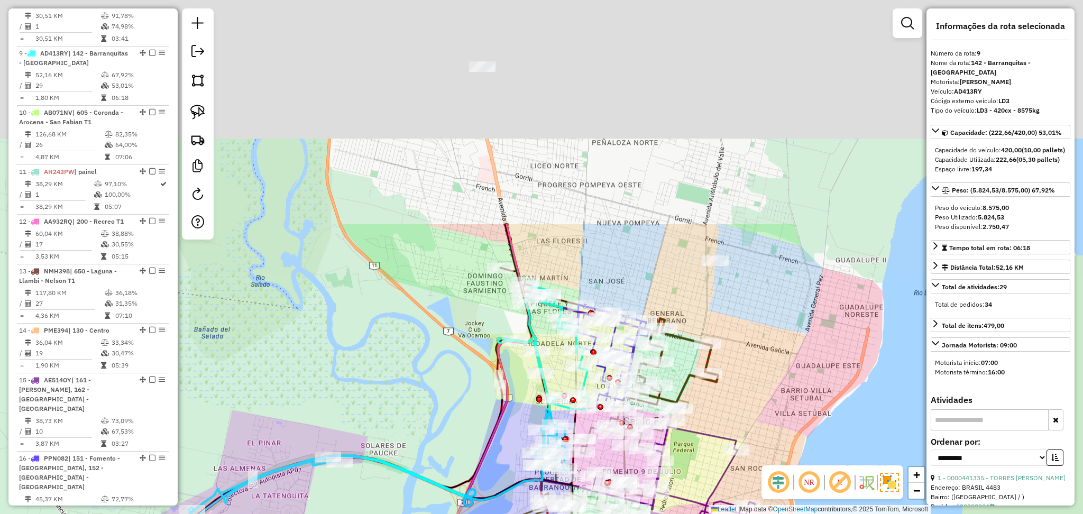
drag, startPoint x: 506, startPoint y: 67, endPoint x: 456, endPoint y: 261, distance: 200.7
click at [449, 368] on div "Janela de atendimento Grade de atendimento Capacidade Transportadoras Veículos …" at bounding box center [541, 257] width 1083 height 514
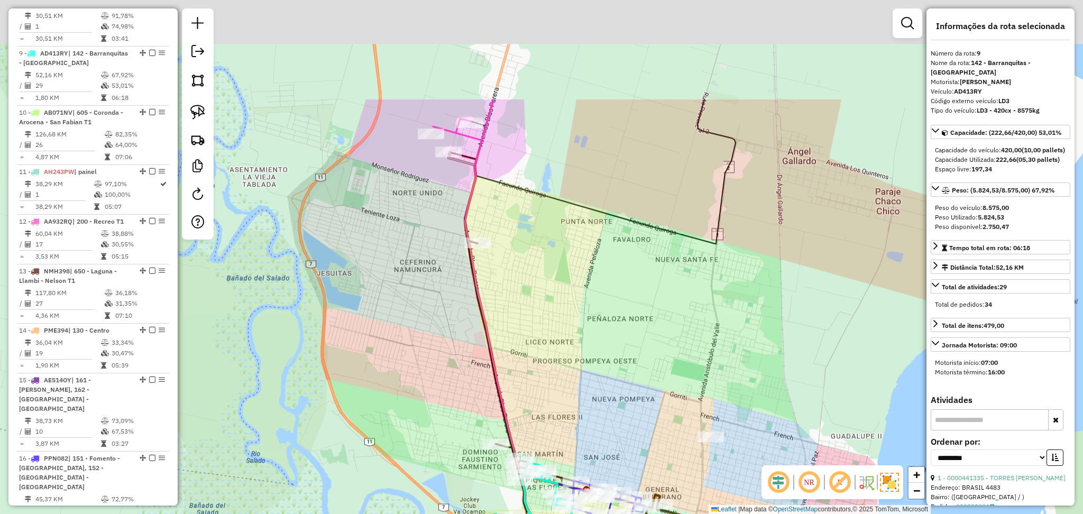
drag, startPoint x: 479, startPoint y: 29, endPoint x: 482, endPoint y: 134, distance: 105.3
click at [482, 183] on icon at bounding box center [350, 408] width 362 height 618
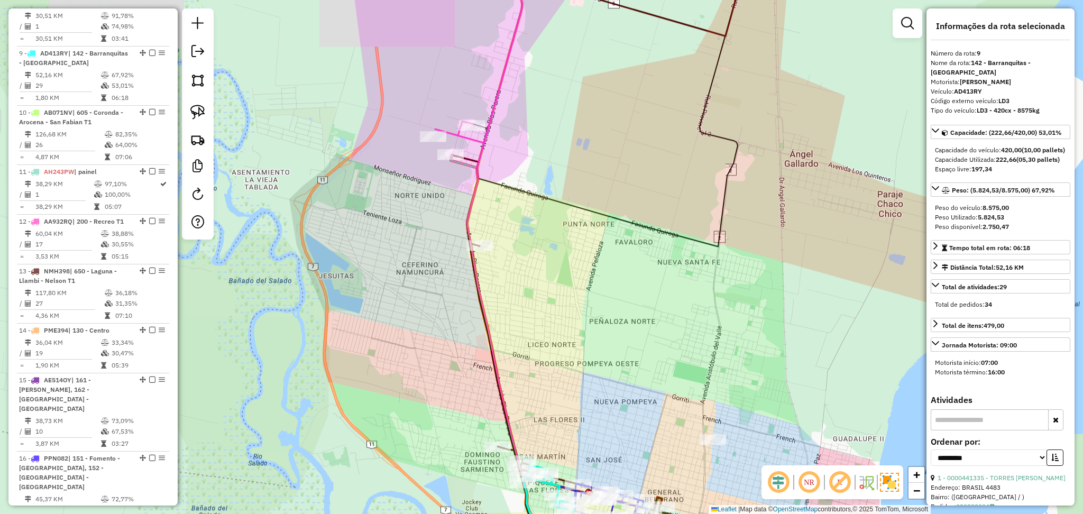
click at [482, 134] on icon at bounding box center [478, 45] width 87 height 195
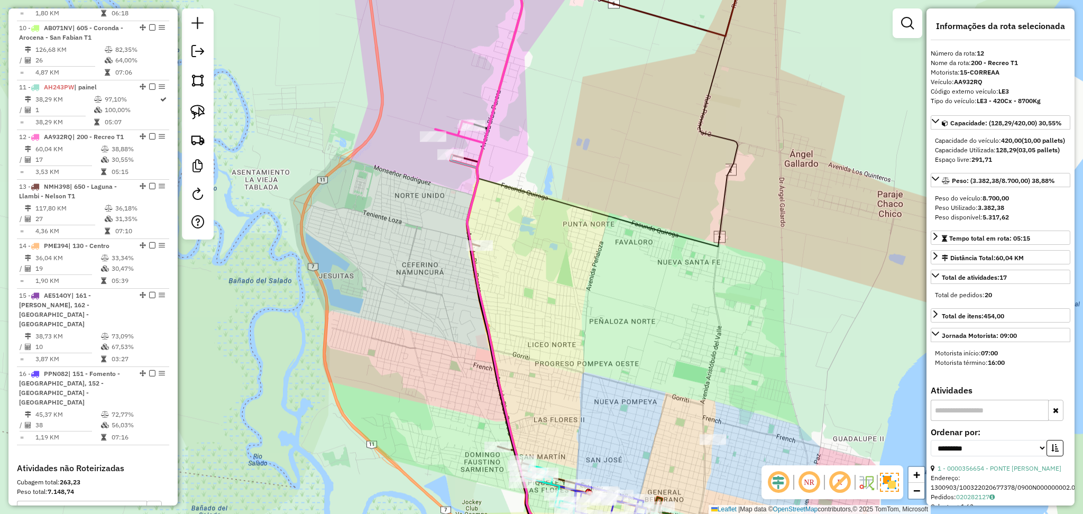
scroll to position [1078, 0]
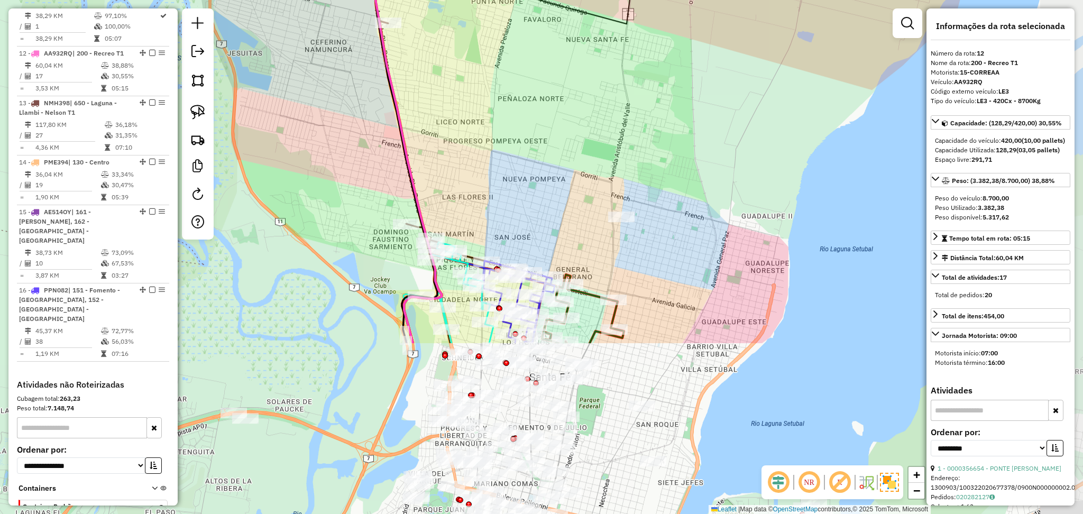
drag, startPoint x: 543, startPoint y: 325, endPoint x: 451, endPoint y: 102, distance: 240.8
click at [451, 102] on div "Janela de atendimento Grade de atendimento Capacidade Transportadoras Veículos …" at bounding box center [541, 257] width 1083 height 514
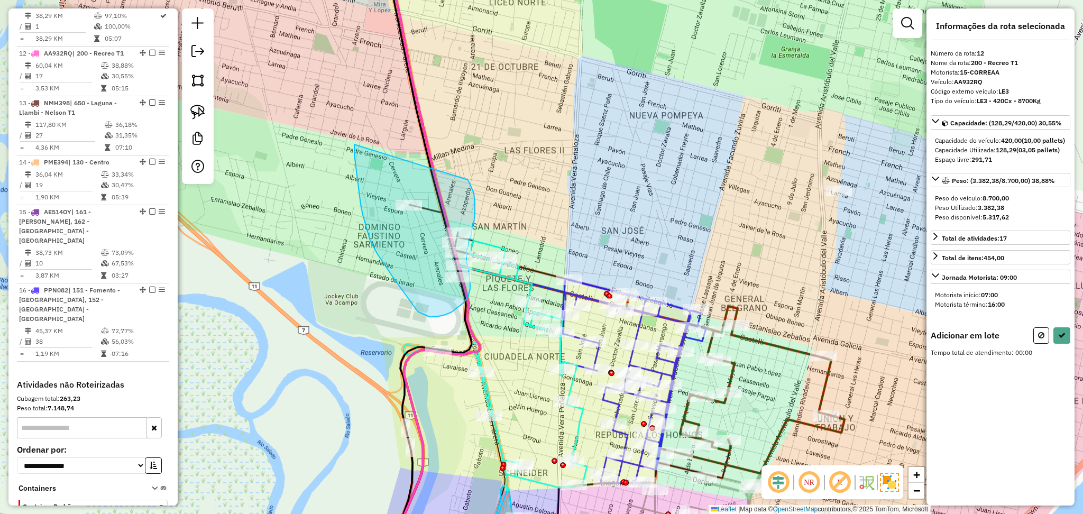
drag, startPoint x: 467, startPoint y: 179, endPoint x: 354, endPoint y: 141, distance: 118.6
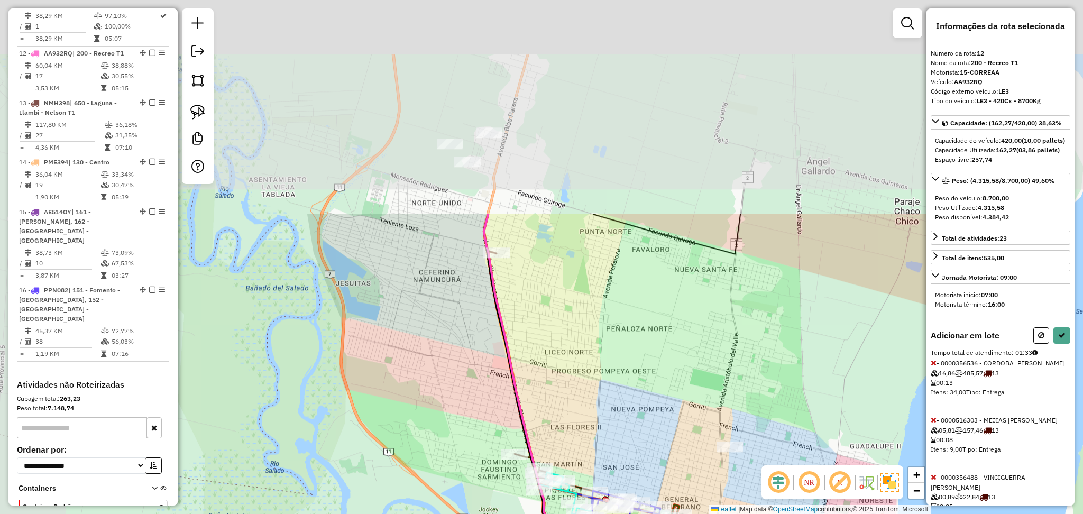
drag, startPoint x: 461, startPoint y: 113, endPoint x: 558, endPoint y: 386, distance: 289.5
click at [557, 391] on div "Janela de atendimento Grade de atendimento Capacidade Transportadoras Veículos …" at bounding box center [541, 257] width 1083 height 514
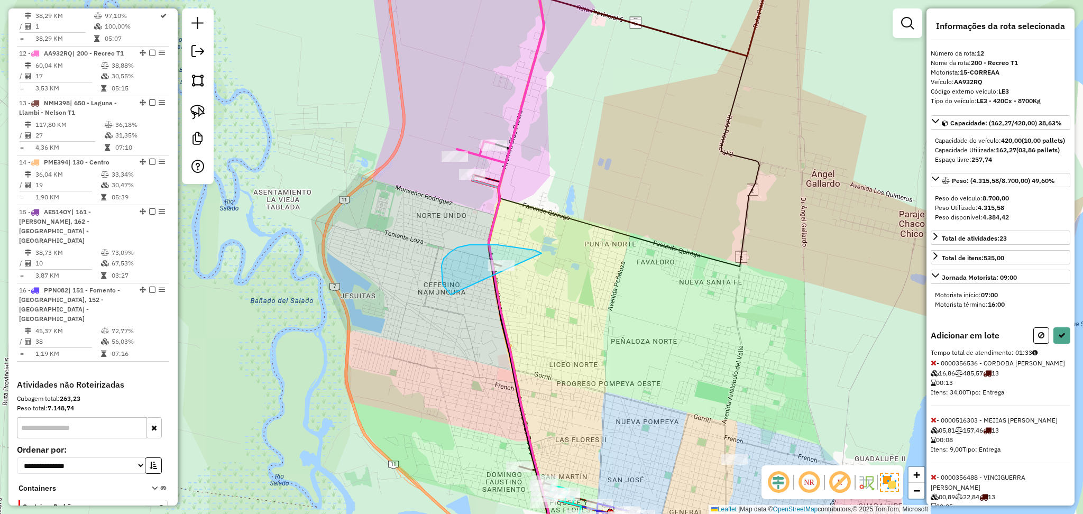
drag, startPoint x: 542, startPoint y: 253, endPoint x: 532, endPoint y: 324, distance: 71.1
click at [1057, 344] on button at bounding box center [1062, 335] width 17 height 16
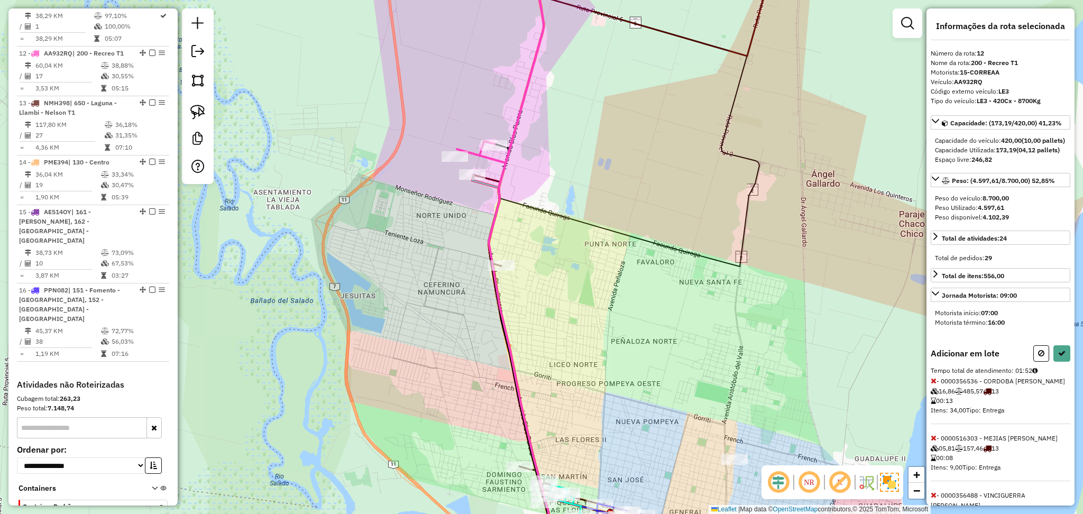
select select "**********"
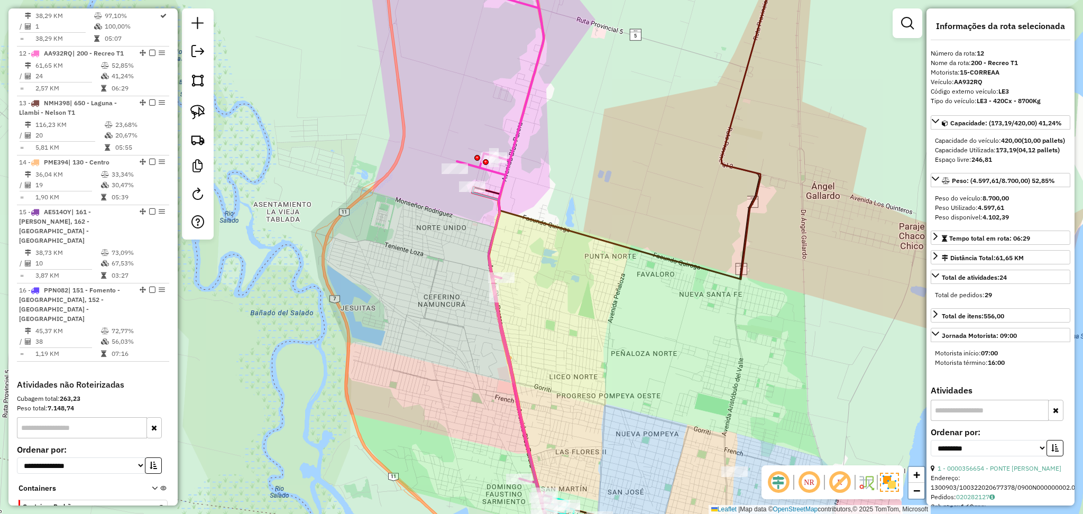
drag, startPoint x: 588, startPoint y: 140, endPoint x: 514, endPoint y: 422, distance: 292.1
click at [514, 422] on div "Janela de atendimento Grade de atendimento Capacidade Transportadoras Veículos …" at bounding box center [541, 257] width 1083 height 514
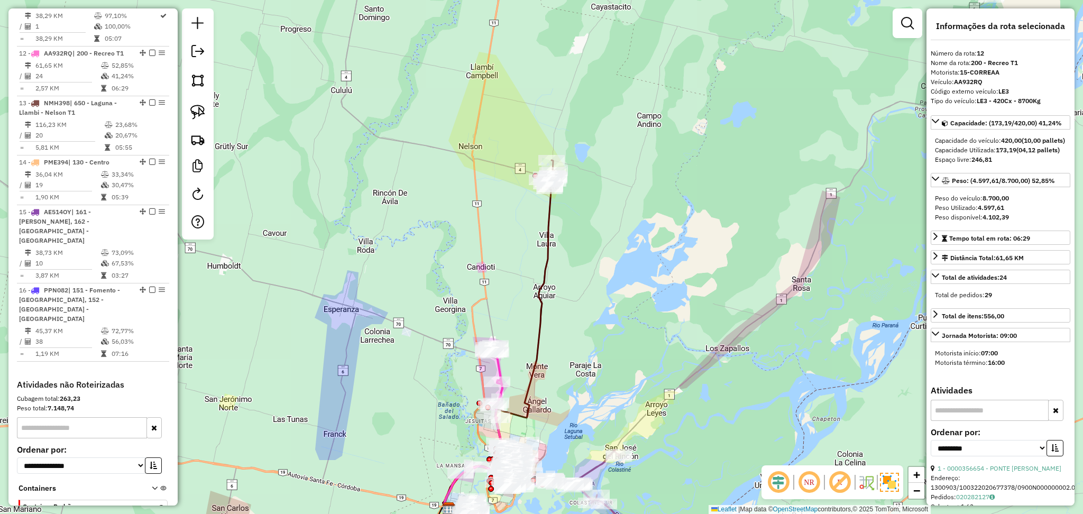
click at [551, 240] on icon at bounding box center [497, 348] width 107 height 322
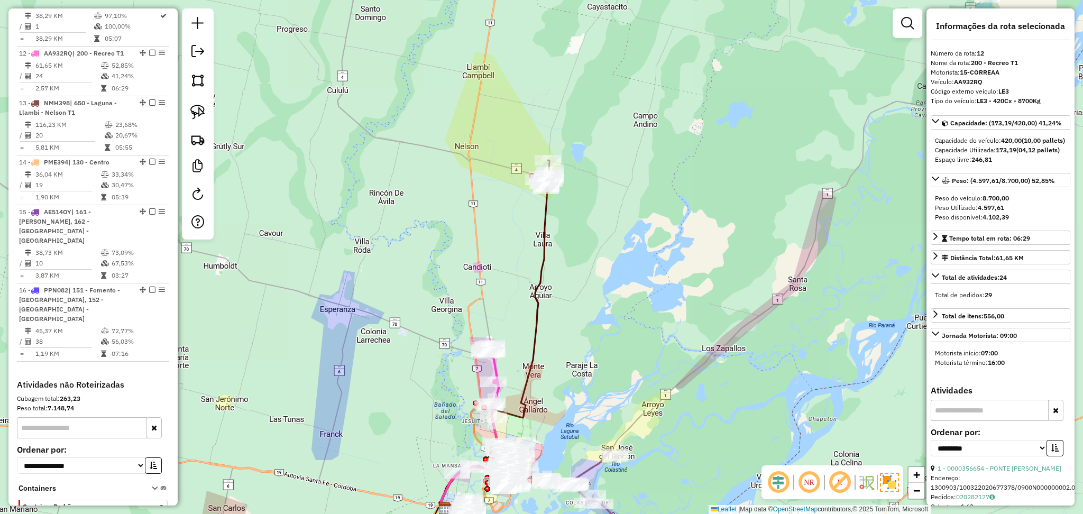
click at [547, 238] on icon at bounding box center [494, 348] width 107 height 322
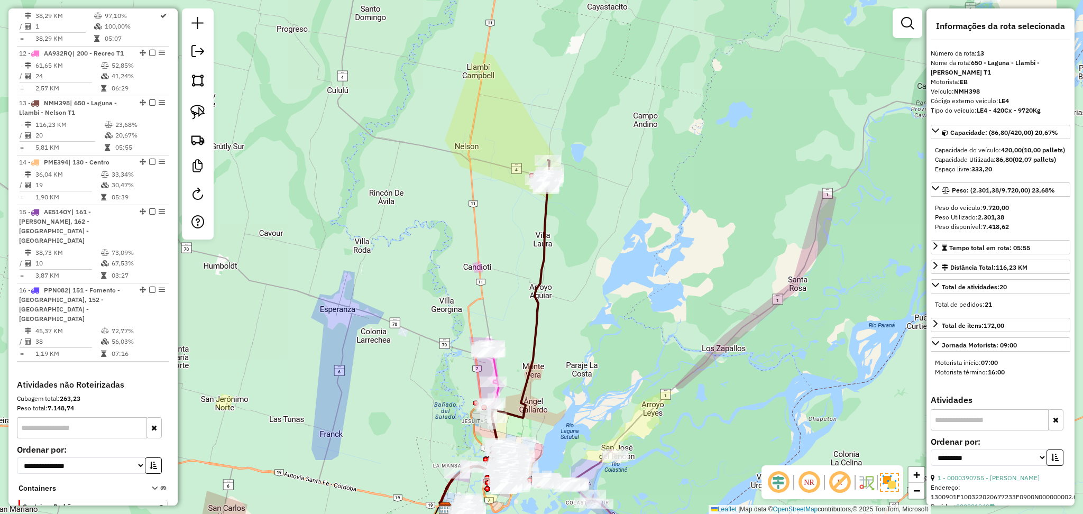
scroll to position [1104, 0]
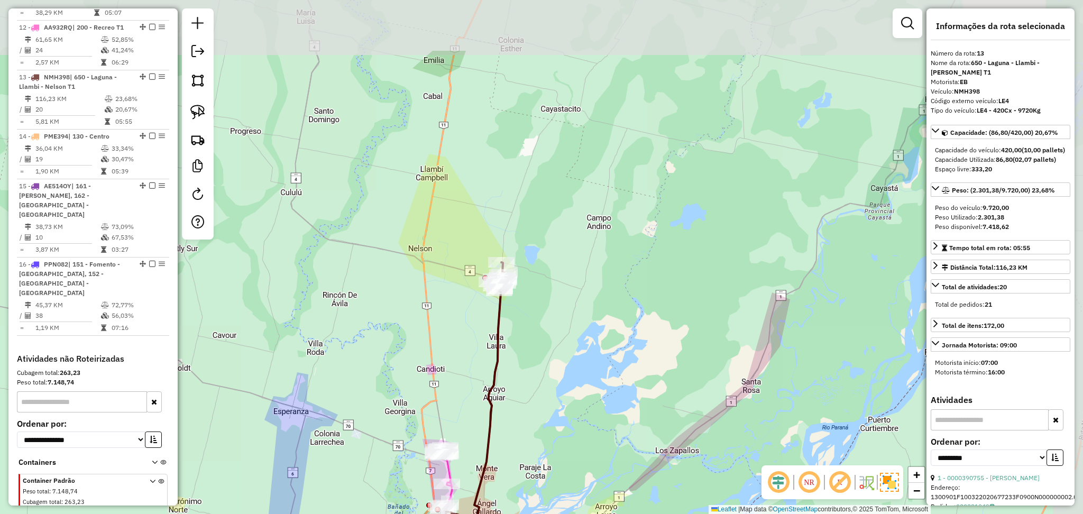
drag, startPoint x: 582, startPoint y: 239, endPoint x: 529, endPoint y: 348, distance: 121.6
click at [532, 348] on div "Janela de atendimento Grade de atendimento Capacidade Transportadoras Veículos …" at bounding box center [541, 257] width 1083 height 514
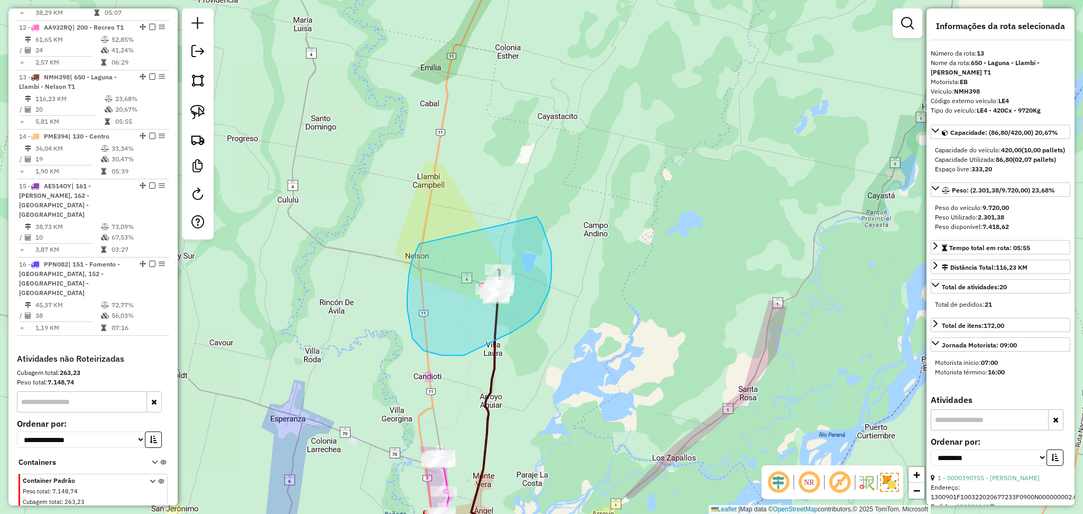
drag, startPoint x: 420, startPoint y: 244, endPoint x: 537, endPoint y: 217, distance: 120.5
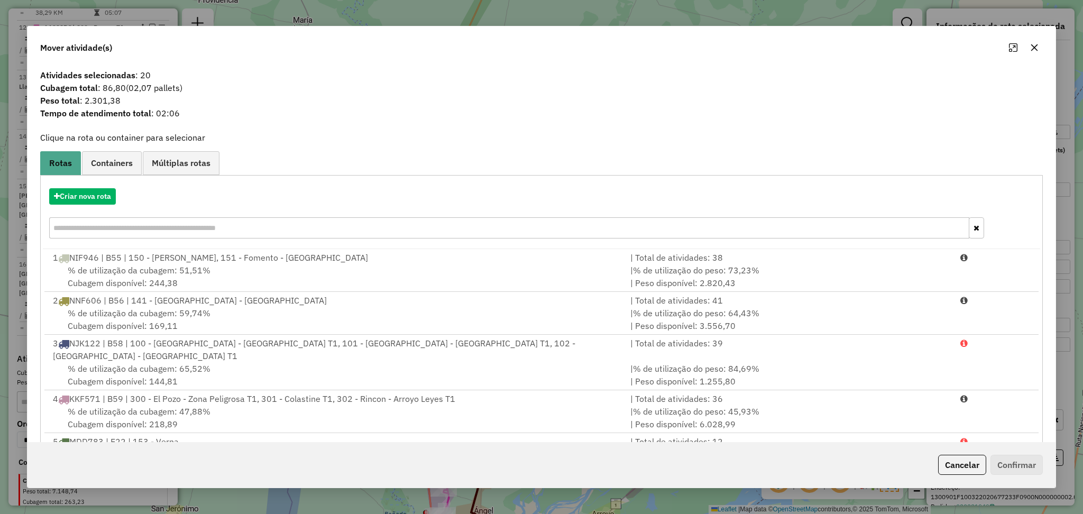
drag, startPoint x: 183, startPoint y: 86, endPoint x: 133, endPoint y: 87, distance: 50.3
click at [133, 87] on span "(02,07 pallets)" at bounding box center [154, 88] width 57 height 11
copy span "02,07 pallets)"
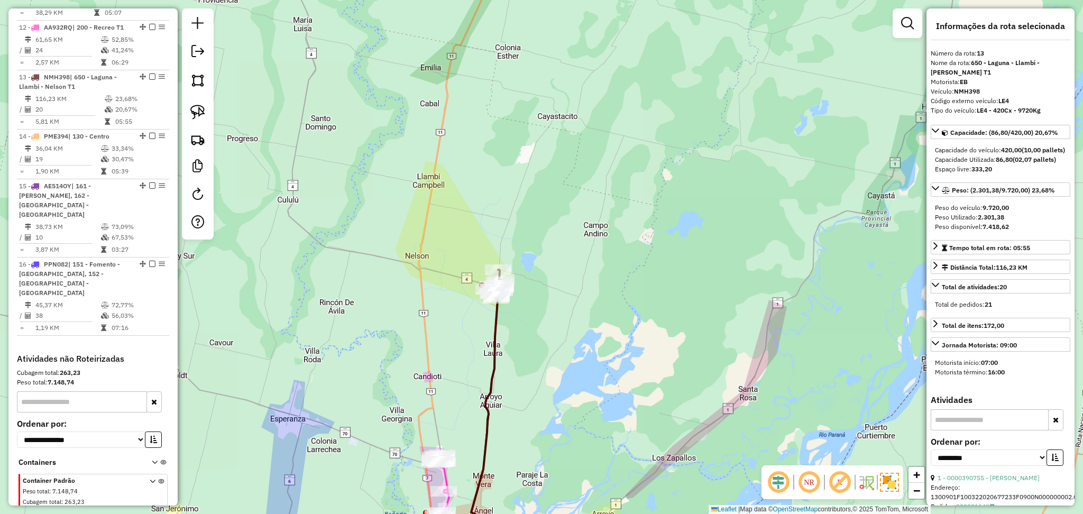
click at [495, 368] on icon at bounding box center [470, 432] width 56 height 270
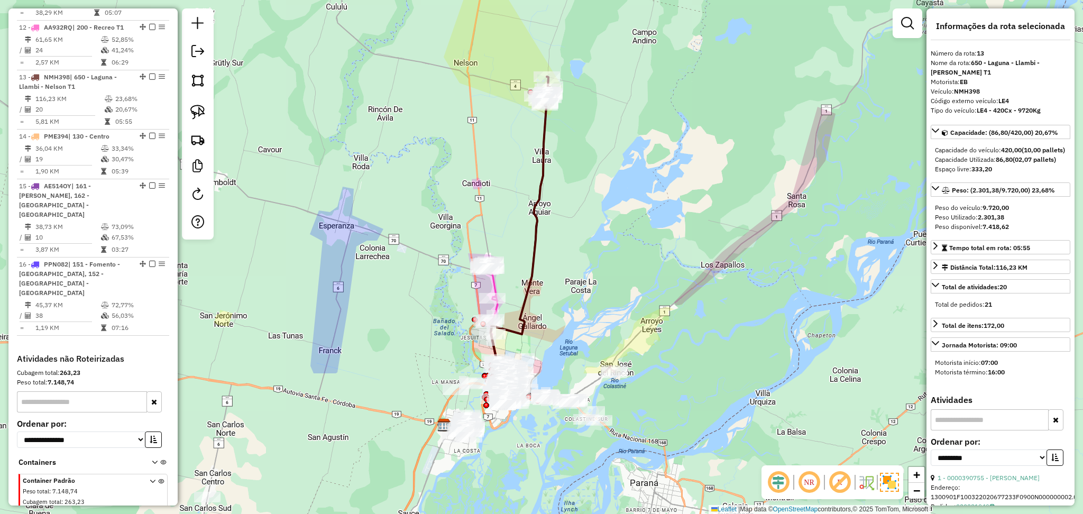
drag, startPoint x: 521, startPoint y: 450, endPoint x: 595, endPoint y: 106, distance: 351.8
click at [595, 103] on div "Janela de atendimento Grade de atendimento Capacidade Transportadoras Veículos …" at bounding box center [541, 257] width 1083 height 514
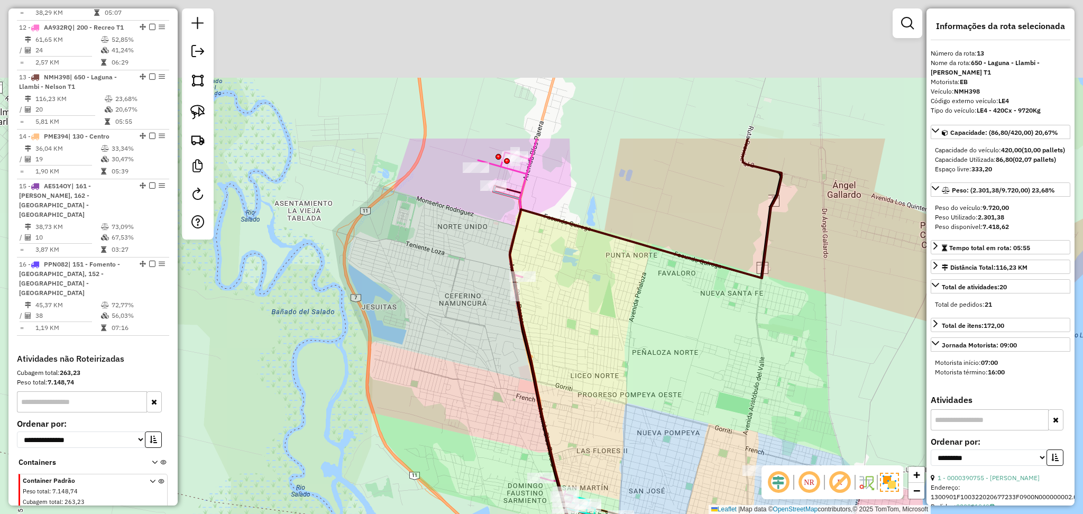
drag, startPoint x: 530, startPoint y: 216, endPoint x: 553, endPoint y: 306, distance: 92.8
click at [553, 305] on div "Janela de atendimento Grade de atendimento Capacidade Transportadoras Veículos …" at bounding box center [541, 257] width 1083 height 514
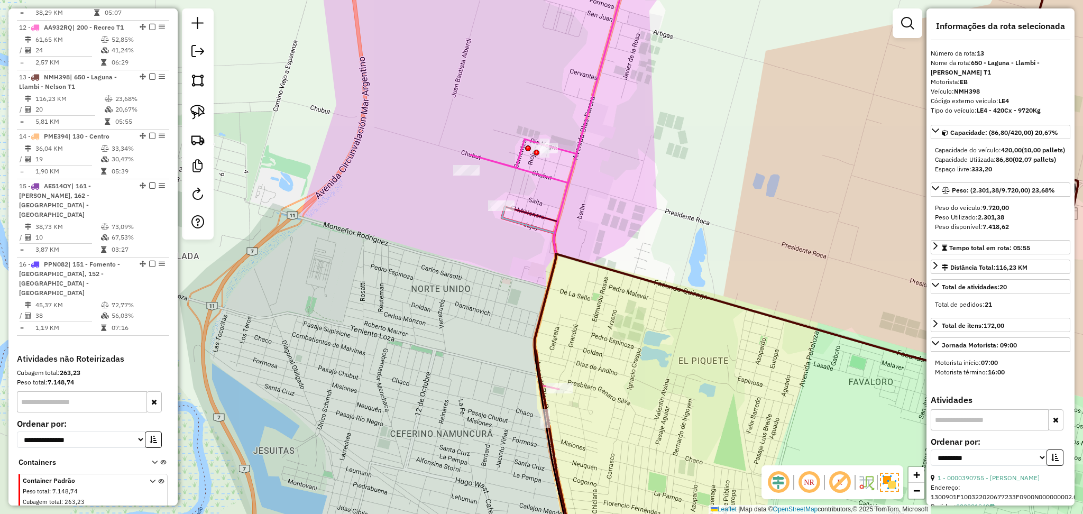
click at [528, 226] on icon at bounding box center [540, 387] width 77 height 360
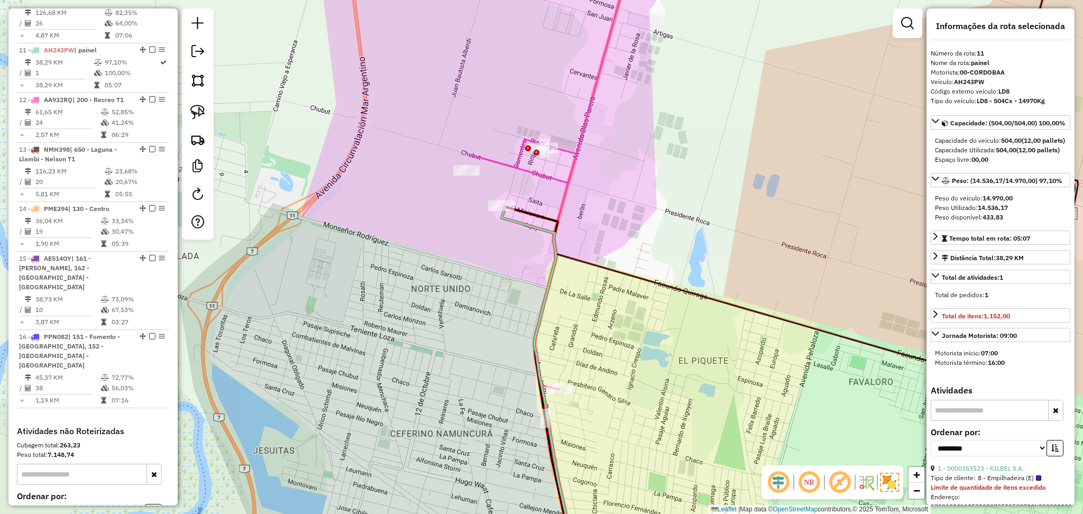
scroll to position [1028, 0]
click at [732, 307] on icon at bounding box center [806, 258] width 543 height 618
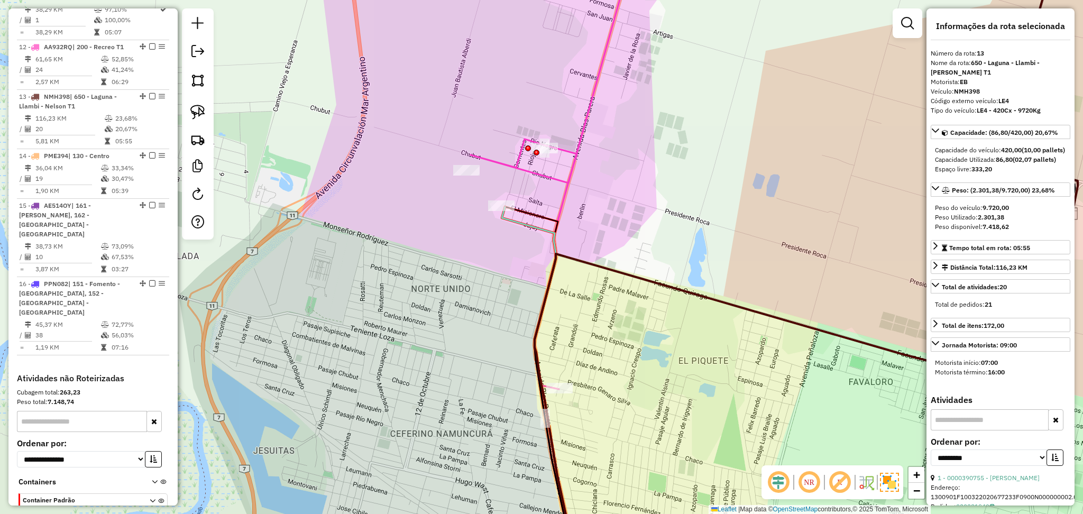
scroll to position [1104, 0]
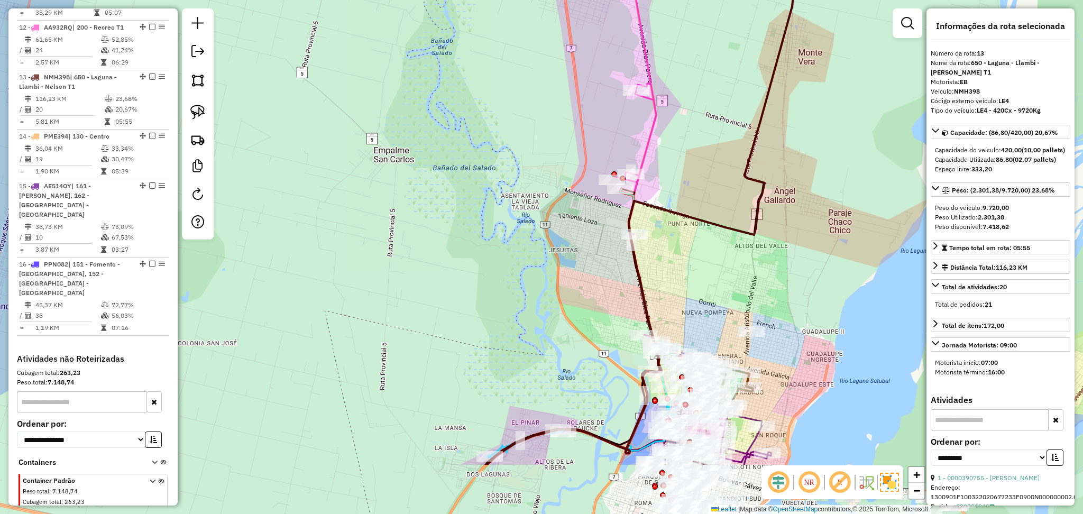
drag, startPoint x: 738, startPoint y: 372, endPoint x: 624, endPoint y: 125, distance: 272.2
click at [624, 125] on div "Janela de atendimento Grade de atendimento Capacidade Transportadoras Veículos …" at bounding box center [541, 257] width 1083 height 514
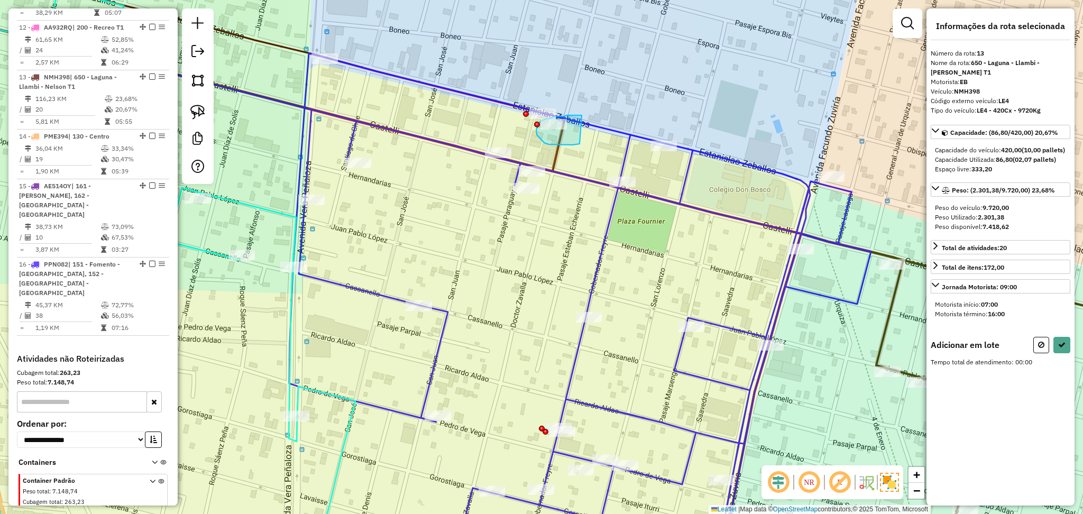
drag, startPoint x: 582, startPoint y: 115, endPoint x: 580, endPoint y: 144, distance: 28.6
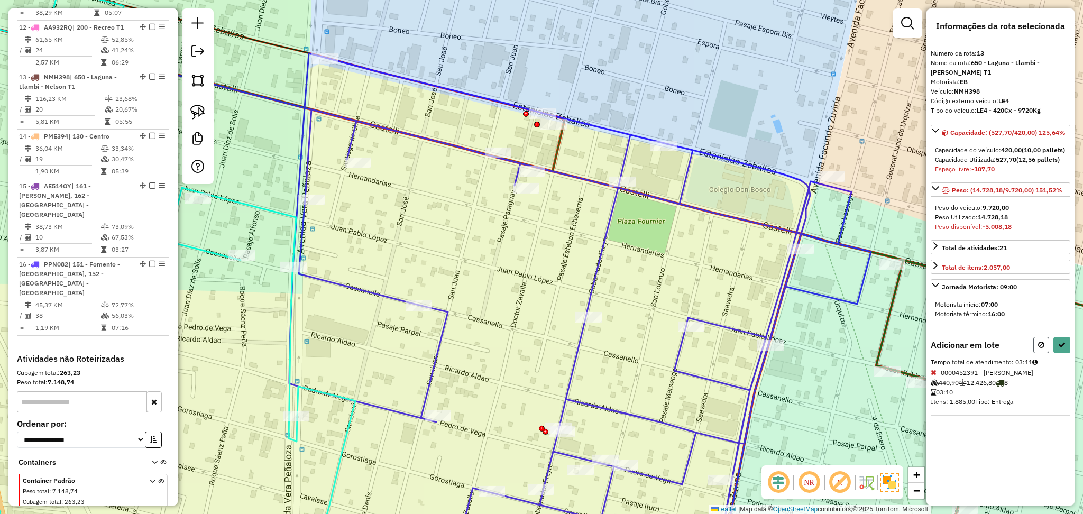
click at [1045, 353] on button at bounding box center [1042, 345] width 16 height 16
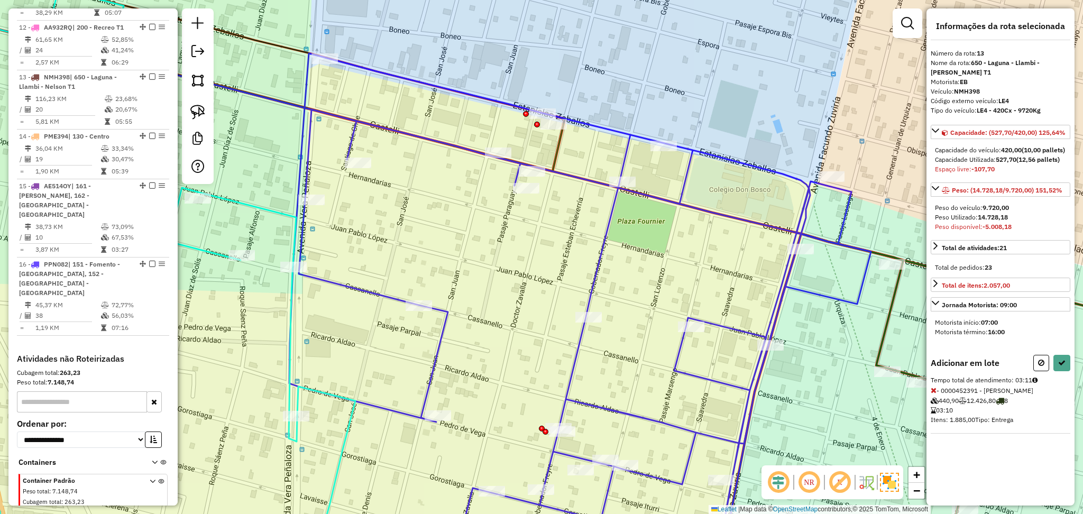
select select "**********"
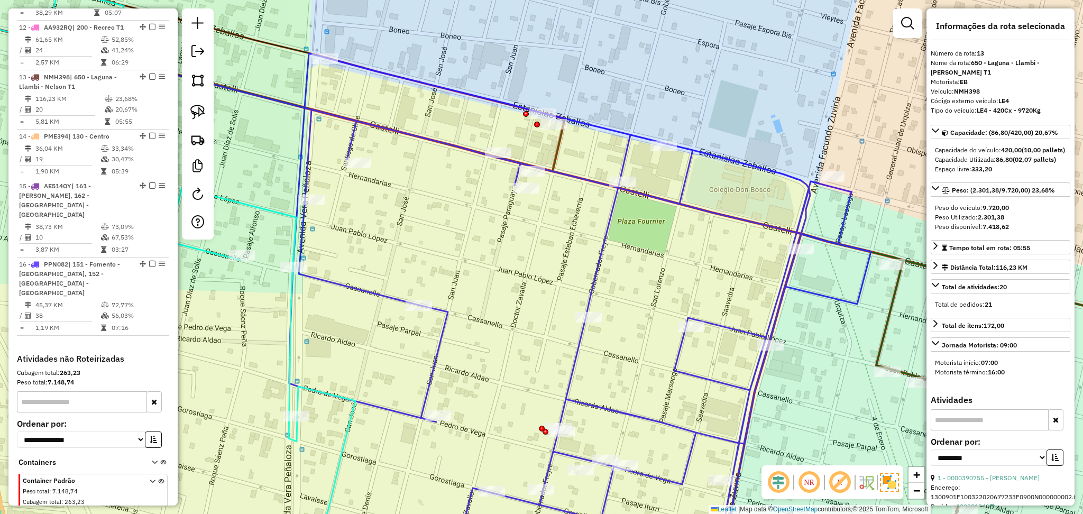
click at [560, 138] on icon at bounding box center [228, 179] width 673 height 357
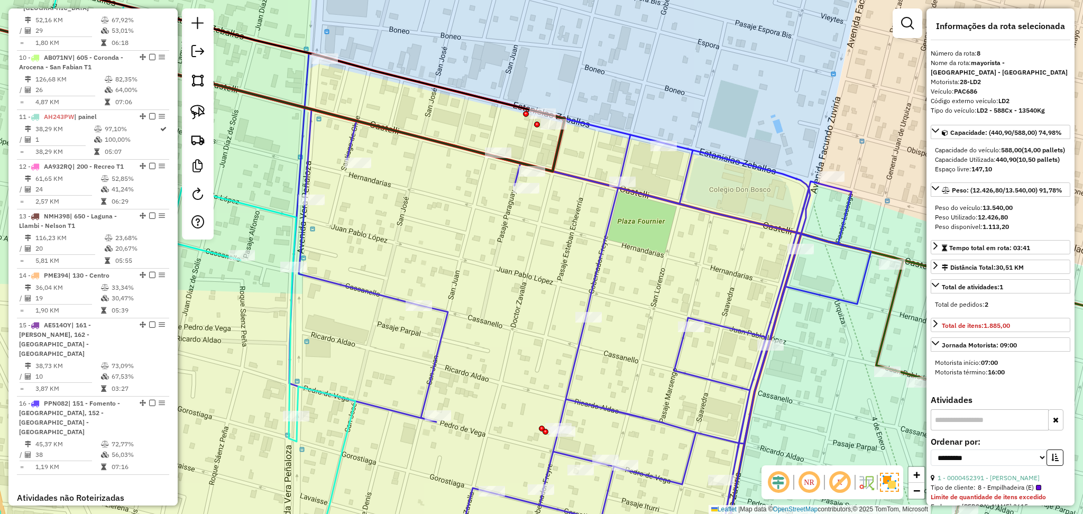
scroll to position [851, 0]
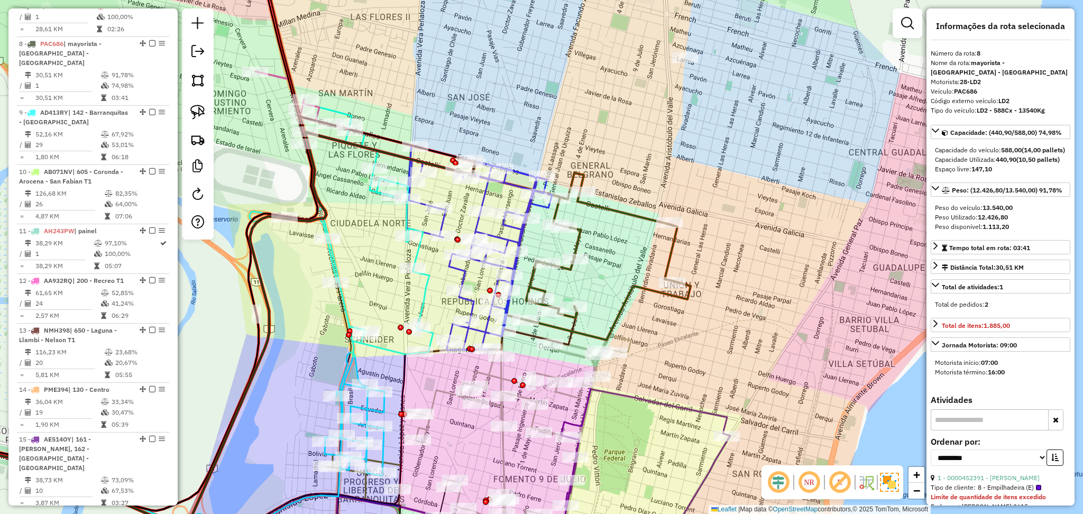
click at [333, 261] on icon at bounding box center [163, 321] width 542 height 428
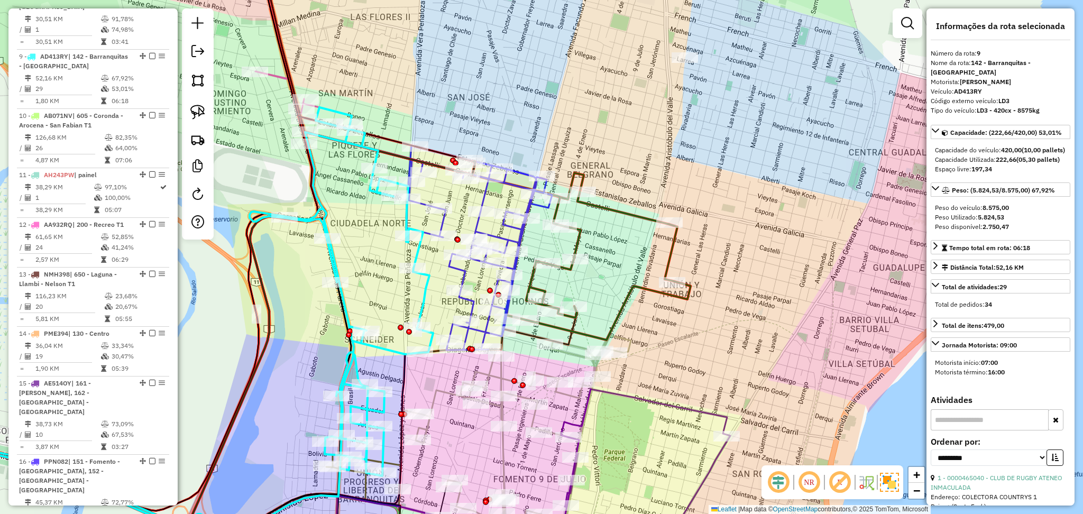
scroll to position [910, 0]
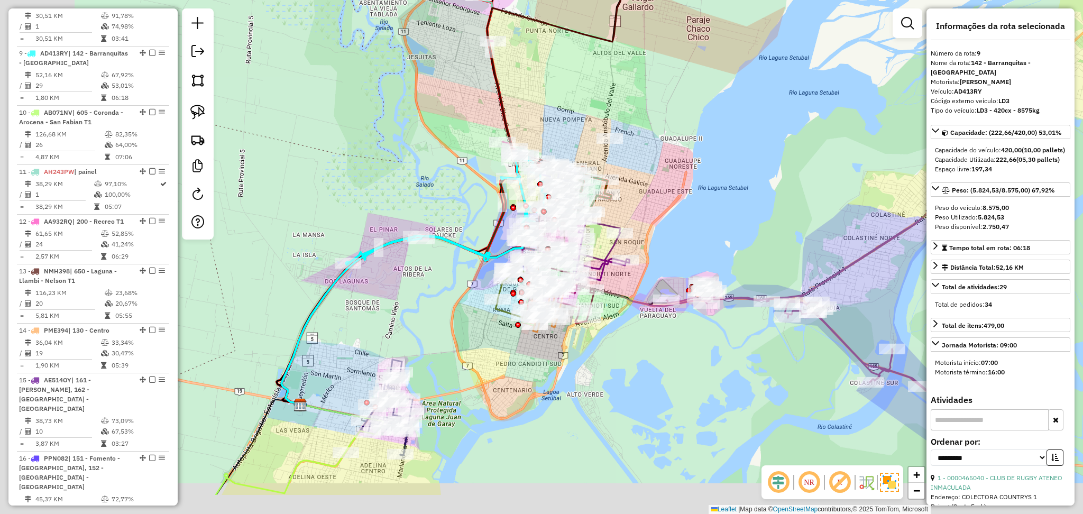
drag, startPoint x: 247, startPoint y: 405, endPoint x: 437, endPoint y: 332, distance: 204.0
click at [437, 332] on div "Janela de atendimento Grade de atendimento Capacidade Transportadoras Veículos …" at bounding box center [541, 257] width 1083 height 514
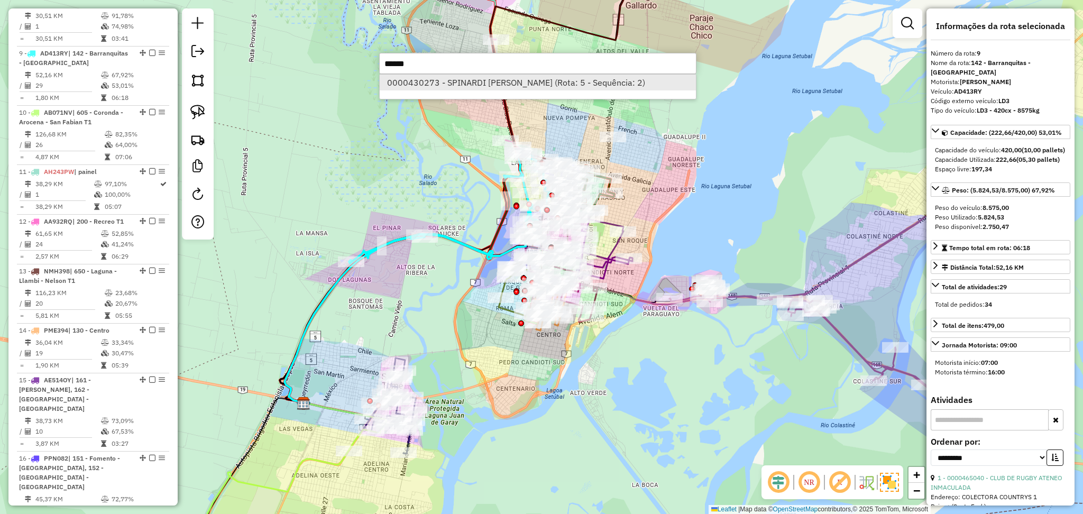
type input "******"
click at [487, 83] on li "0000430273 - SPINARDI [PERSON_NAME] (Rota: 5 - Sequência: 2)" at bounding box center [538, 83] width 316 height 16
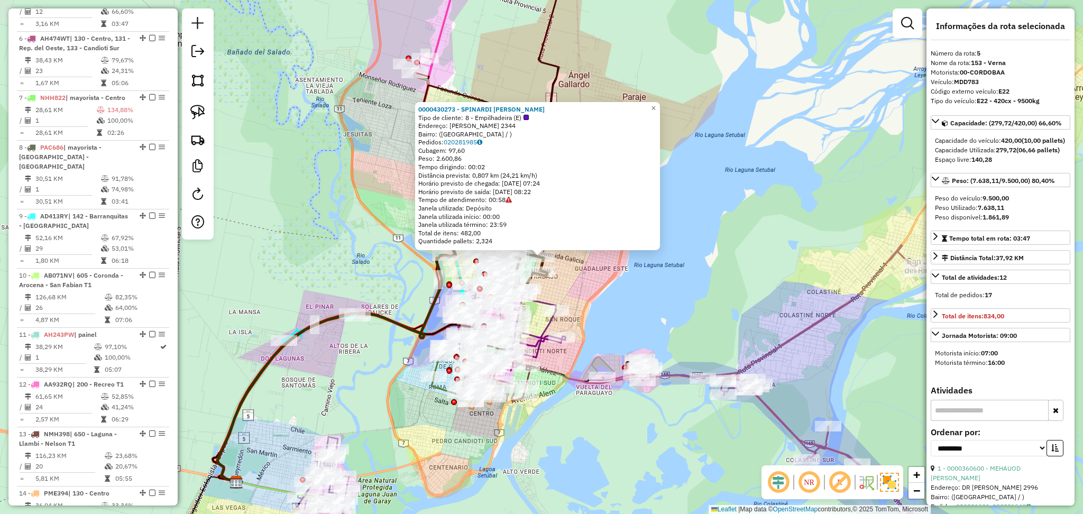
scroll to position [691, 0]
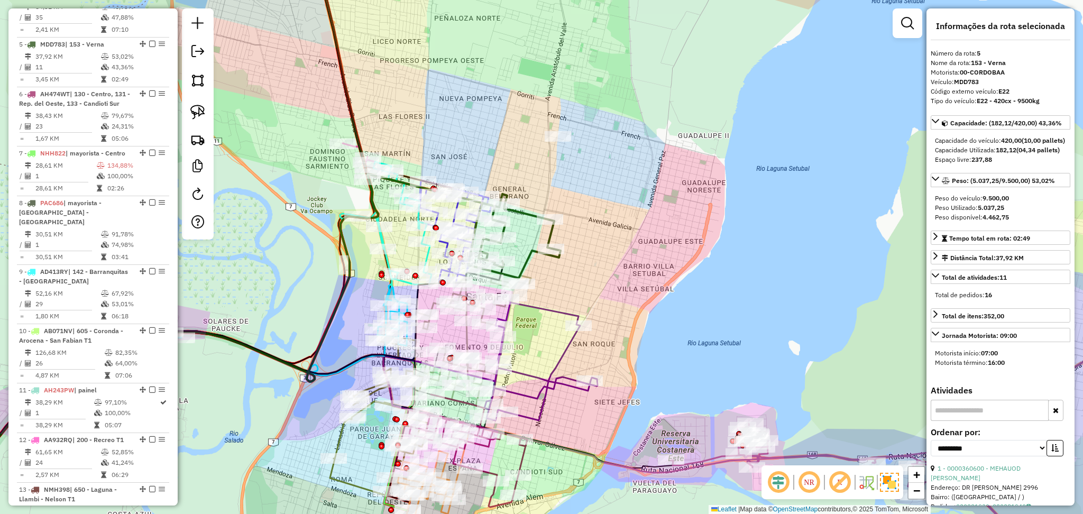
click at [525, 256] on icon at bounding box center [515, 240] width 92 height 75
click at [525, 256] on icon at bounding box center [516, 241] width 92 height 75
click at [528, 262] on icon at bounding box center [516, 241] width 92 height 75
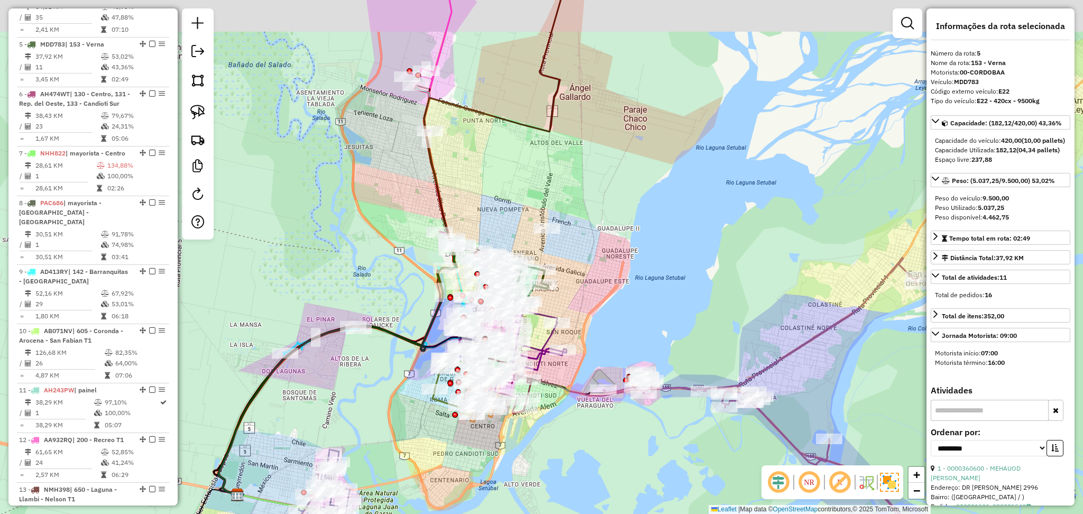
drag, startPoint x: 552, startPoint y: 140, endPoint x: 552, endPoint y: 176, distance: 35.4
click at [552, 176] on div "Janela de atendimento Grade de atendimento Capacidade Transportadoras Veículos …" at bounding box center [541, 257] width 1083 height 514
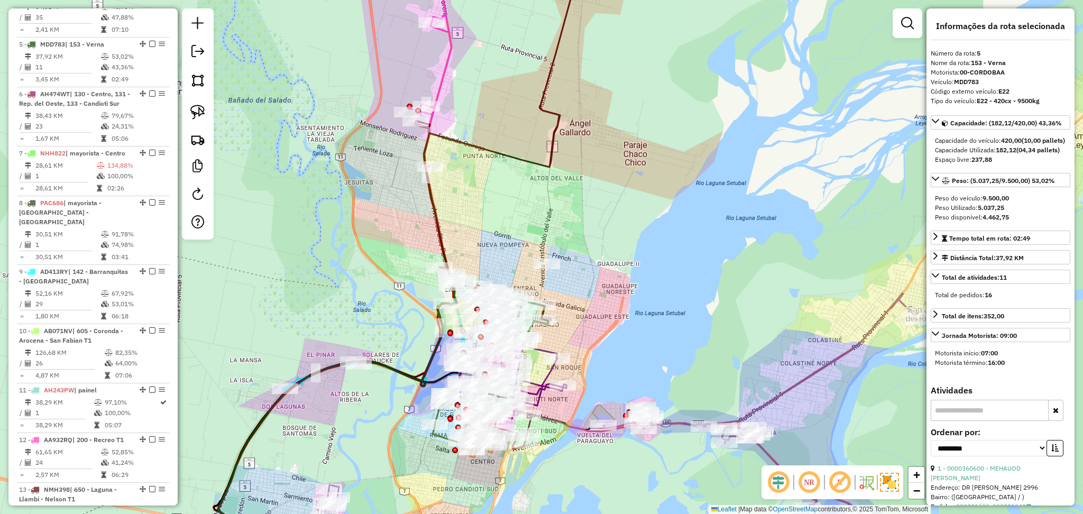
click at [554, 154] on icon at bounding box center [401, 239] width 367 height 581
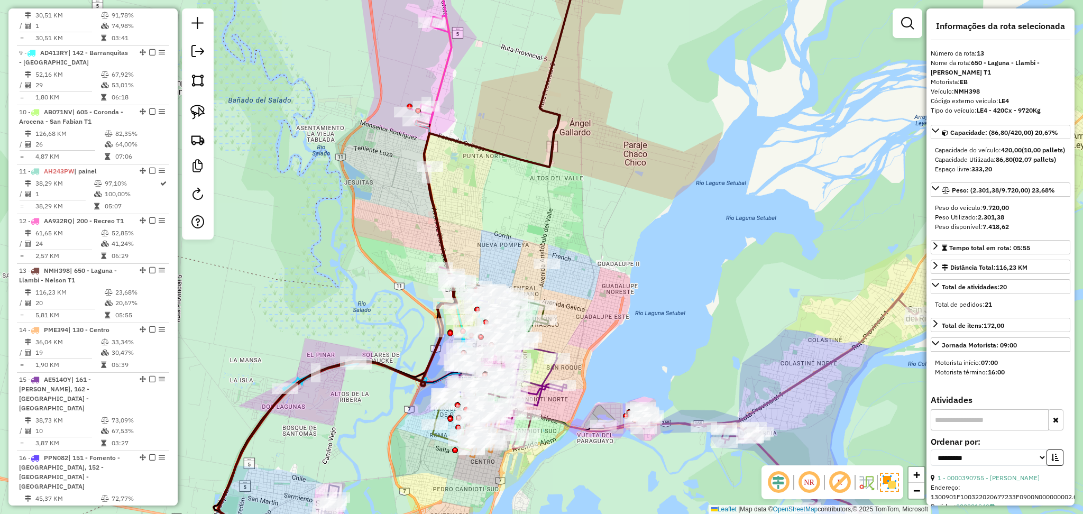
scroll to position [1104, 0]
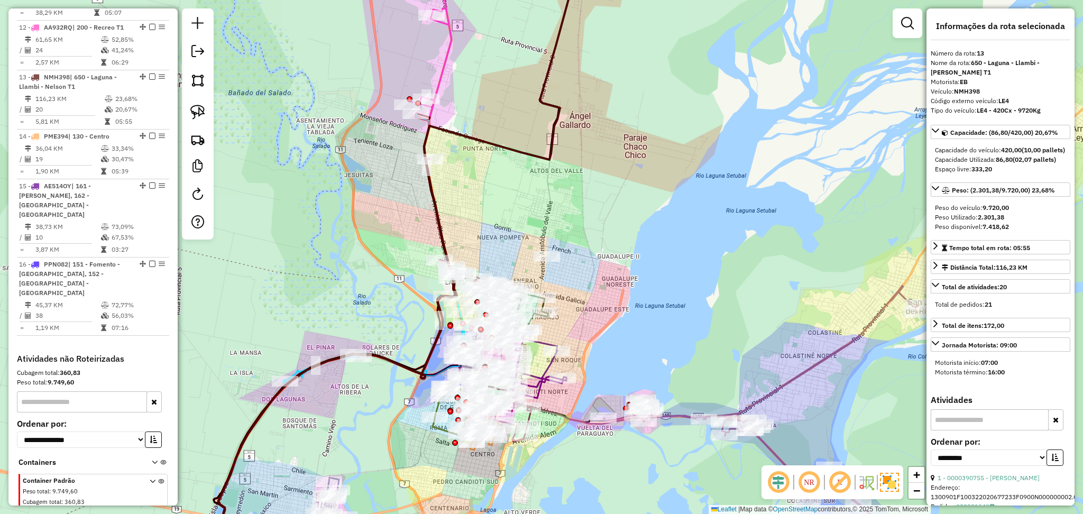
drag, startPoint x: 599, startPoint y: 306, endPoint x: 597, endPoint y: 218, distance: 87.9
click at [597, 218] on div "Janela de atendimento Grade de atendimento Capacidade Transportadoras Veículos …" at bounding box center [541, 257] width 1083 height 514
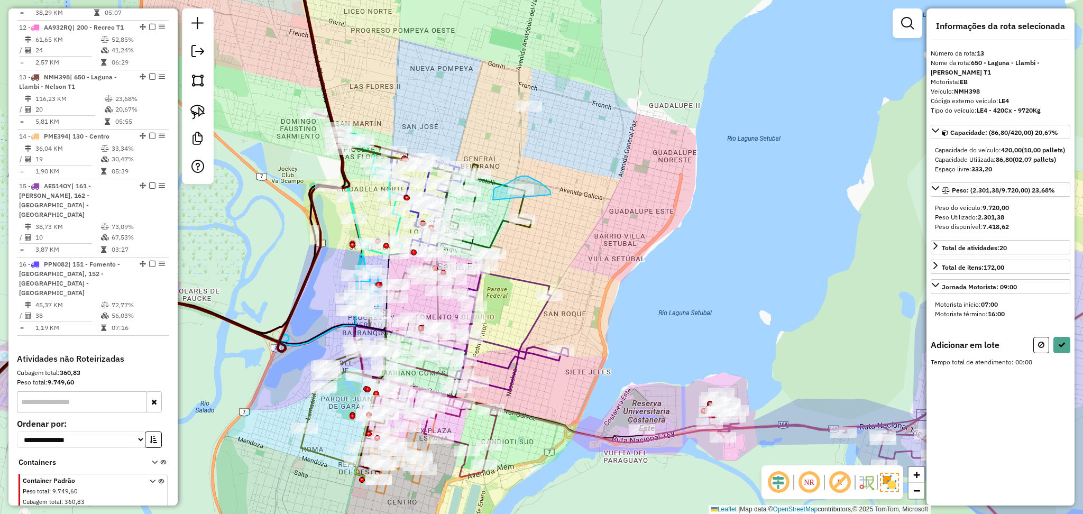
drag, startPoint x: 551, startPoint y: 195, endPoint x: 498, endPoint y: 202, distance: 53.3
click at [1060, 349] on icon at bounding box center [1062, 344] width 7 height 7
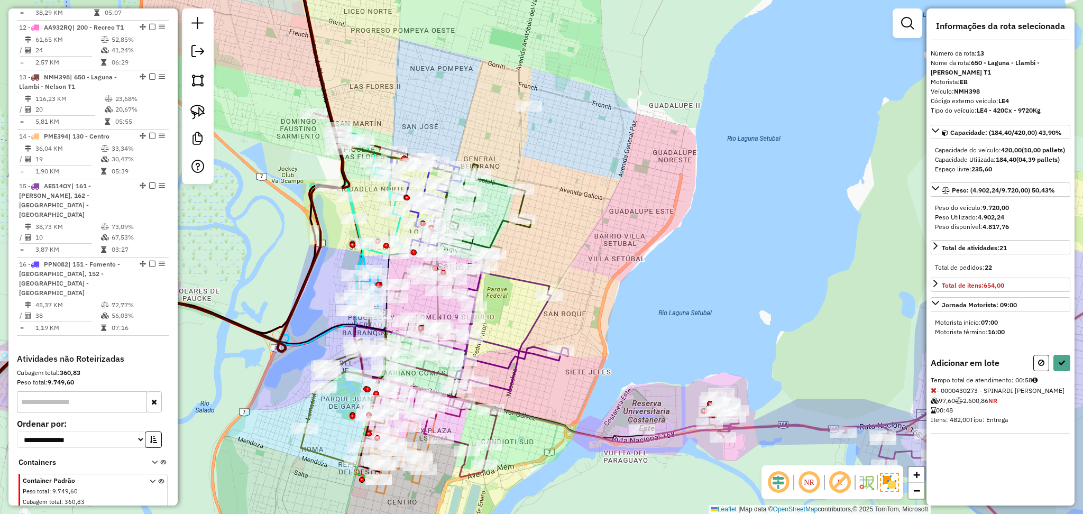
select select "**********"
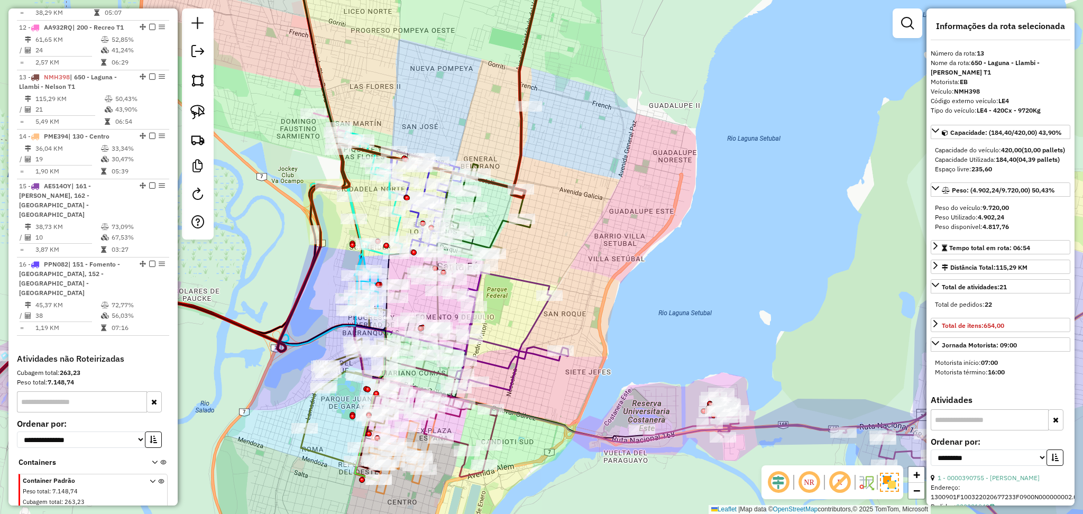
click at [501, 234] on icon at bounding box center [486, 210] width 92 height 75
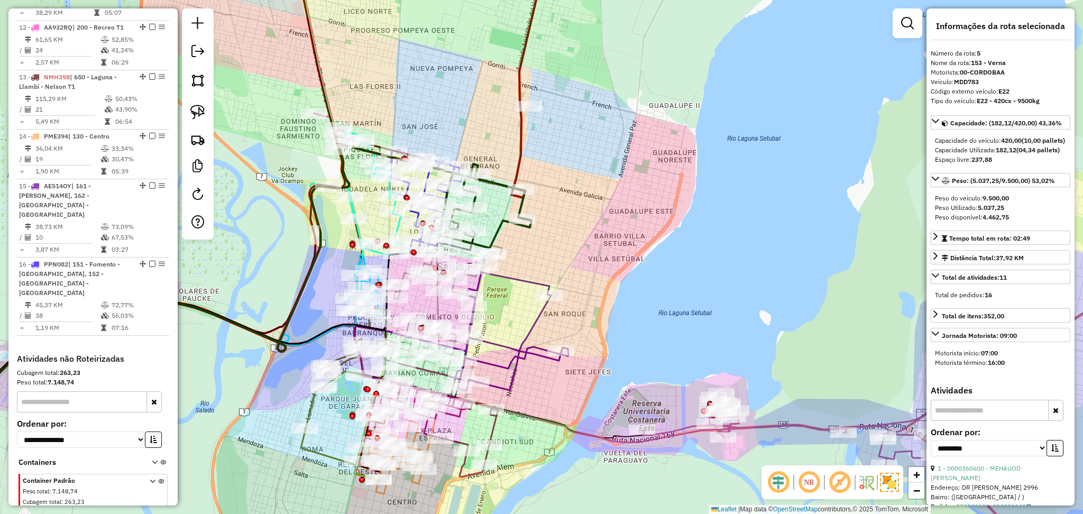
scroll to position [691, 0]
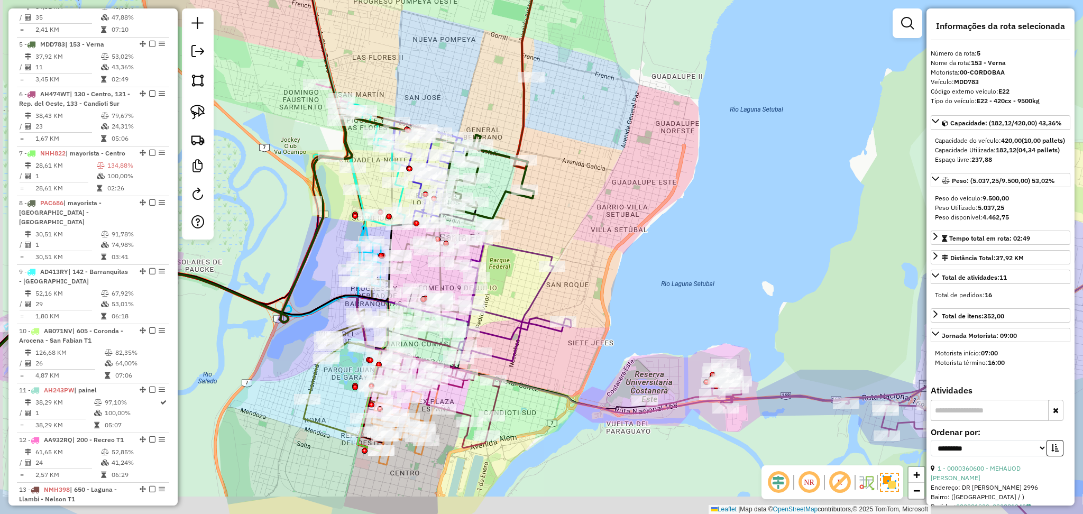
drag, startPoint x: 543, startPoint y: 259, endPoint x: 543, endPoint y: 241, distance: 18.0
click at [543, 243] on icon at bounding box center [514, 302] width 113 height 118
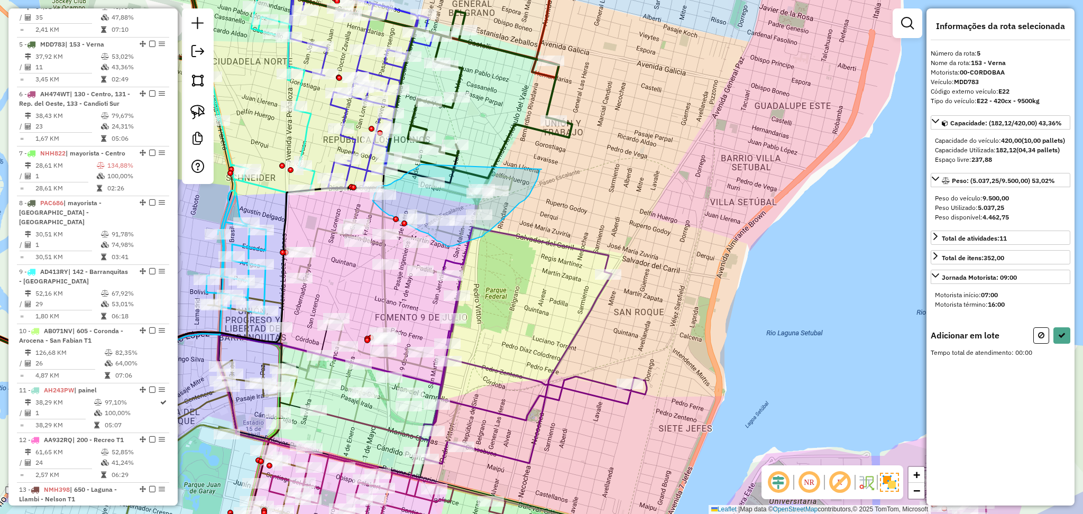
drag, startPoint x: 542, startPoint y: 169, endPoint x: 424, endPoint y: 165, distance: 118.6
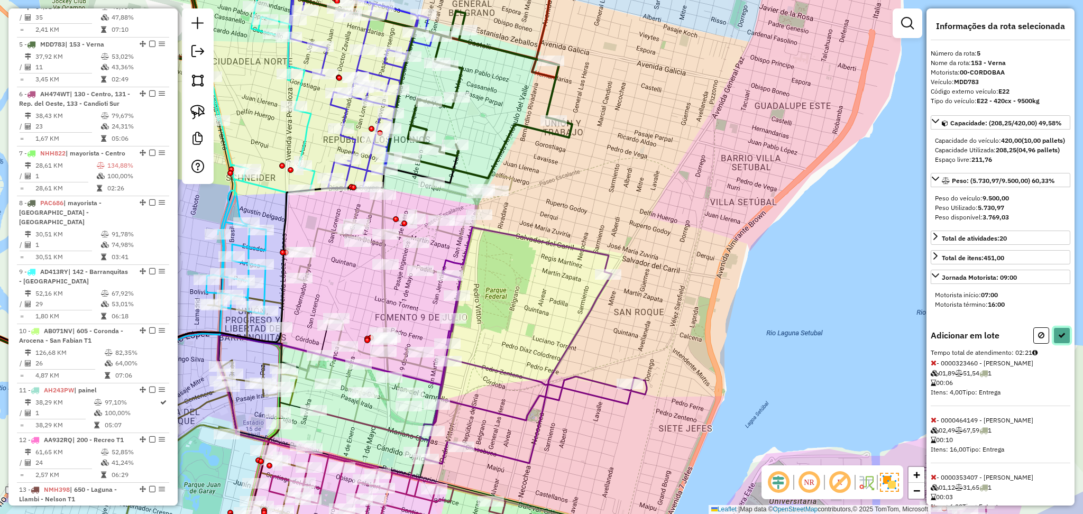
click at [1064, 344] on button at bounding box center [1062, 335] width 17 height 16
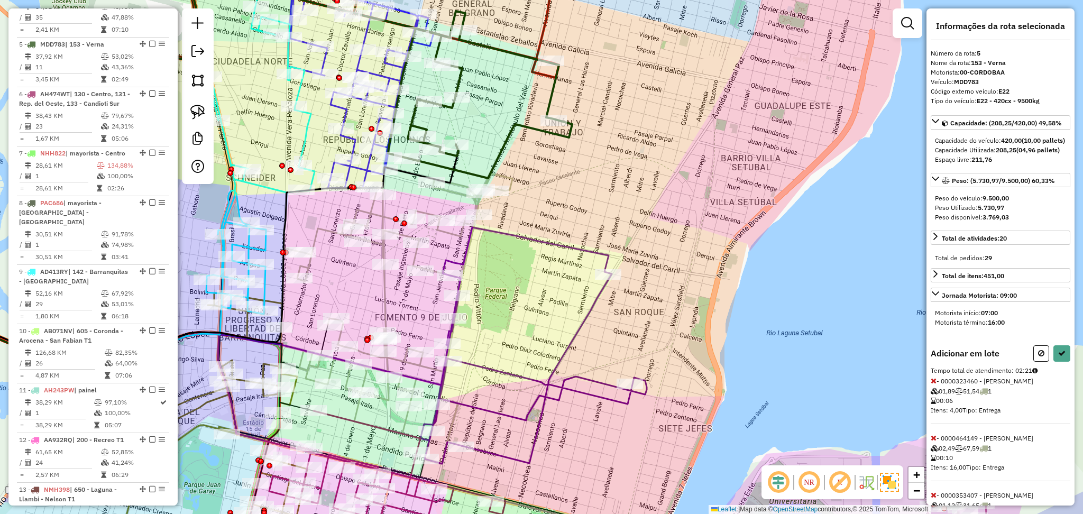
select select "**********"
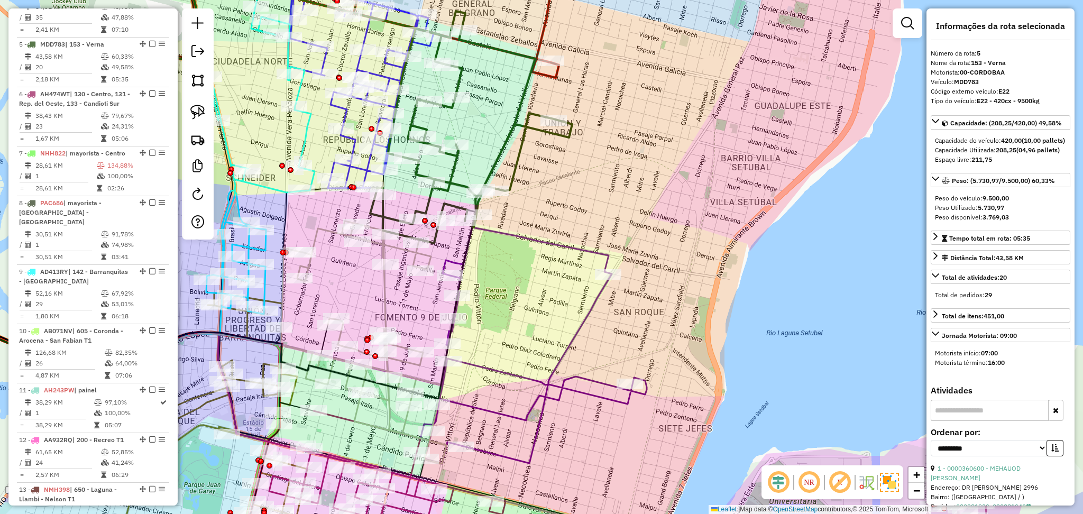
click at [384, 301] on icon at bounding box center [363, 342] width 166 height 243
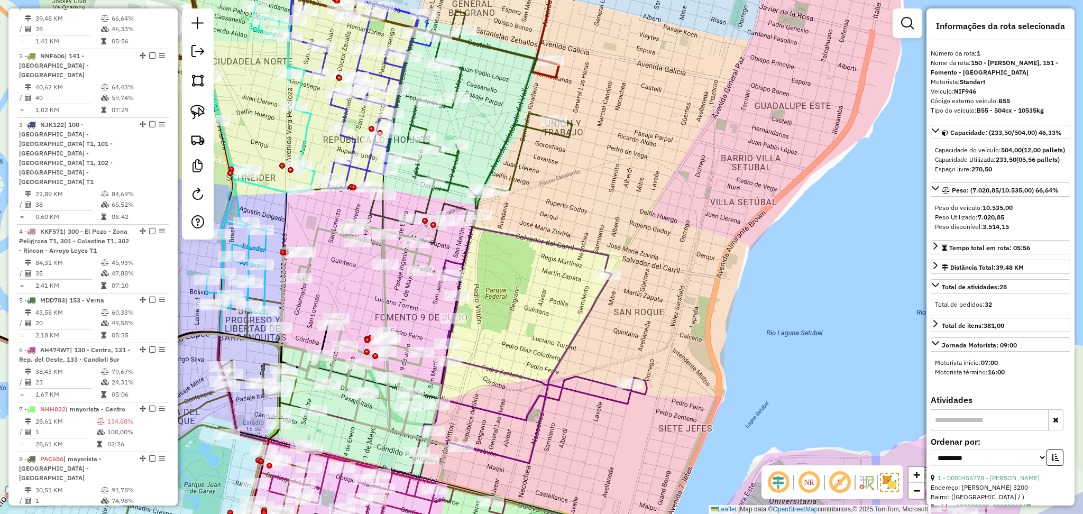
scroll to position [407, 0]
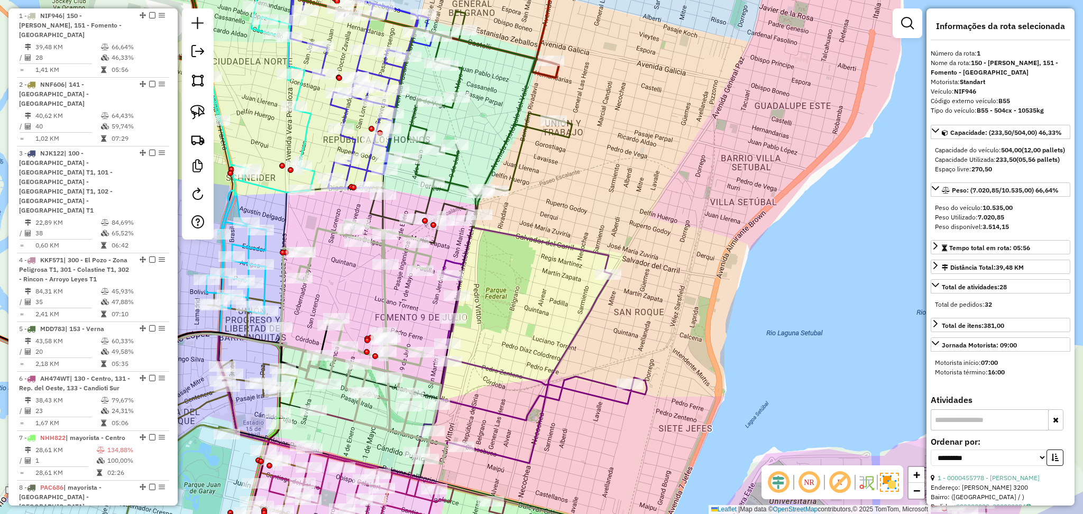
click at [518, 176] on icon at bounding box center [471, 136] width 202 height 215
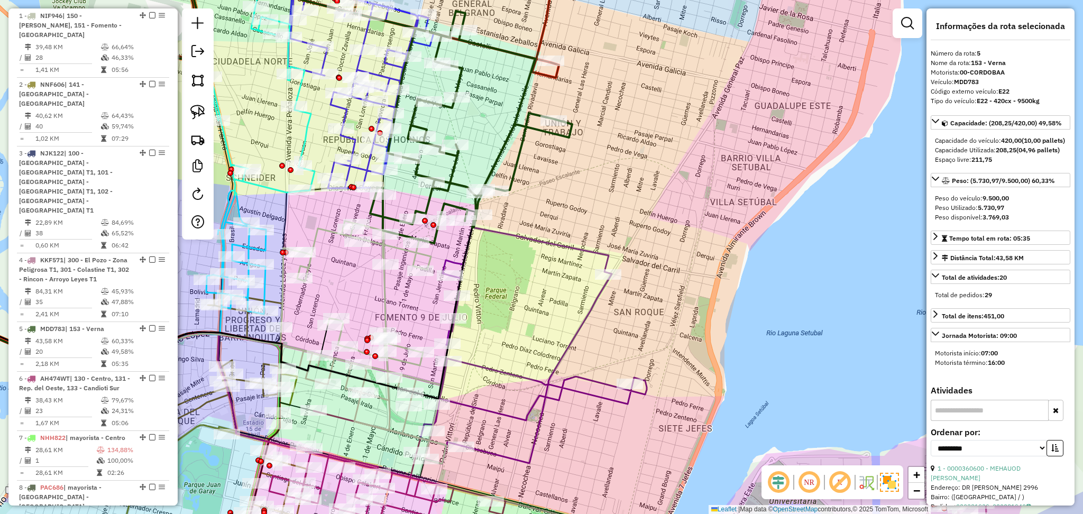
scroll to position [691, 0]
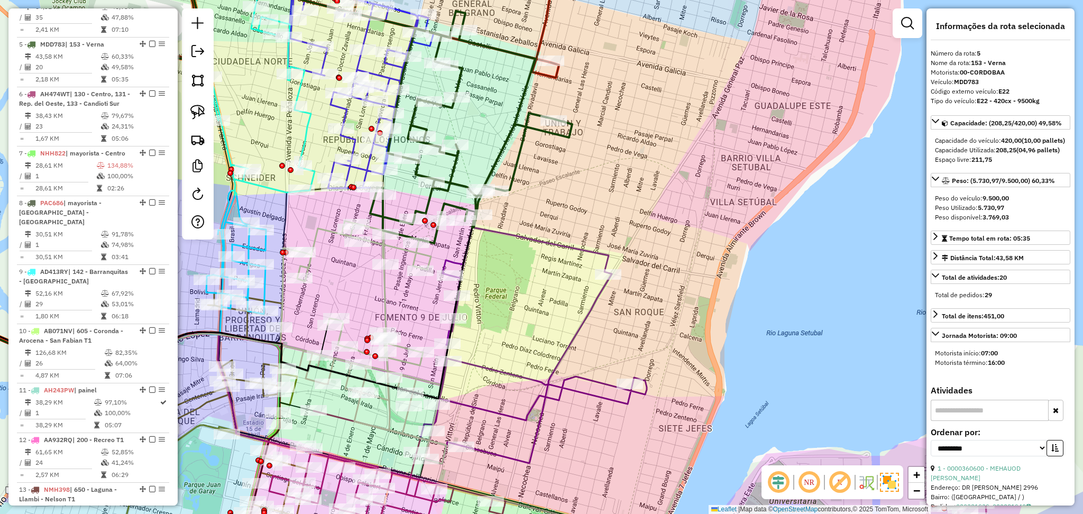
click at [347, 108] on icon at bounding box center [360, 86] width 145 height 205
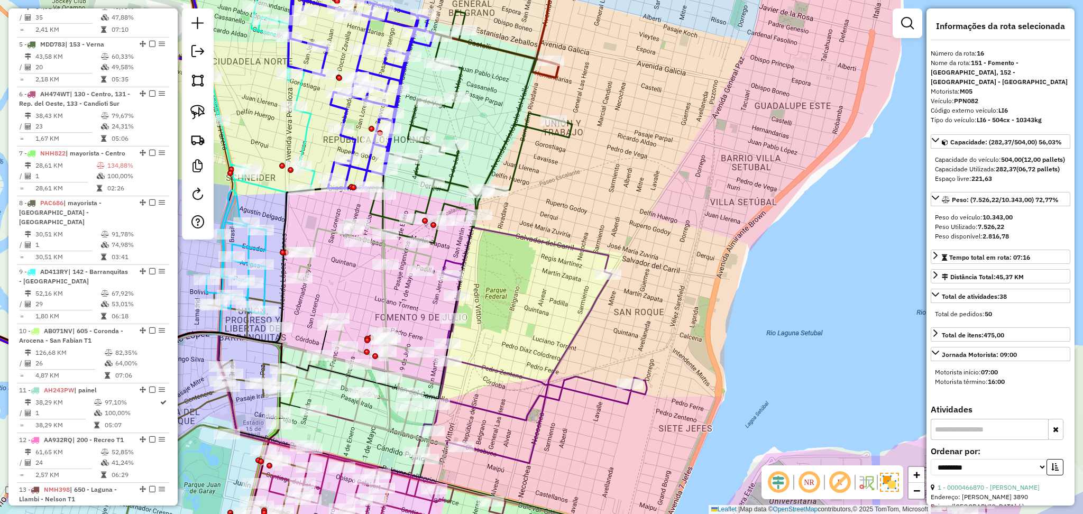
scroll to position [1104, 0]
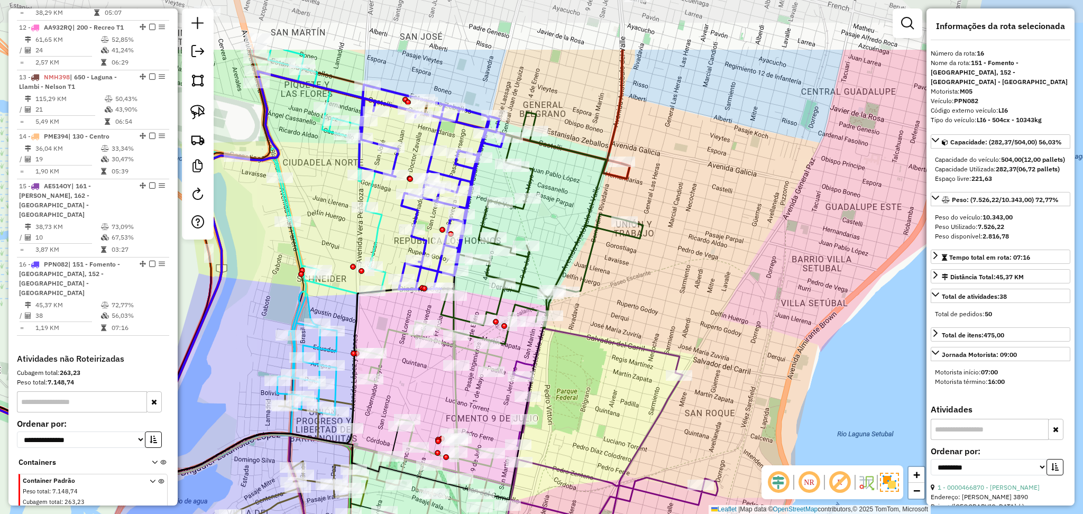
drag, startPoint x: 597, startPoint y: 211, endPoint x: 656, endPoint y: 286, distance: 95.3
click at [656, 286] on div "Janela de atendimento Grade de atendimento Capacidade Transportadoras Veículos …" at bounding box center [541, 257] width 1083 height 514
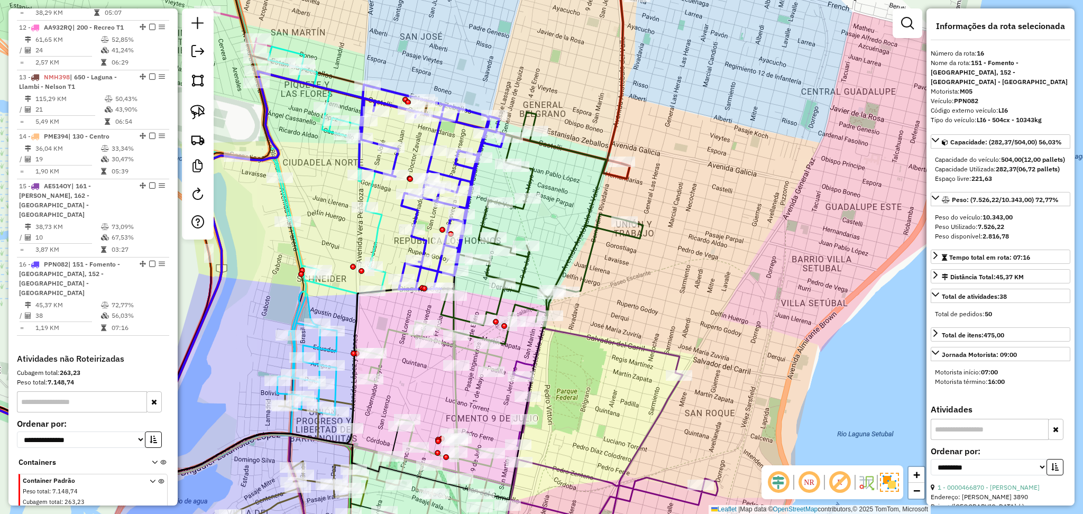
click at [465, 167] on icon at bounding box center [431, 187] width 145 height 205
click at [554, 154] on div "Janela de atendimento Grade de atendimento Capacidade Transportadoras Veículos …" at bounding box center [541, 257] width 1083 height 514
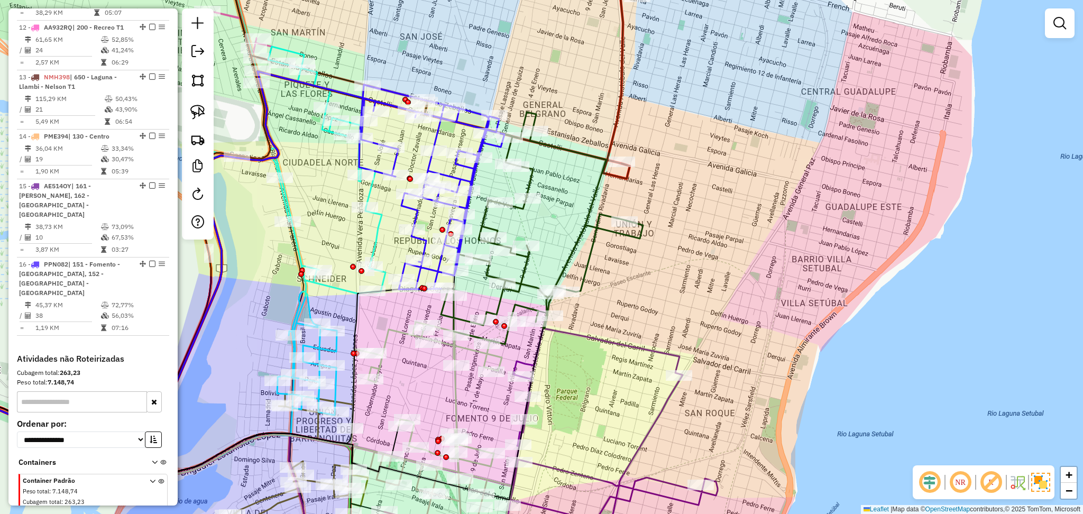
click at [530, 179] on icon at bounding box center [542, 237] width 202 height 215
select select "**********"
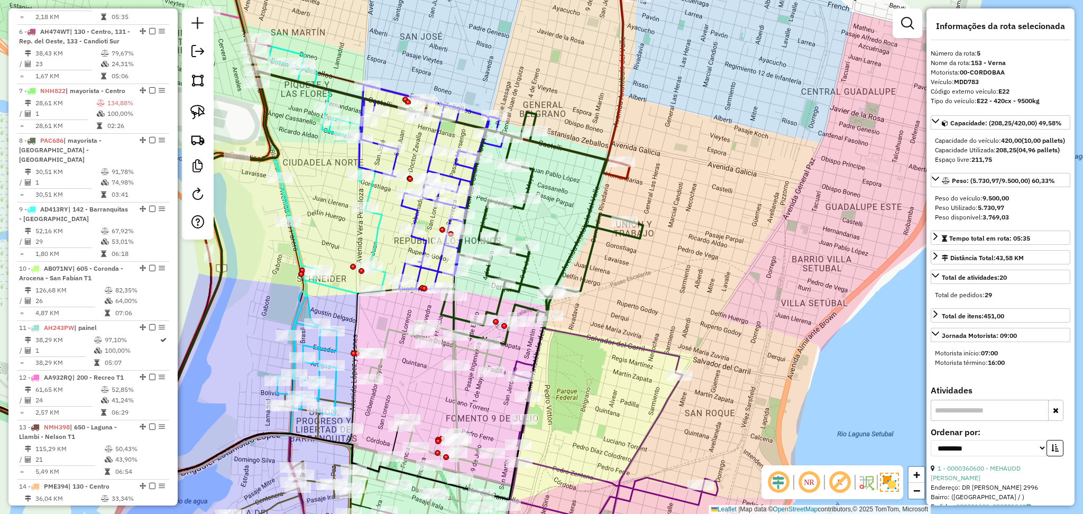
scroll to position [691, 0]
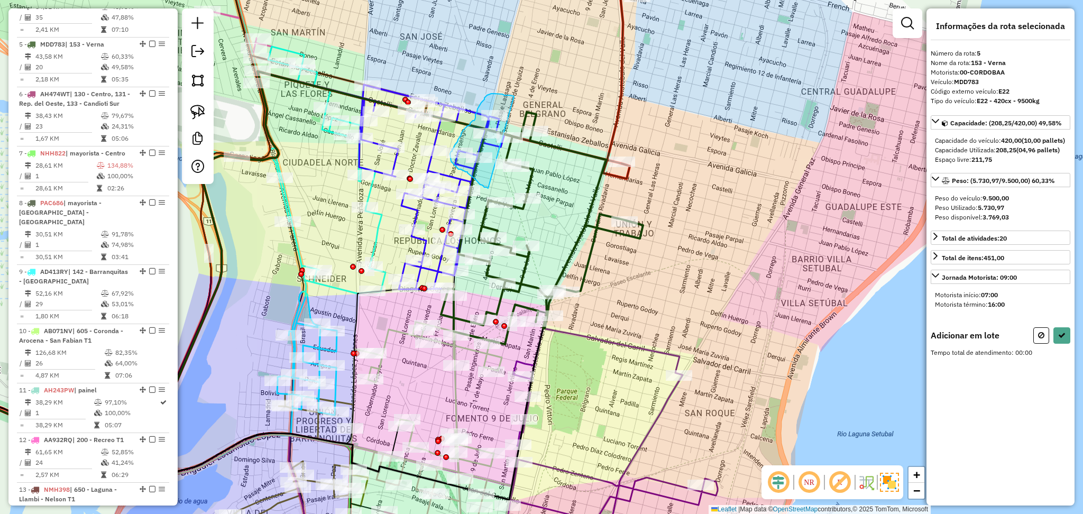
drag, startPoint x: 514, startPoint y: 96, endPoint x: 489, endPoint y: 189, distance: 95.9
click at [489, 189] on div "Janela de atendimento Grade de atendimento Capacidade Transportadoras Veículos …" at bounding box center [541, 257] width 1083 height 514
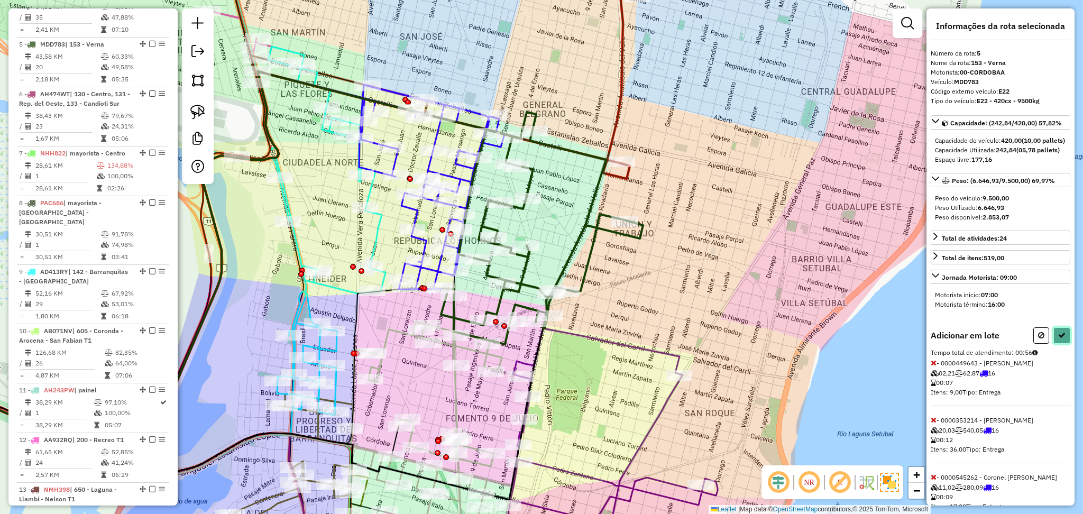
click at [1059, 339] on icon at bounding box center [1062, 335] width 7 height 7
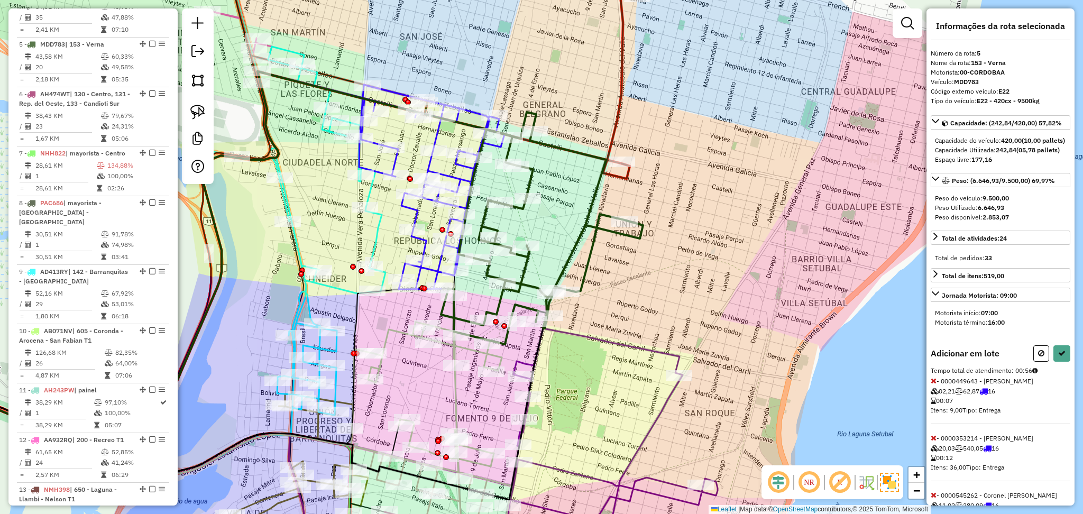
select select "**********"
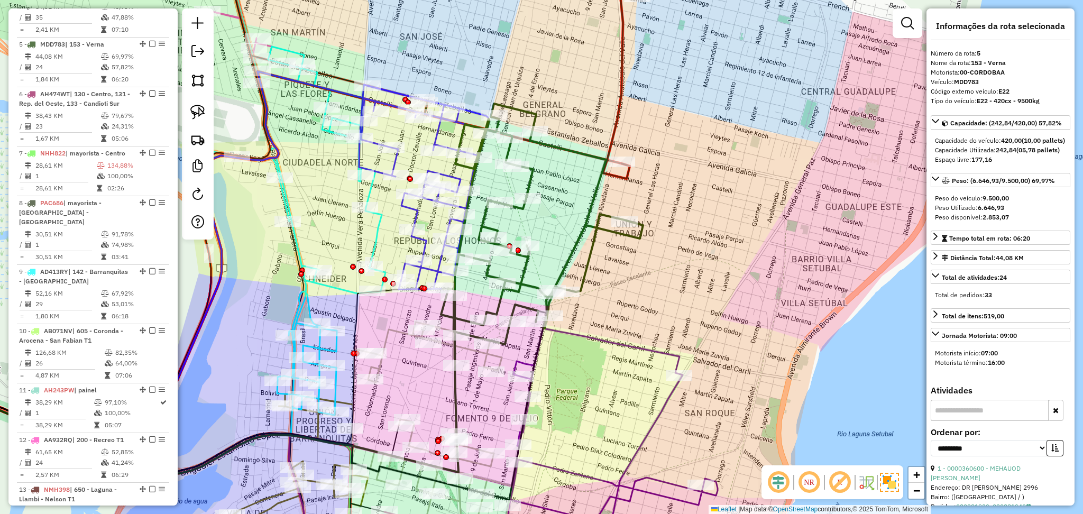
click at [377, 148] on icon at bounding box center [424, 187] width 130 height 205
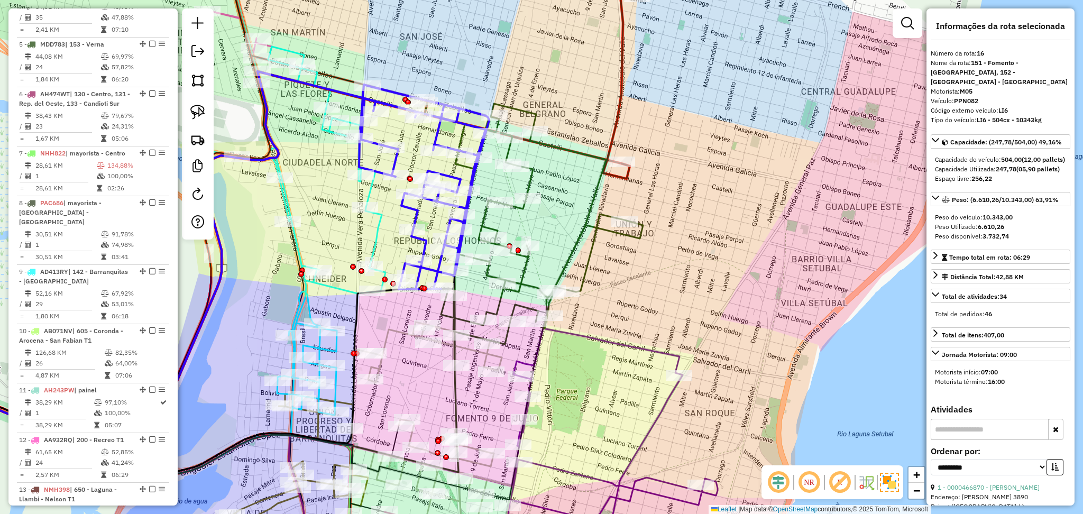
scroll to position [1104, 0]
